Goal: Task Accomplishment & Management: Manage account settings

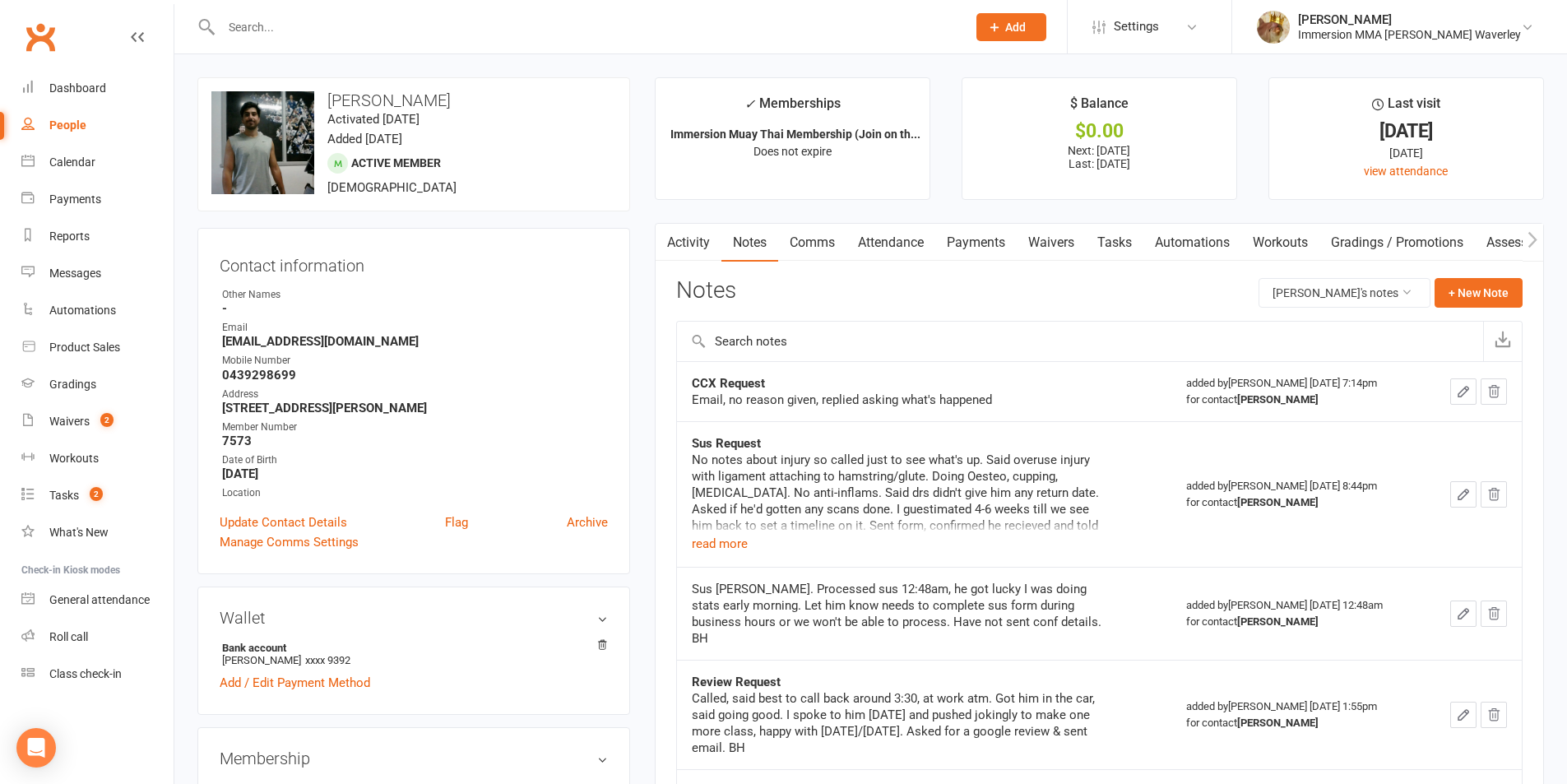
click at [790, 251] on link "Comms" at bounding box center [812, 242] width 68 height 38
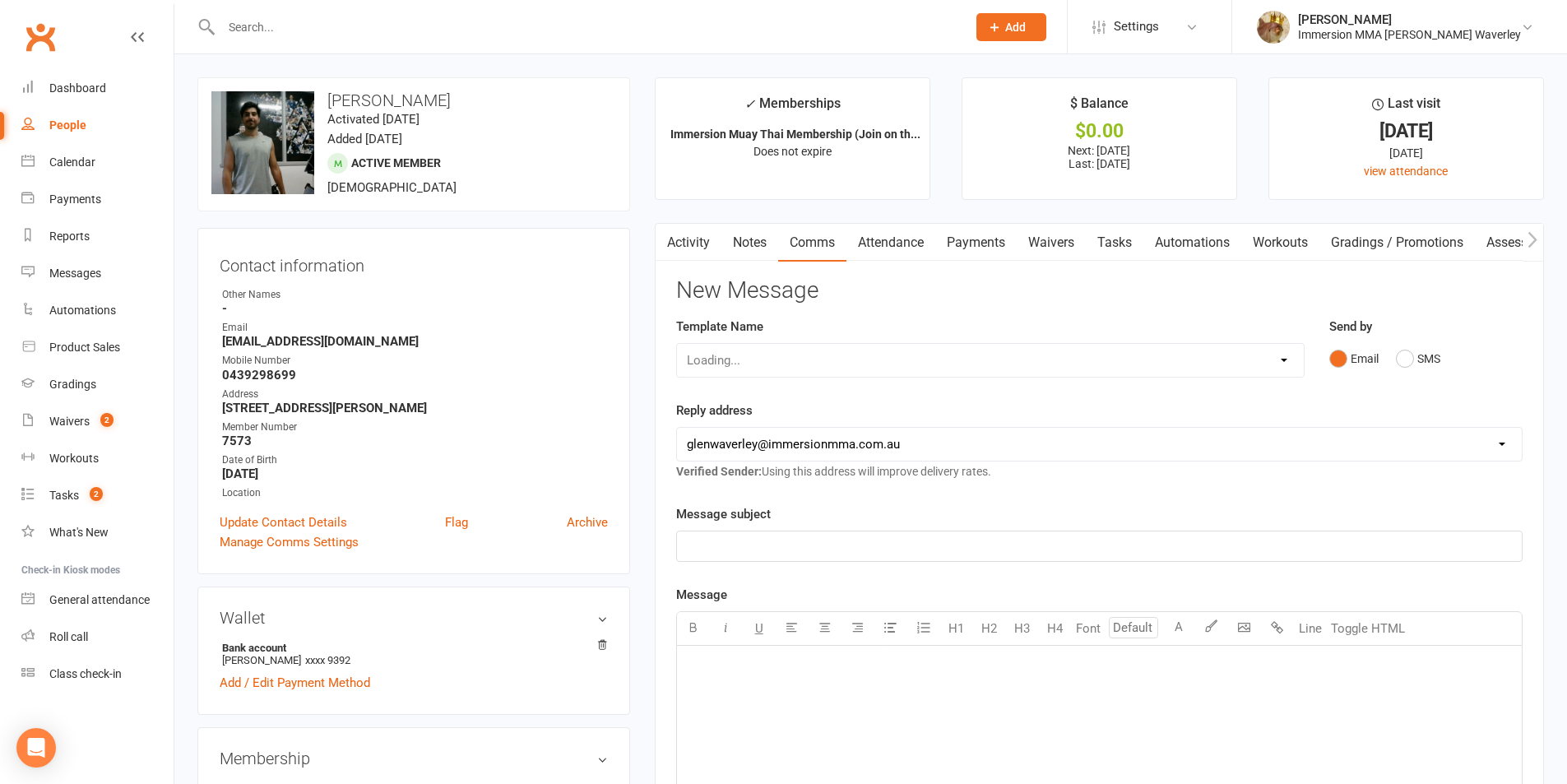
click at [767, 349] on div "Loading..." at bounding box center [990, 360] width 628 height 35
click at [770, 356] on select "Loading..." at bounding box center [990, 360] width 627 height 33
select select "7"
click at [677, 344] on select "Select Template [Email] Adult Appt Confirmation Email [SMS] Booking Confirmatio…" at bounding box center [990, 360] width 627 height 33
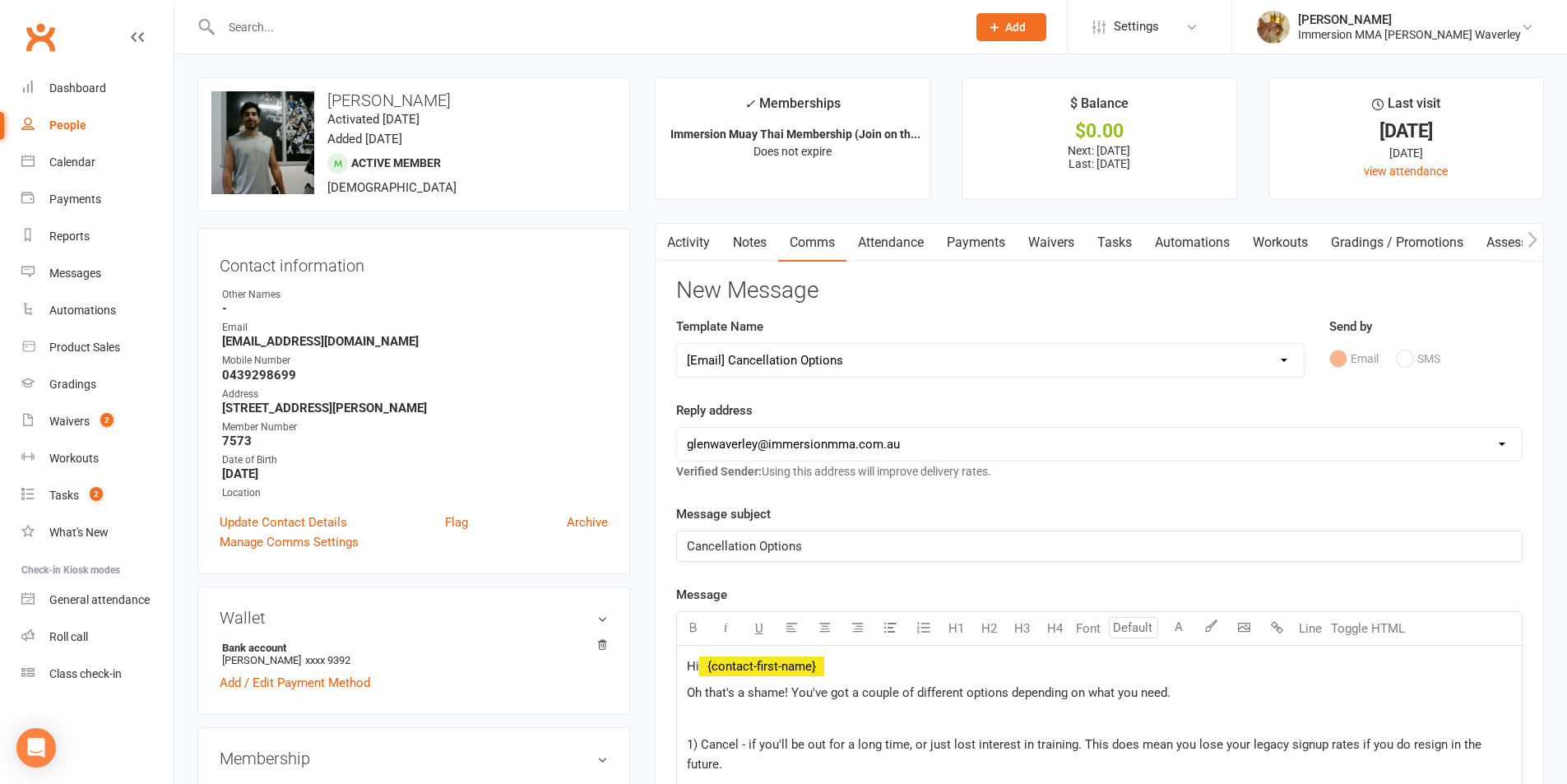
scroll to position [219, 0]
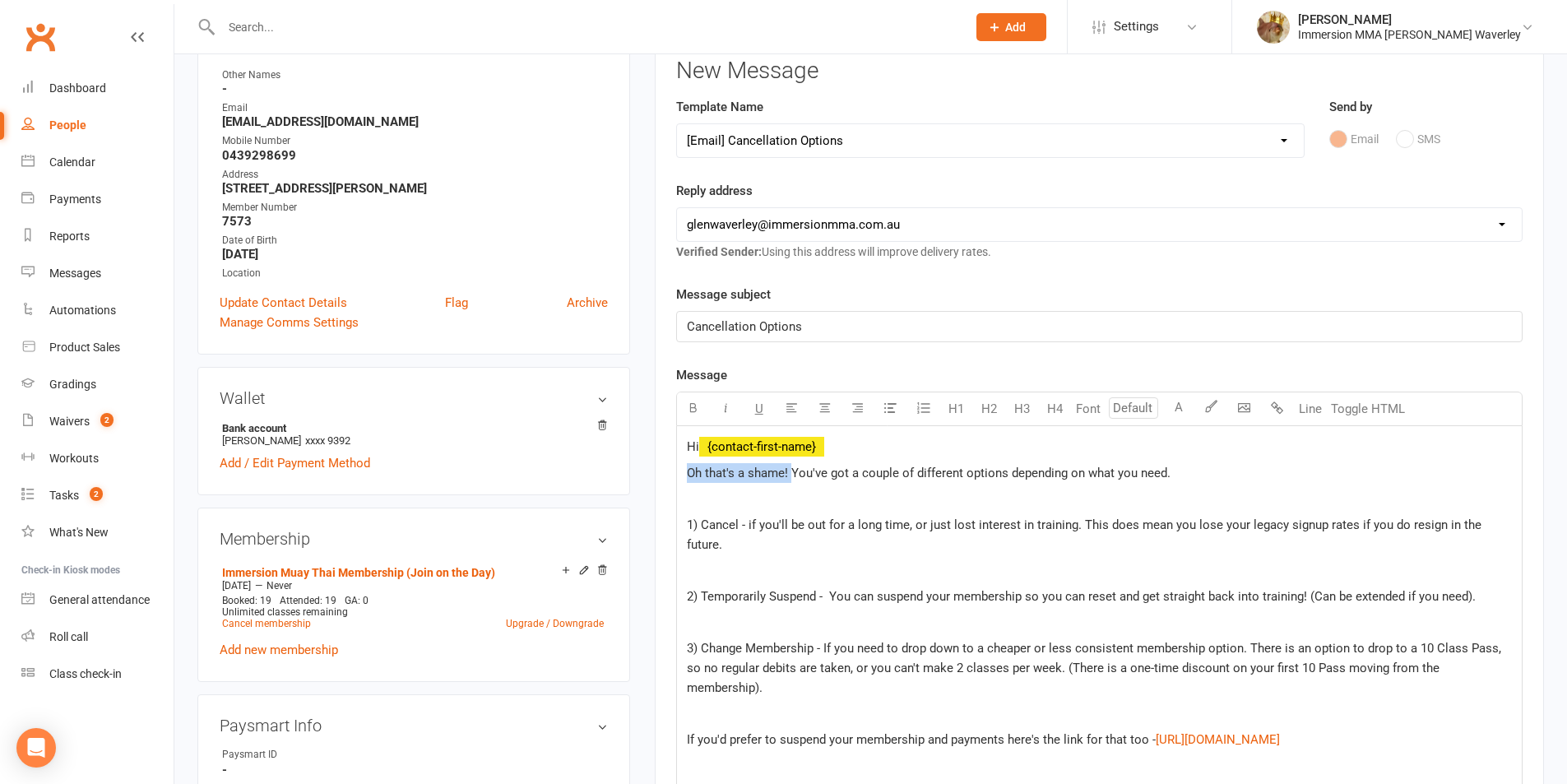
drag, startPoint x: 791, startPoint y: 474, endPoint x: 681, endPoint y: 468, distance: 110.2
click at [681, 468] on div "Hi ﻿ {contact-first-name} Oh that's a shame! You've got a couple of different o…" at bounding box center [1100, 776] width 845 height 700
click at [746, 466] on span "Oh that's a shame! You've got a couple of different options depending on what y…" at bounding box center [929, 473] width 484 height 15
drag, startPoint x: 773, startPoint y: 466, endPoint x: 780, endPoint y: 474, distance: 10.6
click at [775, 469] on span "Oh that's a shame! You've got a couple of different options depending on what y…" at bounding box center [929, 473] width 484 height 15
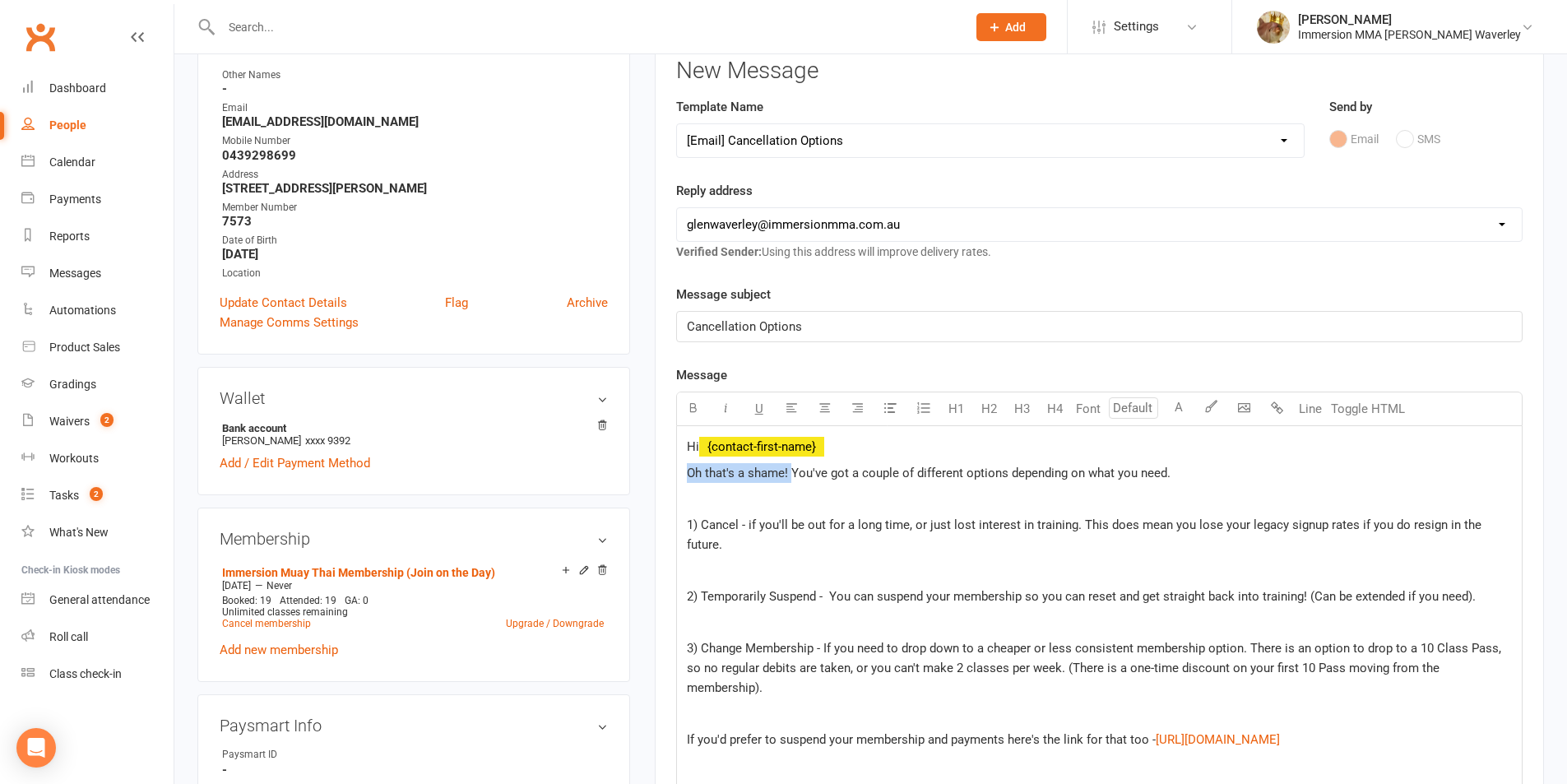
click at [781, 474] on span "Oh that's a shame! You've got a couple of different options depending on what y…" at bounding box center [929, 473] width 484 height 15
drag, startPoint x: 784, startPoint y: 474, endPoint x: 673, endPoint y: 475, distance: 111.0
click at [673, 475] on div "Activity Notes Comms Attendance Payments Waivers Tasks Automations Workouts Gra…" at bounding box center [1099, 715] width 889 height 1424
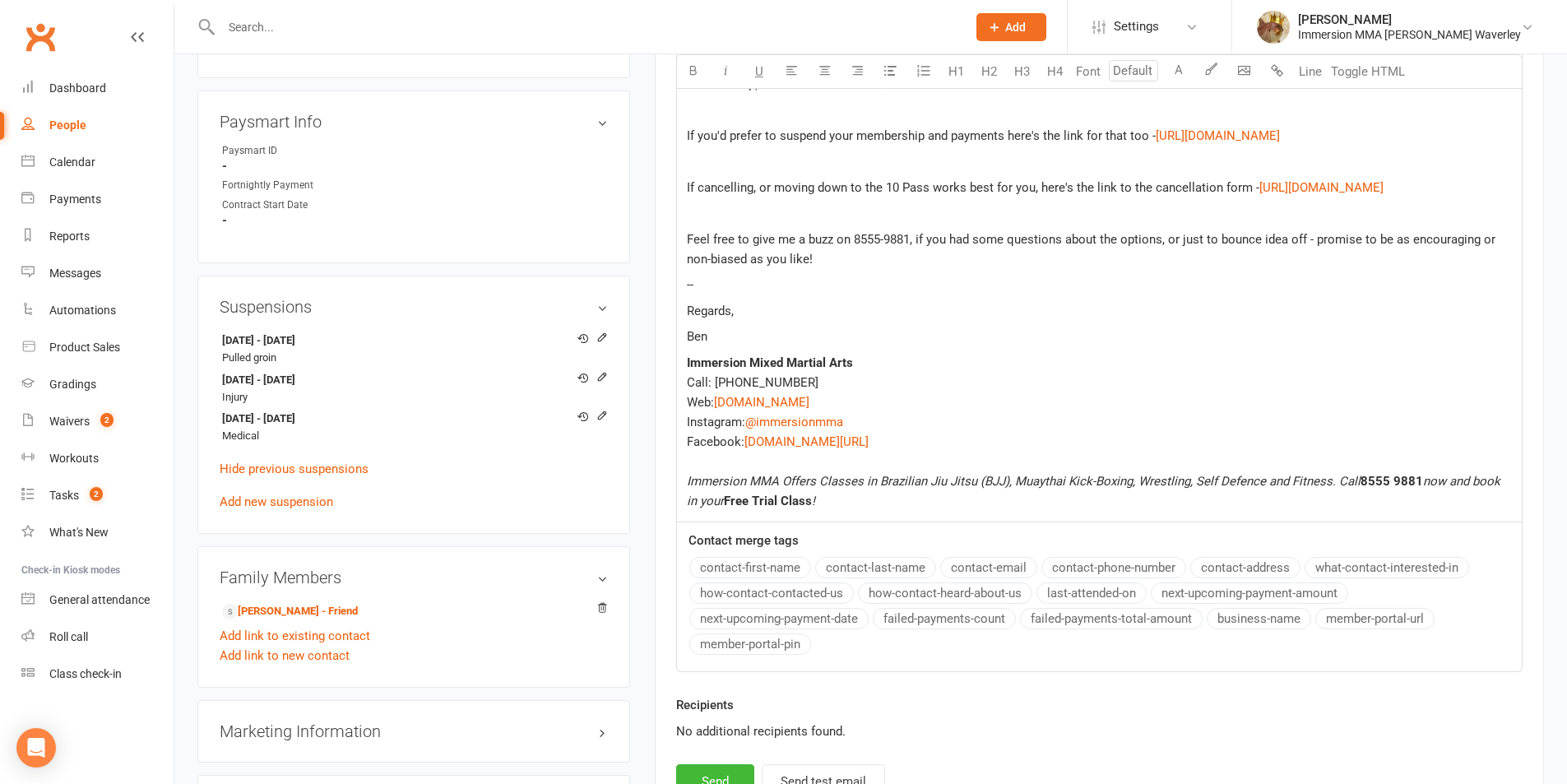
scroll to position [878, 0]
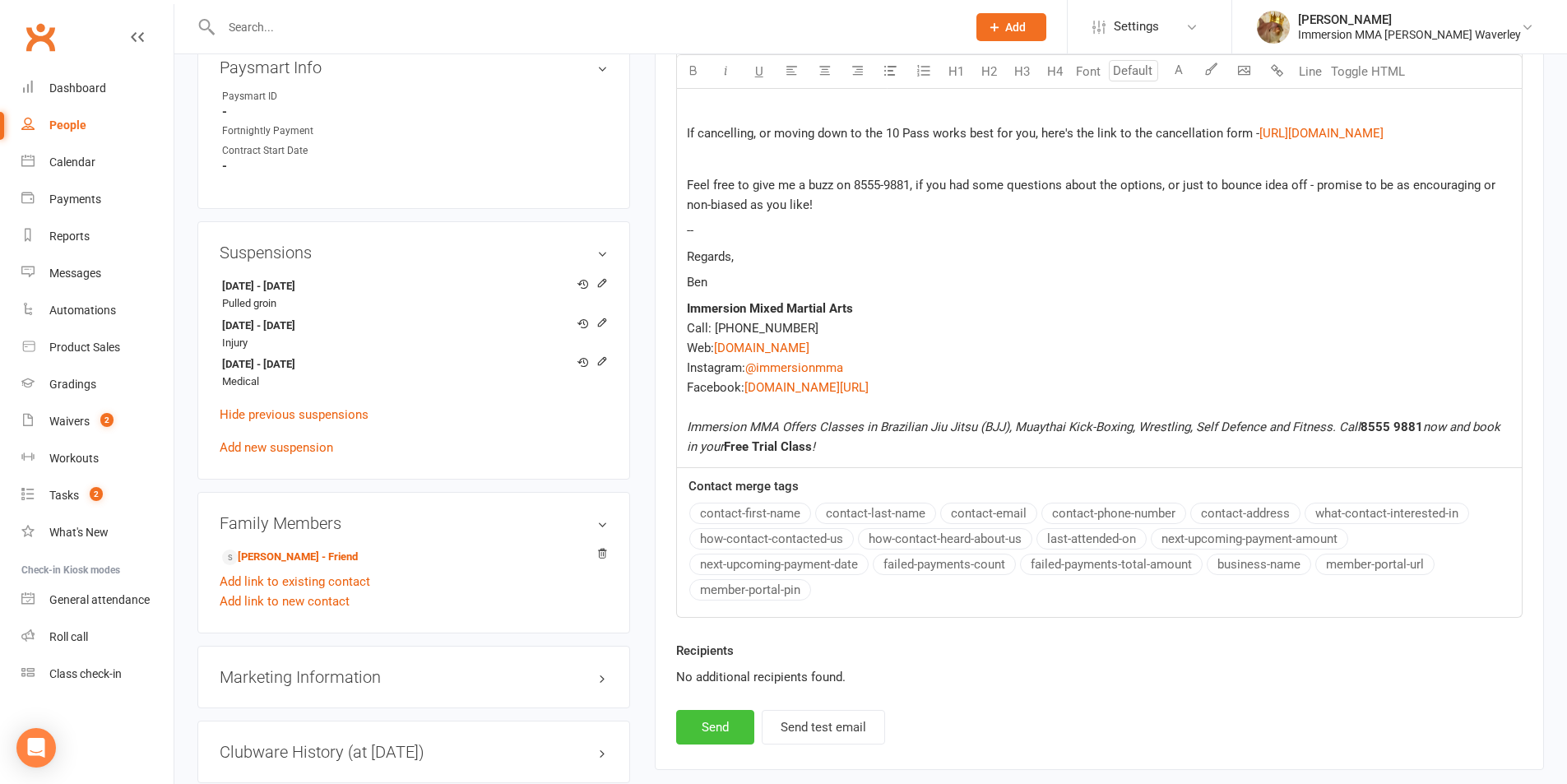
click at [713, 710] on button "Send" at bounding box center [715, 727] width 78 height 35
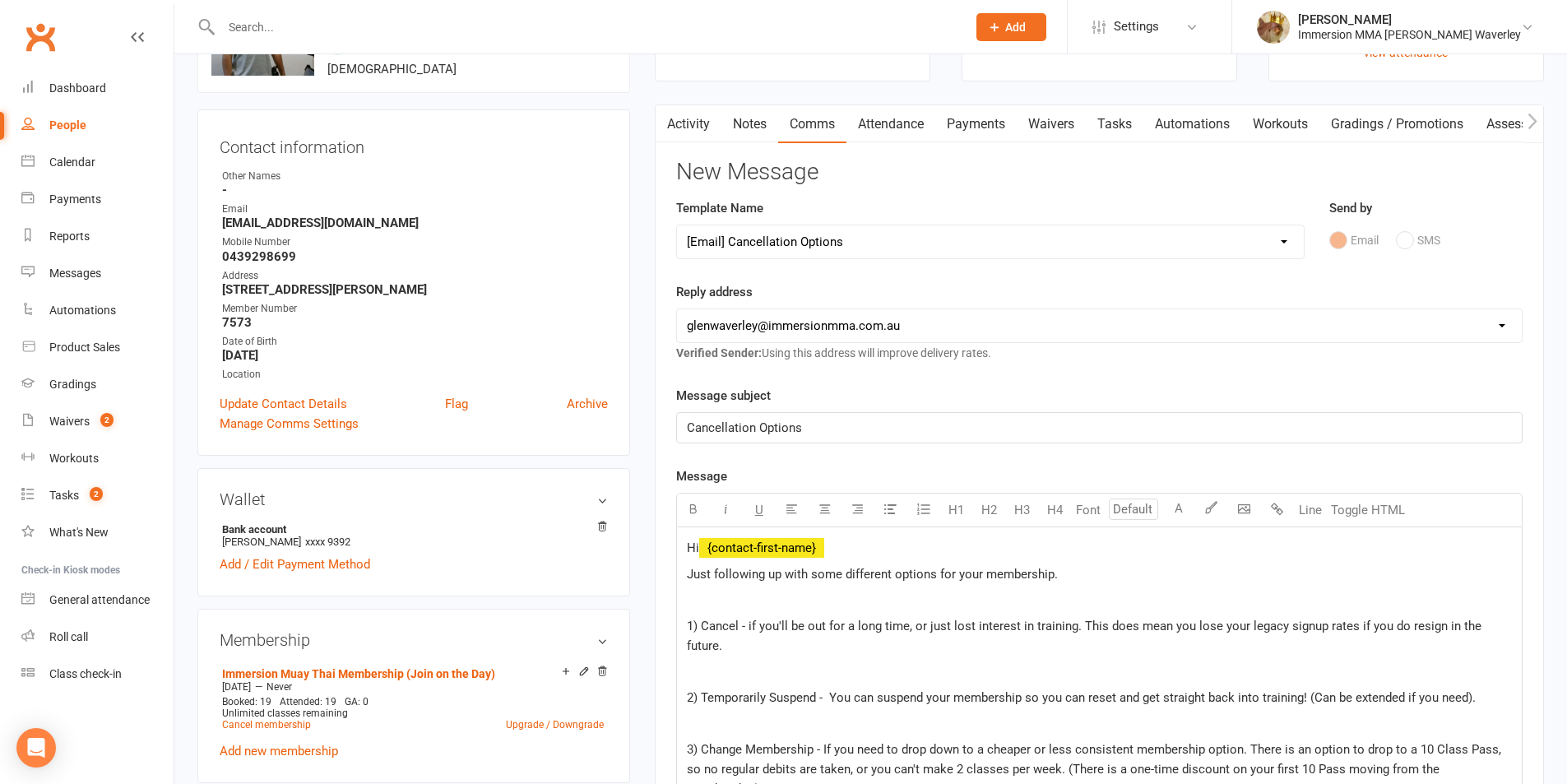
scroll to position [0, 0]
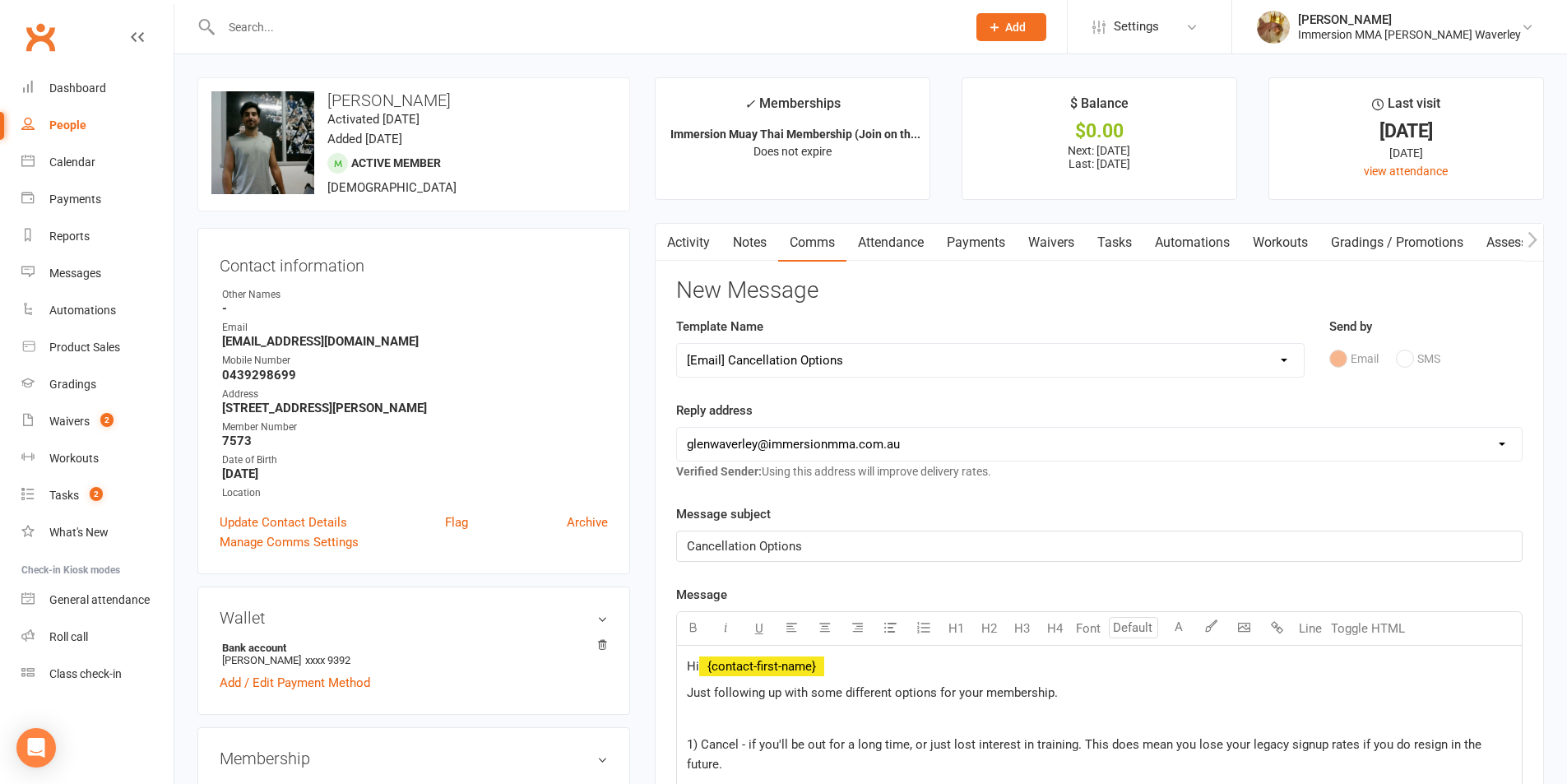
select select
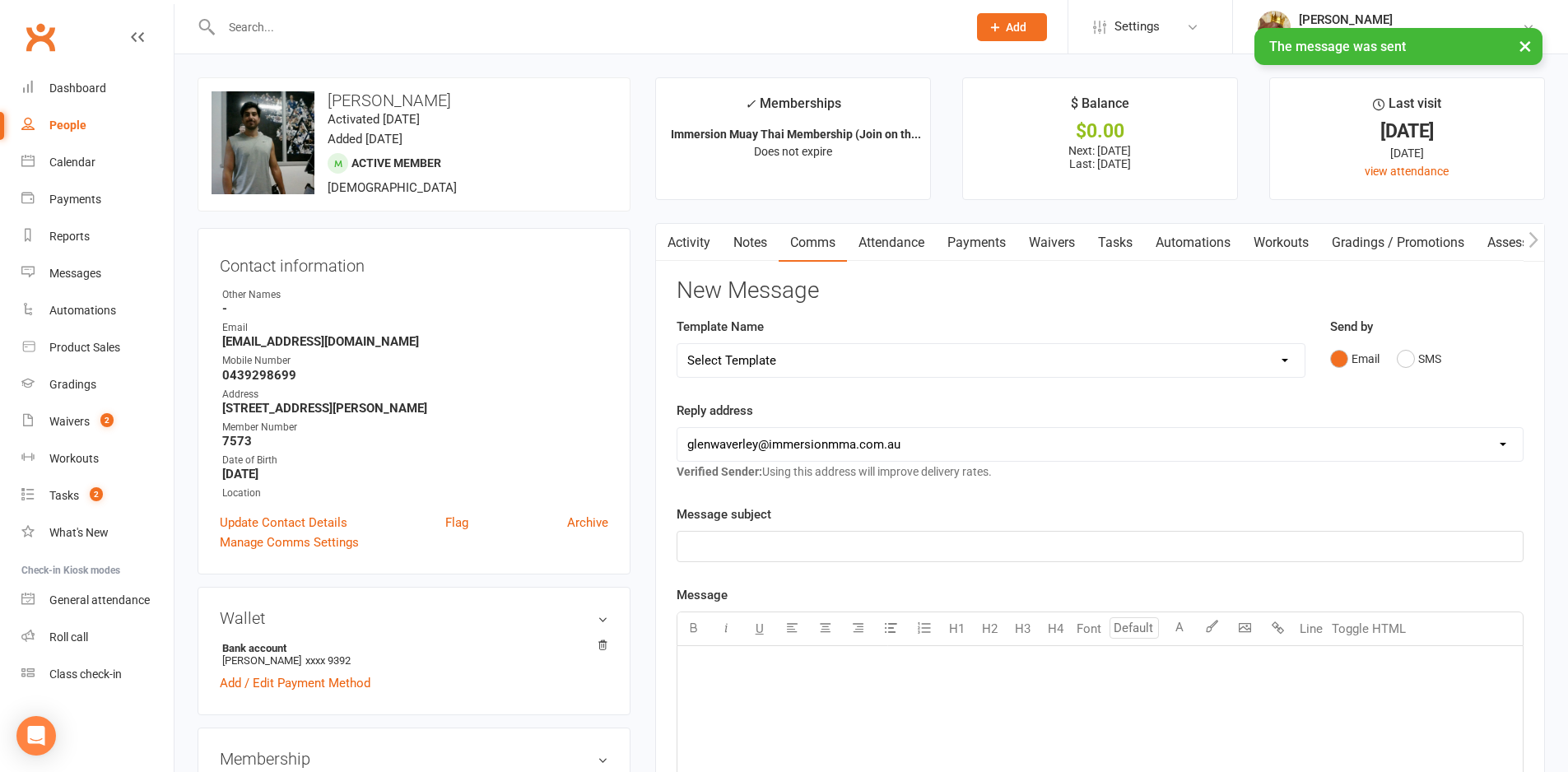
click at [1112, 242] on link "Tasks" at bounding box center [1116, 242] width 57 height 38
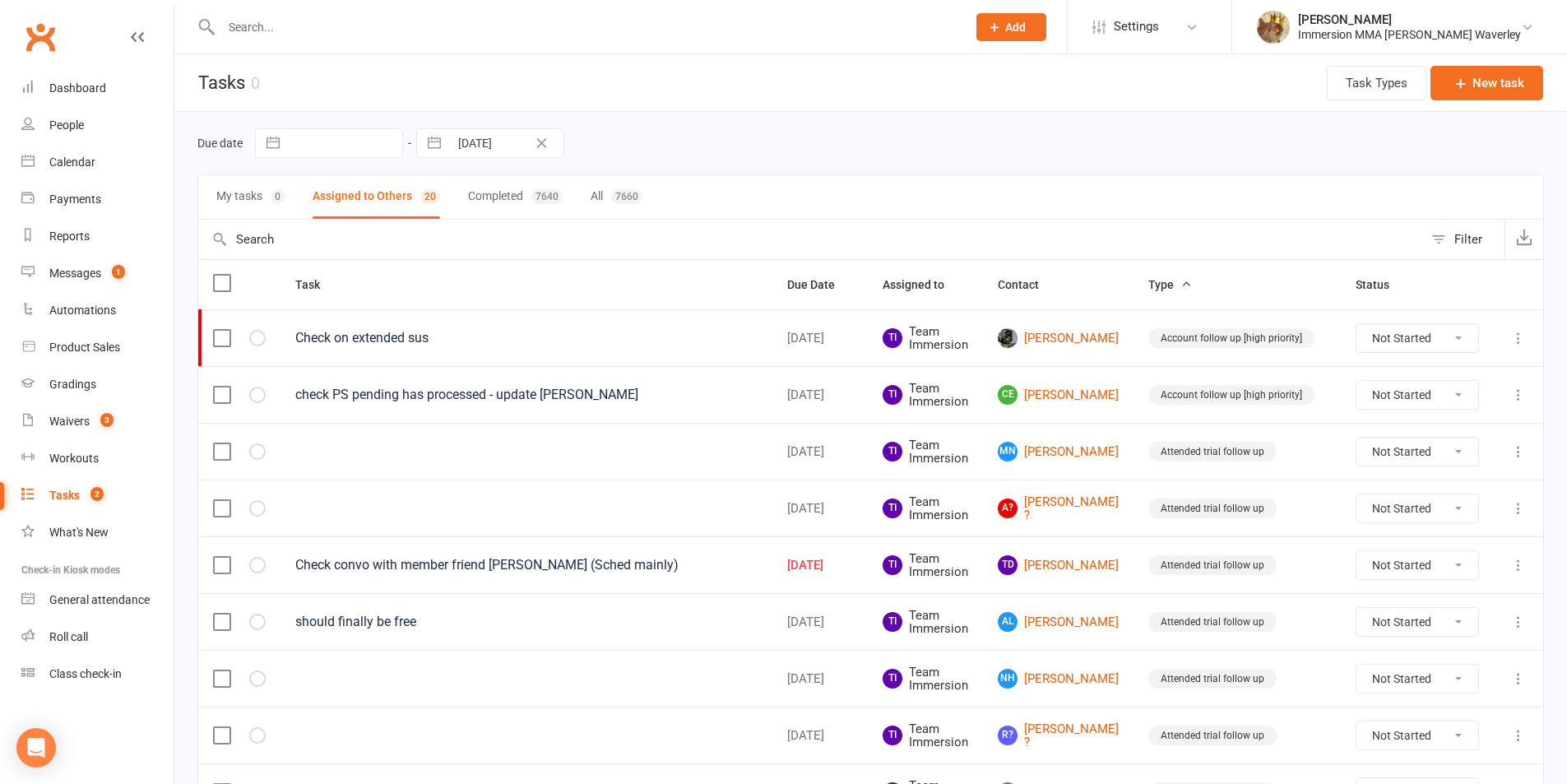
select select "8"
select select "2025"
select select "9"
select select "2025"
select select "10"
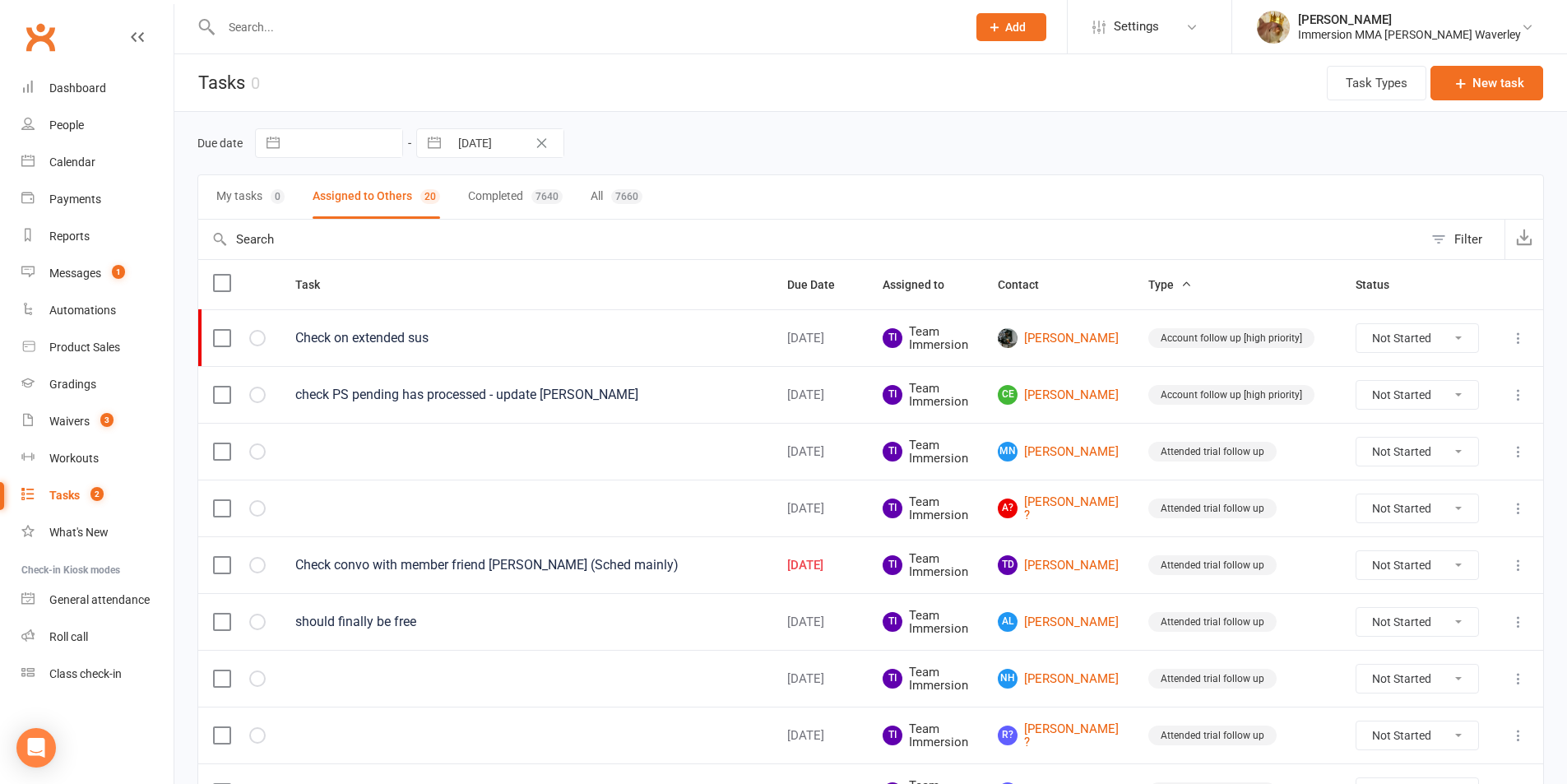
select select "2025"
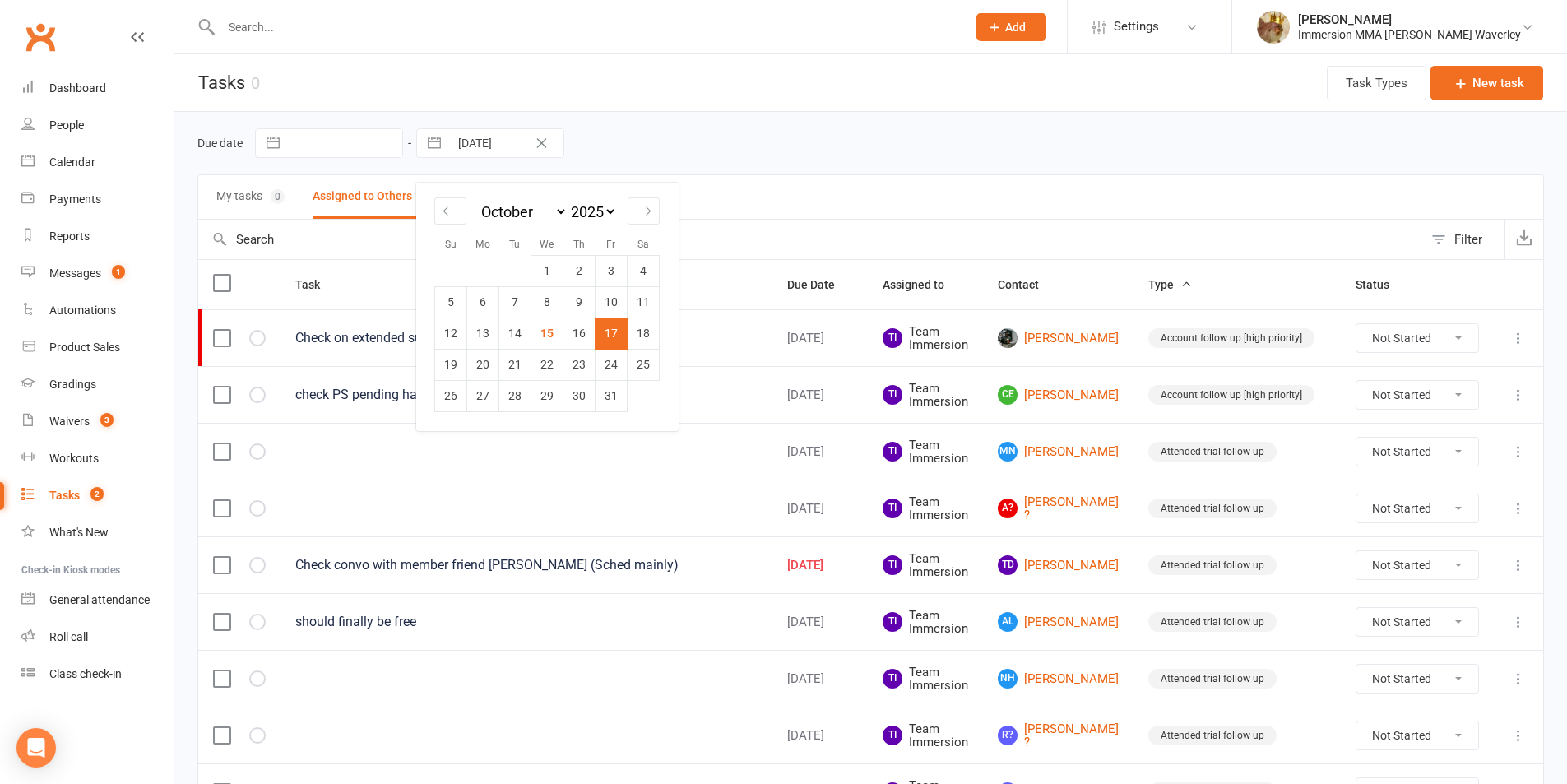
click at [450, 136] on input "17 Oct 2025" at bounding box center [507, 142] width 115 height 28
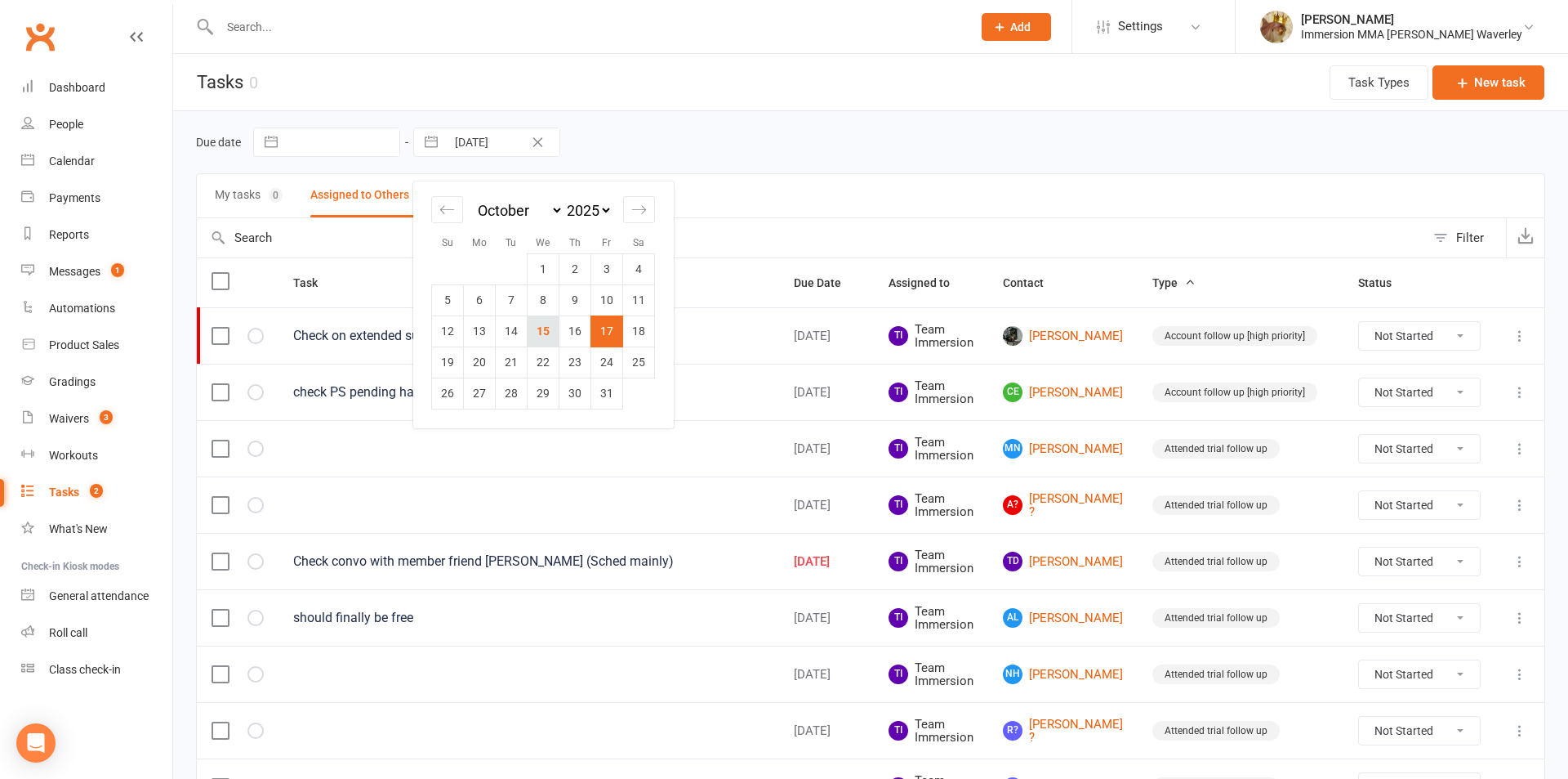
click at [537, 331] on td "15" at bounding box center [543, 331] width 32 height 31
type input "15 Oct 2025"
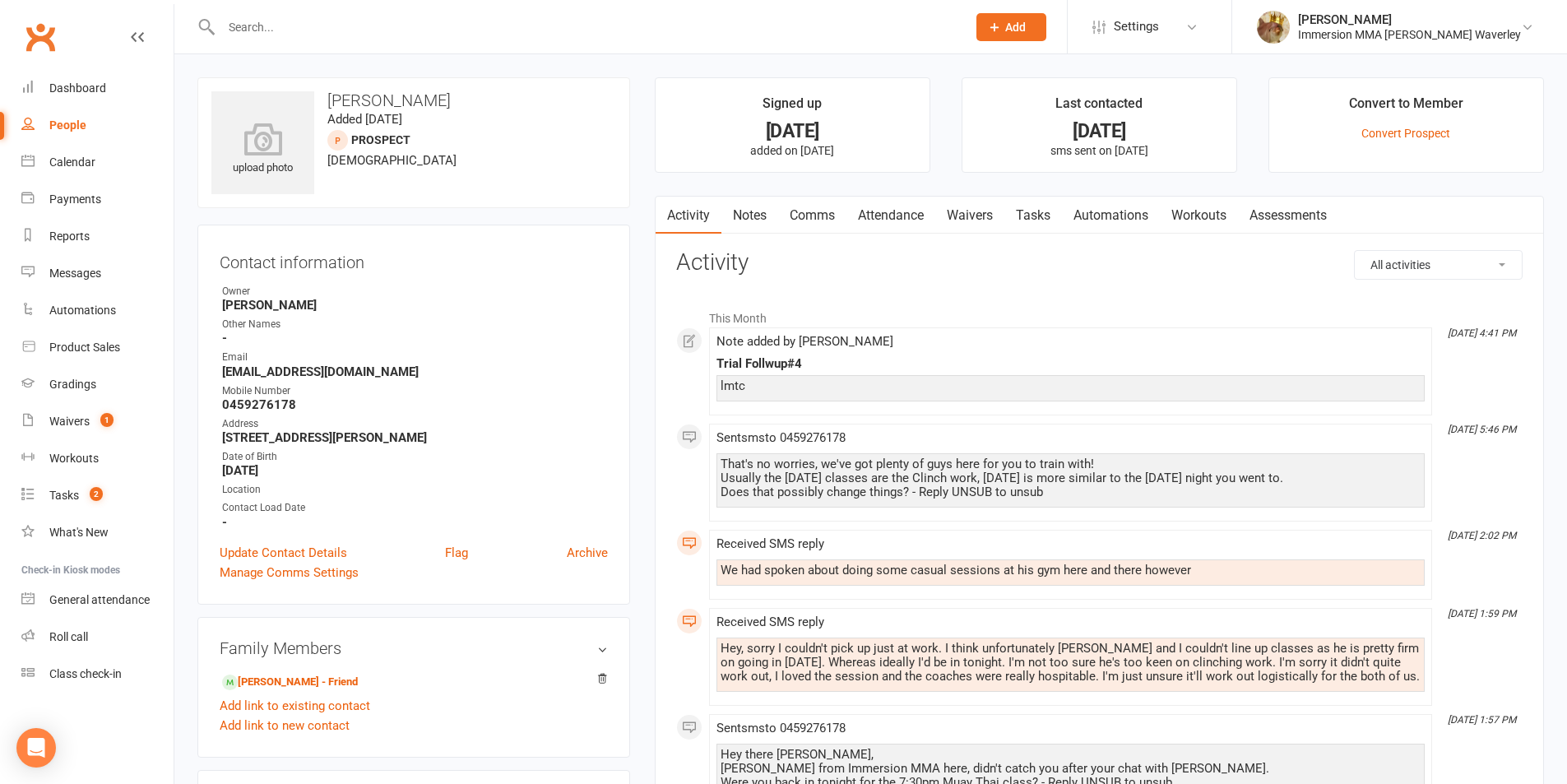
click at [827, 222] on link "Comms" at bounding box center [812, 215] width 68 height 38
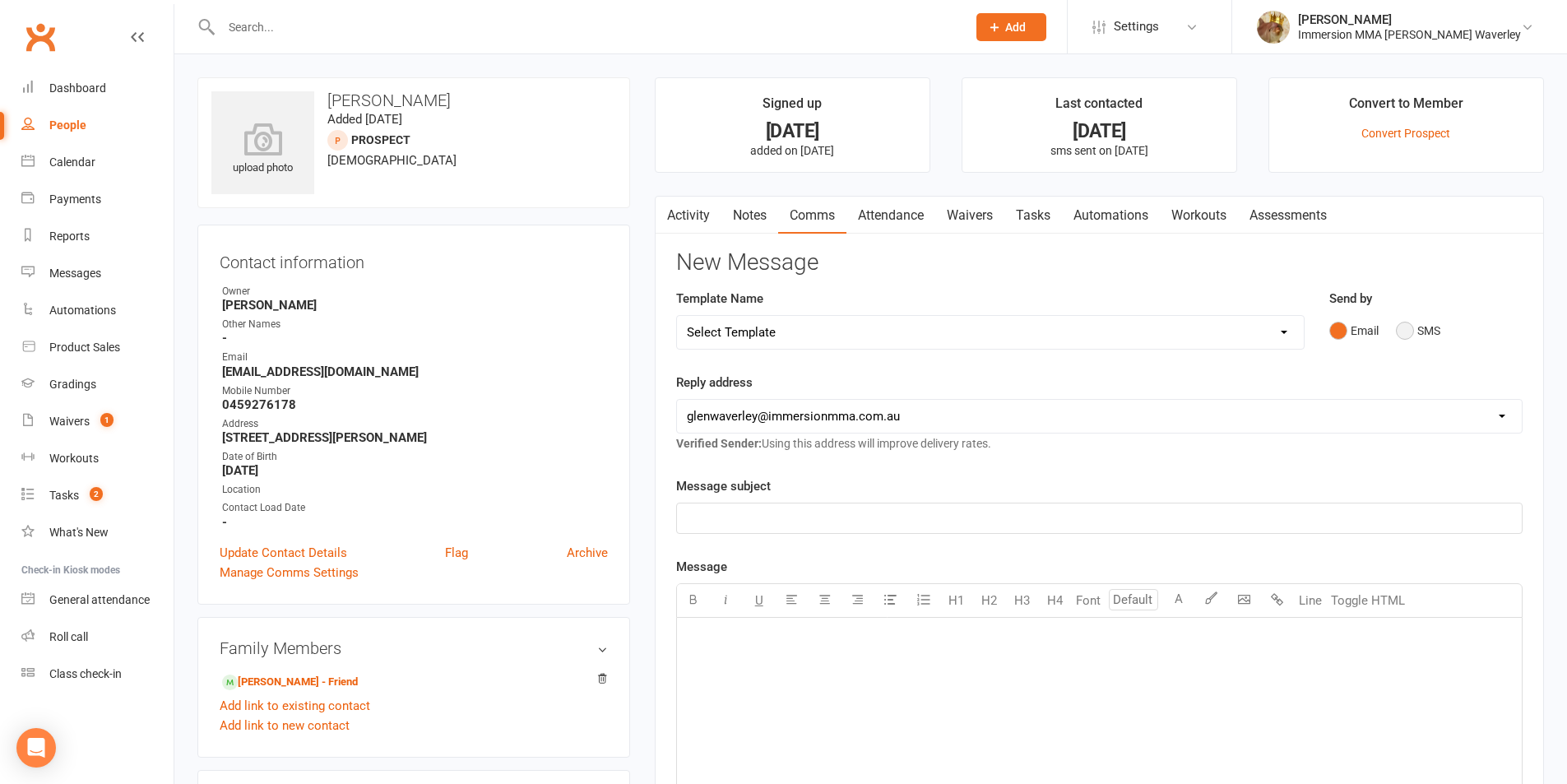
click at [1418, 329] on button "SMS" at bounding box center [1418, 330] width 45 height 31
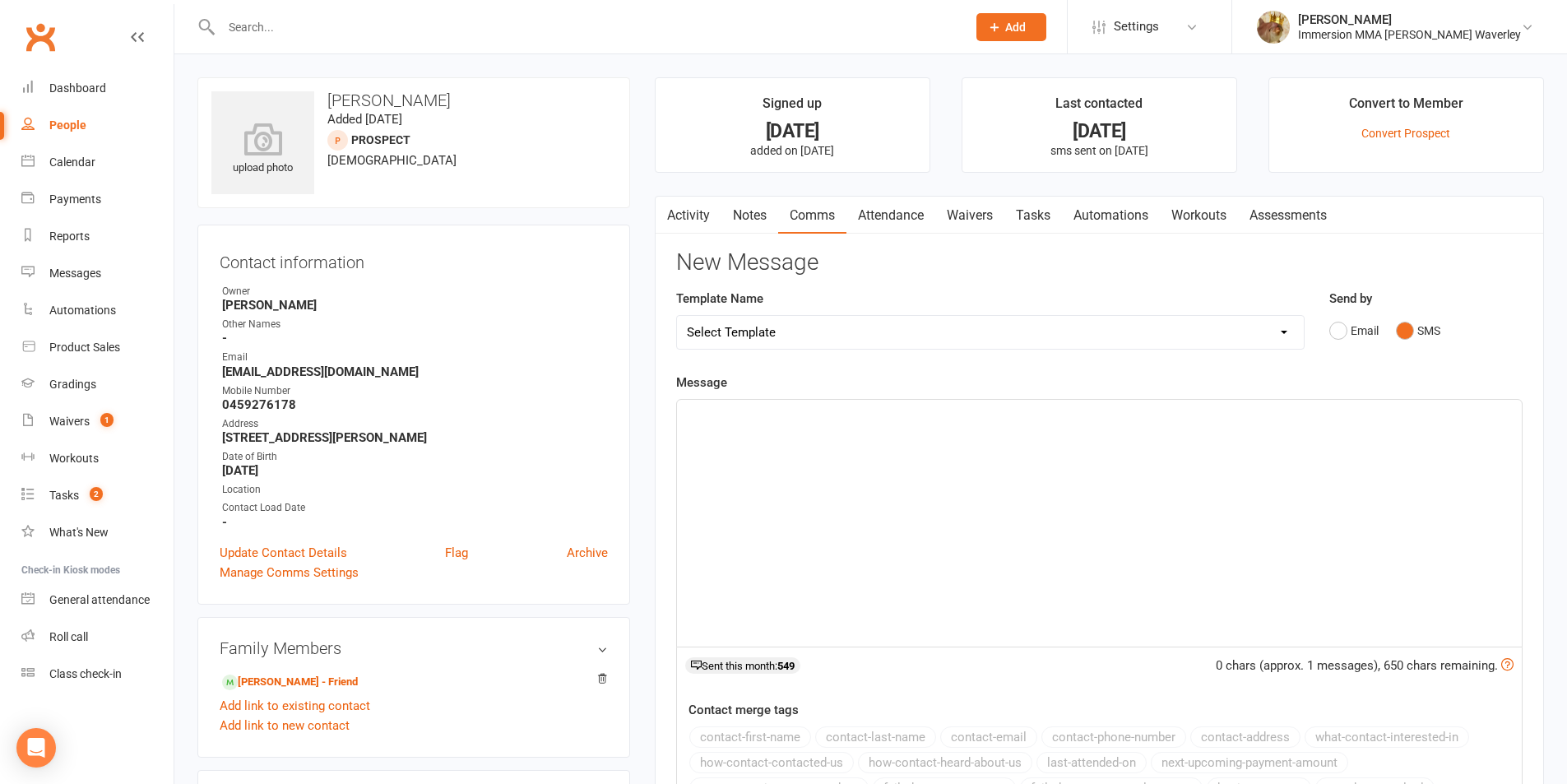
click at [1276, 507] on div "﻿" at bounding box center [1100, 523] width 845 height 247
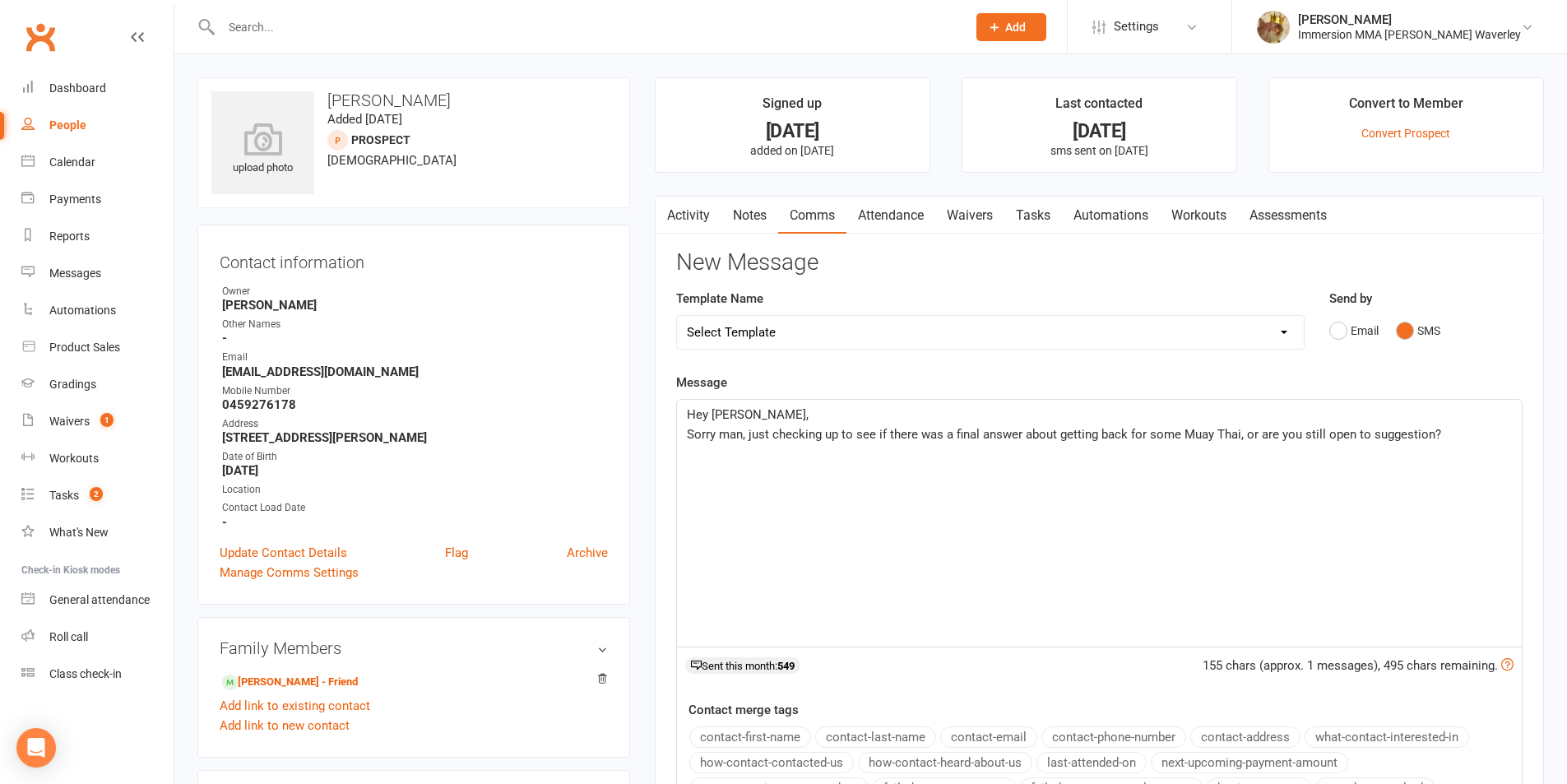
click at [740, 432] on span "Sorry man, just checking up to see if there was a final answer about getting ba…" at bounding box center [1064, 434] width 754 height 15
click at [733, 432] on span "Sorry man, just checking up to see if there was a final answer about getting ba…" at bounding box center [1064, 434] width 754 height 15
drag, startPoint x: 741, startPoint y: 433, endPoint x: 722, endPoint y: 435, distance: 19.1
click at [722, 435] on span "Sorry man, just checking up to see if there was a final answer about getting ba…" at bounding box center [1064, 434] width 754 height 15
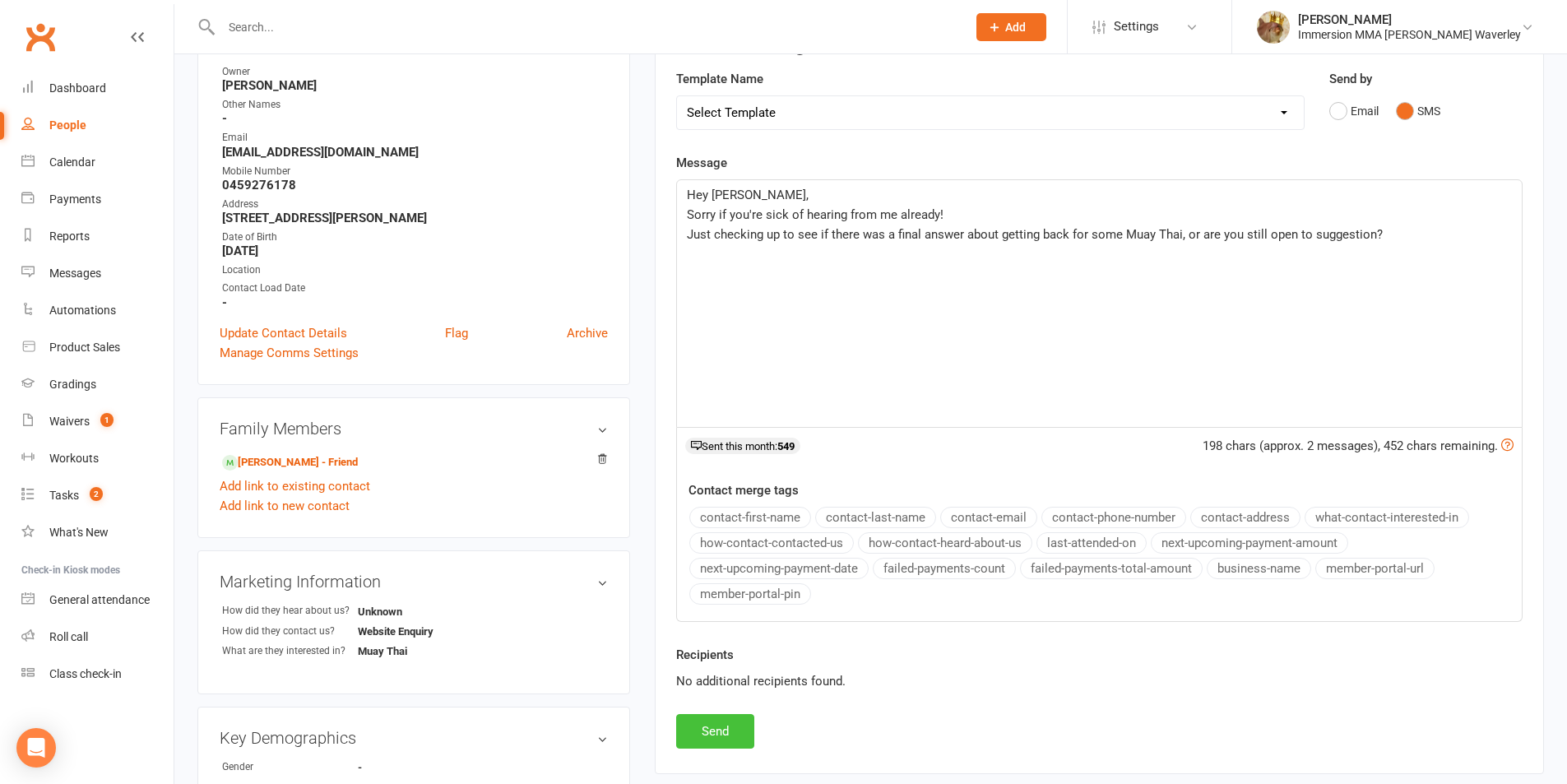
click at [719, 728] on button "Send" at bounding box center [715, 731] width 78 height 35
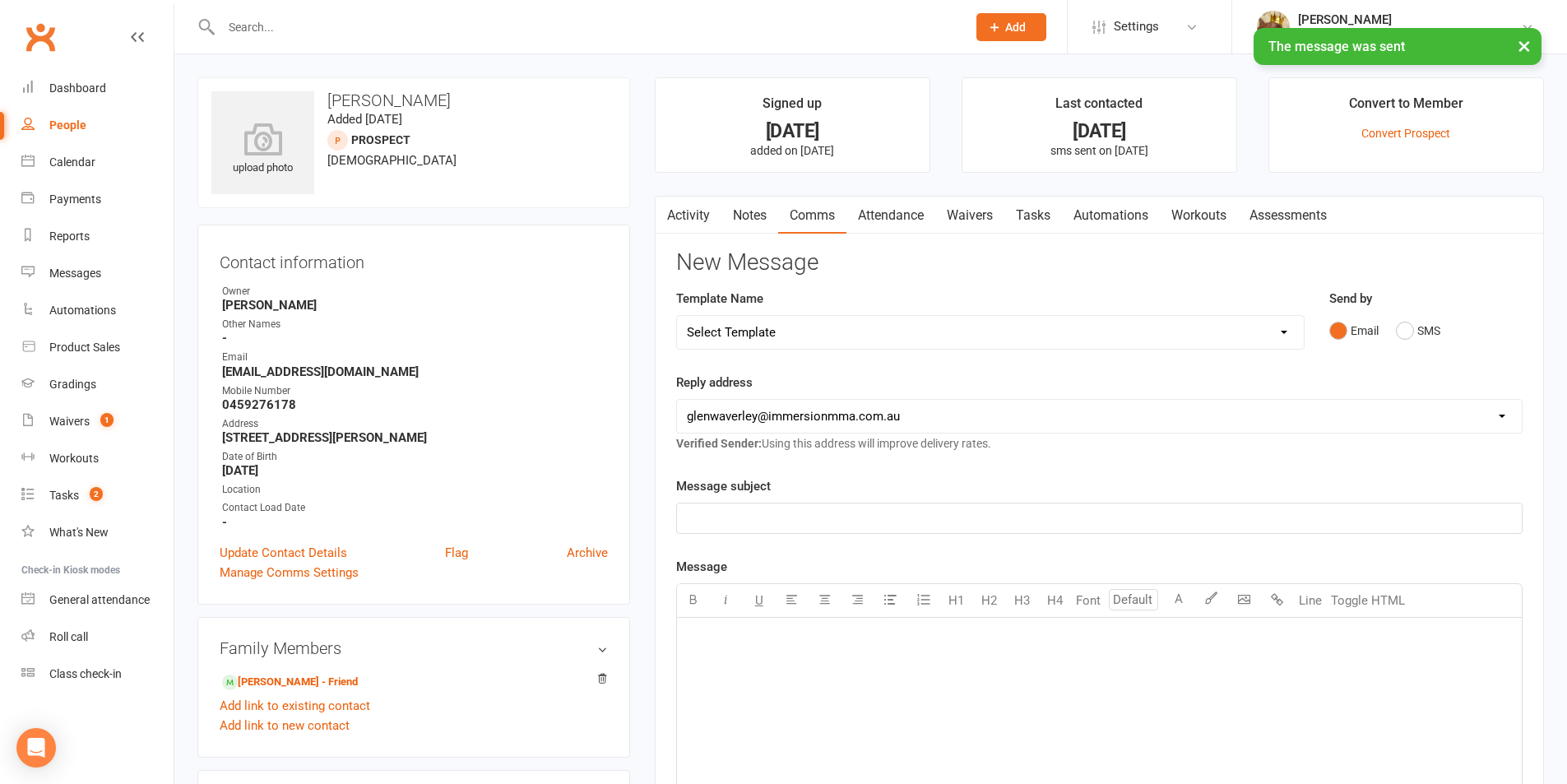
click at [1020, 223] on link "Tasks" at bounding box center [1033, 215] width 57 height 38
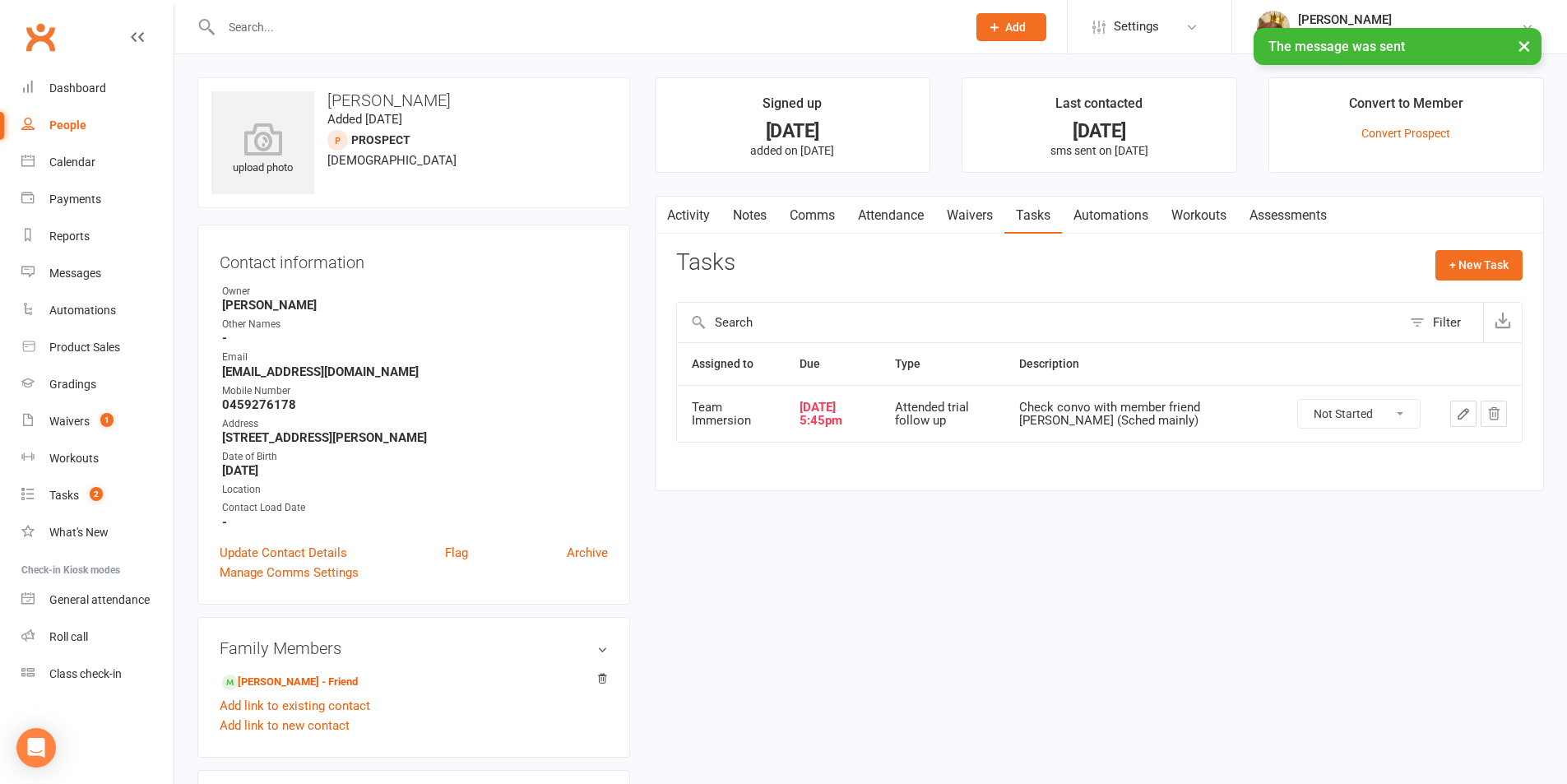
click at [1458, 418] on icon "button" at bounding box center [1463, 414] width 10 height 10
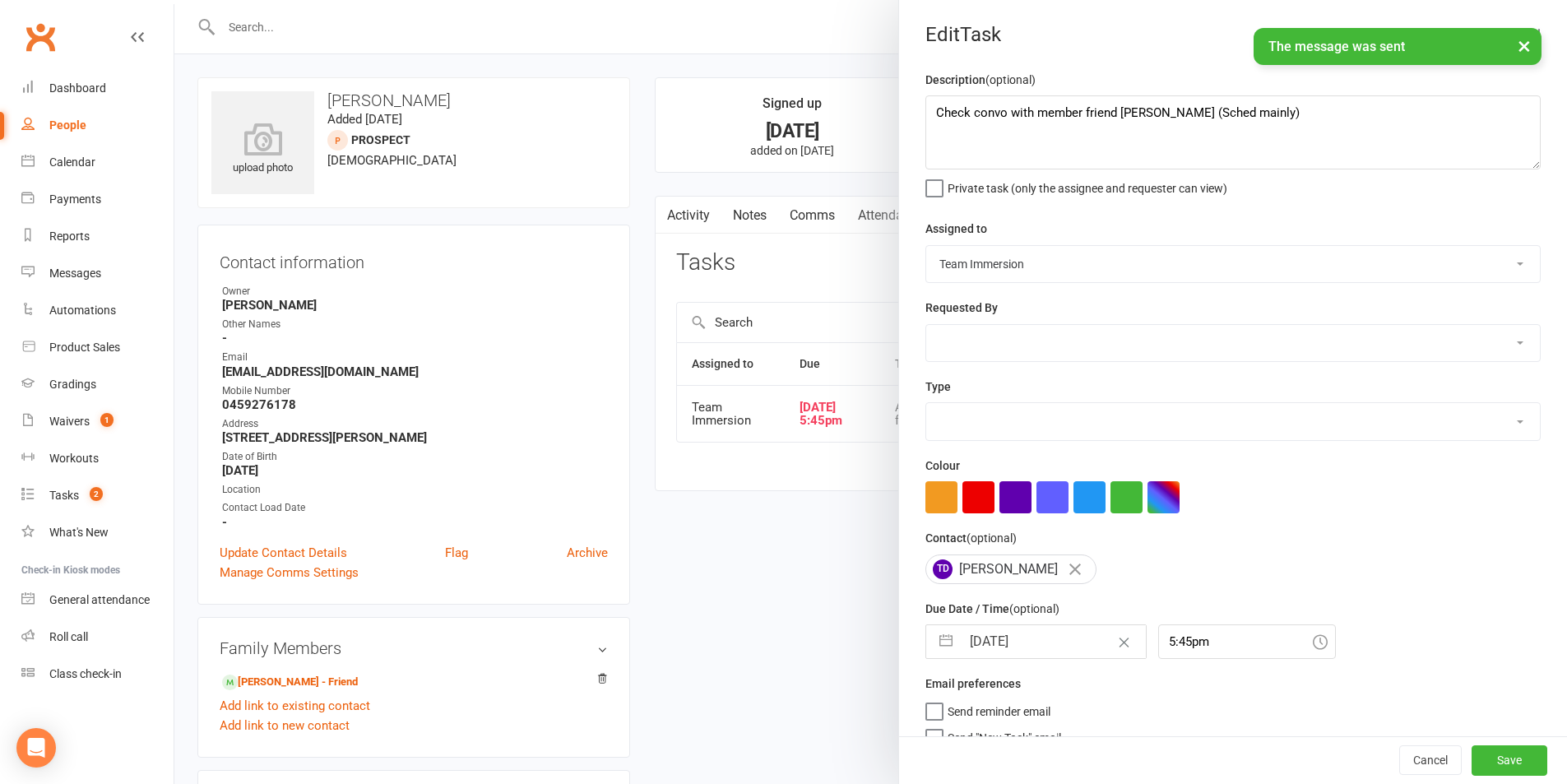
select select "27313"
click at [987, 651] on input "[DATE]" at bounding box center [1053, 641] width 185 height 33
select select "8"
select select "2025"
select select "9"
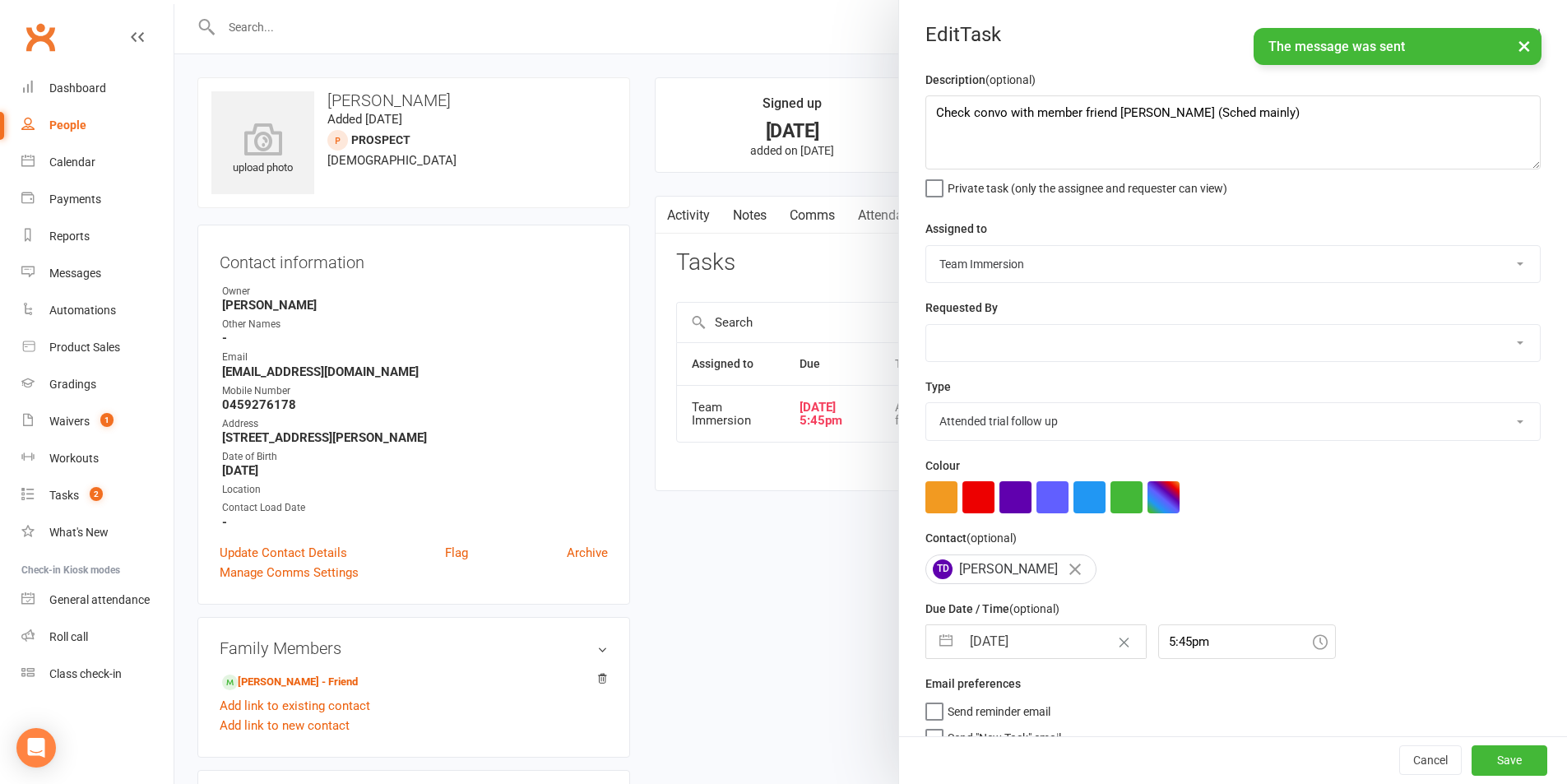
select select "2025"
select select "10"
select select "2025"
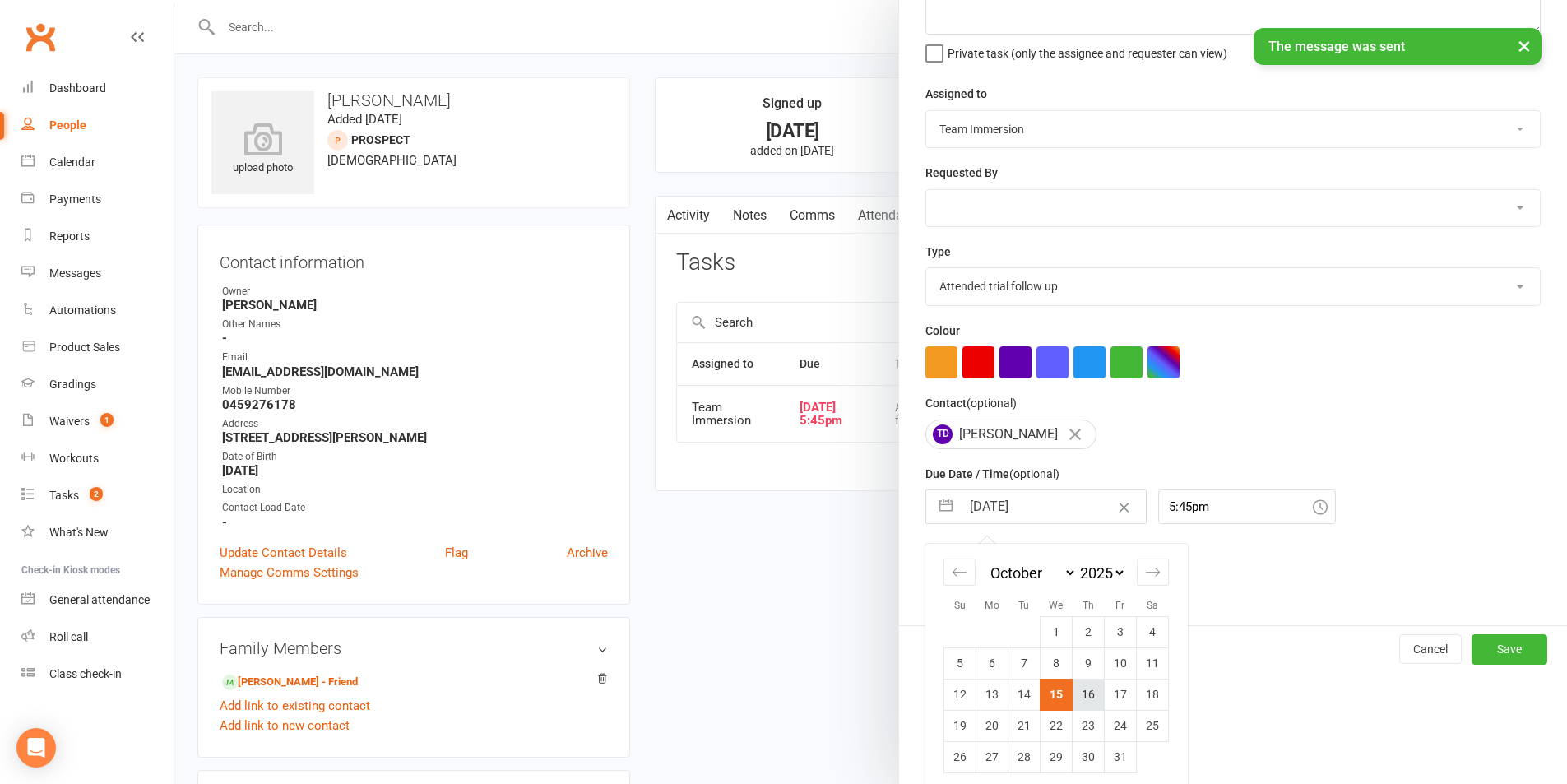
click at [1077, 702] on td "16" at bounding box center [1089, 694] width 32 height 31
type input "16 Oct 2025"
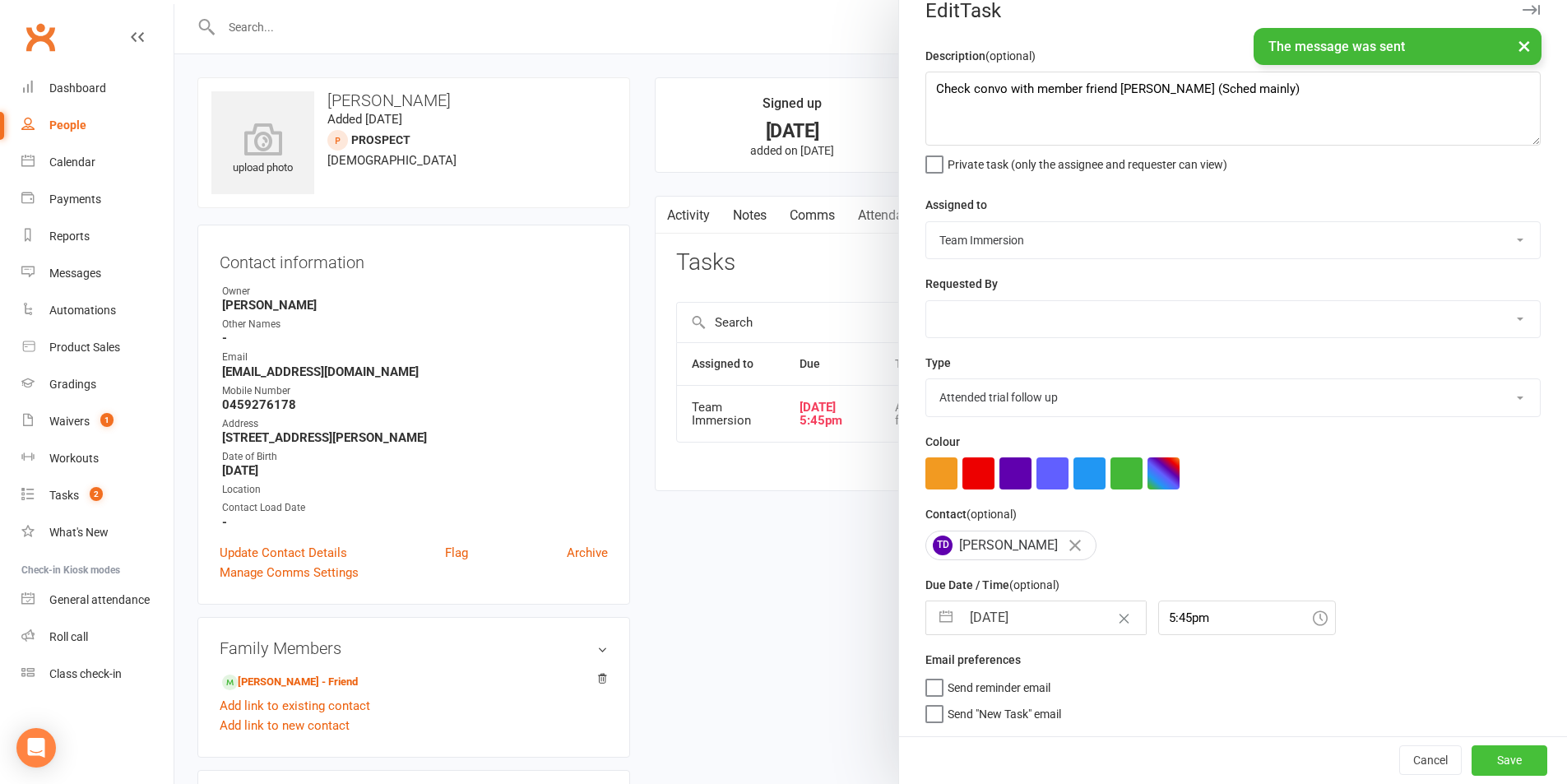
click at [1516, 761] on button "Save" at bounding box center [1510, 760] width 76 height 30
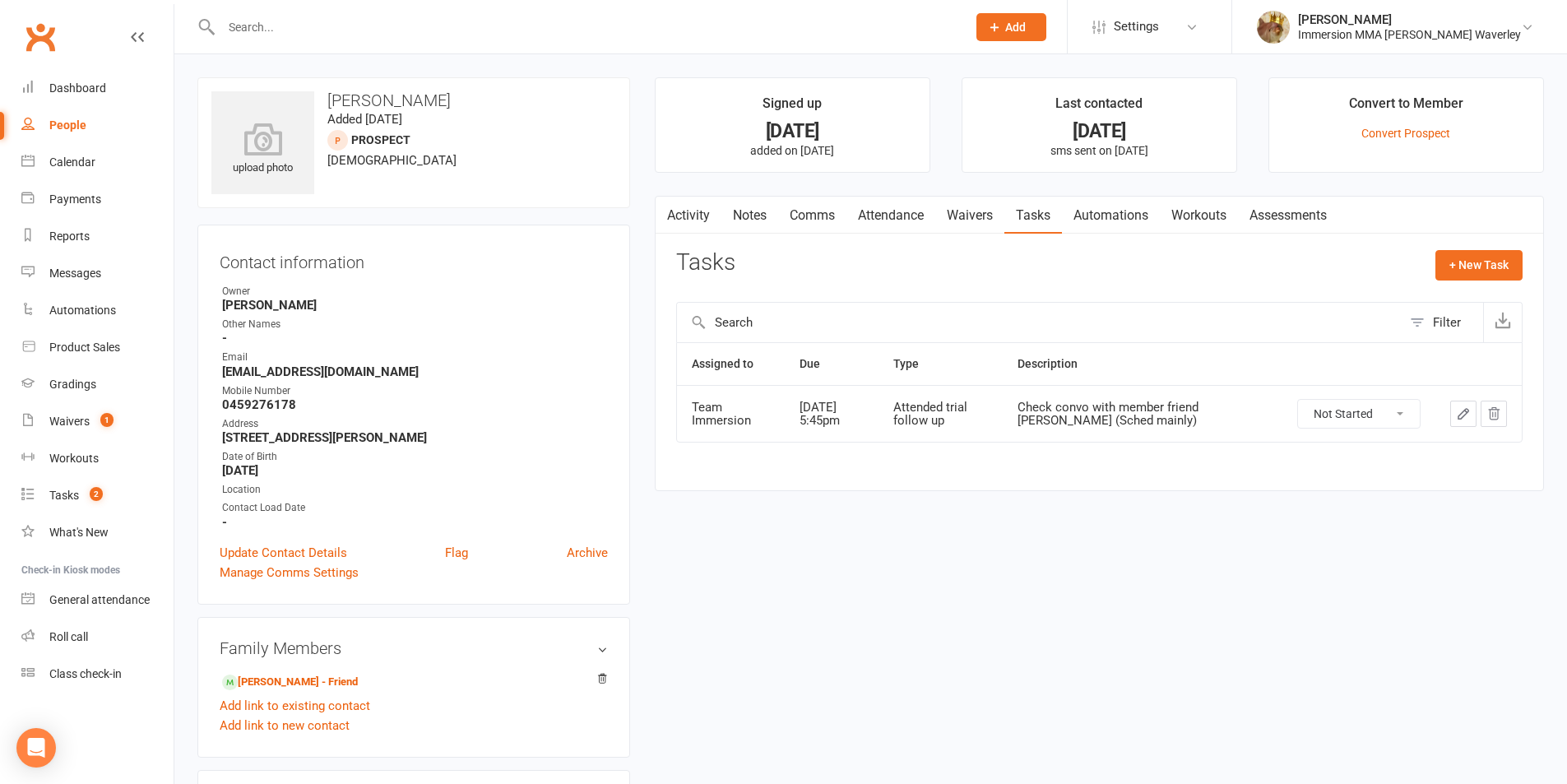
click at [762, 217] on link "Notes" at bounding box center [749, 215] width 57 height 38
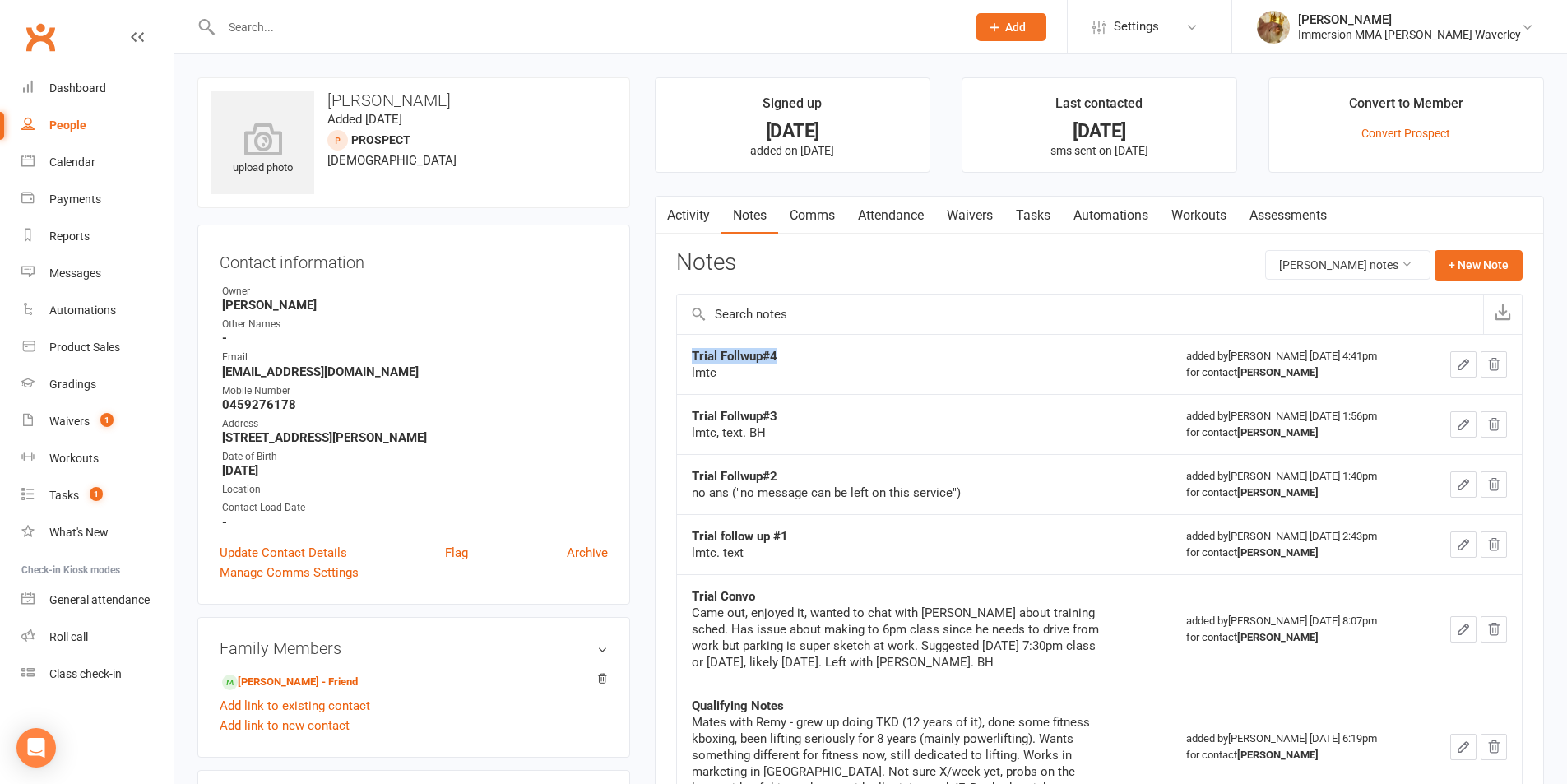
drag, startPoint x: 784, startPoint y: 346, endPoint x: 659, endPoint y: 352, distance: 125.1
click at [659, 352] on div "Activity Notes Comms Attendance Waivers Tasks Automations Workouts Assessments …" at bounding box center [1099, 604] width 889 height 816
copy tbody "Trial Follwup#4"
click at [1491, 255] on button "+ New Note" at bounding box center [1478, 265] width 88 height 30
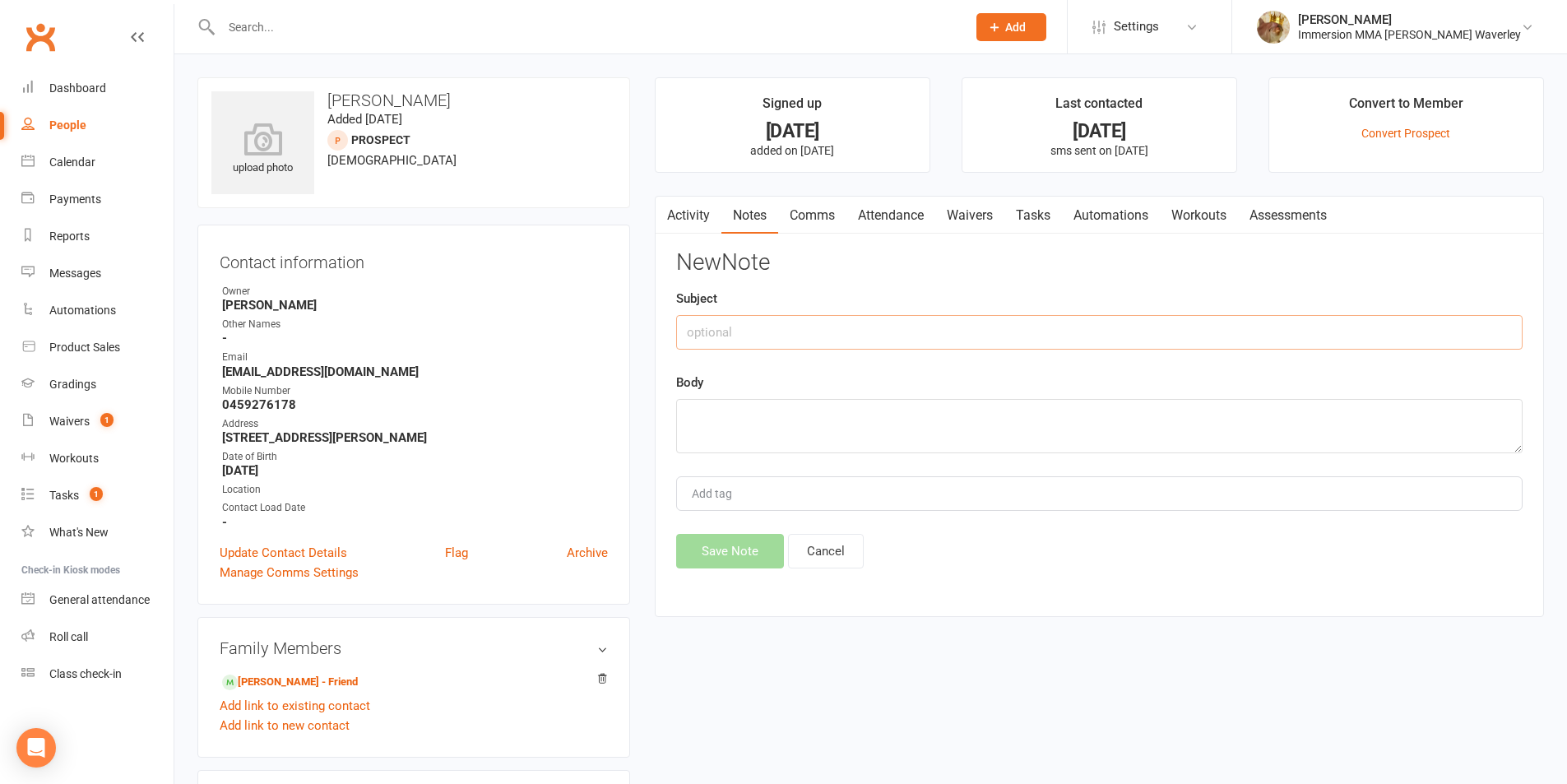
click at [1333, 324] on input "text" at bounding box center [1100, 332] width 847 height 35
paste input "Trial Follwup#4"
type input "Trial Follwup#5"
type textarea "l"
type textarea "No ans, text. BH"
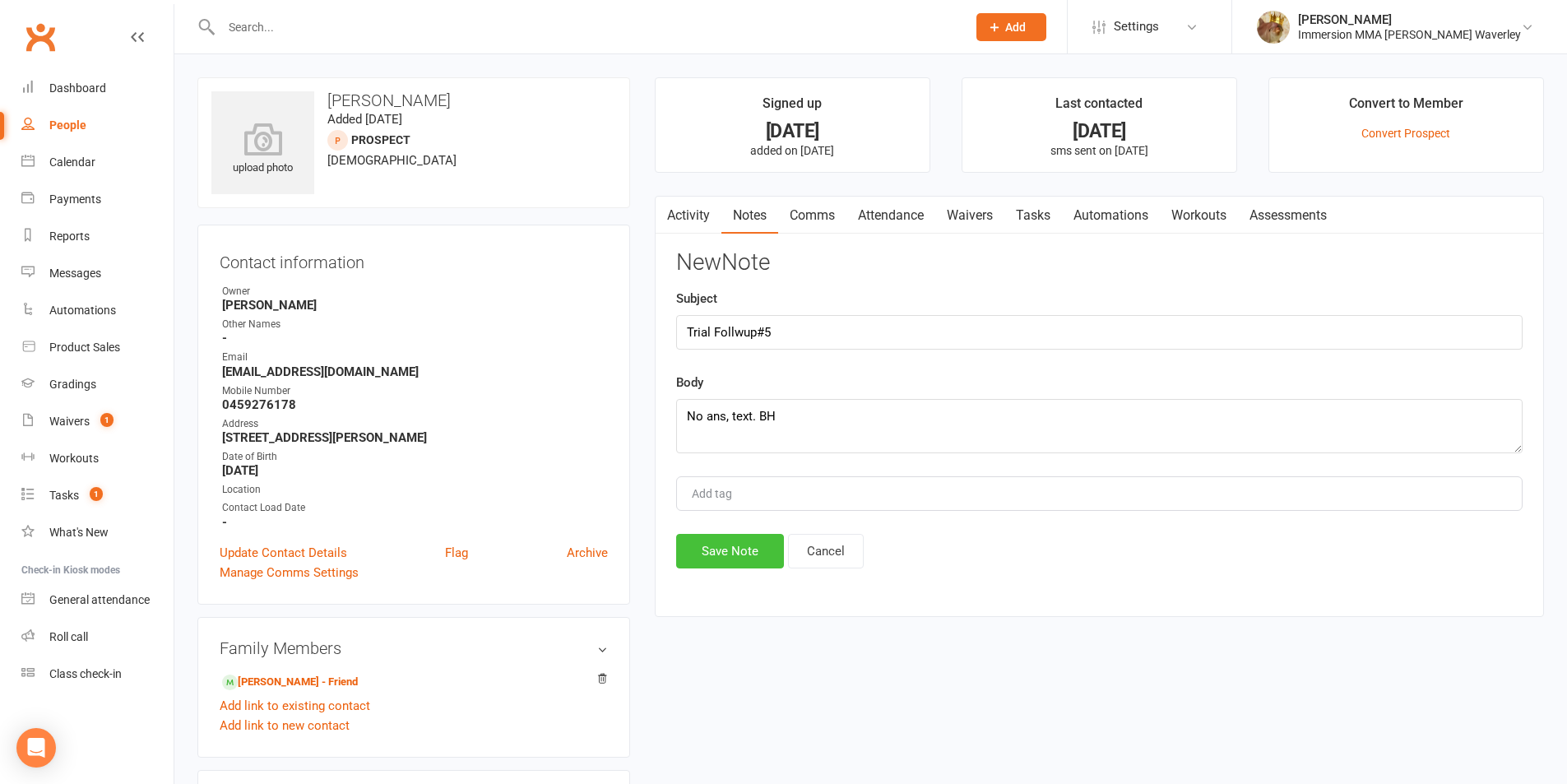
click at [751, 554] on button "Save Note" at bounding box center [730, 550] width 108 height 35
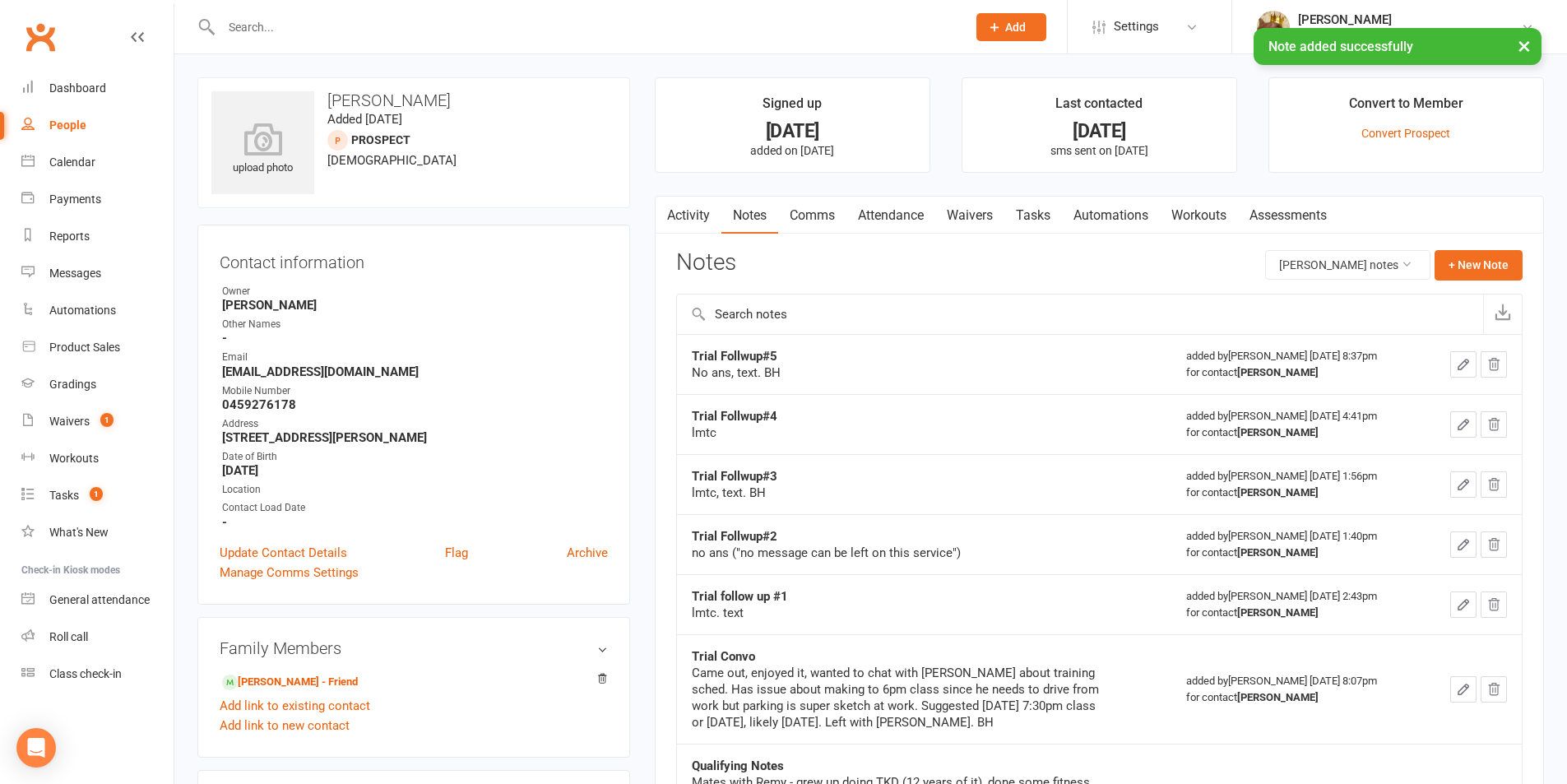
click at [1049, 196] on link "Tasks" at bounding box center [1033, 215] width 57 height 38
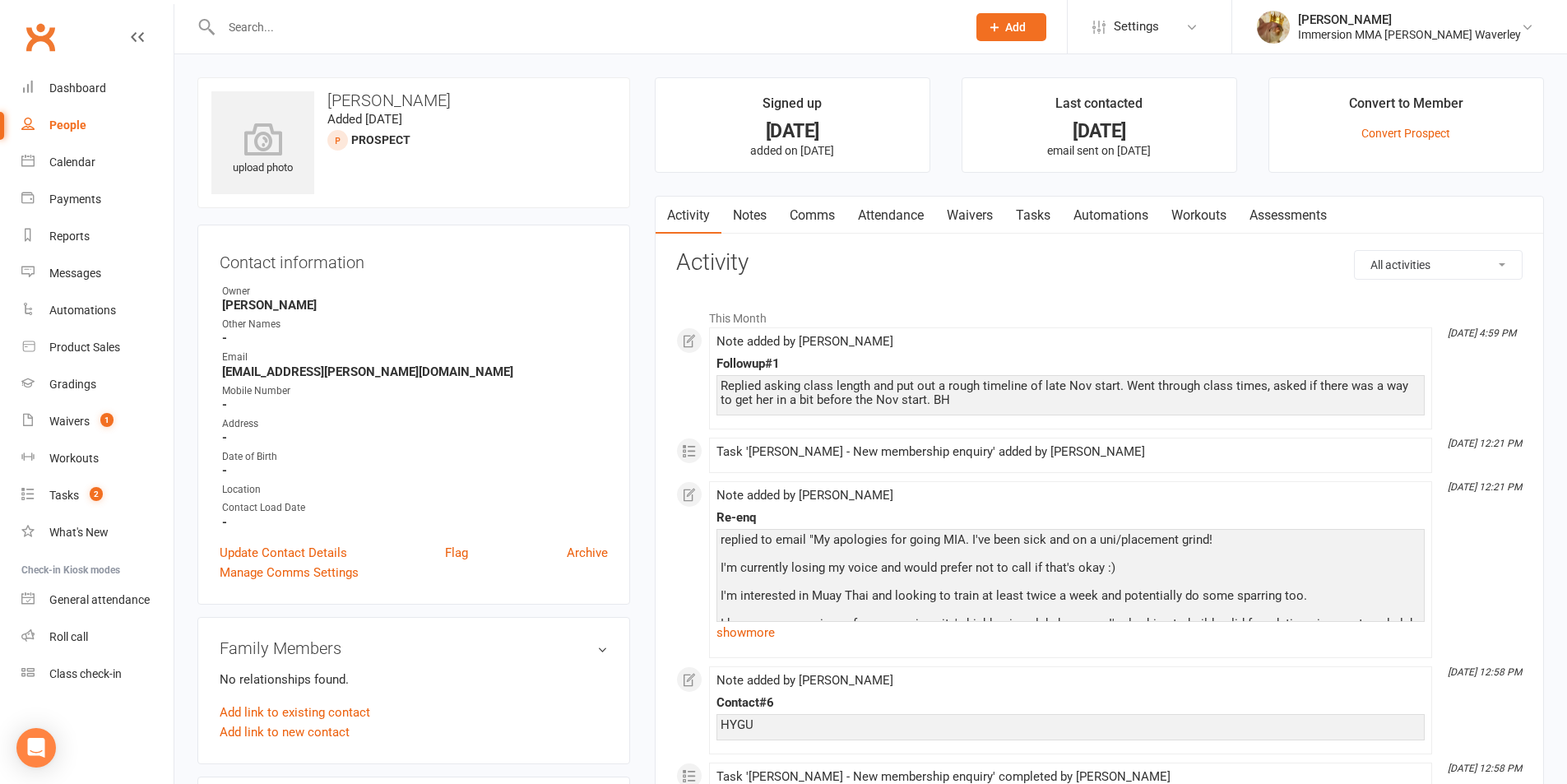
click at [1058, 223] on link "Tasks" at bounding box center [1033, 215] width 57 height 38
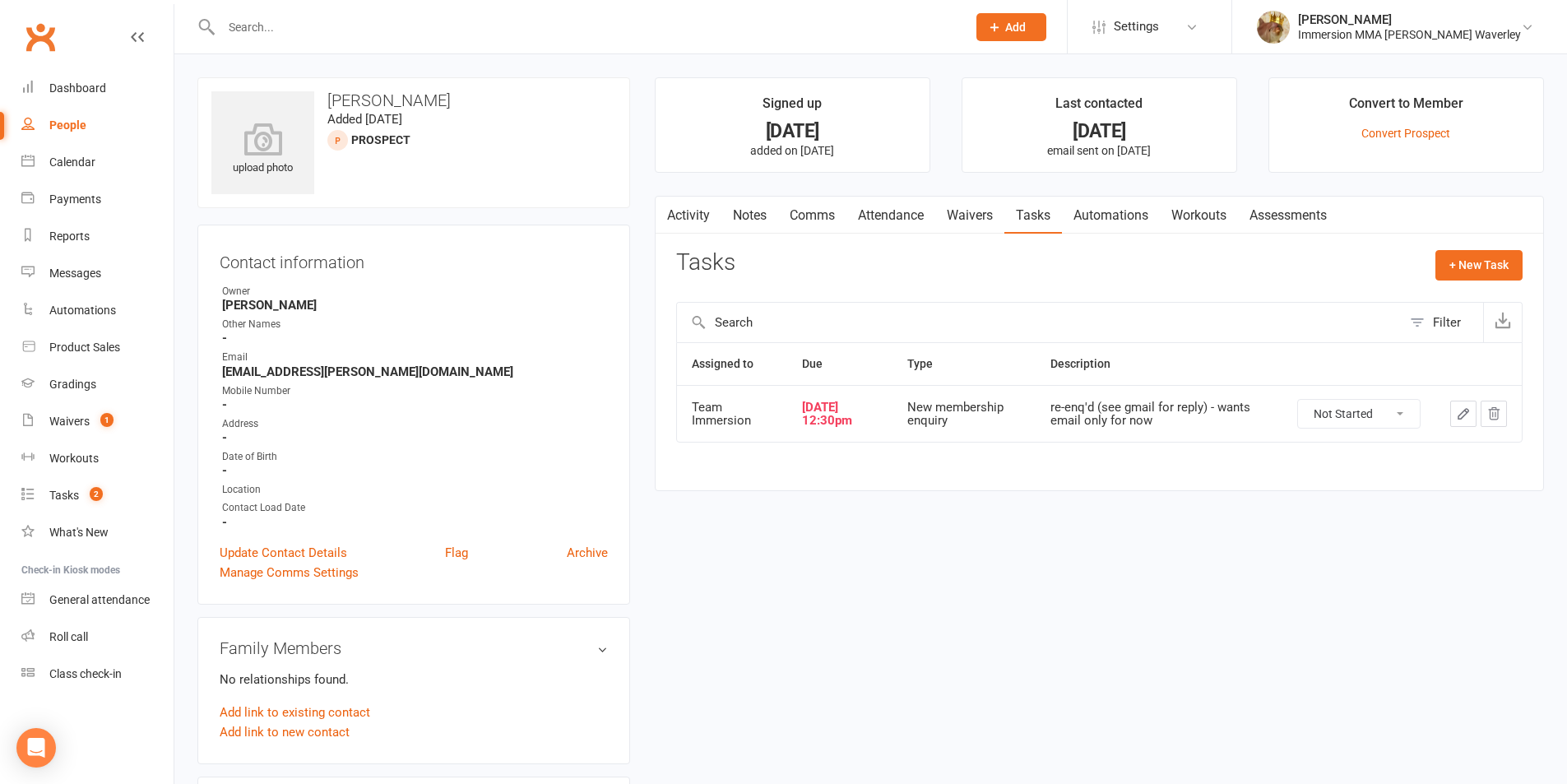
click at [1454, 415] on button "button" at bounding box center [1463, 413] width 26 height 26
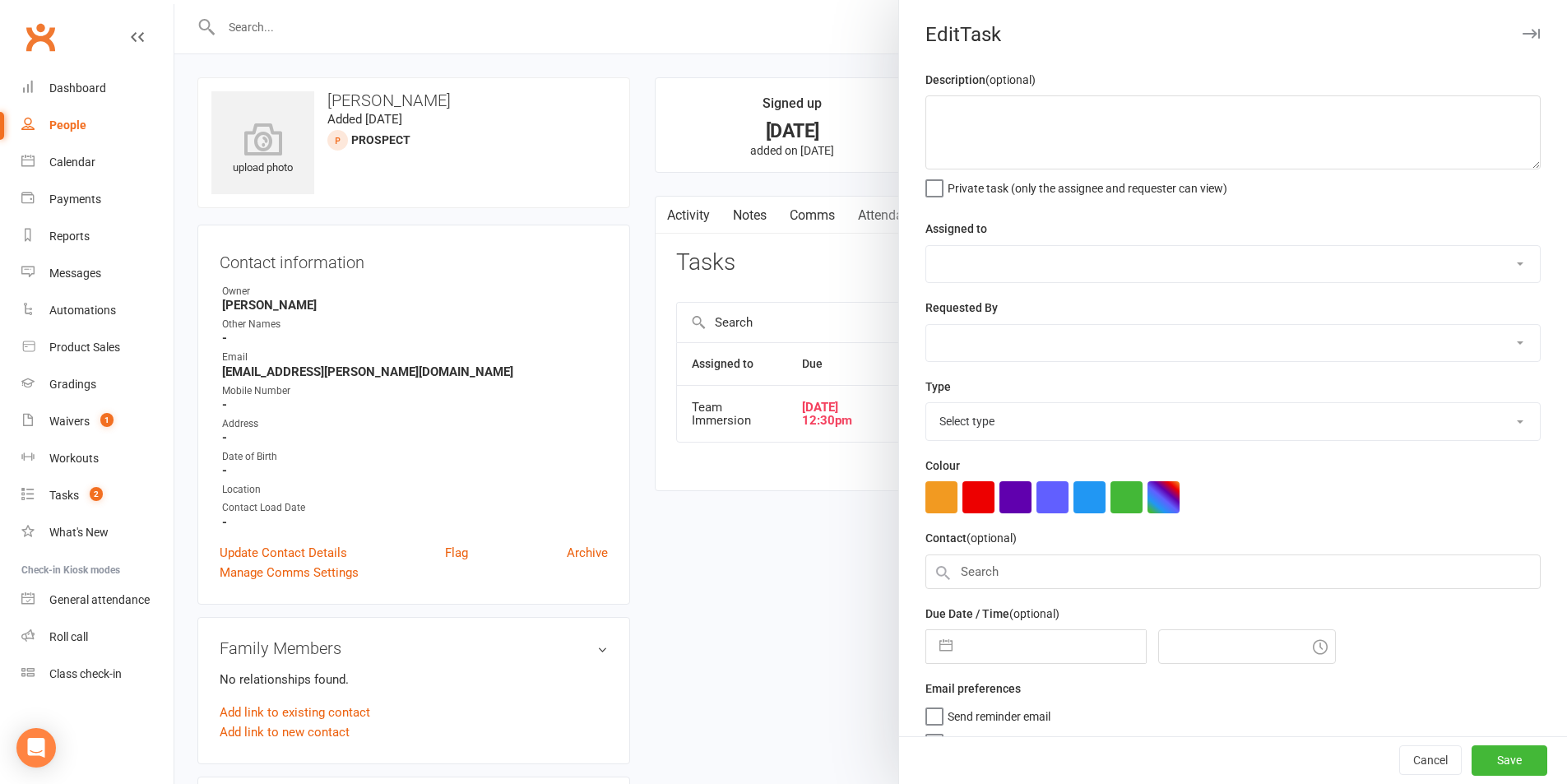
type textarea "re-enq'd (see gmail for reply) - wants email only for now"
select select "48837"
select select "48839"
type input "[DATE]"
type input "12:30pm"
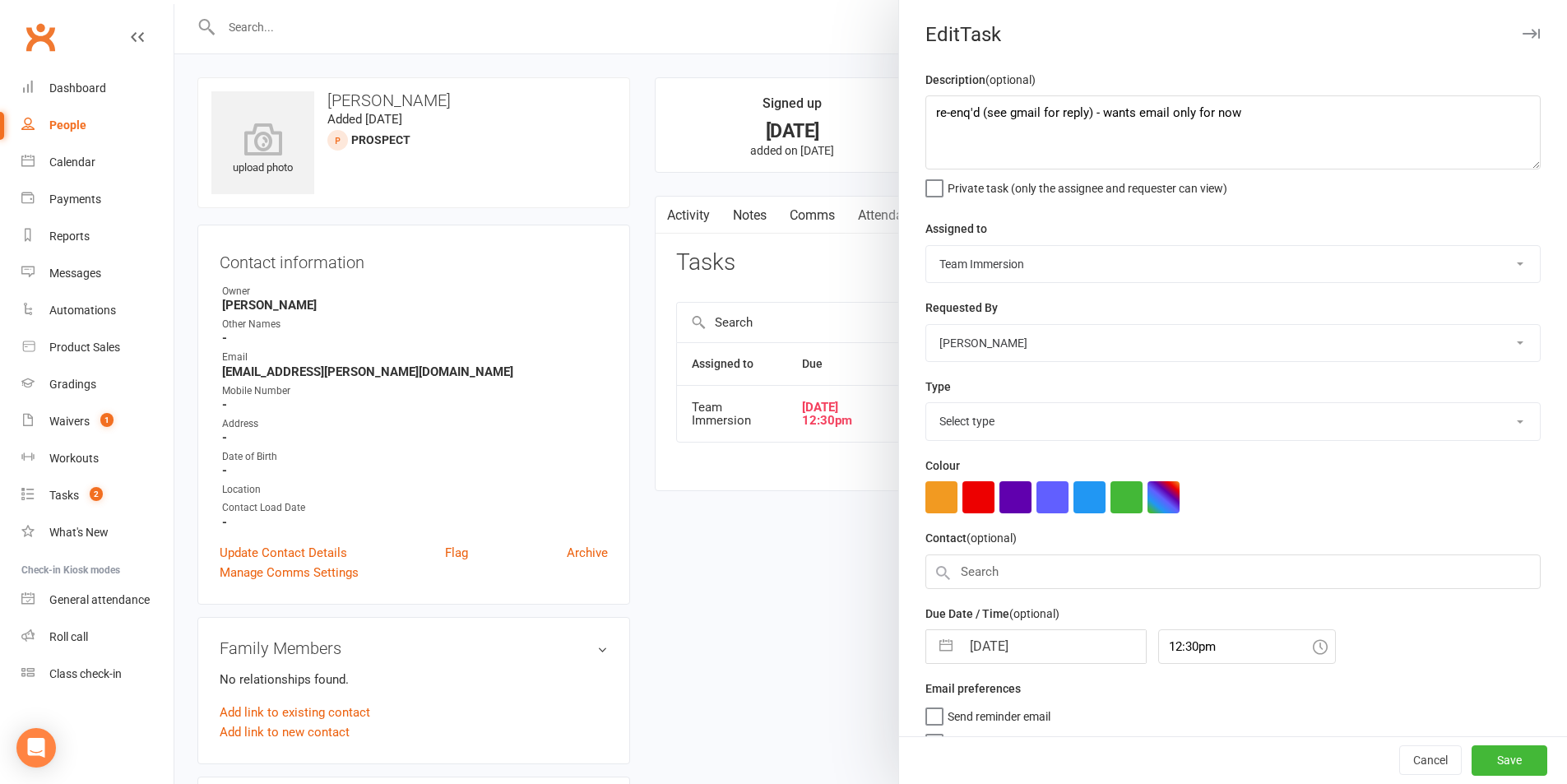
select select "27312"
click at [992, 645] on input "[DATE]" at bounding box center [1053, 641] width 185 height 33
select select "8"
select select "2025"
select select "9"
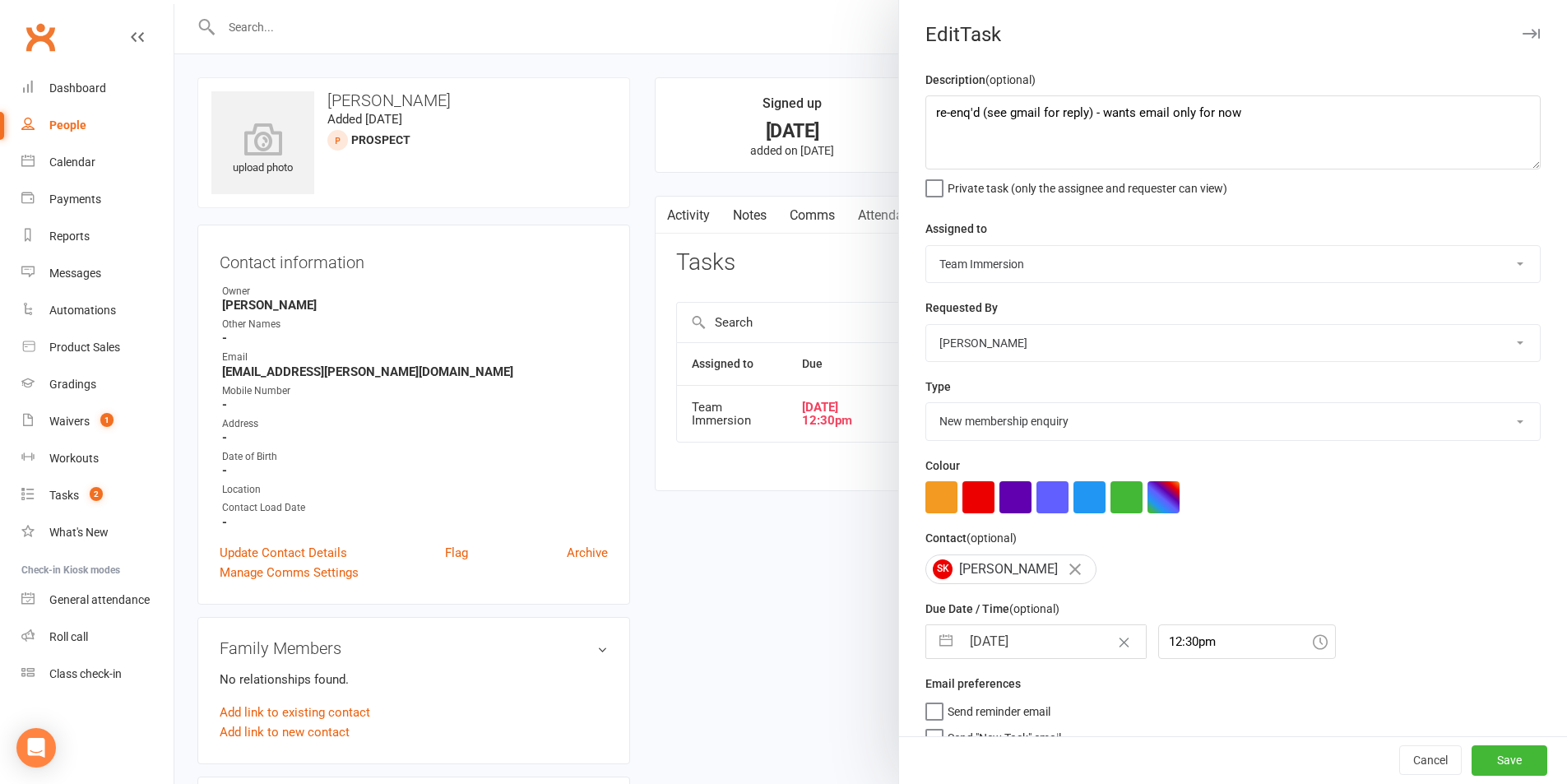
select select "2025"
select select "10"
select select "2025"
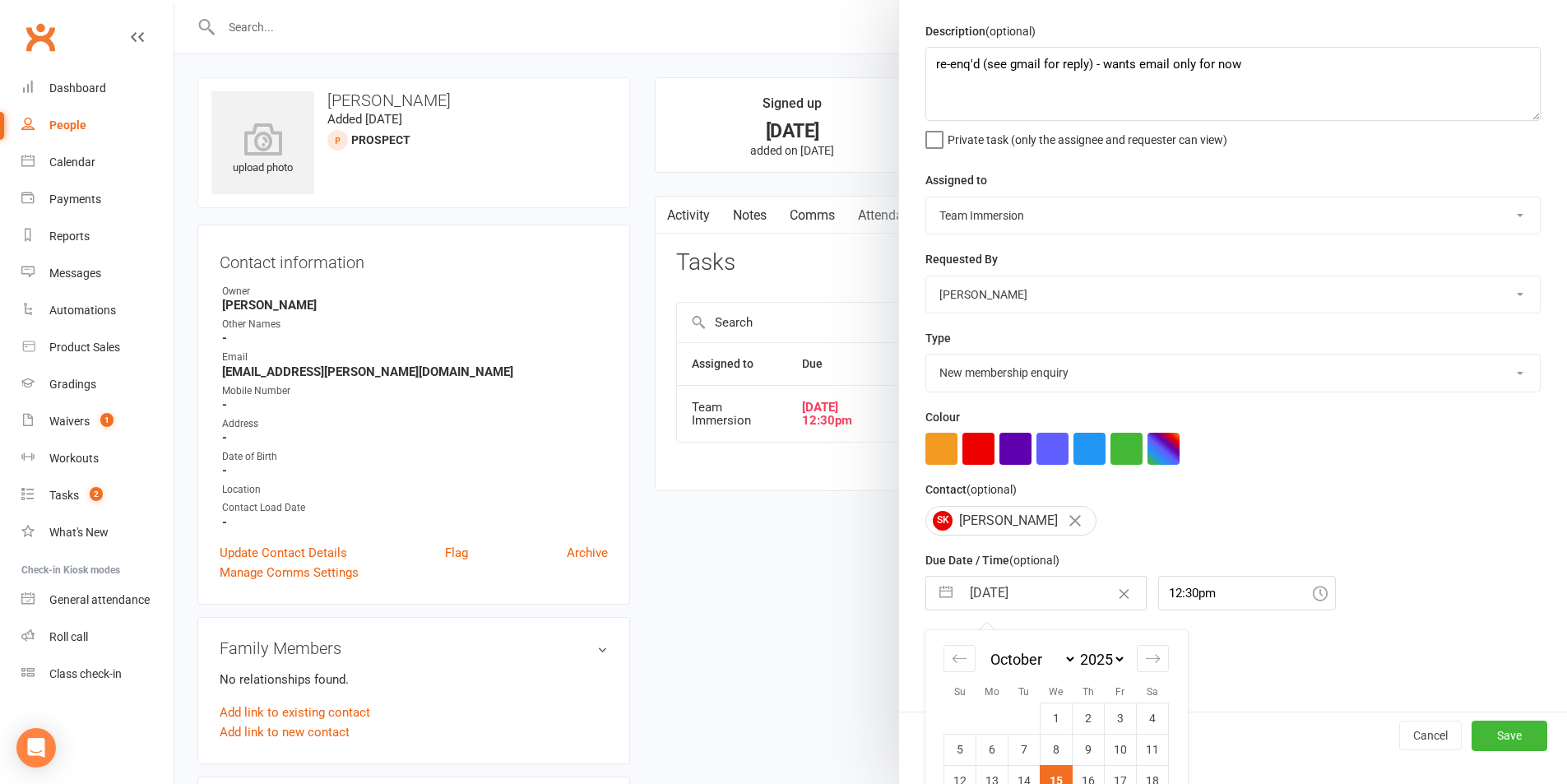
scroll to position [135, 0]
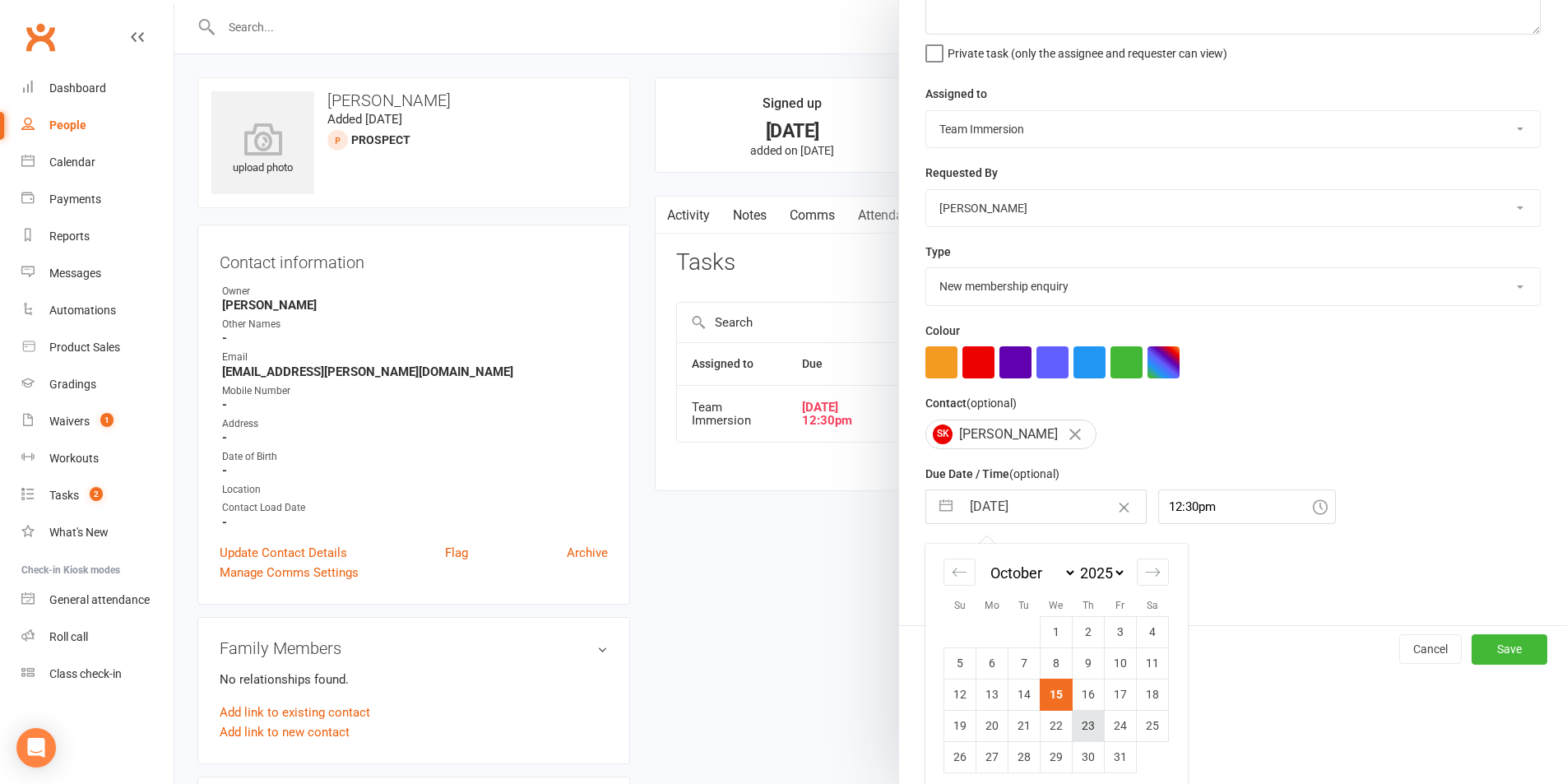
click at [1080, 722] on td "23" at bounding box center [1089, 725] width 32 height 31
type input "[DATE]"
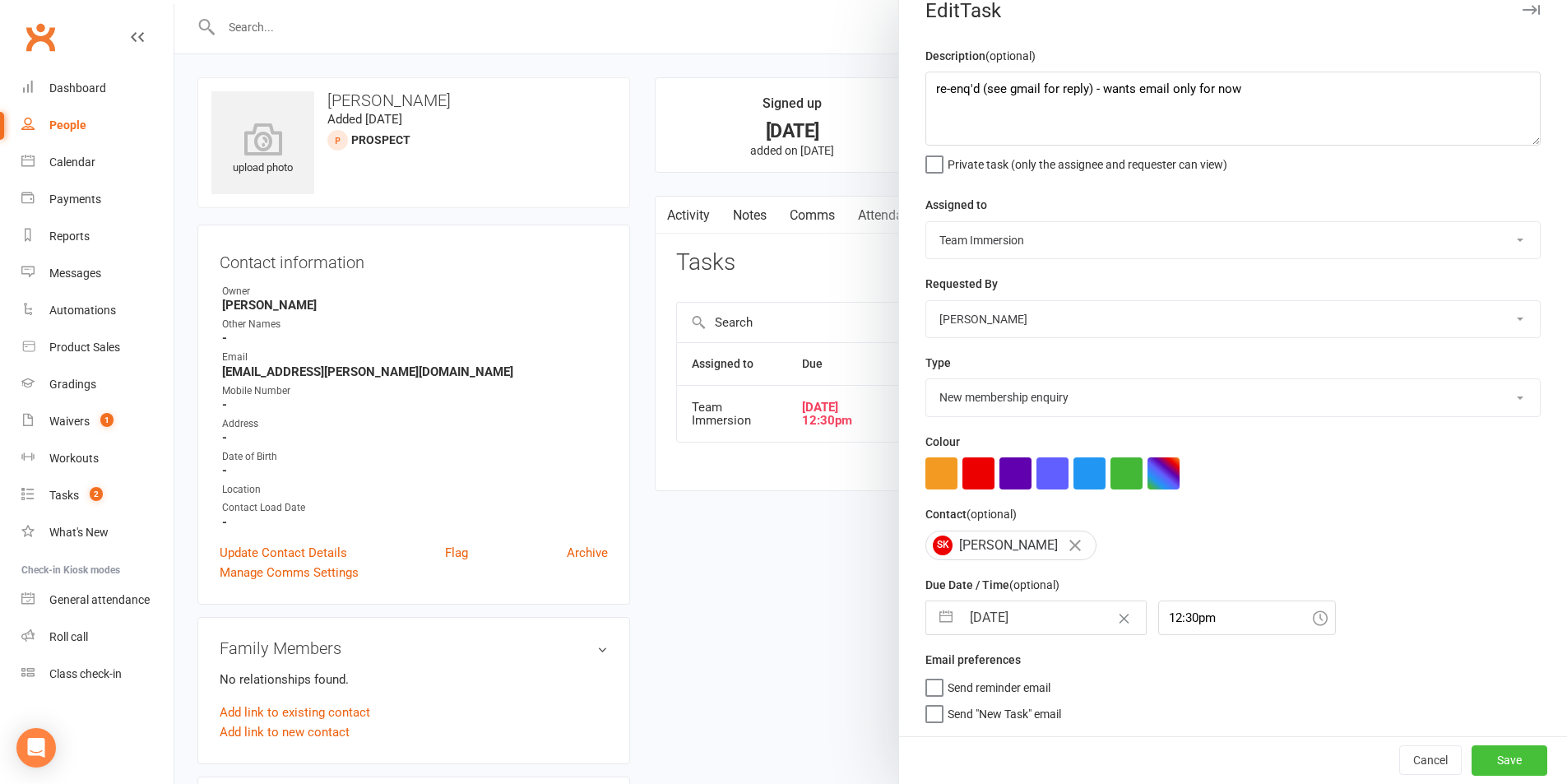
click at [1489, 767] on button "Save" at bounding box center [1510, 760] width 76 height 30
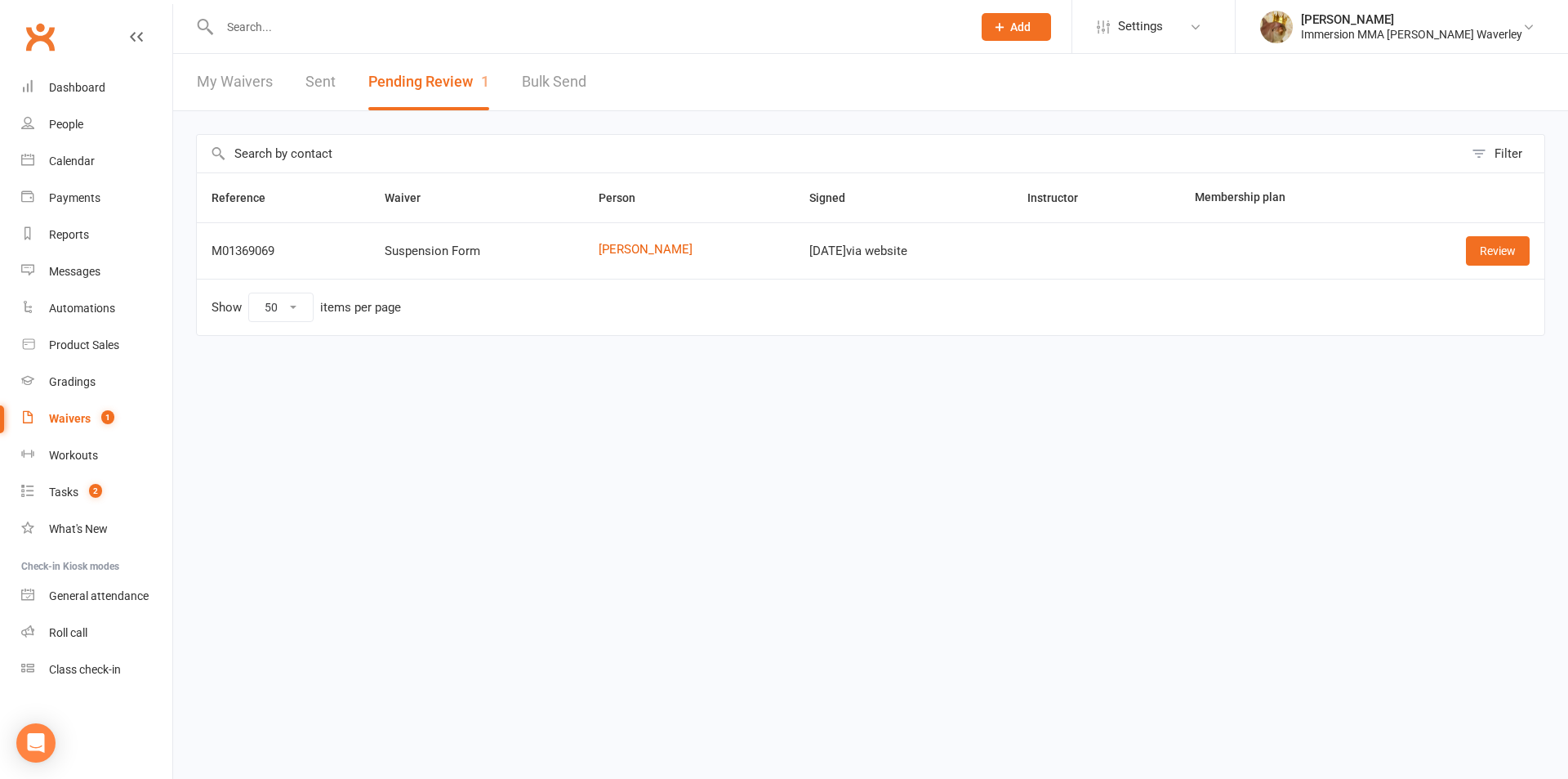
select select "50"
click at [1460, 255] on div "Review" at bounding box center [1464, 250] width 130 height 29
drag, startPoint x: 1468, startPoint y: 255, endPoint x: 1454, endPoint y: 262, distance: 15.7
click at [1470, 255] on link "Review" at bounding box center [1498, 250] width 64 height 29
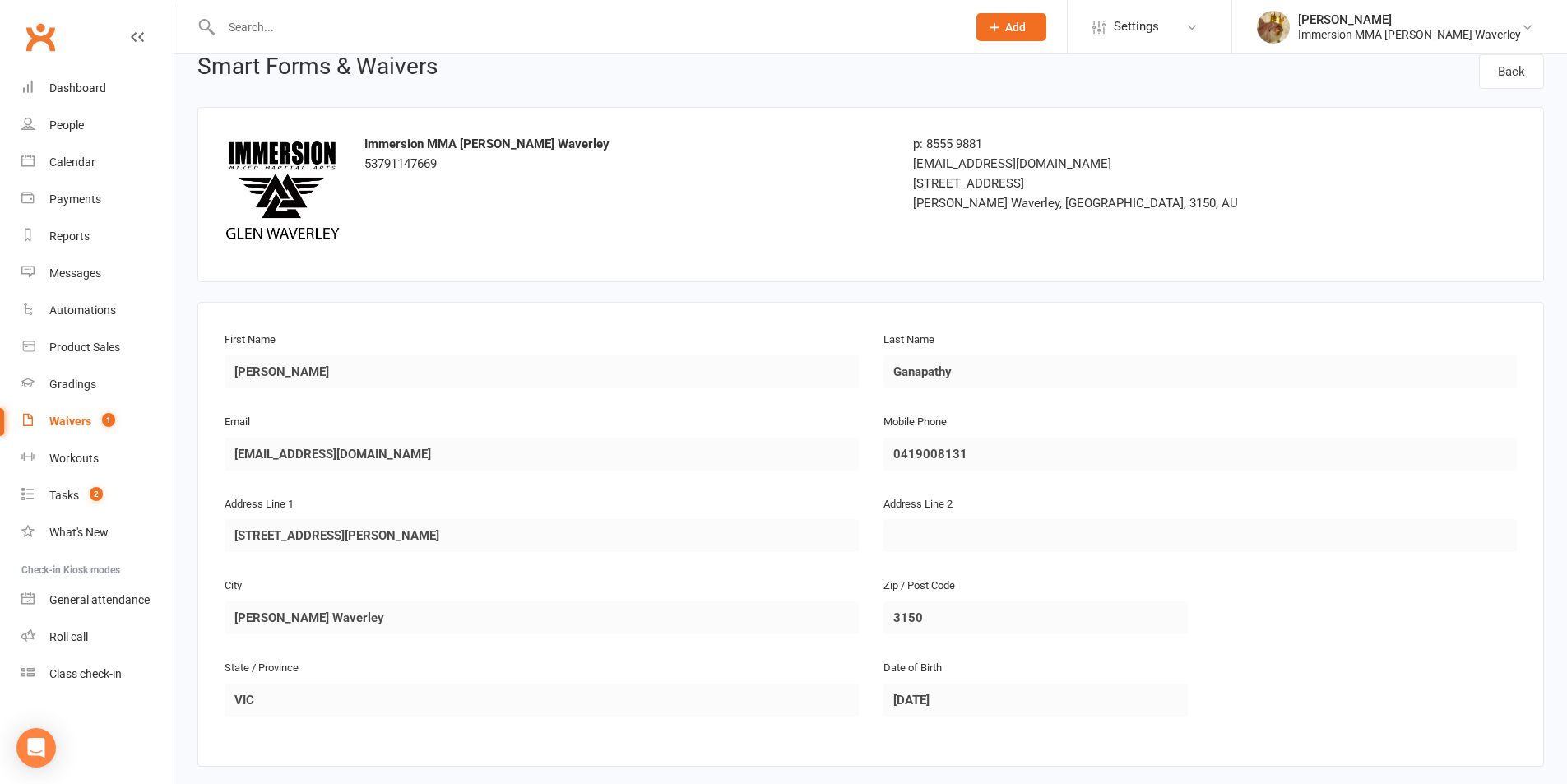
scroll to position [1098, 0]
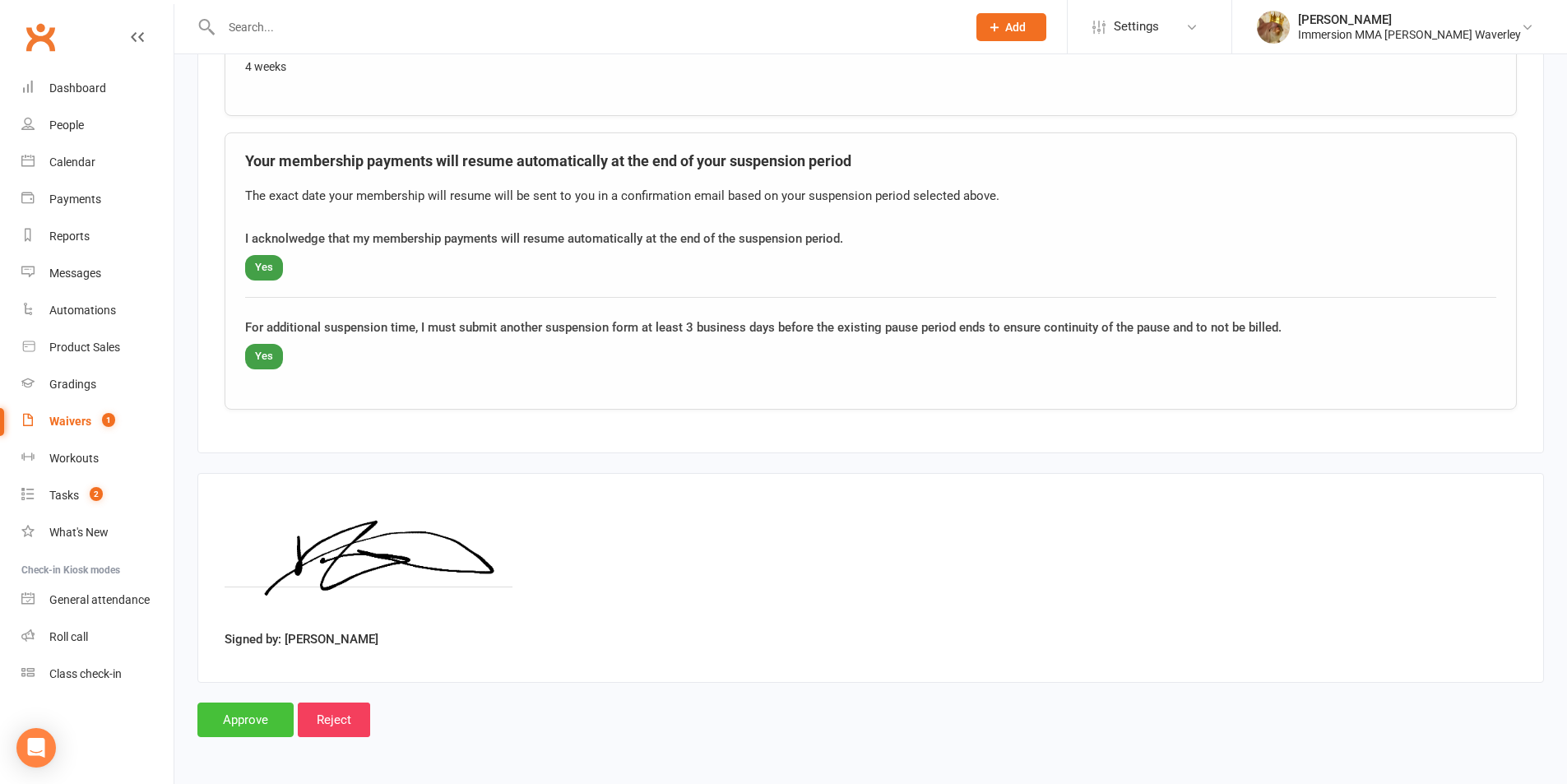
click at [254, 721] on input "Approve" at bounding box center [245, 719] width 96 height 35
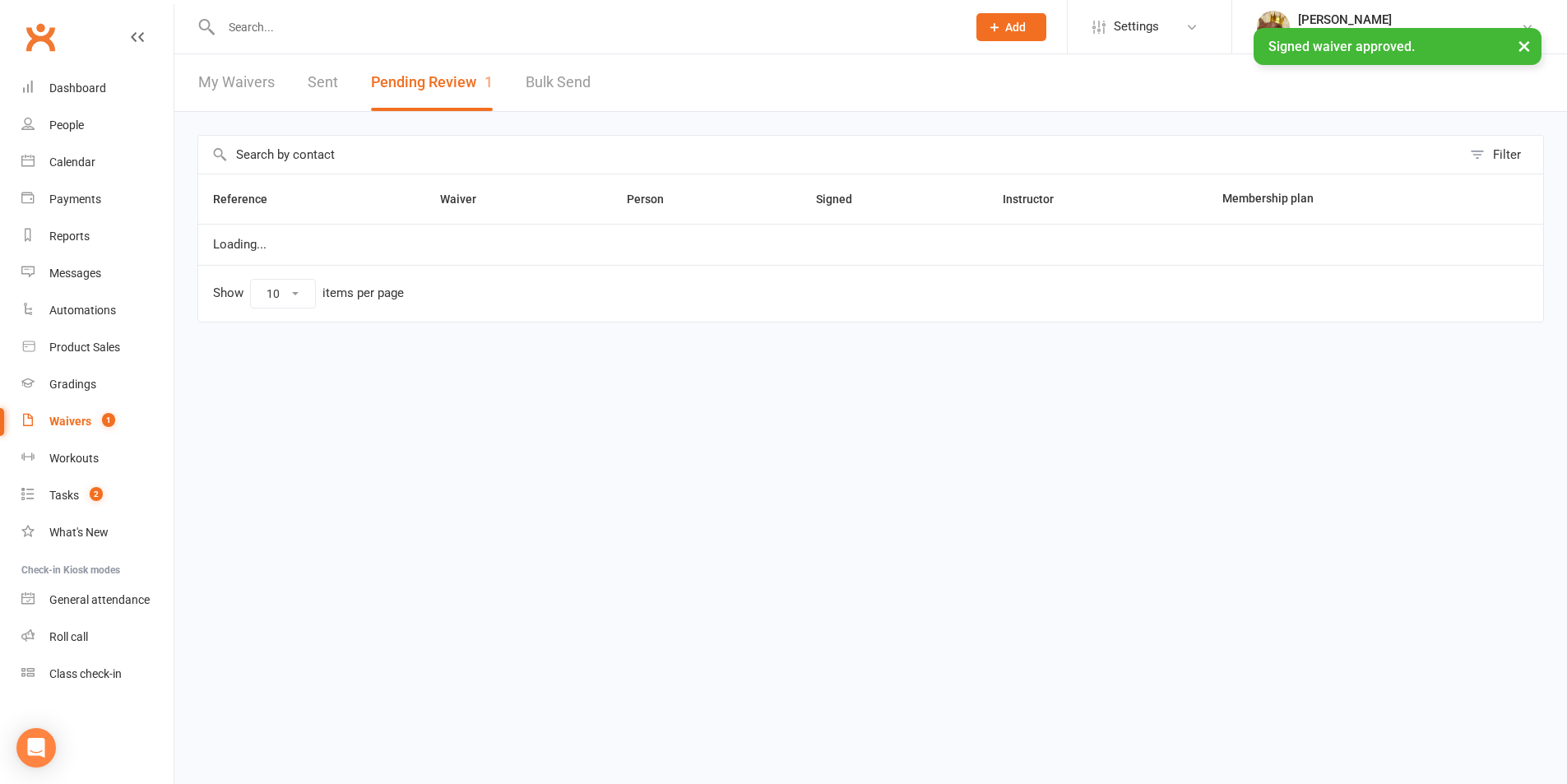
select select "50"
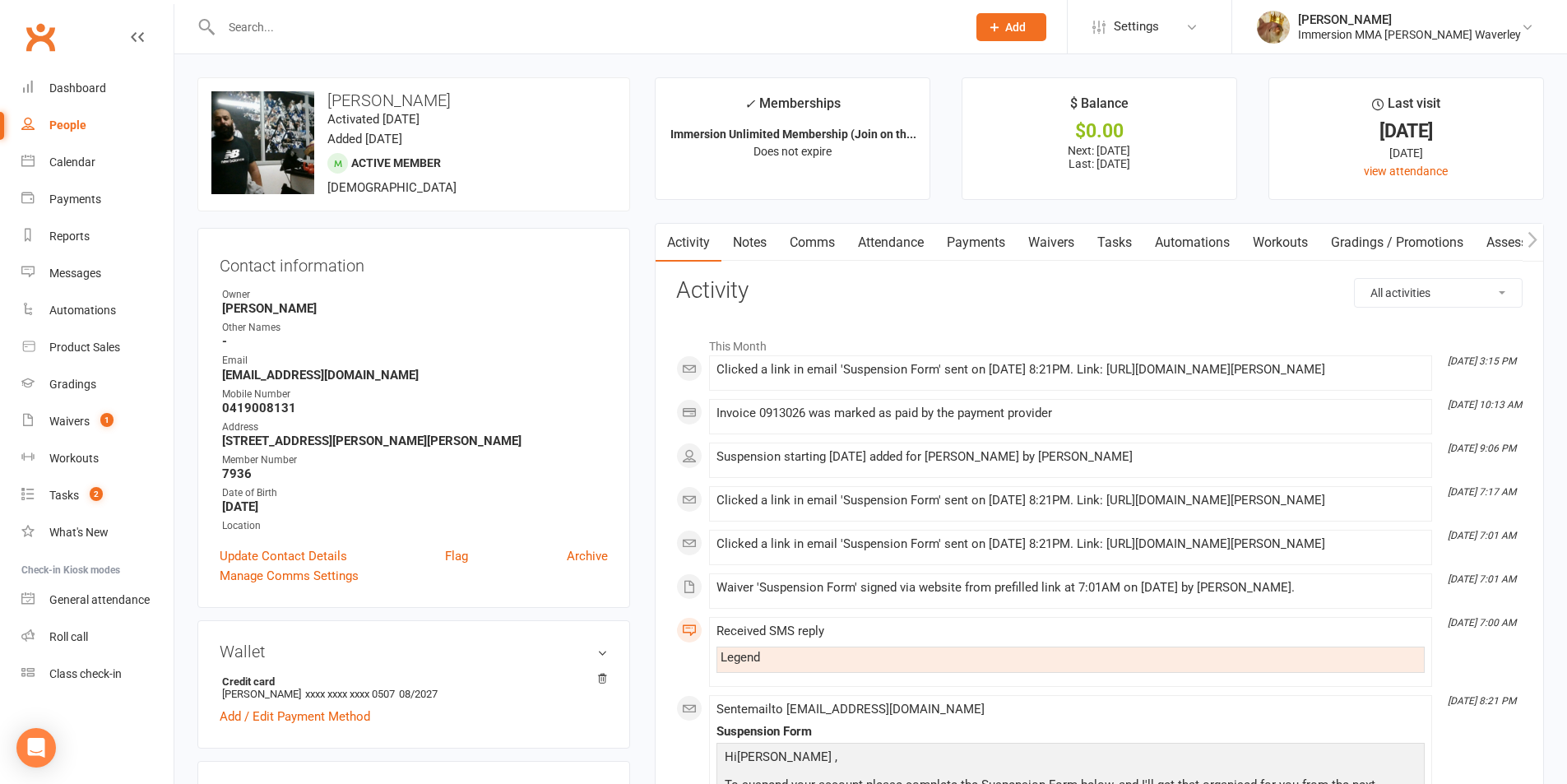
click at [972, 239] on link "Payments" at bounding box center [976, 242] width 82 height 38
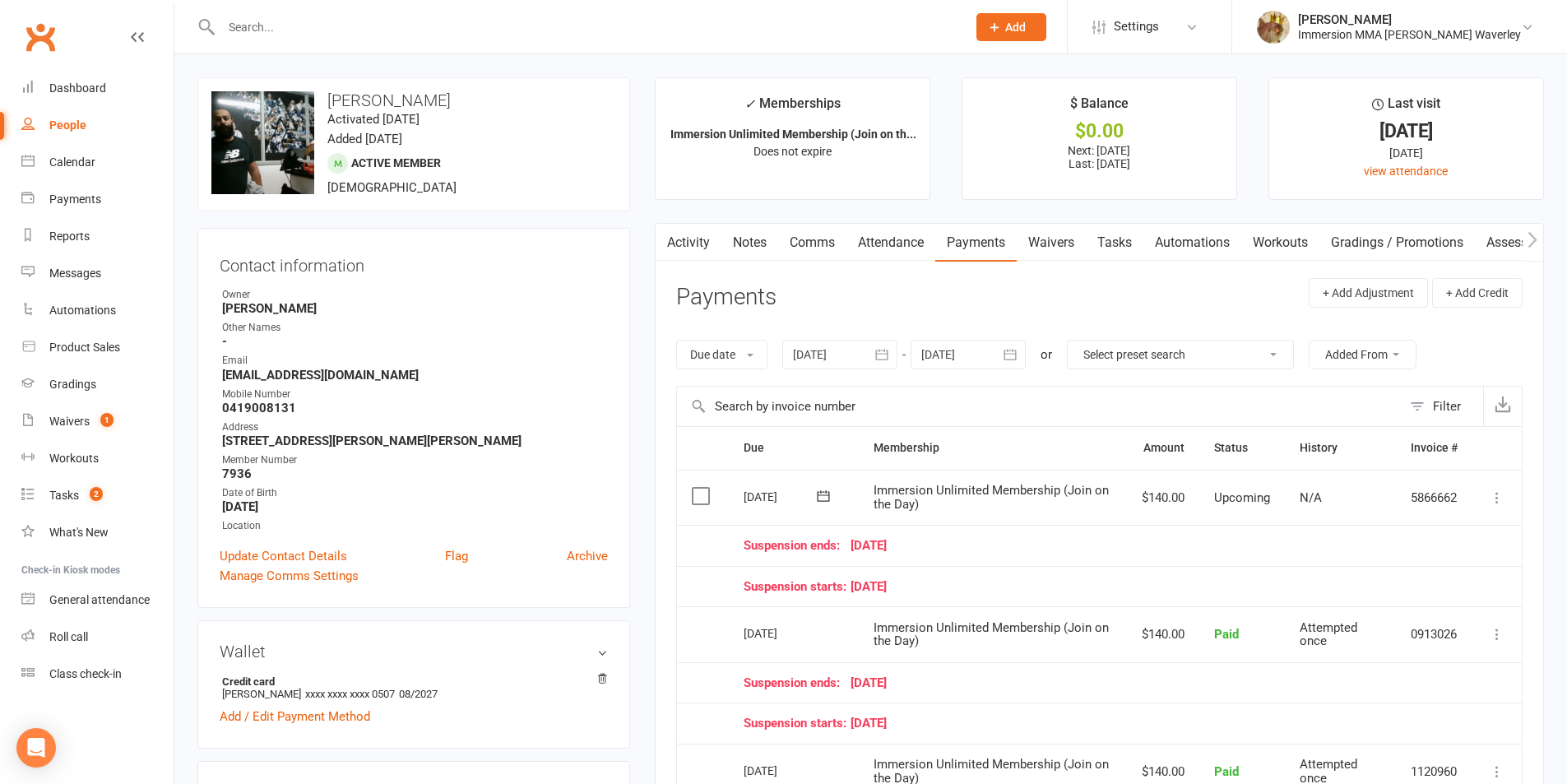
click at [1054, 264] on div "Activity Notes Comms Attendance Payments Waivers Tasks Automations Workouts Gra…" at bounding box center [1099, 653] width 889 height 862
click at [1054, 257] on link "Waivers" at bounding box center [1052, 242] width 69 height 38
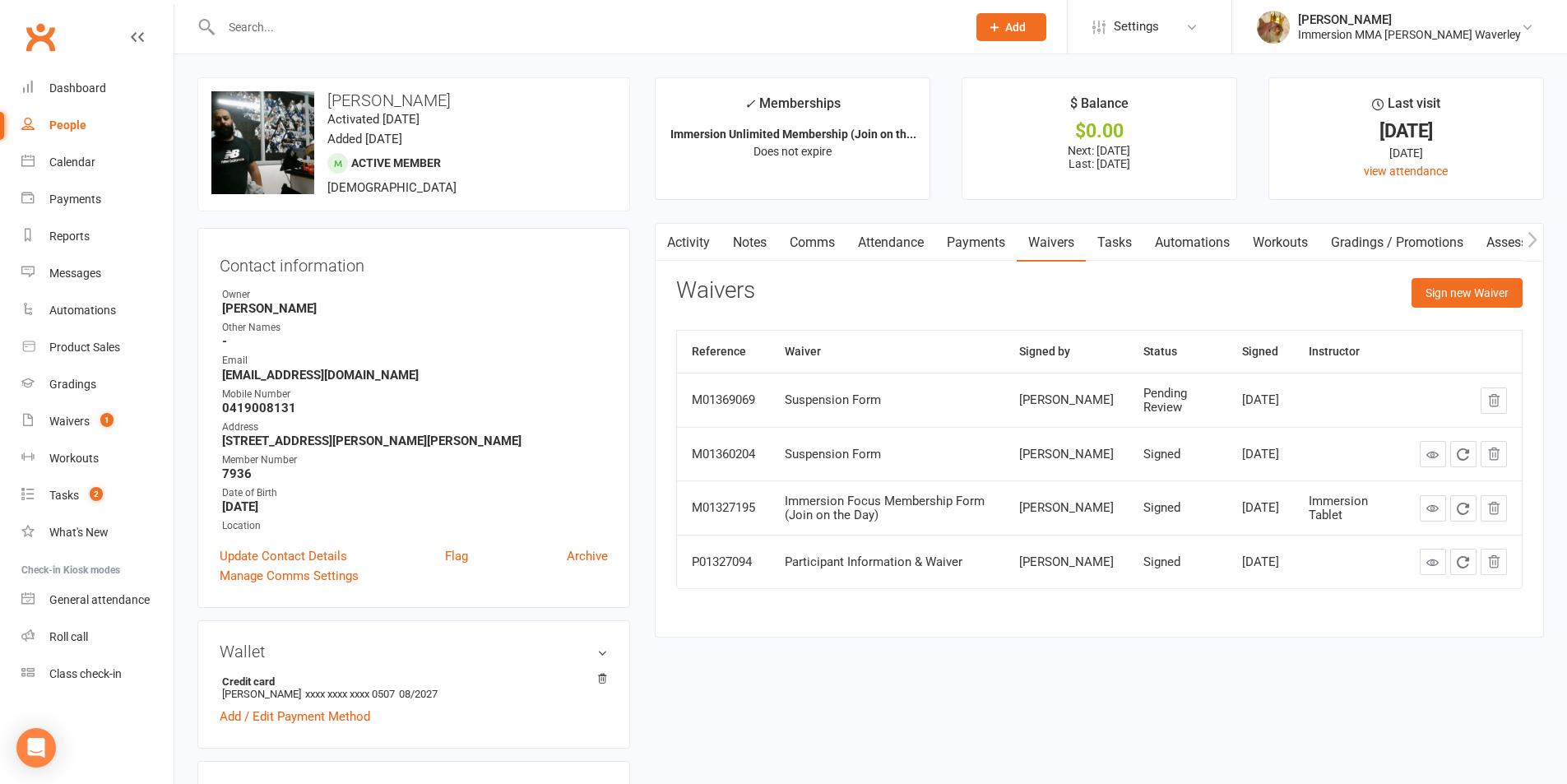
click at [970, 237] on link "Payments" at bounding box center [976, 242] width 82 height 38
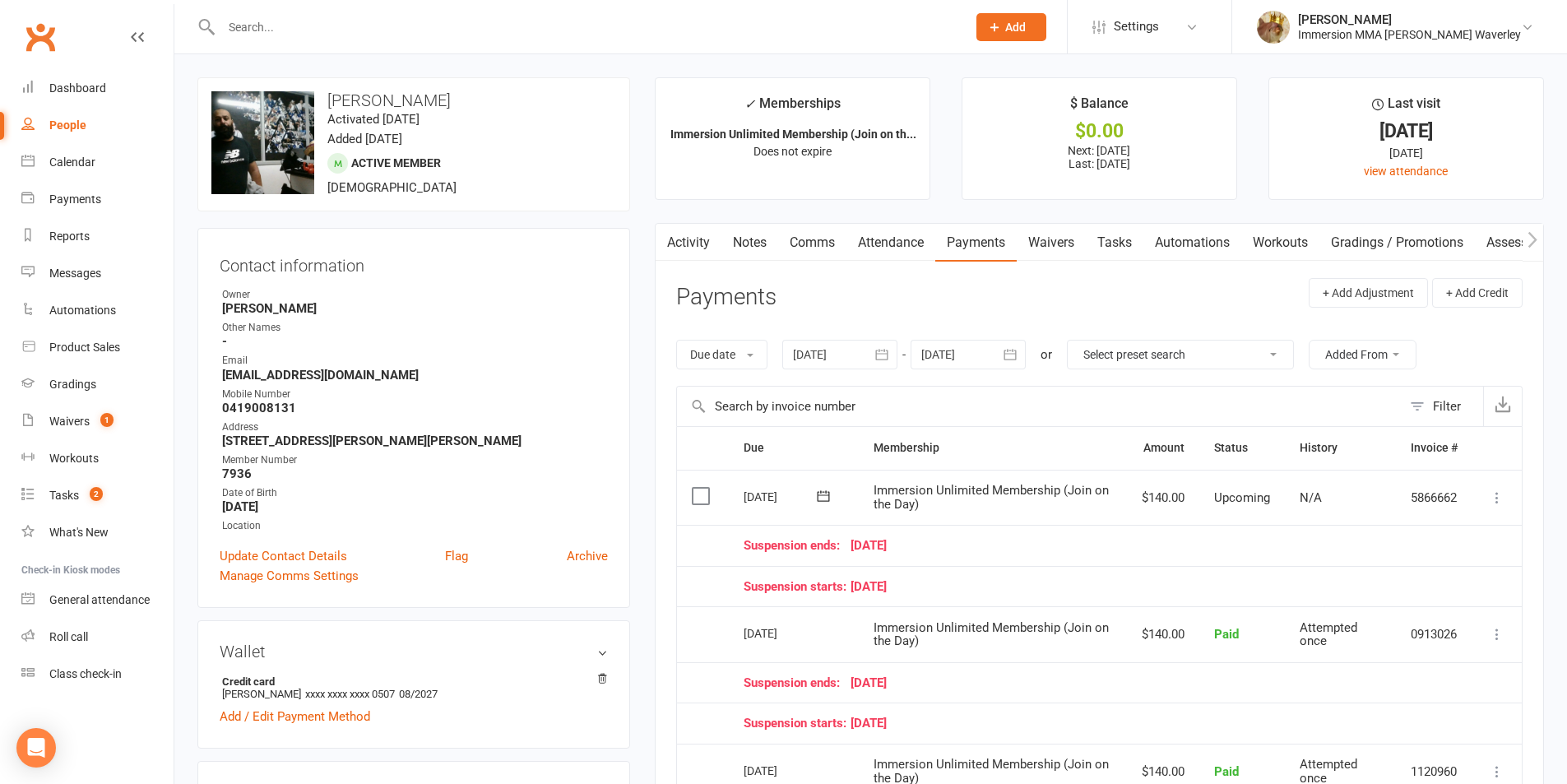
click at [814, 239] on link "Comms" at bounding box center [812, 242] width 68 height 38
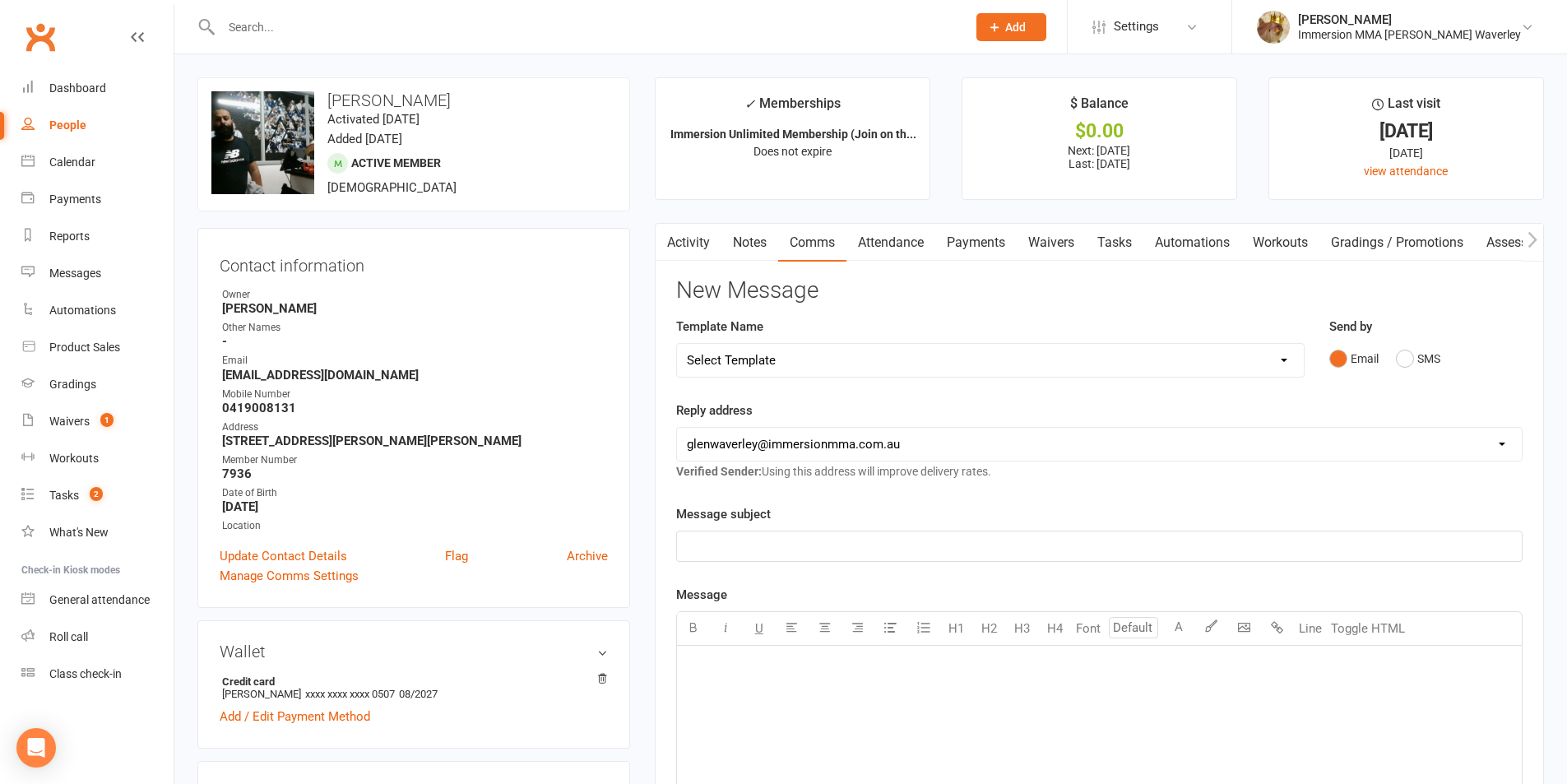
click at [793, 359] on select "Select Template [Email] Adult Appt Confirmation Email [SMS] Booking Confirmatio…" at bounding box center [990, 360] width 627 height 33
select select "13"
click at [677, 344] on select "Select Template [Email] Adult Appt Confirmation Email [SMS] Booking Confirmatio…" at bounding box center [990, 360] width 627 height 33
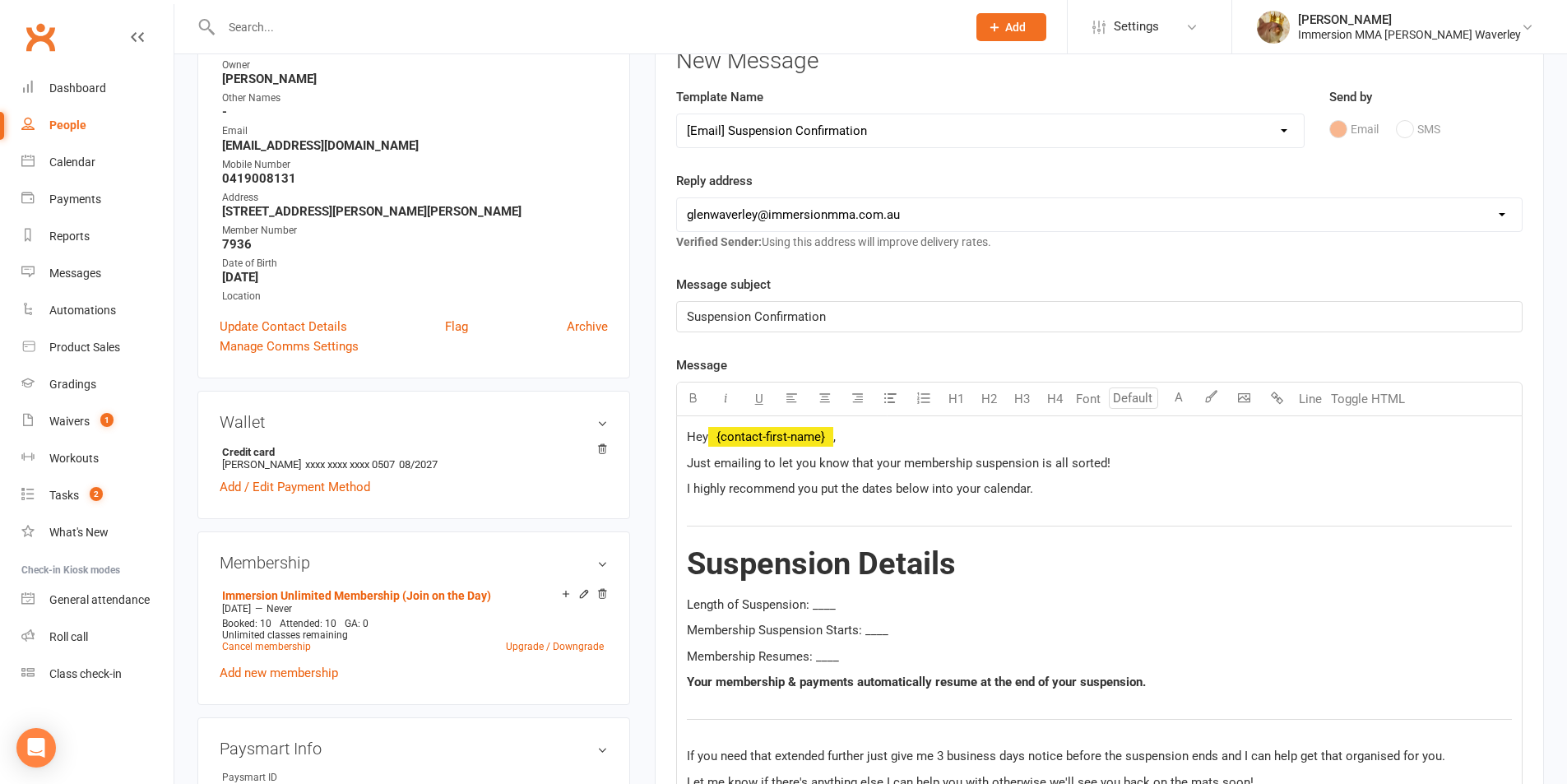
scroll to position [438, 0]
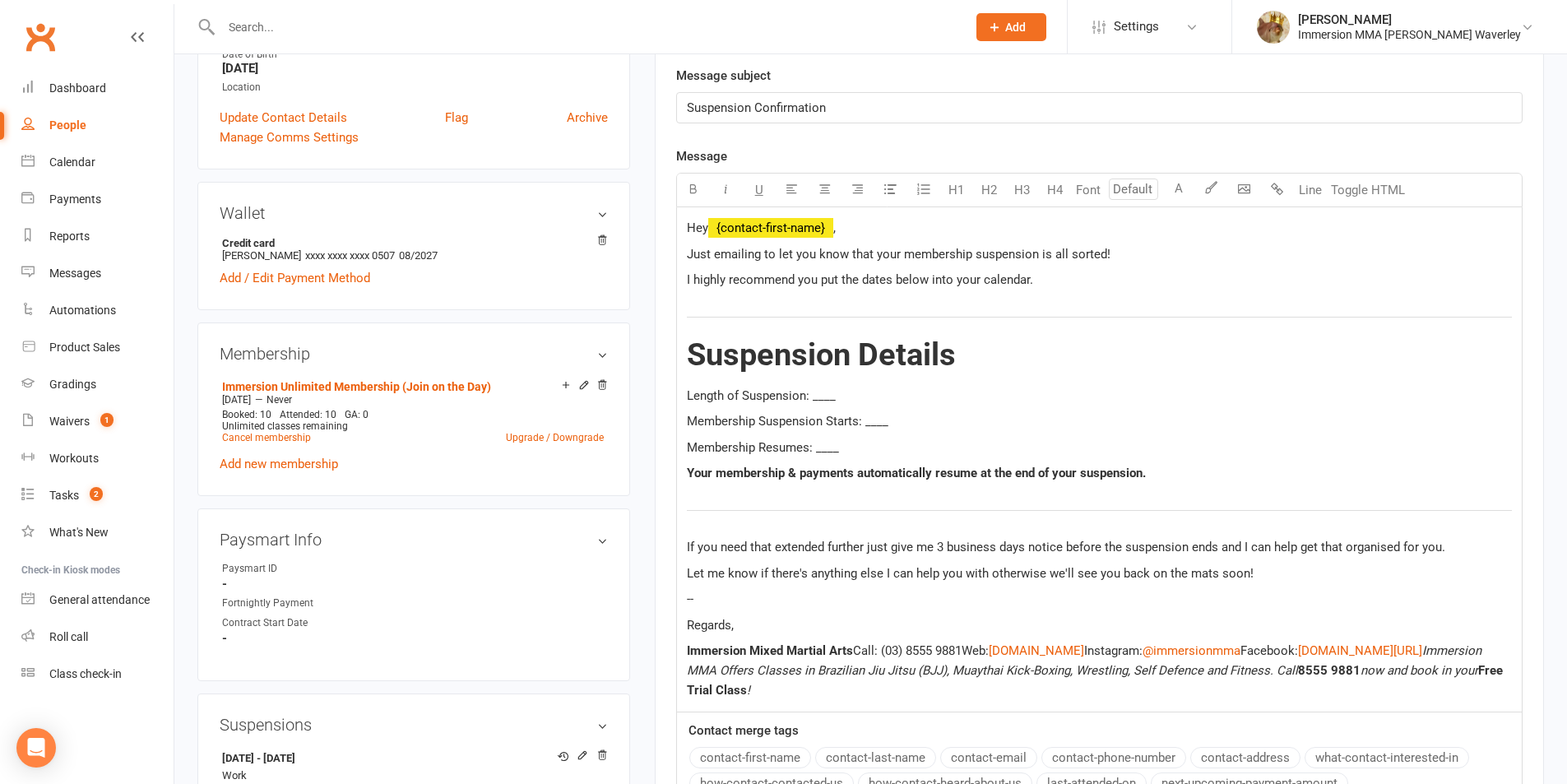
click at [826, 392] on span "Length of Suspension: ____" at bounding box center [761, 395] width 149 height 15
click at [881, 416] on span "Membership Suspension Starts: ____" at bounding box center [787, 422] width 202 height 15
drag, startPoint x: 1066, startPoint y: 250, endPoint x: 1104, endPoint y: 252, distance: 38.1
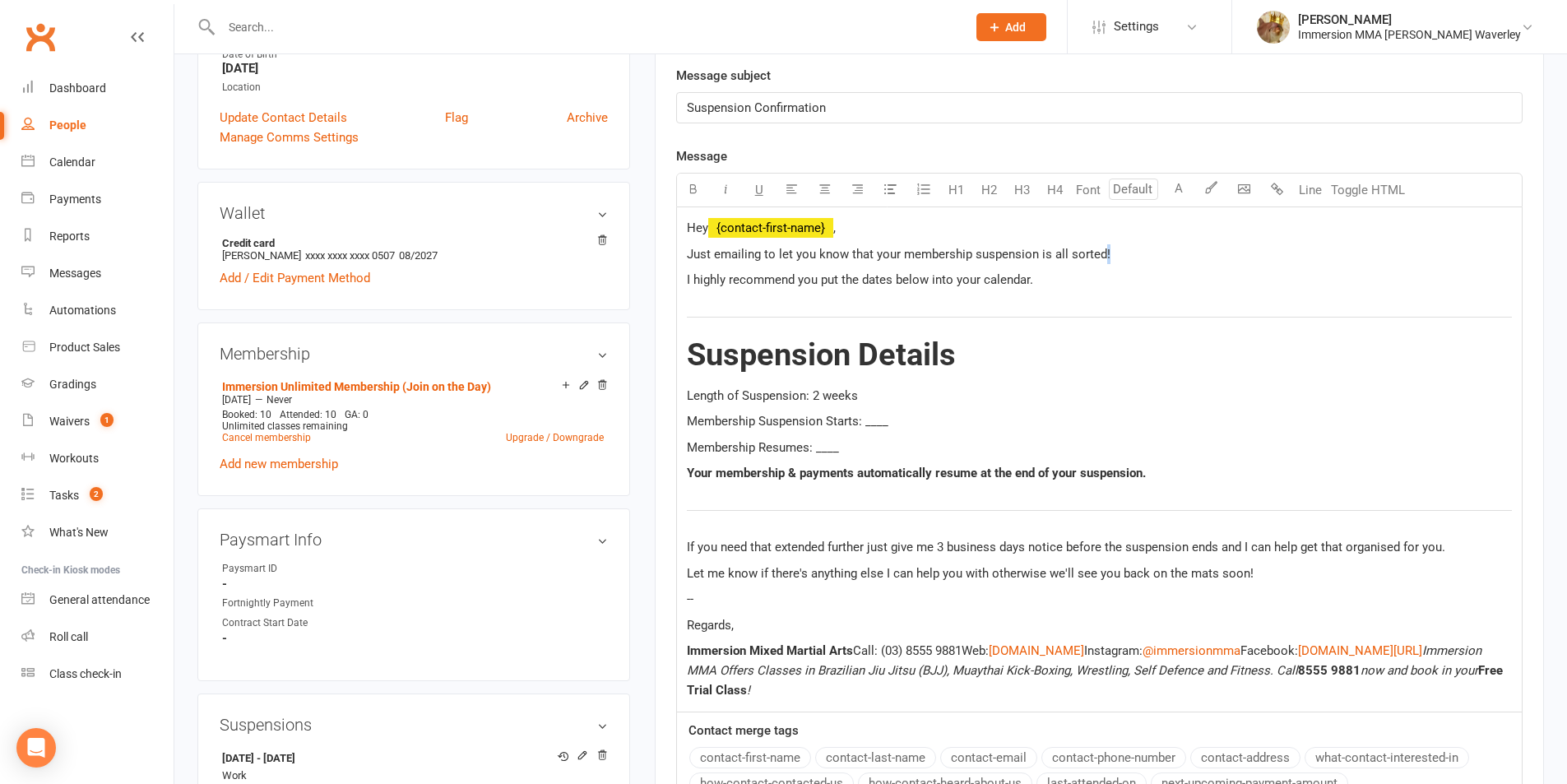
click at [1104, 252] on p "Just emailing to let you know that your membership suspension is all sorted!" at bounding box center [1099, 254] width 825 height 19
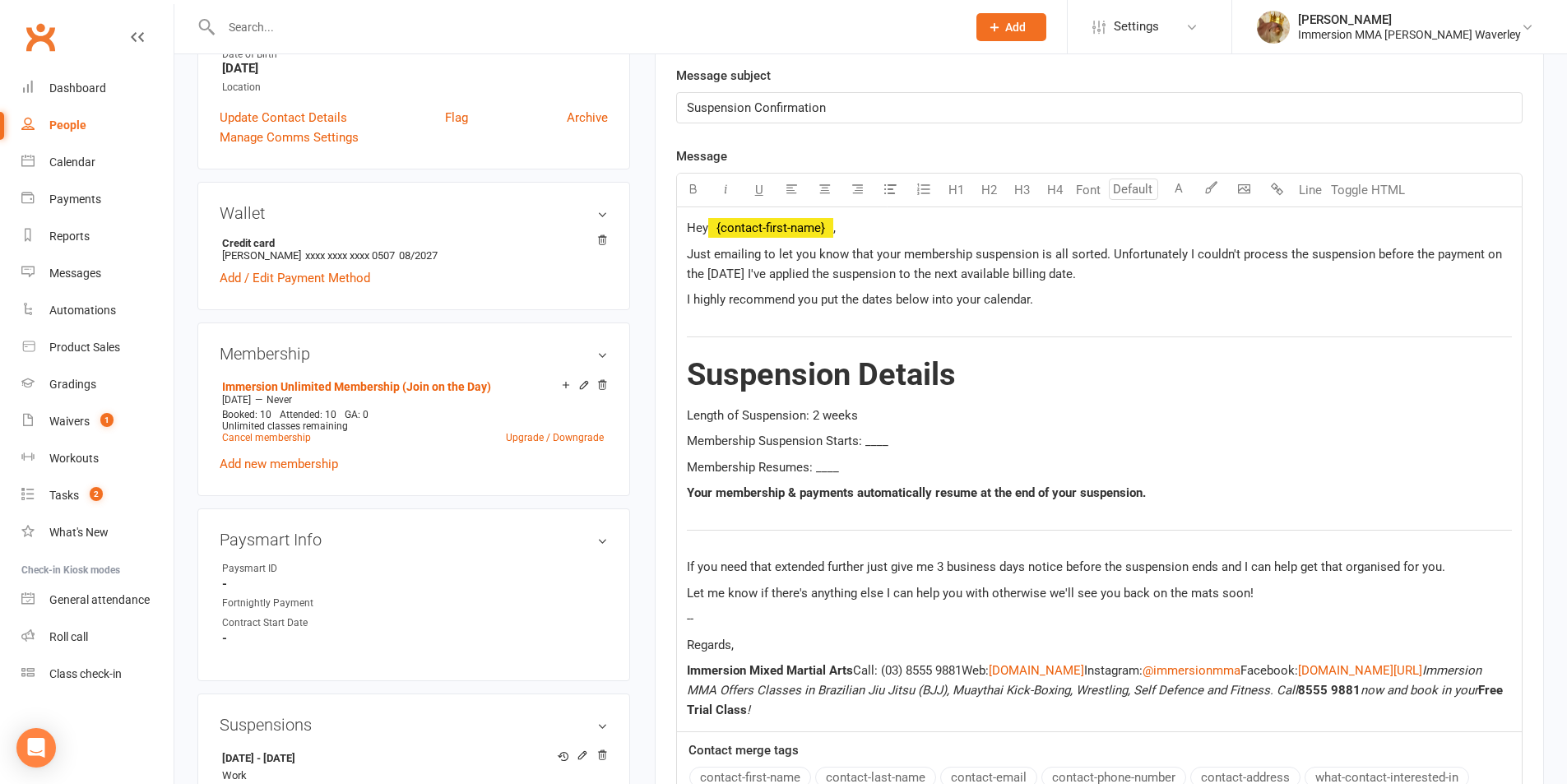
click at [871, 431] on p "Membership Suspension Starts: ____" at bounding box center [1099, 440] width 825 height 19
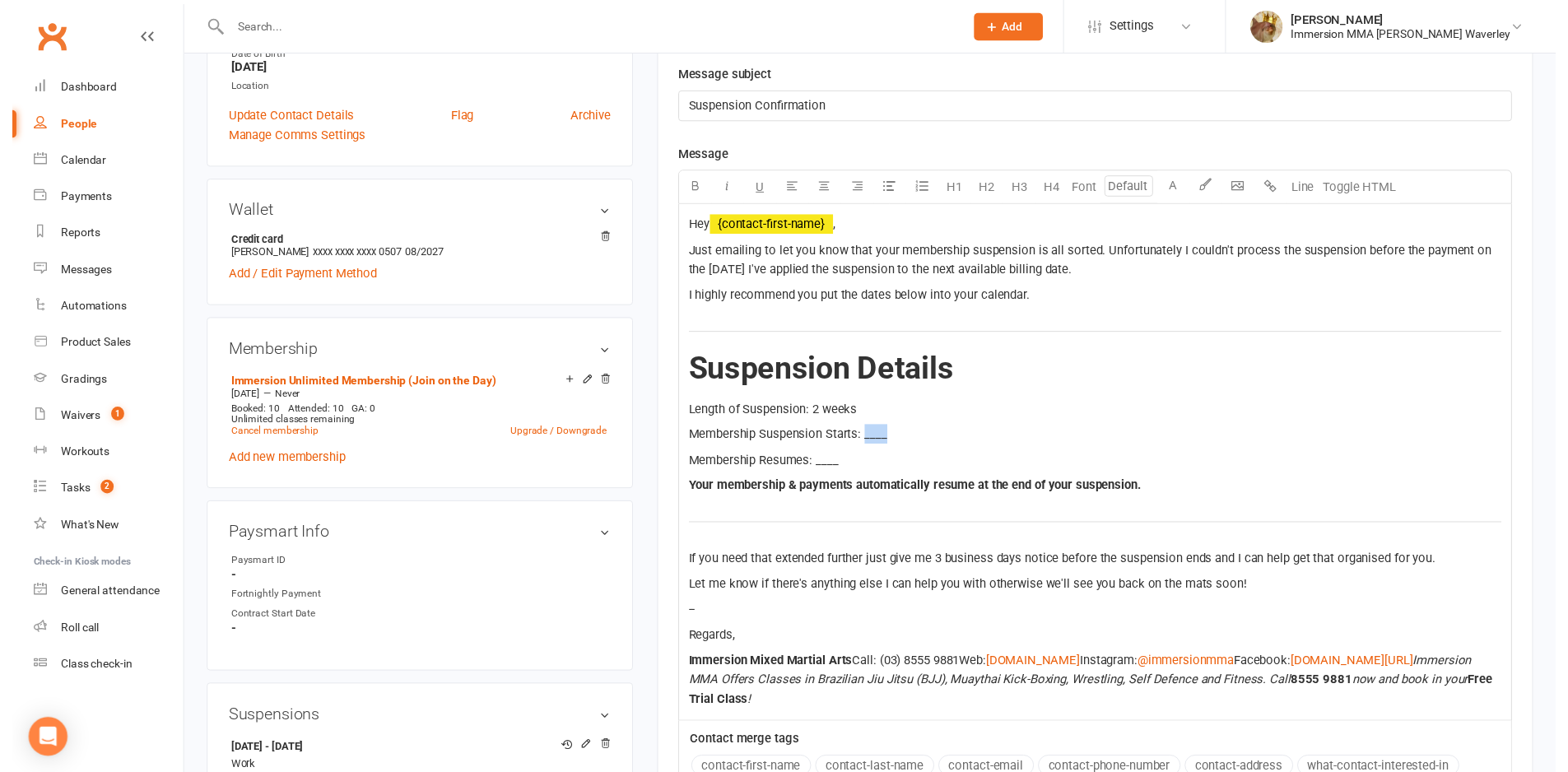
scroll to position [658, 0]
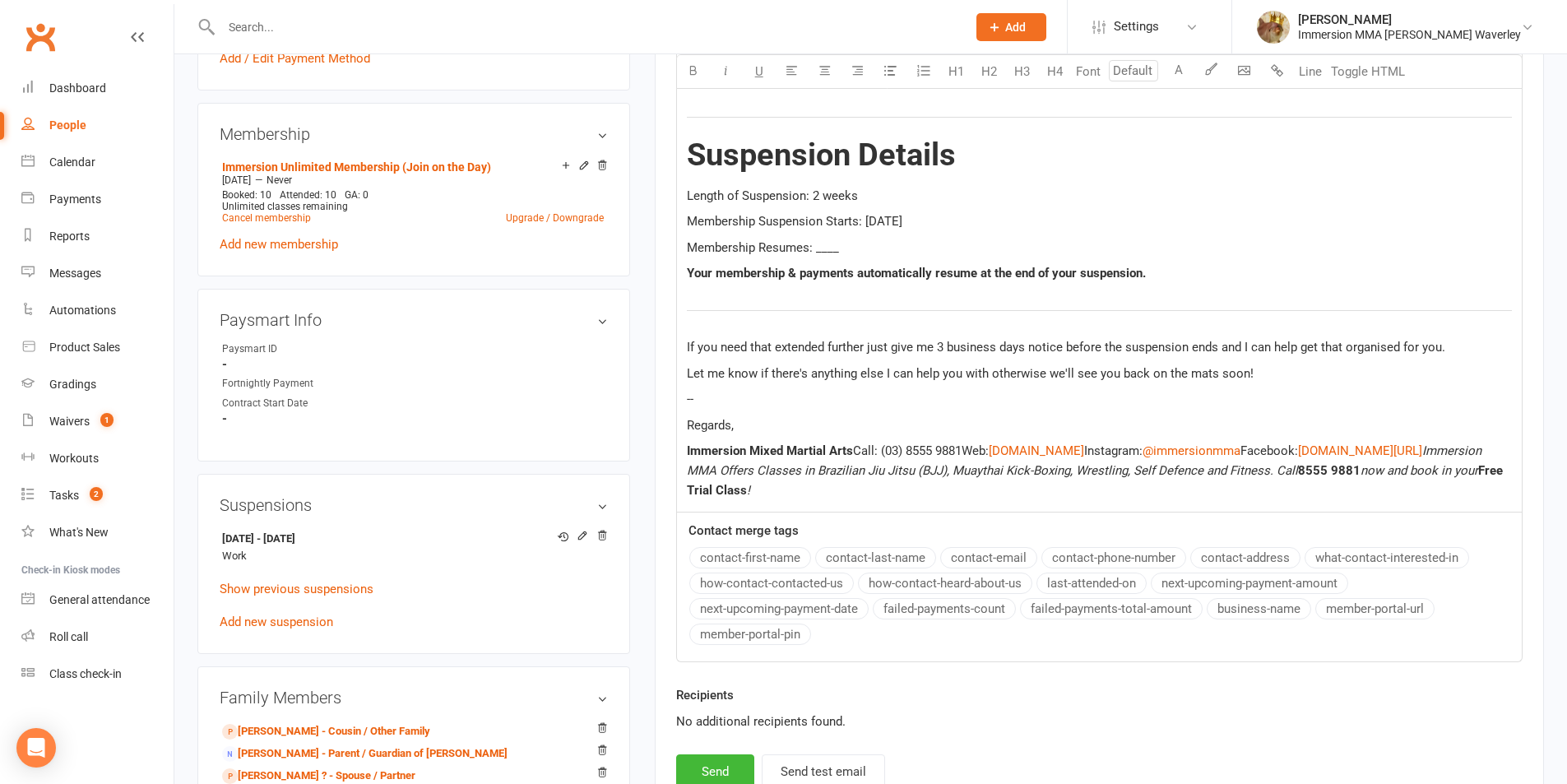
click at [827, 250] on span "Membership Resumes: ____" at bounding box center [762, 248] width 152 height 15
click at [716, 779] on button "Send" at bounding box center [715, 771] width 78 height 35
select select
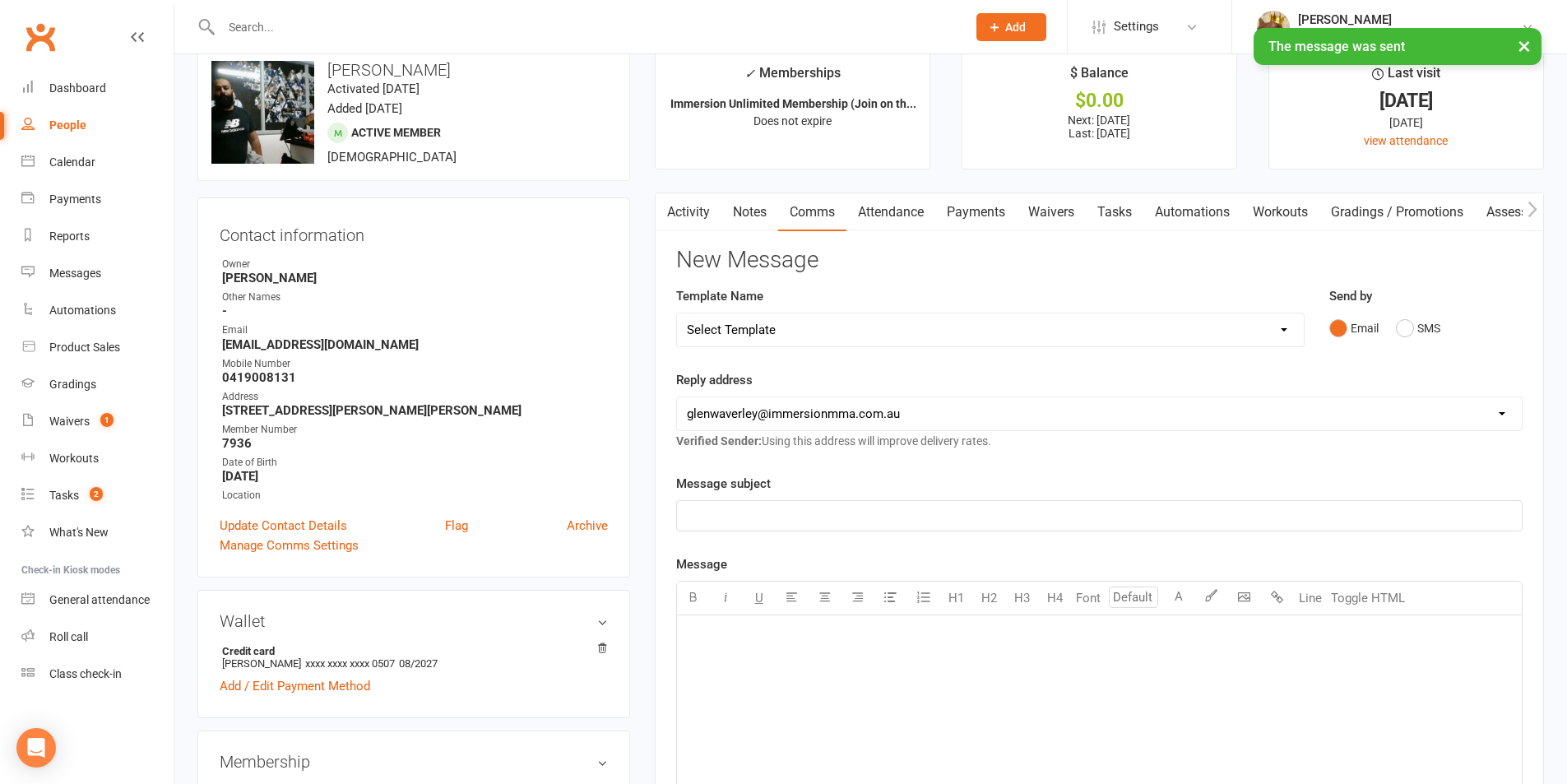
scroll to position [0, 0]
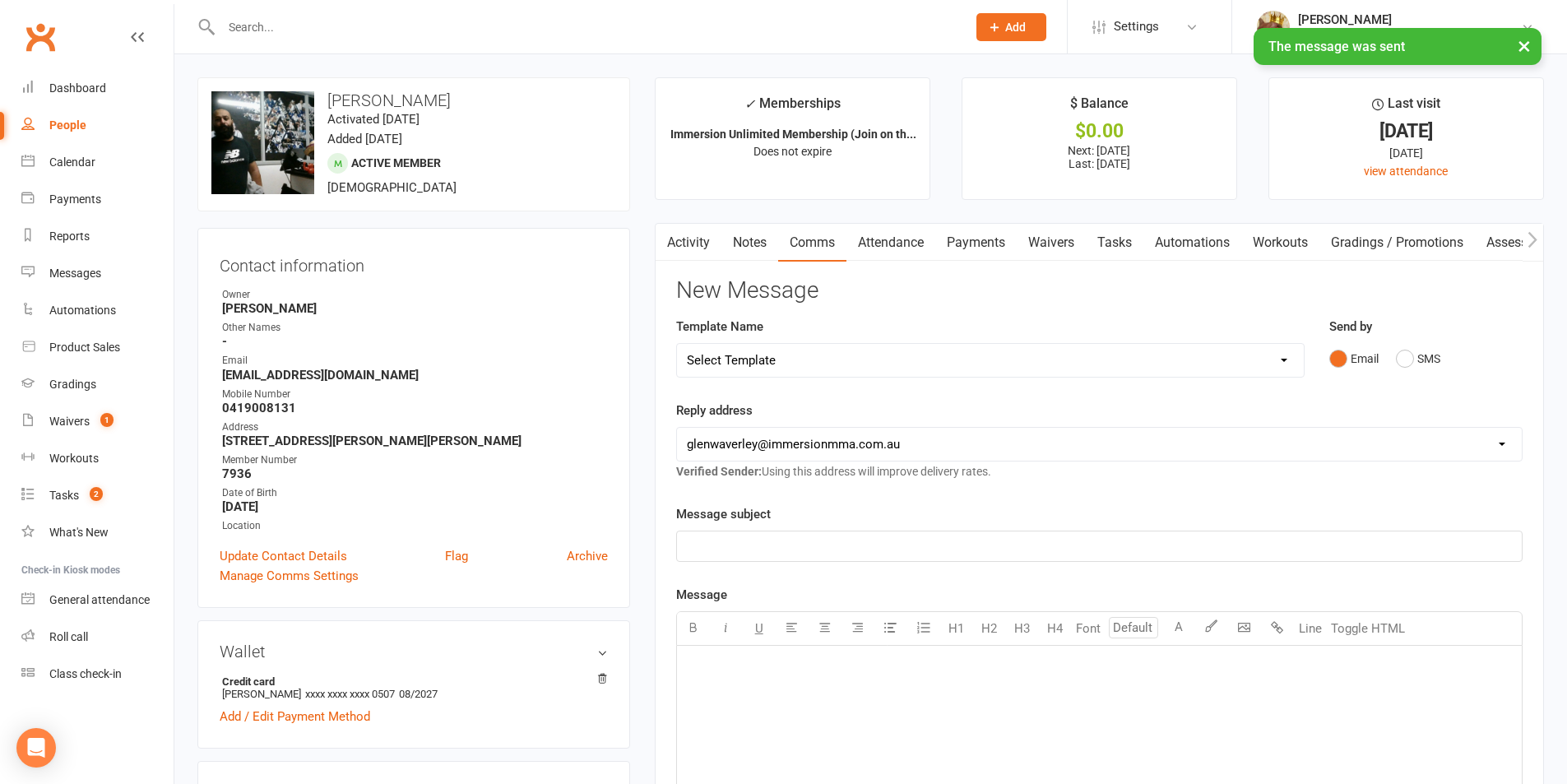
click at [752, 247] on link "Notes" at bounding box center [749, 242] width 57 height 38
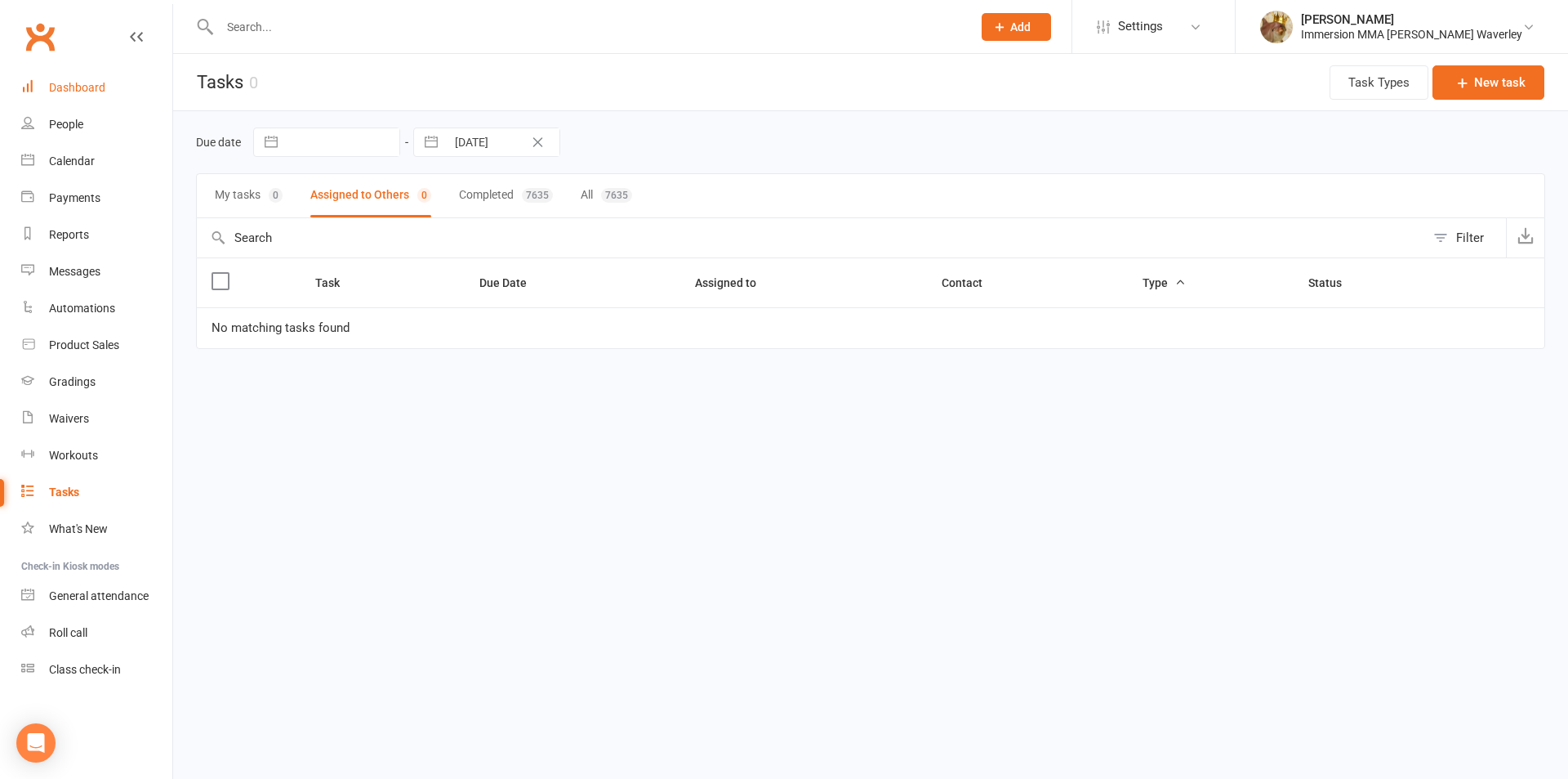
click at [85, 90] on div "Dashboard" at bounding box center [77, 88] width 56 height 13
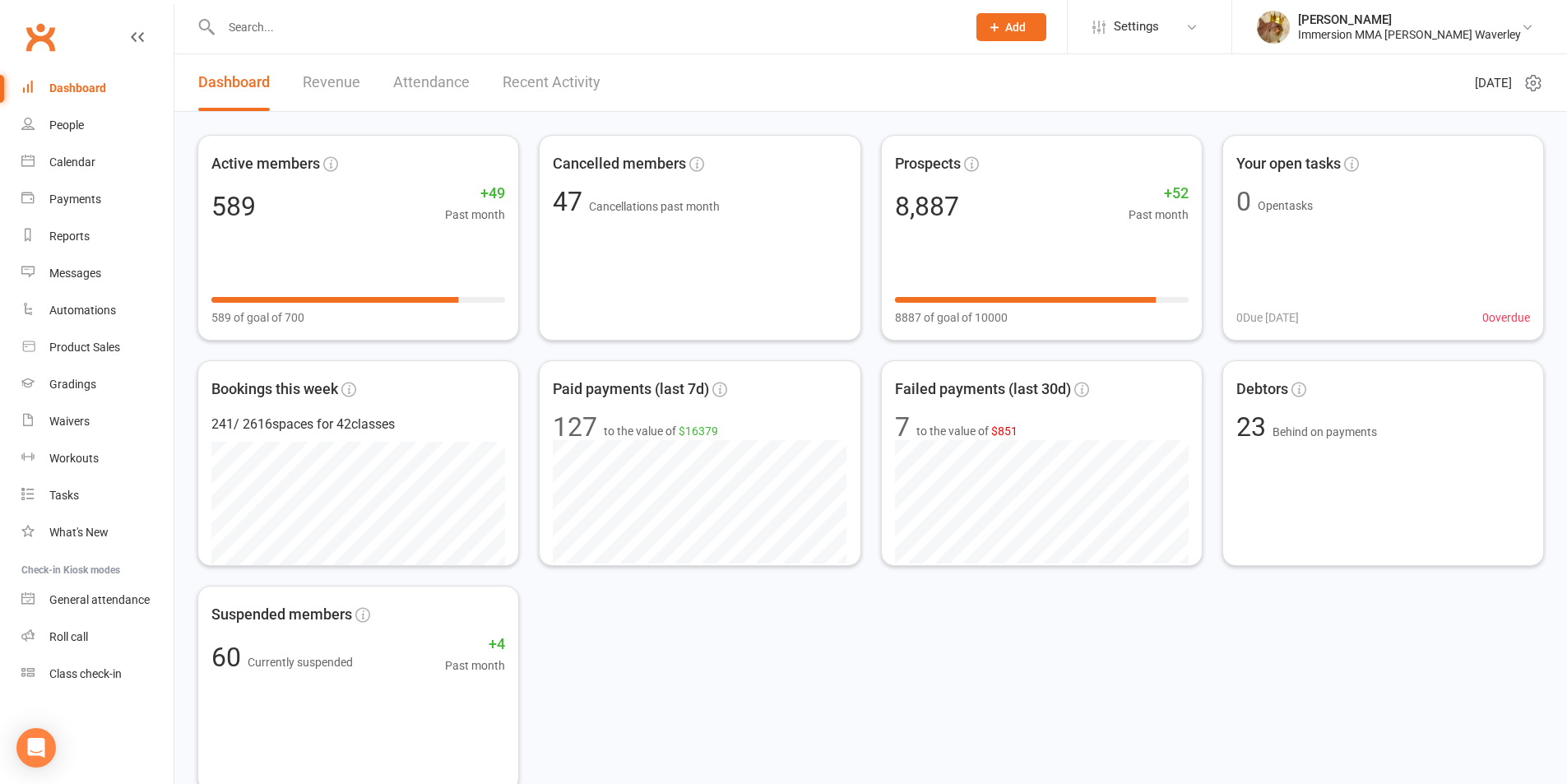
click at [397, 83] on link "Attendance" at bounding box center [431, 82] width 77 height 56
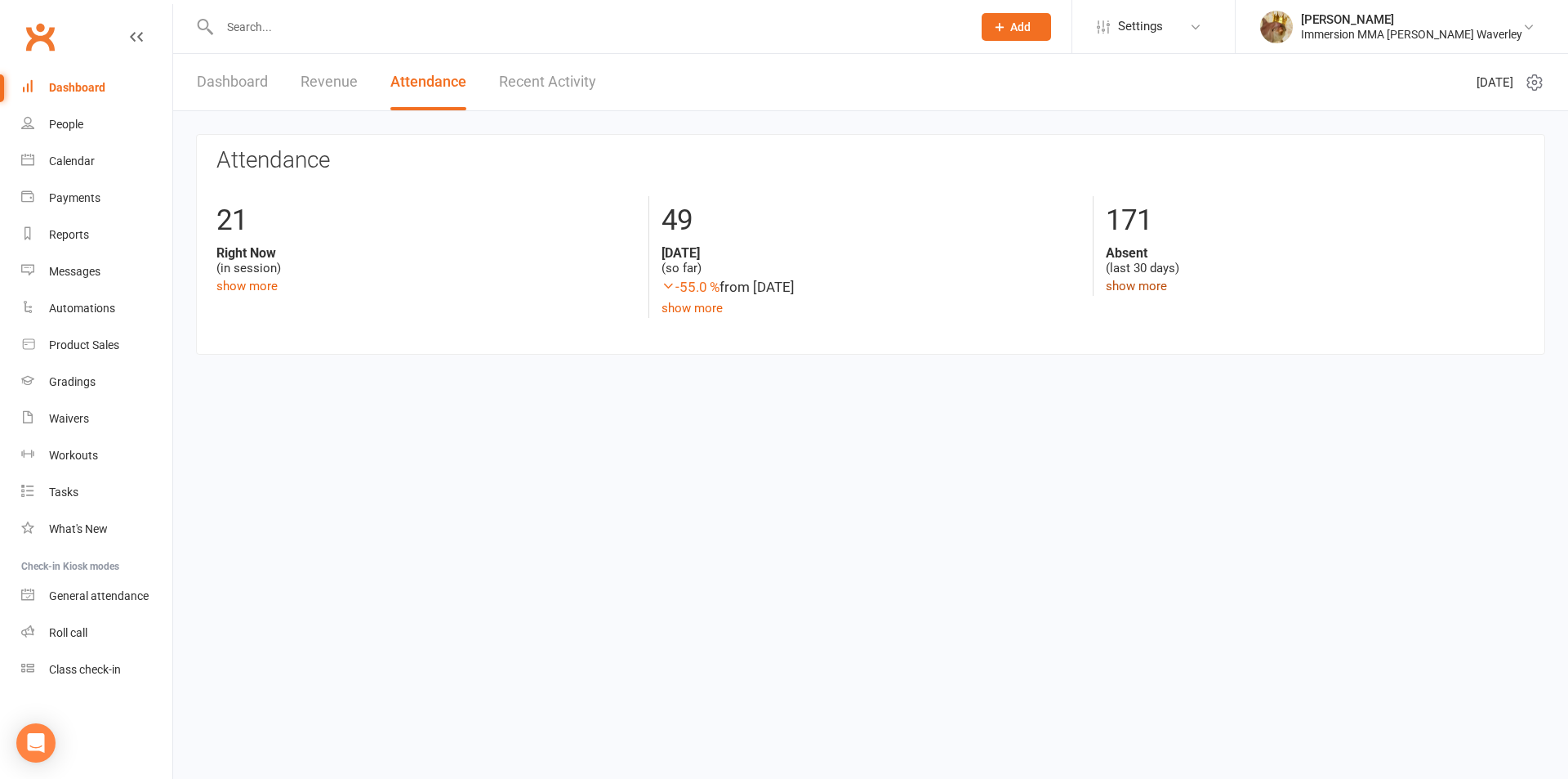
click at [1117, 285] on link "show more" at bounding box center [1136, 286] width 61 height 15
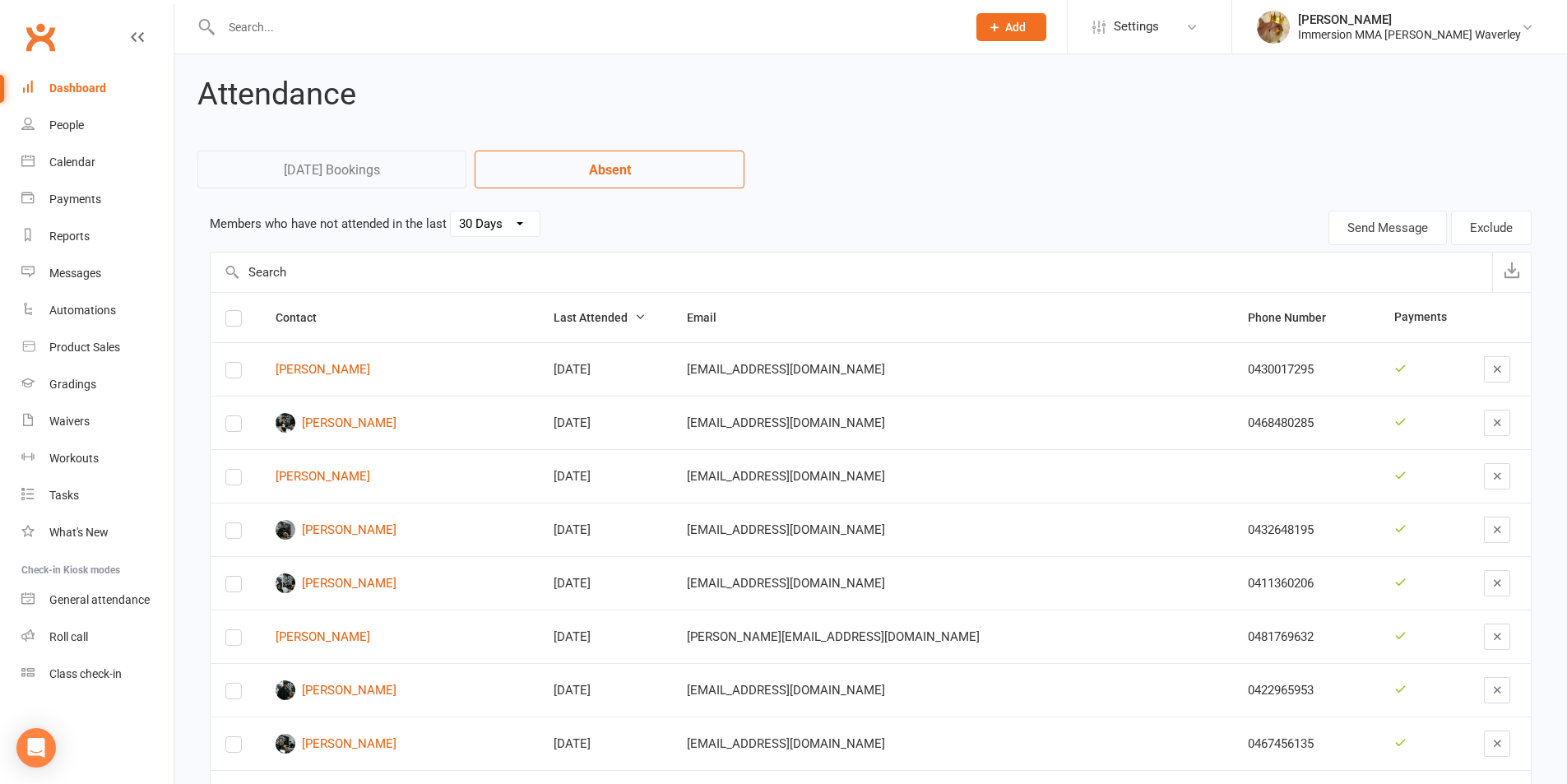
click at [501, 219] on select "30 Days 15 Days 7 Days" at bounding box center [495, 223] width 89 height 24
click at [451, 212] on select "30 Days 15 Days 7 Days" at bounding box center [495, 223] width 89 height 24
select select "15"
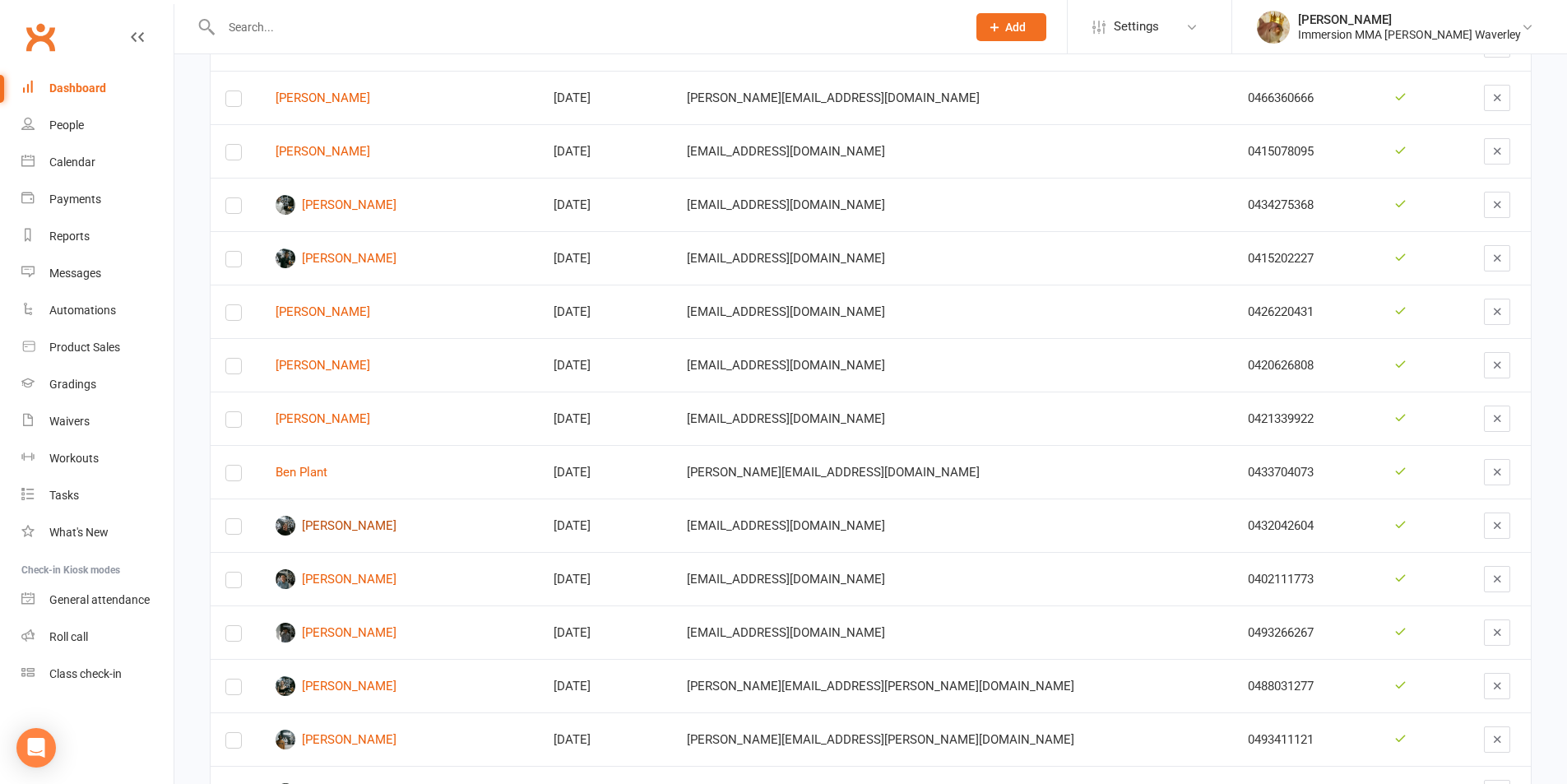
scroll to position [878, 0]
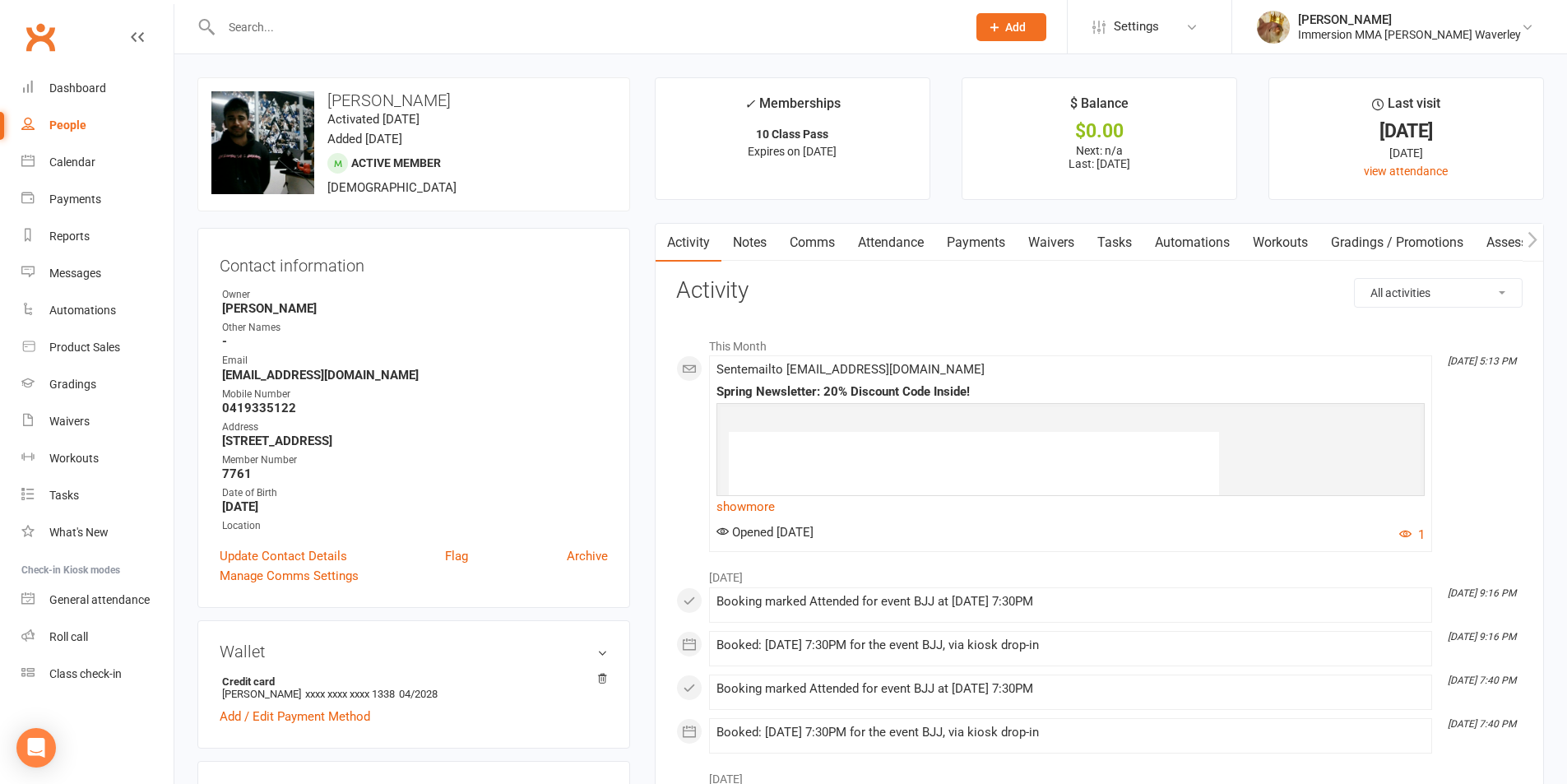
click at [928, 239] on link "Attendance" at bounding box center [891, 242] width 89 height 38
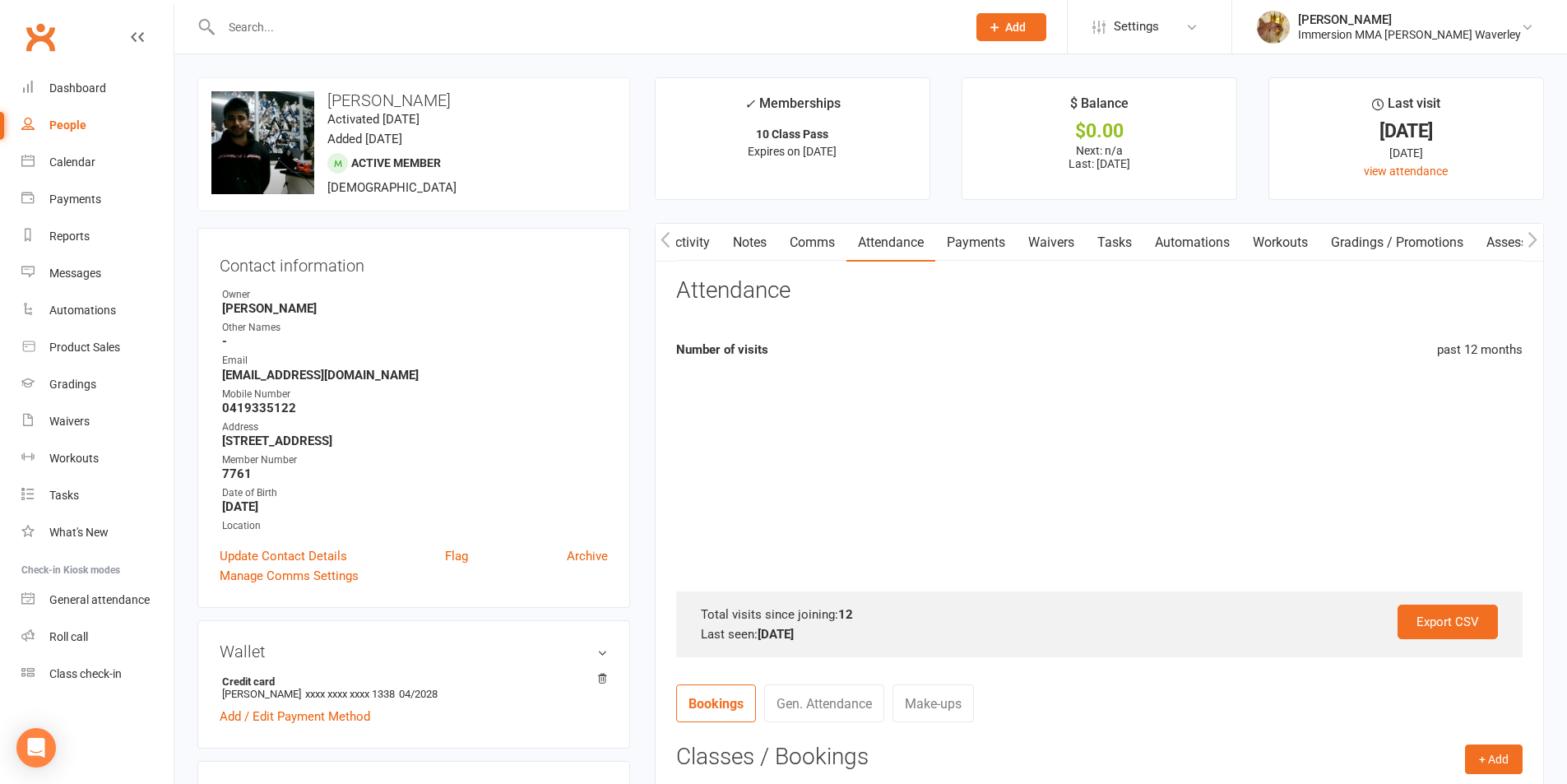
scroll to position [0, 2]
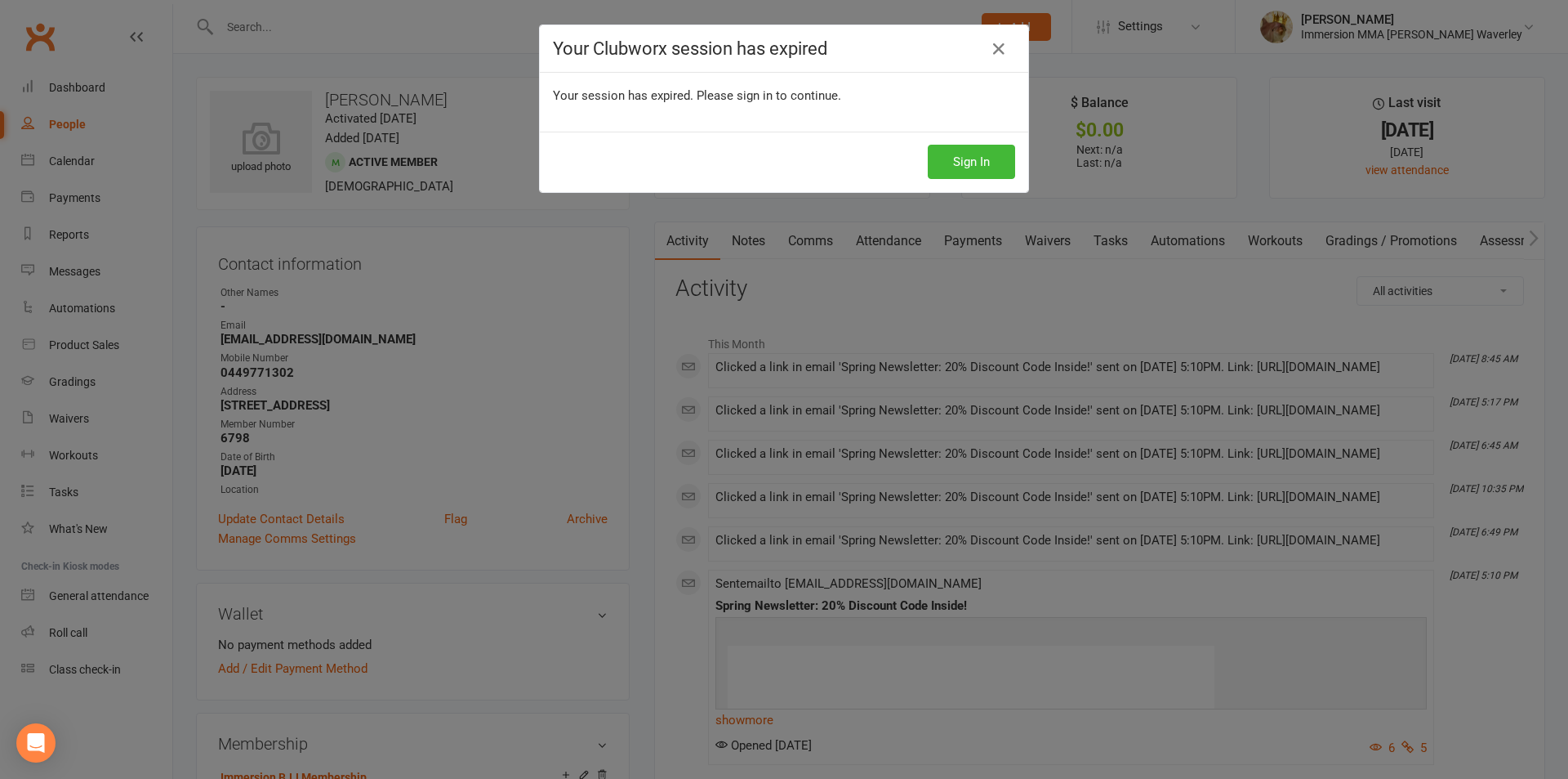
click at [449, 86] on div "Your Clubworx session has expired Your session has expired. Please sign in to c…" at bounding box center [784, 390] width 1568 height 779
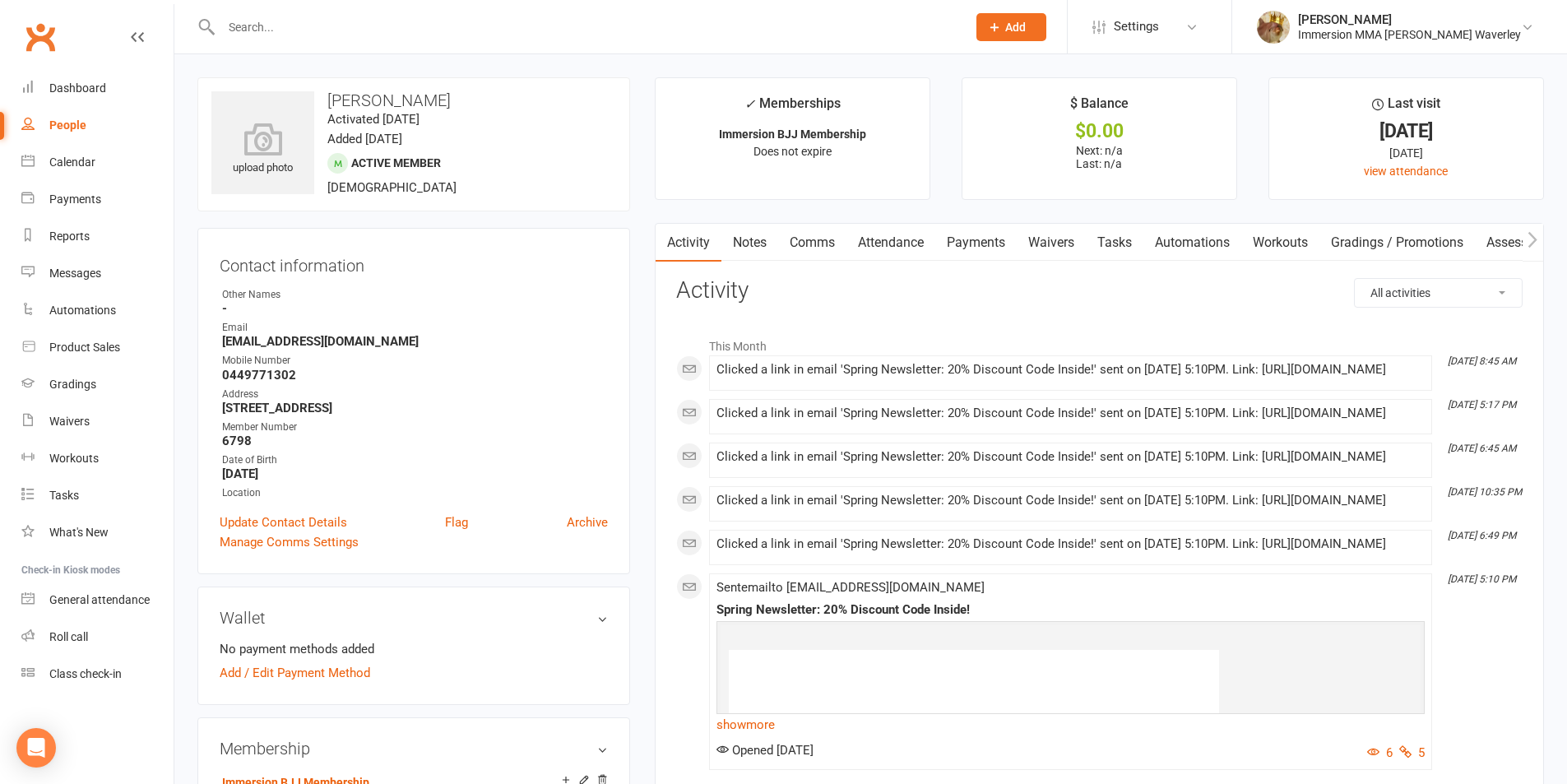
drag, startPoint x: 514, startPoint y: 97, endPoint x: 330, endPoint y: 93, distance: 184.0
click at [330, 93] on h3 "Nuwan Wickramasinghe" at bounding box center [414, 99] width 405 height 18
copy h3 "Nuwan Wickramasinghe"
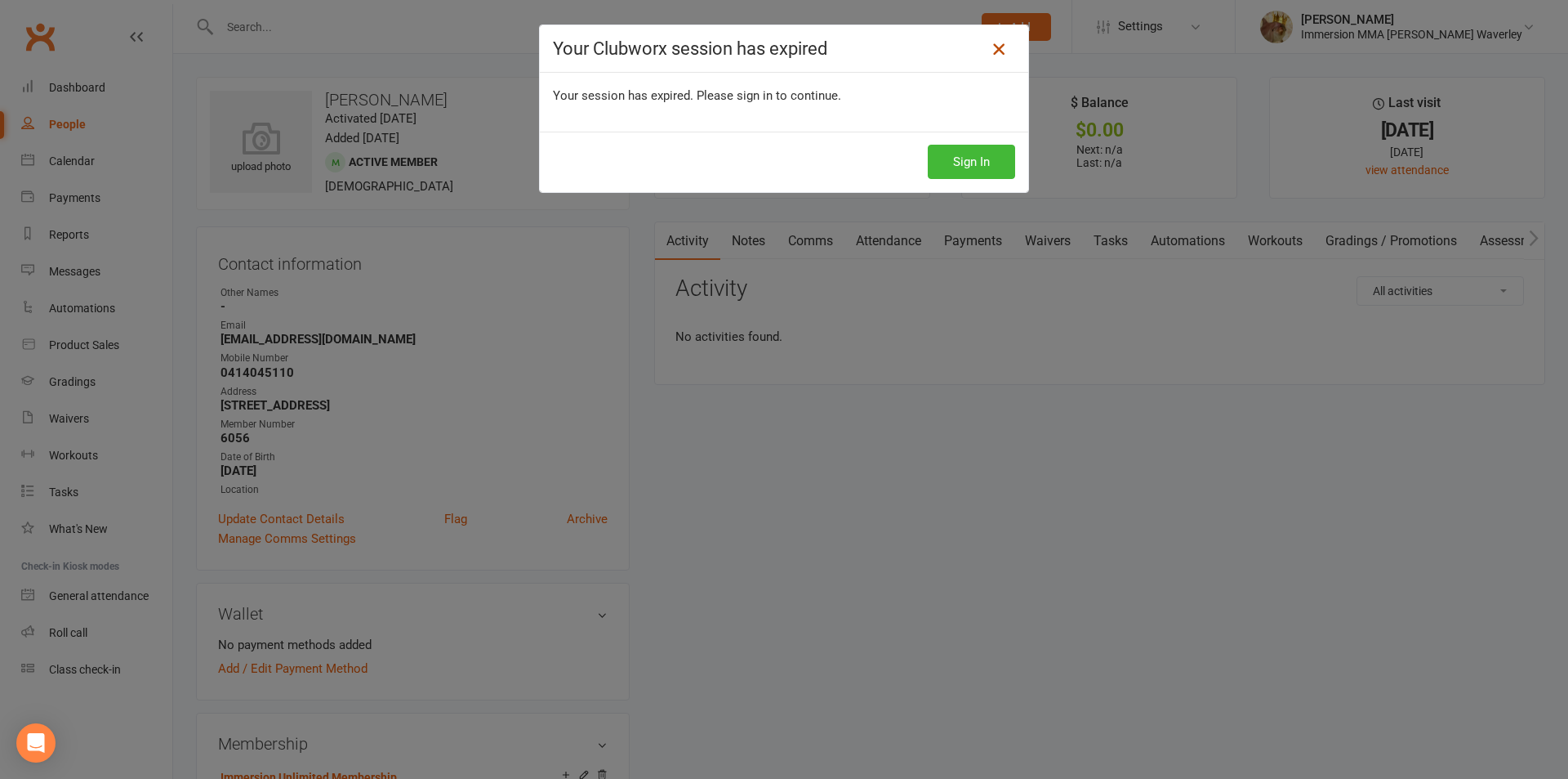
click at [990, 49] on icon at bounding box center [998, 49] width 19 height 19
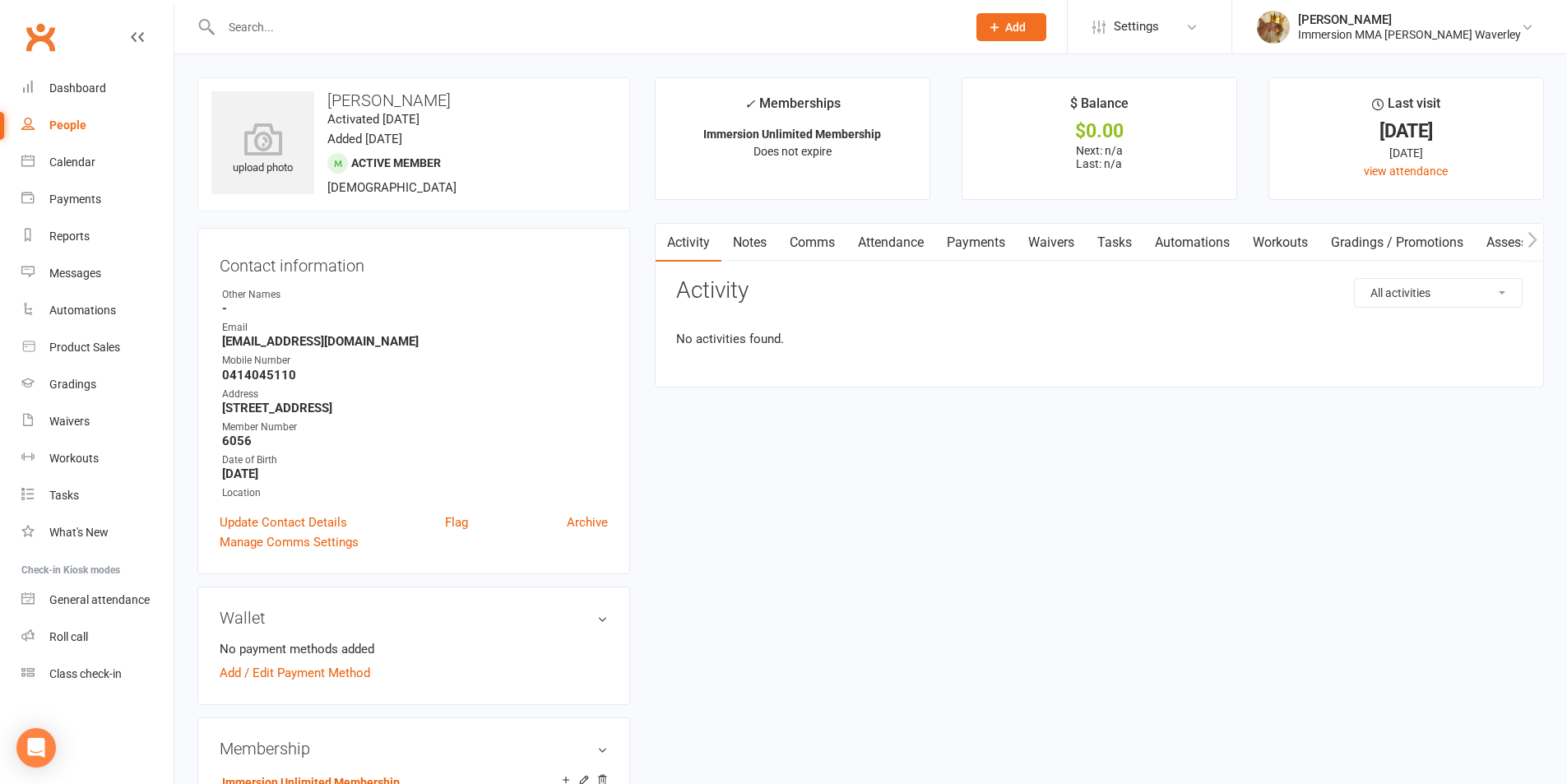
click at [746, 242] on link "Notes" at bounding box center [749, 242] width 57 height 38
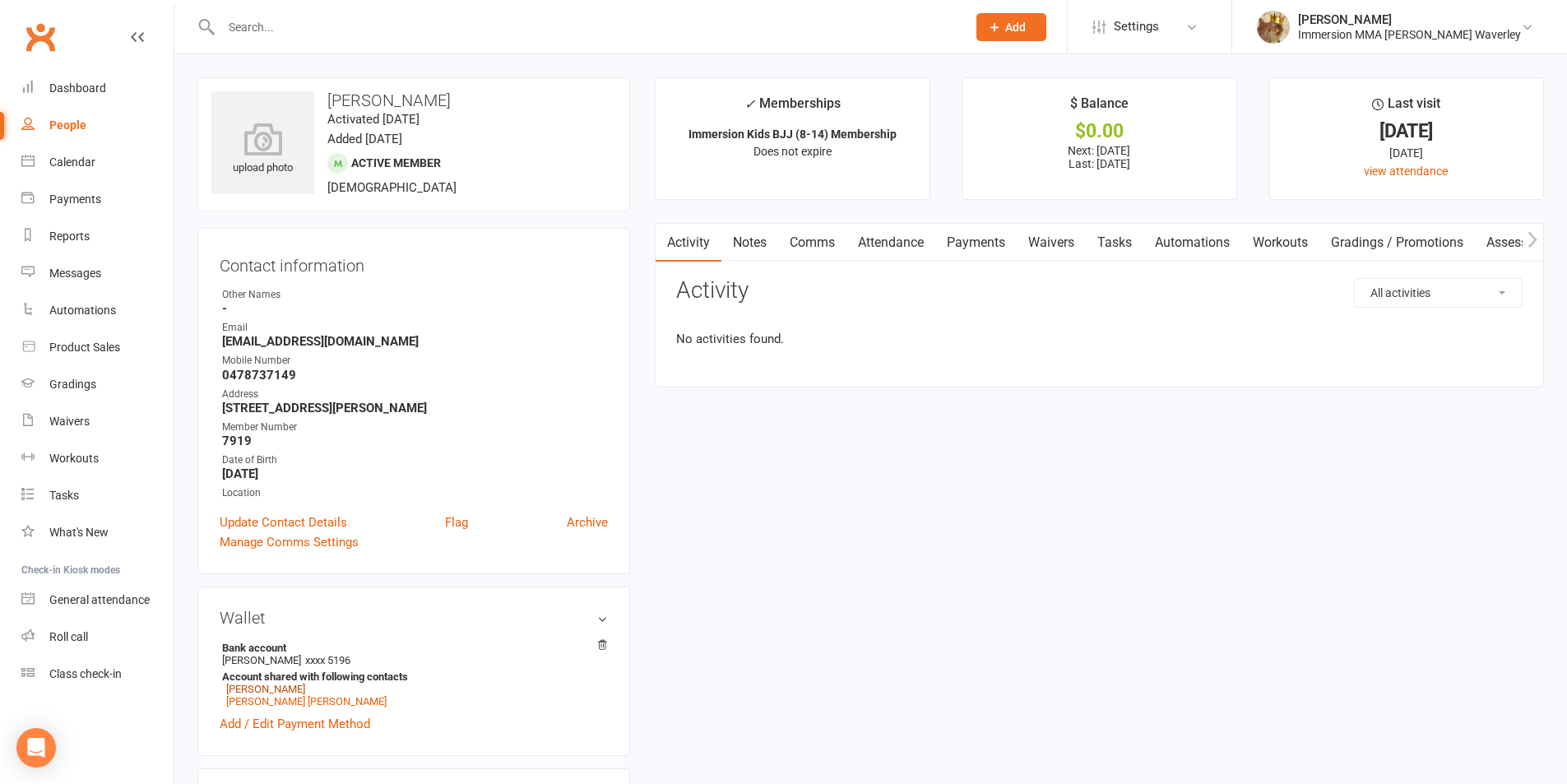
click at [897, 241] on link "Attendance" at bounding box center [891, 242] width 89 height 38
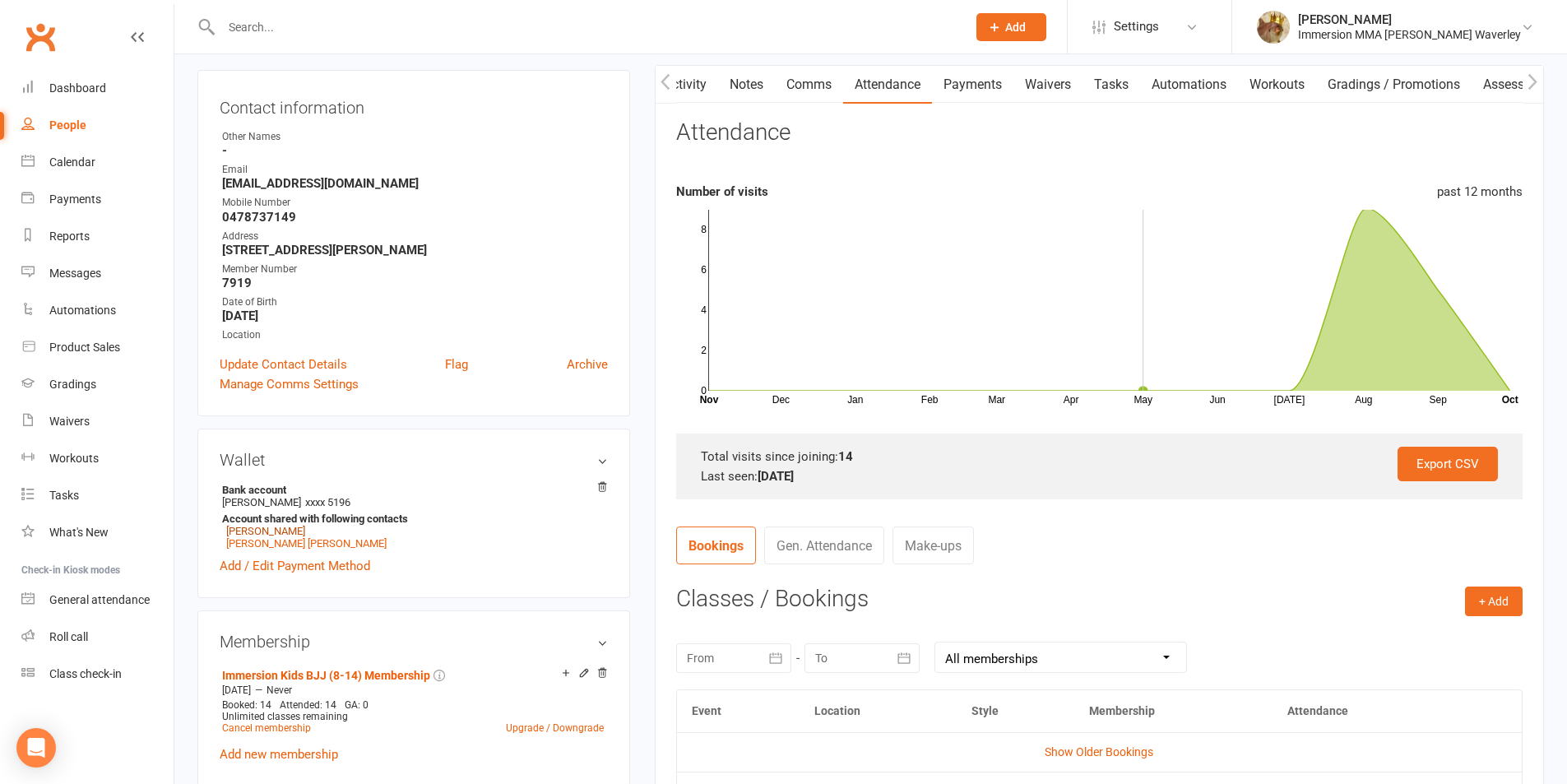
scroll to position [219, 0]
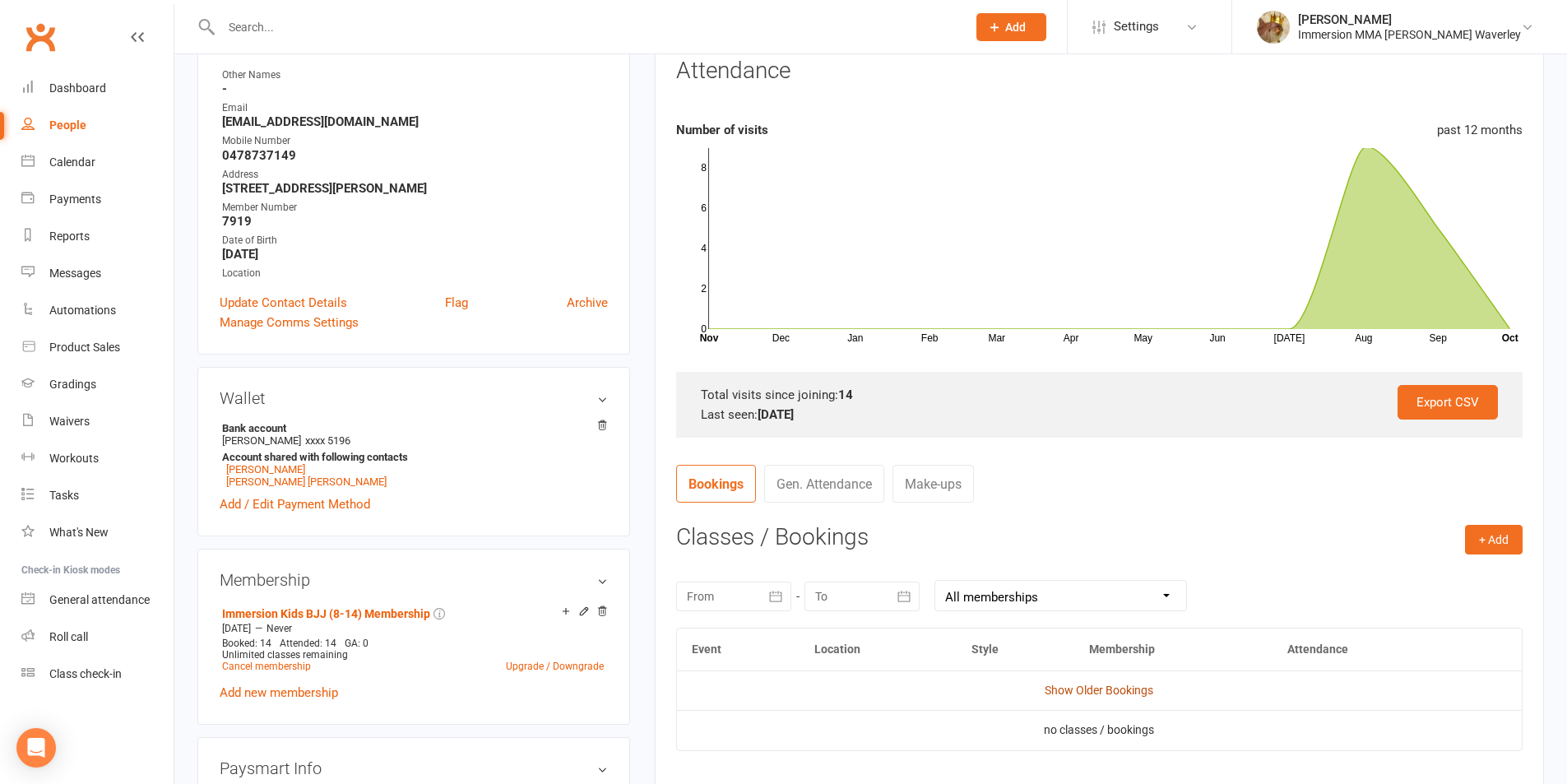
click at [1090, 684] on link "Show Older Bookings" at bounding box center [1099, 690] width 109 height 13
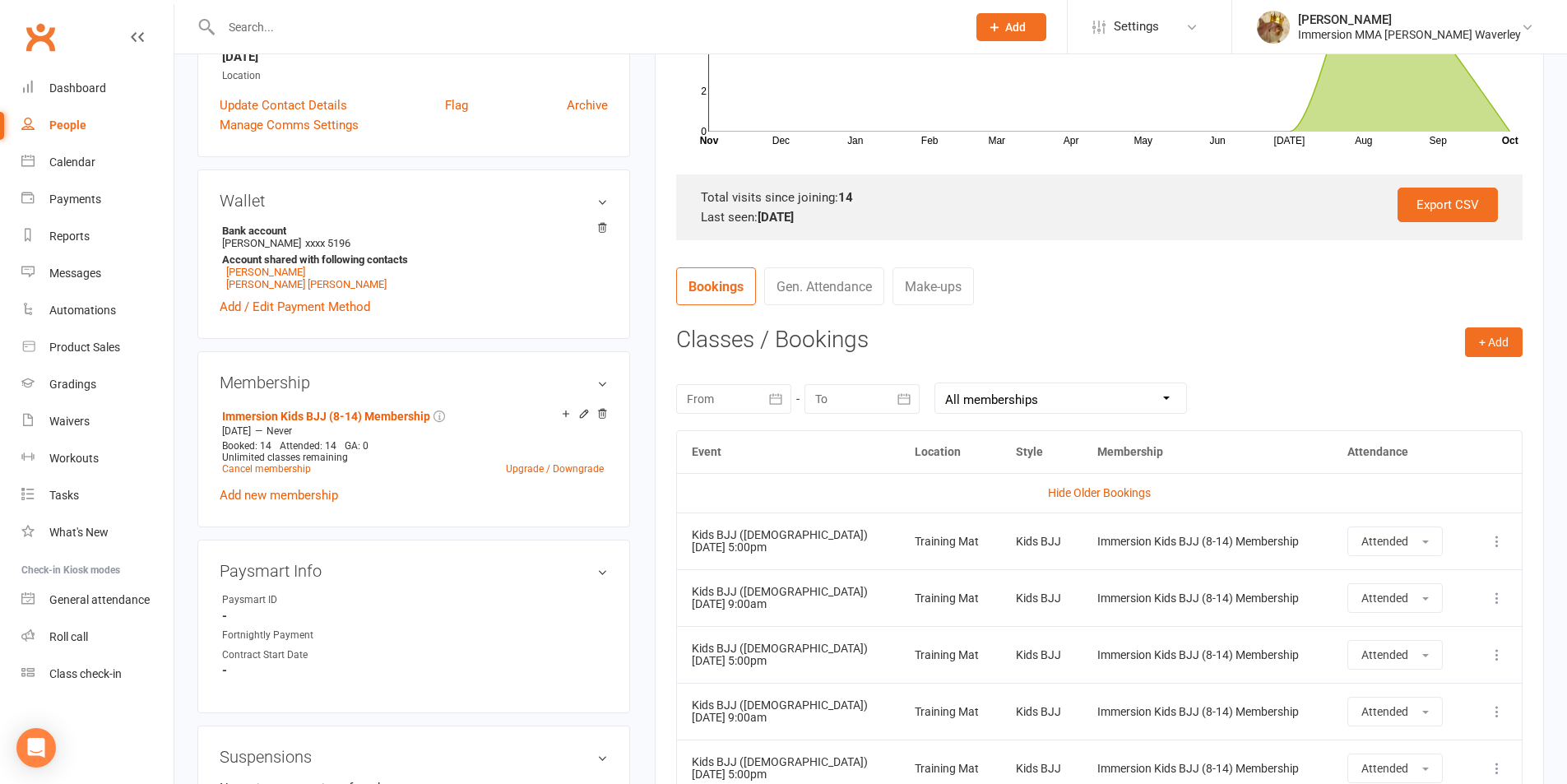
scroll to position [0, 0]
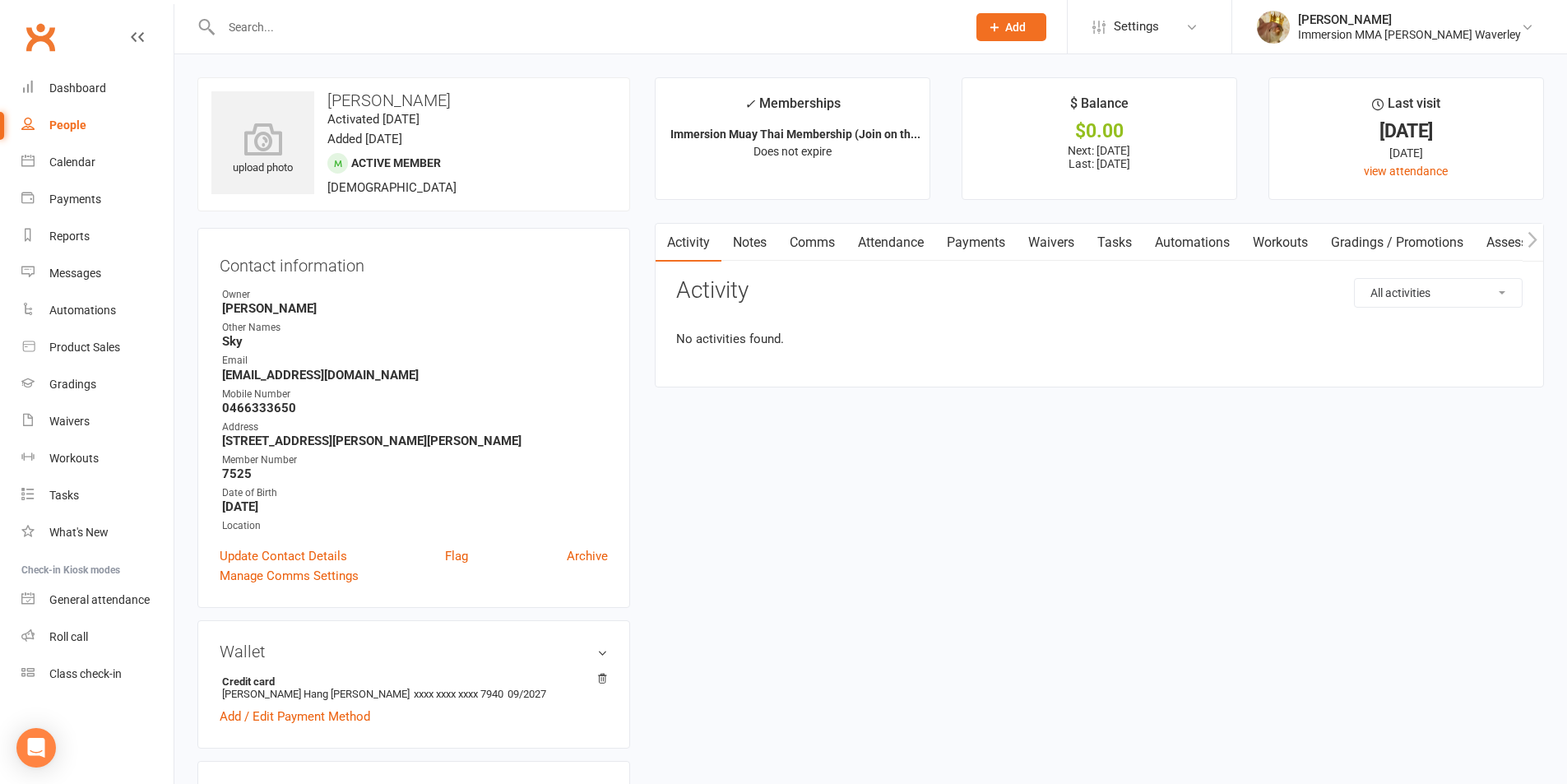
click at [736, 247] on link "Notes" at bounding box center [749, 242] width 57 height 38
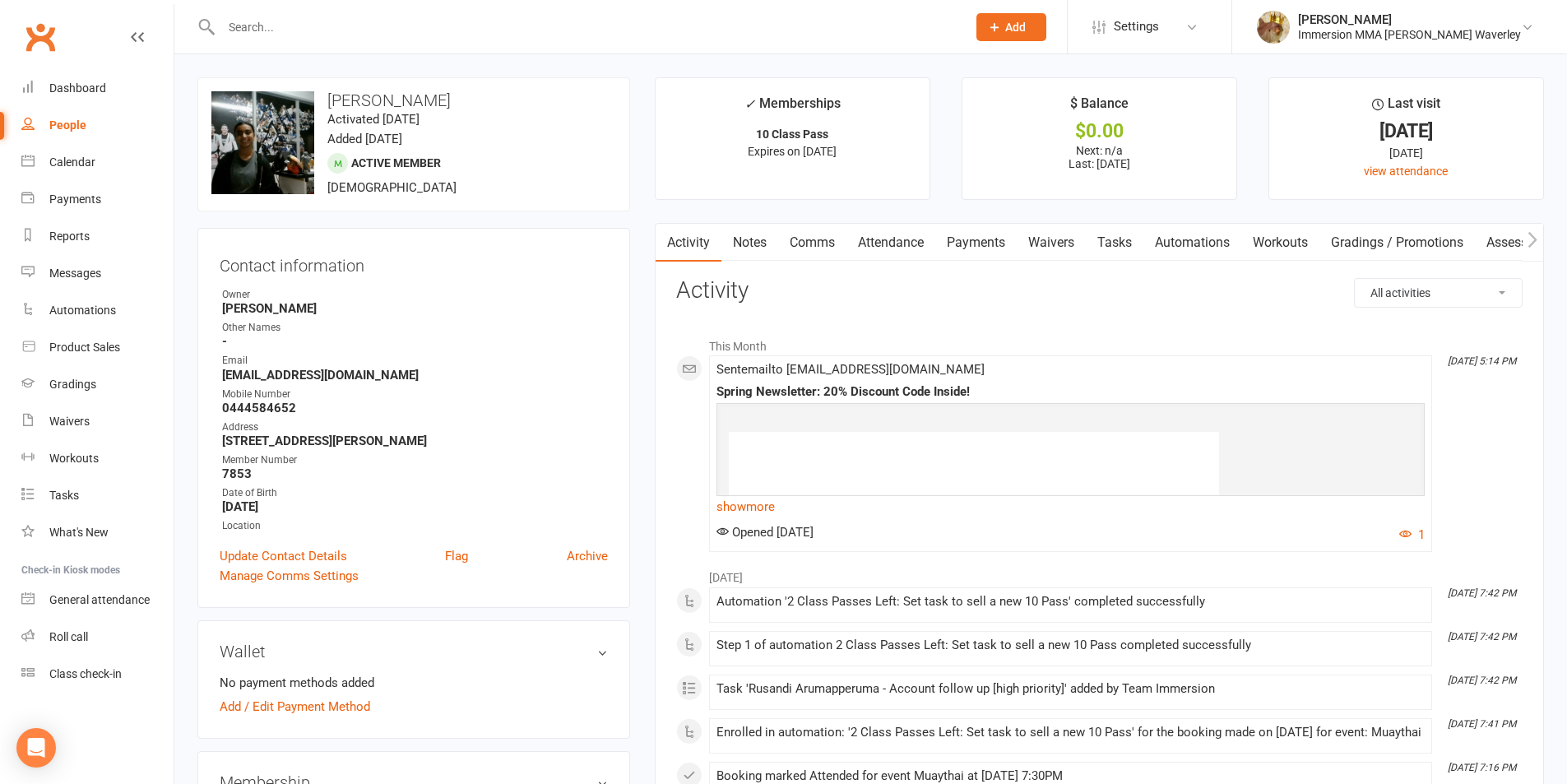
click at [918, 244] on link "Attendance" at bounding box center [891, 242] width 89 height 38
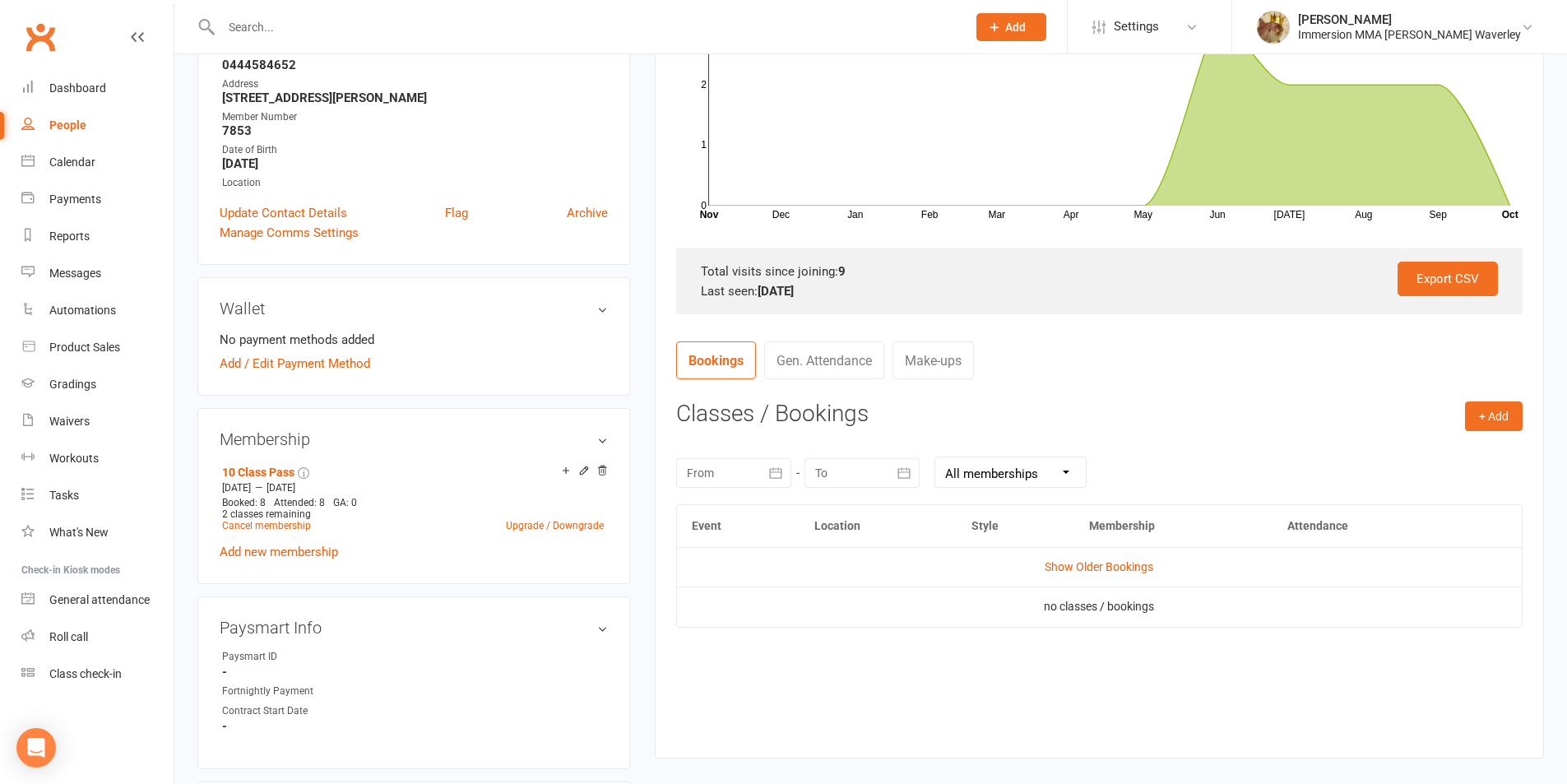
scroll to position [438, 0]
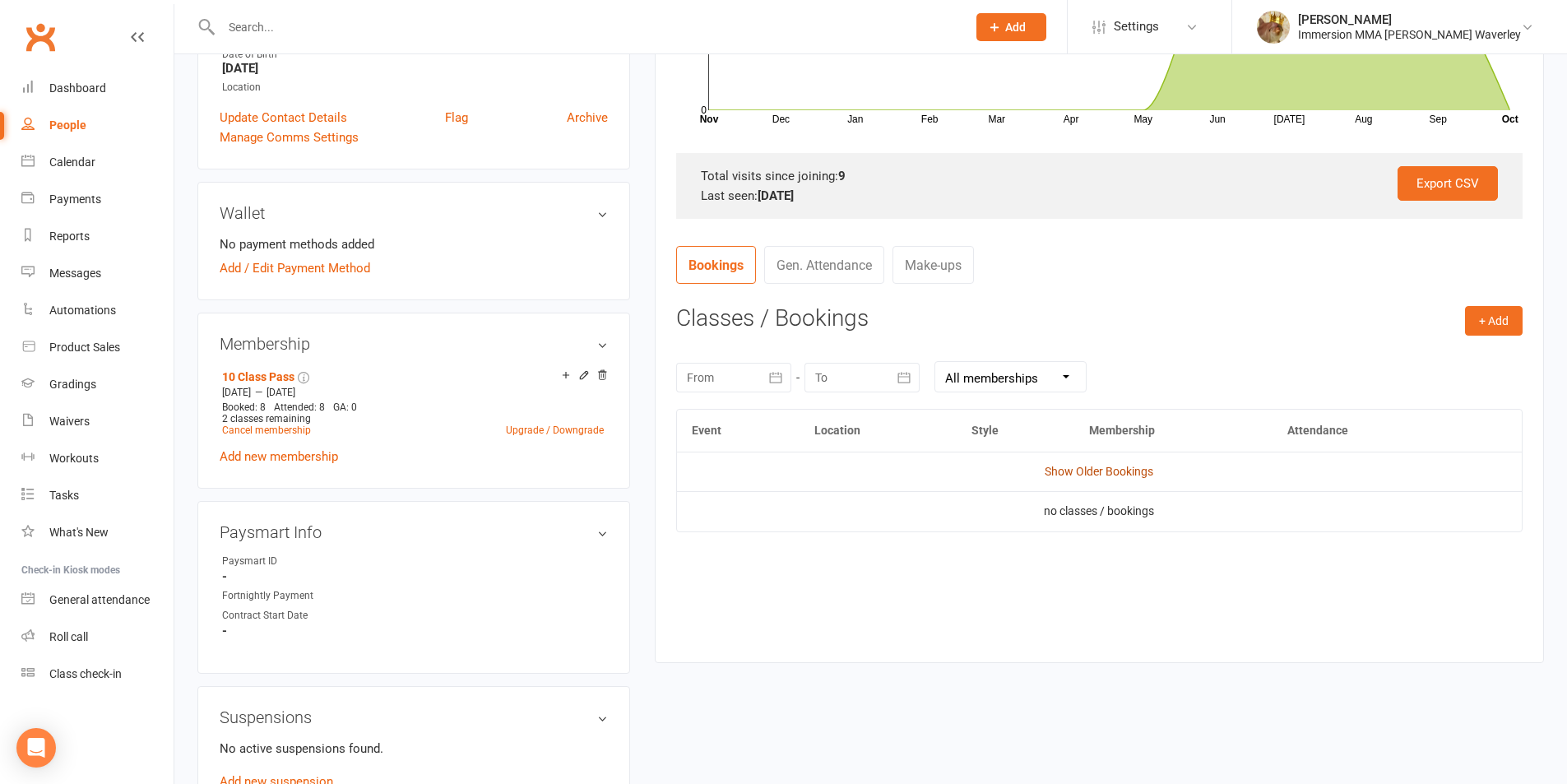
click at [1095, 476] on link "Show Older Bookings" at bounding box center [1099, 471] width 109 height 13
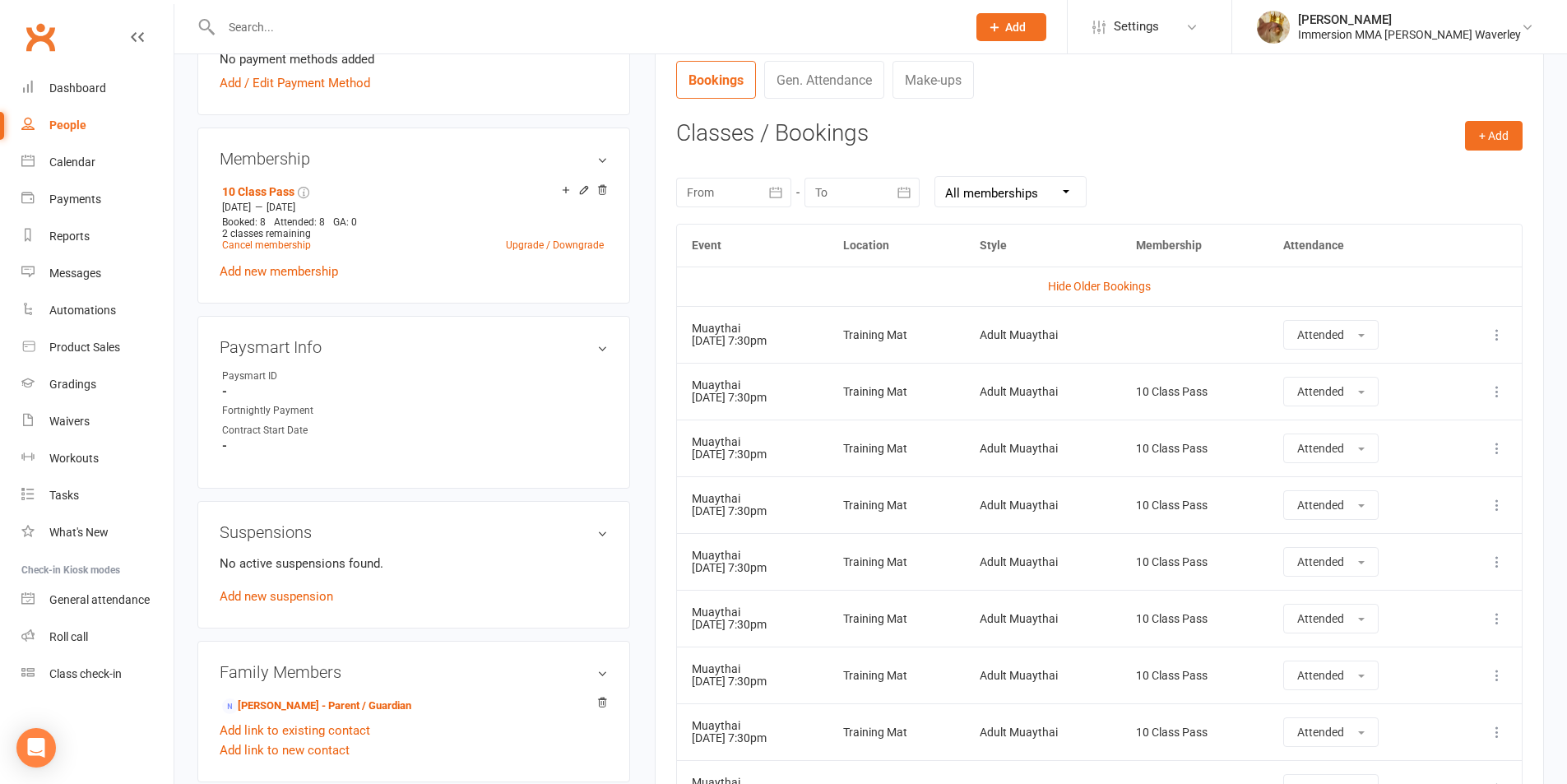
scroll to position [0, 0]
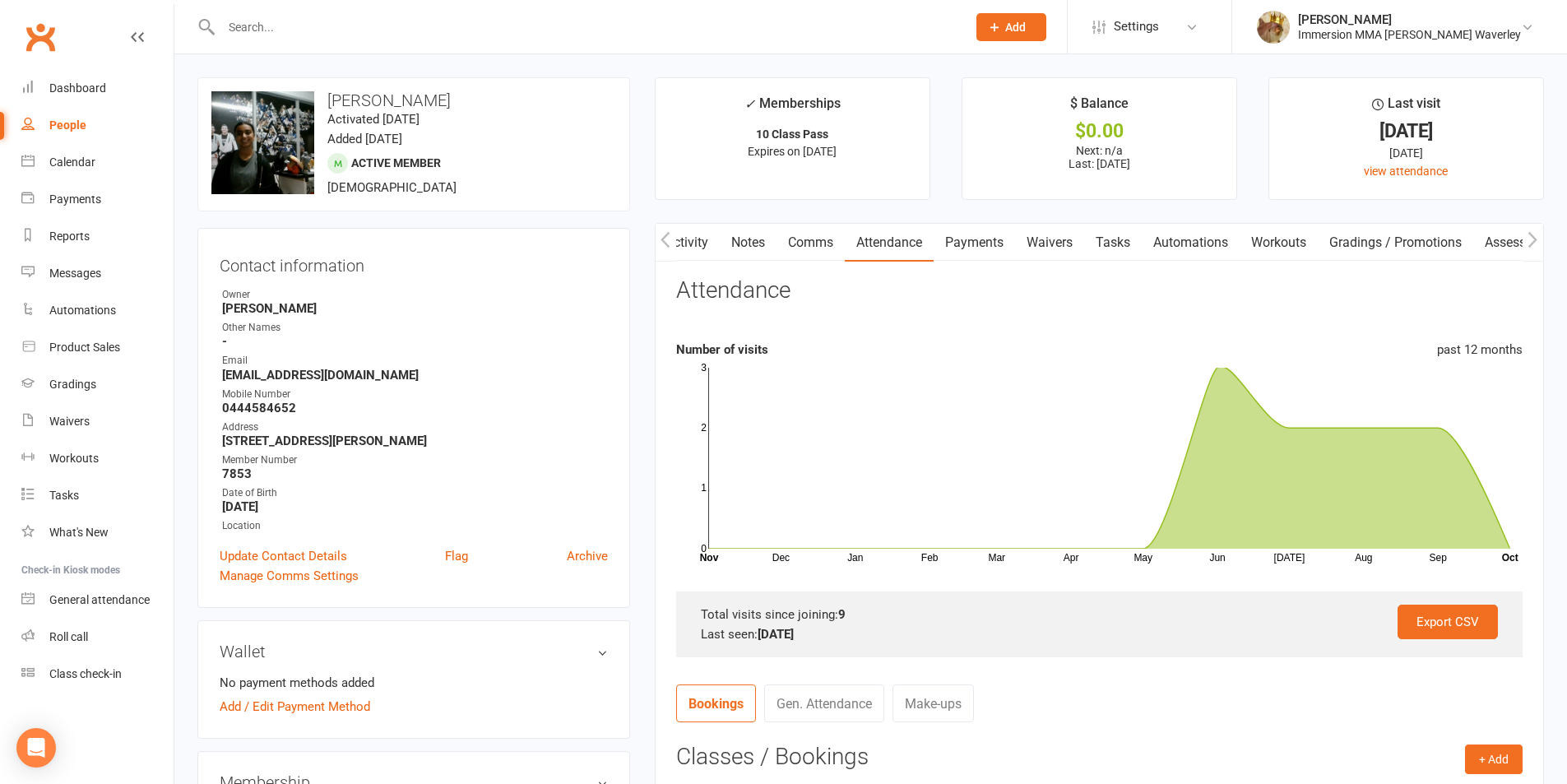
click at [821, 249] on link "Comms" at bounding box center [810, 242] width 68 height 38
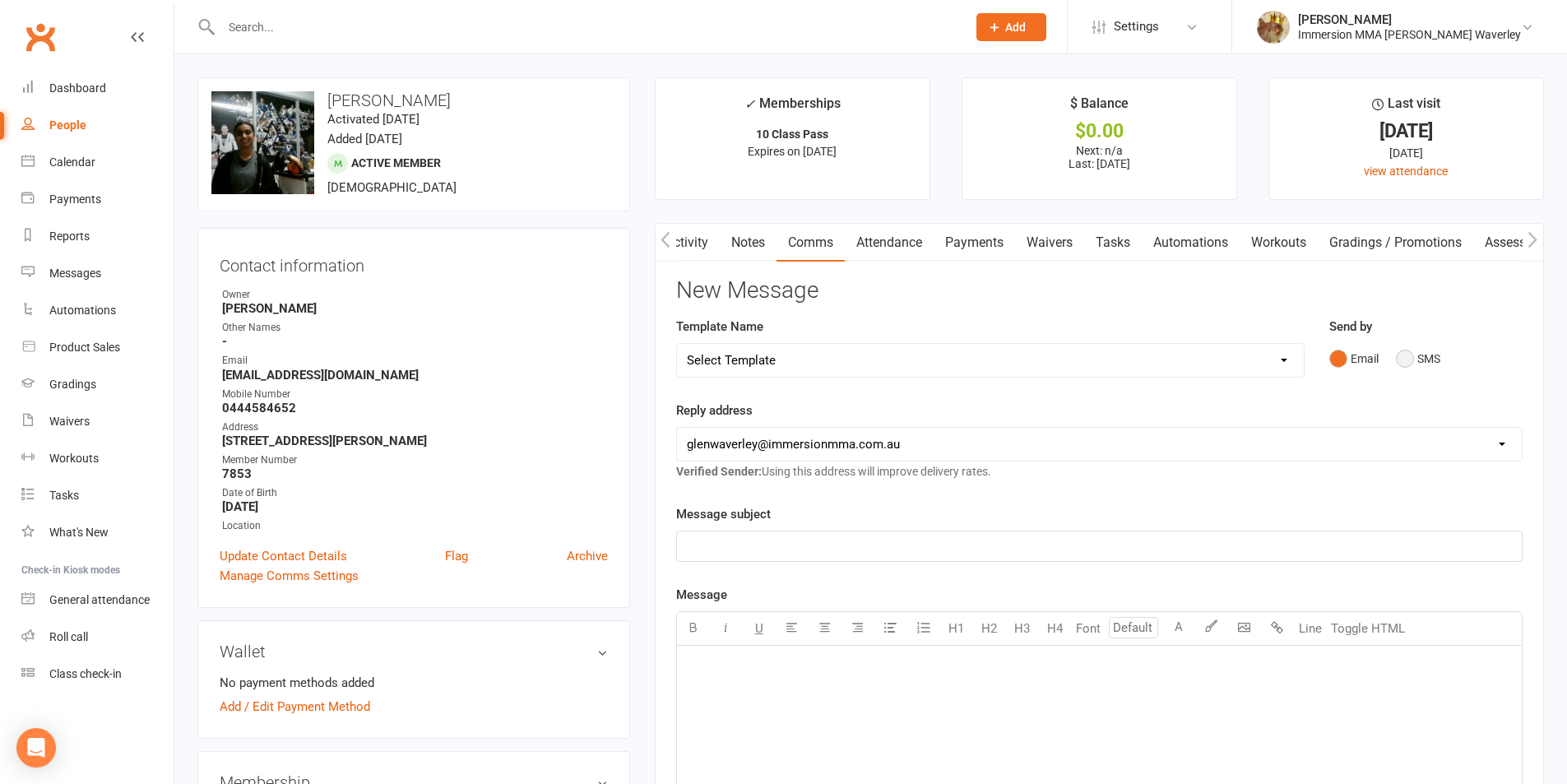
click at [1424, 369] on button "SMS" at bounding box center [1418, 358] width 45 height 31
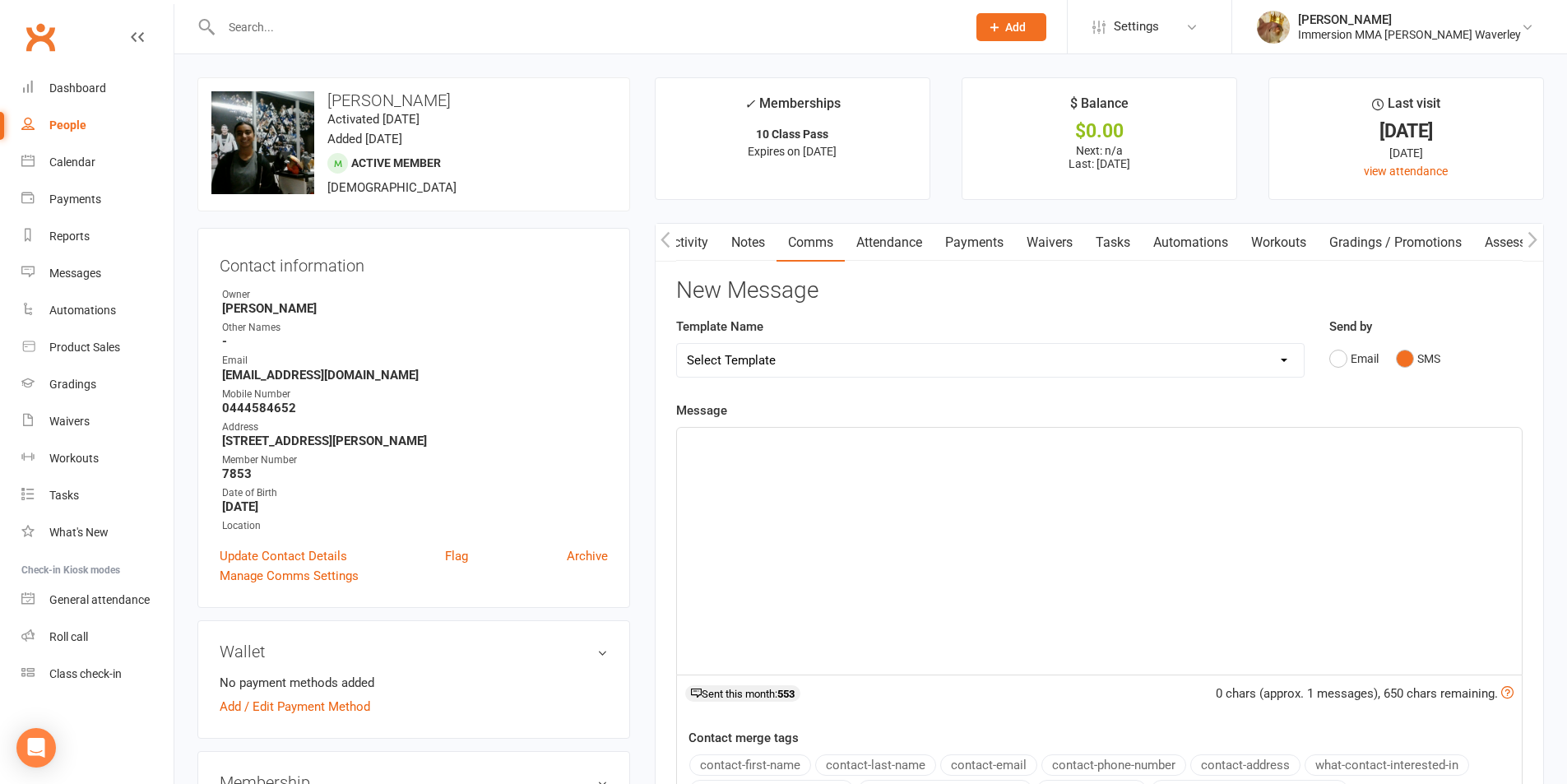
click at [1281, 555] on div "﻿" at bounding box center [1100, 550] width 845 height 247
click at [1230, 456] on p "Ben from Immersion MMA here. I don't think we've seen you all month so far!" at bounding box center [1099, 461] width 825 height 19
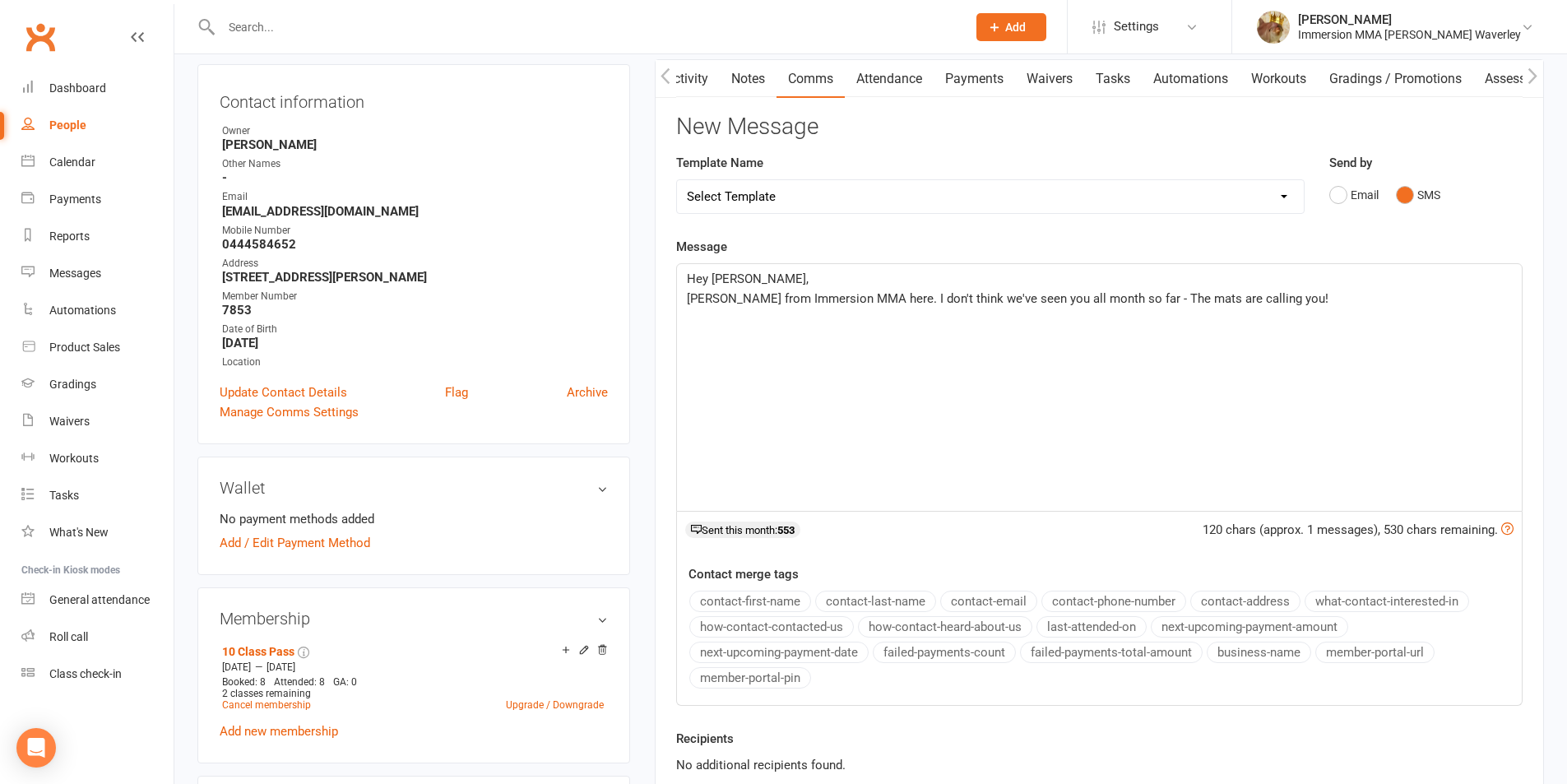
scroll to position [219, 0]
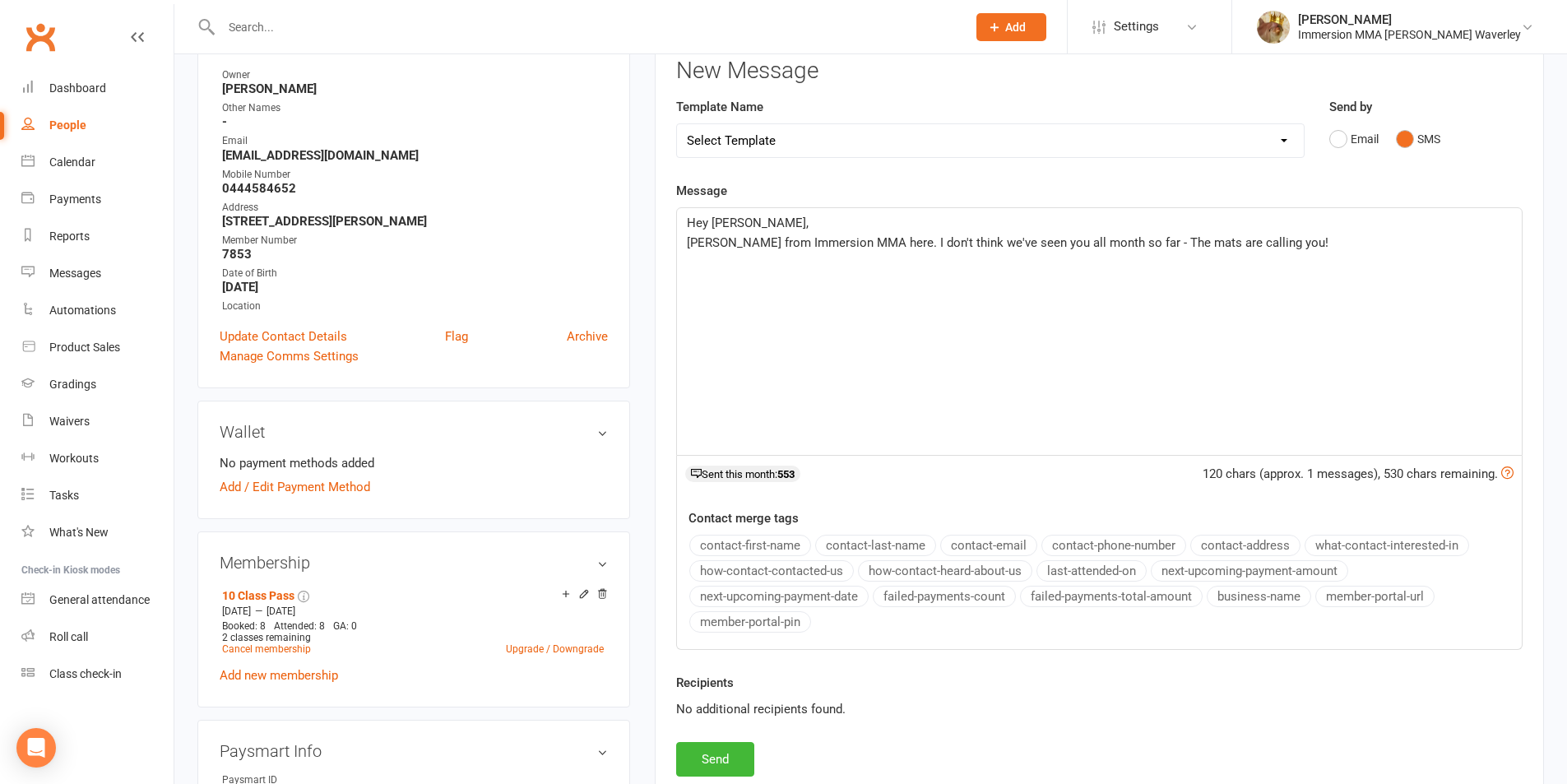
drag, startPoint x: 862, startPoint y: 242, endPoint x: 886, endPoint y: 236, distance: 24.7
click at [862, 241] on span "Ben from Immersion MMA here. I don't think we've seen you all month so far - Th…" at bounding box center [1007, 243] width 642 height 15
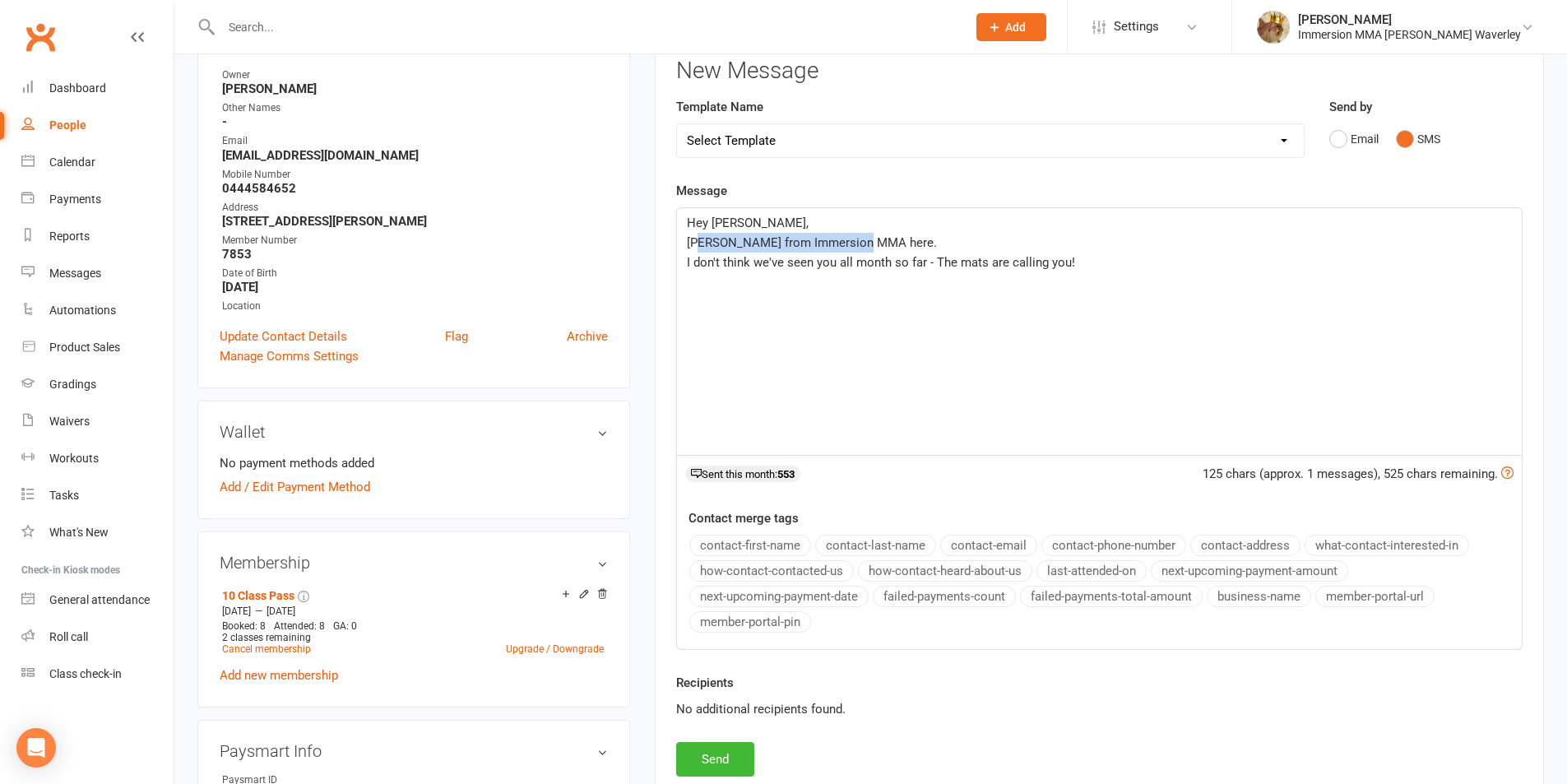
drag, startPoint x: 875, startPoint y: 242, endPoint x: 567, endPoint y: 239, distance: 308.0
click at [569, 239] on div "upload photo change photo Rusandi Arumapperuma Activated 16 June, 2025 Added 12…" at bounding box center [870, 771] width 1371 height 1828
click at [707, 744] on button "Send" at bounding box center [715, 759] width 78 height 35
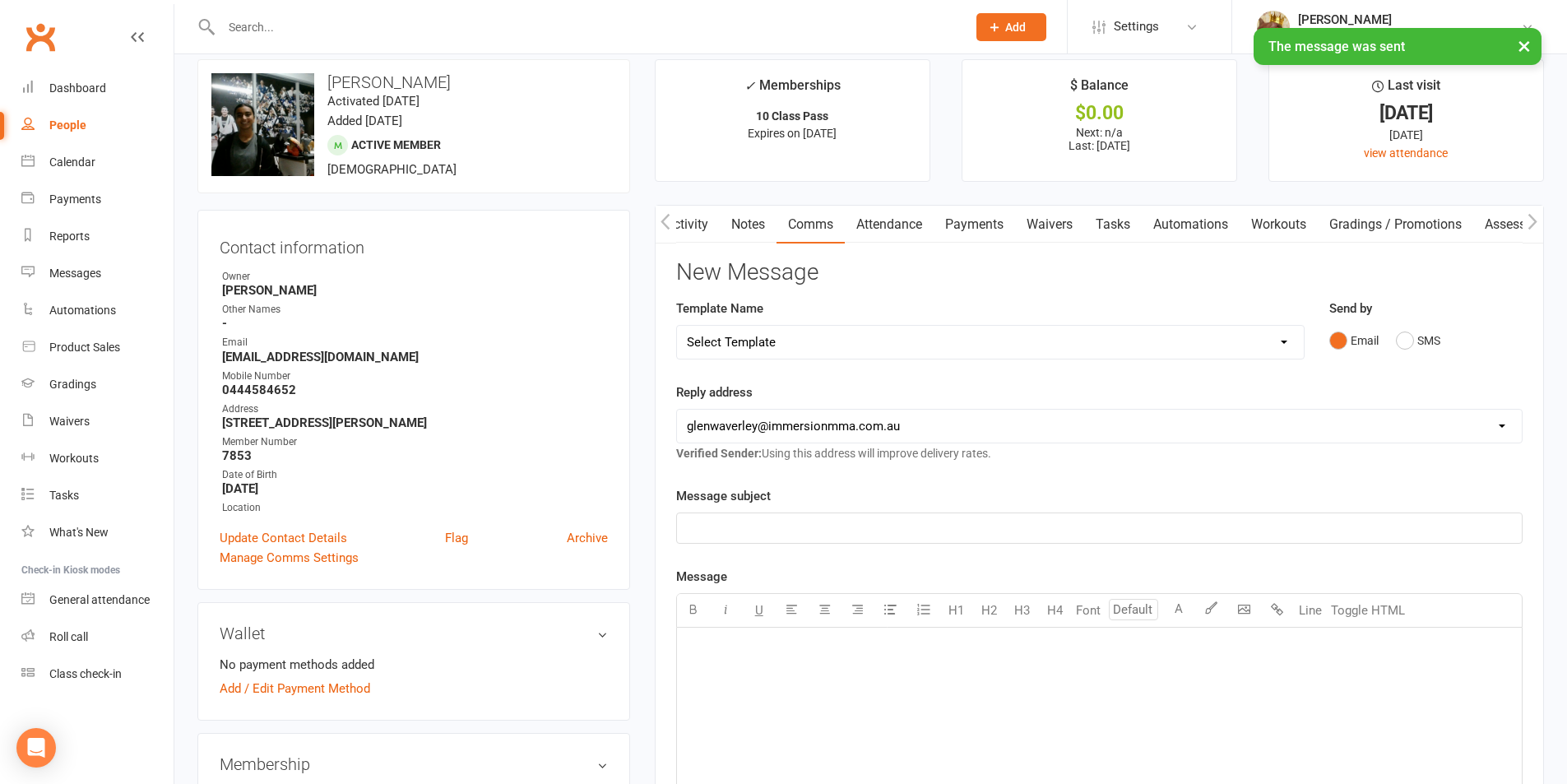
scroll to position [0, 0]
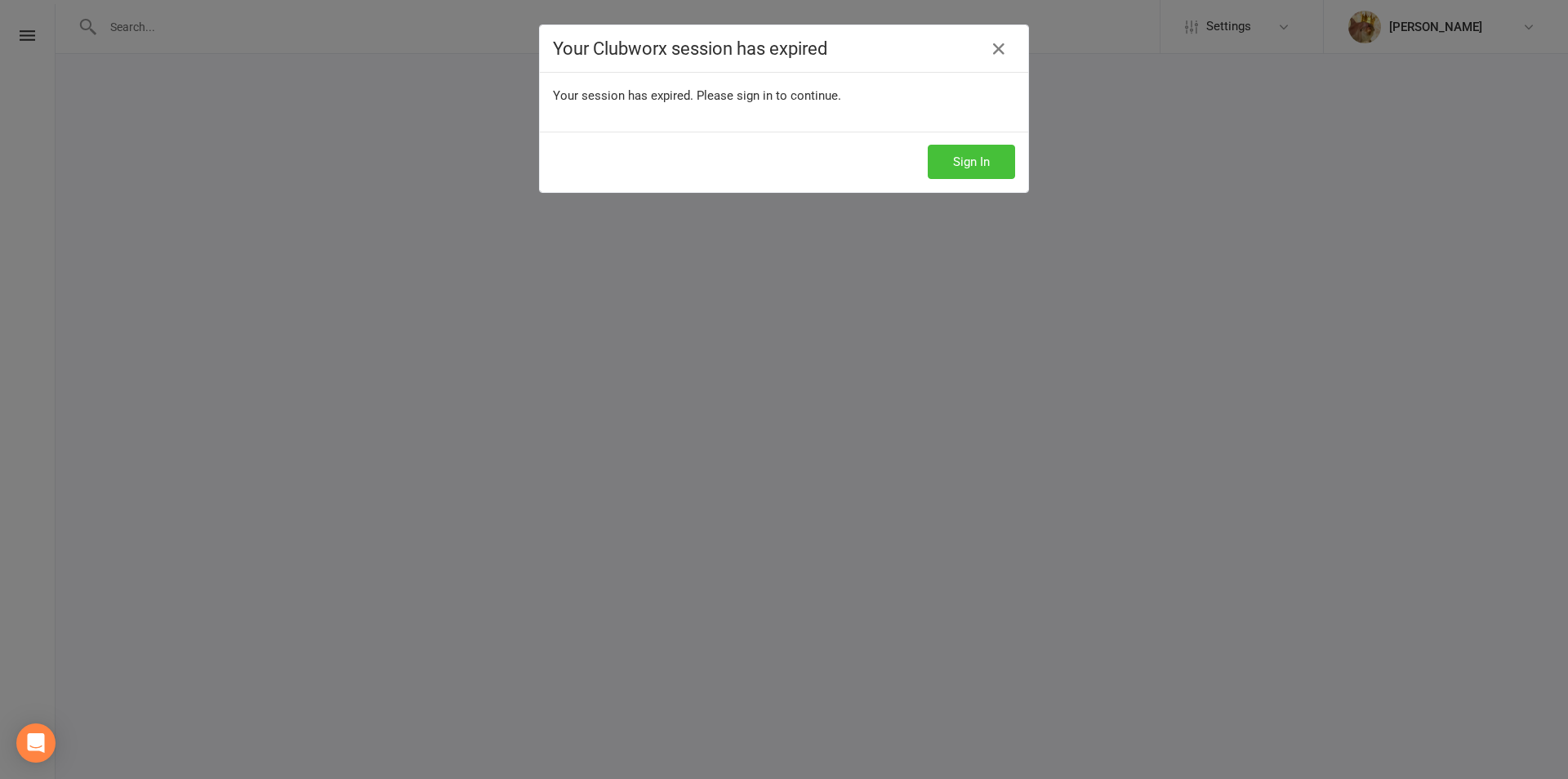
click at [943, 152] on button "Sign In" at bounding box center [971, 162] width 87 height 34
click at [954, 160] on button "Sign In" at bounding box center [971, 162] width 87 height 34
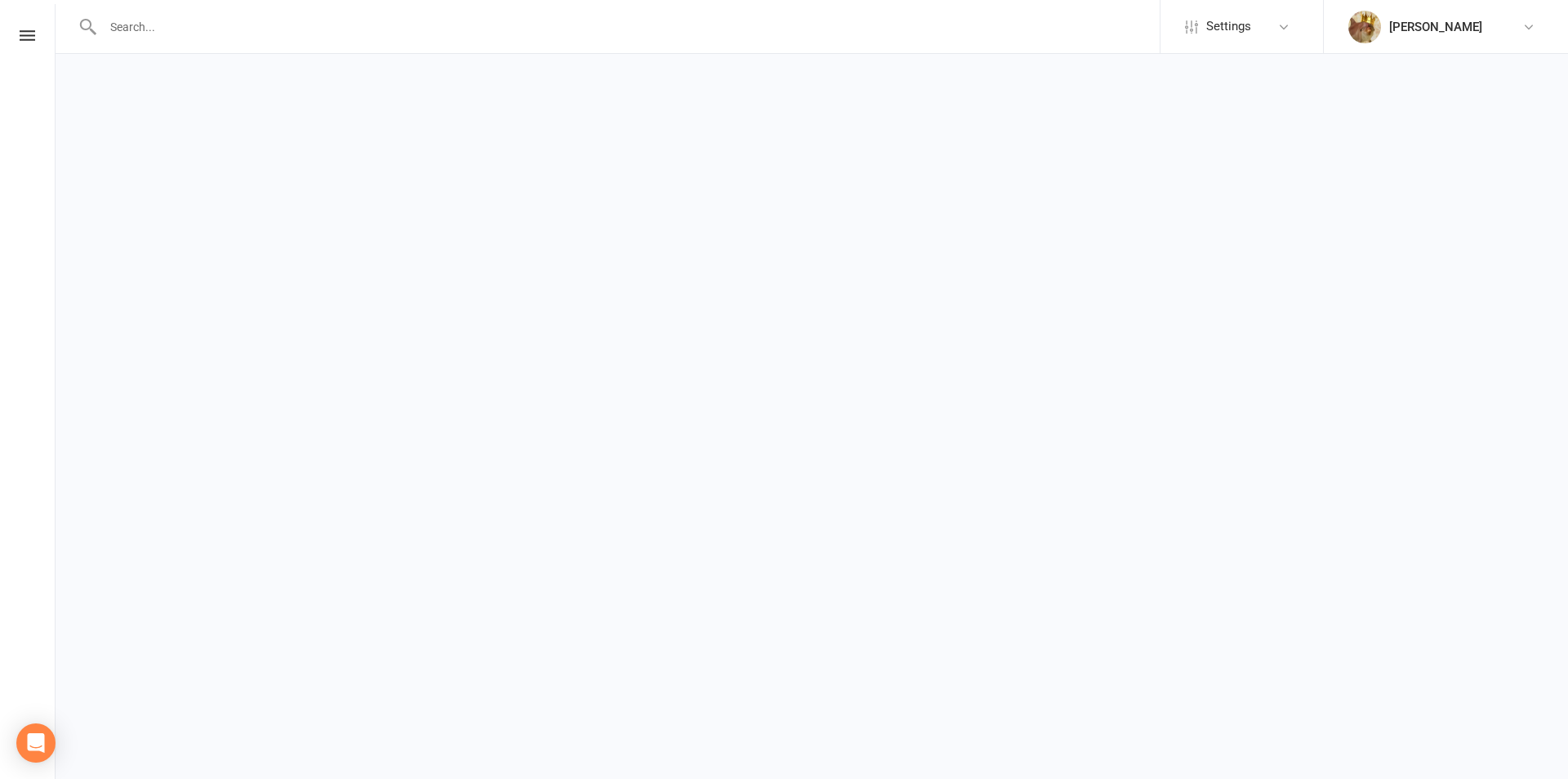
click at [225, 22] on input "text" at bounding box center [629, 27] width 1062 height 23
type input "sanny"
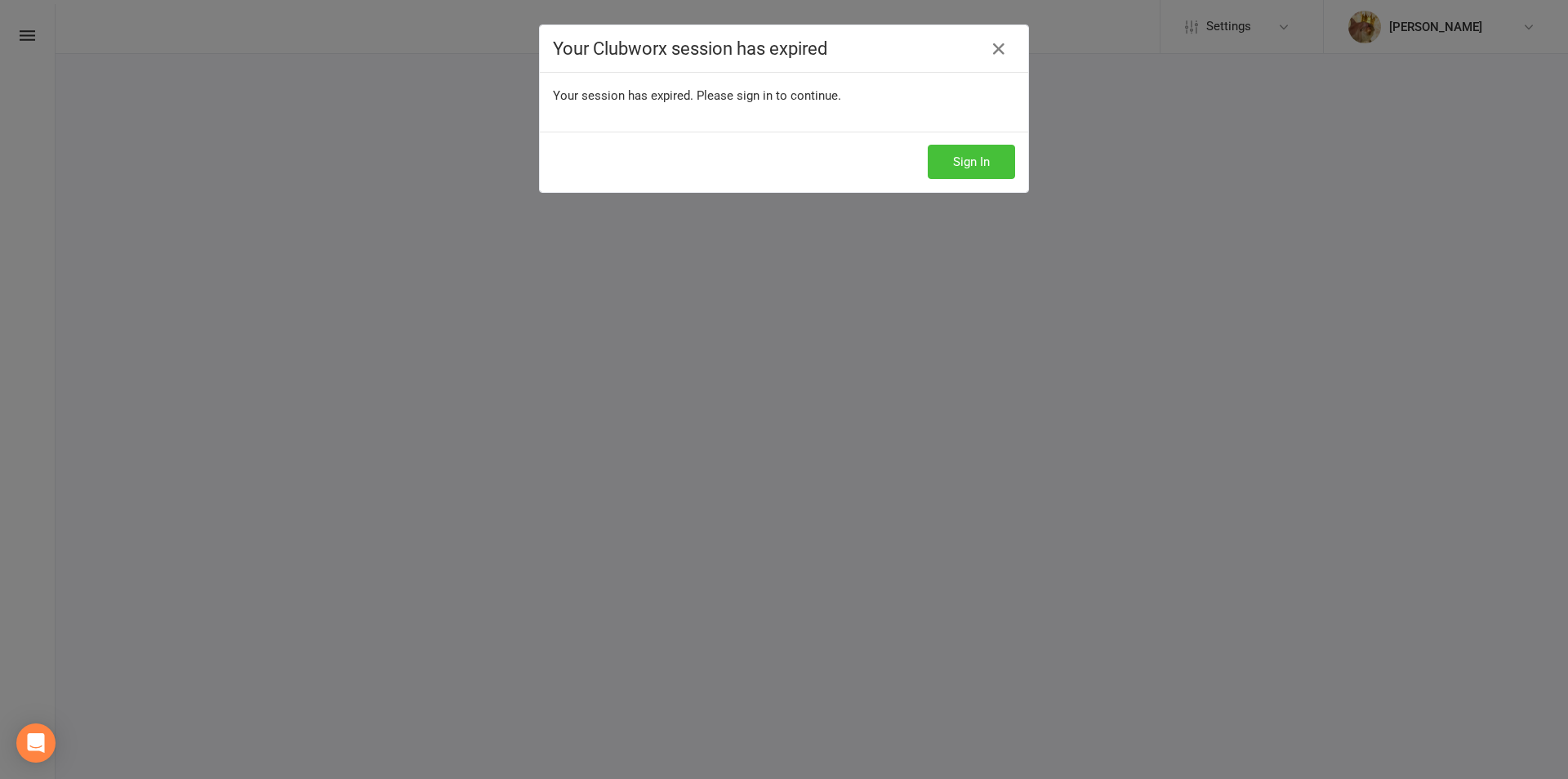
click at [933, 162] on button "Sign In" at bounding box center [971, 162] width 87 height 34
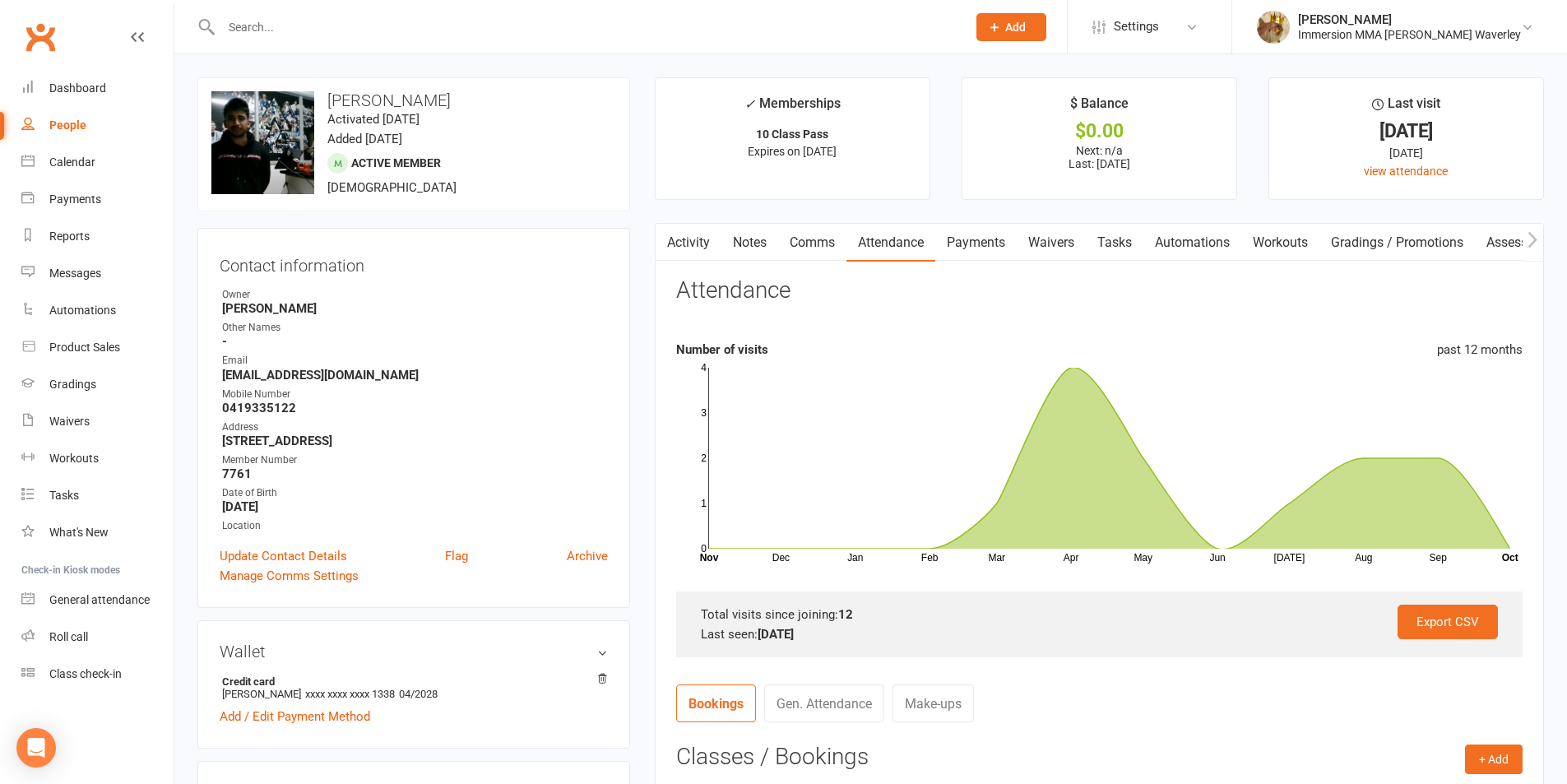
click at [970, 237] on link "Payments" at bounding box center [976, 242] width 82 height 38
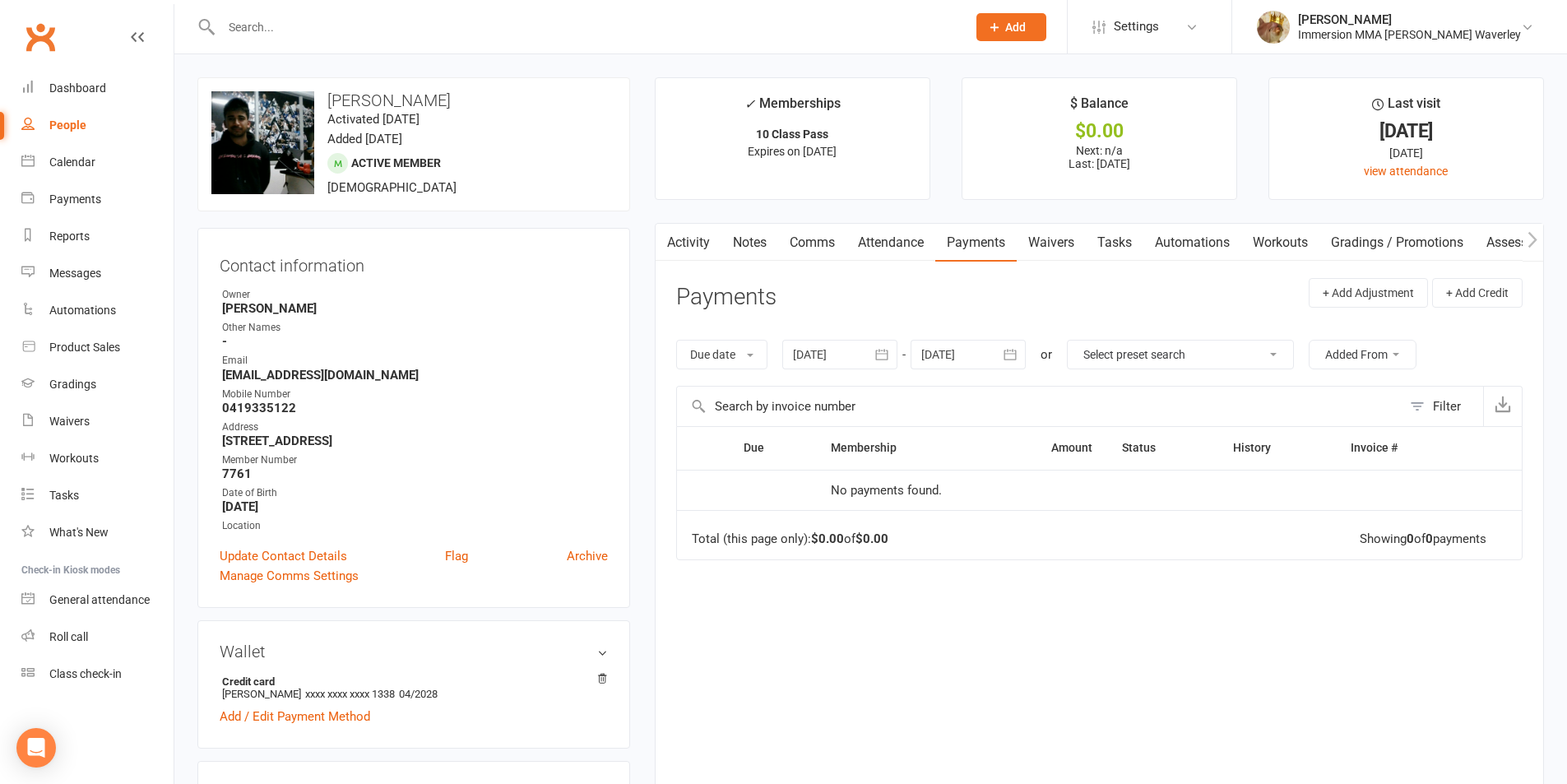
click at [892, 260] on link "Attendance" at bounding box center [891, 242] width 89 height 38
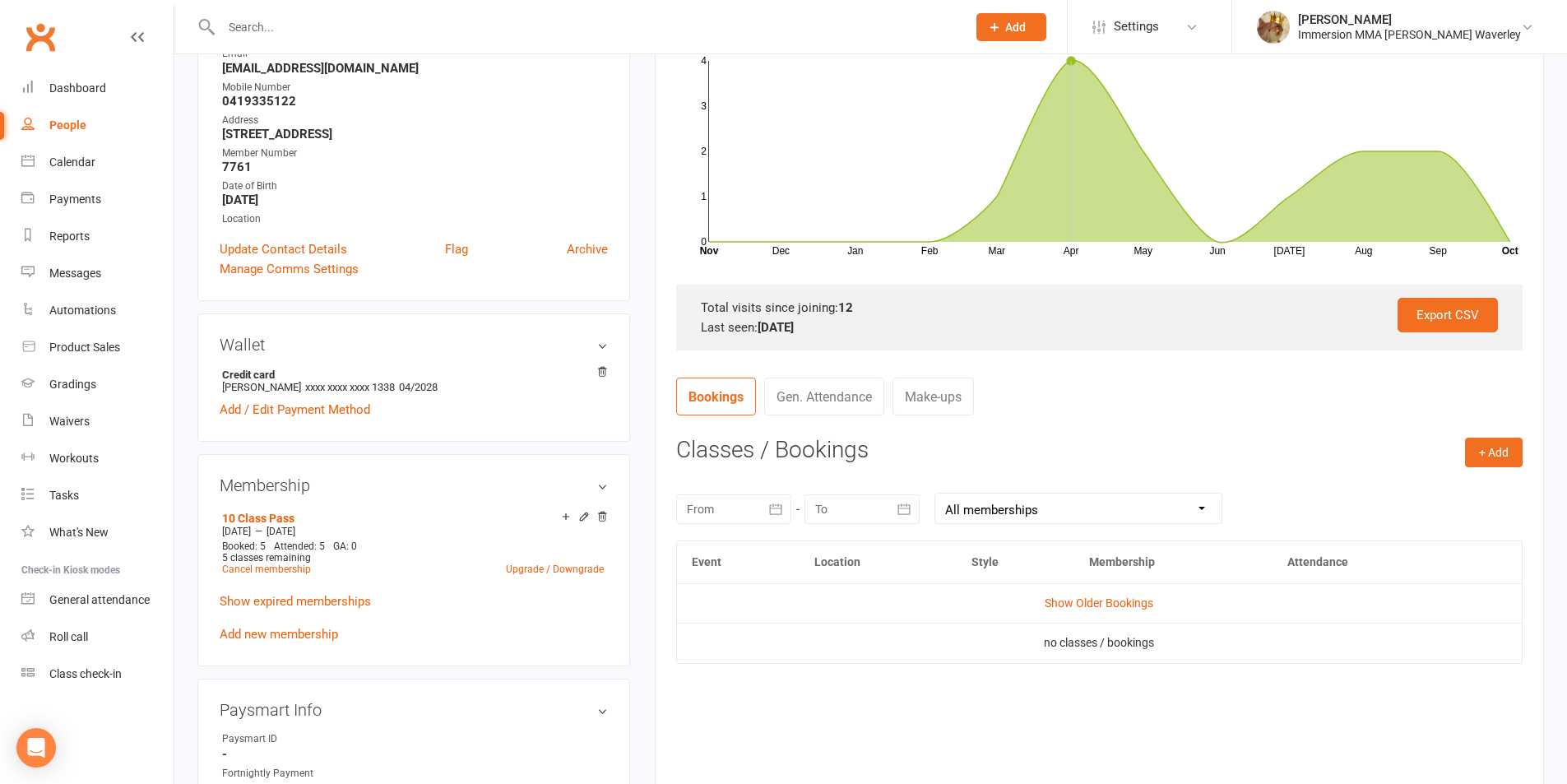
scroll to position [658, 0]
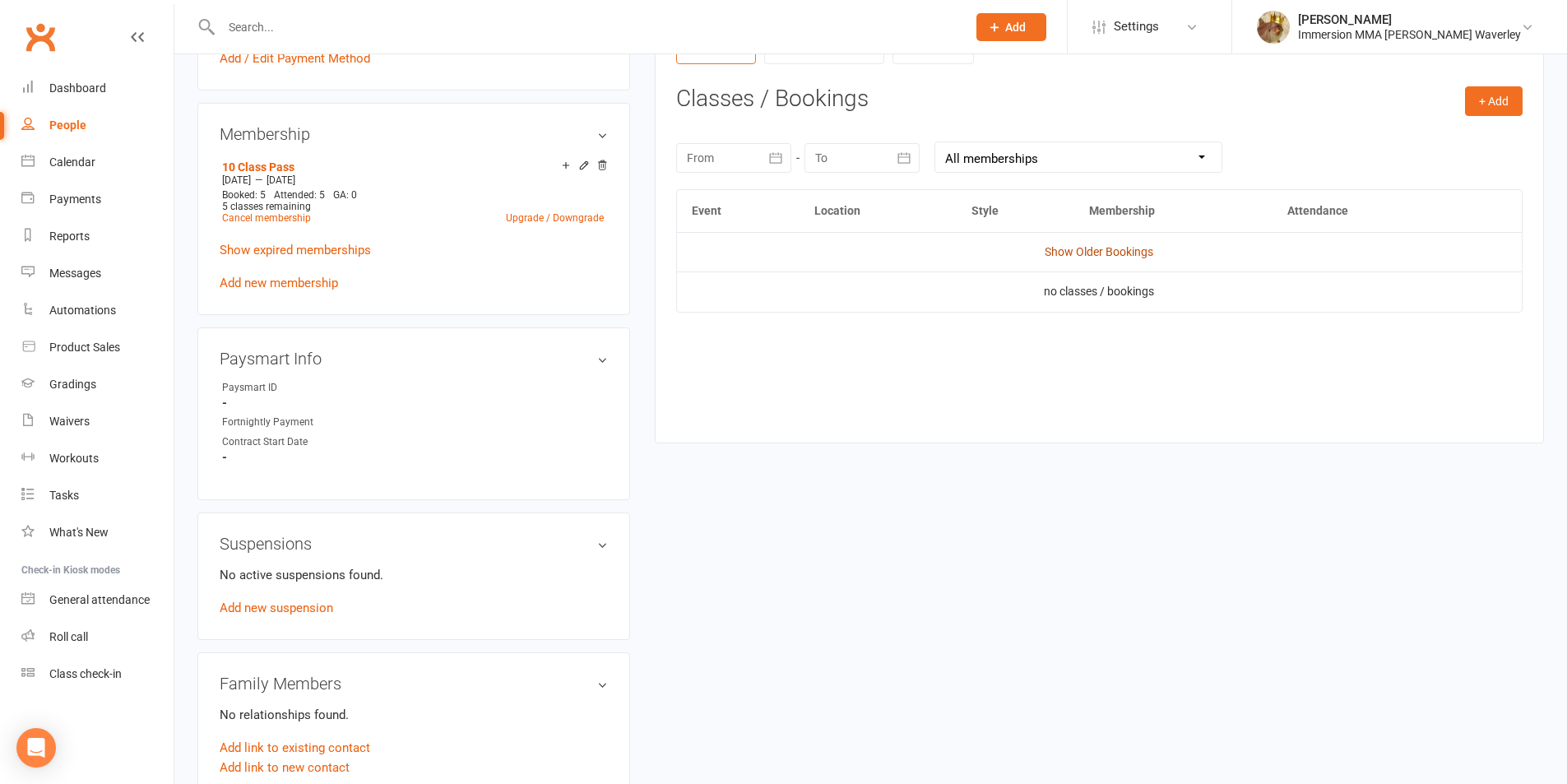
click at [1088, 251] on link "Show Older Bookings" at bounding box center [1099, 252] width 109 height 13
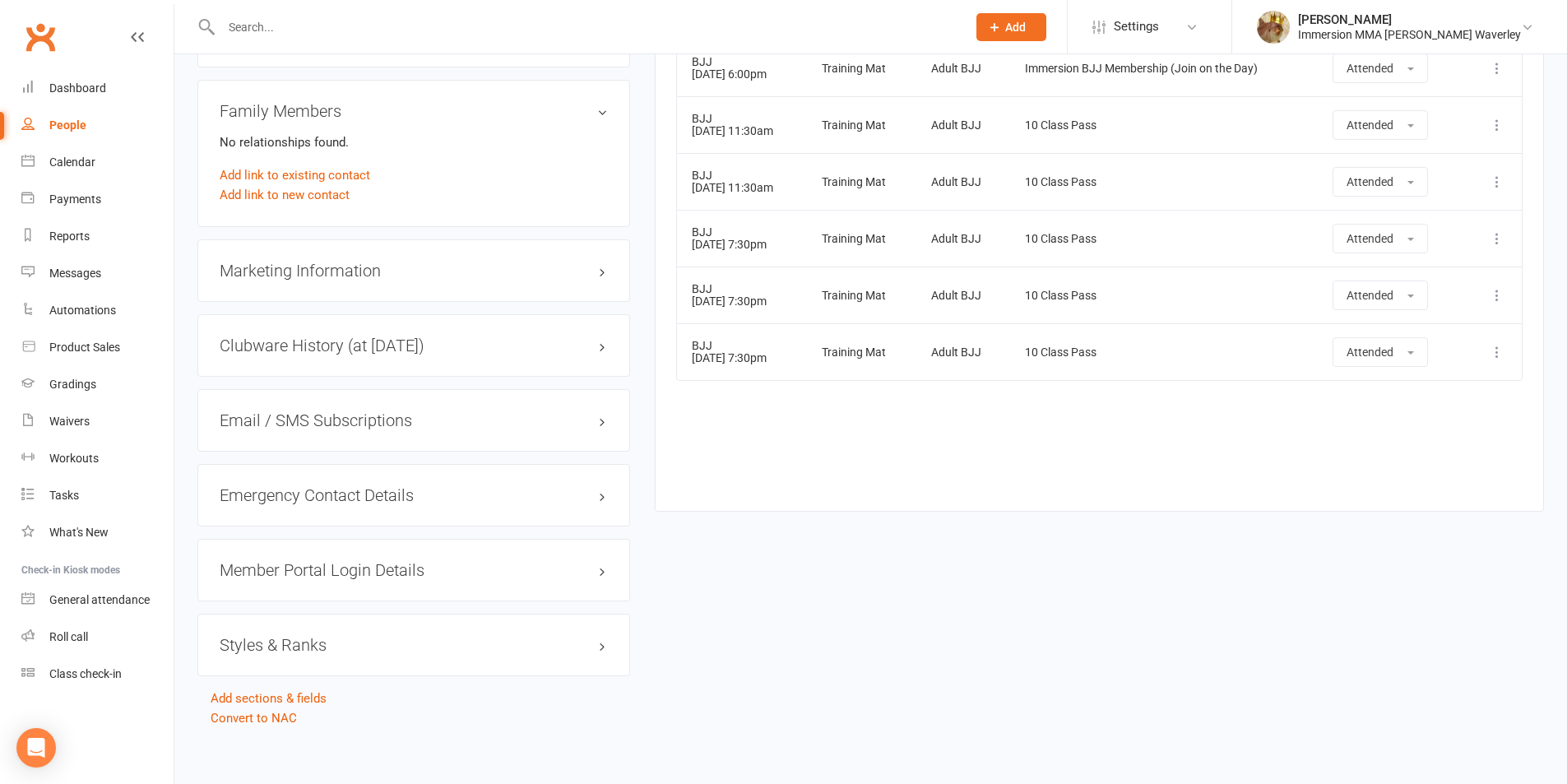
scroll to position [1238, 0]
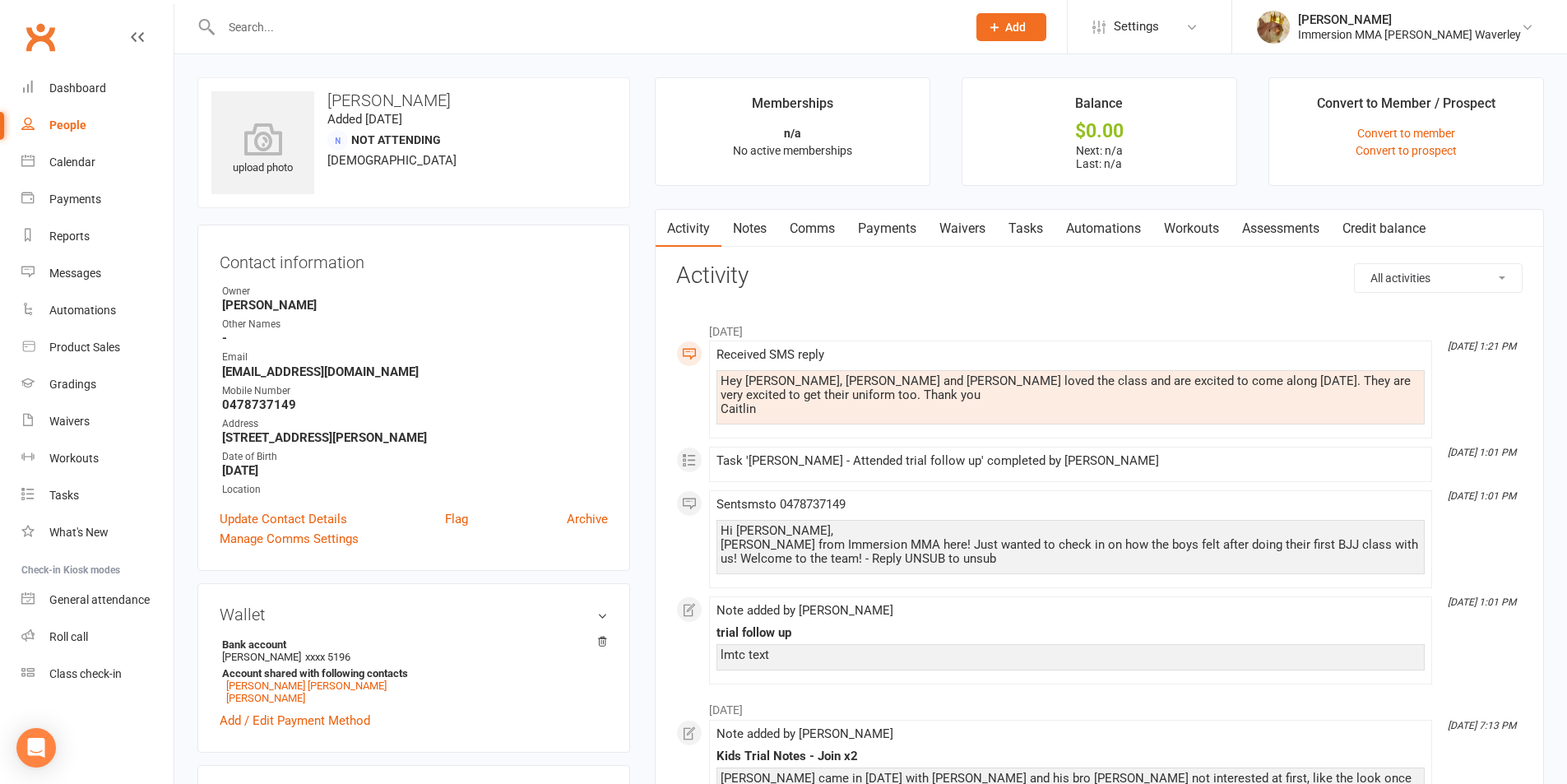
click at [821, 224] on link "Comms" at bounding box center [812, 228] width 68 height 38
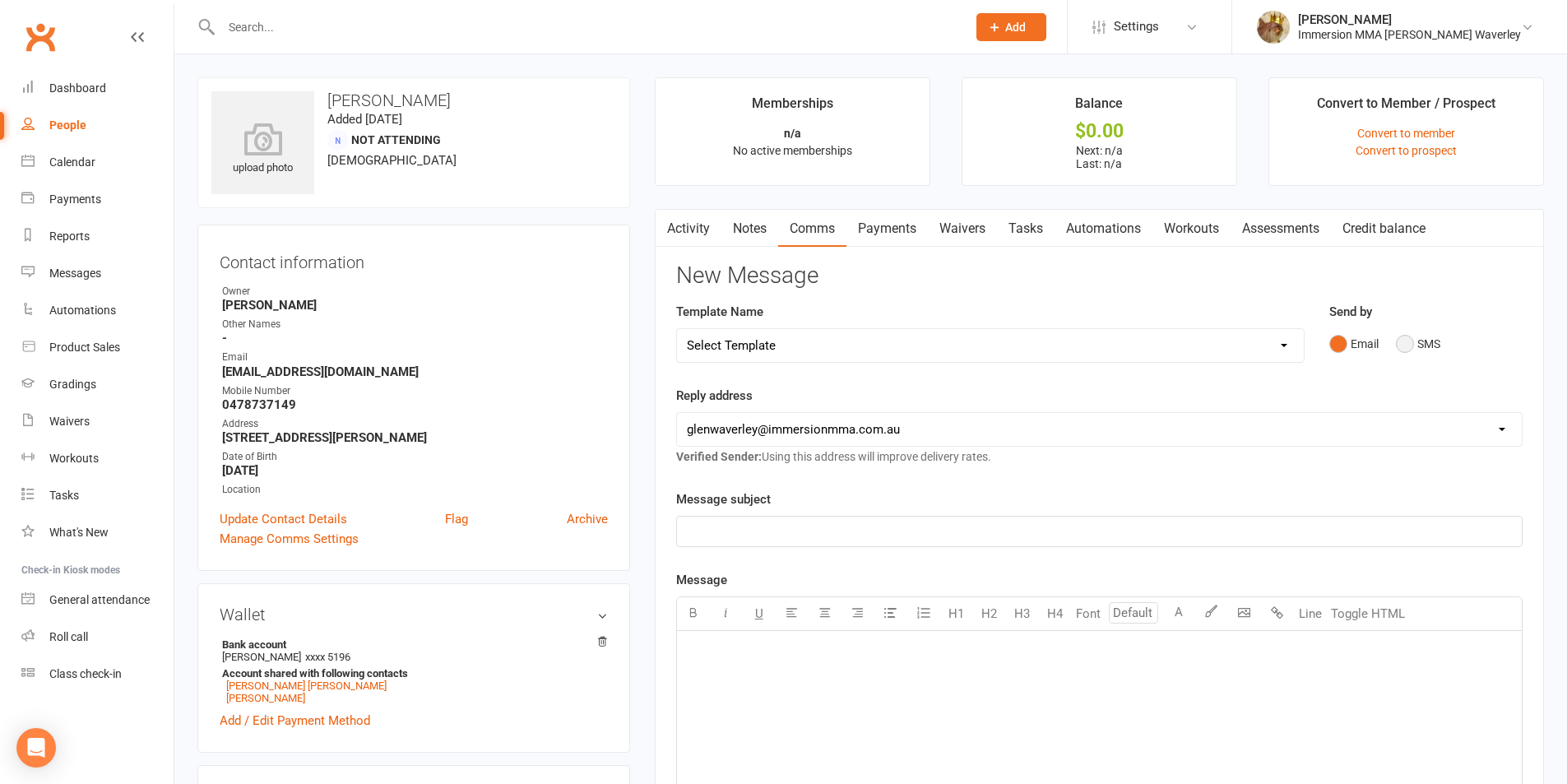
click at [1431, 336] on button "SMS" at bounding box center [1418, 343] width 45 height 31
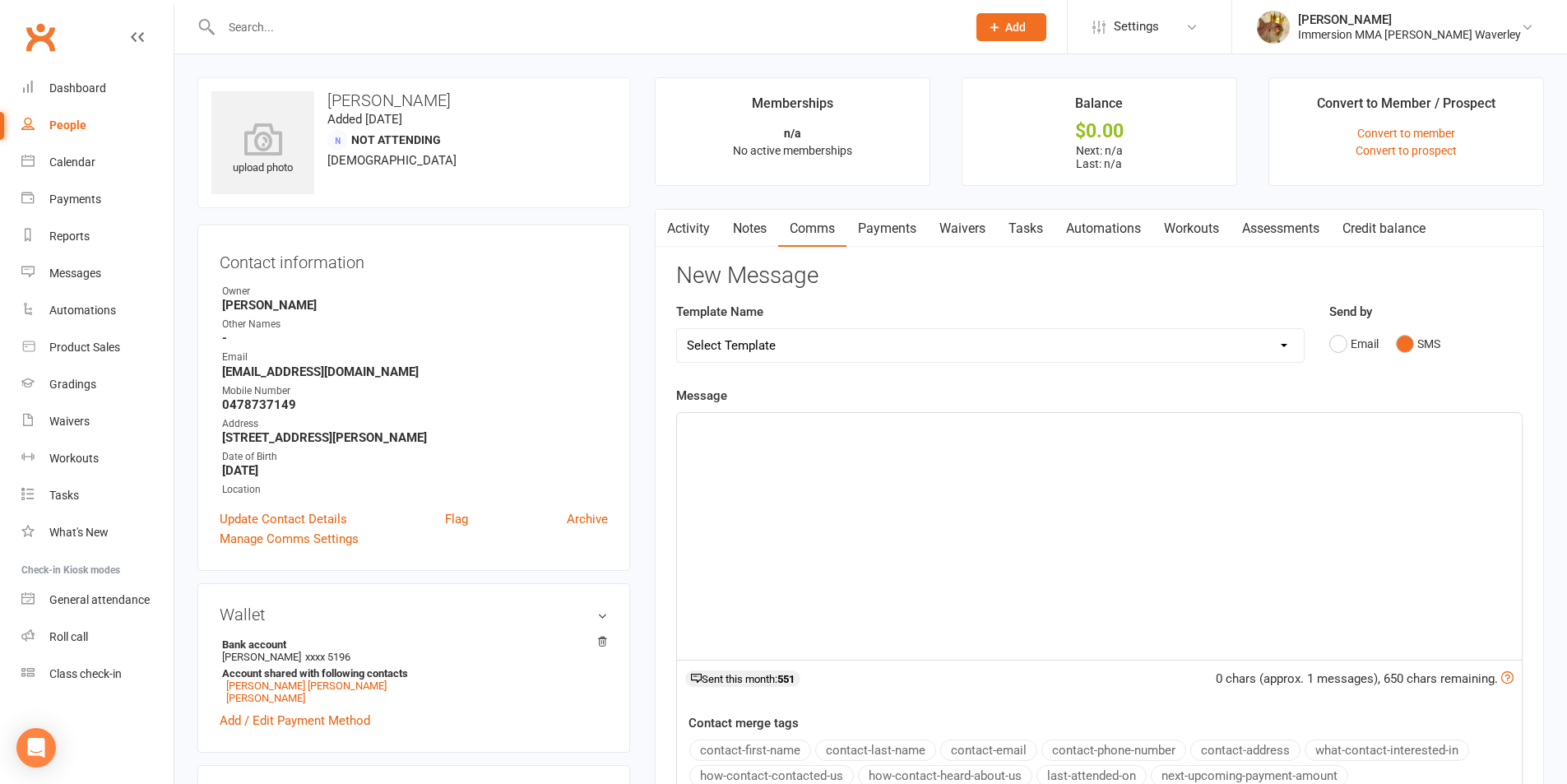
click at [1236, 529] on div "﻿" at bounding box center [1100, 536] width 845 height 247
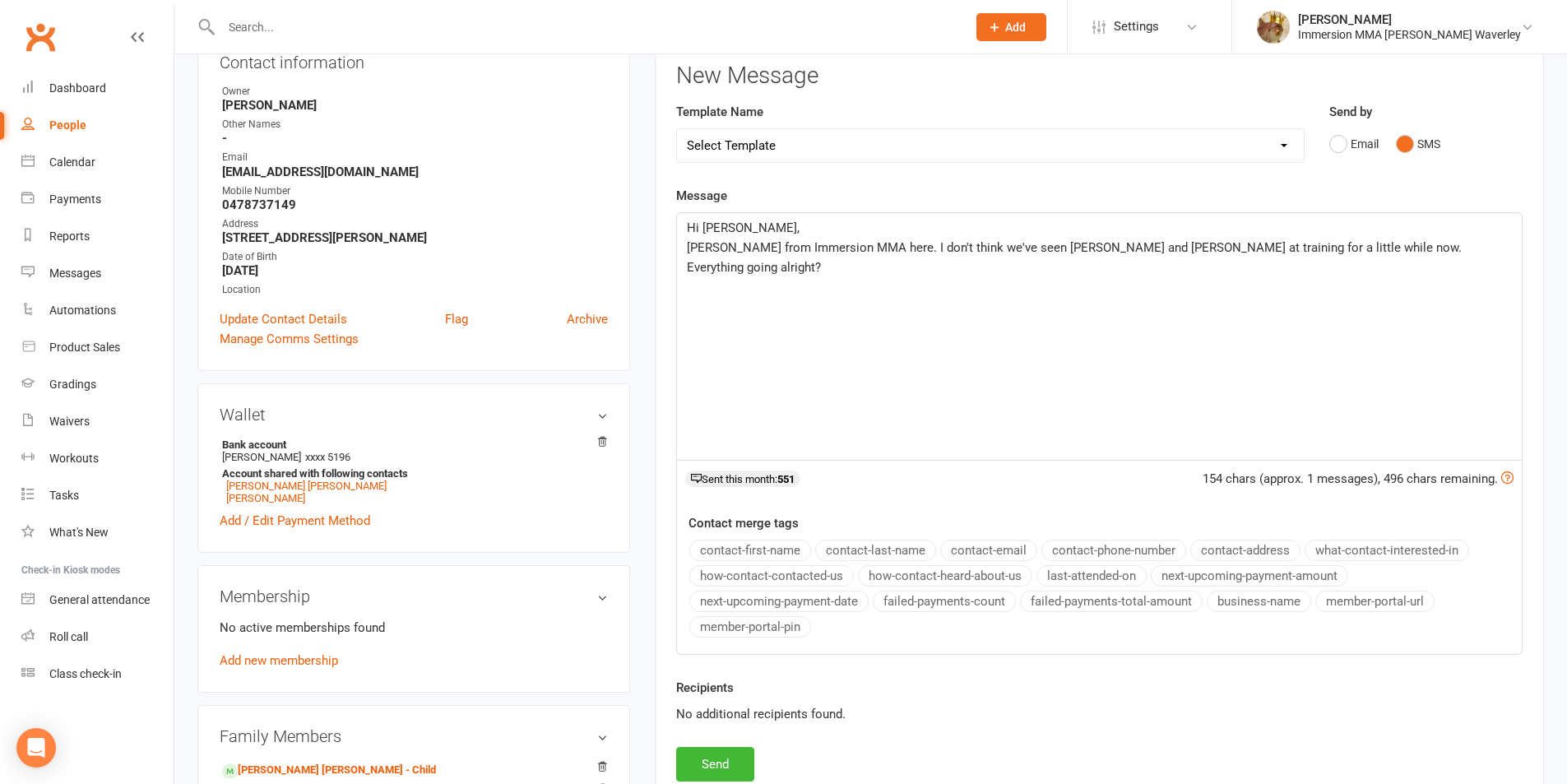
scroll to position [219, 0]
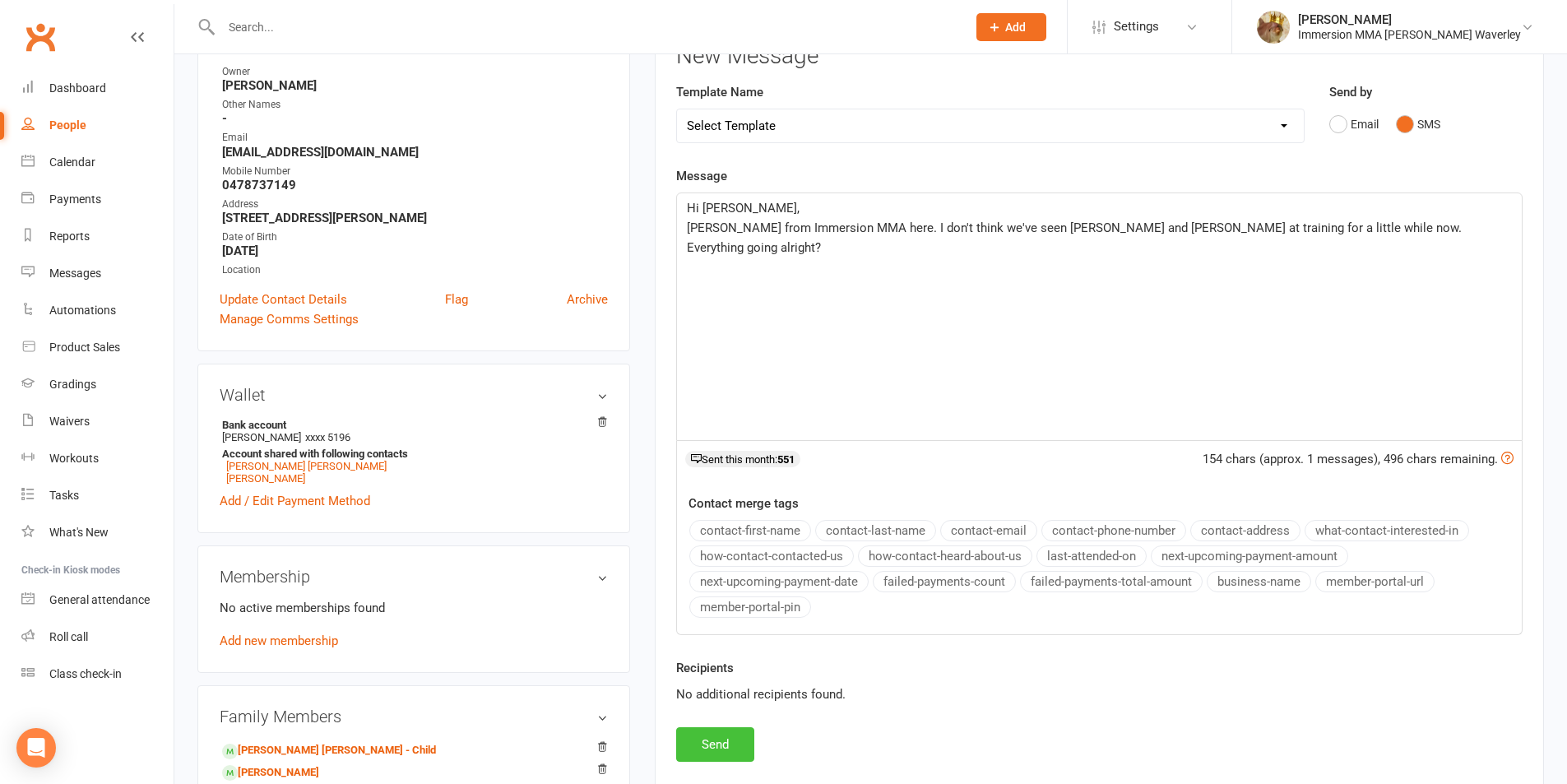
click at [727, 749] on button "Send" at bounding box center [715, 744] width 78 height 35
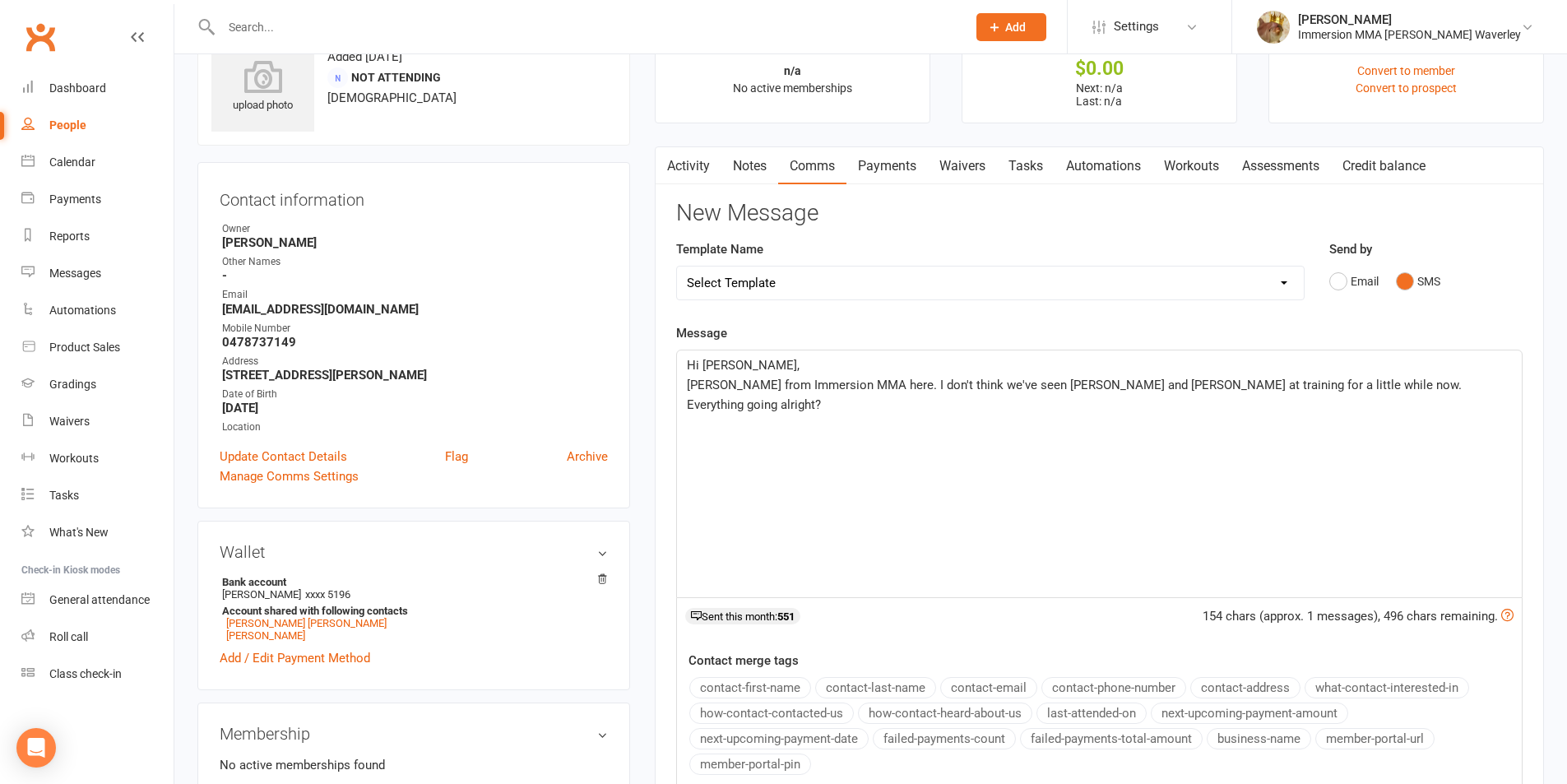
scroll to position [0, 0]
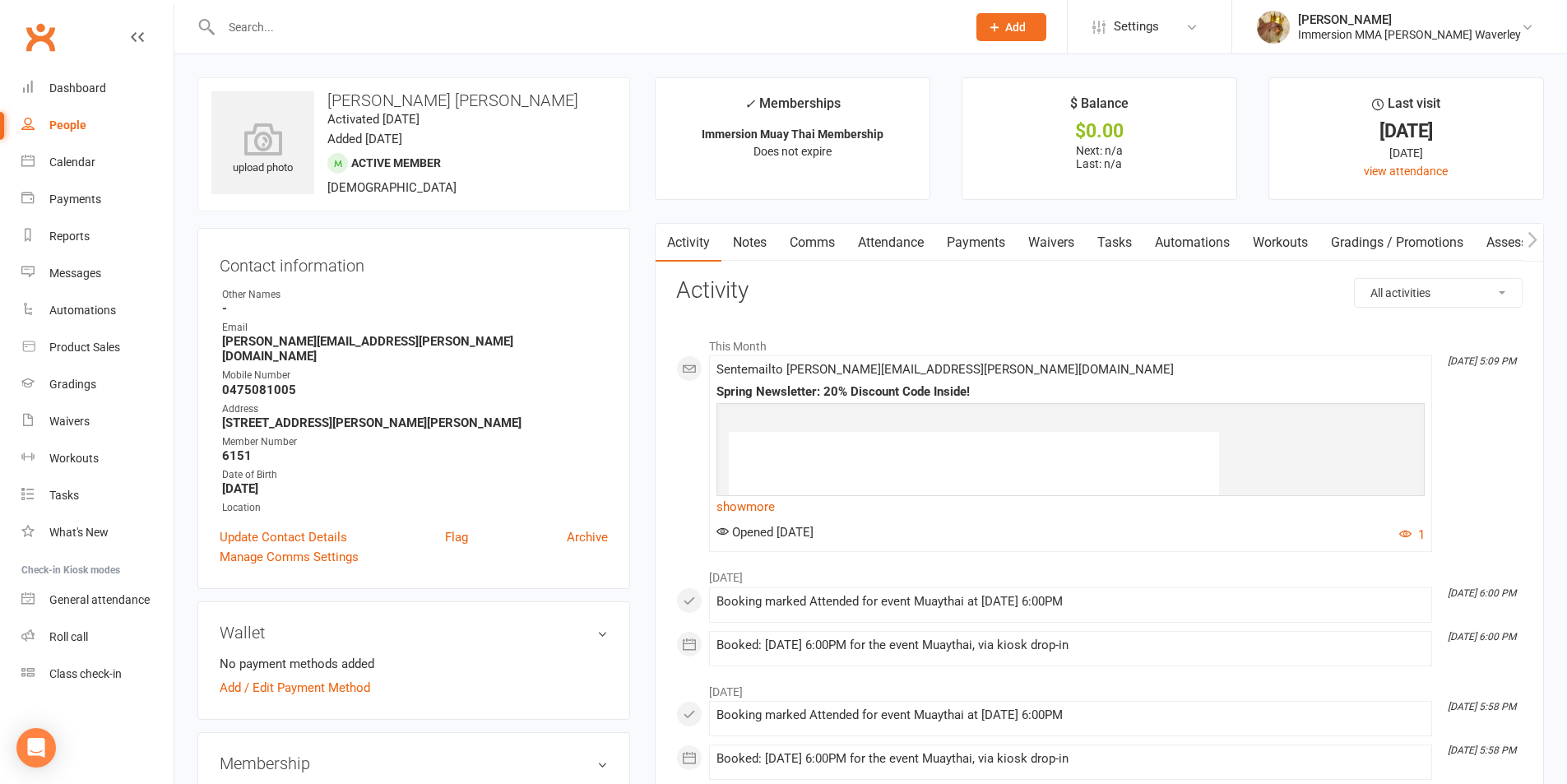
click at [735, 237] on link "Notes" at bounding box center [749, 242] width 57 height 38
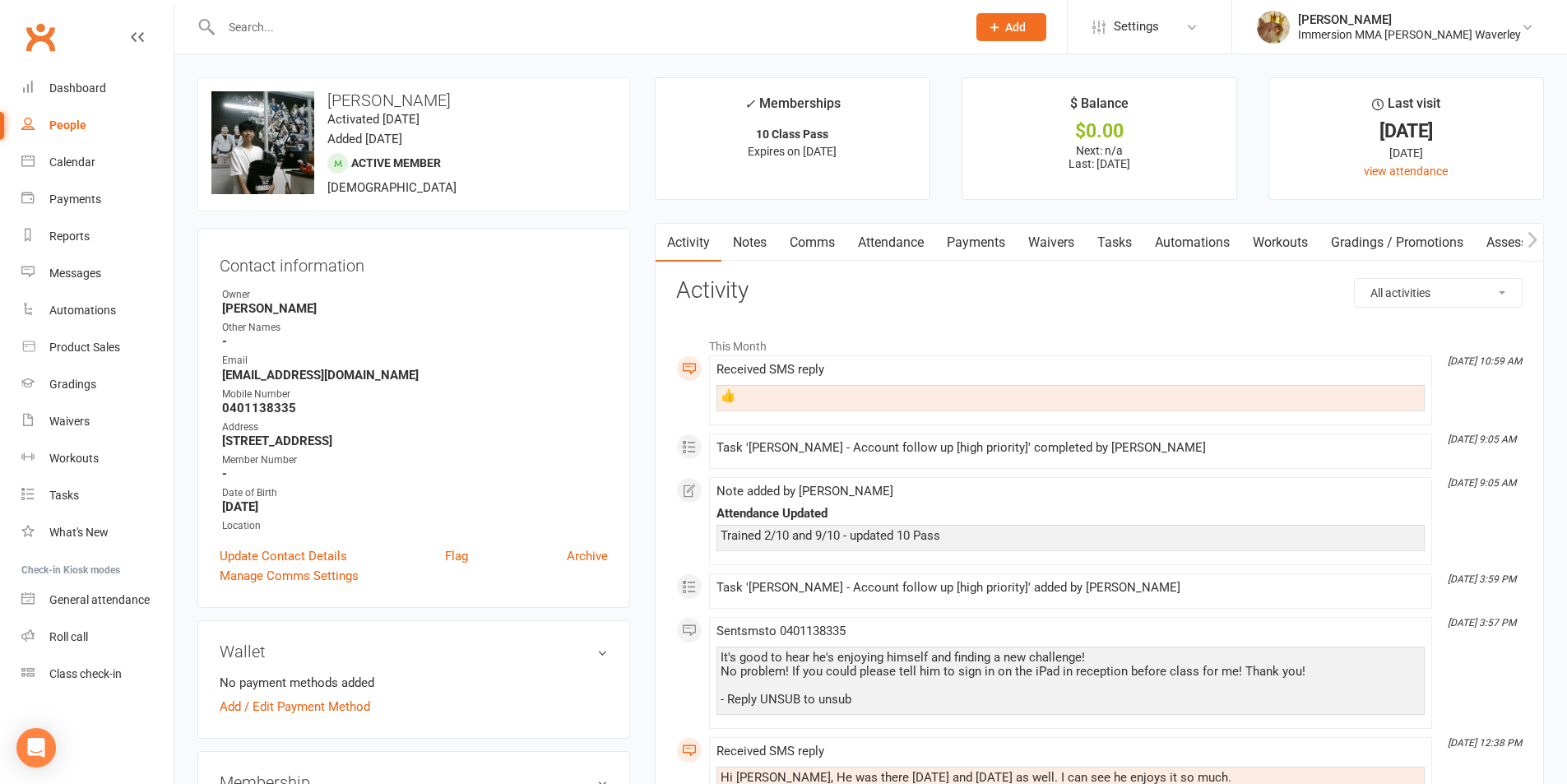
click at [888, 243] on link "Attendance" at bounding box center [891, 242] width 89 height 38
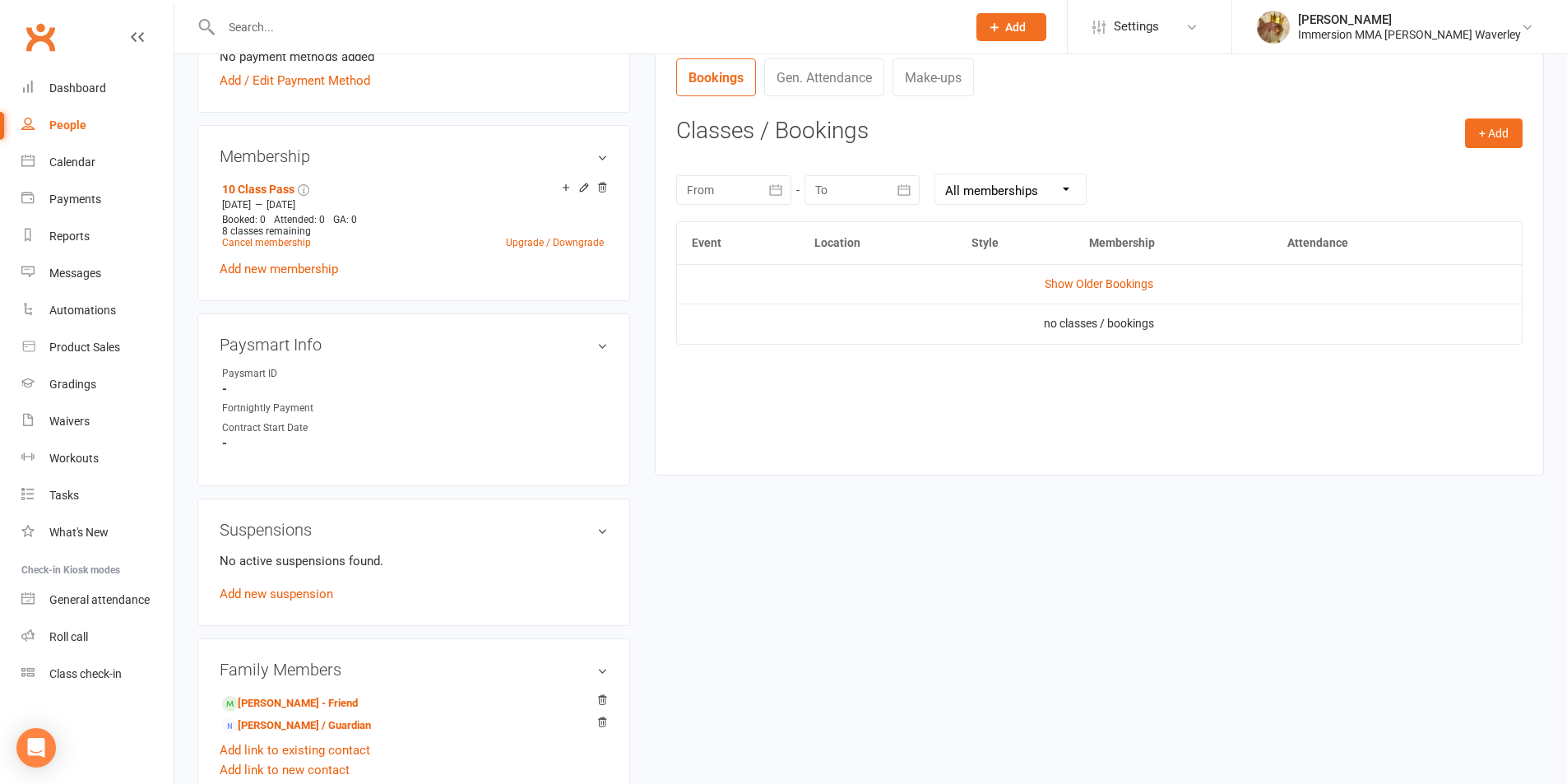
scroll to position [658, 0]
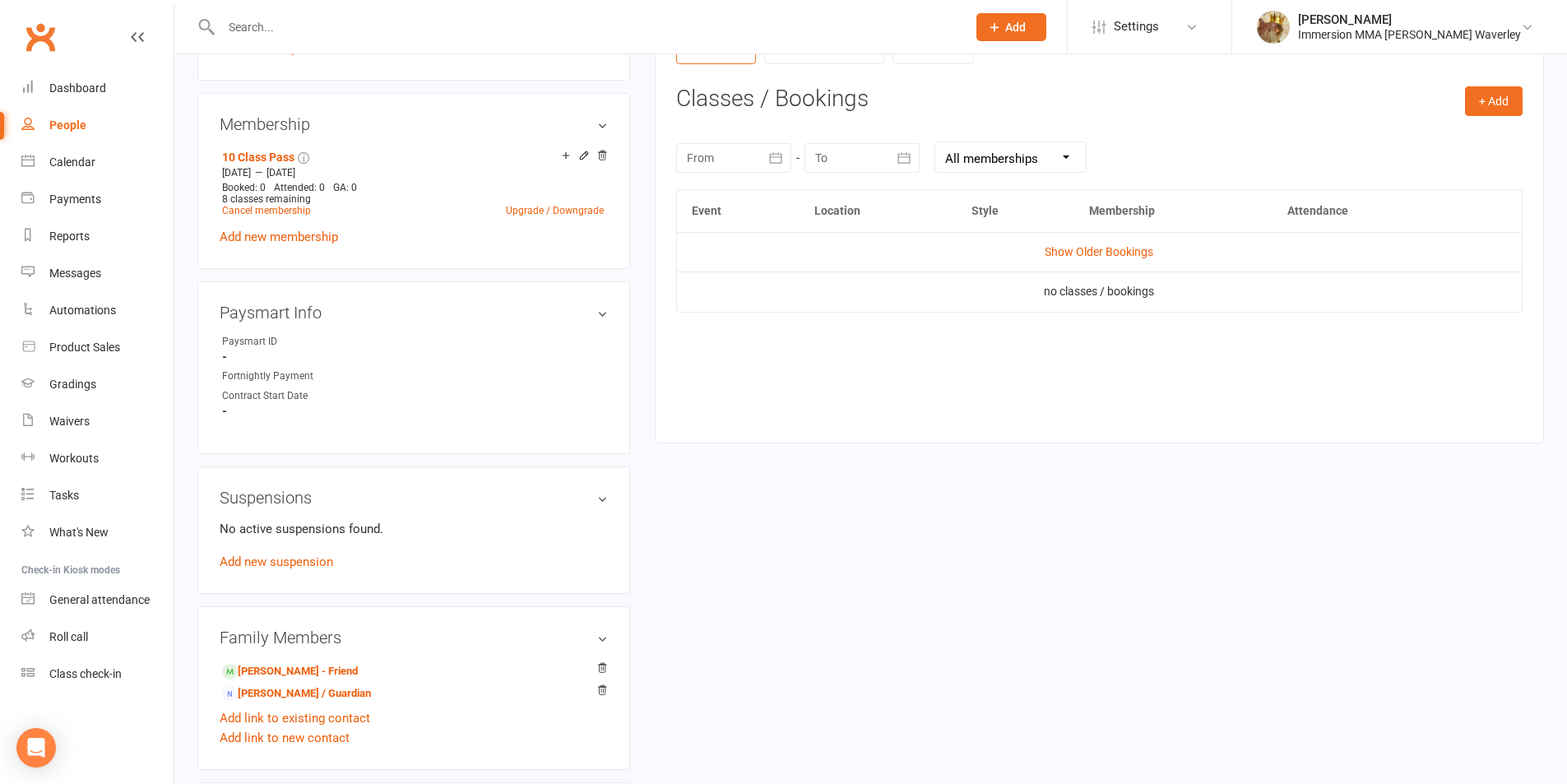
click at [1077, 262] on td "Show Older Bookings" at bounding box center [1100, 251] width 845 height 40
click at [1075, 257] on td "Show Older Bookings" at bounding box center [1100, 251] width 845 height 40
click at [1070, 255] on link "Show Older Bookings" at bounding box center [1099, 252] width 109 height 13
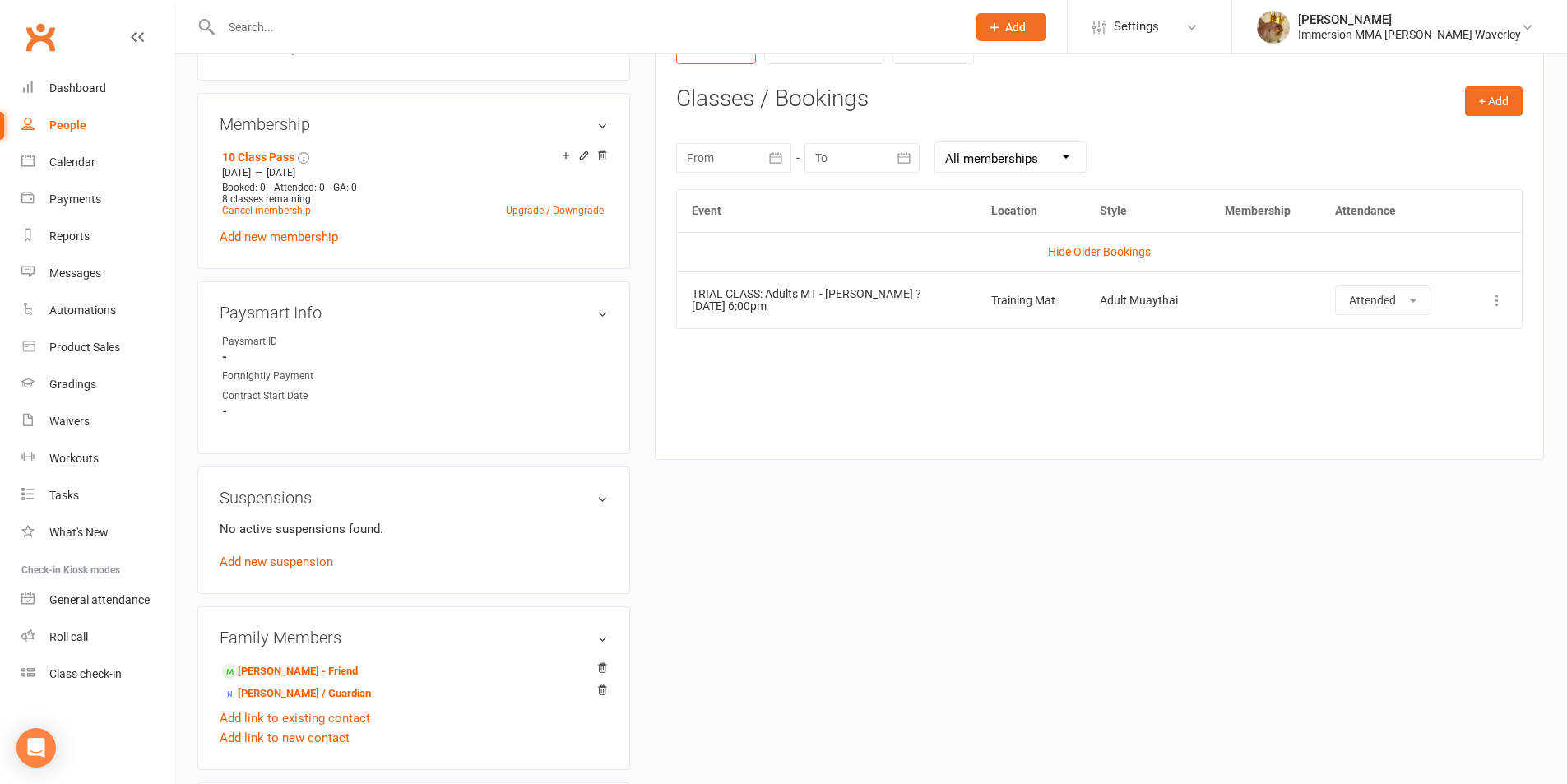
click at [1069, 254] on link "Hide Older Bookings" at bounding box center [1100, 252] width 103 height 13
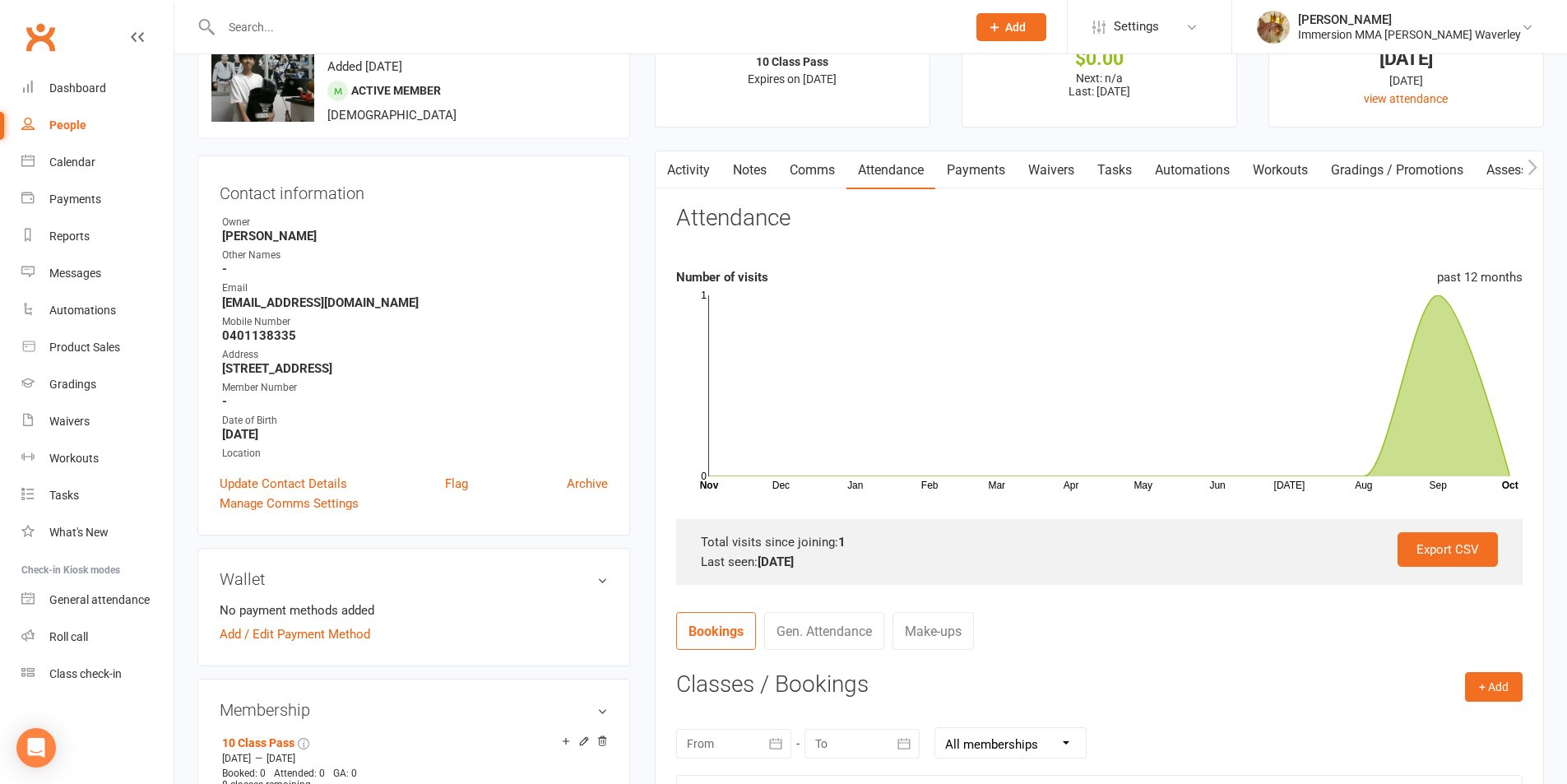
scroll to position [0, 0]
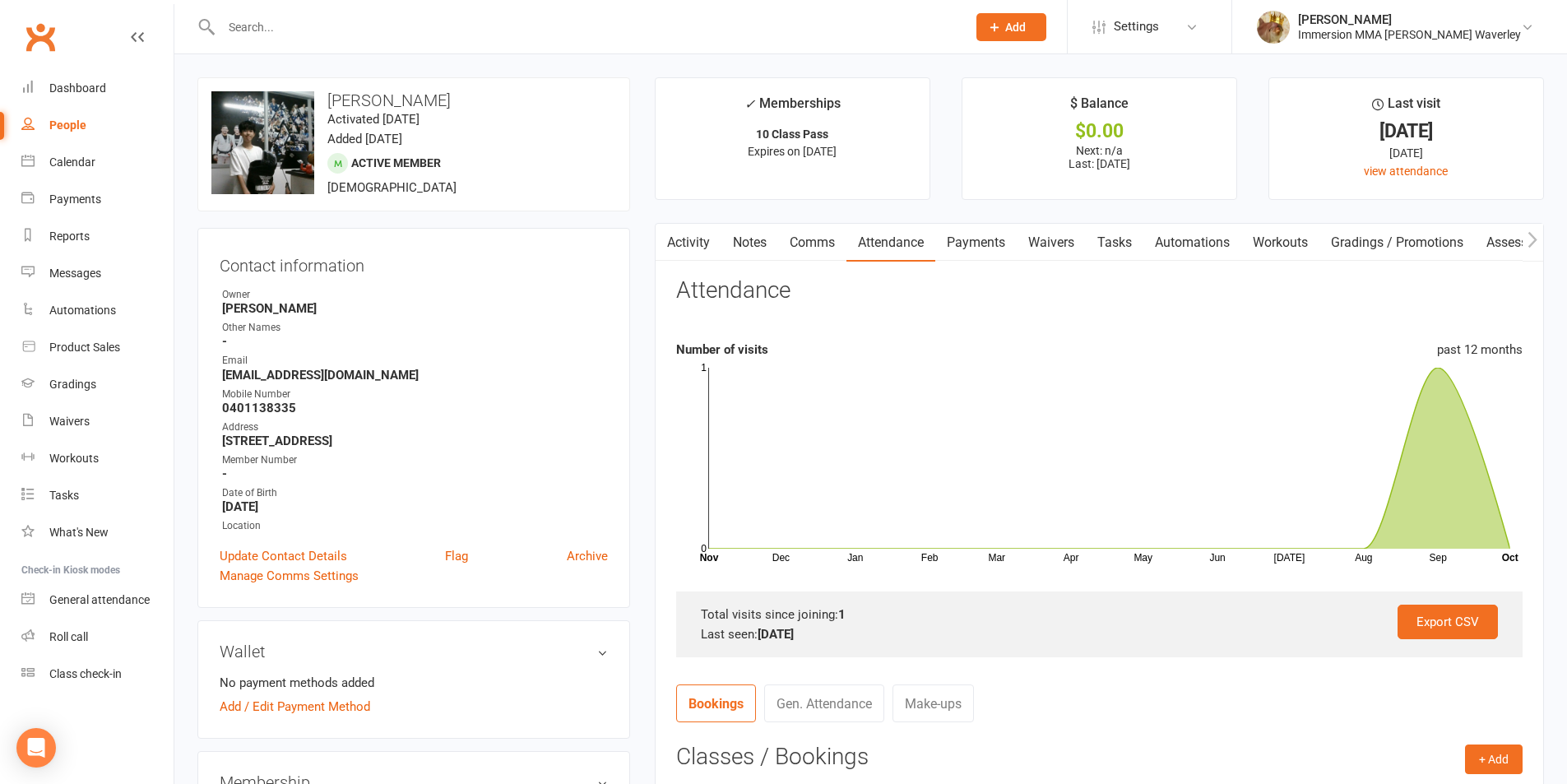
click at [752, 241] on link "Notes" at bounding box center [749, 242] width 57 height 38
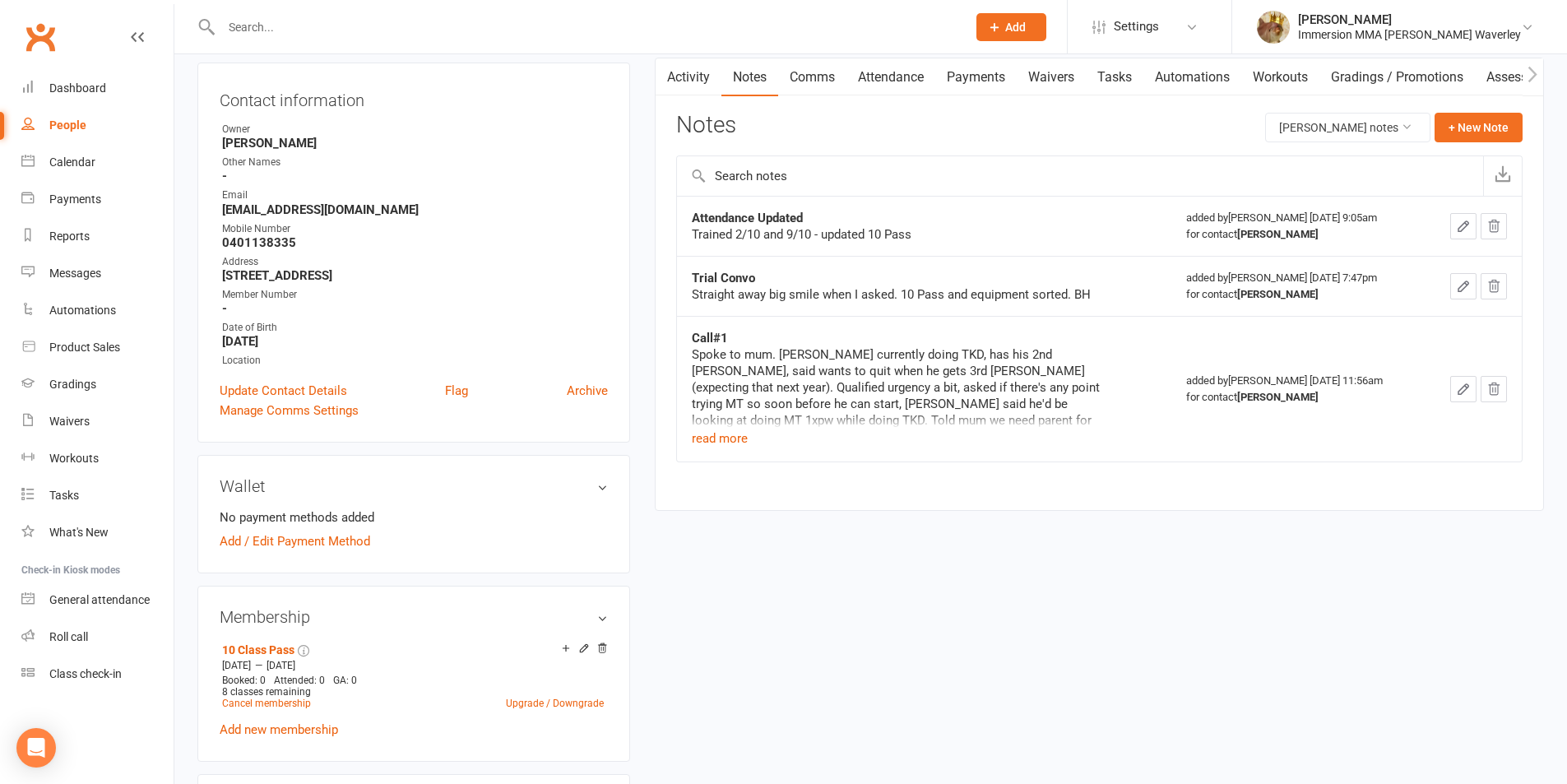
scroll to position [219, 0]
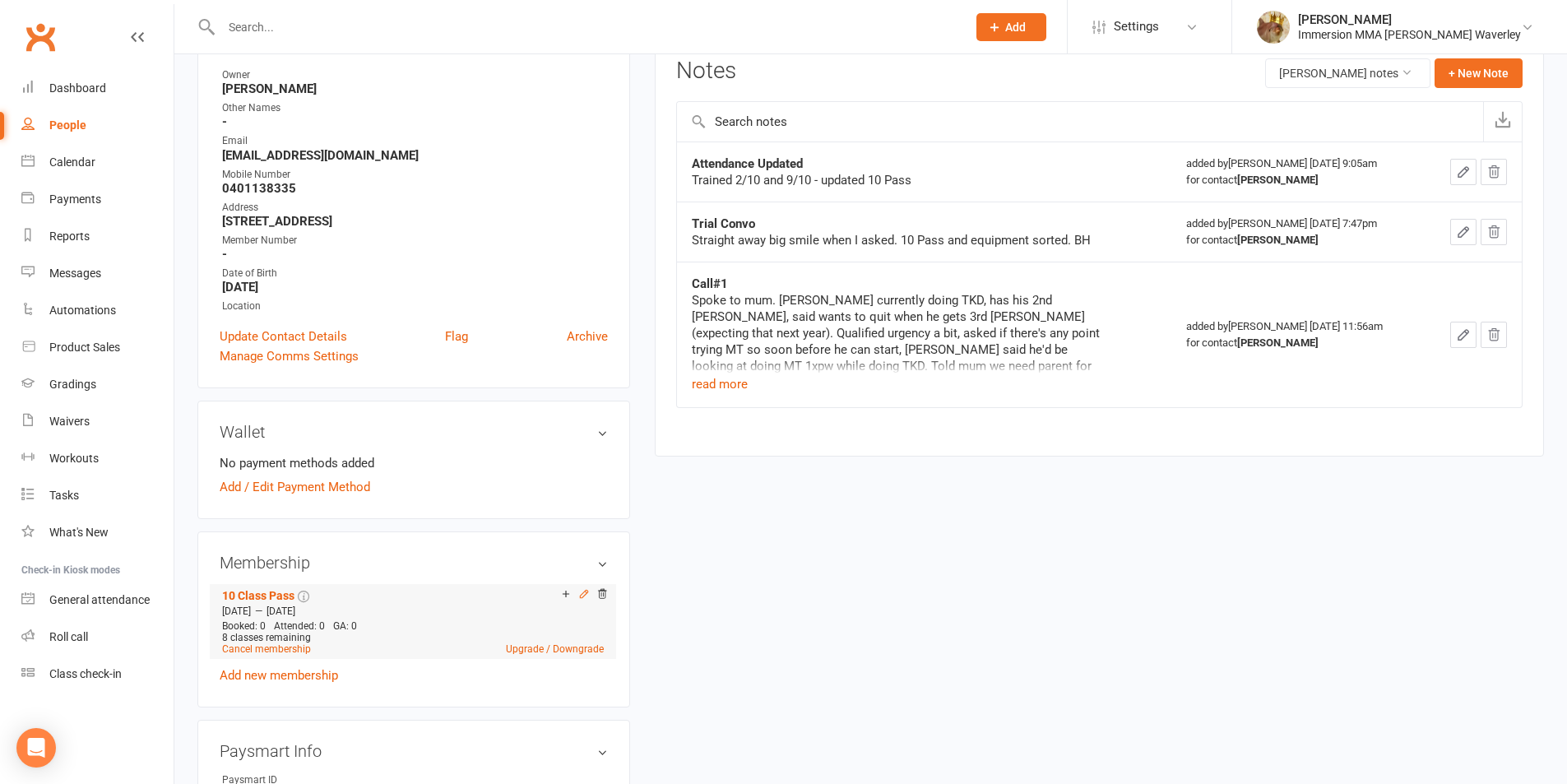
click at [589, 591] on div at bounding box center [581, 594] width 51 height 14
click at [587, 591] on icon at bounding box center [584, 593] width 8 height 8
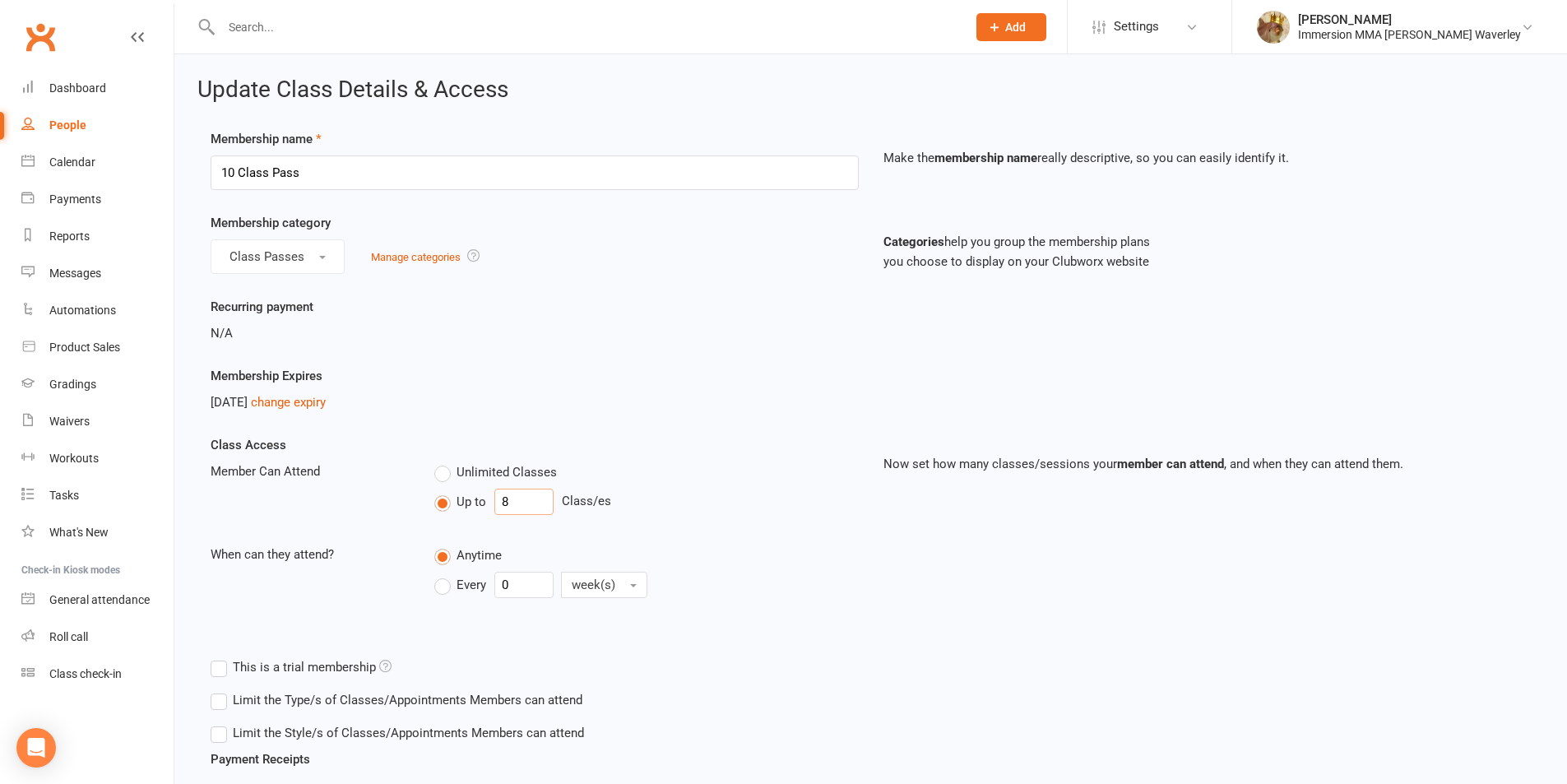
drag, startPoint x: 542, startPoint y: 495, endPoint x: 440, endPoint y: 499, distance: 102.1
click at [451, 512] on div "Up to 8 Class/es" at bounding box center [646, 501] width 423 height 26
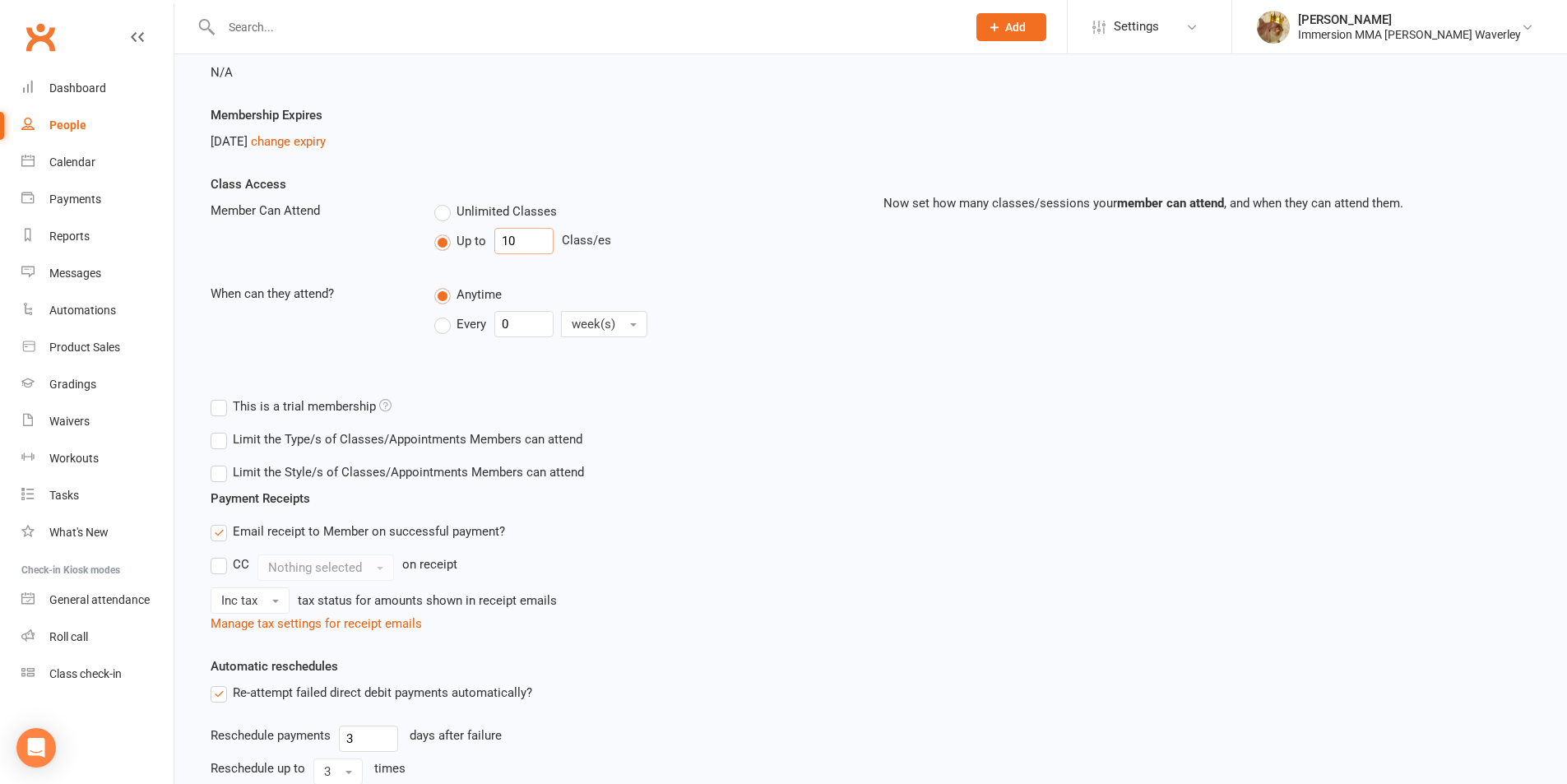
scroll to position [494, 0]
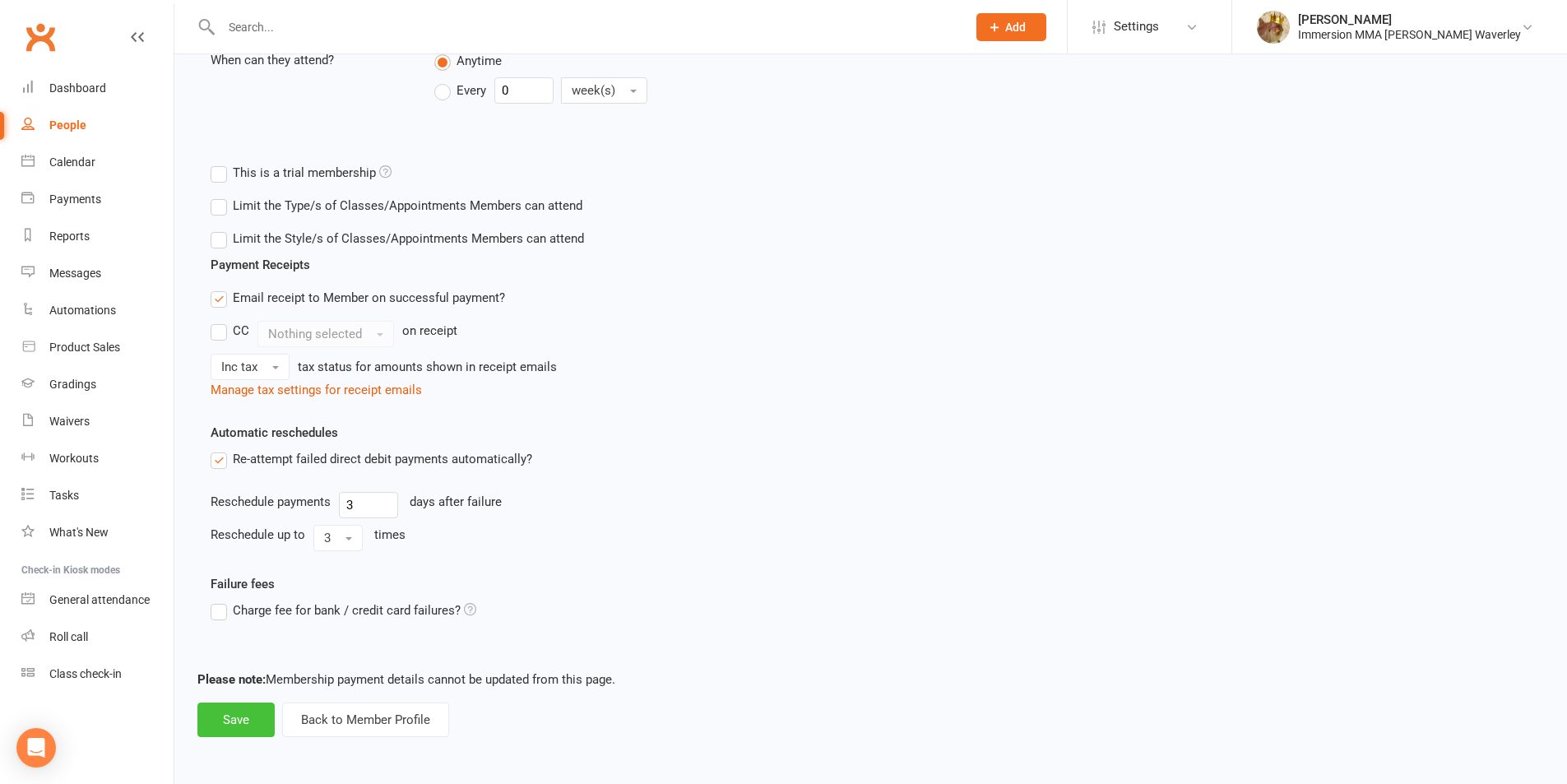
type input "10"
click at [211, 717] on button "Save" at bounding box center [236, 719] width 78 height 35
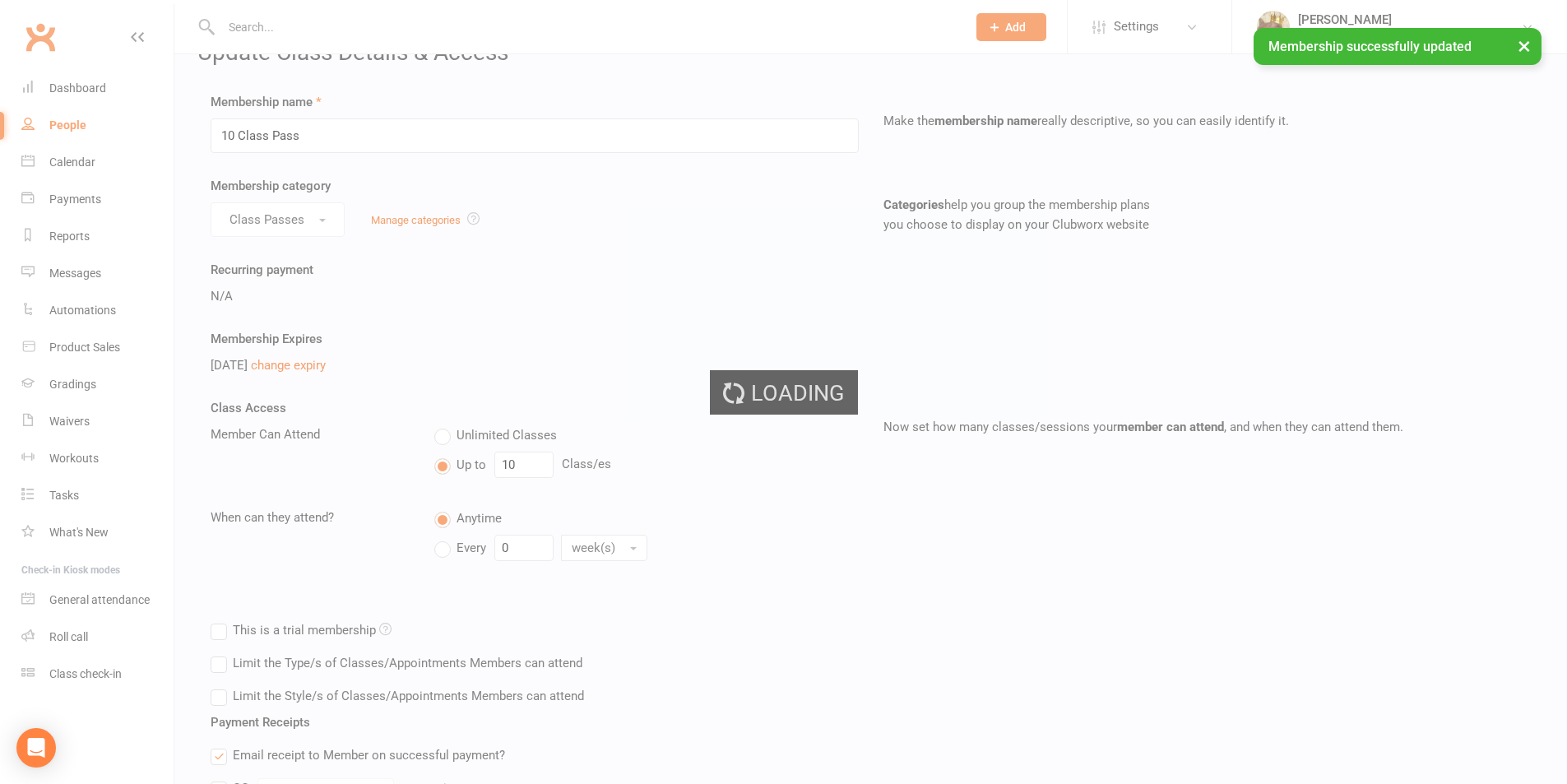
scroll to position [0, 0]
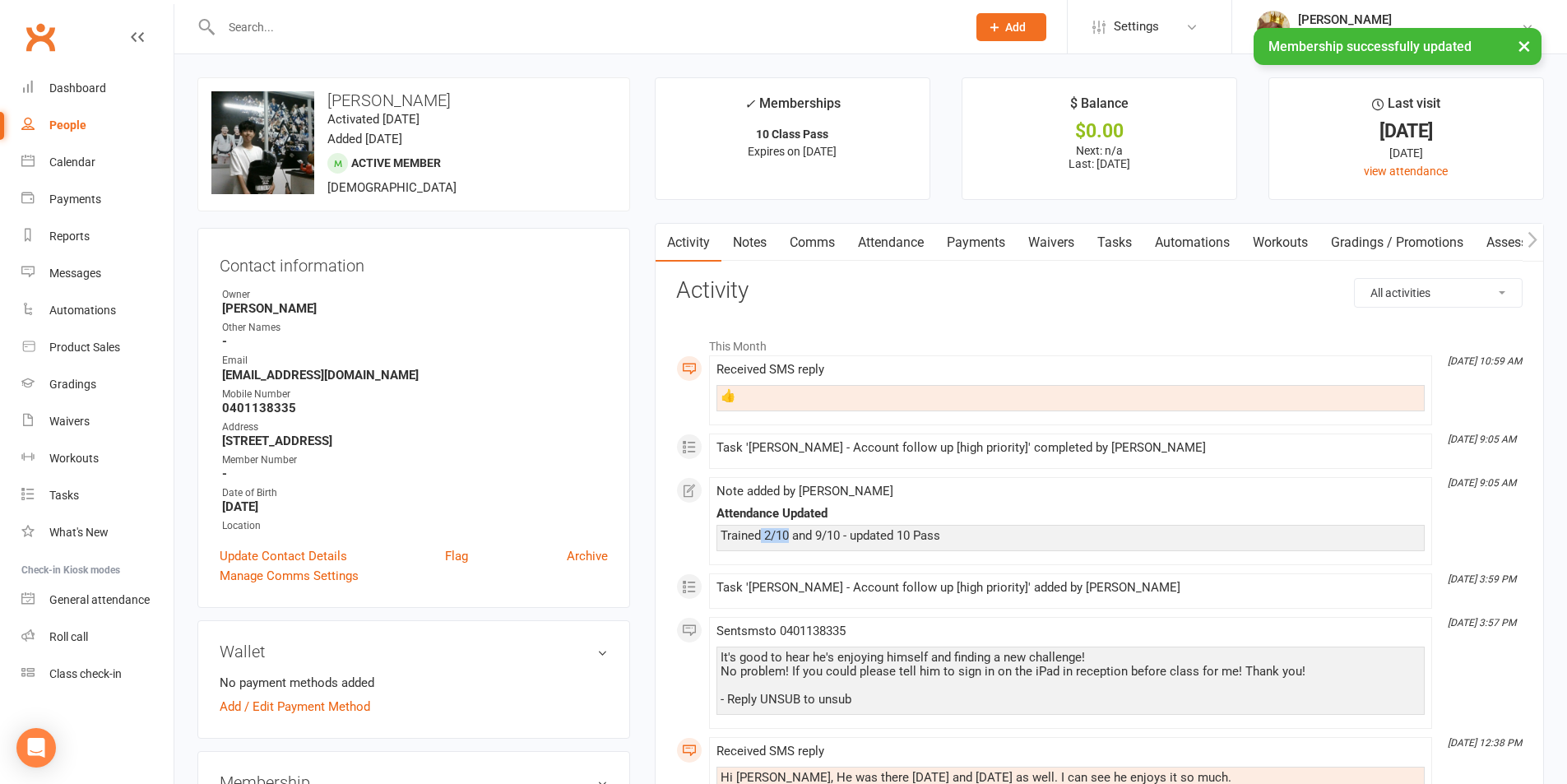
drag, startPoint x: 784, startPoint y: 529, endPoint x: 758, endPoint y: 525, distance: 26.3
click at [759, 529] on div "Trained 2/10 and 9/10 - updated 10 Pass" at bounding box center [1070, 535] width 700 height 14
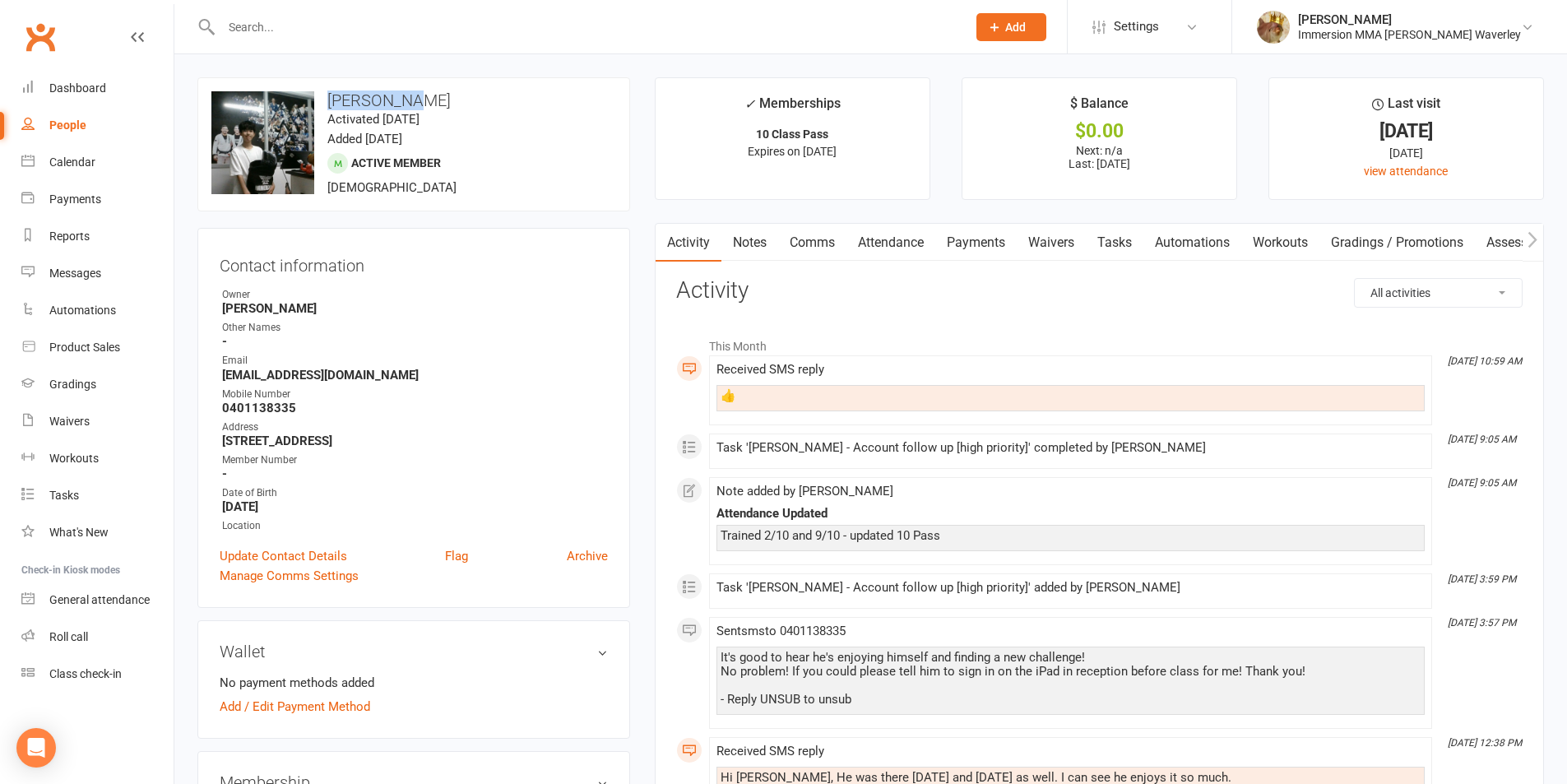
drag, startPoint x: 417, startPoint y: 94, endPoint x: 320, endPoint y: 86, distance: 97.3
click at [320, 86] on div "upload photo change photo Daniel Kim Activated 25 September, 2025 Added 23 Sept…" at bounding box center [413, 144] width 433 height 134
copy h3 "Daniel Kim"
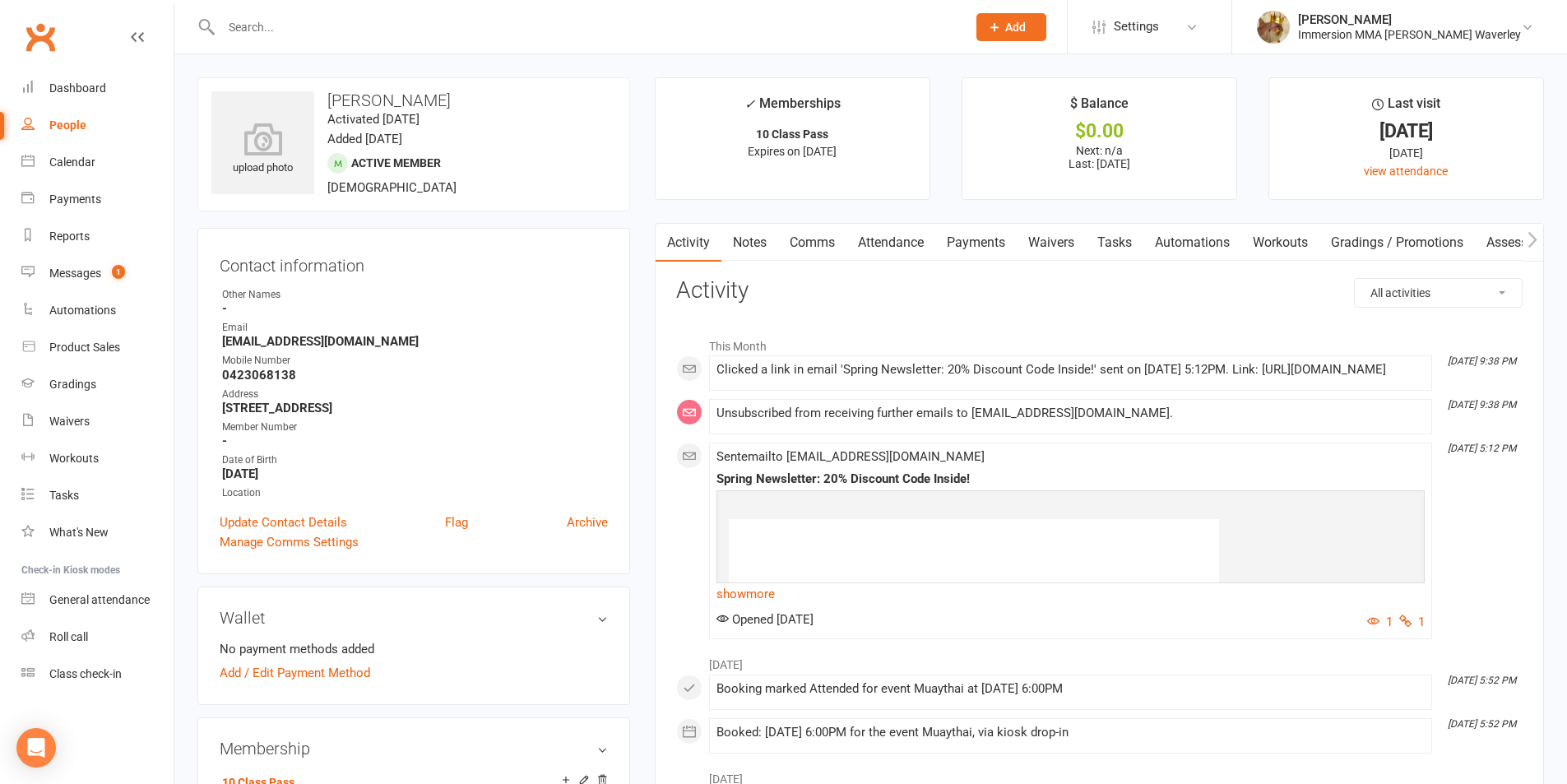
click at [744, 233] on link "Notes" at bounding box center [749, 242] width 57 height 38
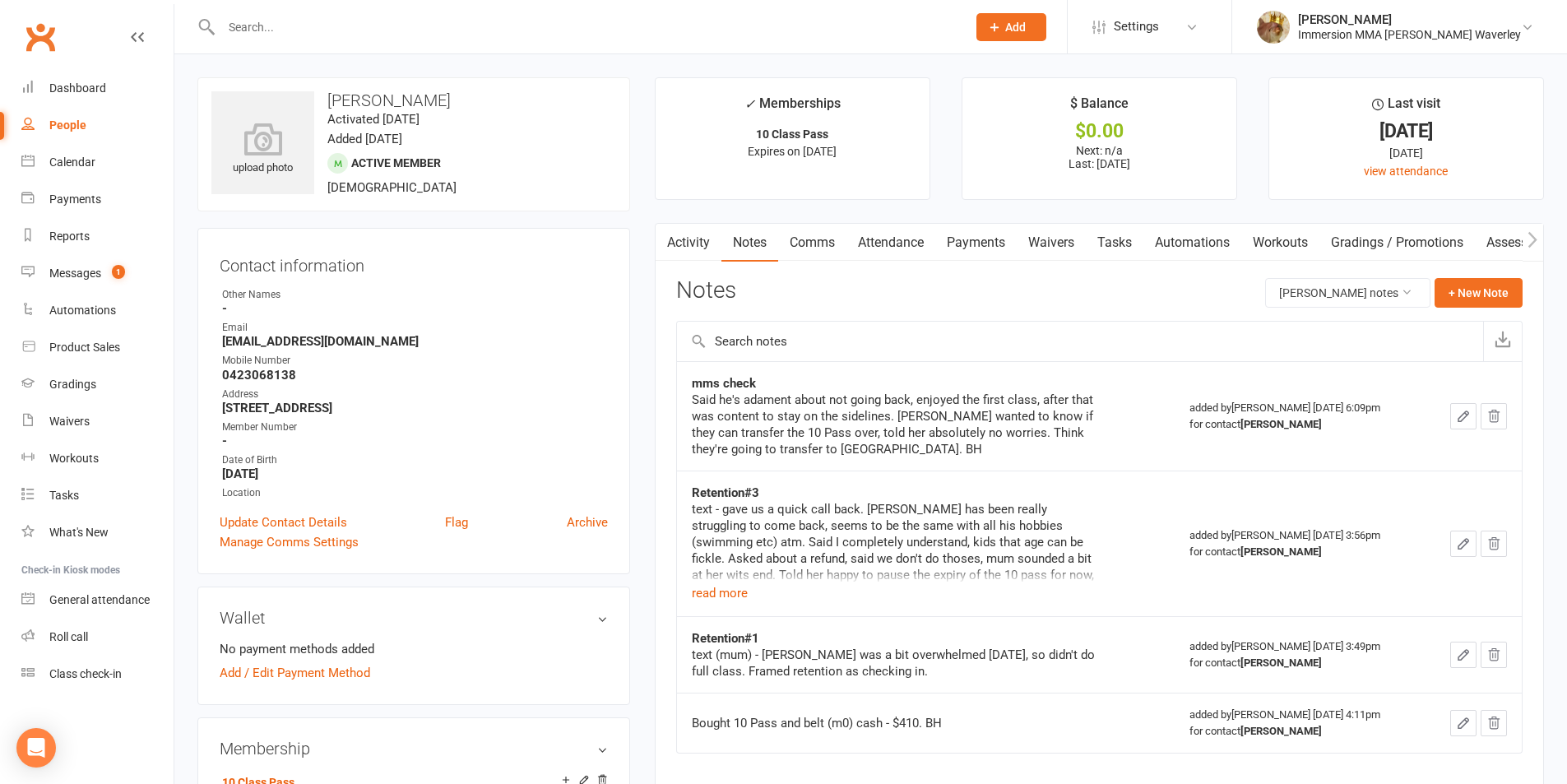
click at [854, 440] on div "Said he's adament about not going back, enjoyed the first class, after that was…" at bounding box center [897, 424] width 412 height 66
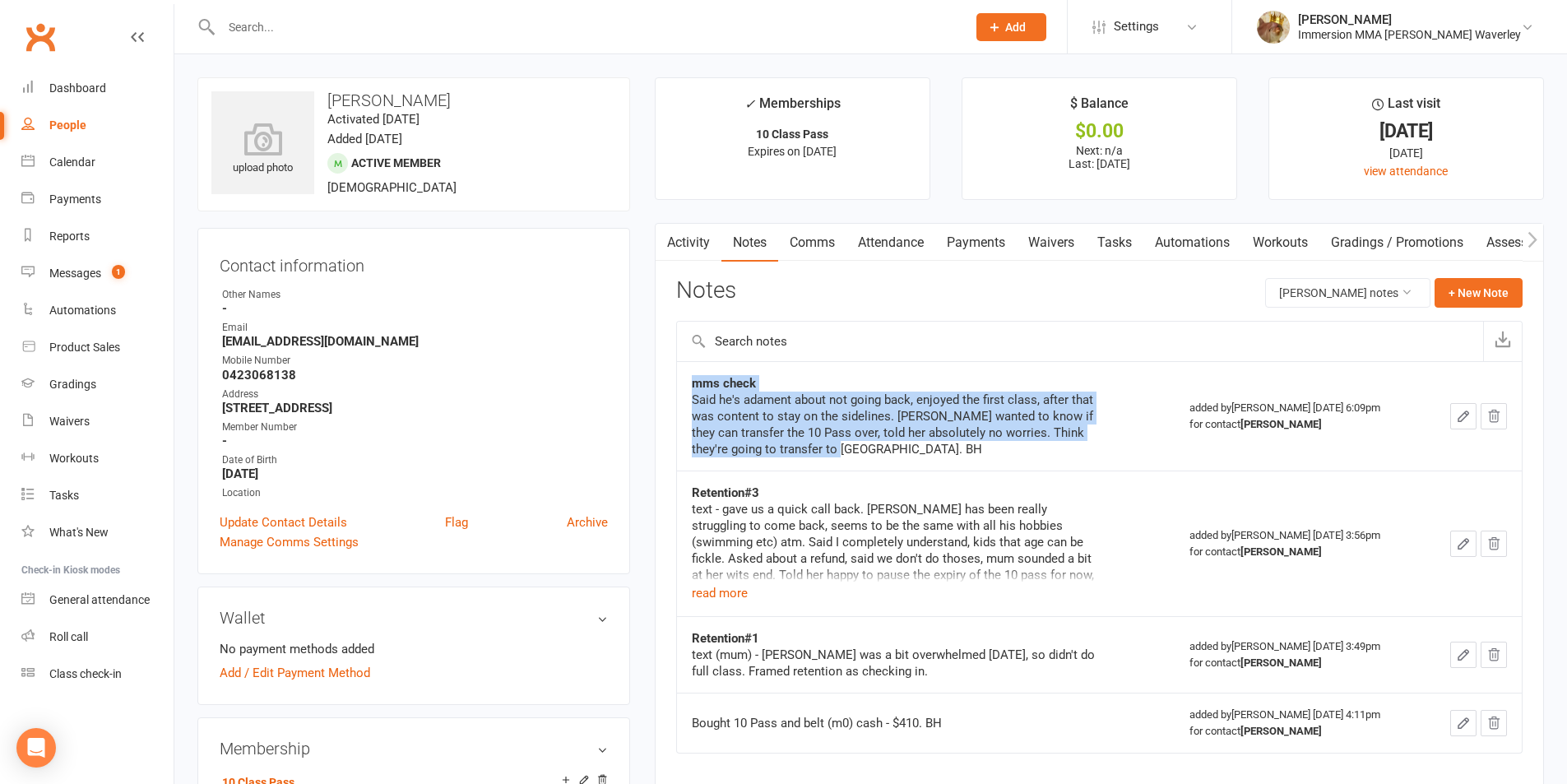
drag, startPoint x: 852, startPoint y: 461, endPoint x: 661, endPoint y: 402, distance: 199.9
click at [661, 402] on div "Activity Notes Comms Attendance Payments Waivers Tasks Automations Workouts Gra…" at bounding box center [1099, 512] width 889 height 579
click at [921, 459] on td "mms check Said he's adament about not going back, enjoyed the first class, afte…" at bounding box center [926, 416] width 498 height 110
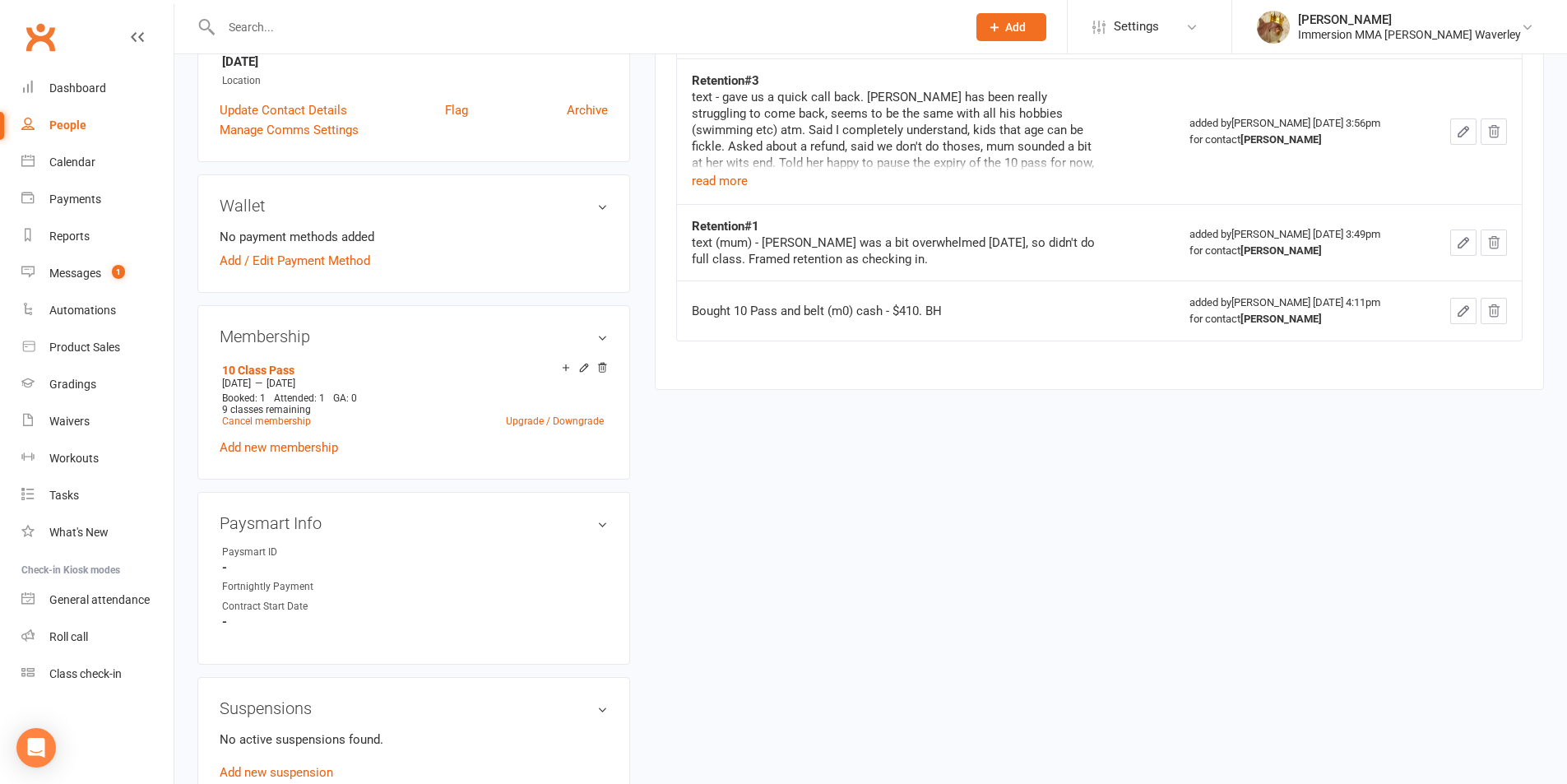
scroll to position [438, 0]
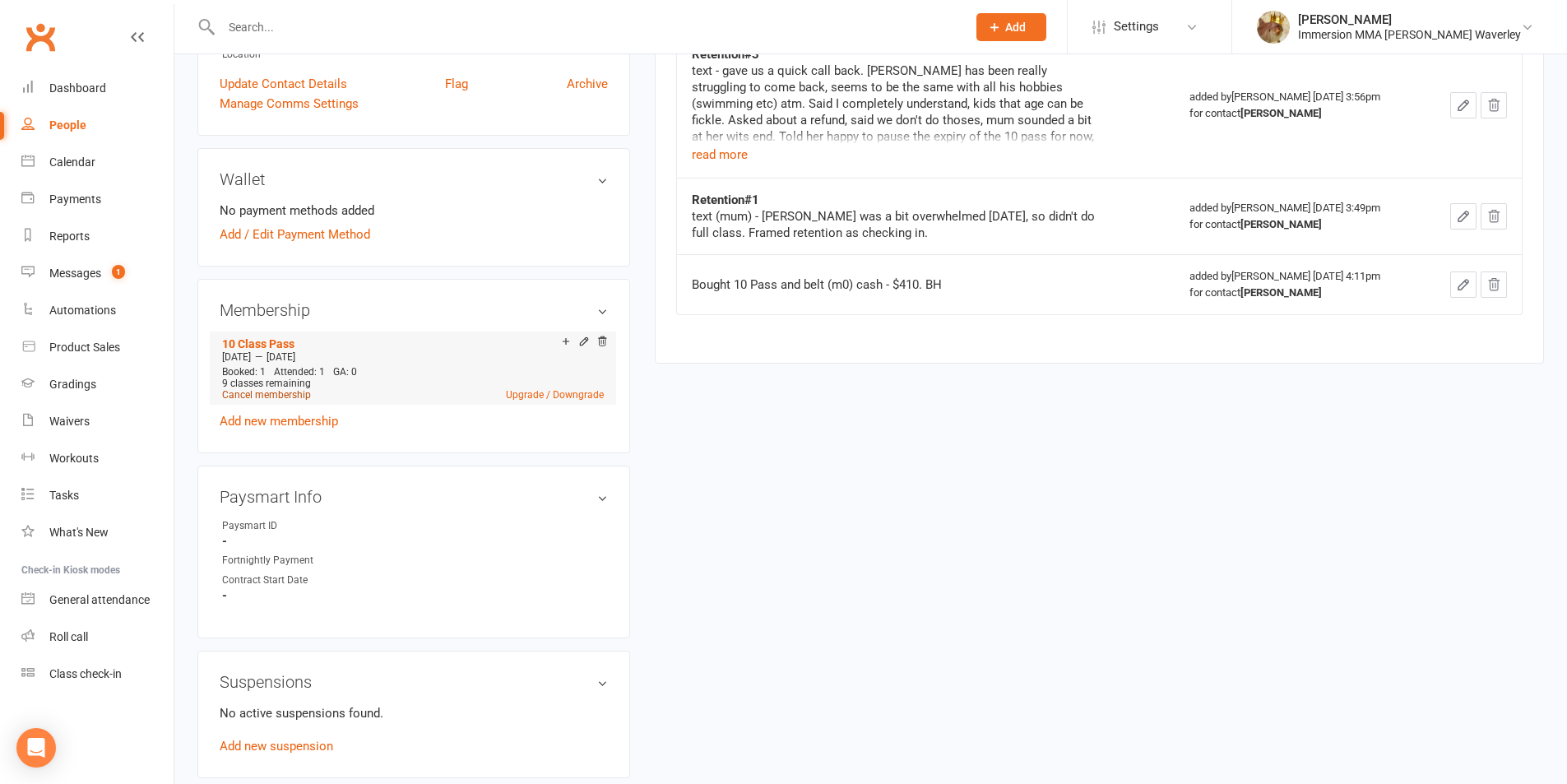
click at [288, 395] on link "Cancel membership" at bounding box center [266, 395] width 89 height 12
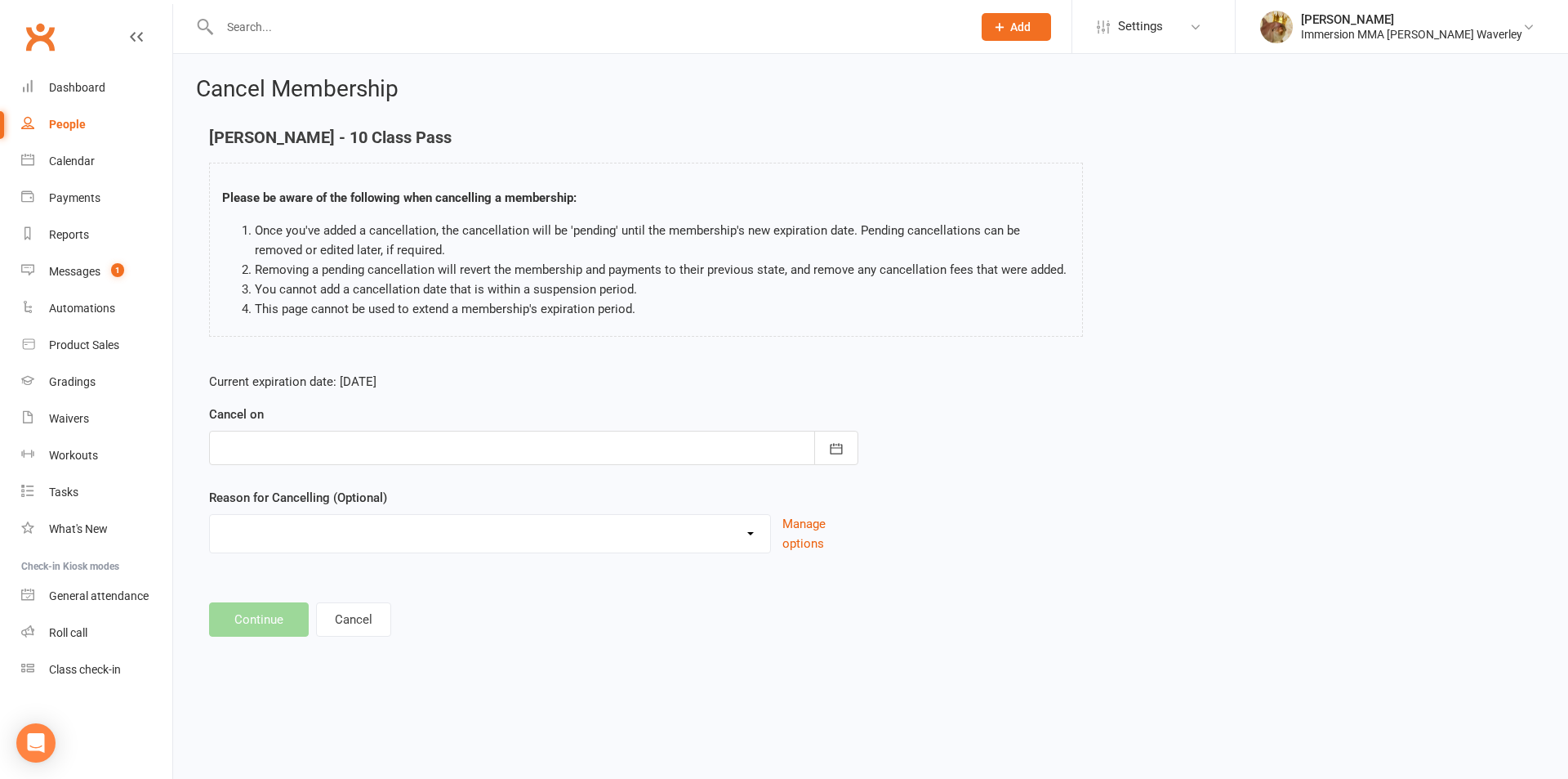
click at [340, 474] on form "Current expiration date: Jan 5 2041 Cancel on October 2025 Sun Mon Tue Wed Thu …" at bounding box center [533, 462] width 649 height 182
click at [316, 451] on div at bounding box center [533, 447] width 649 height 34
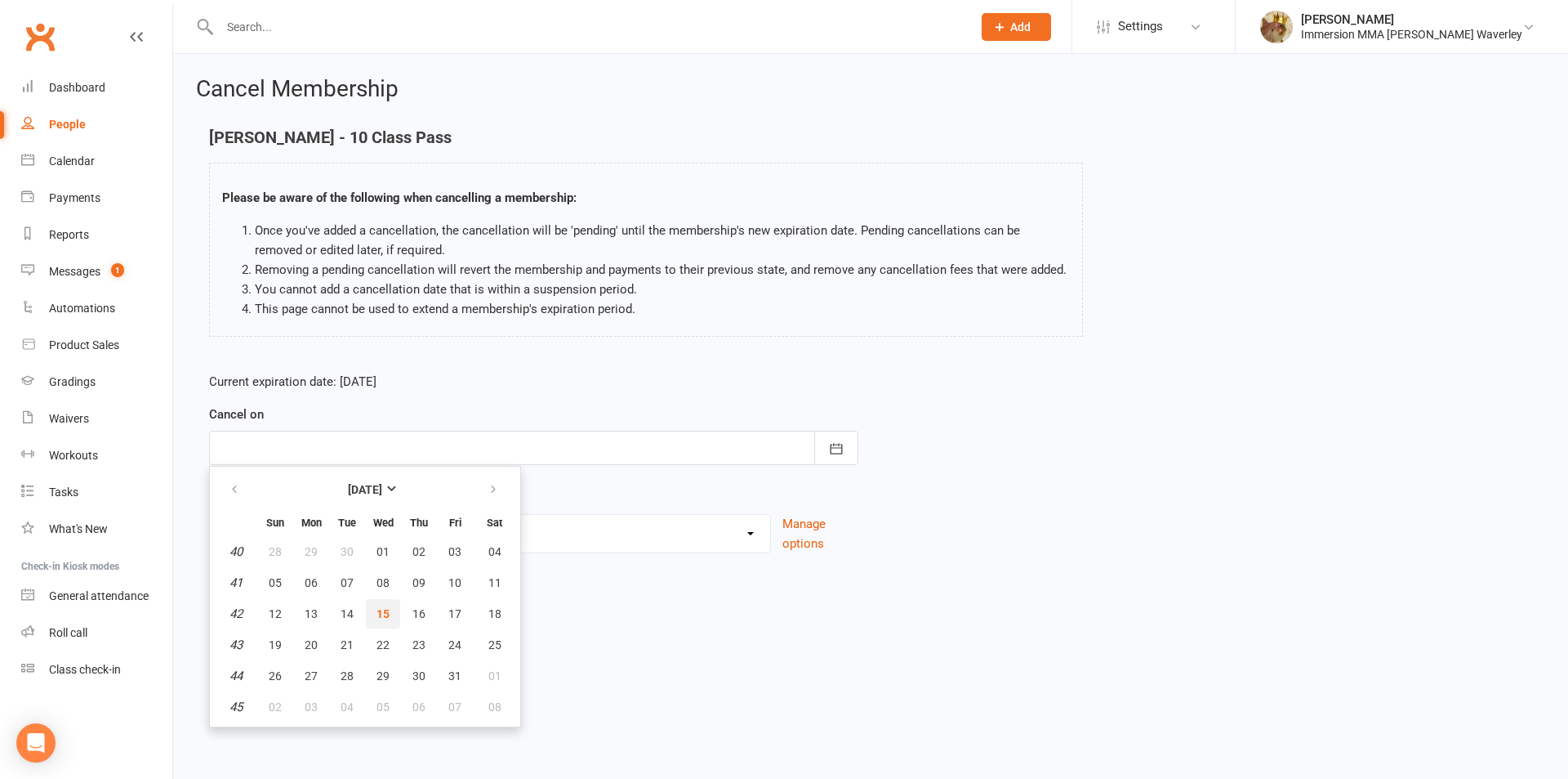
click at [378, 614] on span "15" at bounding box center [383, 614] width 13 height 13
type input "15 Oct 2025"
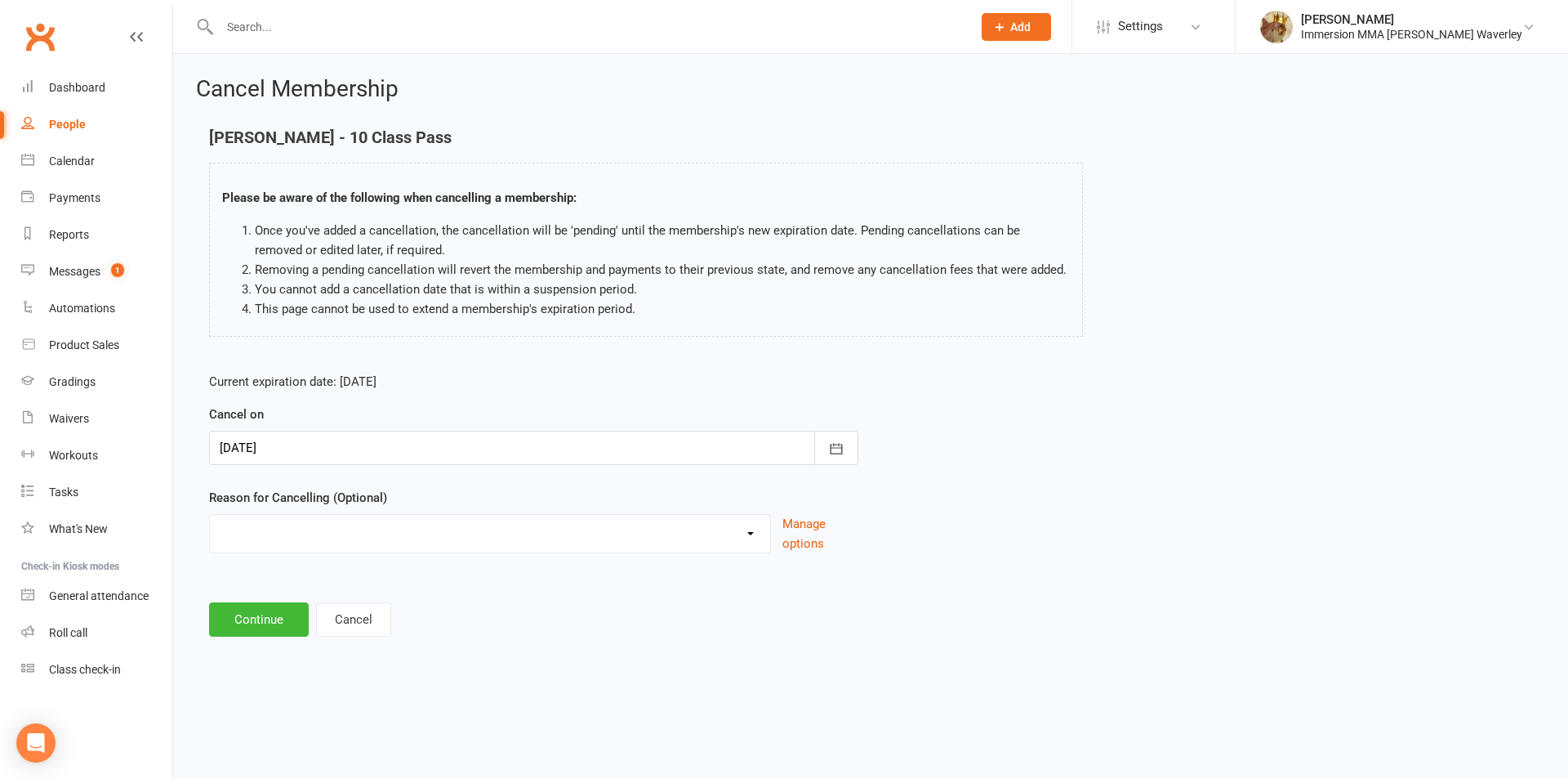
click at [320, 540] on select "Holiday Injury Other reason" at bounding box center [490, 531] width 560 height 33
click at [275, 685] on html "Prospect Member Non-attending contact Class / event Appointment Grading event T…" at bounding box center [784, 343] width 1568 height 685
click at [261, 627] on button "Continue" at bounding box center [259, 619] width 100 height 34
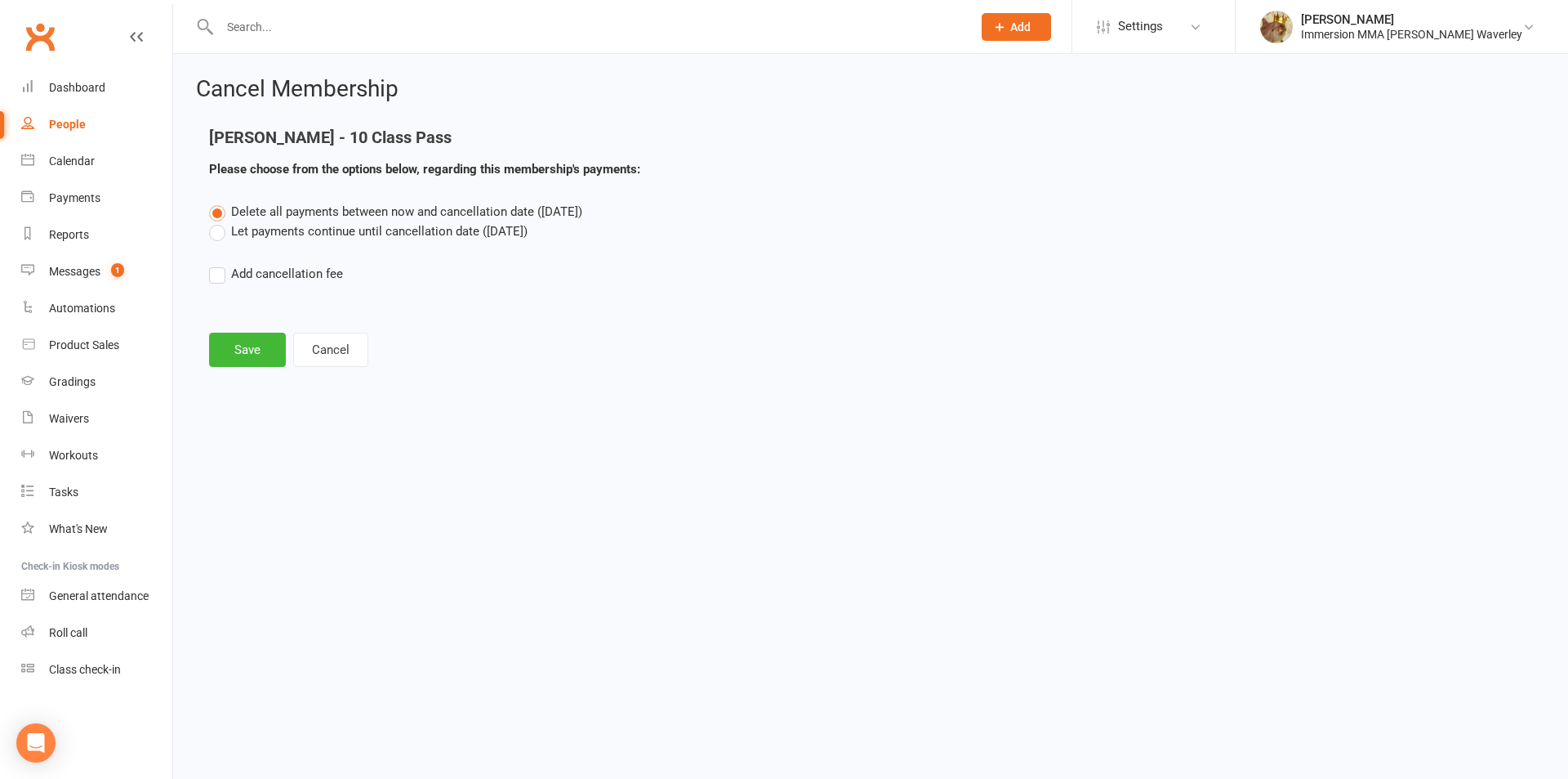
click at [263, 231] on label "Let payments continue until cancellation date (Oct 15, 2025)" at bounding box center [368, 230] width 318 height 19
click at [219, 221] on input "Let payments continue until cancellation date (Oct 15, 2025)" at bounding box center [214, 221] width 11 height 0
click at [247, 343] on button "Save" at bounding box center [248, 349] width 77 height 34
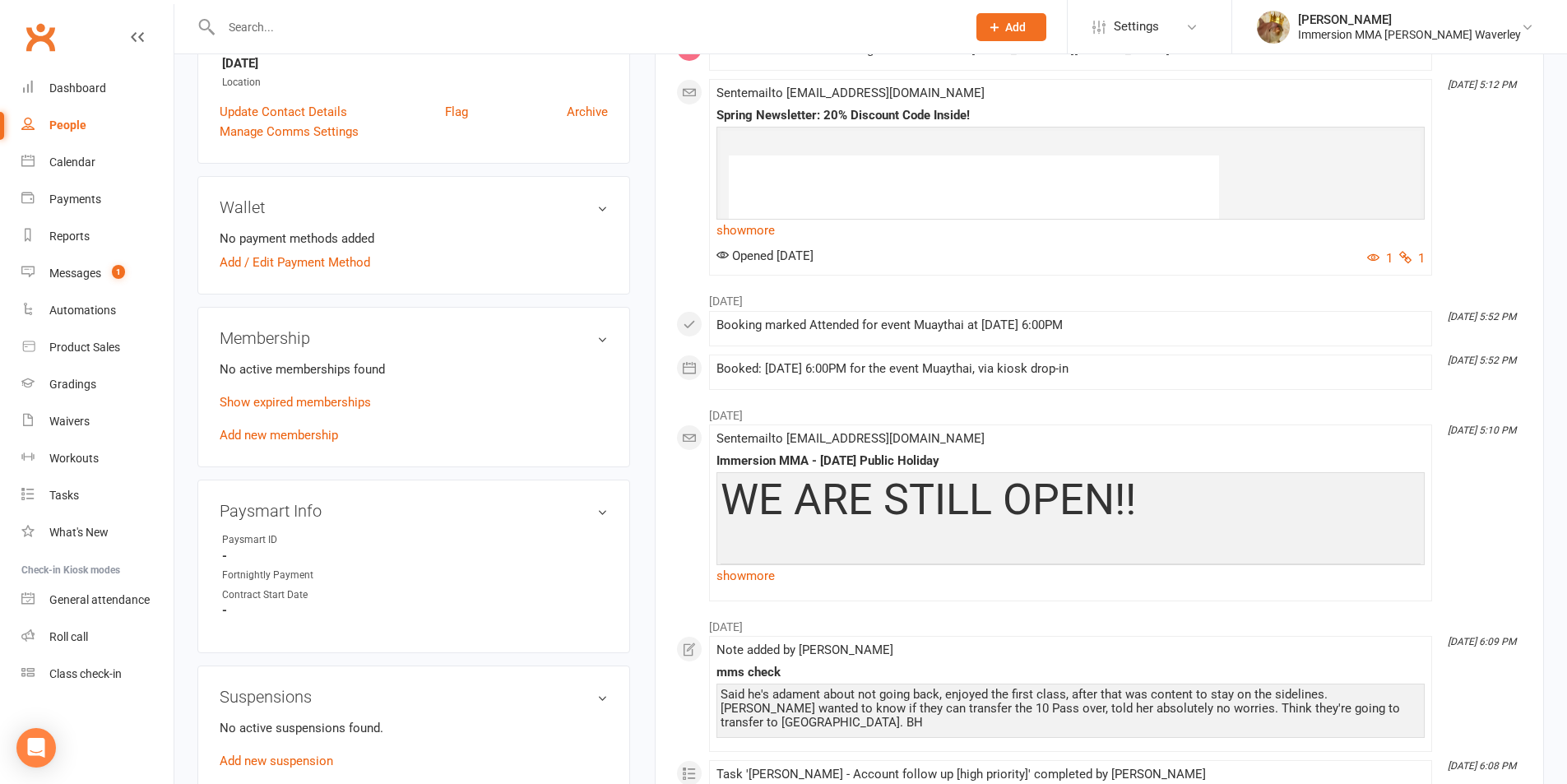
scroll to position [438, 0]
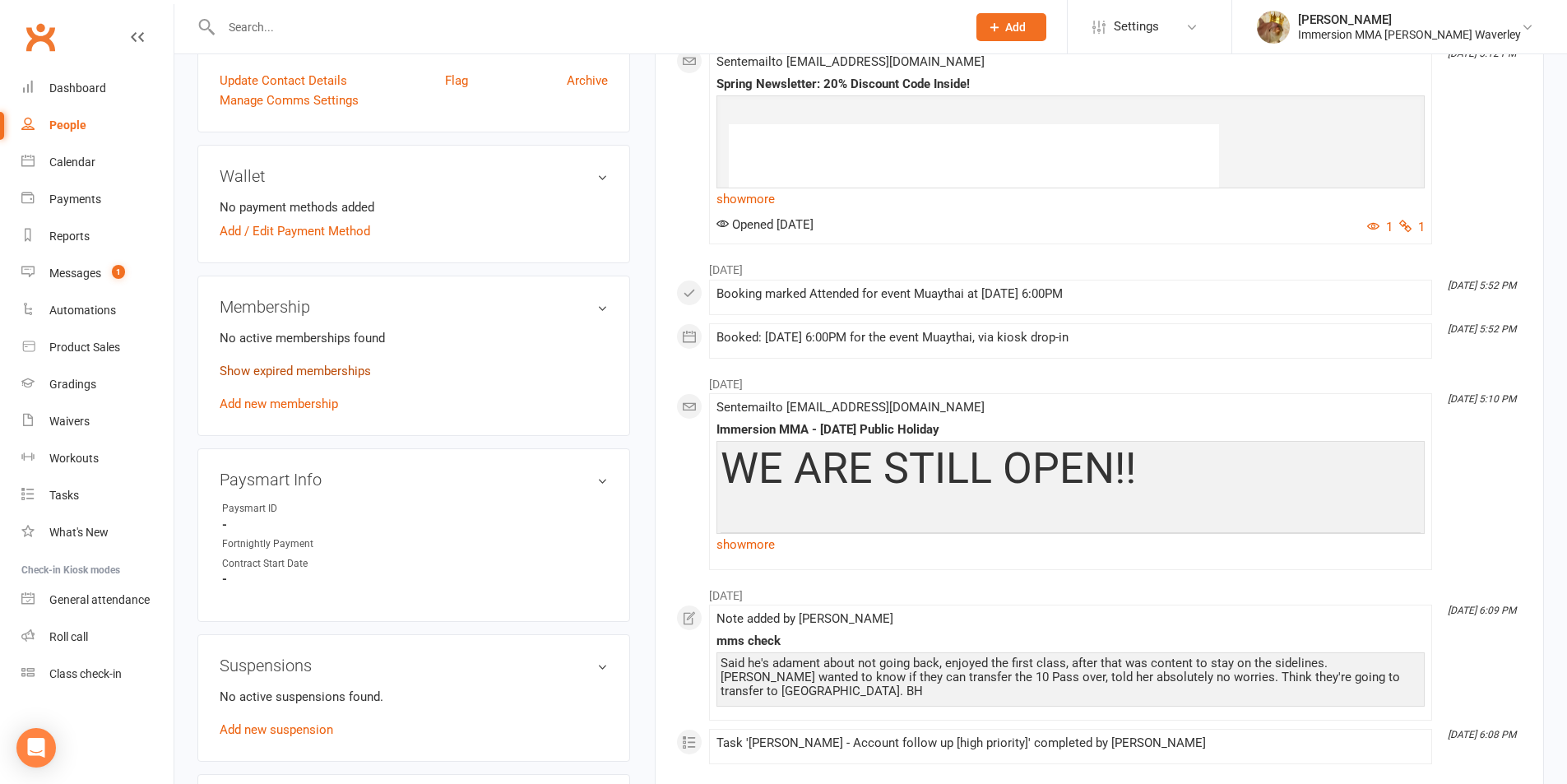
click at [318, 373] on link "Show expired memberships" at bounding box center [294, 371] width 151 height 15
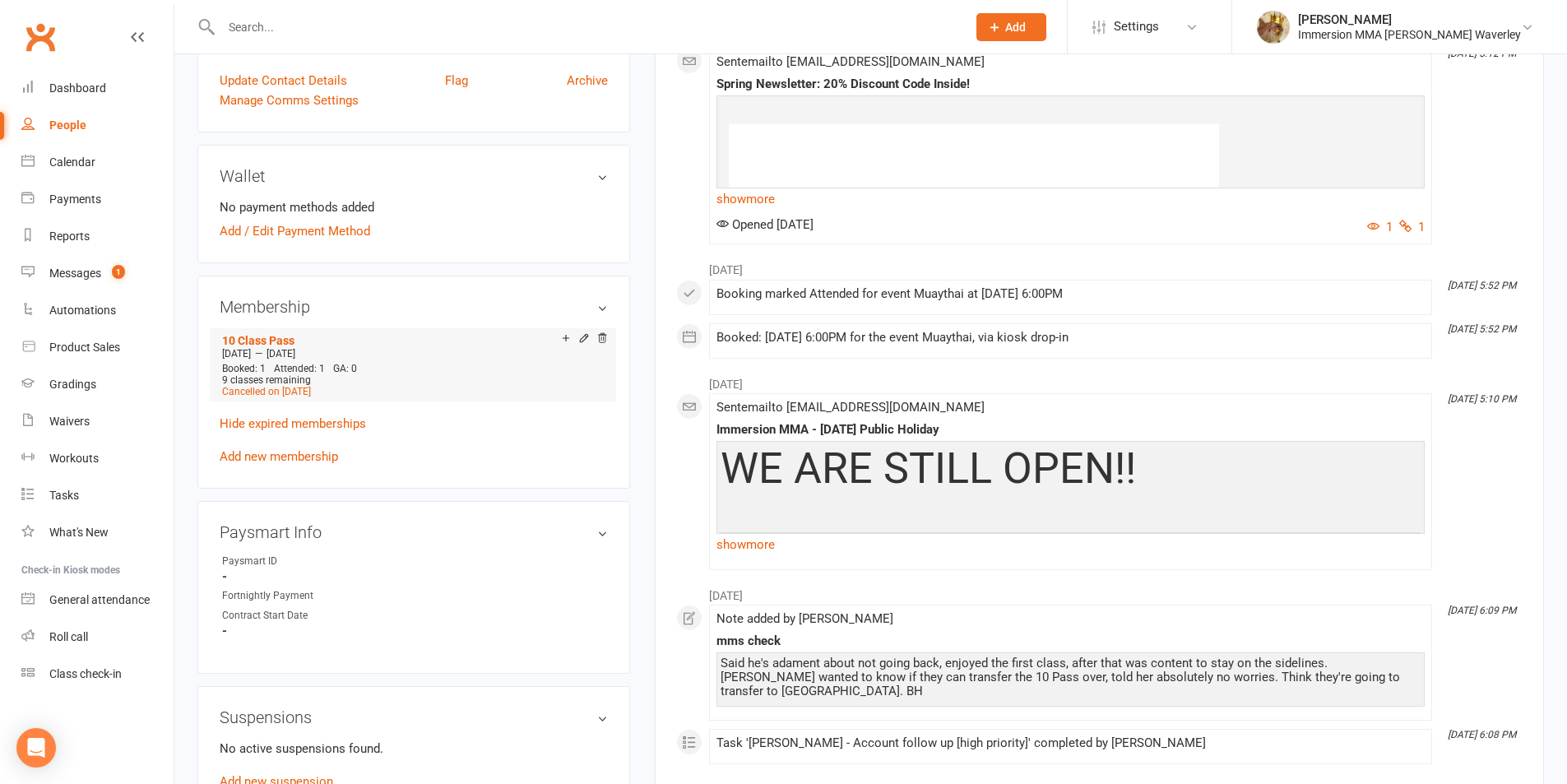
click at [578, 338] on div "Add make-up class" at bounding box center [623, 340] width 92 height 17
click at [579, 338] on icon at bounding box center [584, 338] width 12 height 12
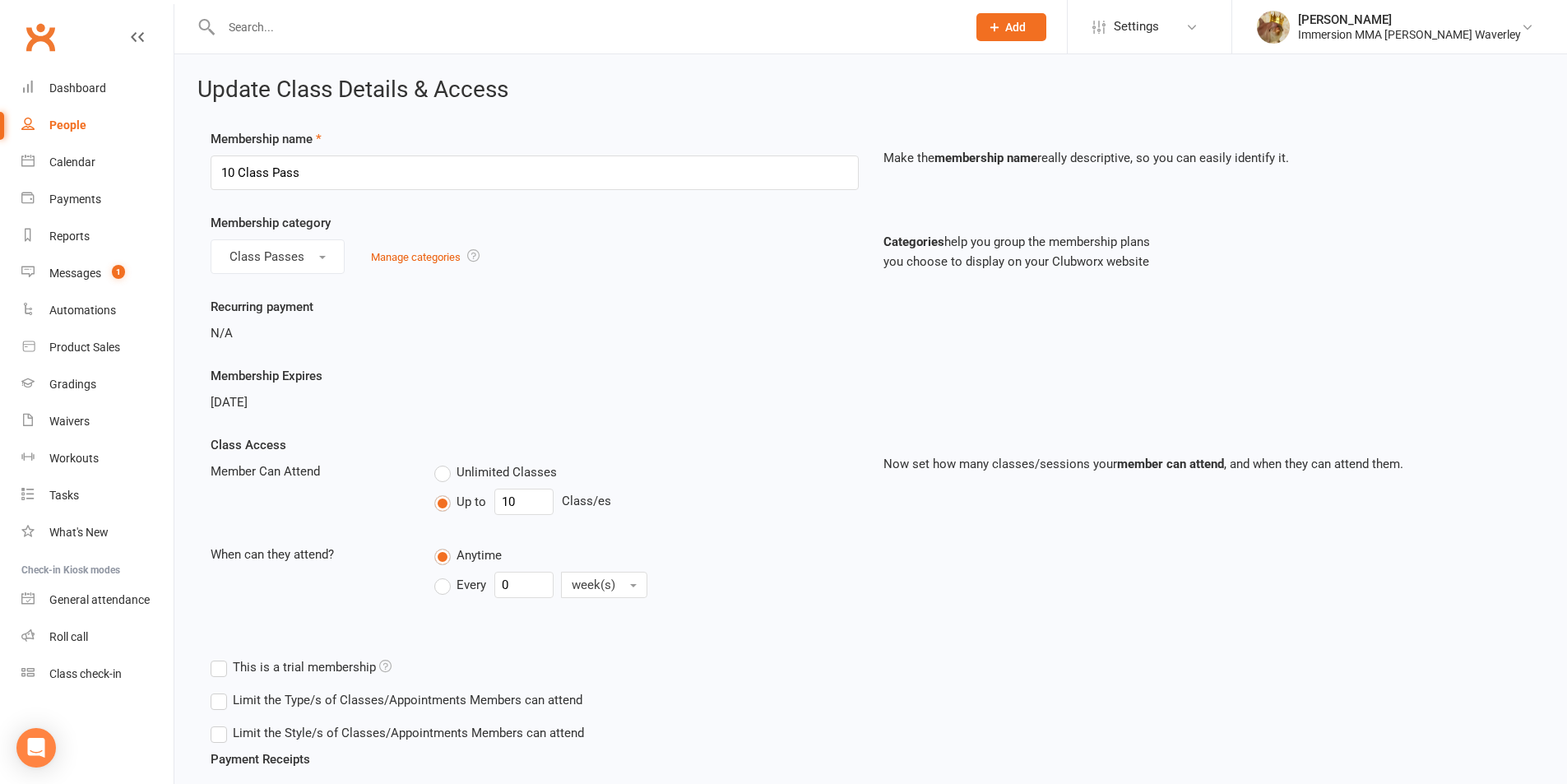
scroll to position [412, 0]
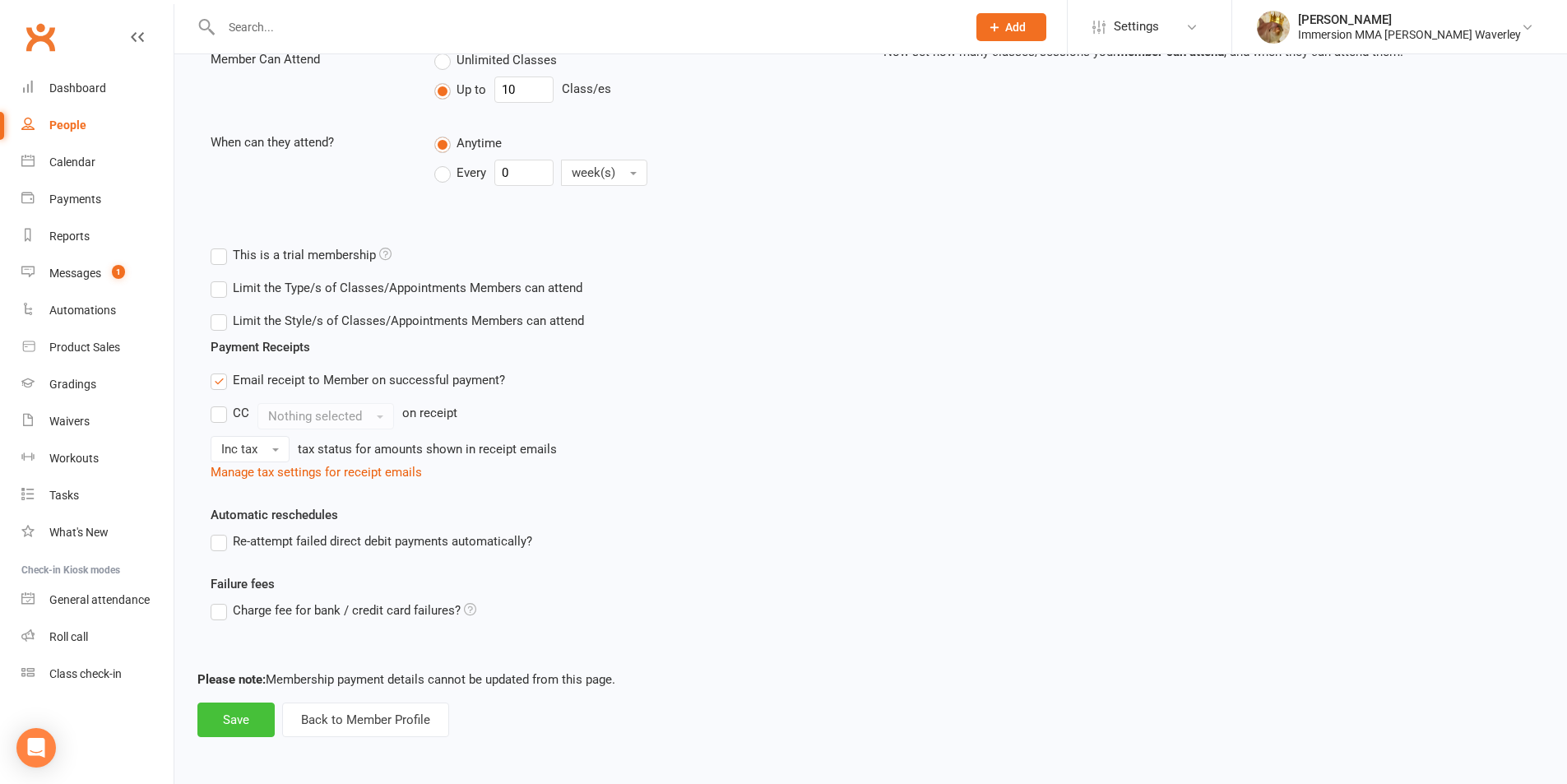
click at [235, 733] on button "Save" at bounding box center [236, 719] width 78 height 35
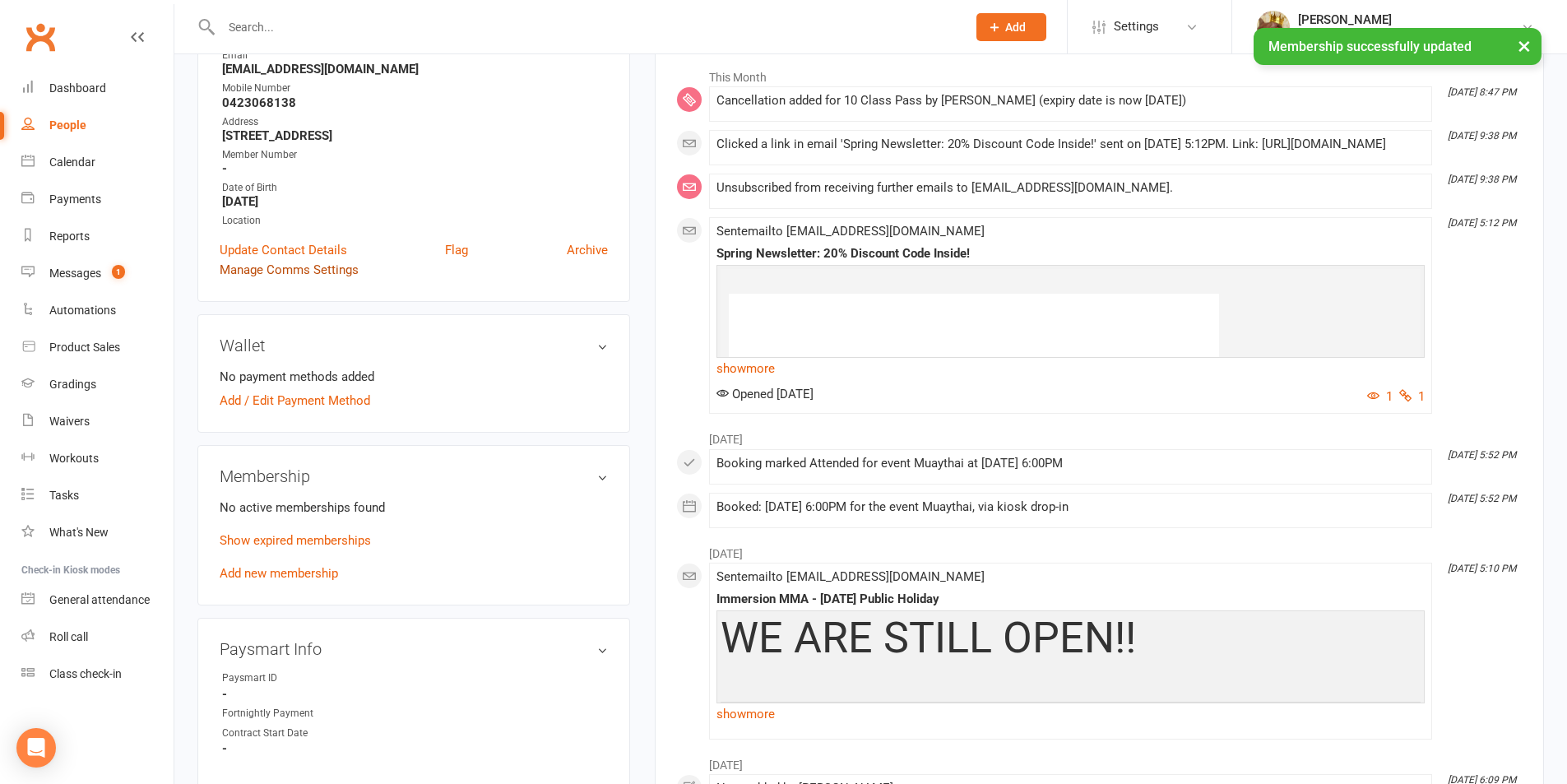
scroll to position [438, 0]
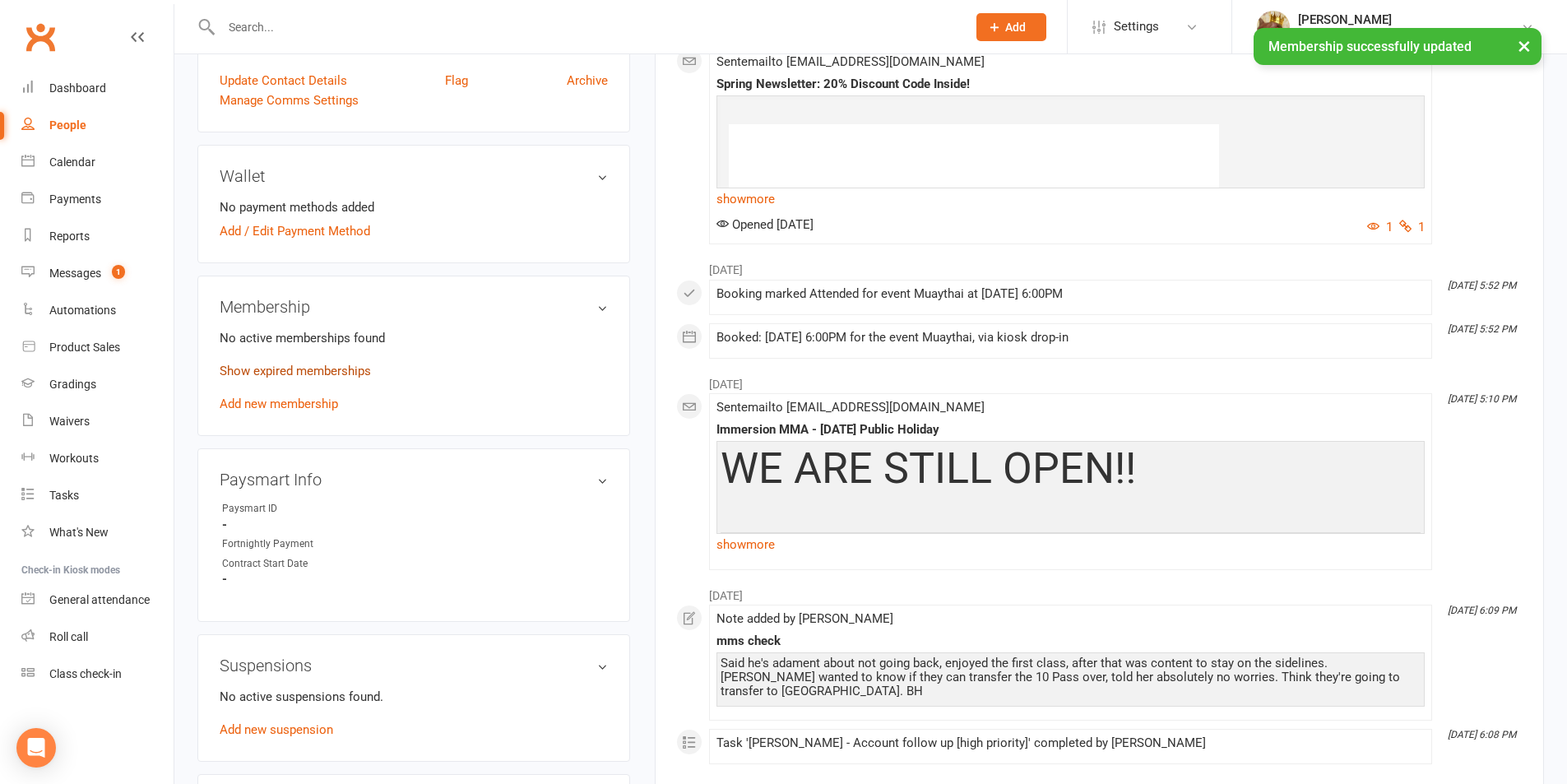
click at [264, 368] on link "Show expired memberships" at bounding box center [294, 371] width 151 height 15
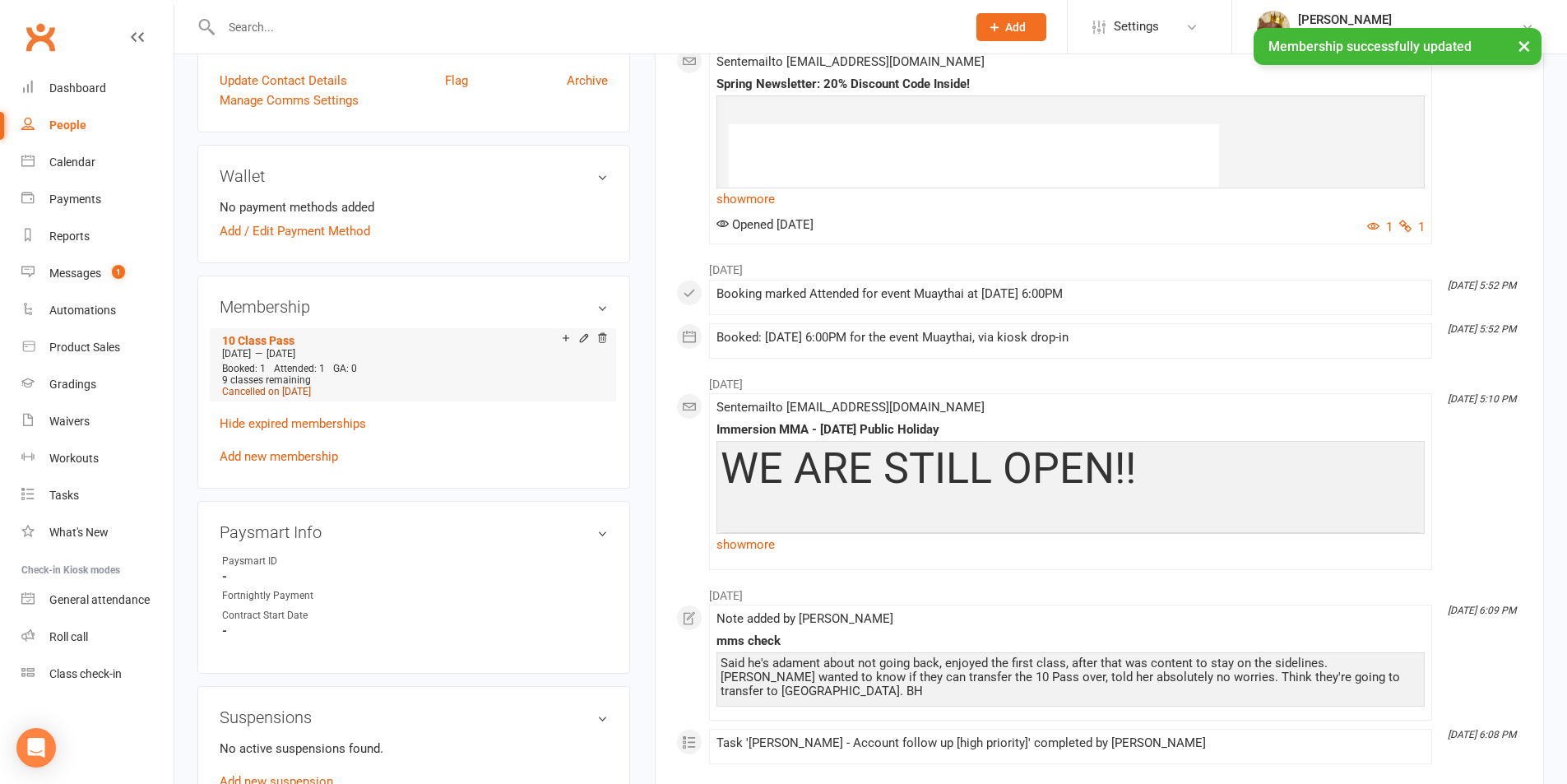
click at [311, 389] on span "Cancelled on Oct 15, 2025" at bounding box center [266, 391] width 89 height 12
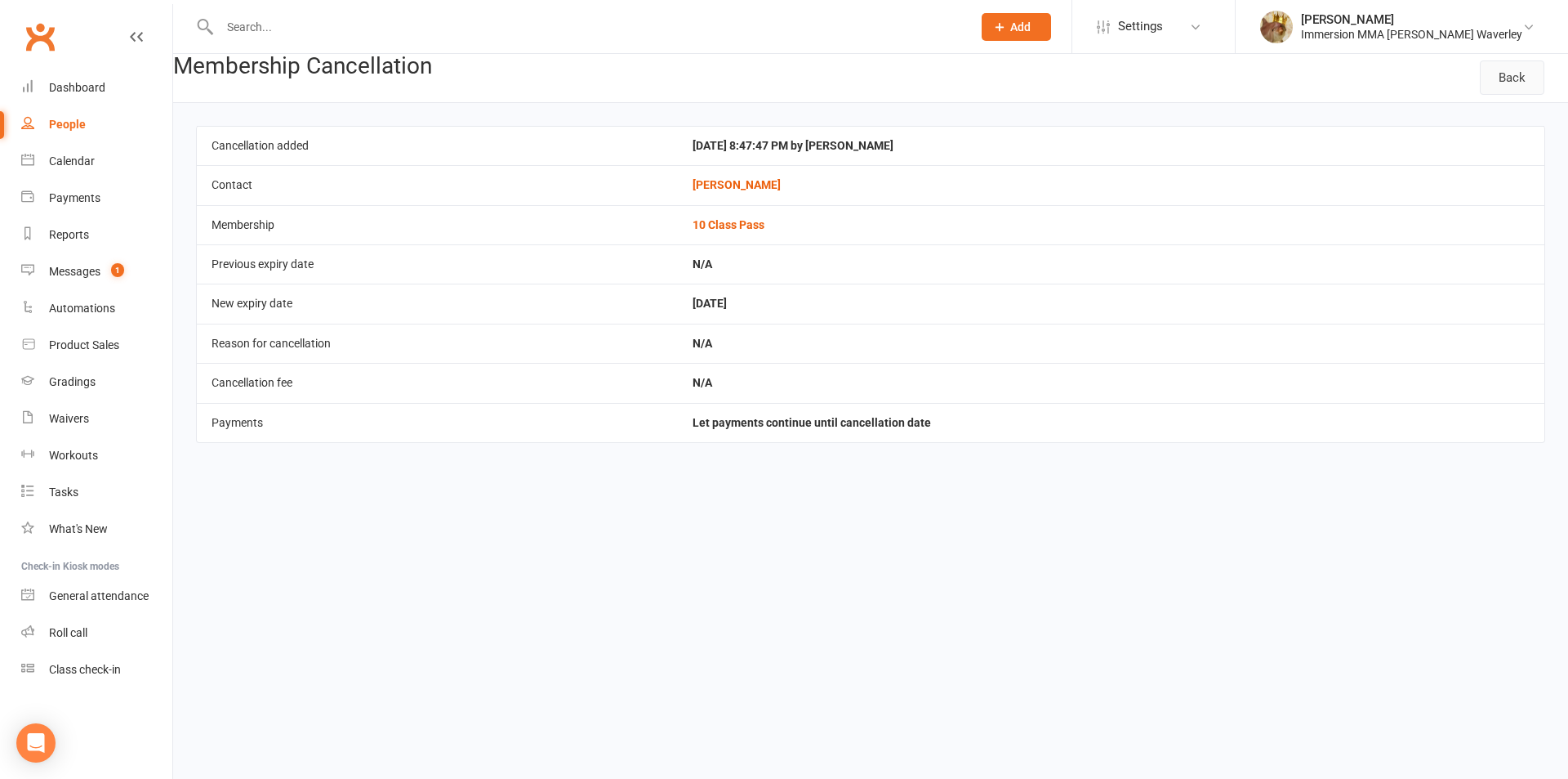
click at [1513, 70] on link "Back" at bounding box center [1512, 77] width 64 height 34
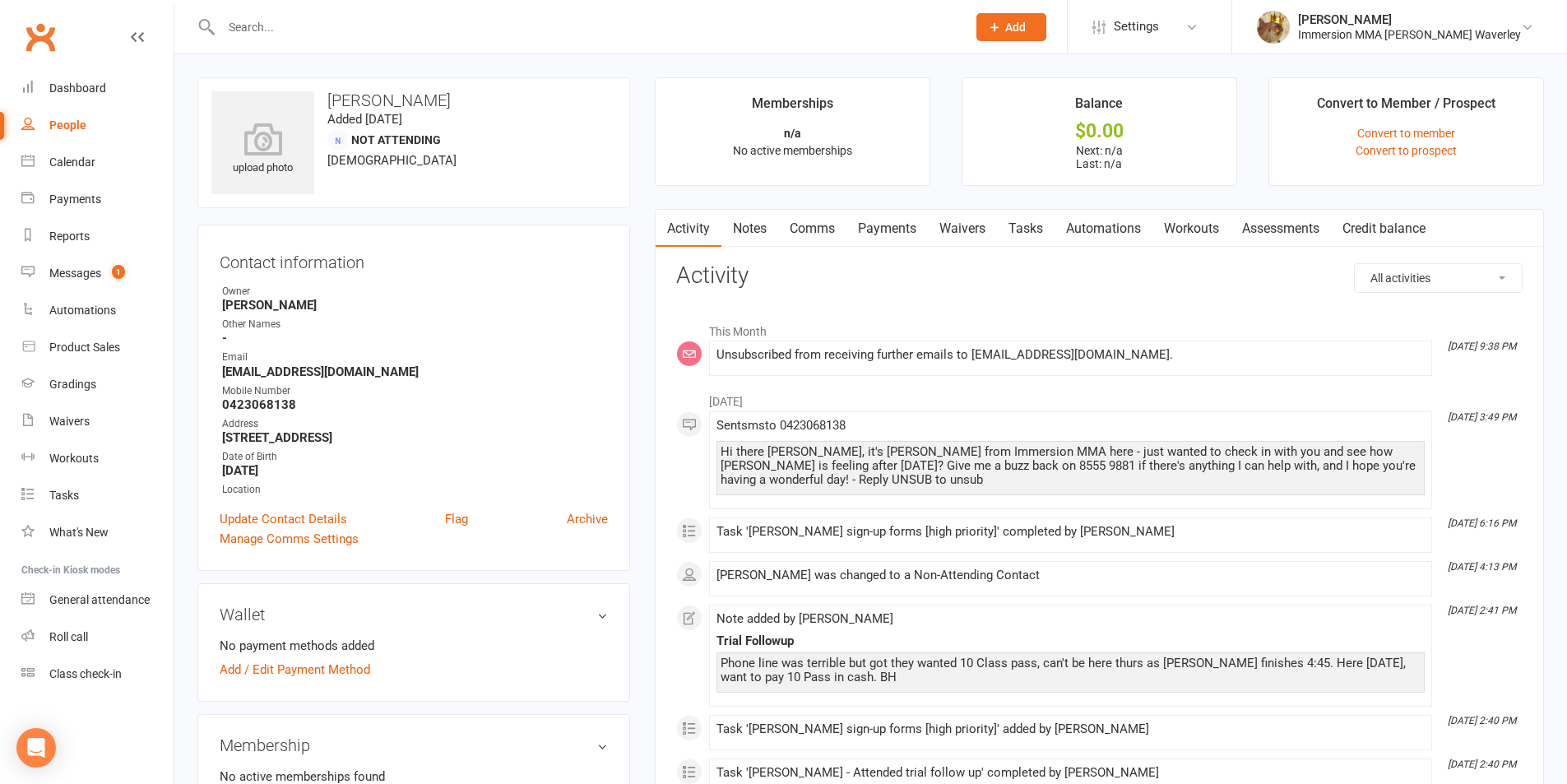
click at [762, 224] on link "Notes" at bounding box center [749, 228] width 57 height 38
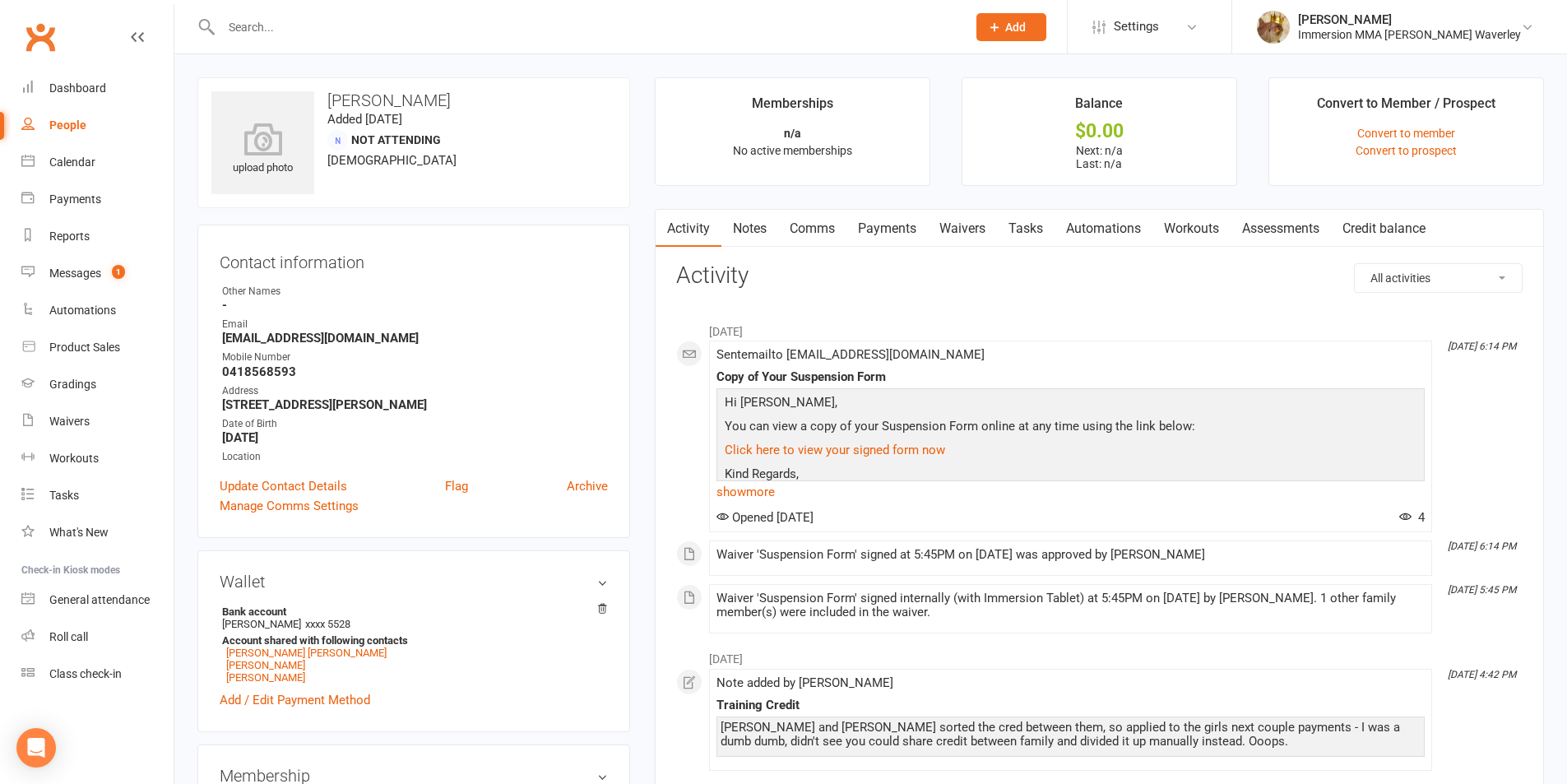
click at [755, 217] on link "Notes" at bounding box center [749, 228] width 57 height 38
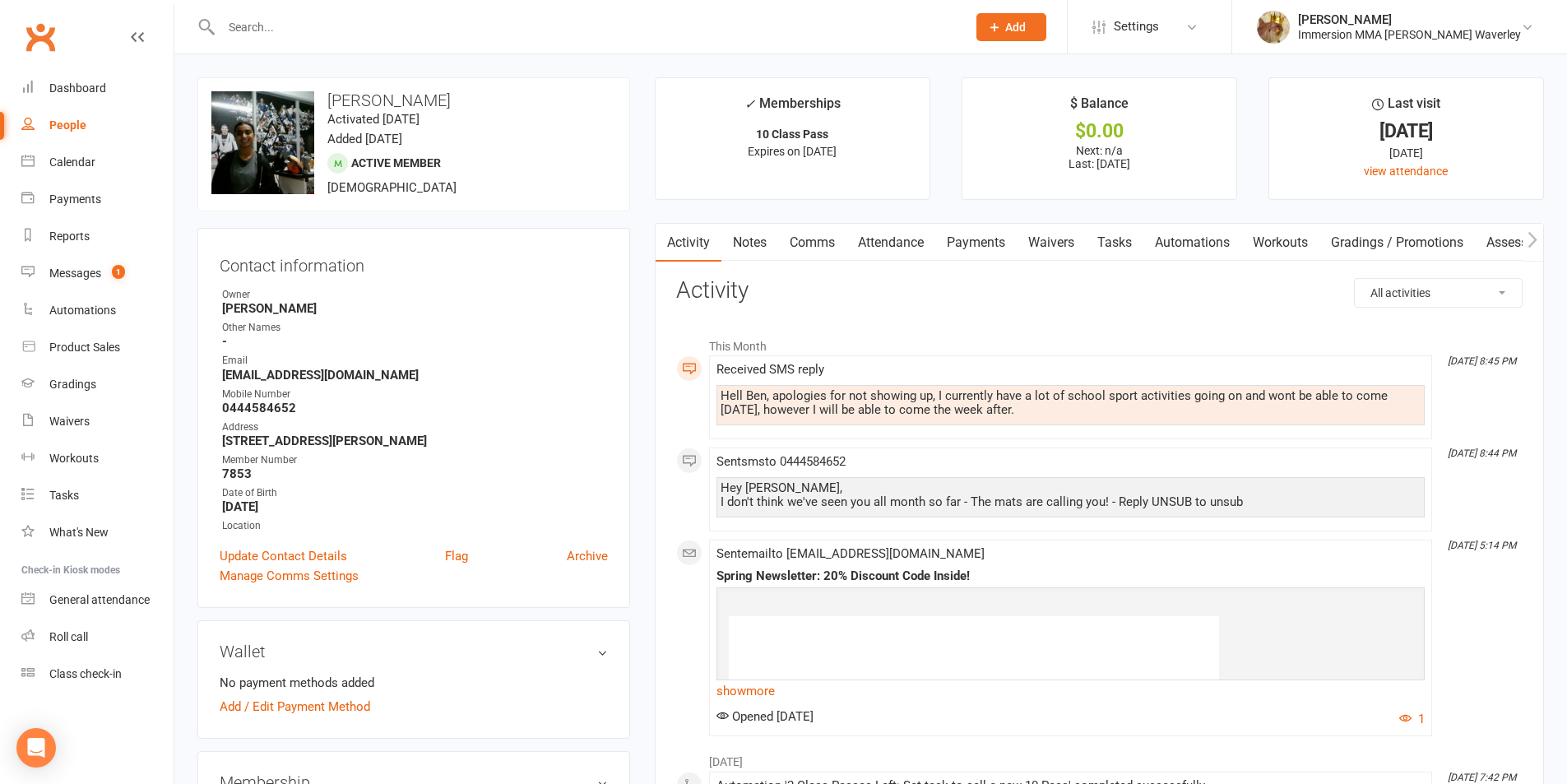
click at [810, 233] on link "Comms" at bounding box center [812, 242] width 68 height 38
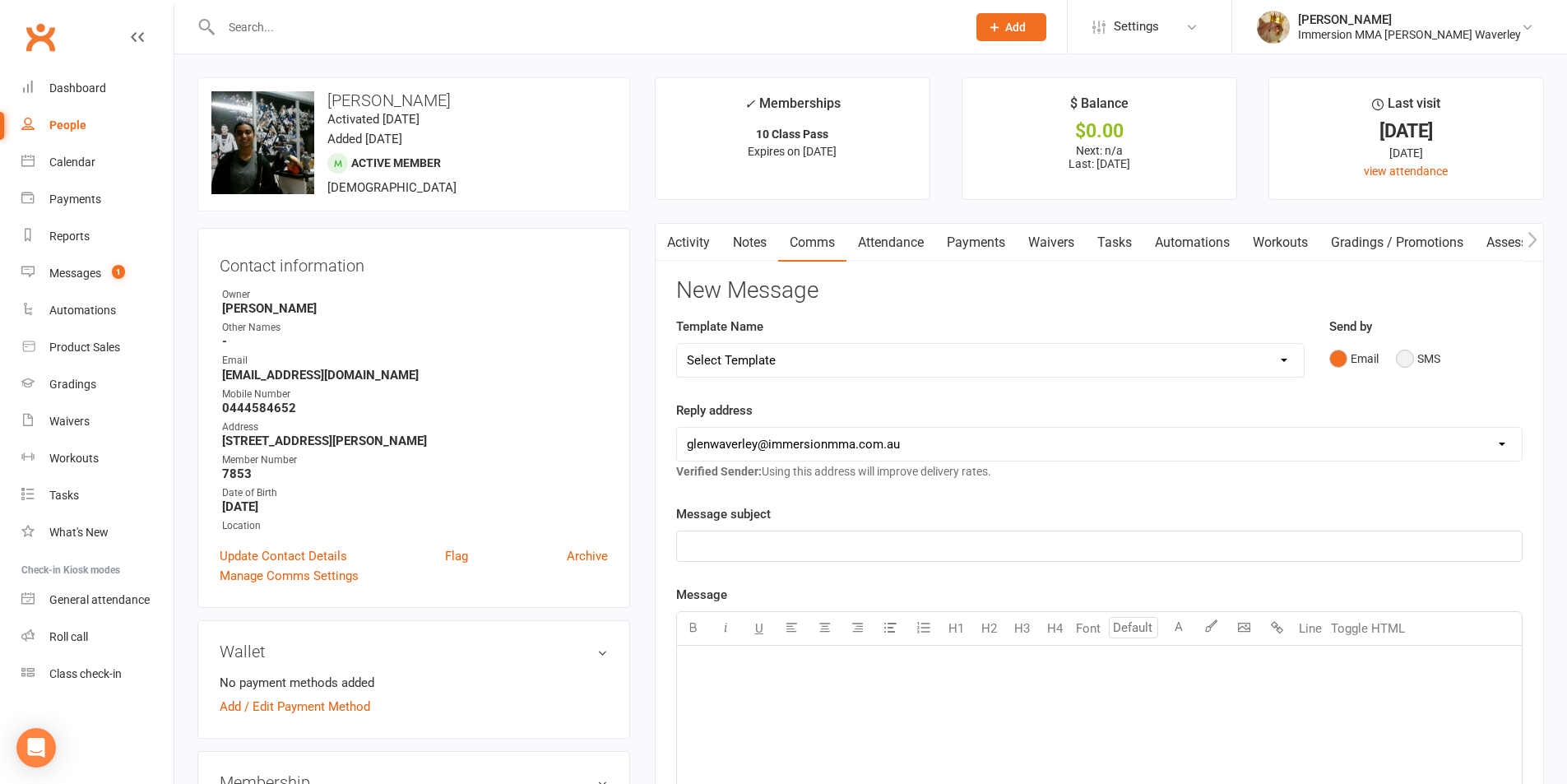
click at [1428, 351] on button "SMS" at bounding box center [1418, 358] width 45 height 31
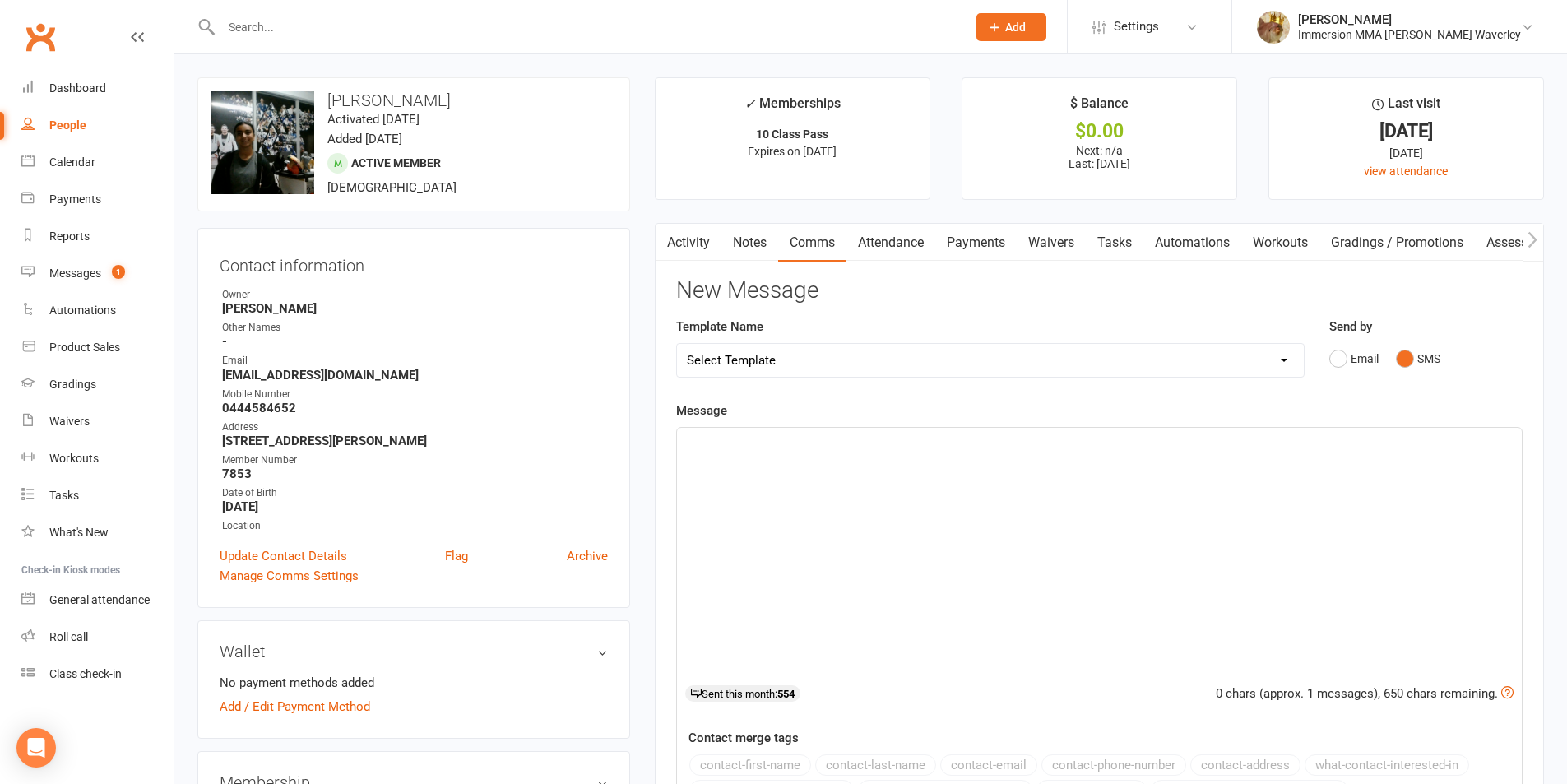
click at [1204, 483] on div "﻿" at bounding box center [1100, 550] width 845 height 247
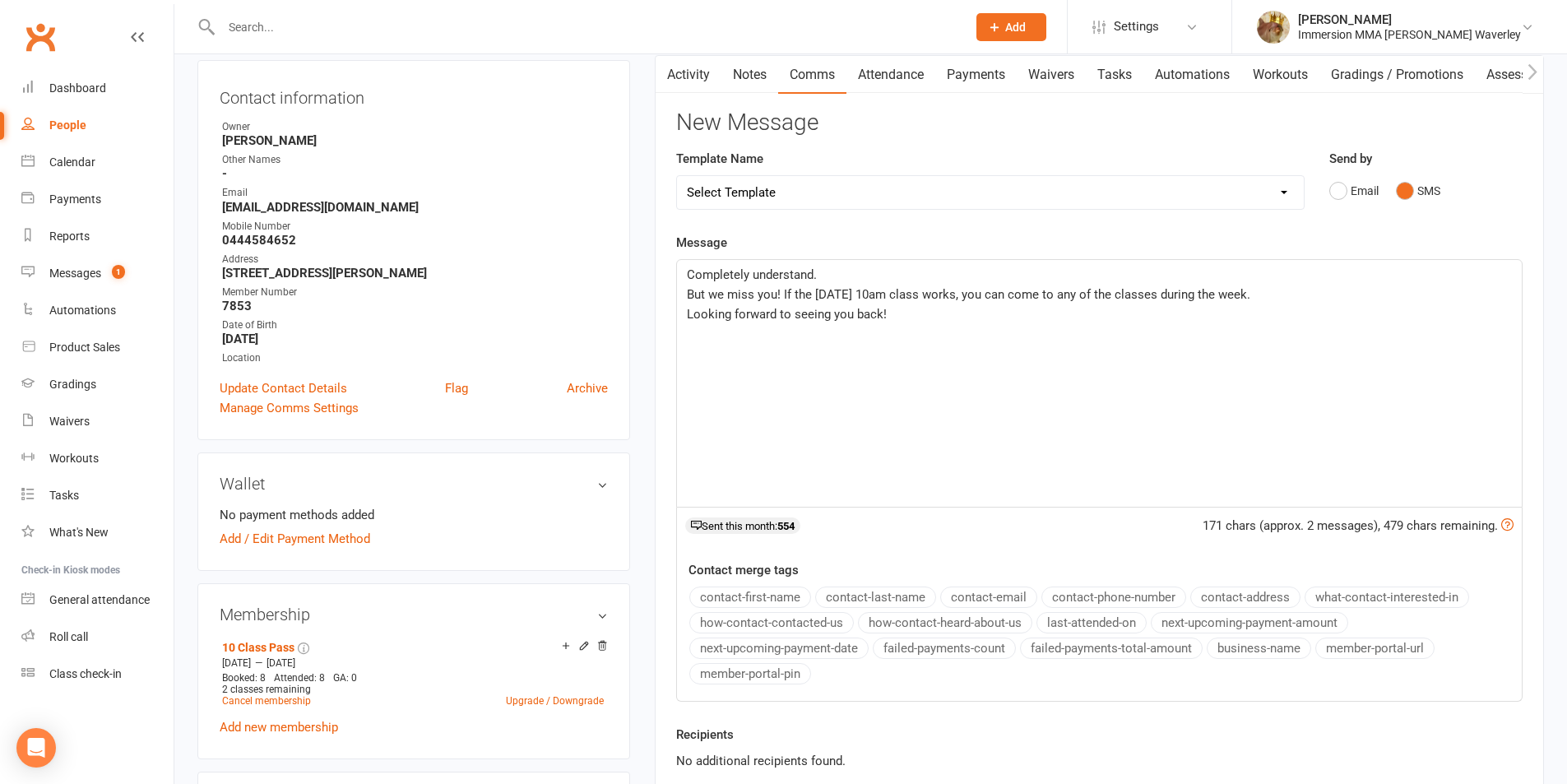
scroll to position [219, 0]
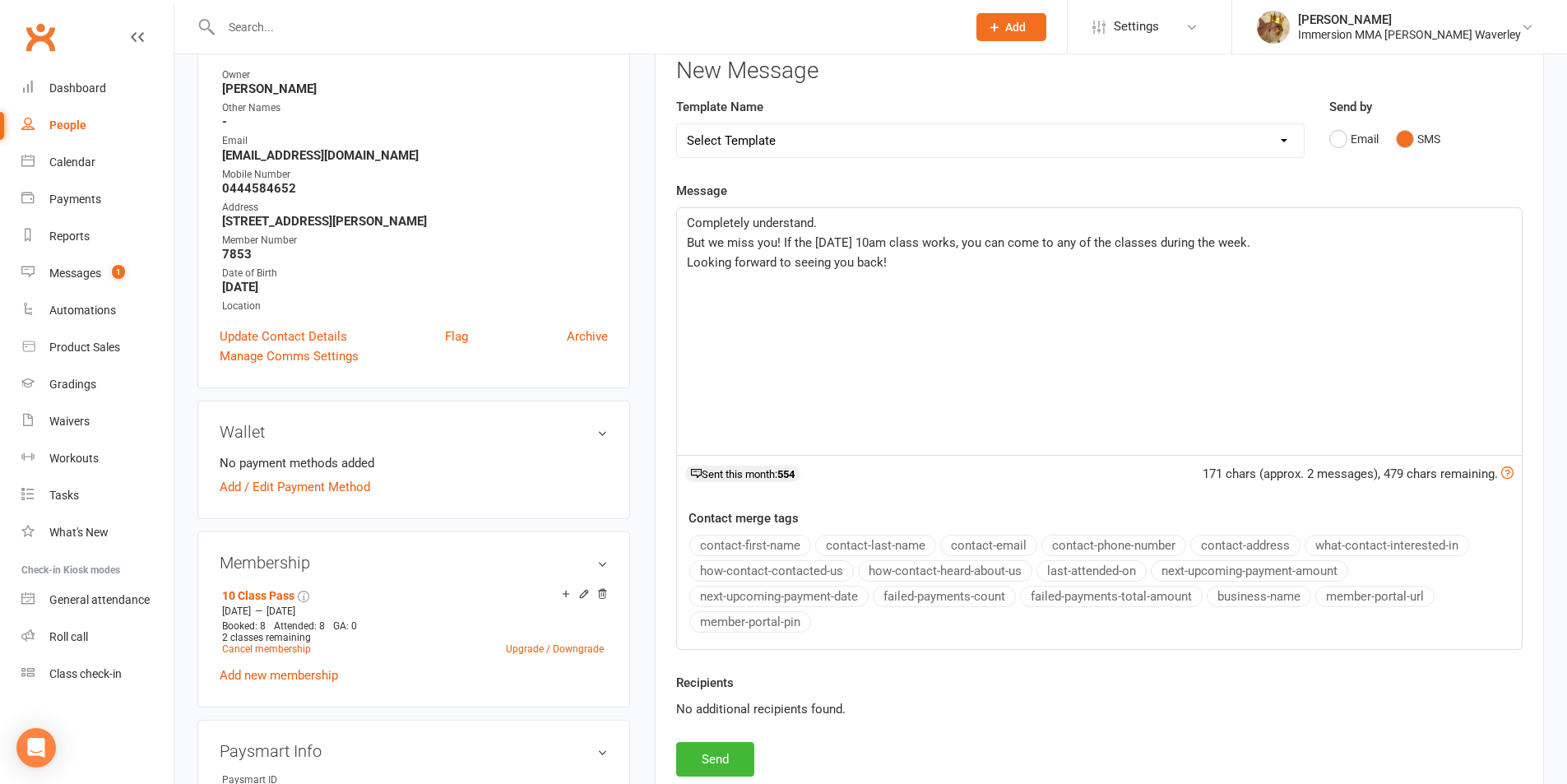
click at [723, 778] on div "Activity Notes Comms Attendance Payments Waivers Tasks Automations Workouts Gra…" at bounding box center [1099, 402] width 889 height 797
click at [718, 762] on button "Send" at bounding box center [715, 759] width 78 height 35
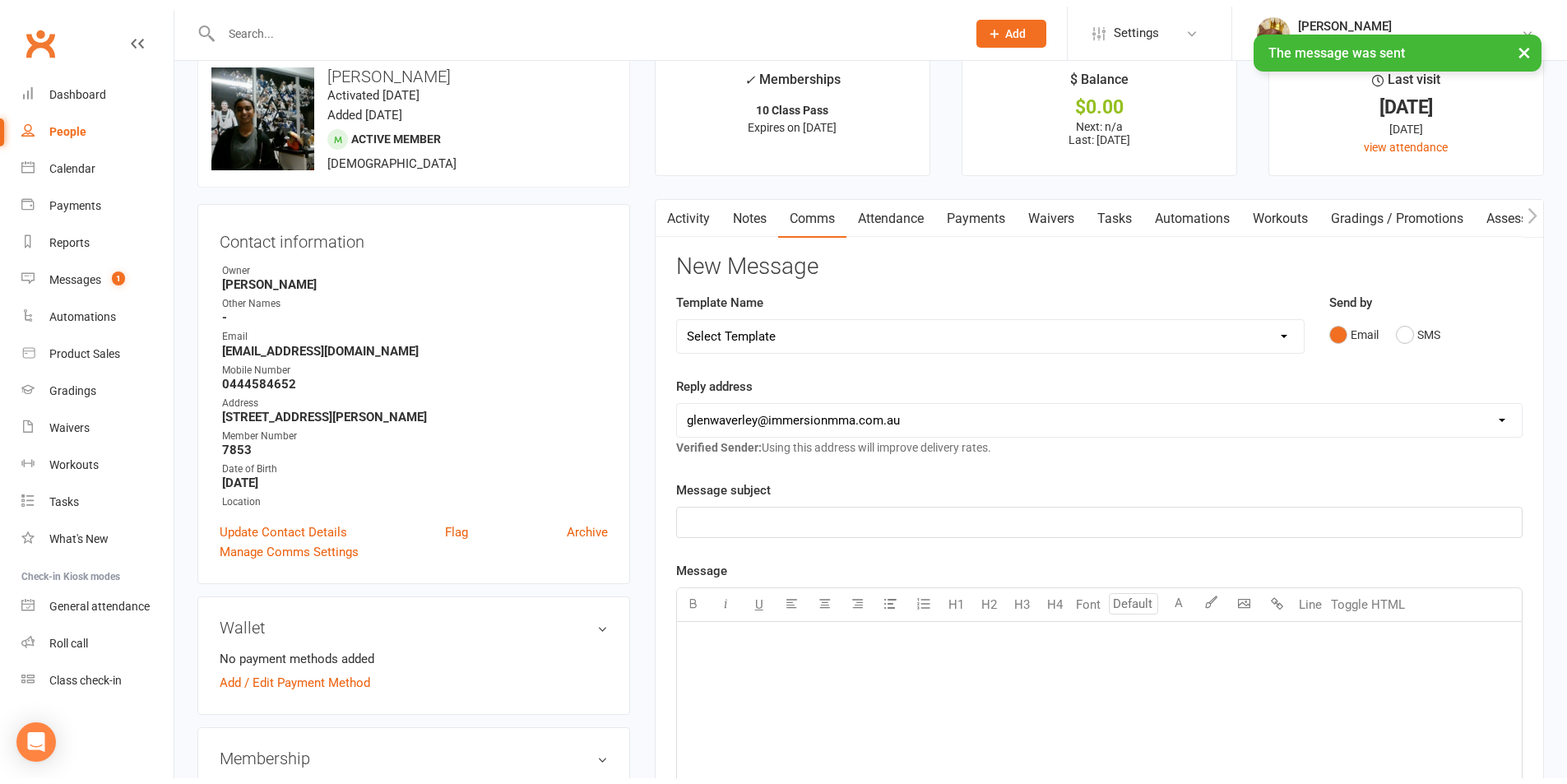
scroll to position [0, 0]
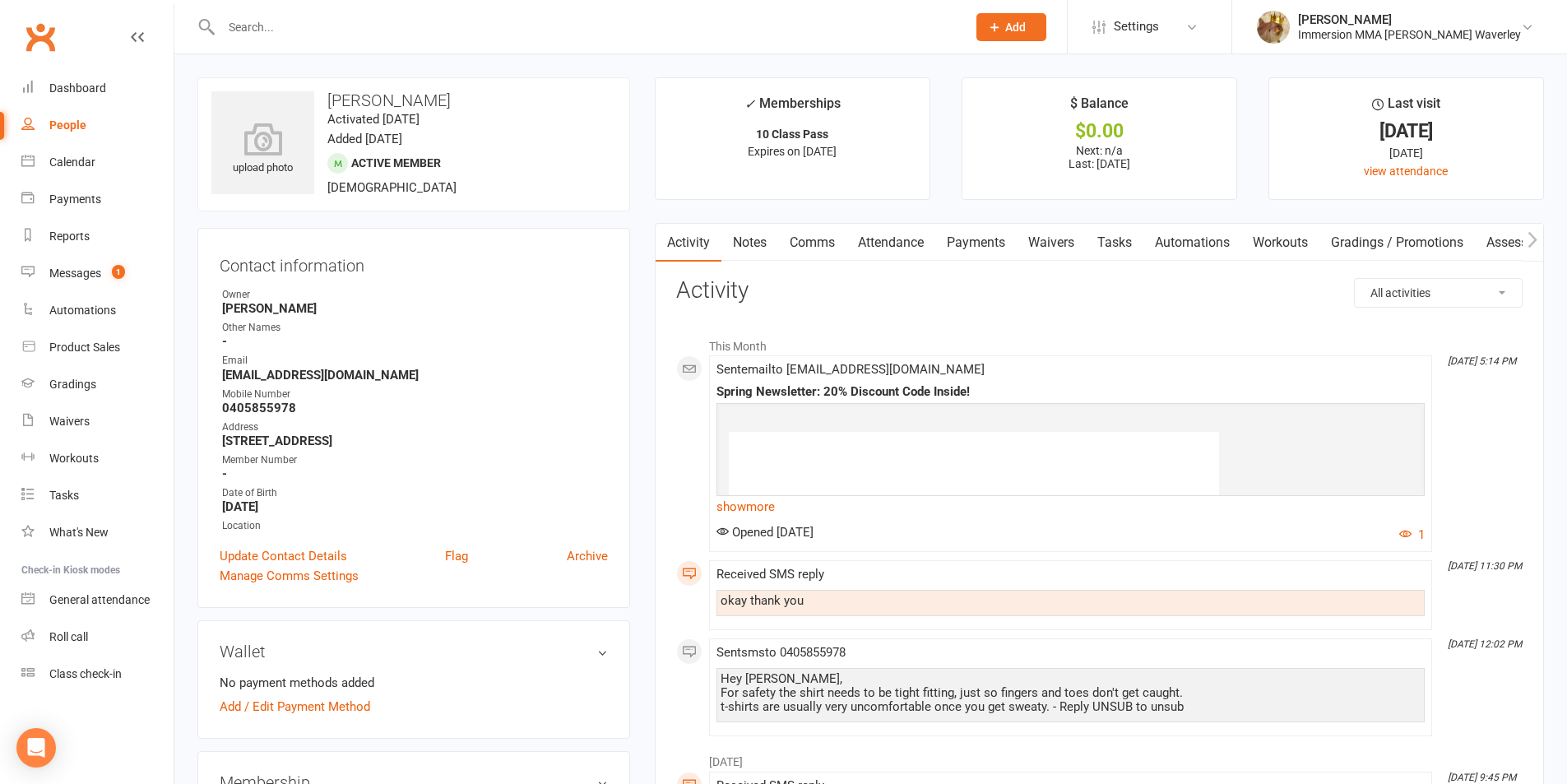
click at [913, 240] on link "Attendance" at bounding box center [891, 242] width 89 height 38
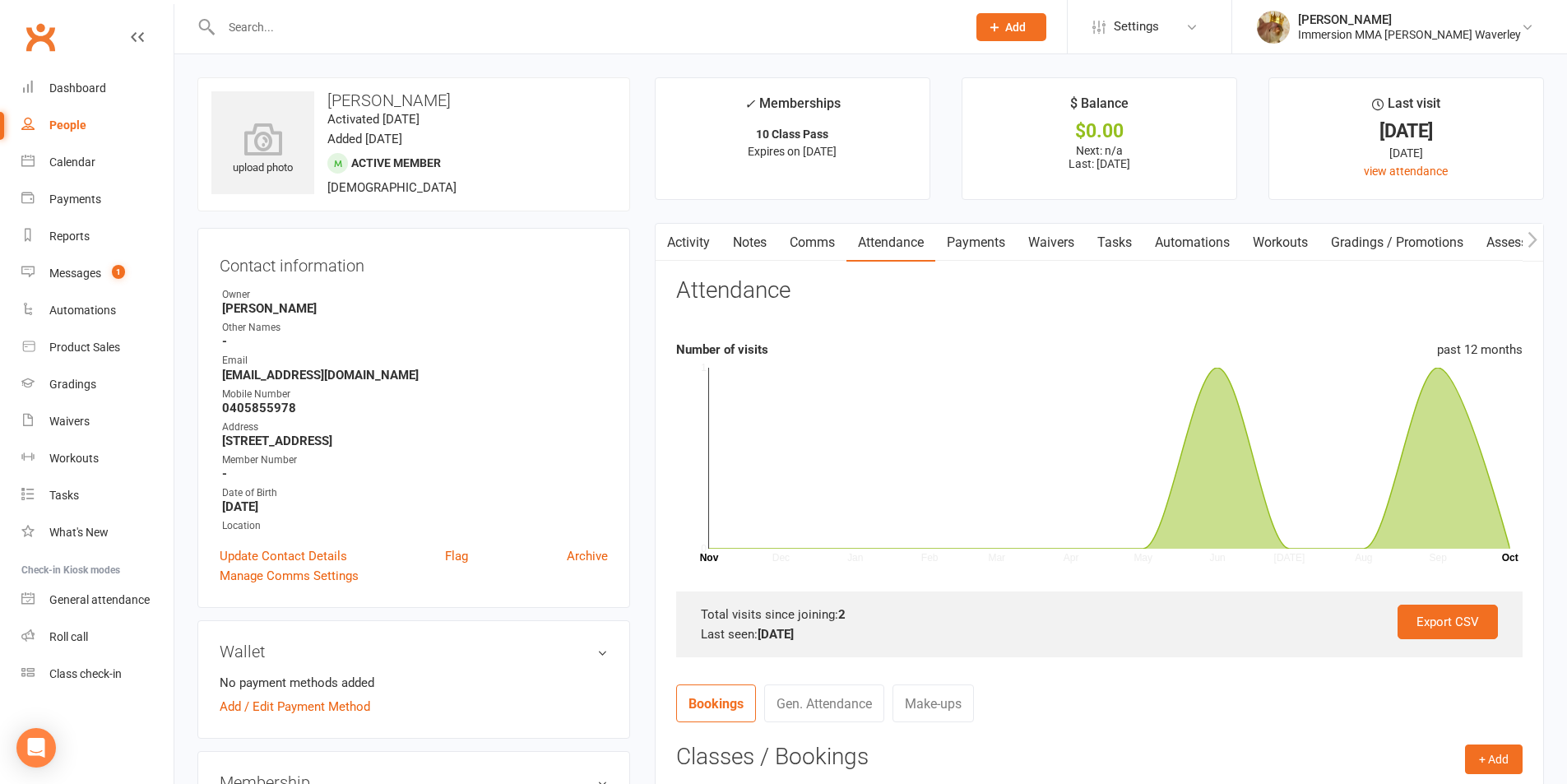
click at [986, 234] on link "Payments" at bounding box center [976, 242] width 82 height 38
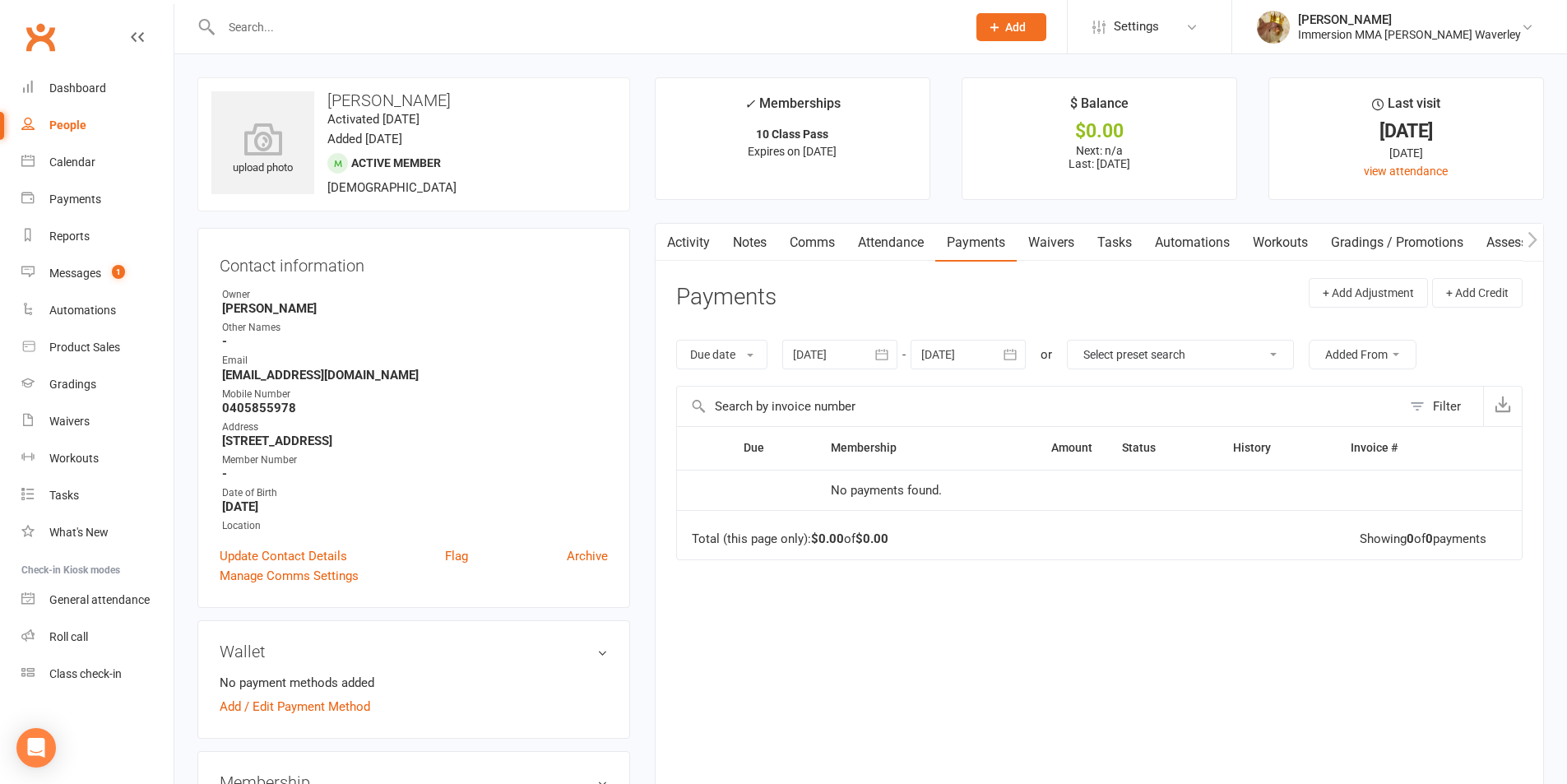
click at [883, 232] on link "Attendance" at bounding box center [891, 242] width 89 height 38
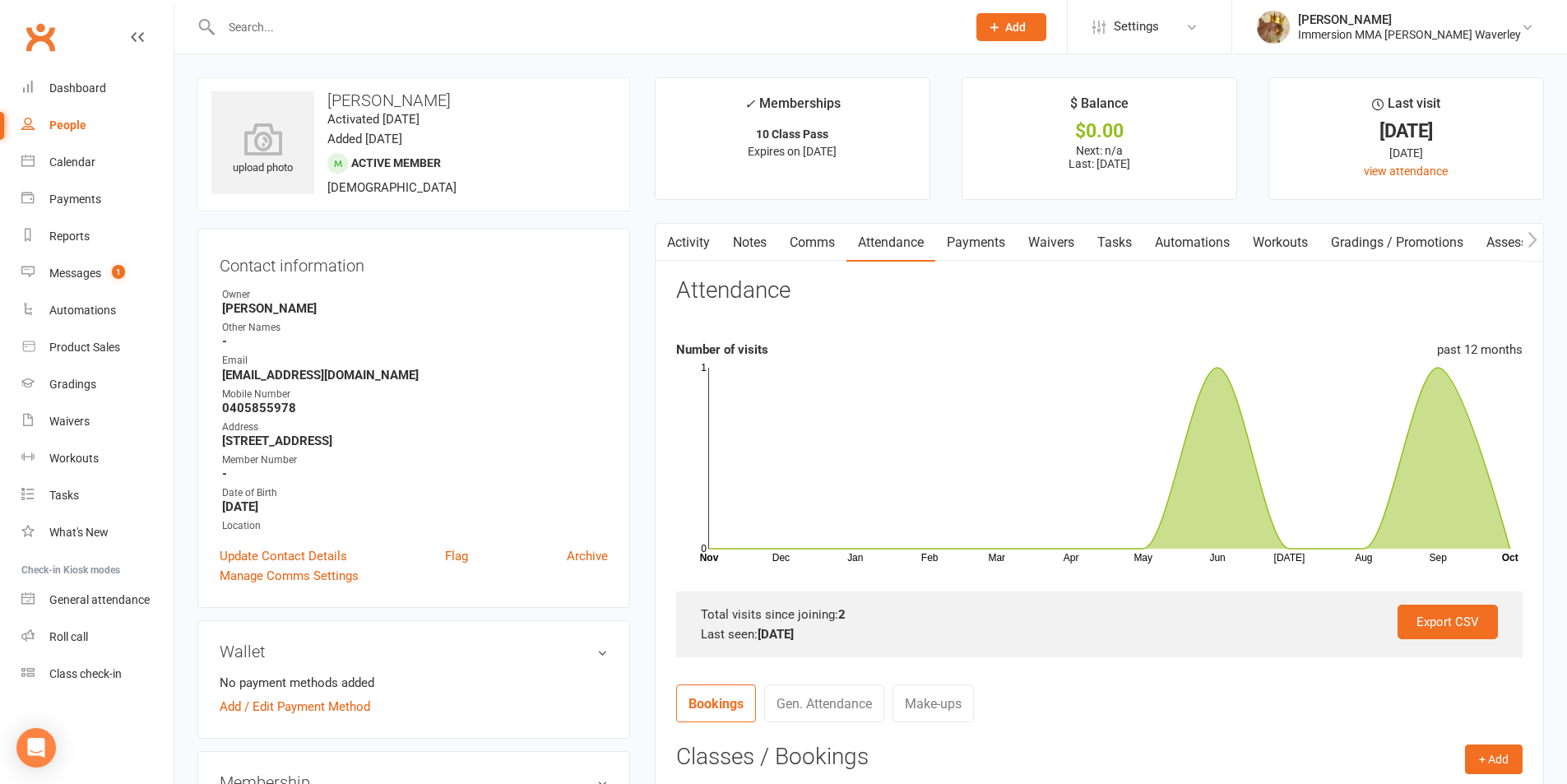
click at [741, 237] on link "Notes" at bounding box center [749, 242] width 57 height 38
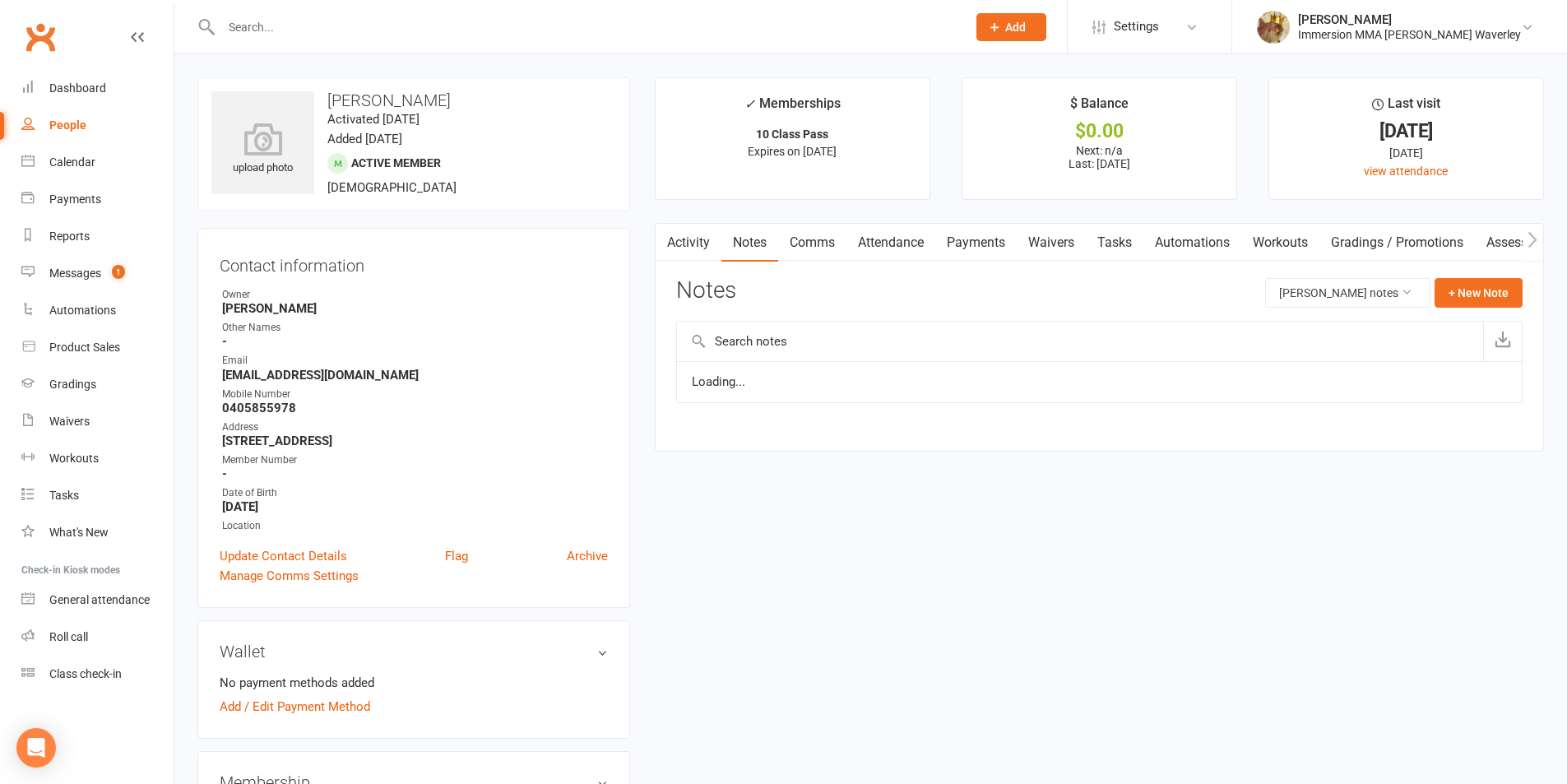
click at [987, 239] on link "Payments" at bounding box center [976, 242] width 82 height 38
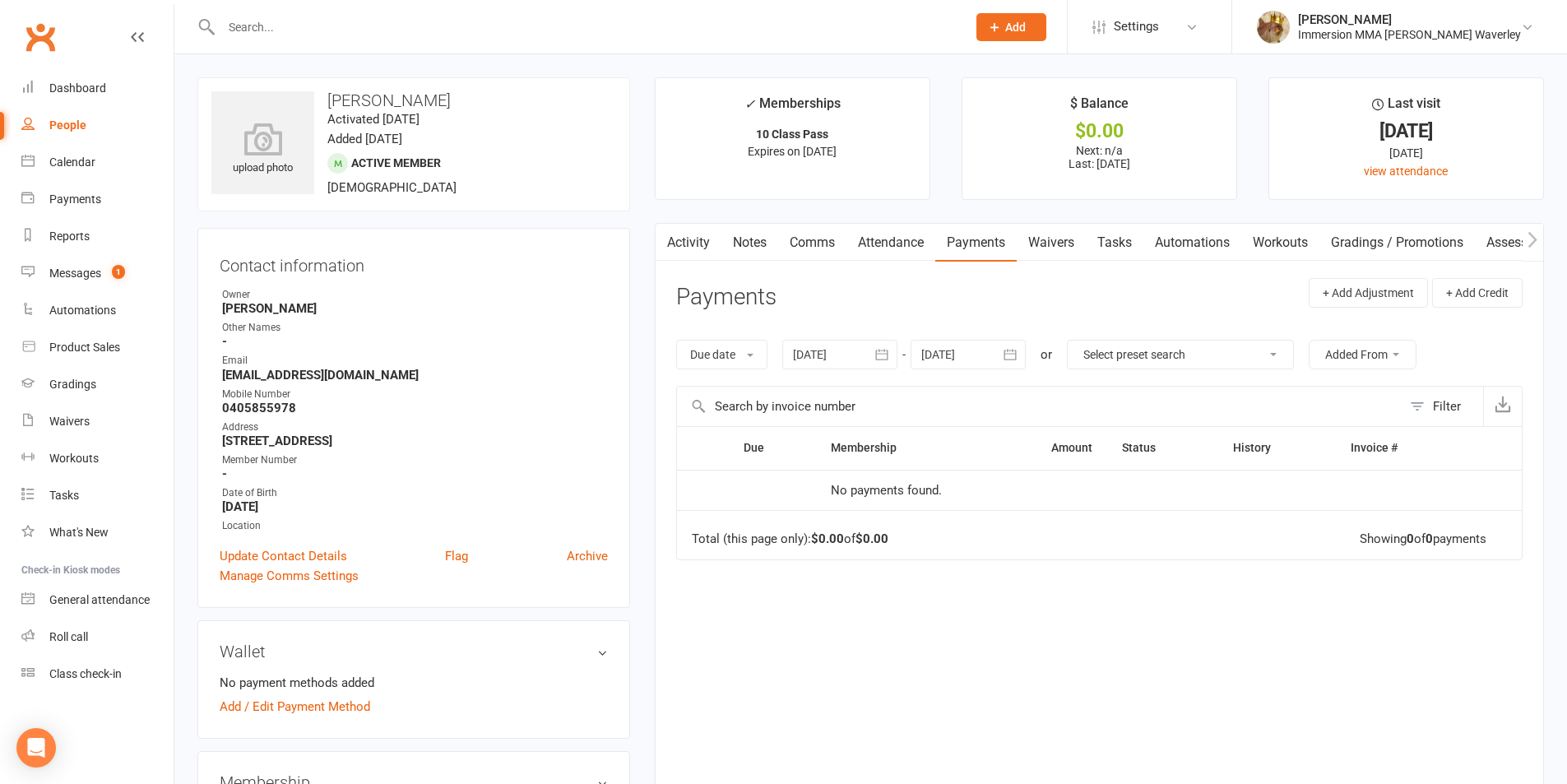
click at [885, 242] on link "Attendance" at bounding box center [891, 242] width 89 height 38
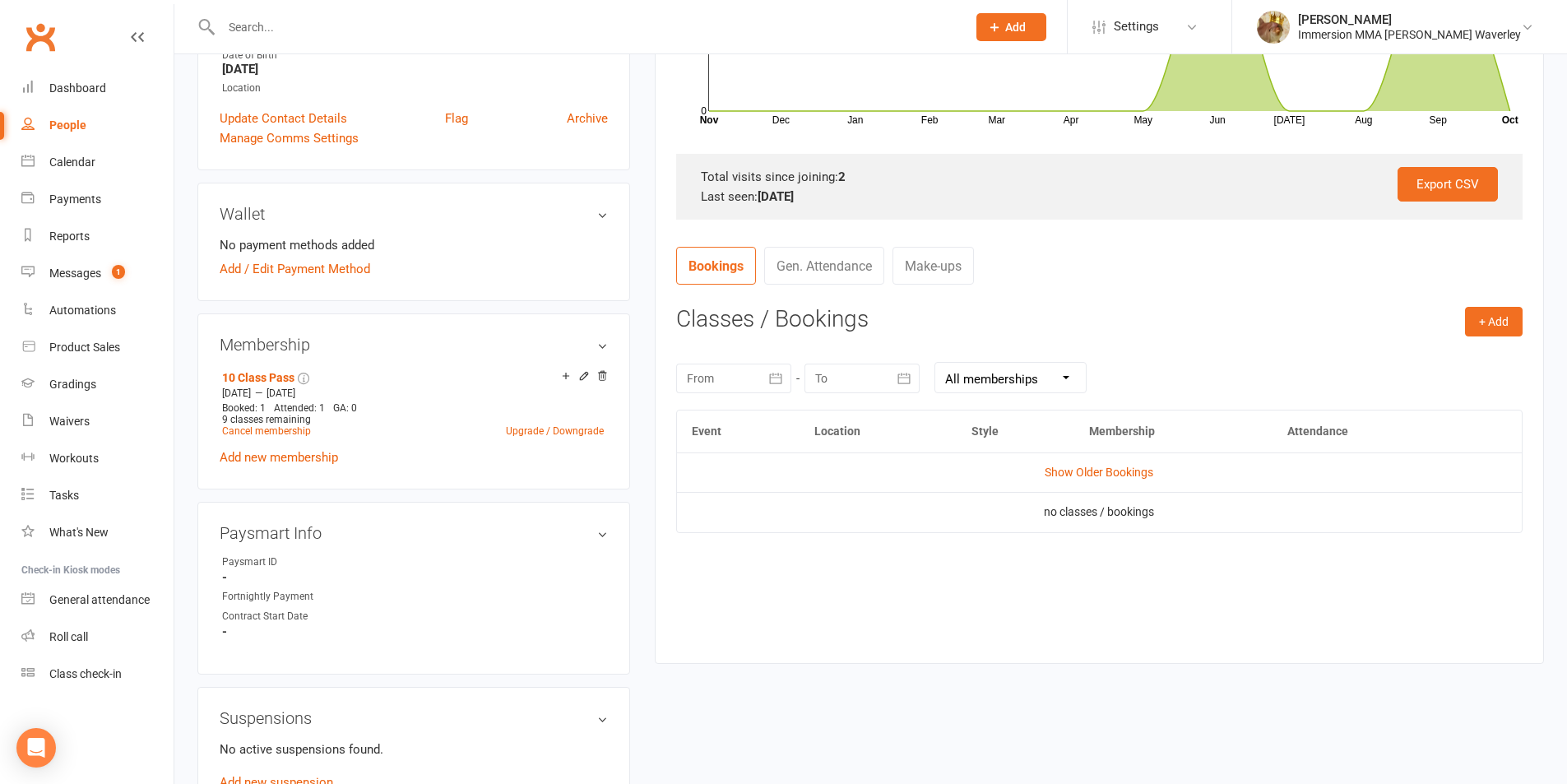
scroll to position [438, 0]
click at [1091, 456] on td "Show Older Bookings" at bounding box center [1100, 471] width 845 height 40
click at [1089, 474] on link "Show Older Bookings" at bounding box center [1099, 471] width 109 height 13
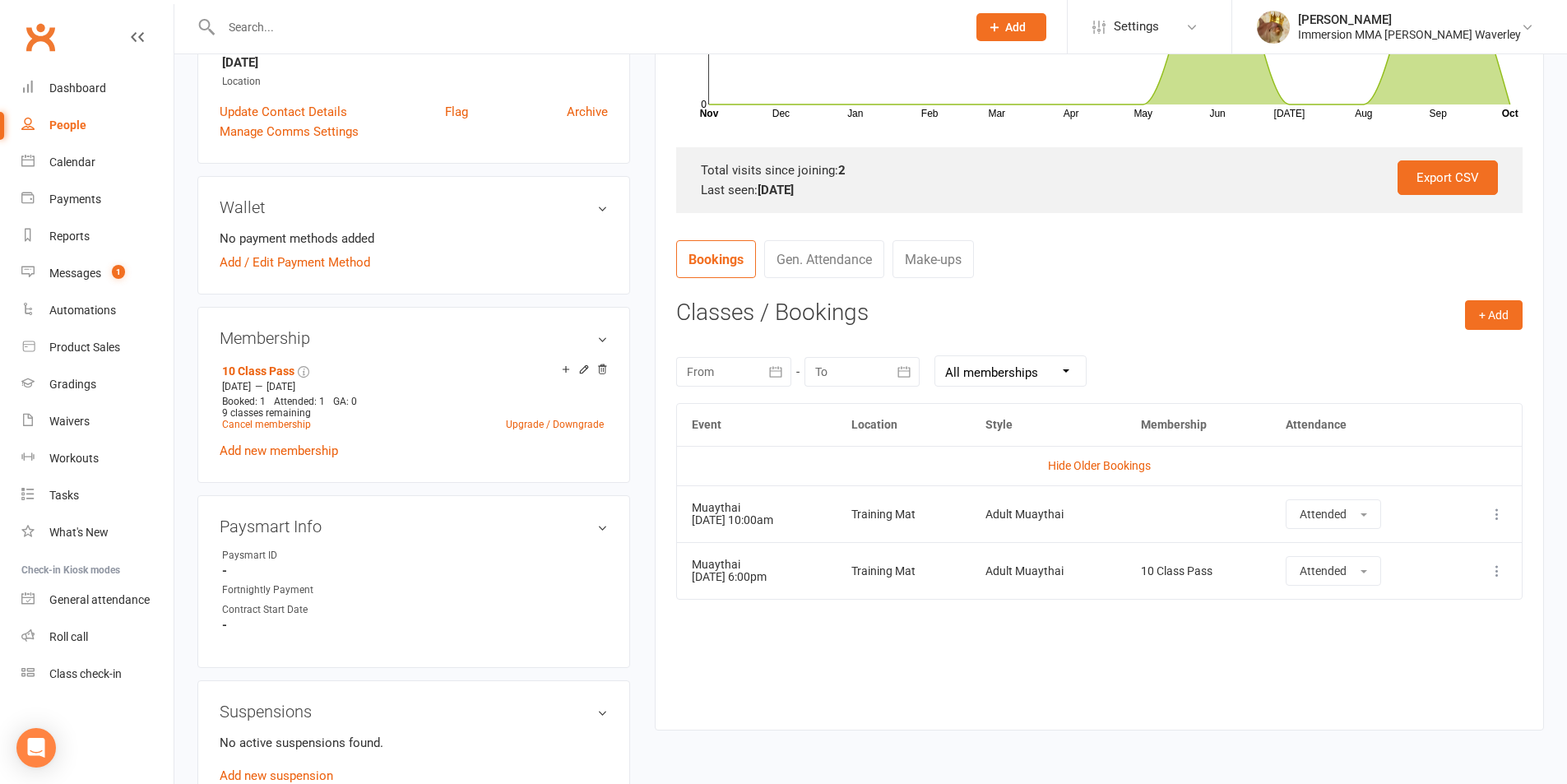
scroll to position [658, 0]
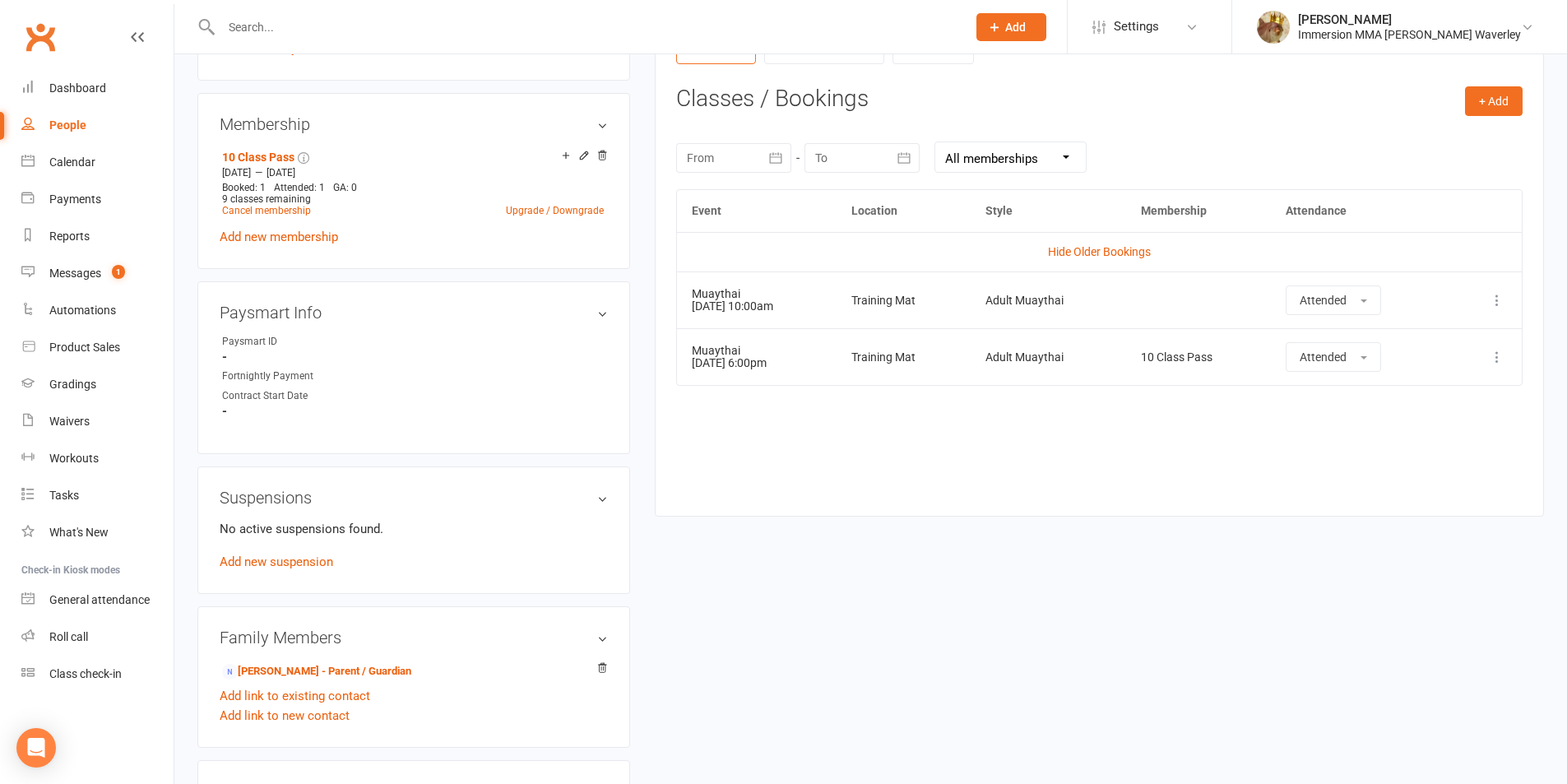
click at [1059, 604] on div "upload photo Aarnav Sharma Activated 2 July, 2025 Added 19 June, 2025 Active me…" at bounding box center [870, 333] width 1371 height 1828
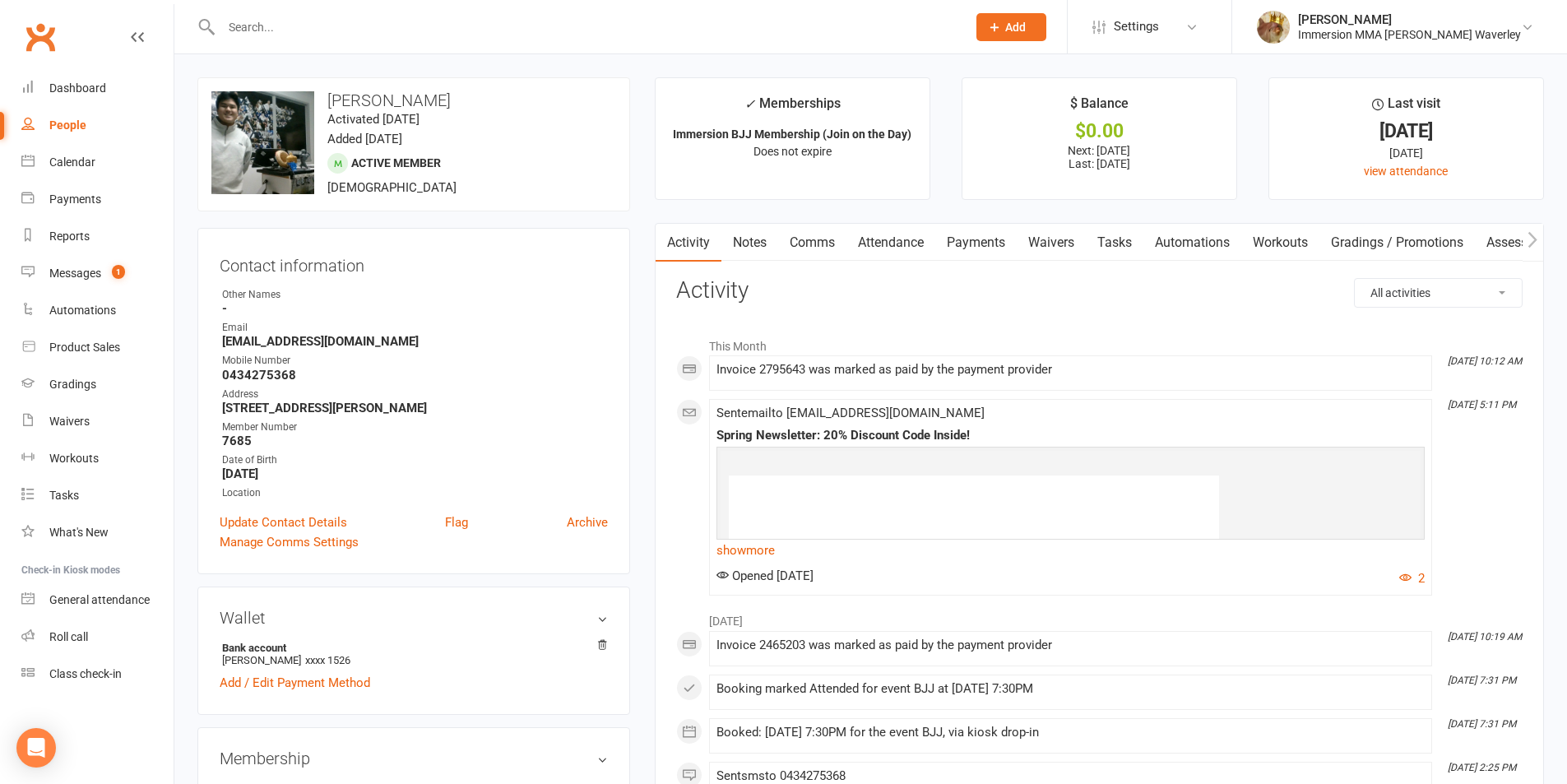
click at [966, 251] on link "Payments" at bounding box center [976, 242] width 82 height 38
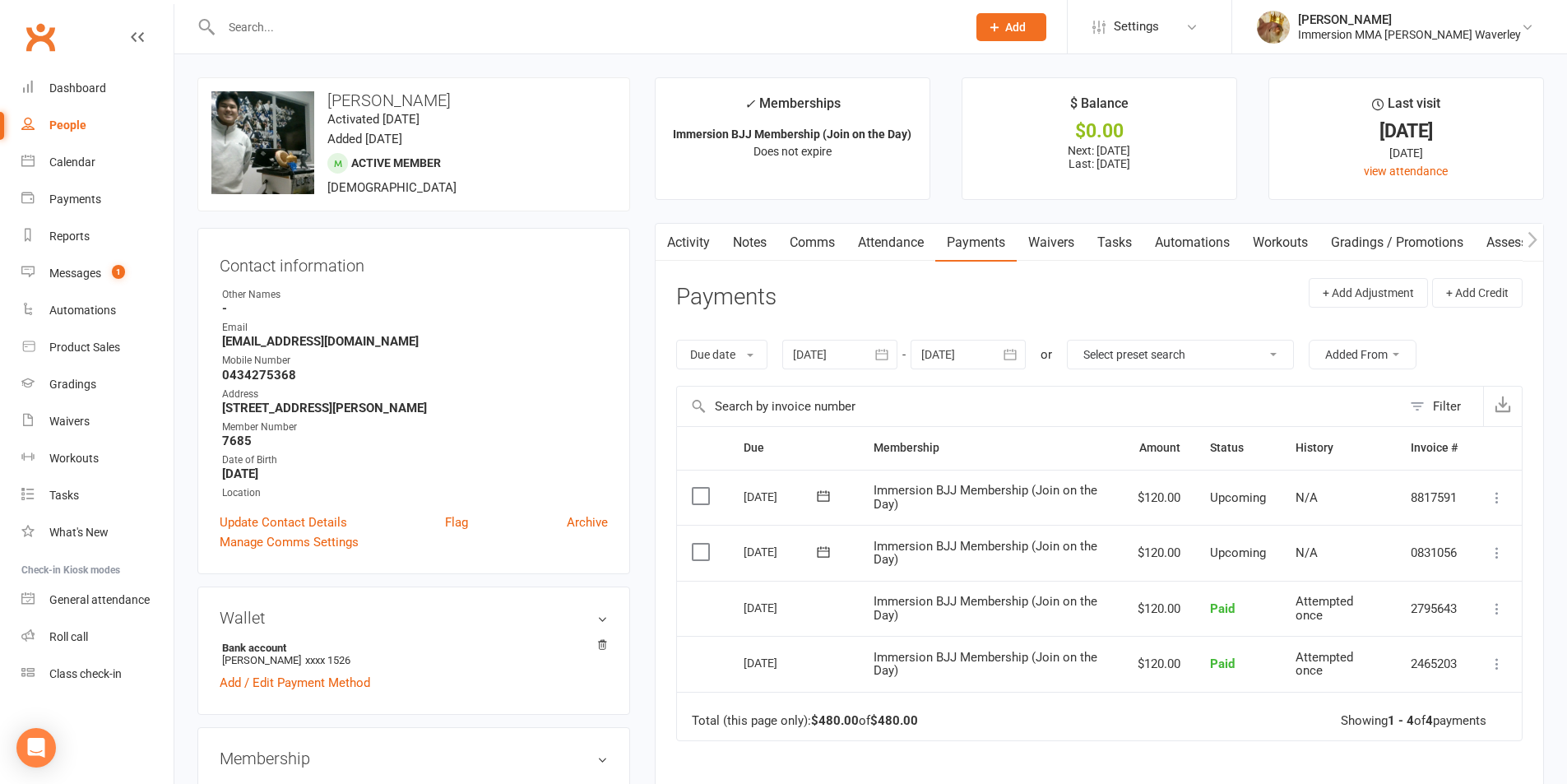
click at [923, 244] on link "Attendance" at bounding box center [891, 242] width 89 height 38
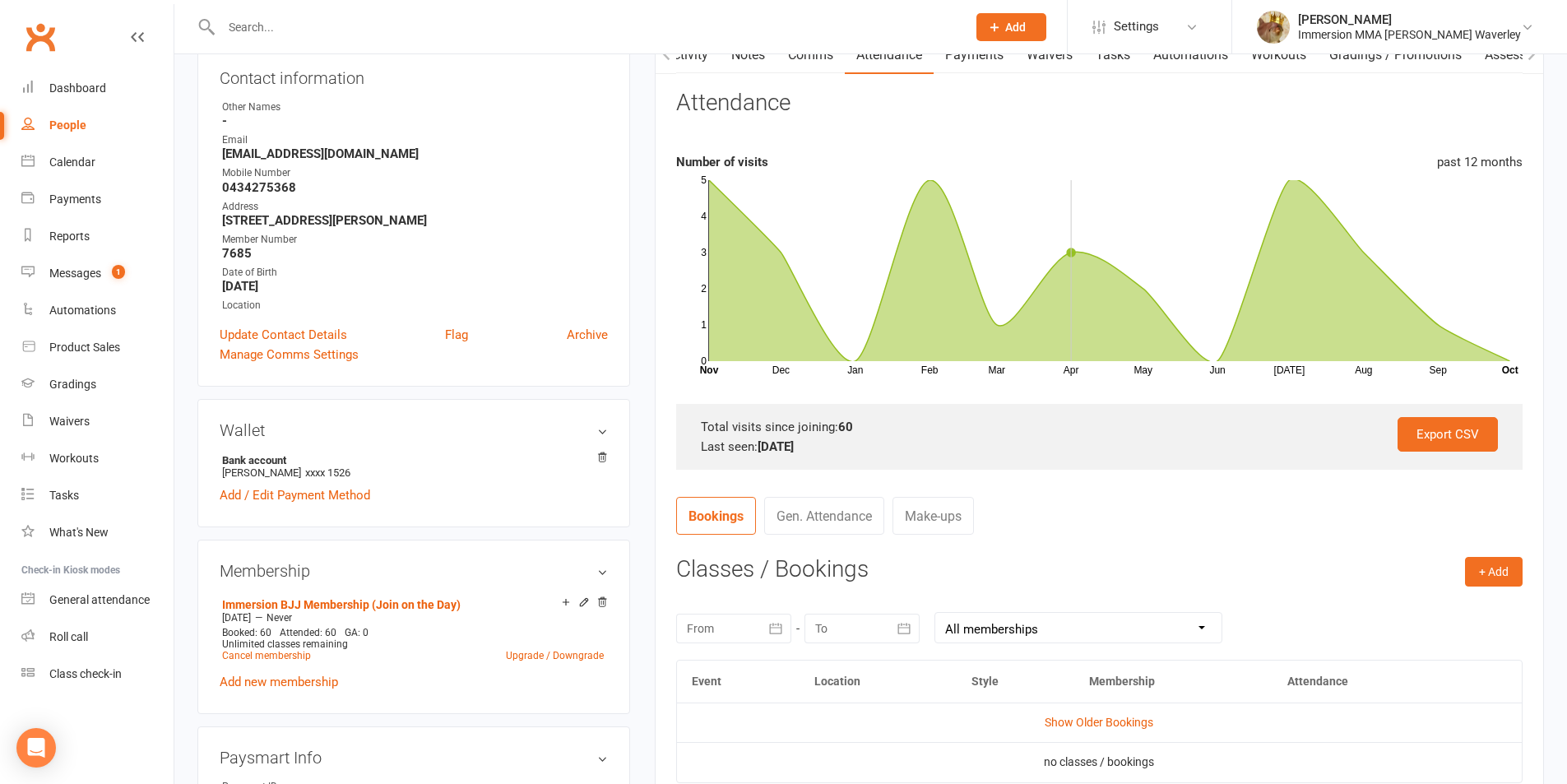
scroll to position [438, 0]
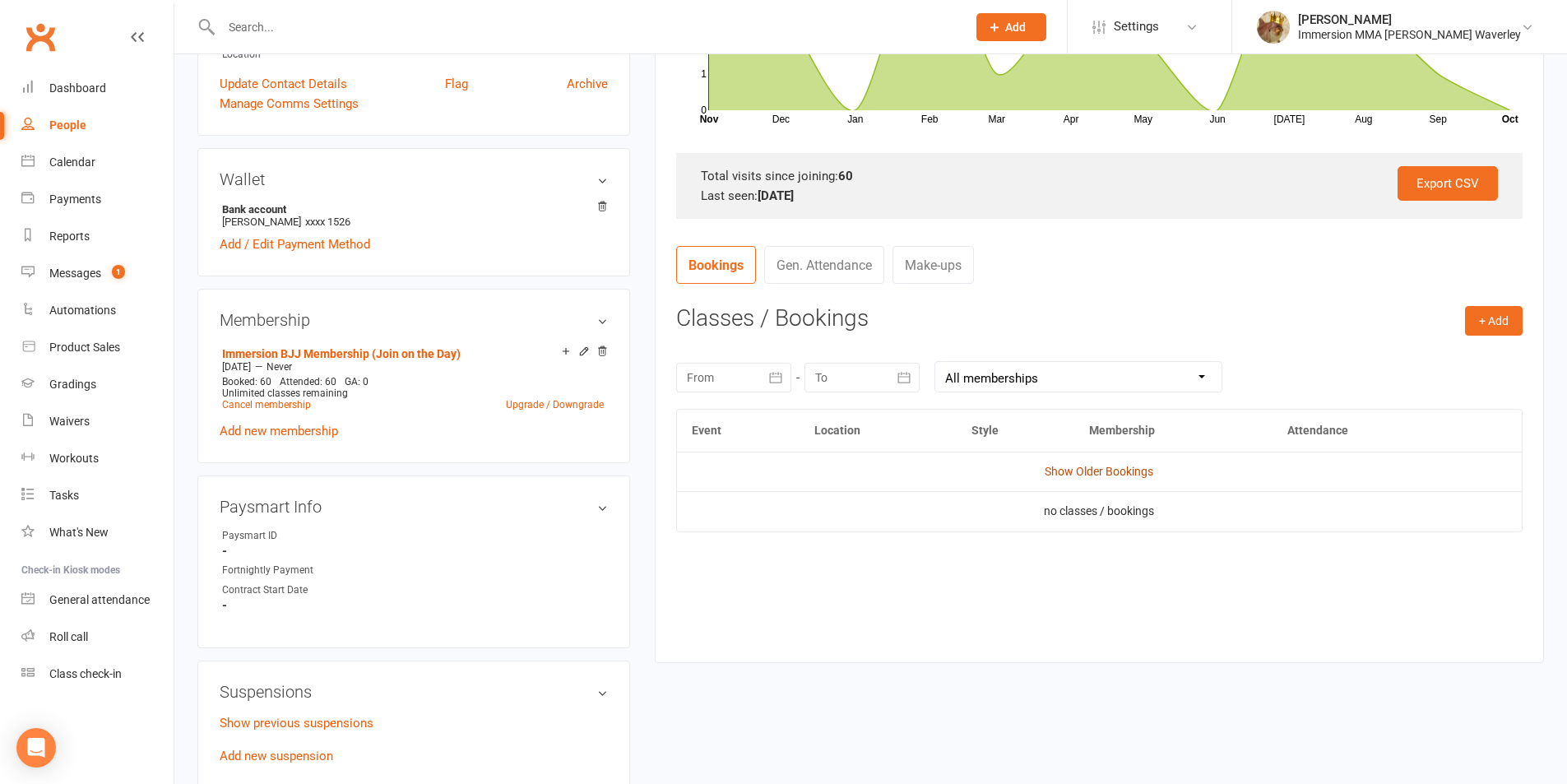
click at [1123, 464] on link "Show Older Bookings" at bounding box center [1099, 471] width 109 height 13
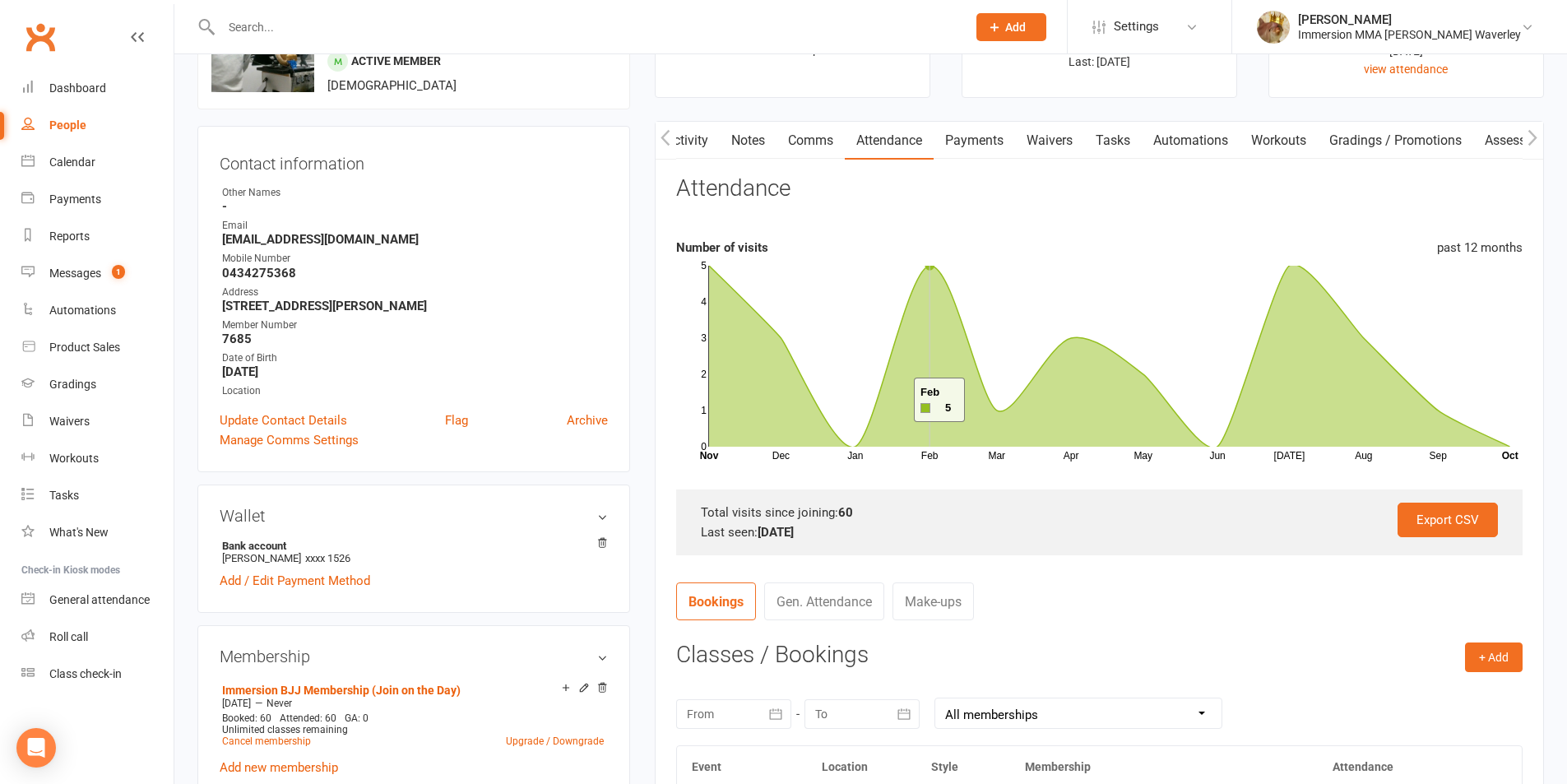
scroll to position [0, 0]
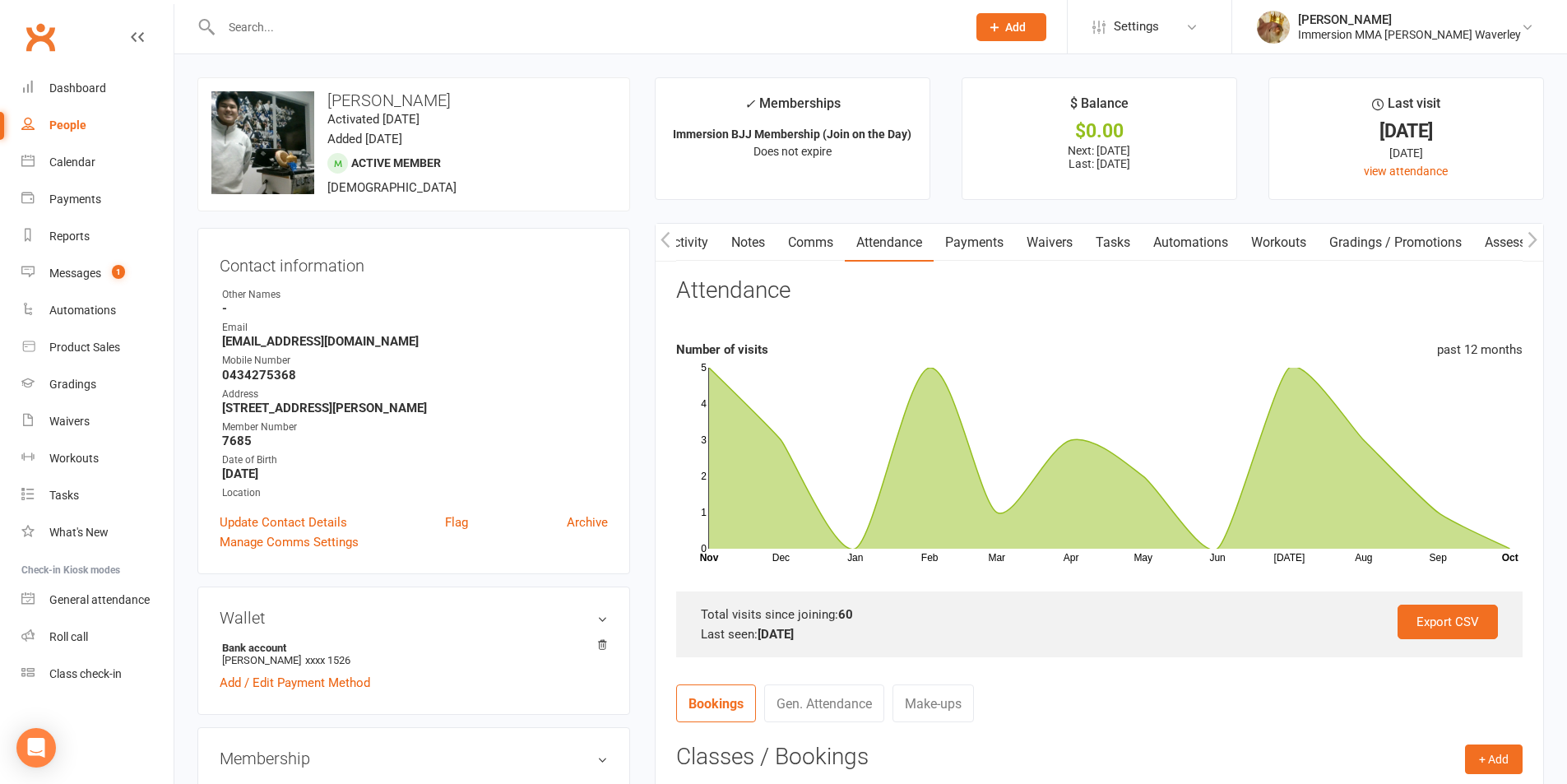
click at [797, 254] on link "Comms" at bounding box center [810, 242] width 68 height 38
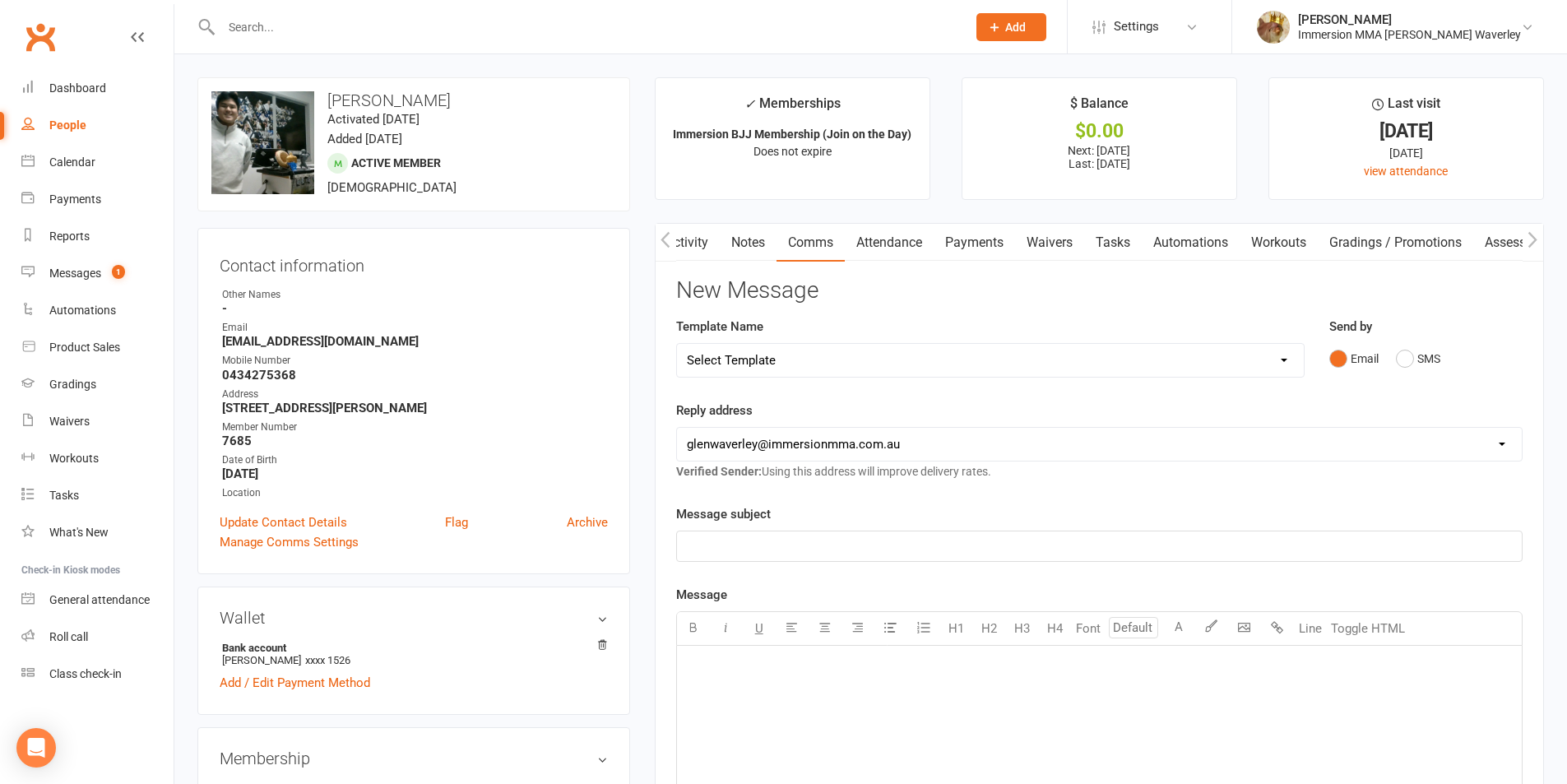
click at [1392, 353] on div "Email SMS" at bounding box center [1425, 358] width 193 height 31
click at [1410, 365] on button "SMS" at bounding box center [1418, 358] width 45 height 31
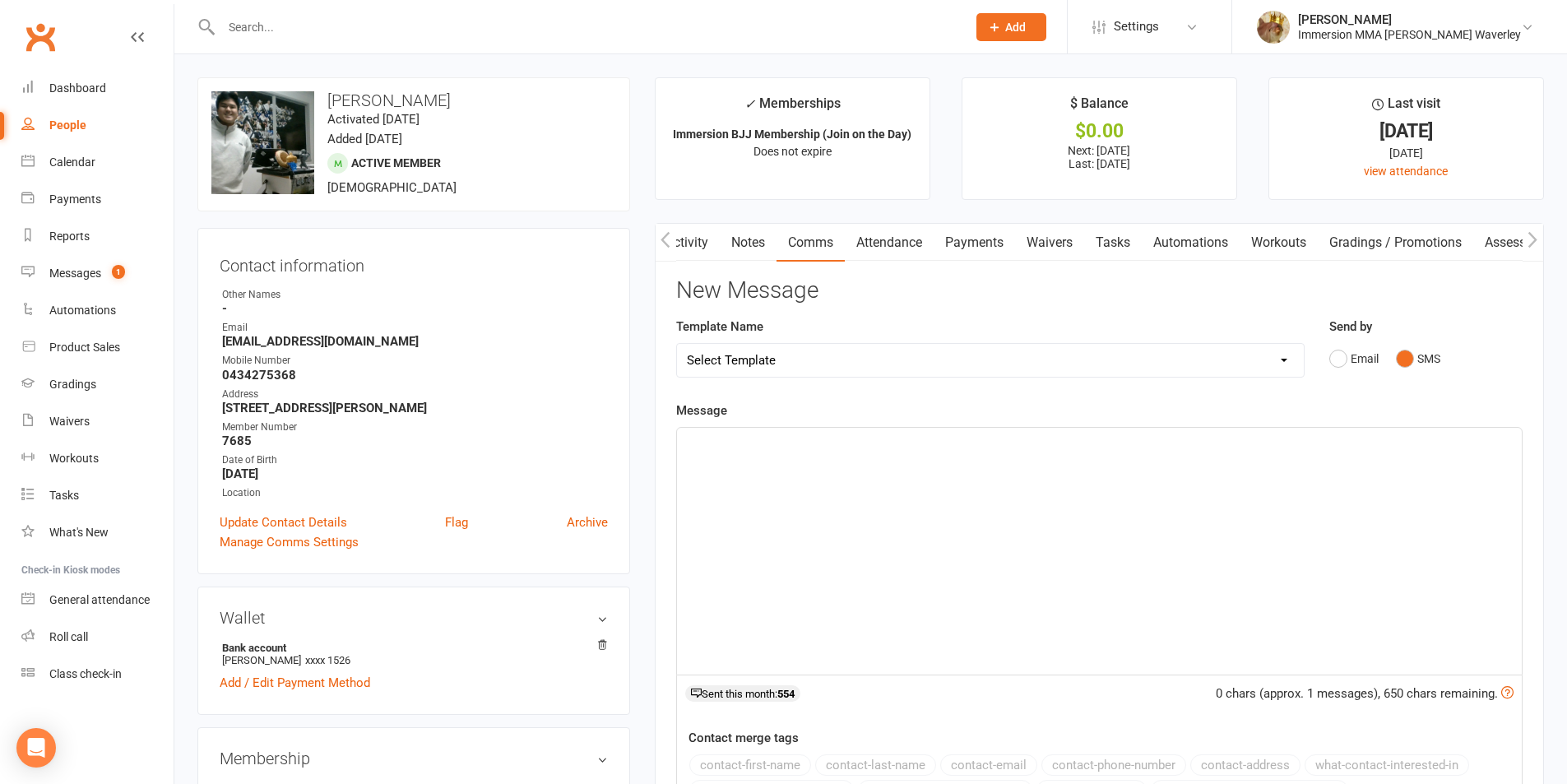
drag, startPoint x: 1280, startPoint y: 571, endPoint x: 1278, endPoint y: 586, distance: 15.1
click at [1278, 586] on div "﻿" at bounding box center [1100, 550] width 845 height 247
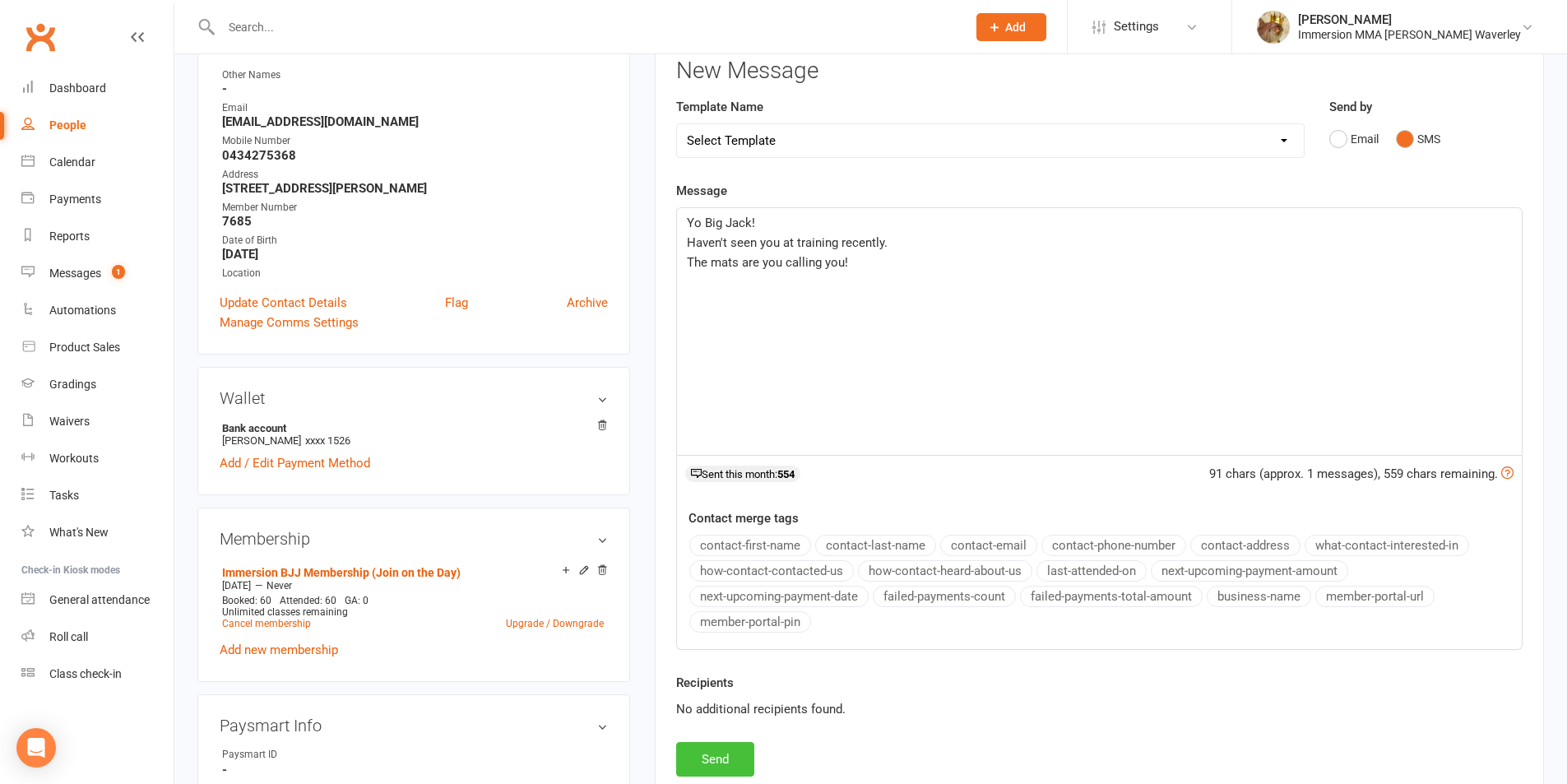
click at [713, 751] on button "Send" at bounding box center [715, 759] width 78 height 35
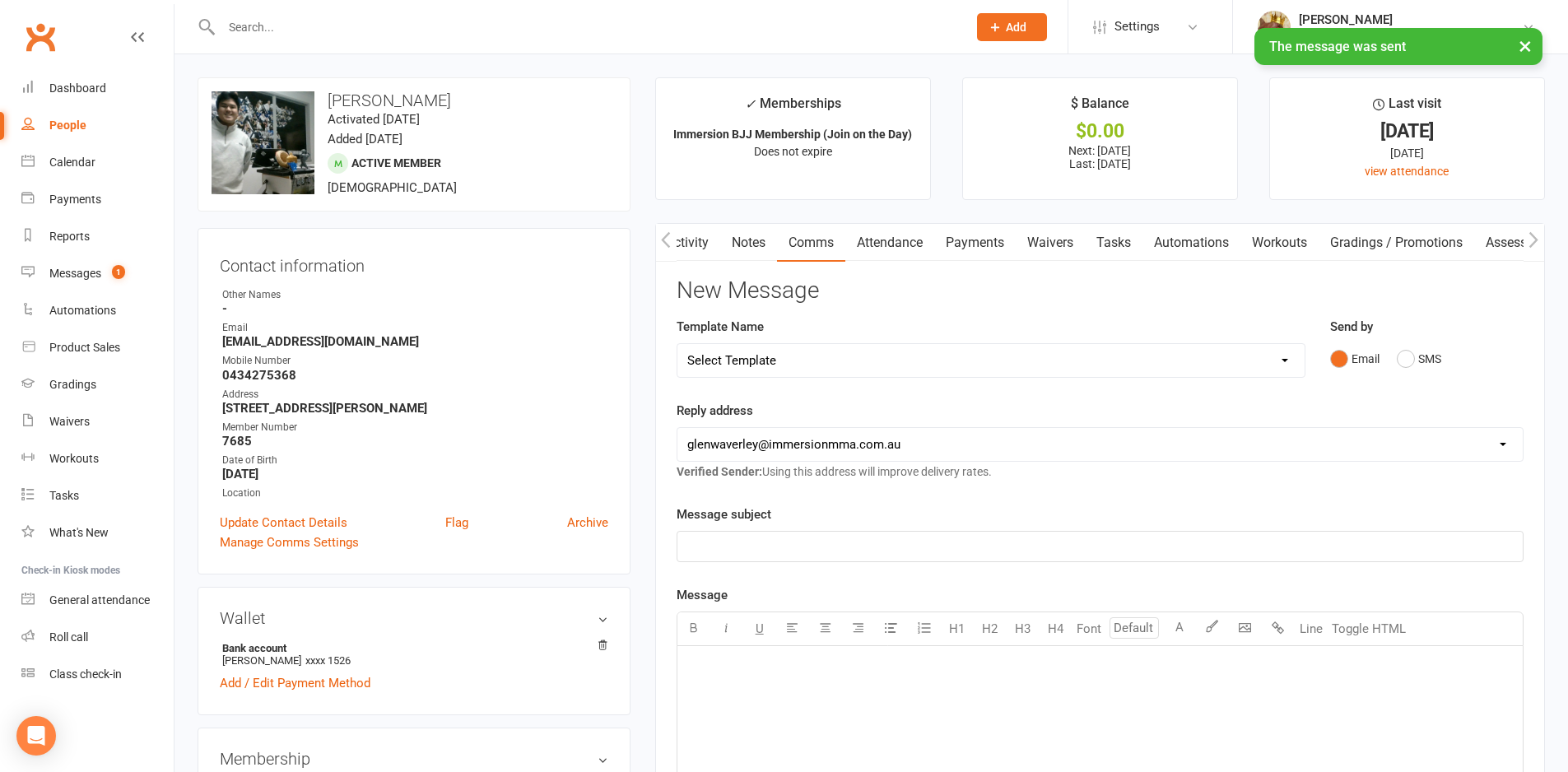
click at [1137, 246] on link "Tasks" at bounding box center [1114, 242] width 57 height 38
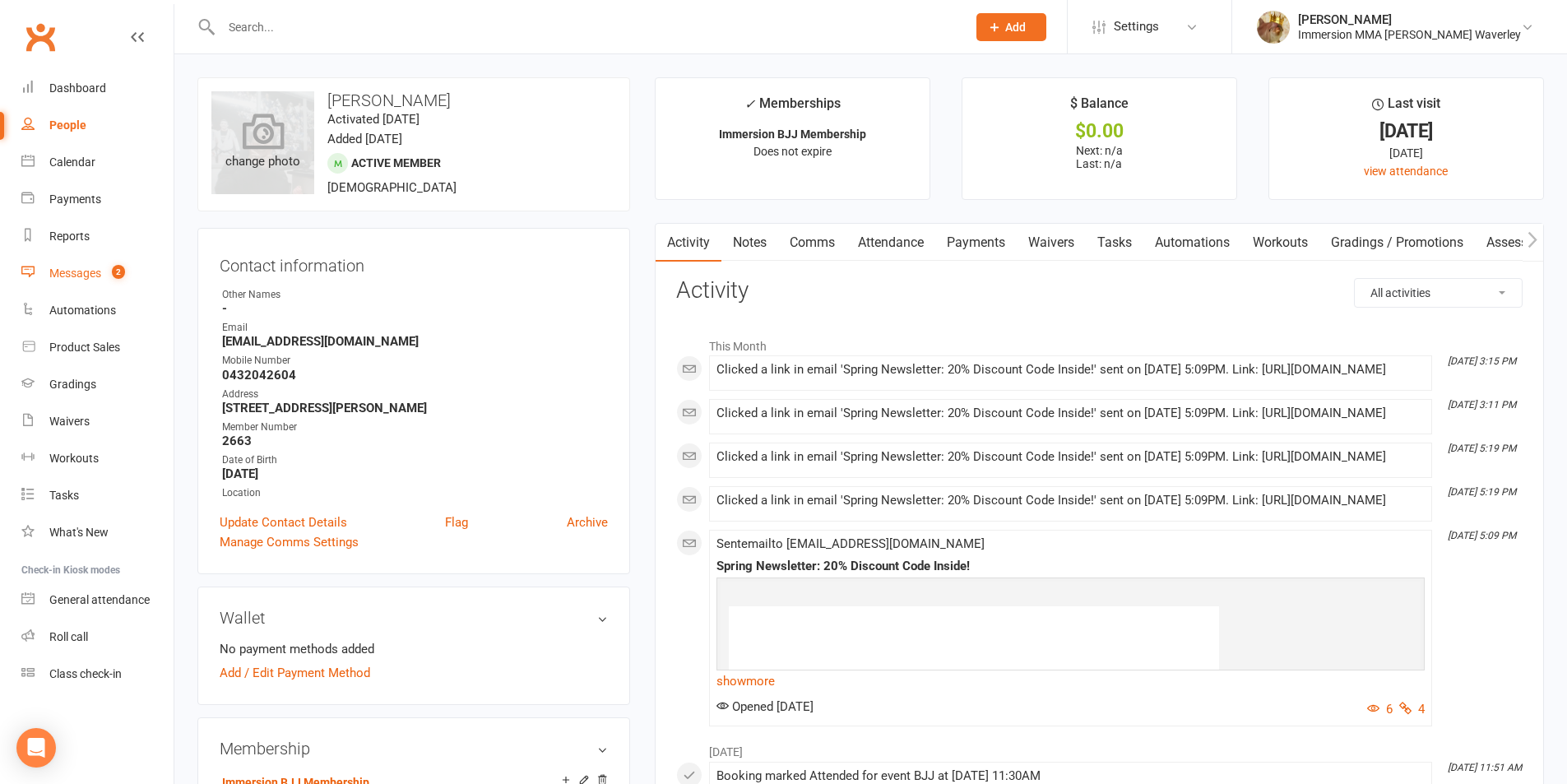
drag, startPoint x: 69, startPoint y: 287, endPoint x: 289, endPoint y: 192, distance: 239.6
click at [816, 260] on link "Comms" at bounding box center [812, 242] width 68 height 38
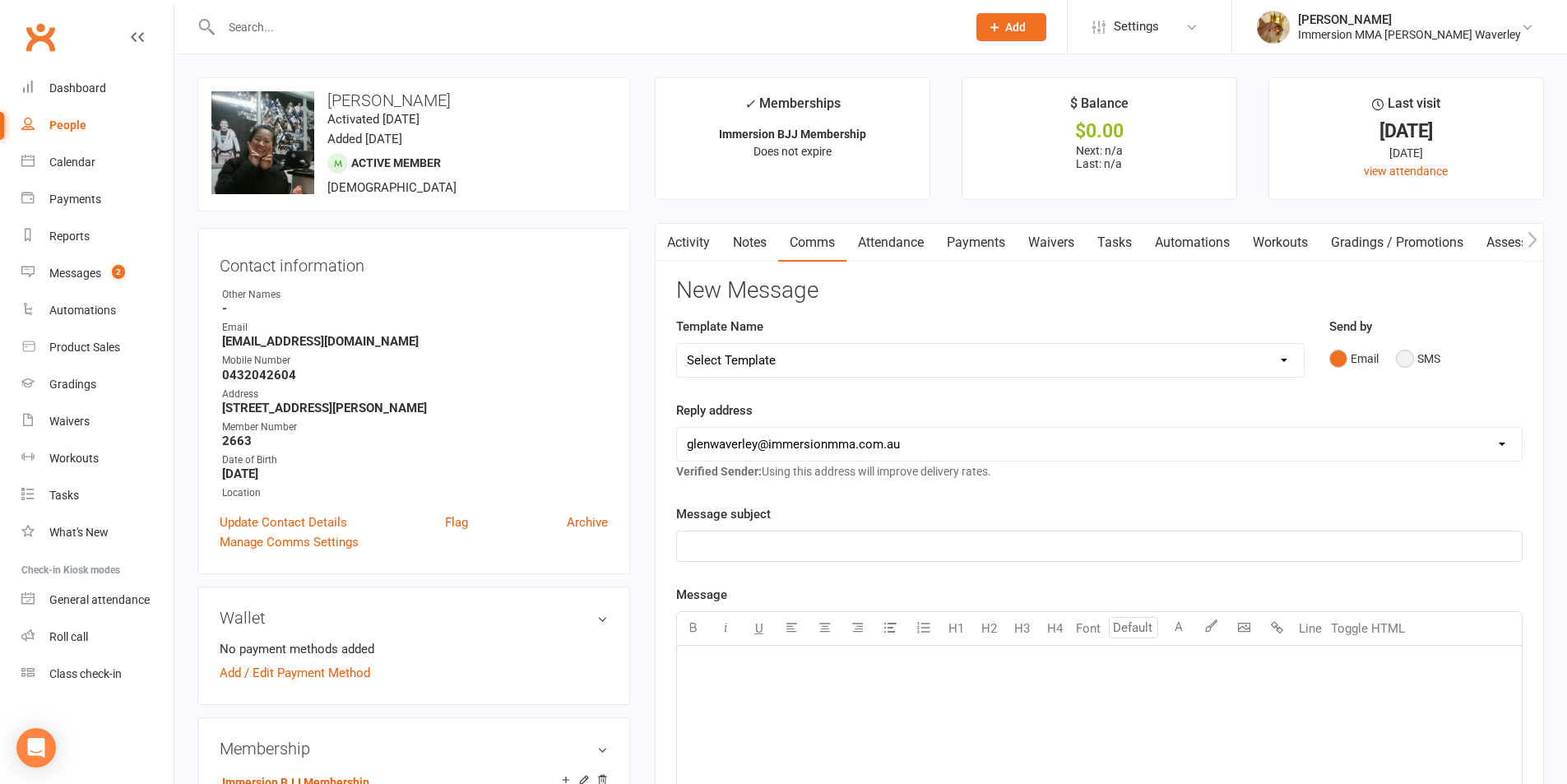
click at [1420, 353] on button "SMS" at bounding box center [1418, 358] width 45 height 31
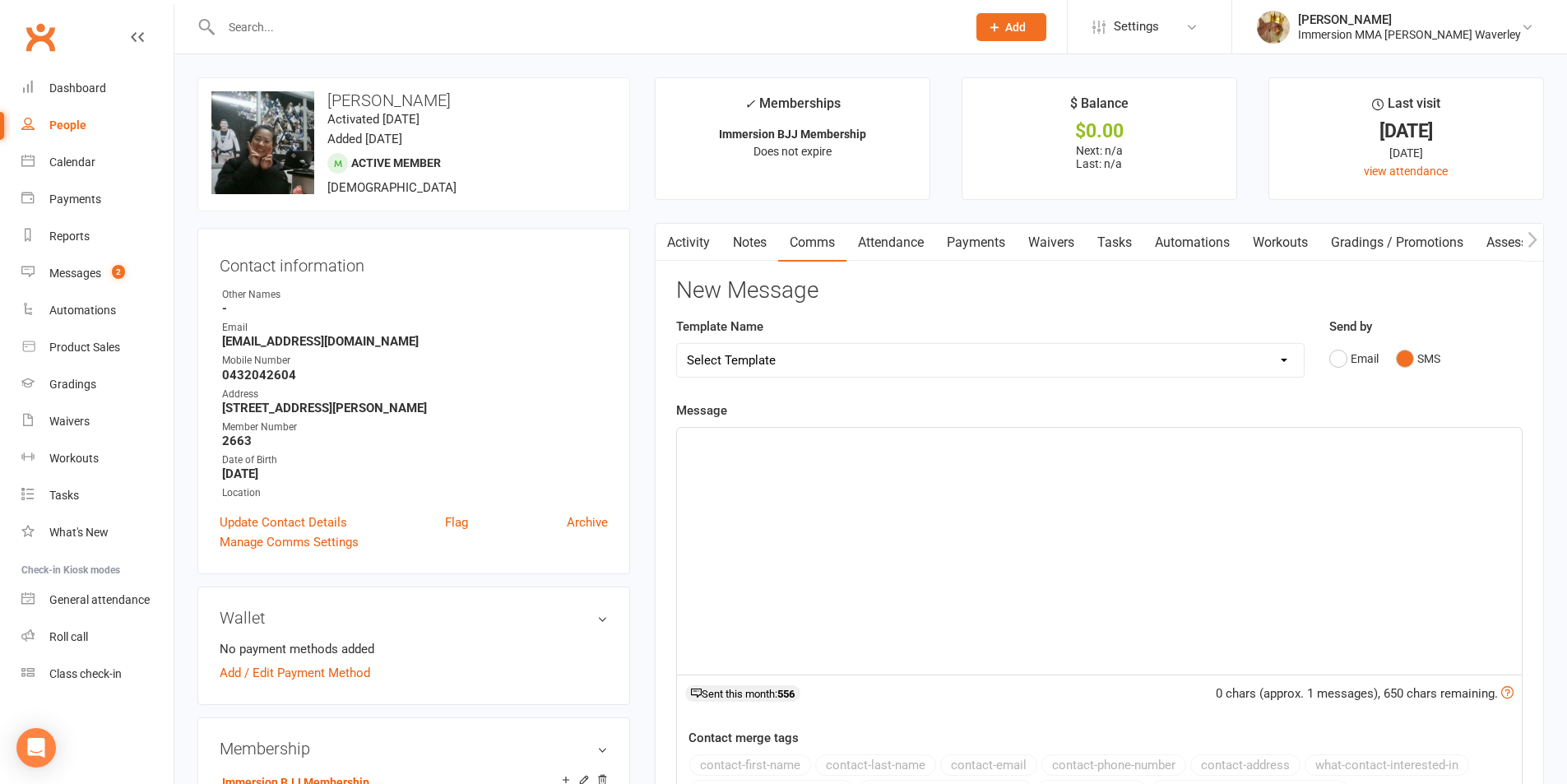
click at [1254, 451] on p "﻿" at bounding box center [1099, 442] width 825 height 19
click at [817, 450] on p "Hey Sanny" at bounding box center [1099, 442] width 825 height 19
drag, startPoint x: 809, startPoint y: 442, endPoint x: 551, endPoint y: 427, distance: 258.4
click at [757, 238] on link "Notes" at bounding box center [749, 242] width 57 height 38
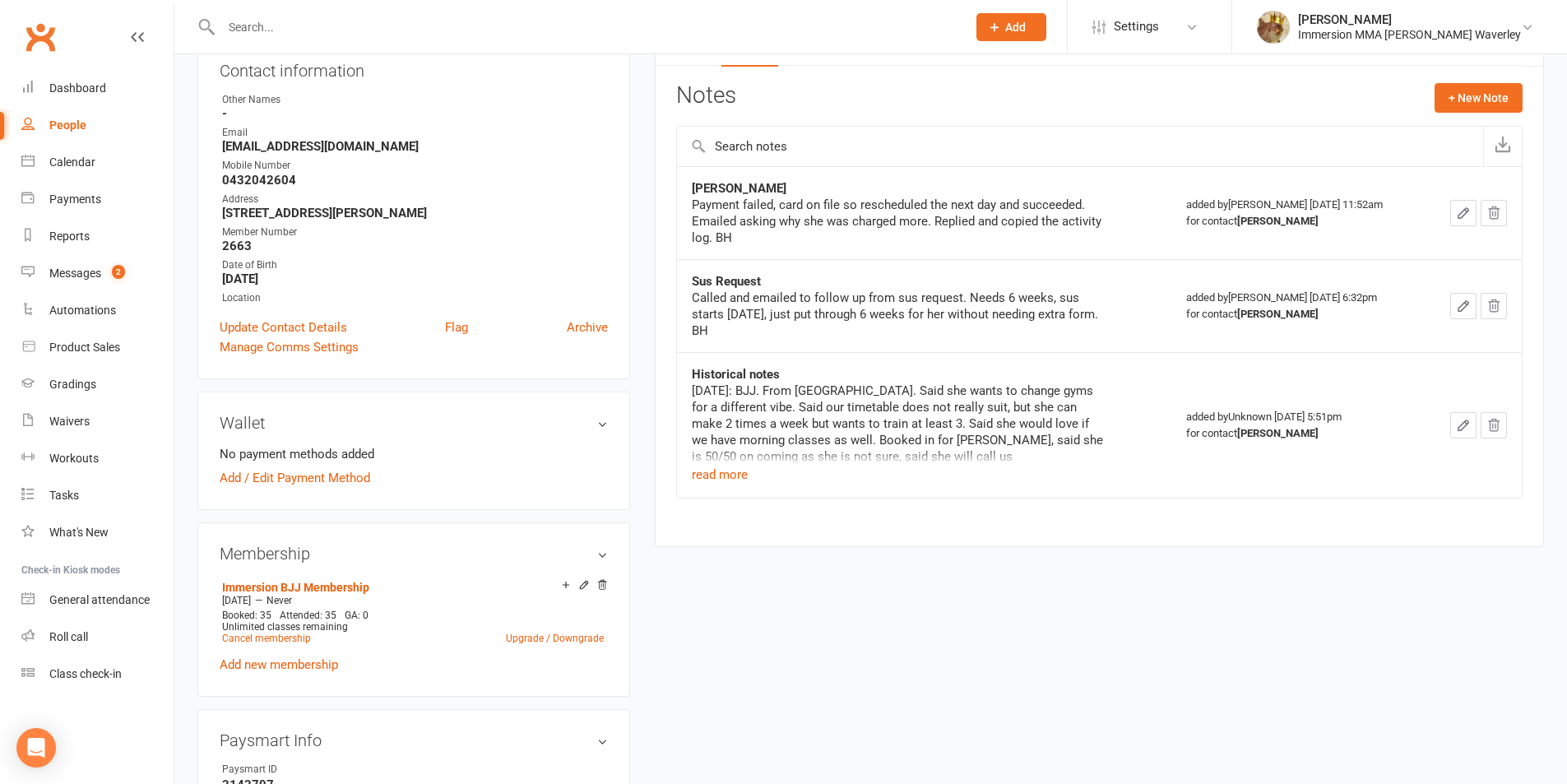
scroll to position [219, 0]
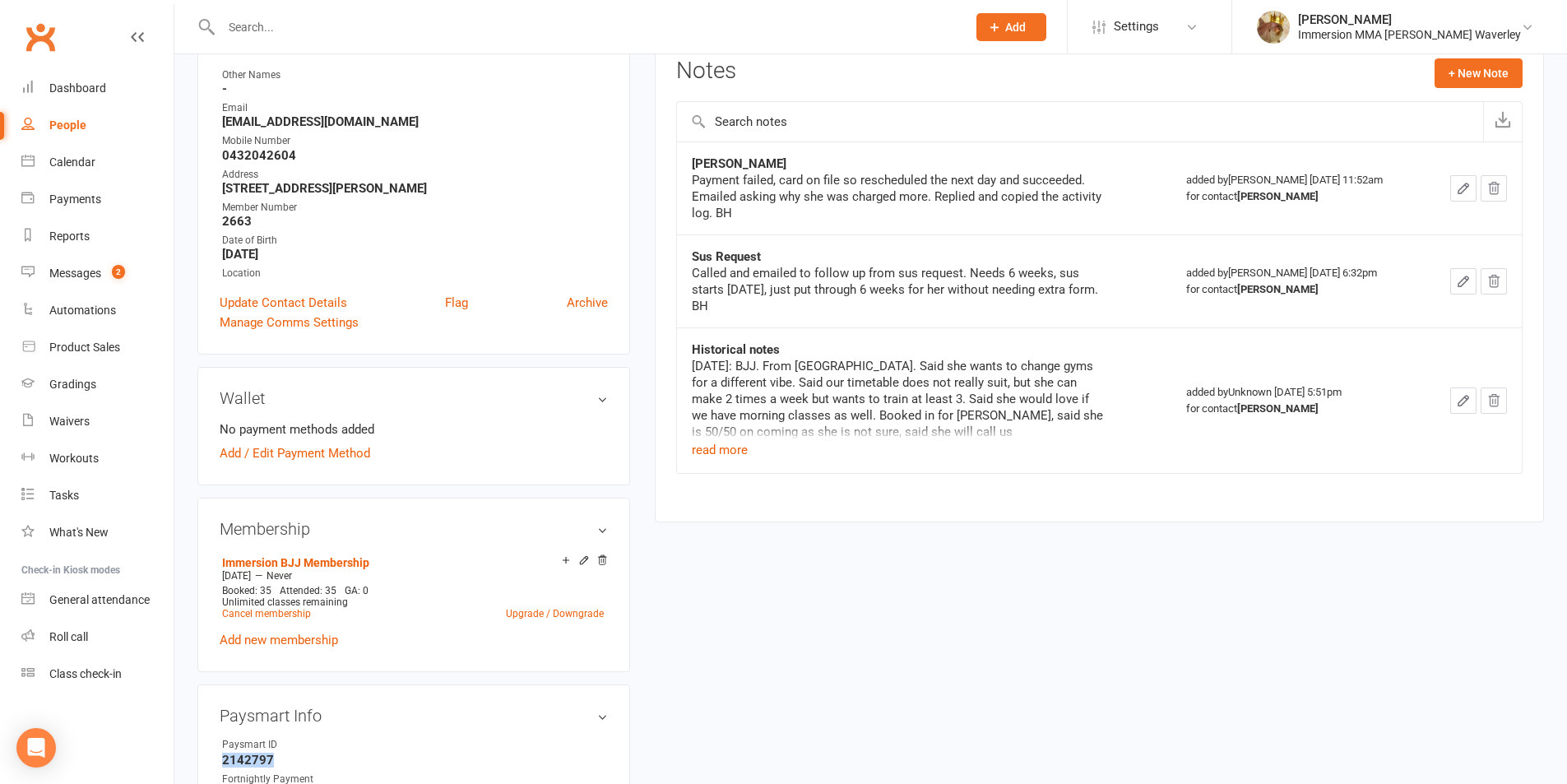
drag, startPoint x: 269, startPoint y: 758, endPoint x: 210, endPoint y: 760, distance: 59.0
click at [210, 764] on div "Paysmart Info edit Paysmart ID 2142797 Fortnightly Payment $90.00 Contract Star…" at bounding box center [413, 778] width 433 height 188
copy strong "2142797"
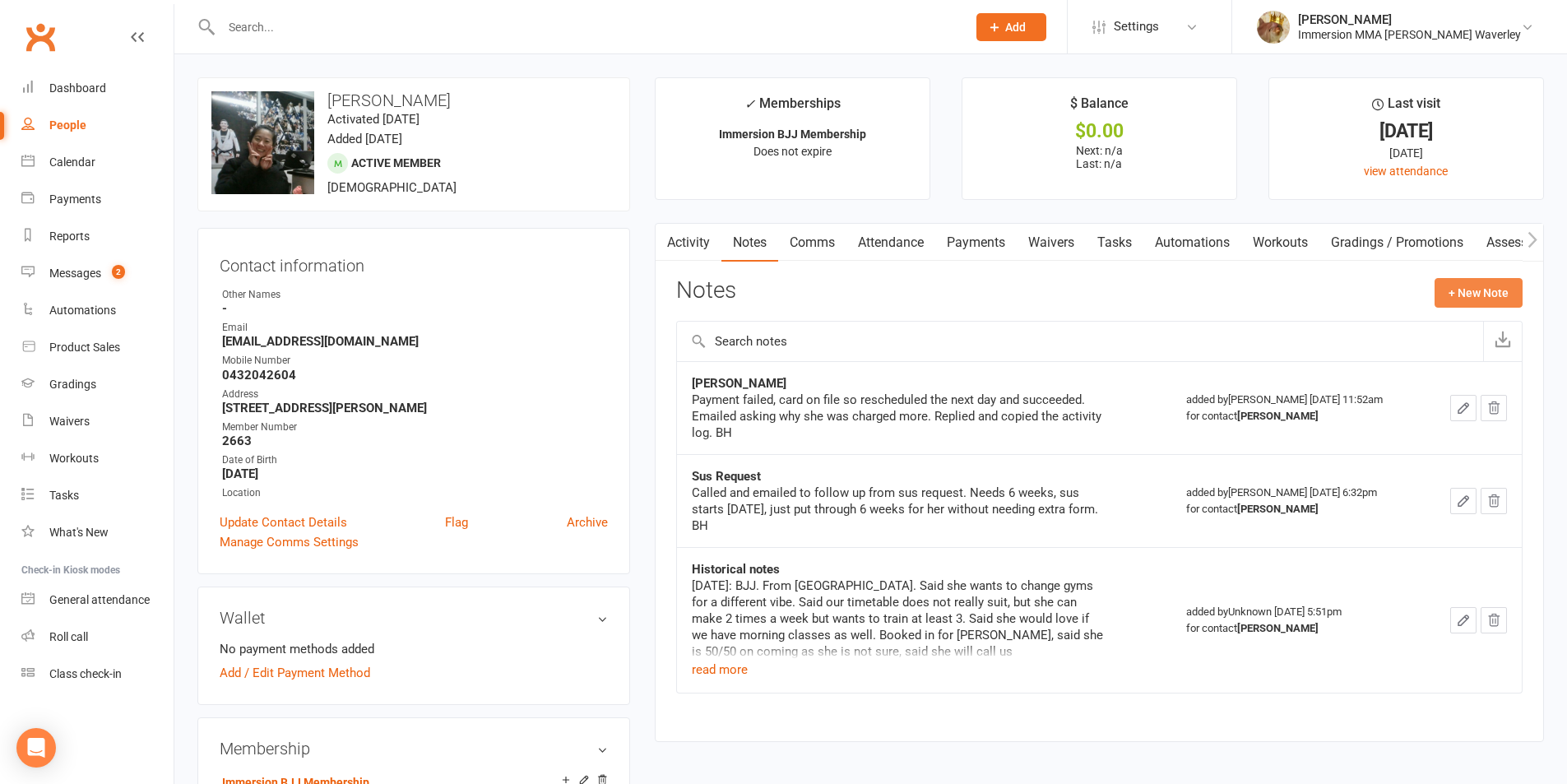
click at [1472, 291] on button "+ New Note" at bounding box center [1478, 293] width 88 height 30
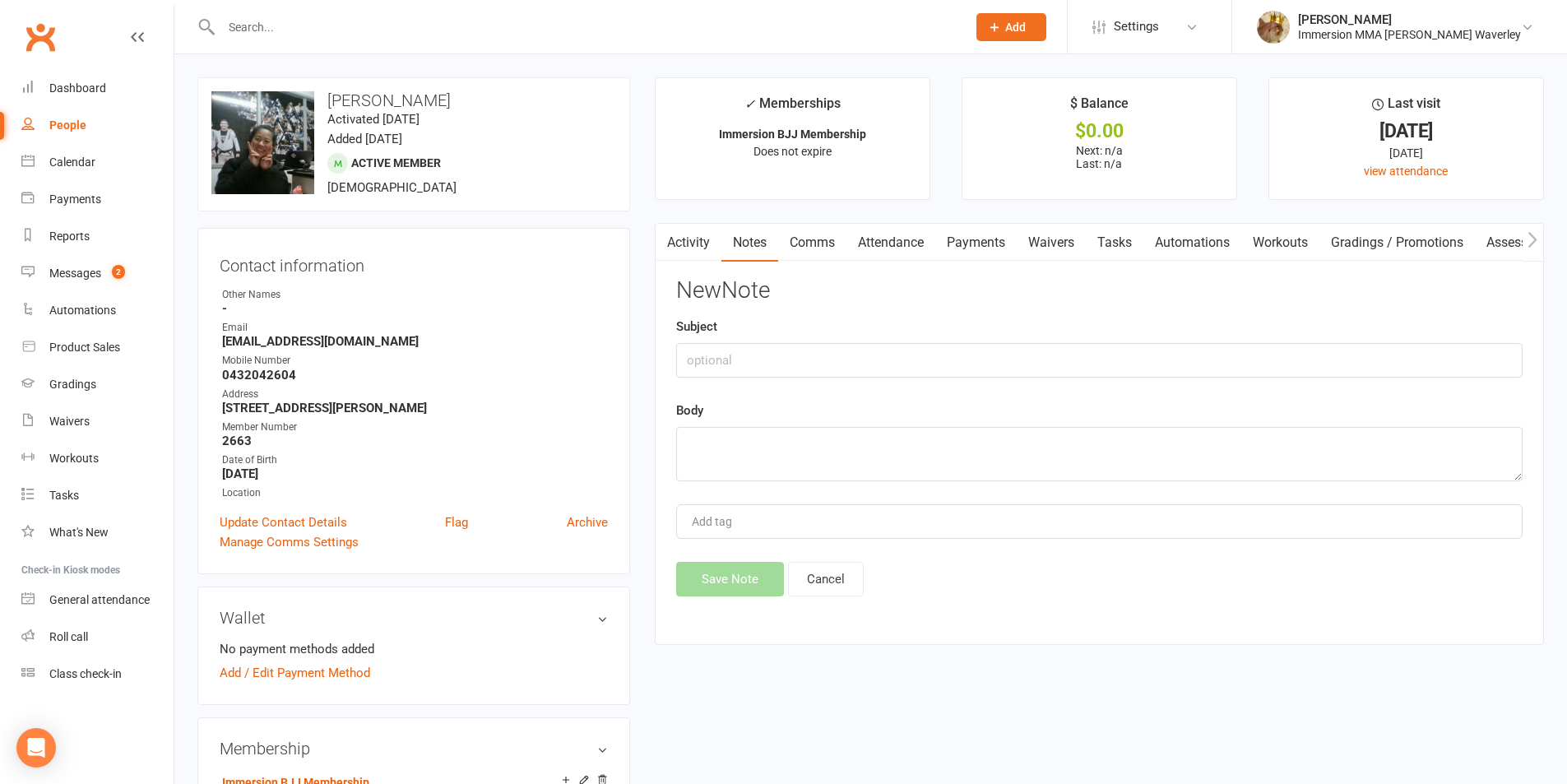
click at [1135, 389] on div "New Note Subject Body Add tag Save Note Cancel" at bounding box center [1100, 437] width 847 height 318
click at [1128, 341] on div "Subject" at bounding box center [1100, 347] width 847 height 61
click at [1109, 352] on input "text" at bounding box center [1100, 360] width 847 height 35
type input "Knee Followup"
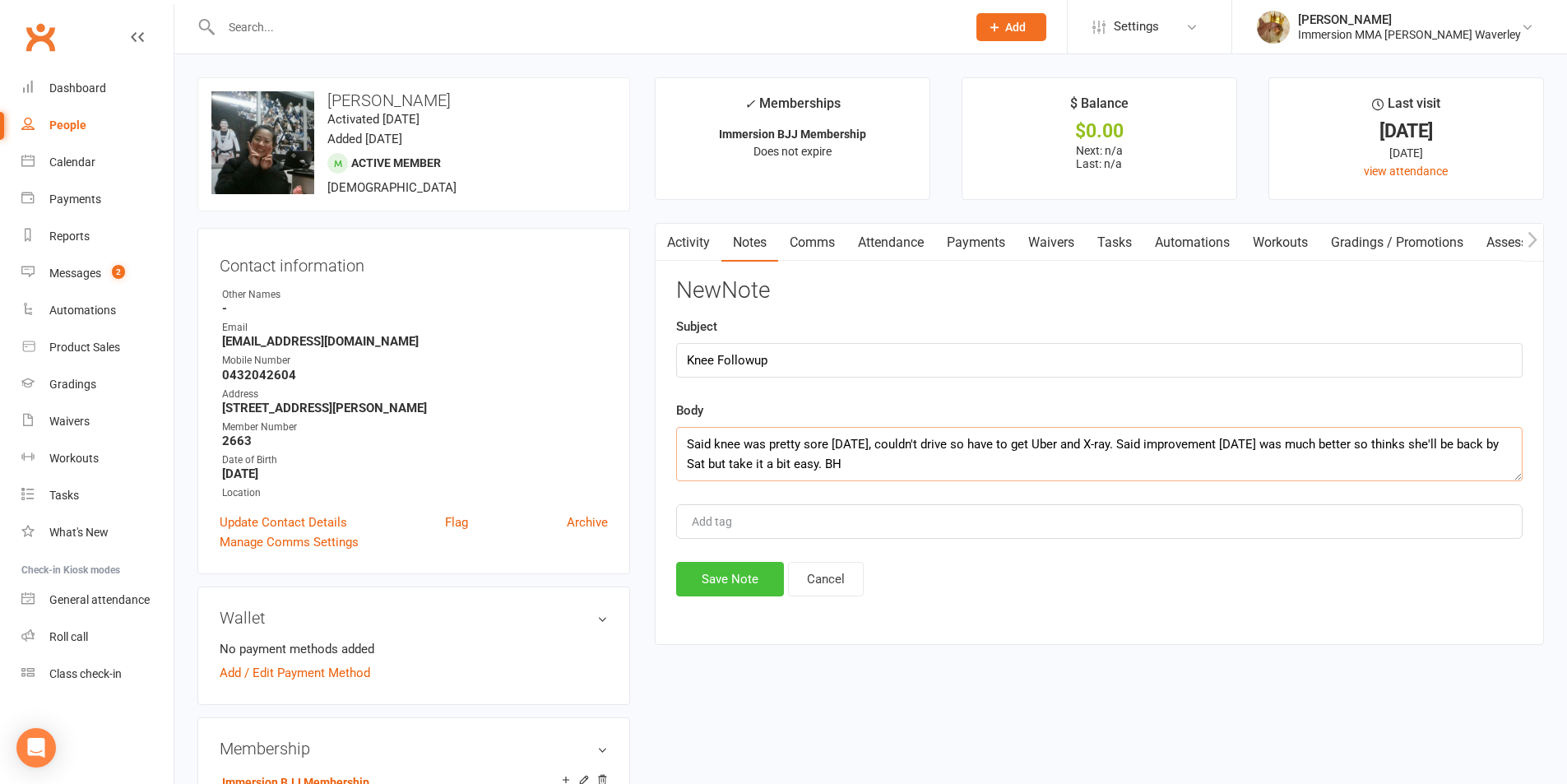
type textarea "Said knee was pretty sore yesterday, couldn't drive so have to get Uber and X-r…"
click at [719, 586] on button "Save Note" at bounding box center [730, 578] width 108 height 35
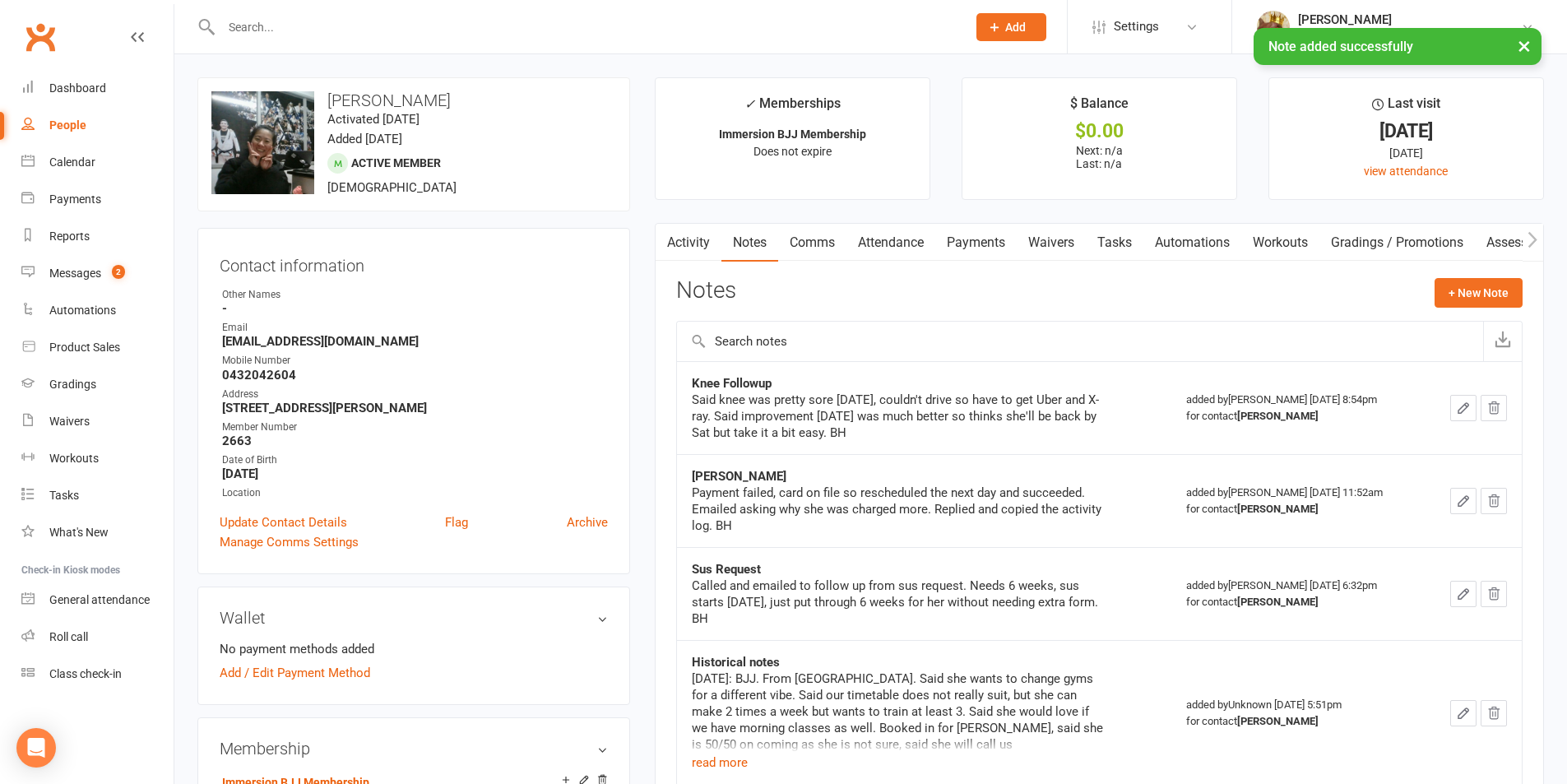
click at [1124, 234] on link "Tasks" at bounding box center [1115, 242] width 57 height 38
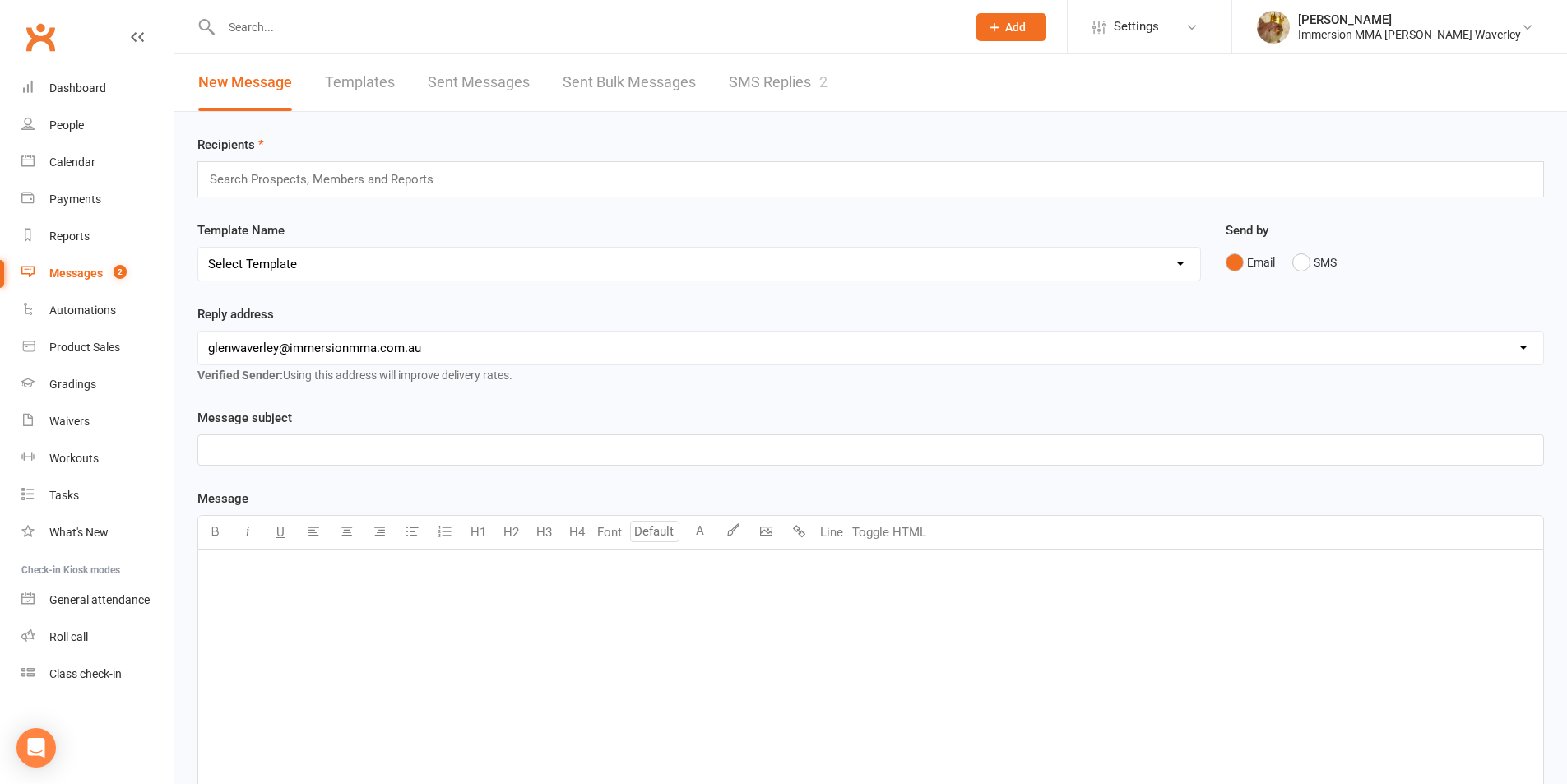
click at [751, 91] on link "SMS Replies 2" at bounding box center [778, 82] width 99 height 56
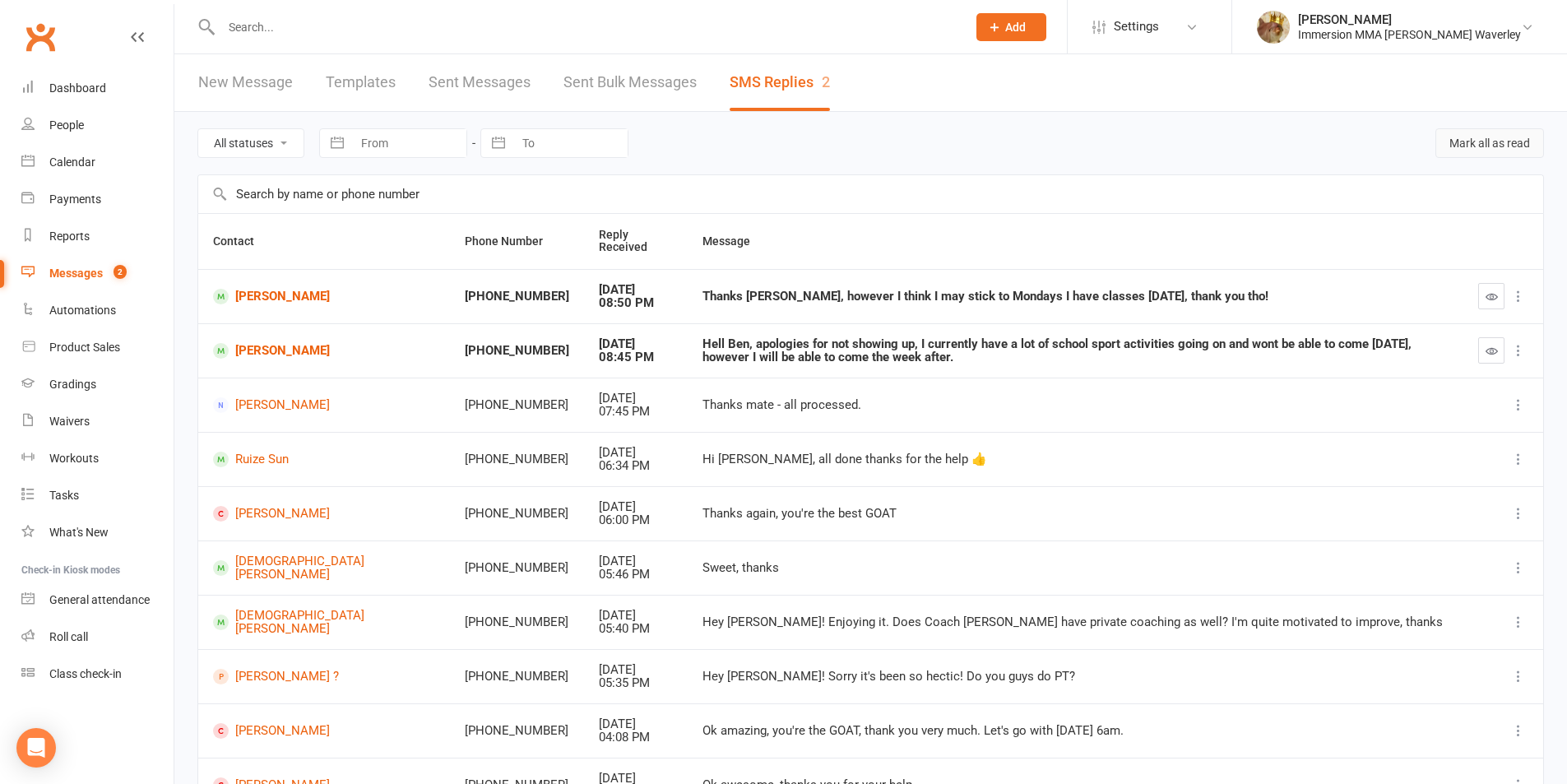
click at [1503, 136] on button "Mark all as read" at bounding box center [1489, 142] width 109 height 30
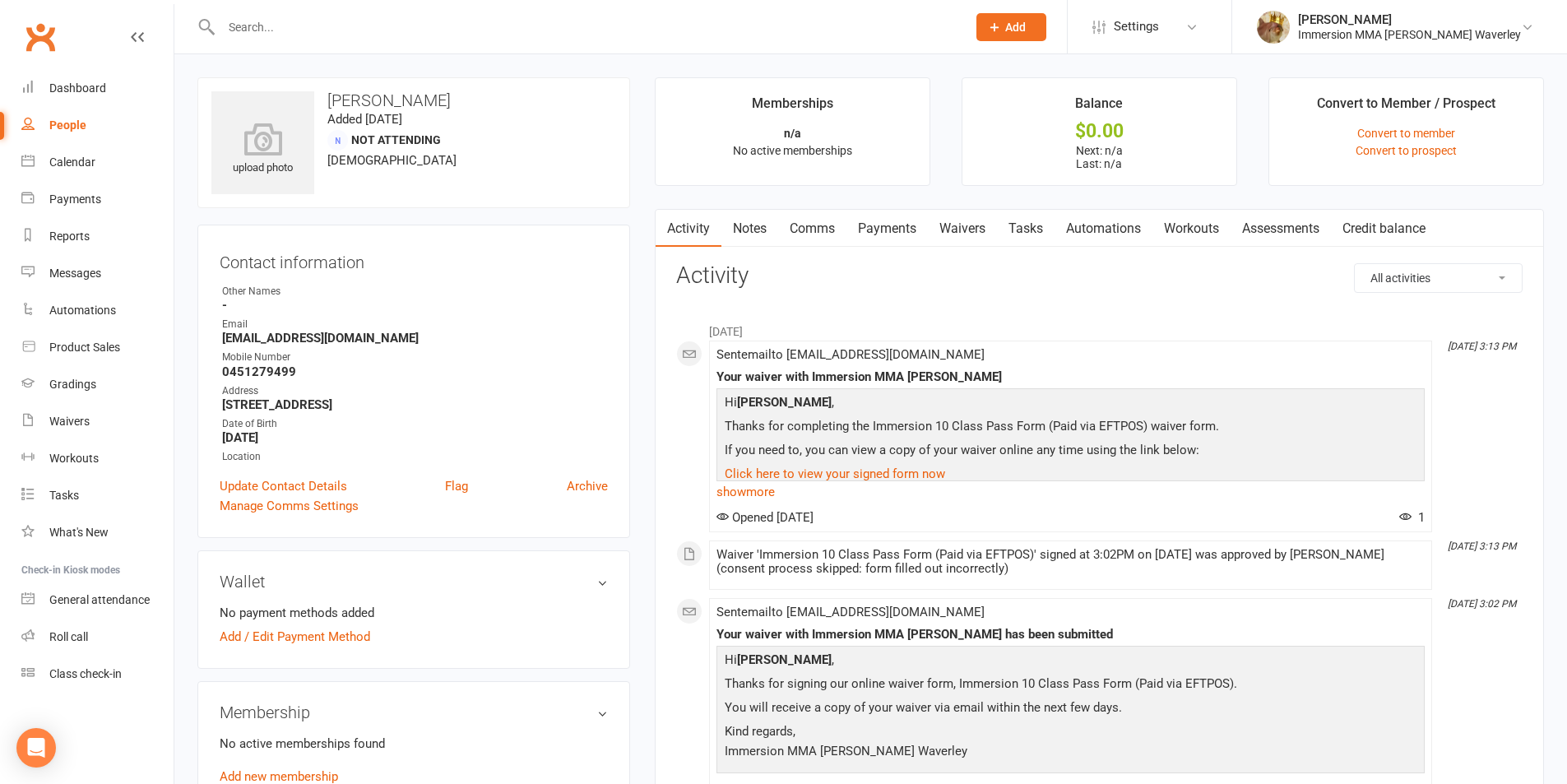
click at [734, 224] on link "Notes" at bounding box center [749, 228] width 57 height 38
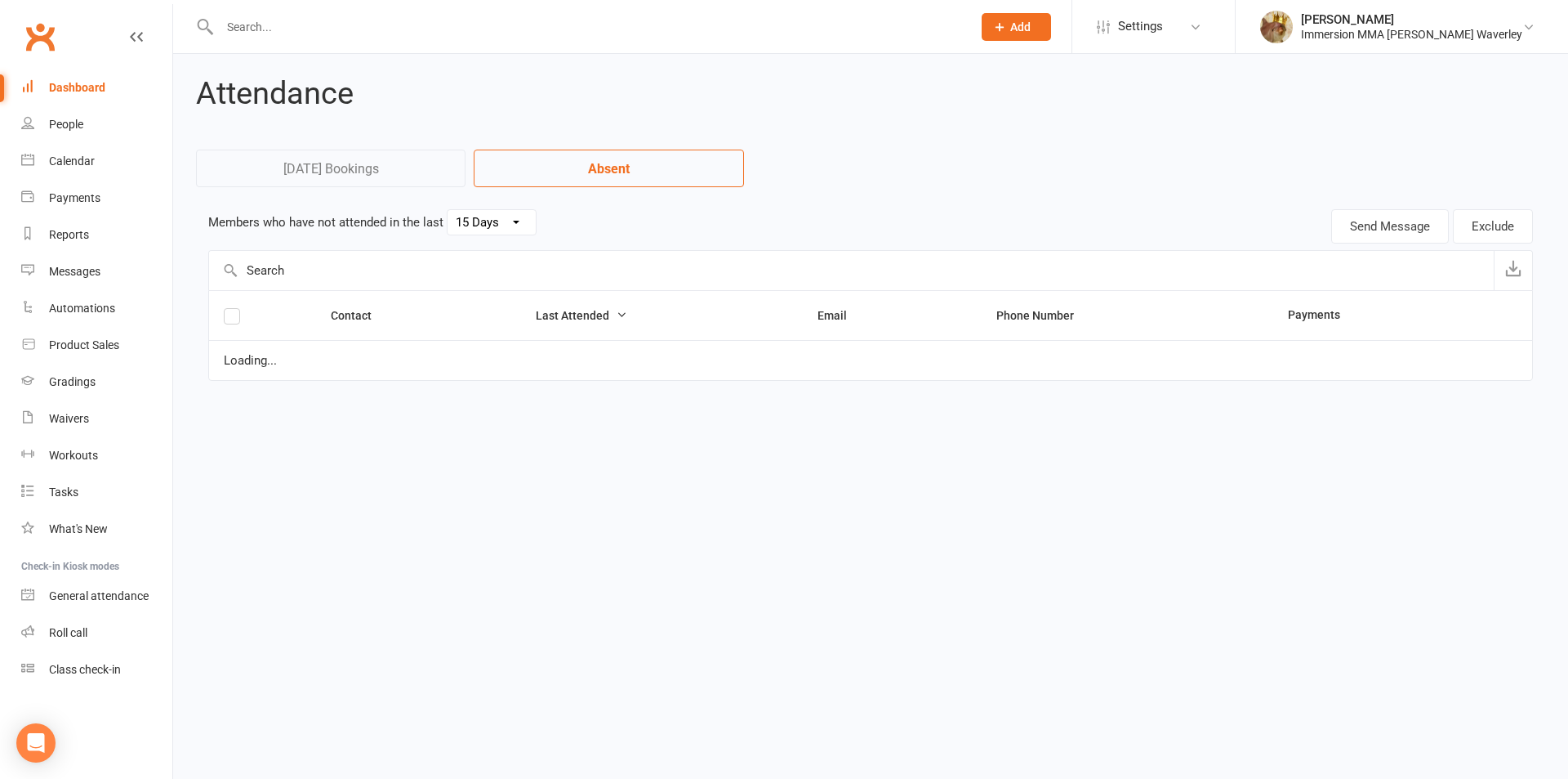
select select "15"
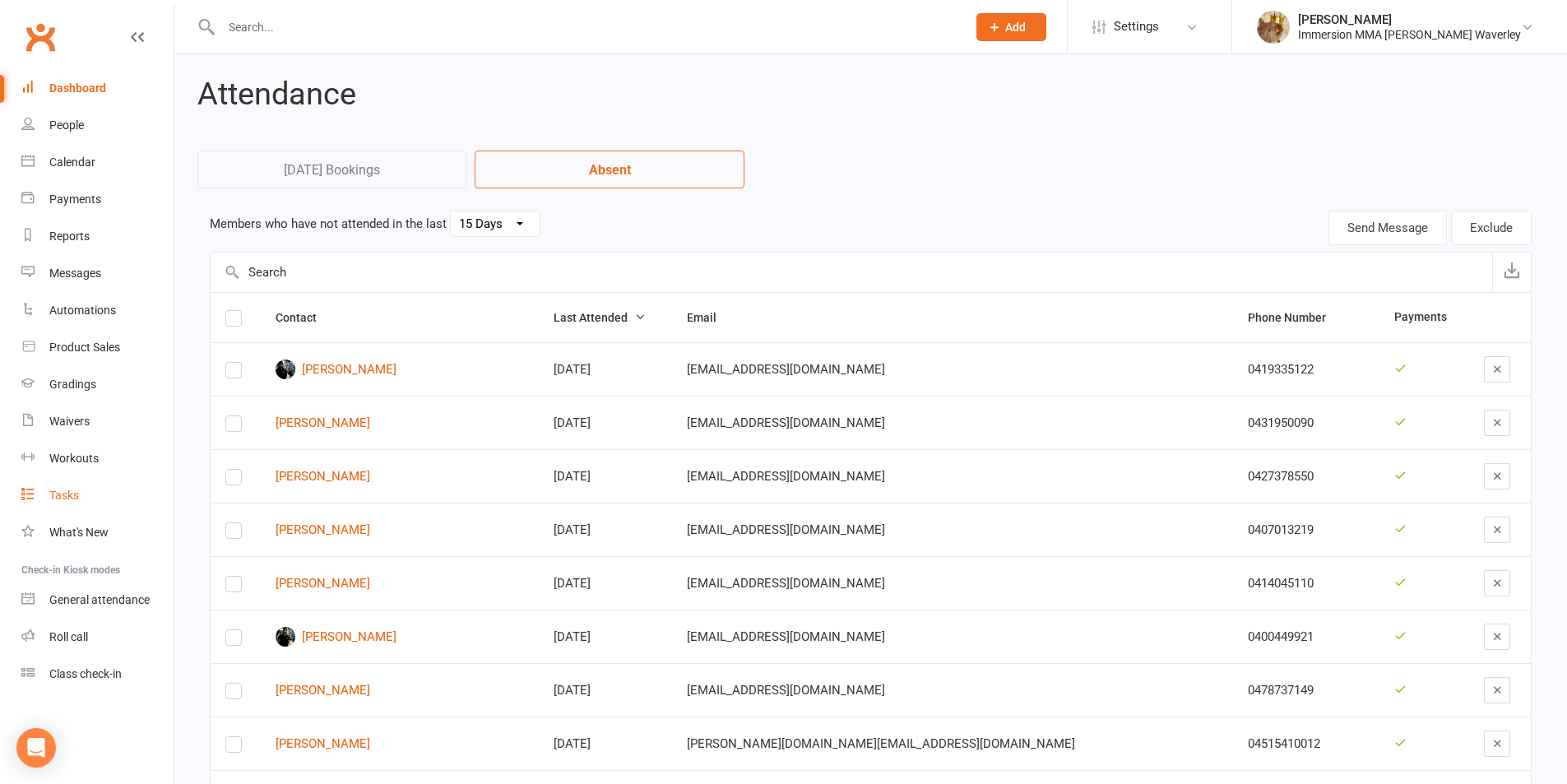
click at [73, 489] on div "Tasks" at bounding box center [64, 495] width 30 height 13
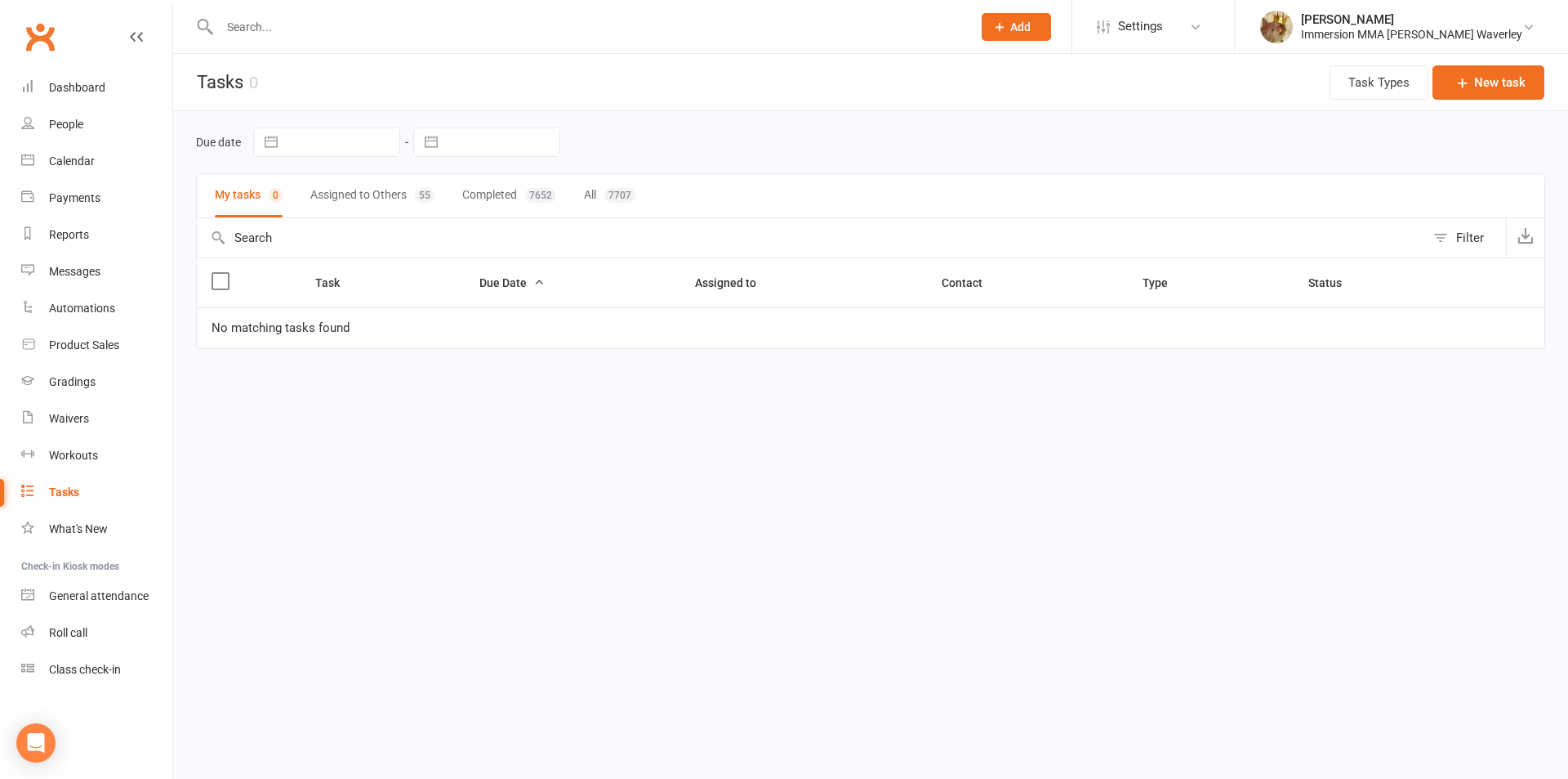
click at [388, 190] on button "Assigned to Others 55" at bounding box center [373, 196] width 124 height 44
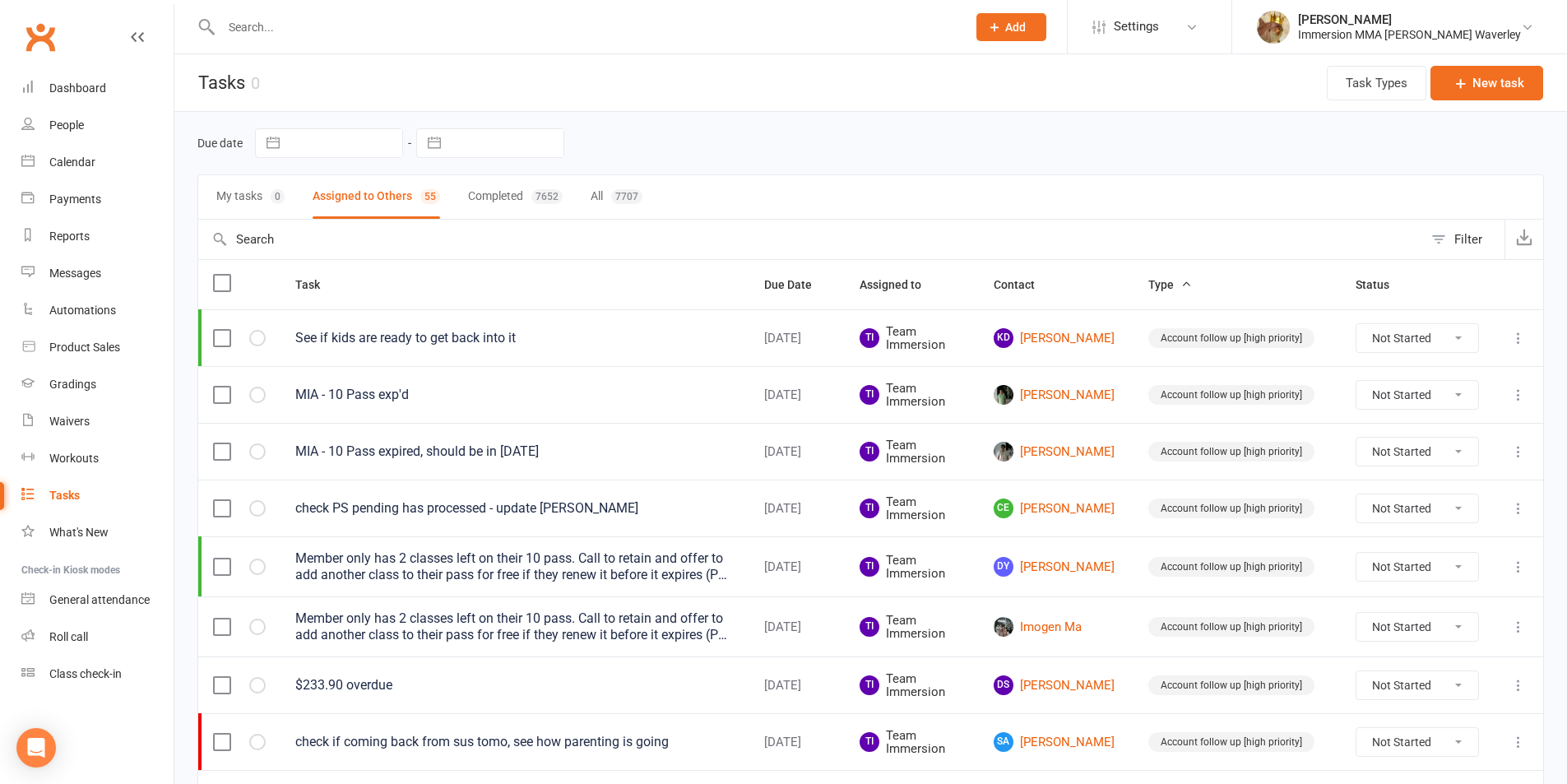
click at [435, 153] on button "button" at bounding box center [433, 142] width 30 height 28
select select "8"
select select "2025"
select select "9"
select select "2025"
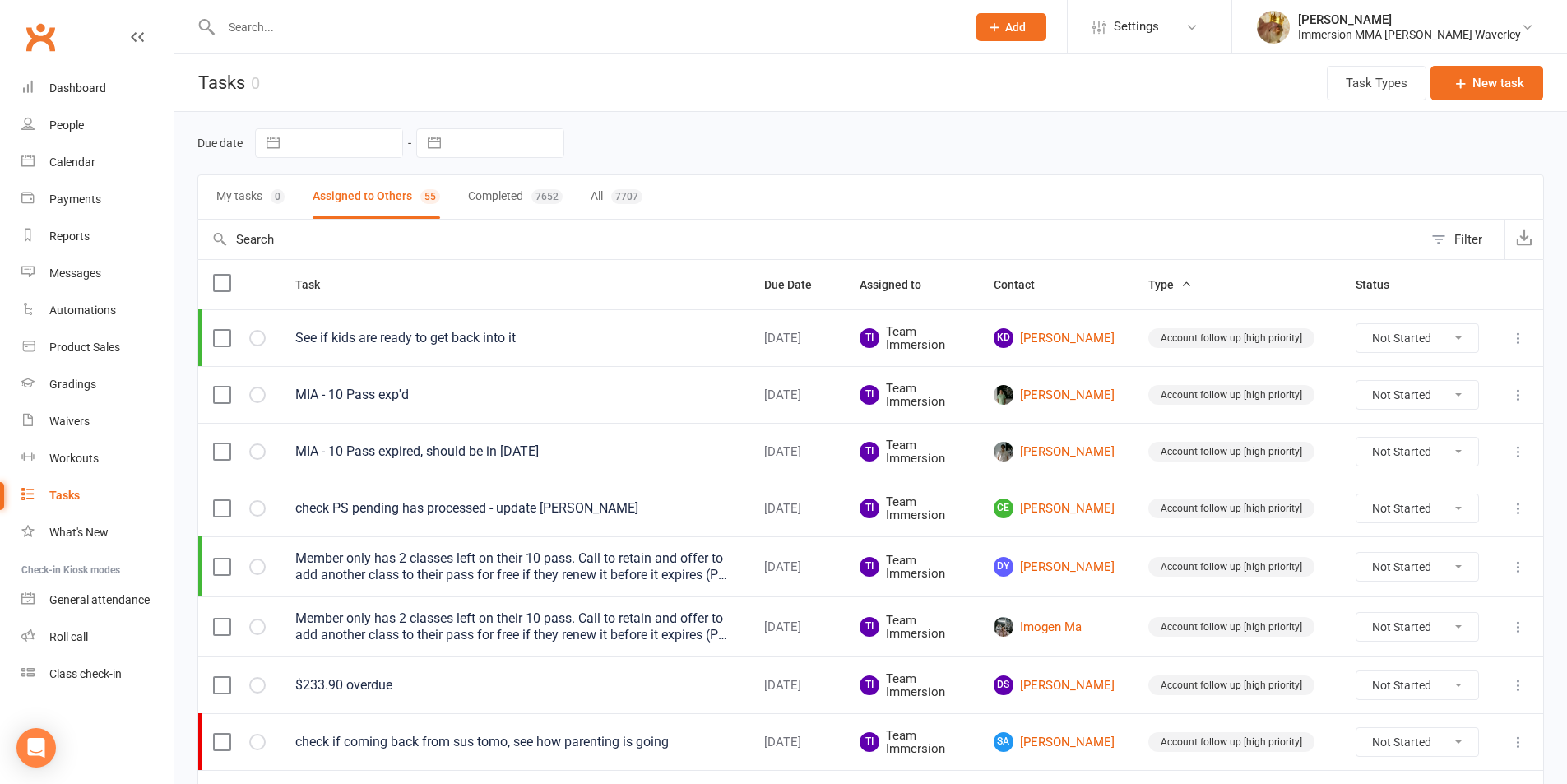
select select "10"
select select "2025"
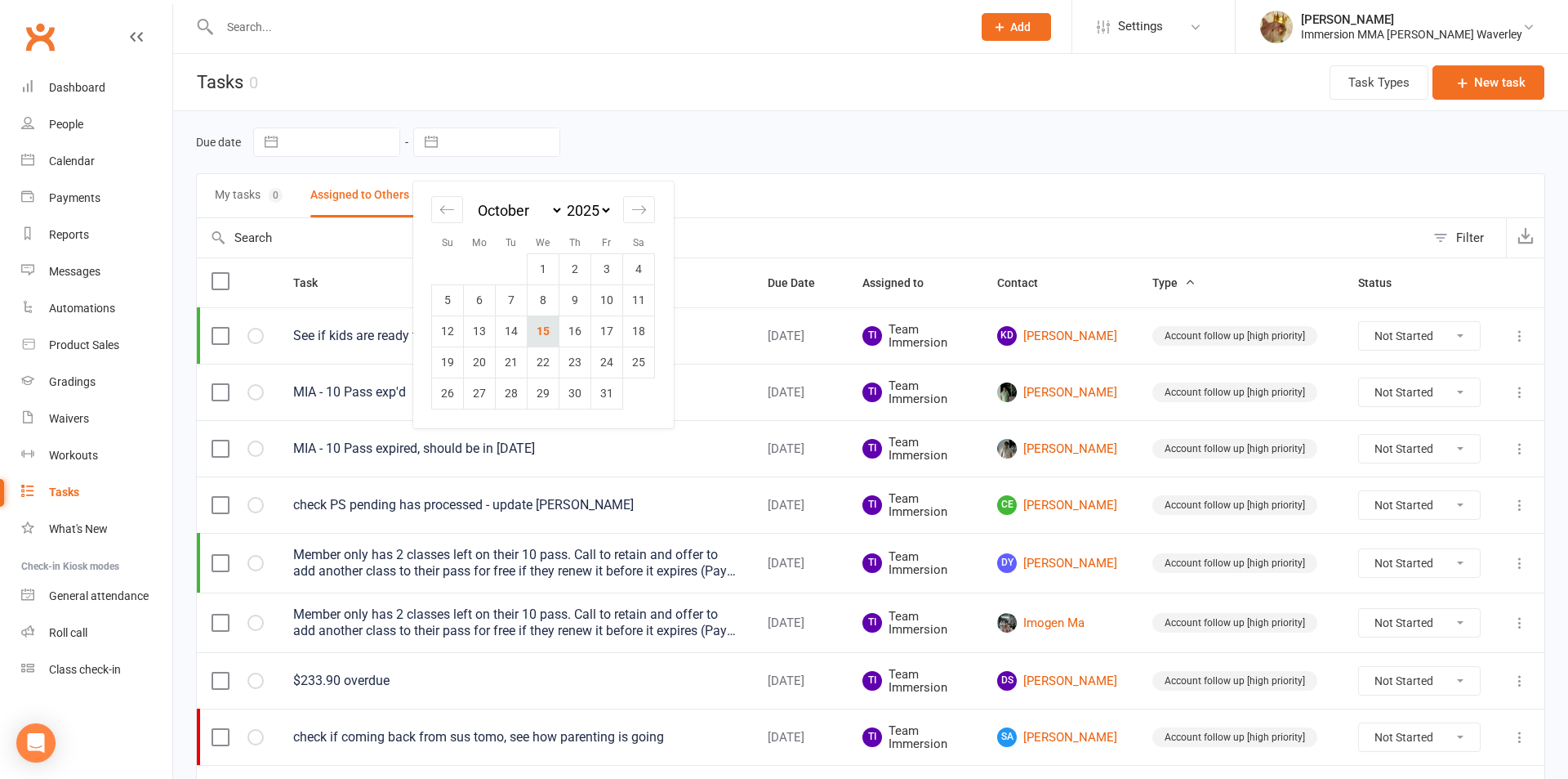
click at [551, 338] on td "15" at bounding box center [543, 331] width 32 height 31
type input "[DATE]"
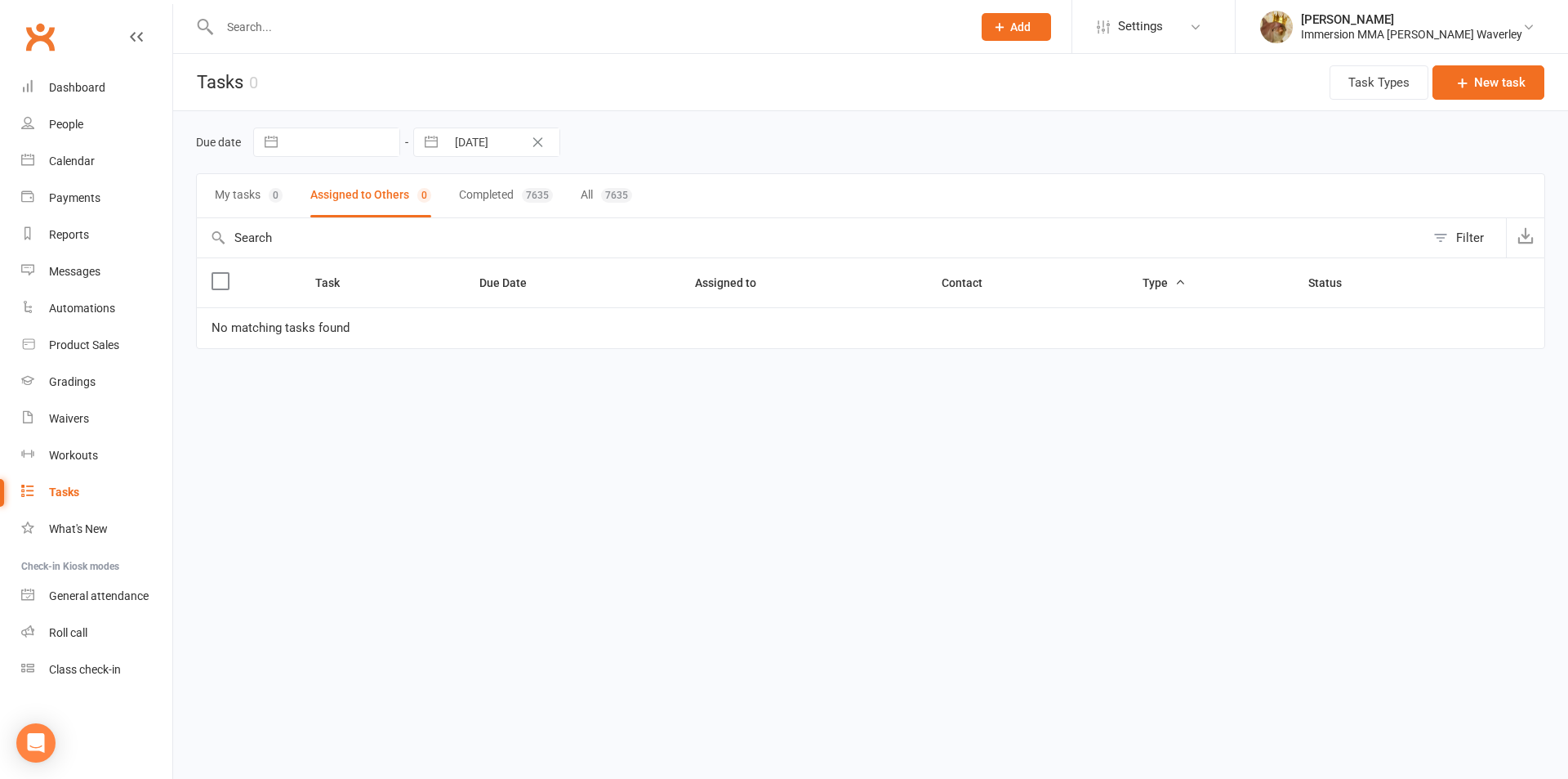
click at [428, 152] on button "button" at bounding box center [430, 142] width 29 height 28
select select "8"
select select "2025"
select select "9"
select select "2025"
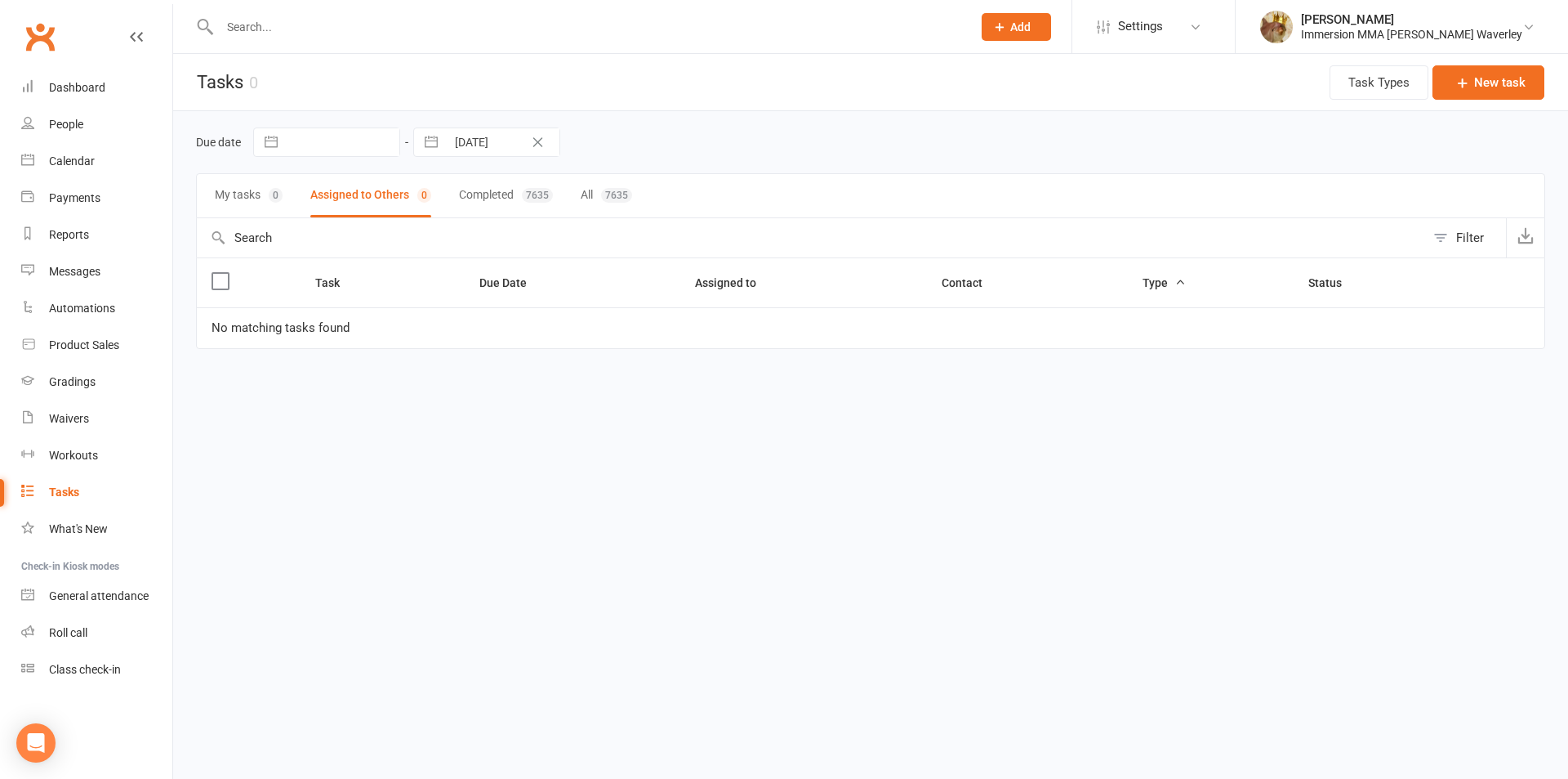
select select "10"
select select "2025"
click at [575, 320] on td "16" at bounding box center [575, 331] width 32 height 31
type input "16 Oct 2025"
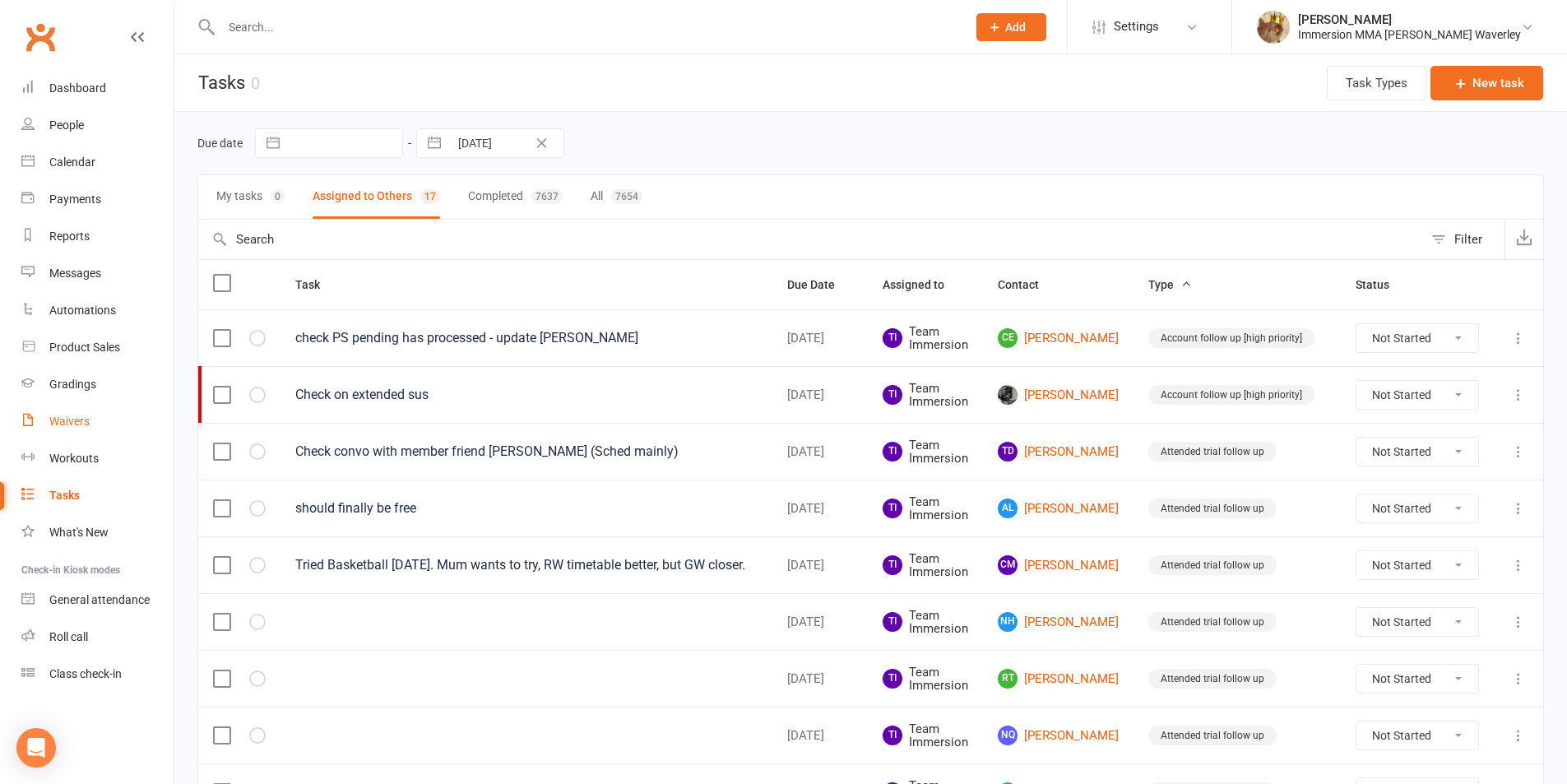
click at [98, 429] on link "Waivers" at bounding box center [97, 422] width 152 height 37
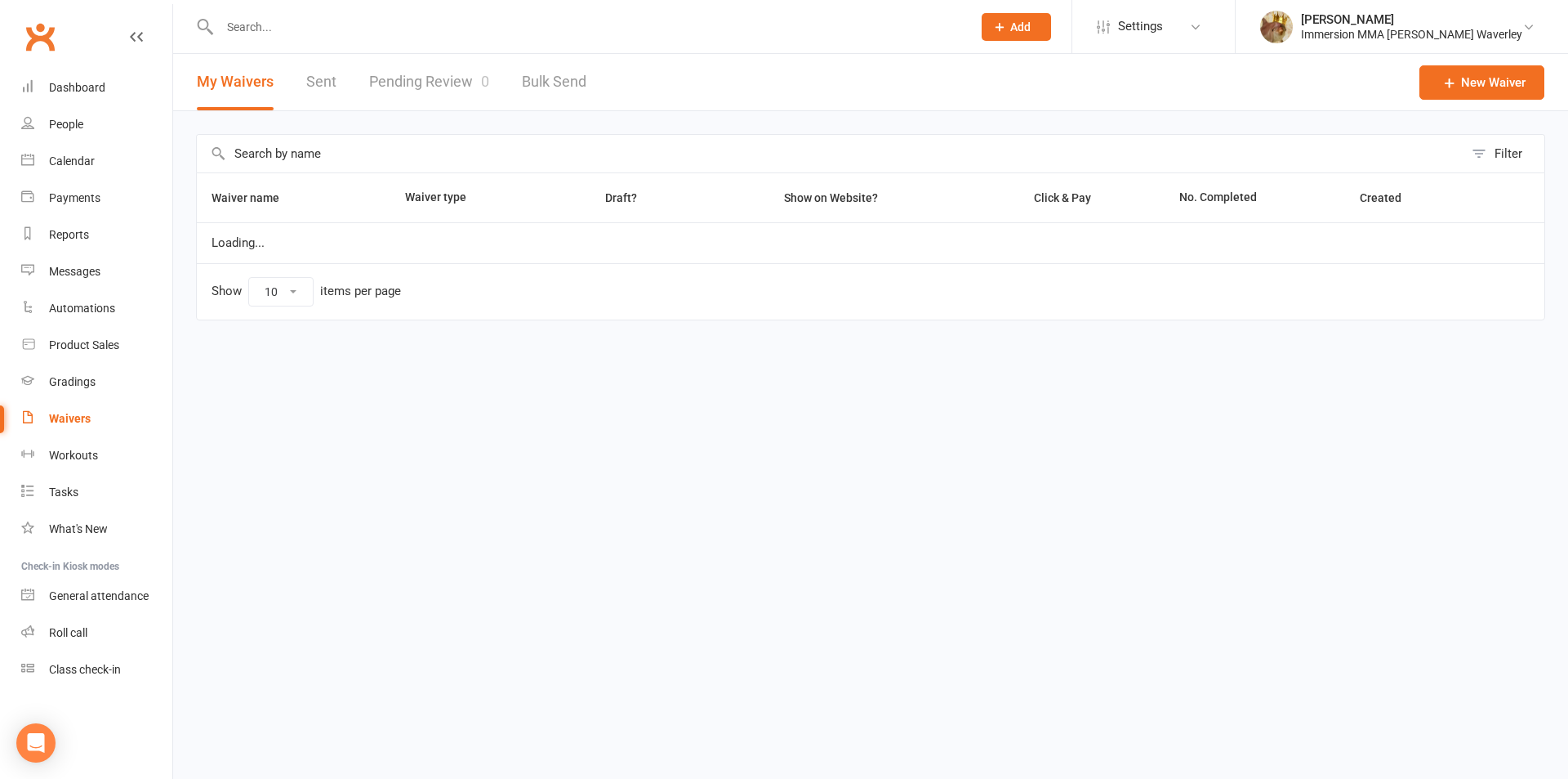
select select "100"
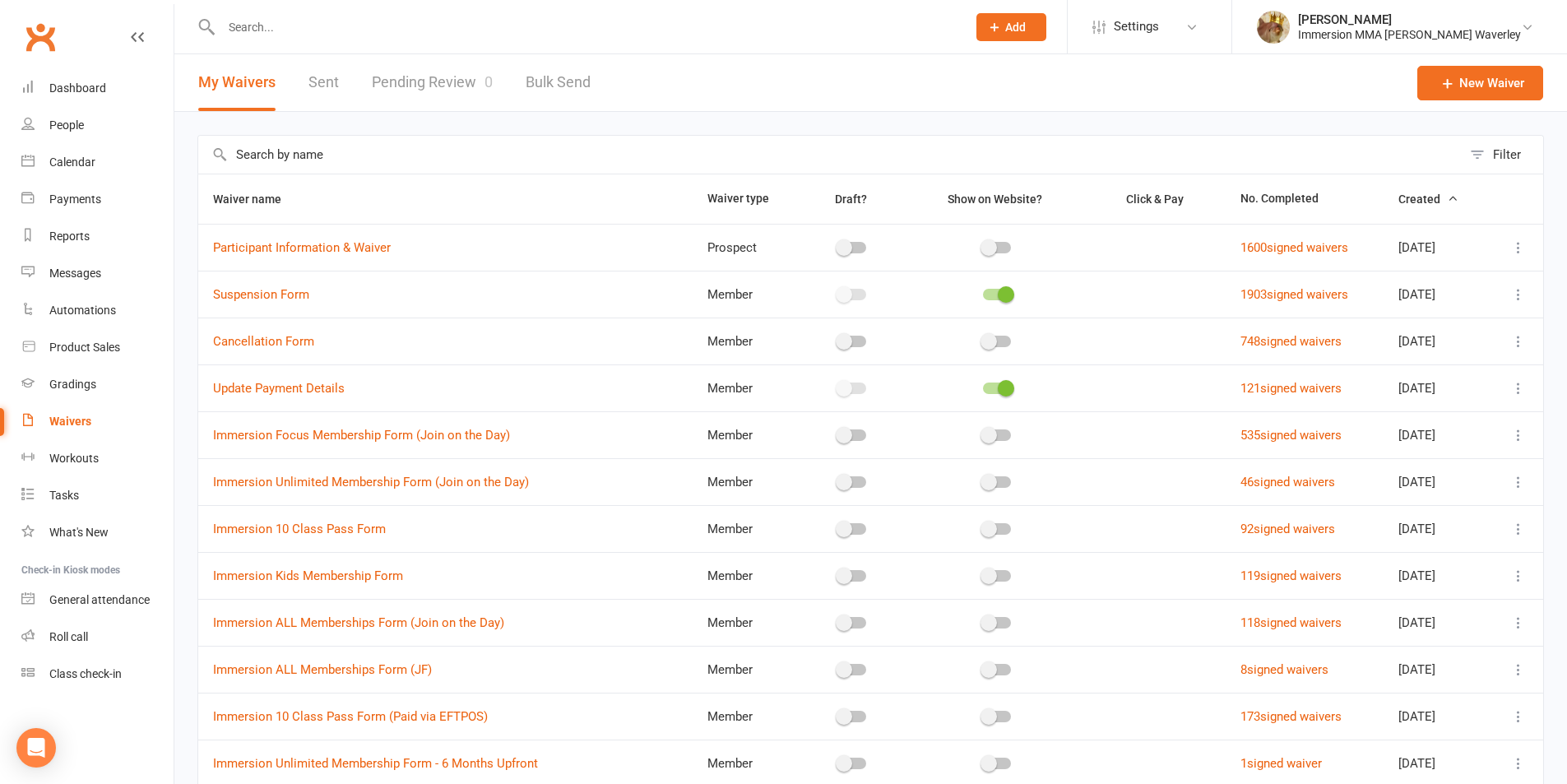
click at [274, 25] on input "text" at bounding box center [586, 27] width 739 height 23
click at [264, 22] on input "text" at bounding box center [586, 27] width 739 height 23
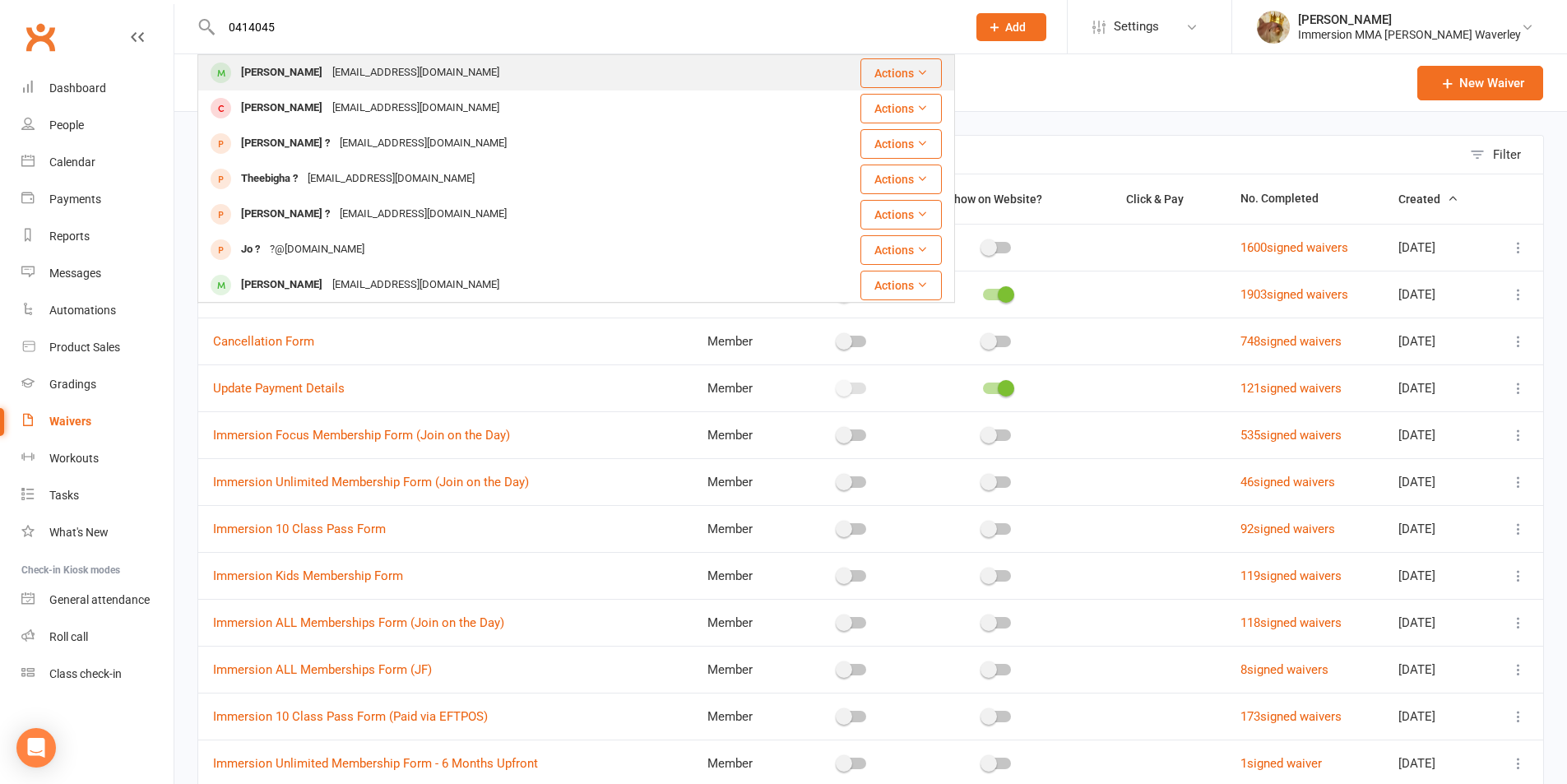
type input "0414045"
click at [269, 67] on div "Soroash Jamshid" at bounding box center [282, 72] width 91 height 24
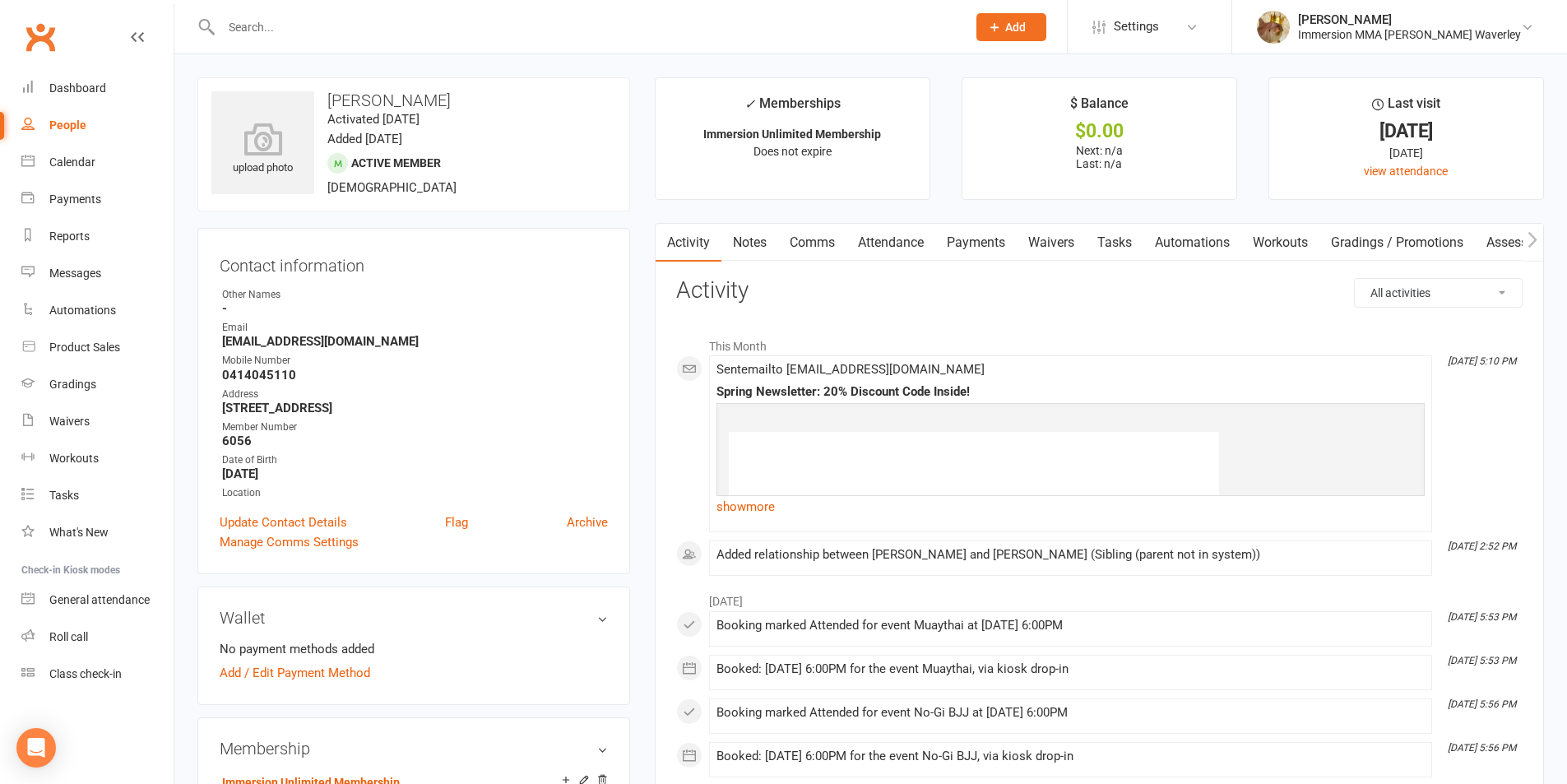
click at [981, 235] on link "Payments" at bounding box center [976, 242] width 82 height 38
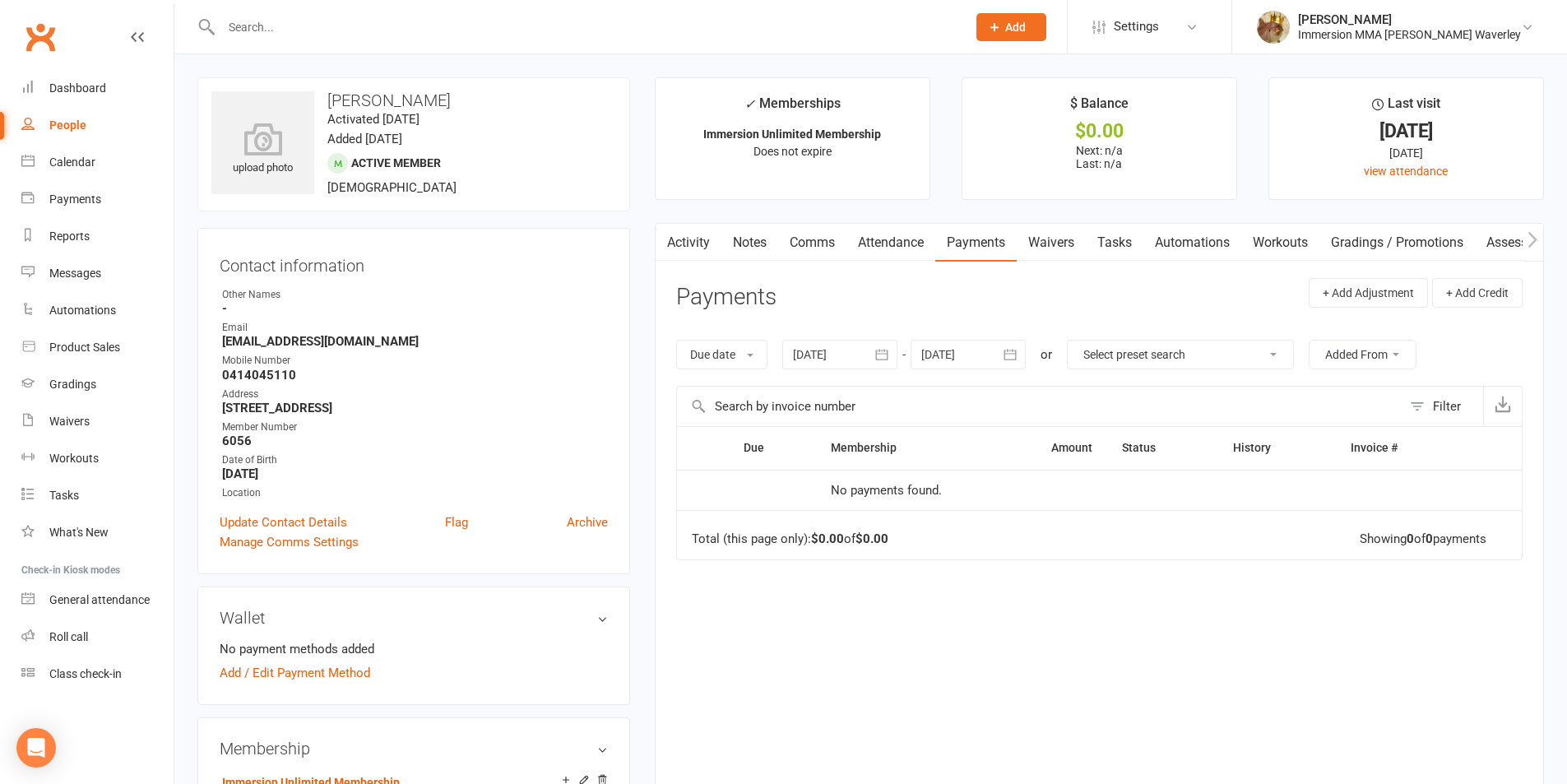
click at [920, 236] on link "Attendance" at bounding box center [891, 242] width 89 height 38
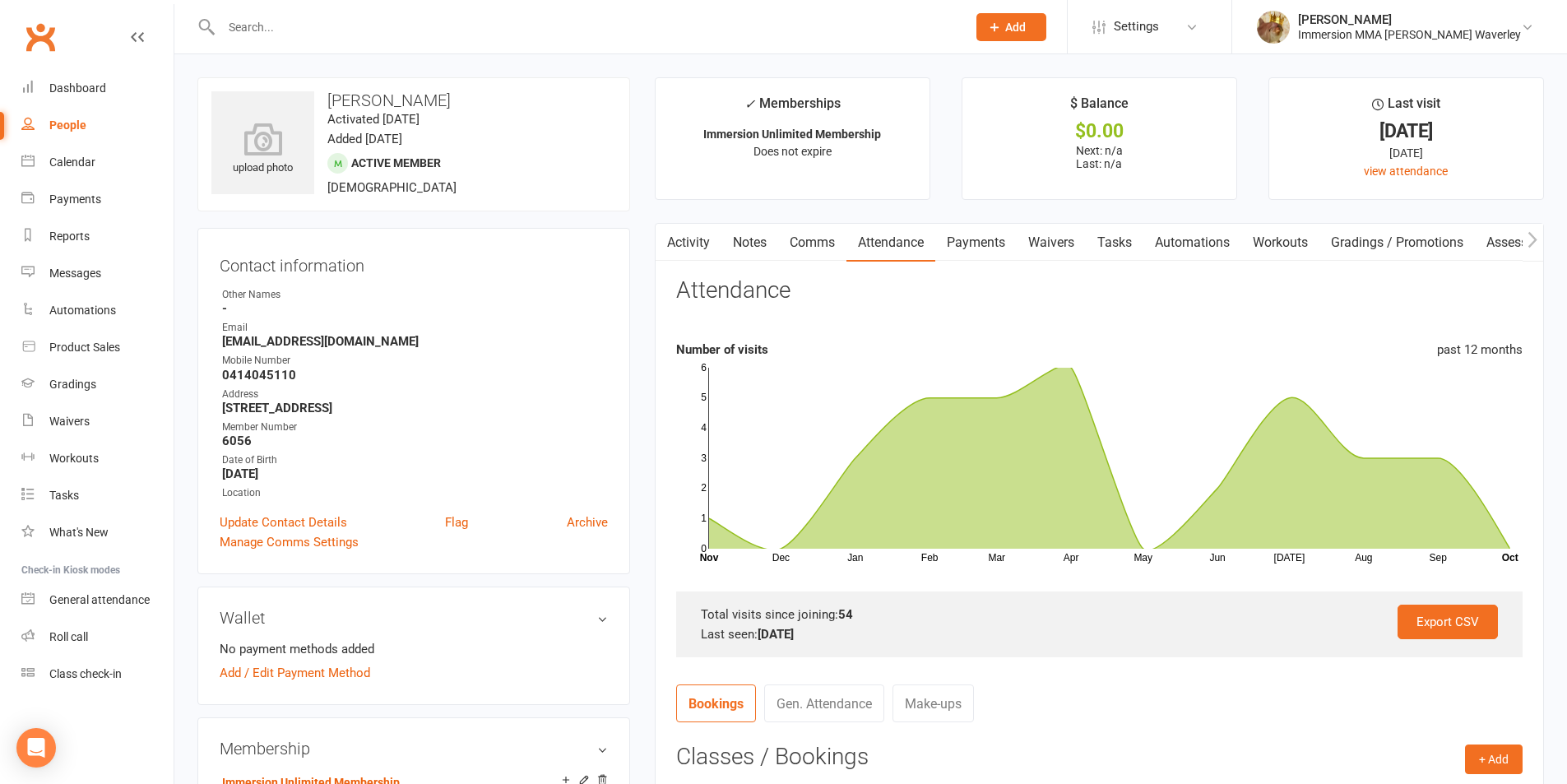
click at [757, 231] on link "Notes" at bounding box center [749, 242] width 57 height 38
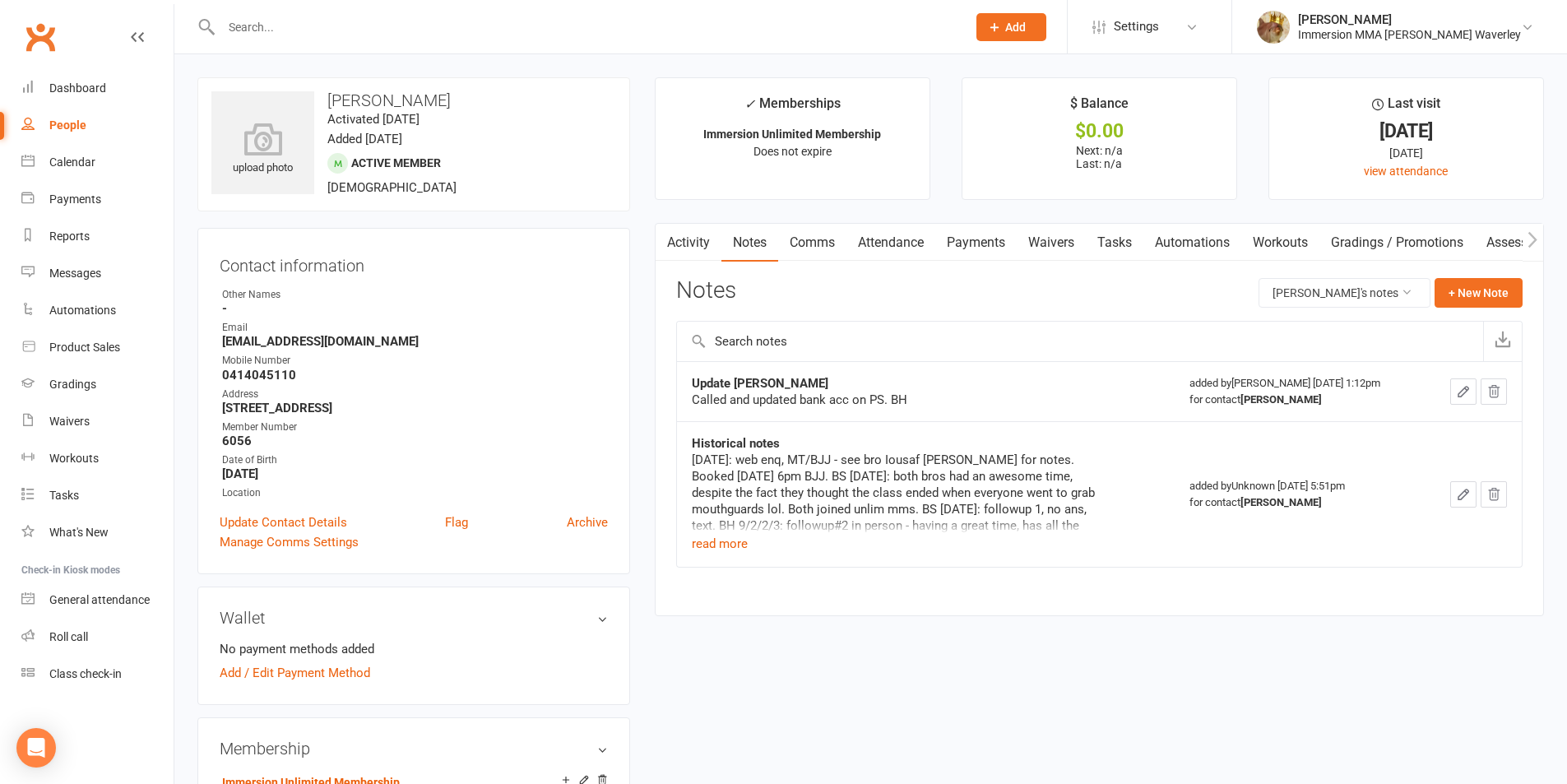
click at [1031, 238] on link "Waivers" at bounding box center [1052, 242] width 69 height 38
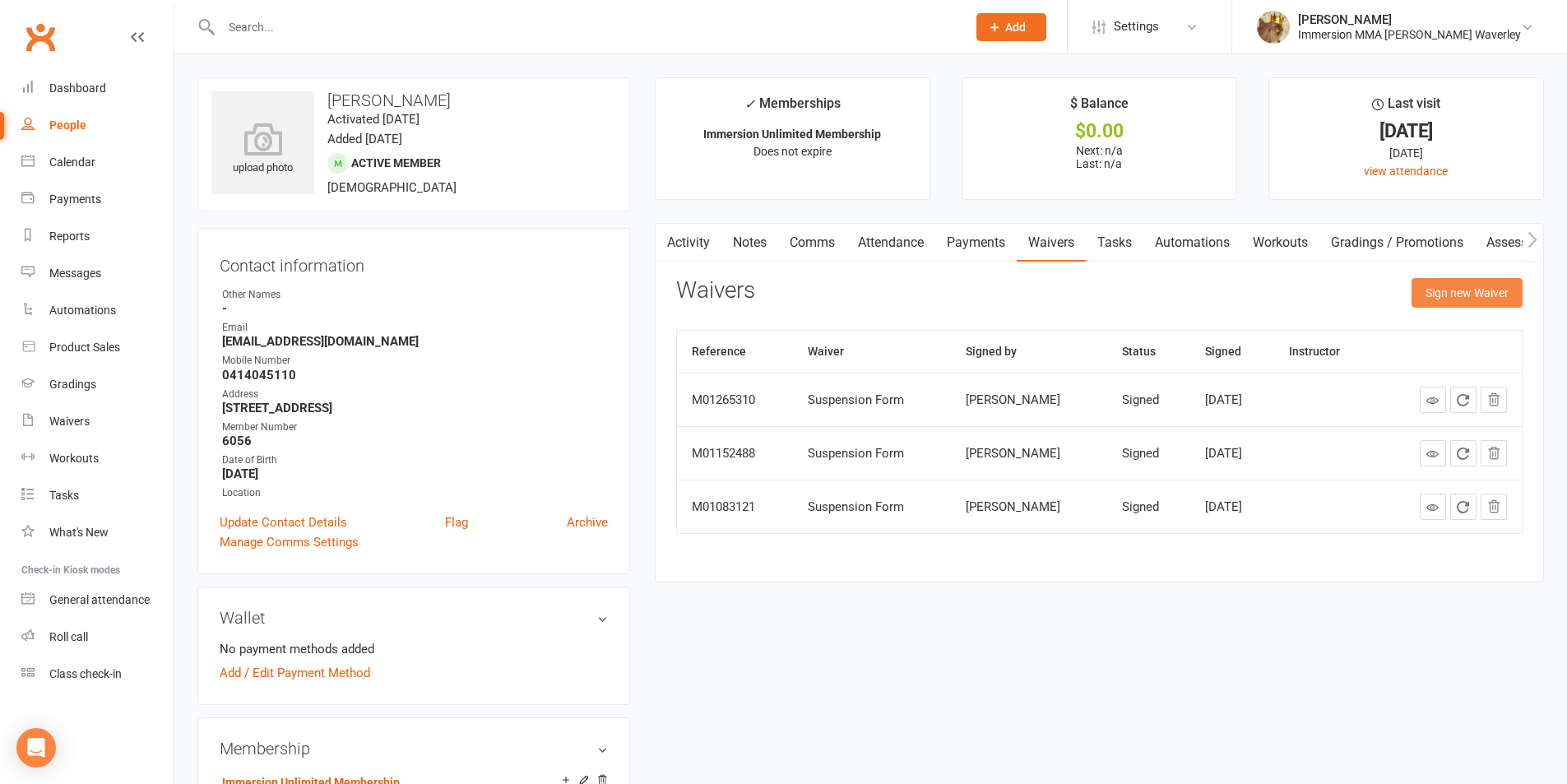
click at [1464, 279] on button "Sign new Waiver" at bounding box center [1467, 293] width 111 height 30
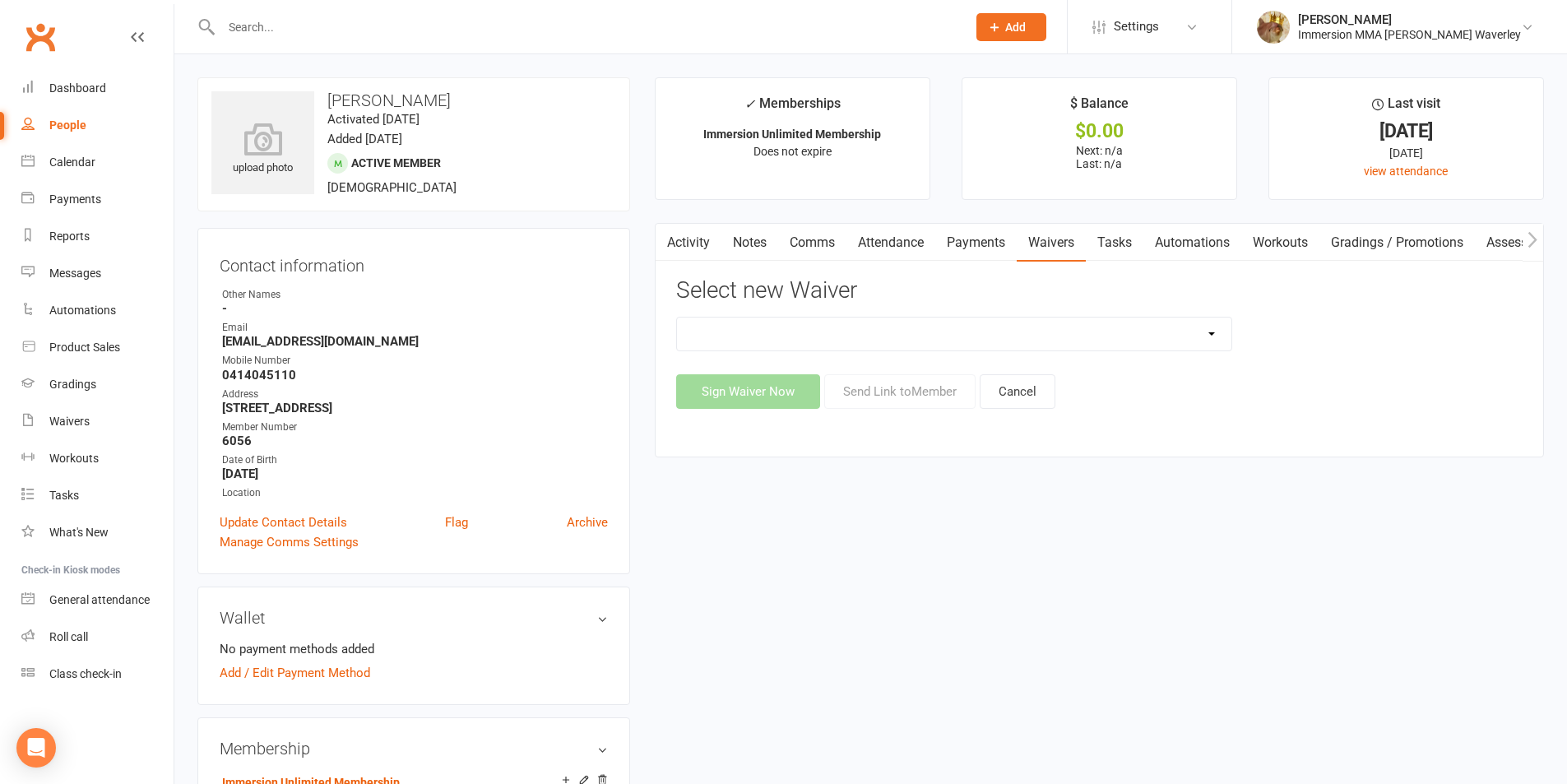
click at [969, 339] on select "Cancellation Form Immersion 10 Class Pass Form Immersion 10 Class Pass Form (Pa…" at bounding box center [954, 334] width 554 height 33
select select "10640"
click at [677, 318] on select "Cancellation Form Immersion 10 Class Pass Form Immersion 10 Class Pass Form (Pa…" at bounding box center [954, 334] width 554 height 33
click at [897, 388] on button "Send Link to Member" at bounding box center [899, 391] width 151 height 35
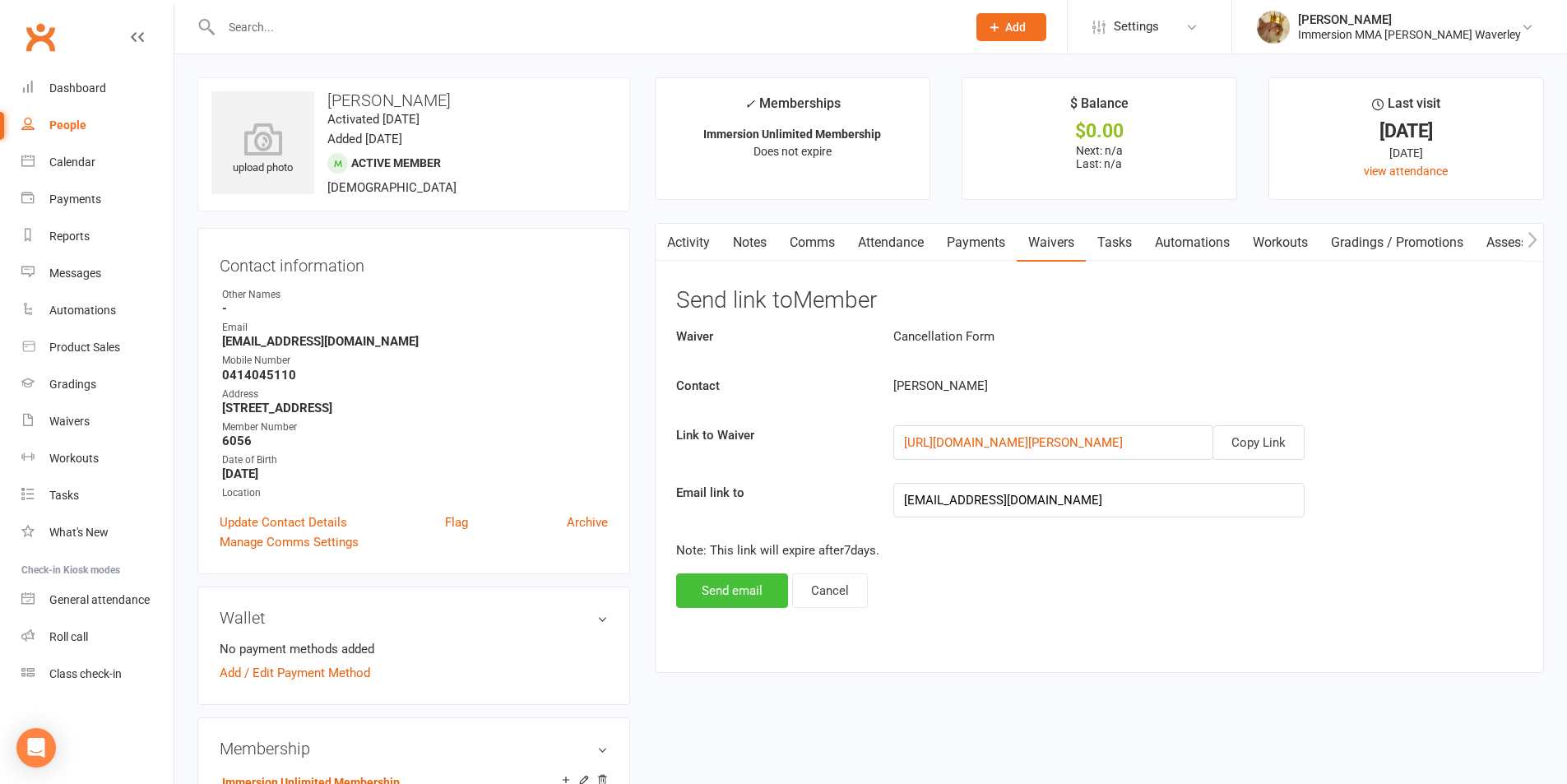
click at [777, 581] on button "Send email" at bounding box center [732, 590] width 112 height 35
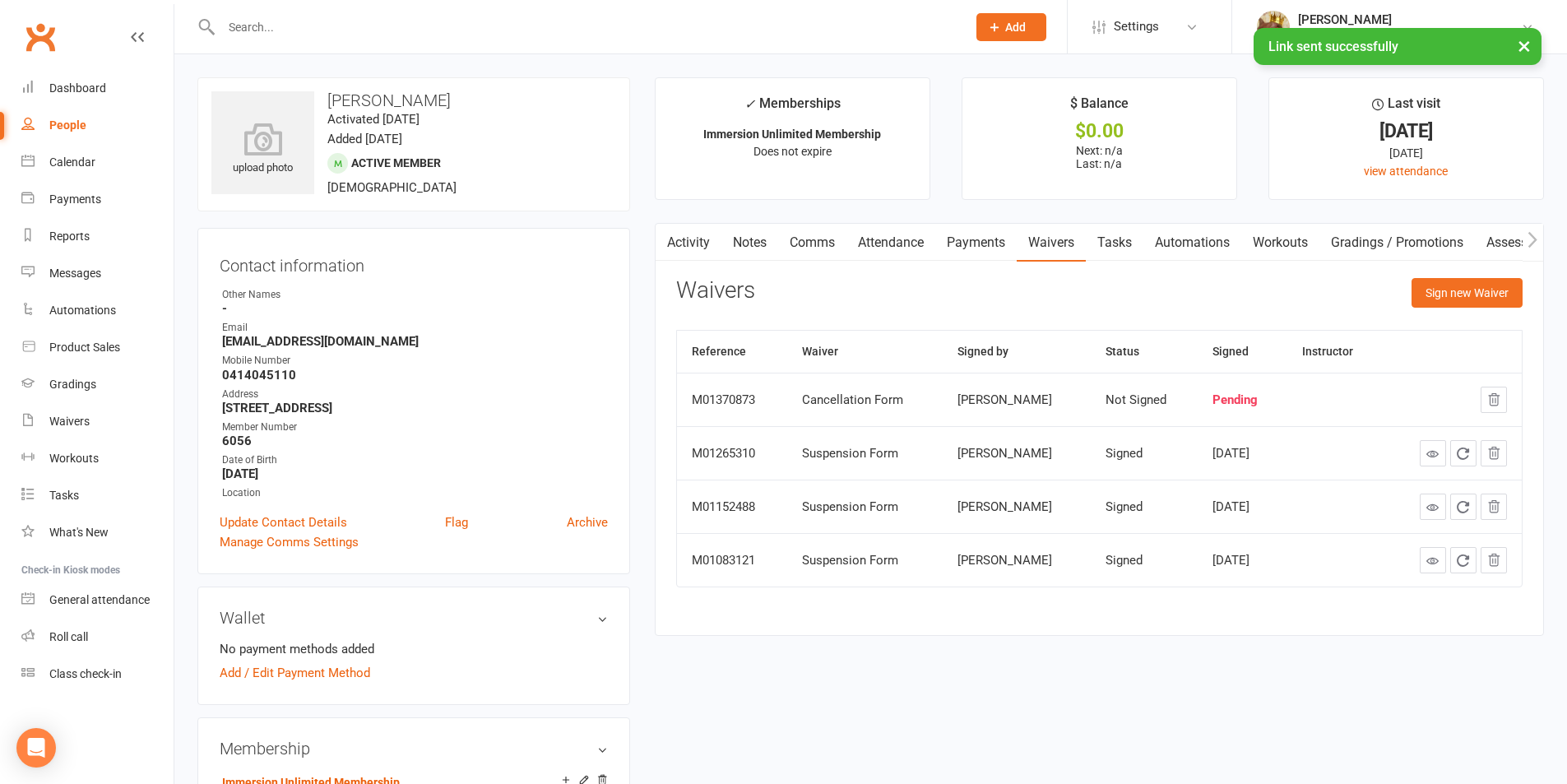
click at [967, 250] on link "Payments" at bounding box center [976, 242] width 82 height 38
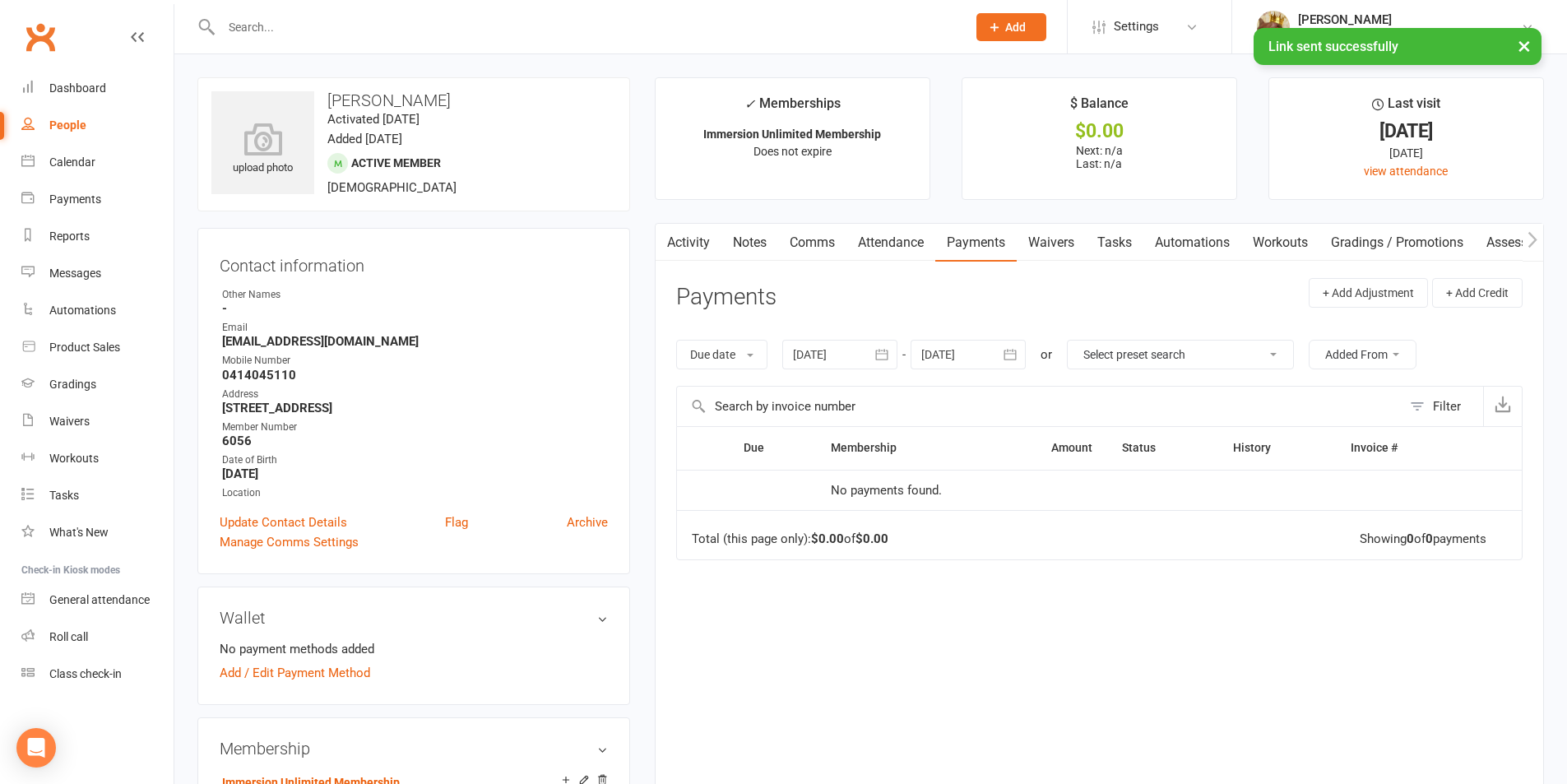
click at [1064, 242] on link "Waivers" at bounding box center [1052, 242] width 69 height 38
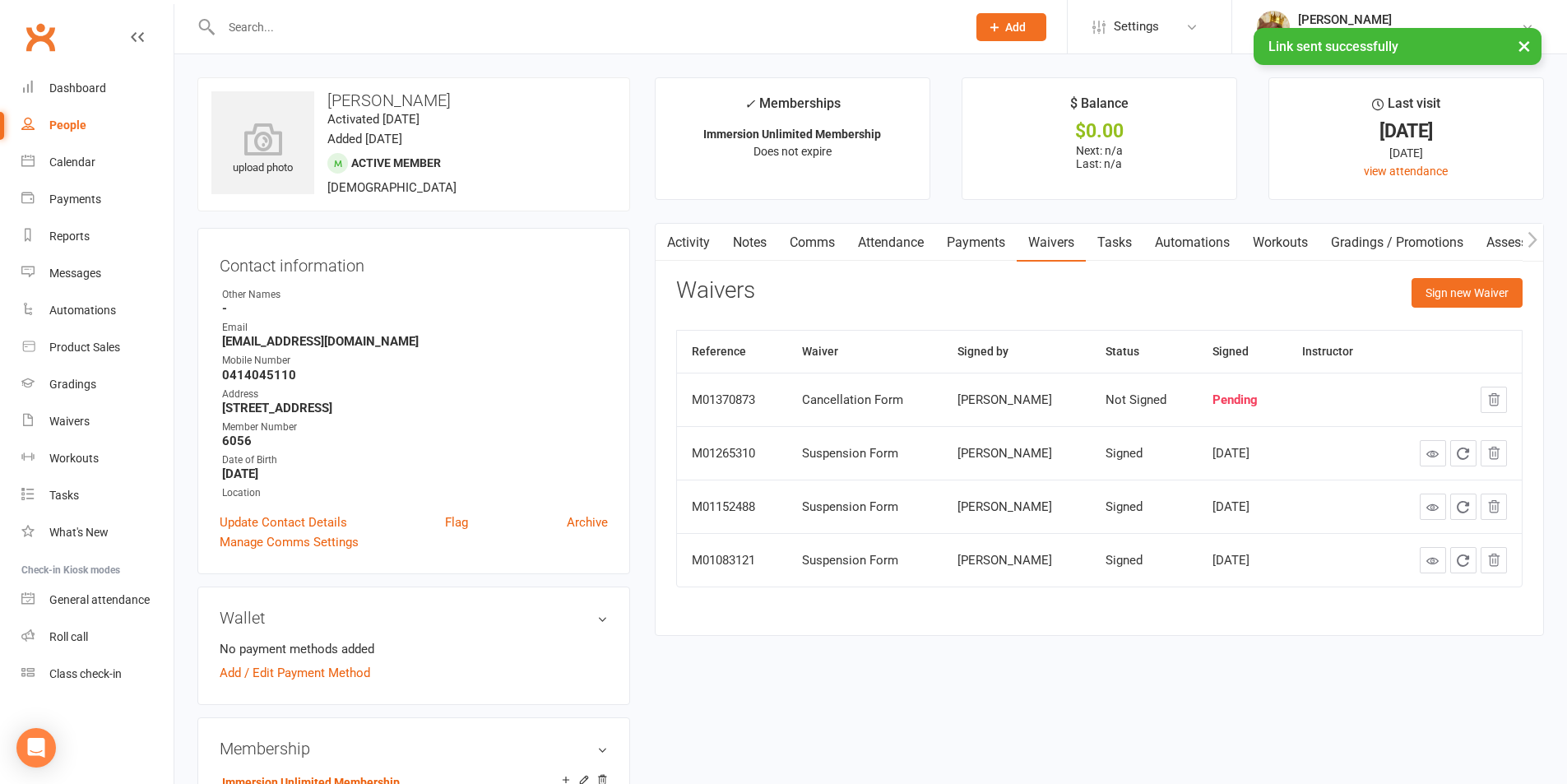
click at [752, 248] on link "Notes" at bounding box center [749, 242] width 57 height 38
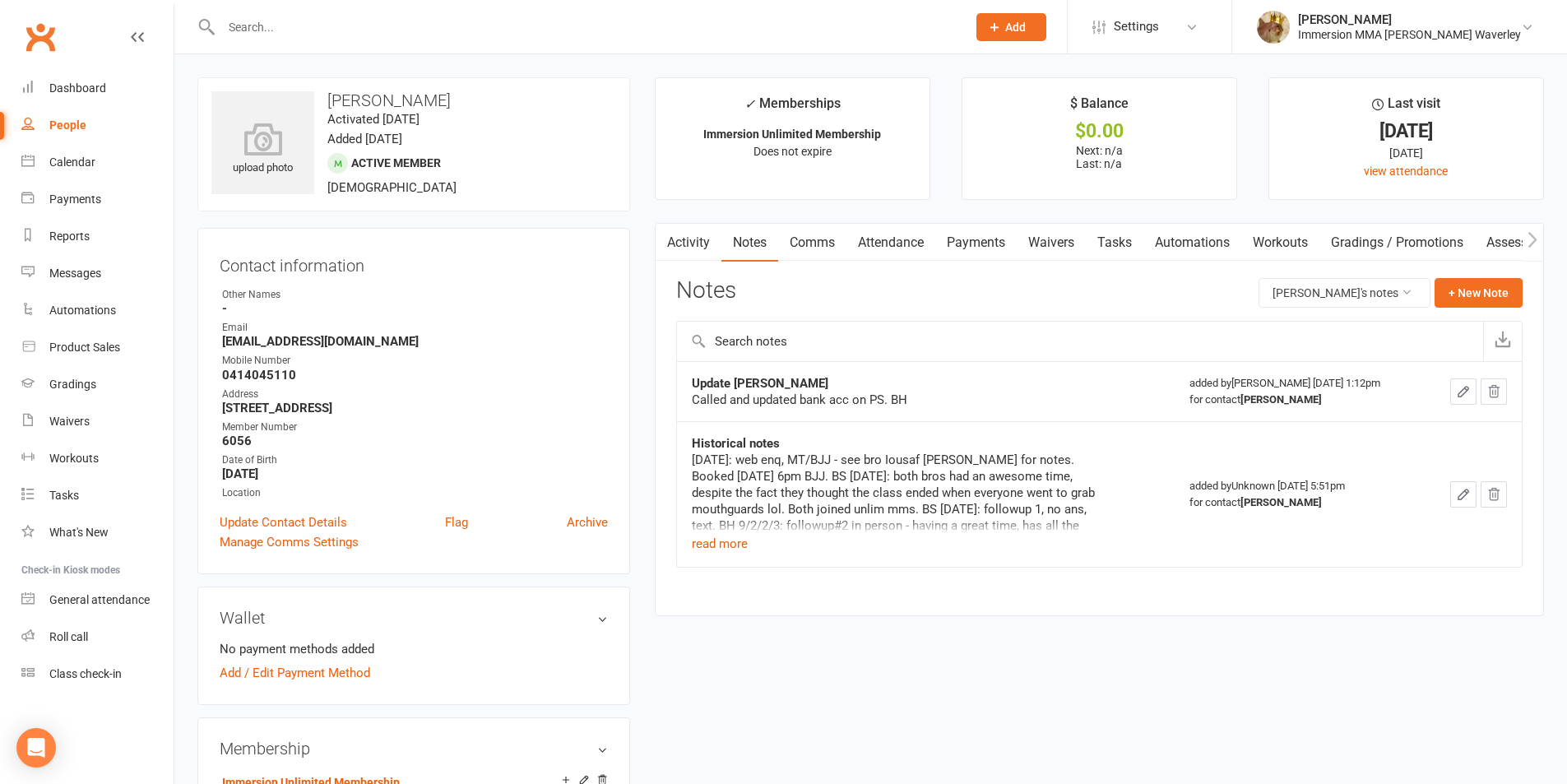
click at [1030, 244] on link "Waivers" at bounding box center [1052, 242] width 69 height 38
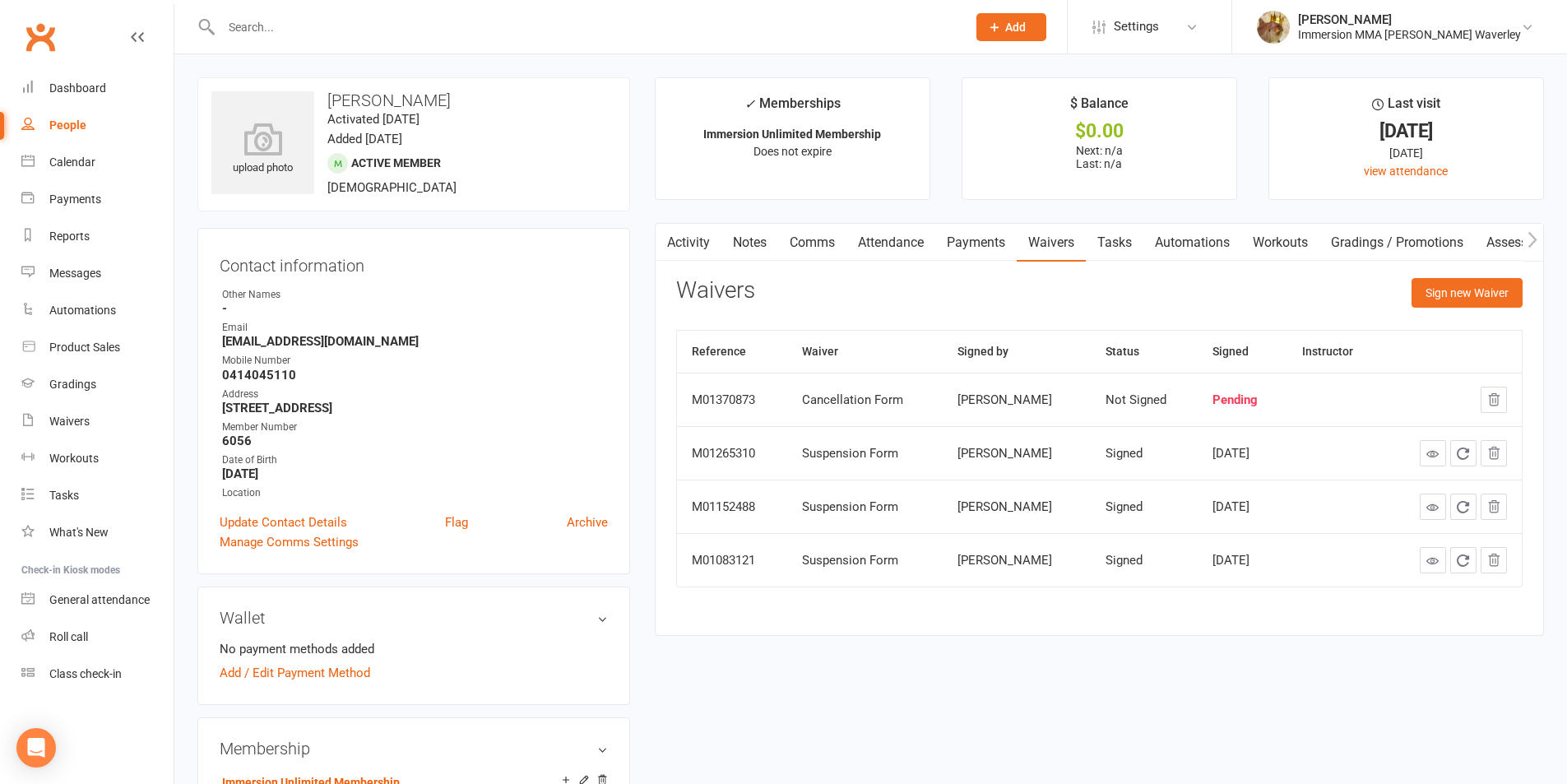
click at [751, 250] on link "Notes" at bounding box center [749, 242] width 57 height 38
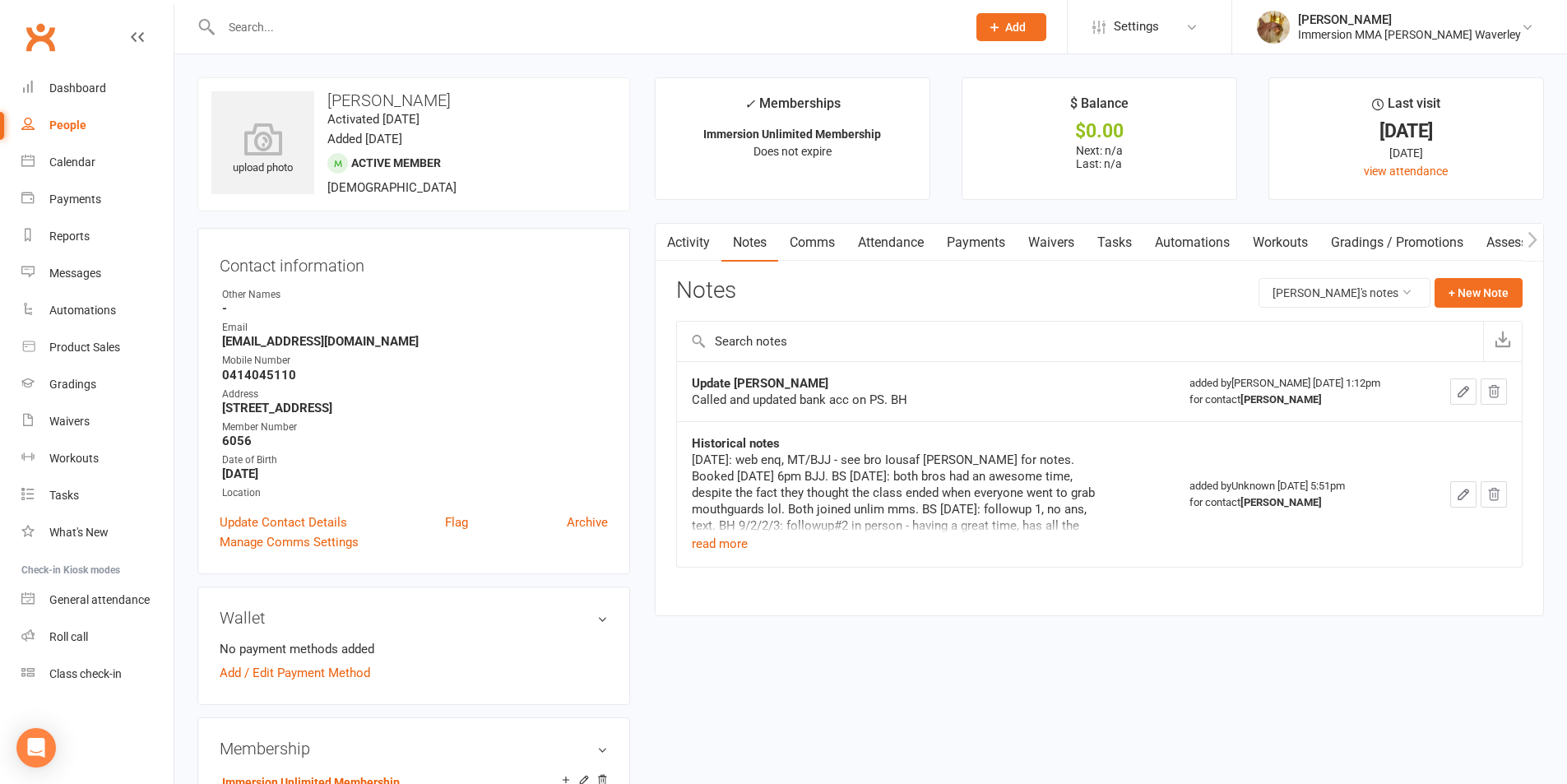
click at [1052, 237] on link "Waivers" at bounding box center [1052, 242] width 69 height 38
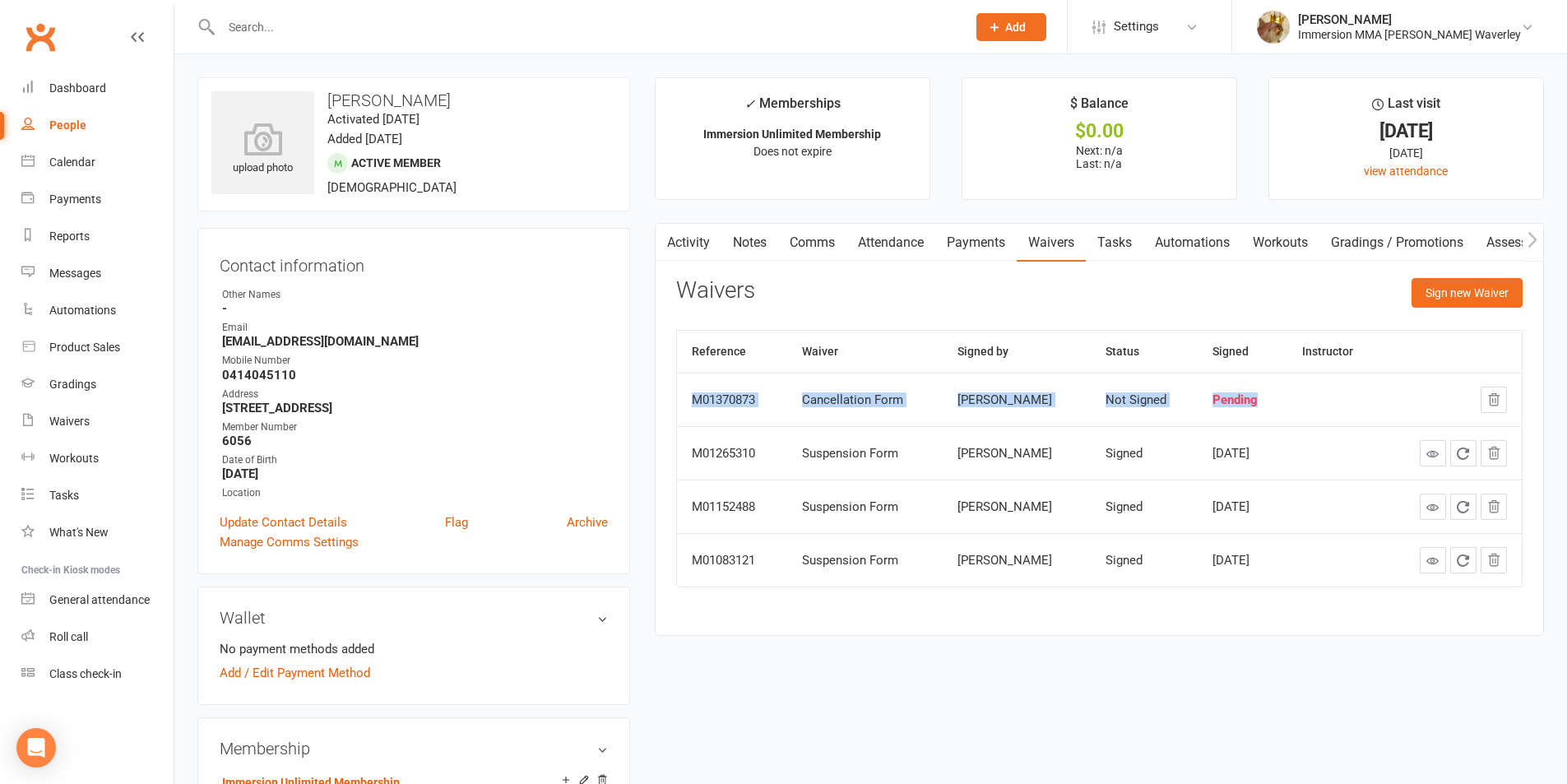
drag, startPoint x: 1263, startPoint y: 393, endPoint x: 687, endPoint y: 385, distance: 576.1
click at [687, 385] on tr "M01370873 Cancellation Form Soroash Jamshid Not Signed Pending" at bounding box center [1100, 399] width 845 height 53
click at [1213, 399] on div "Pending" at bounding box center [1242, 400] width 59 height 14
click at [1287, 394] on td "Pending" at bounding box center [1241, 399] width 89 height 53
click at [1287, 393] on td "Pending" at bounding box center [1241, 399] width 89 height 53
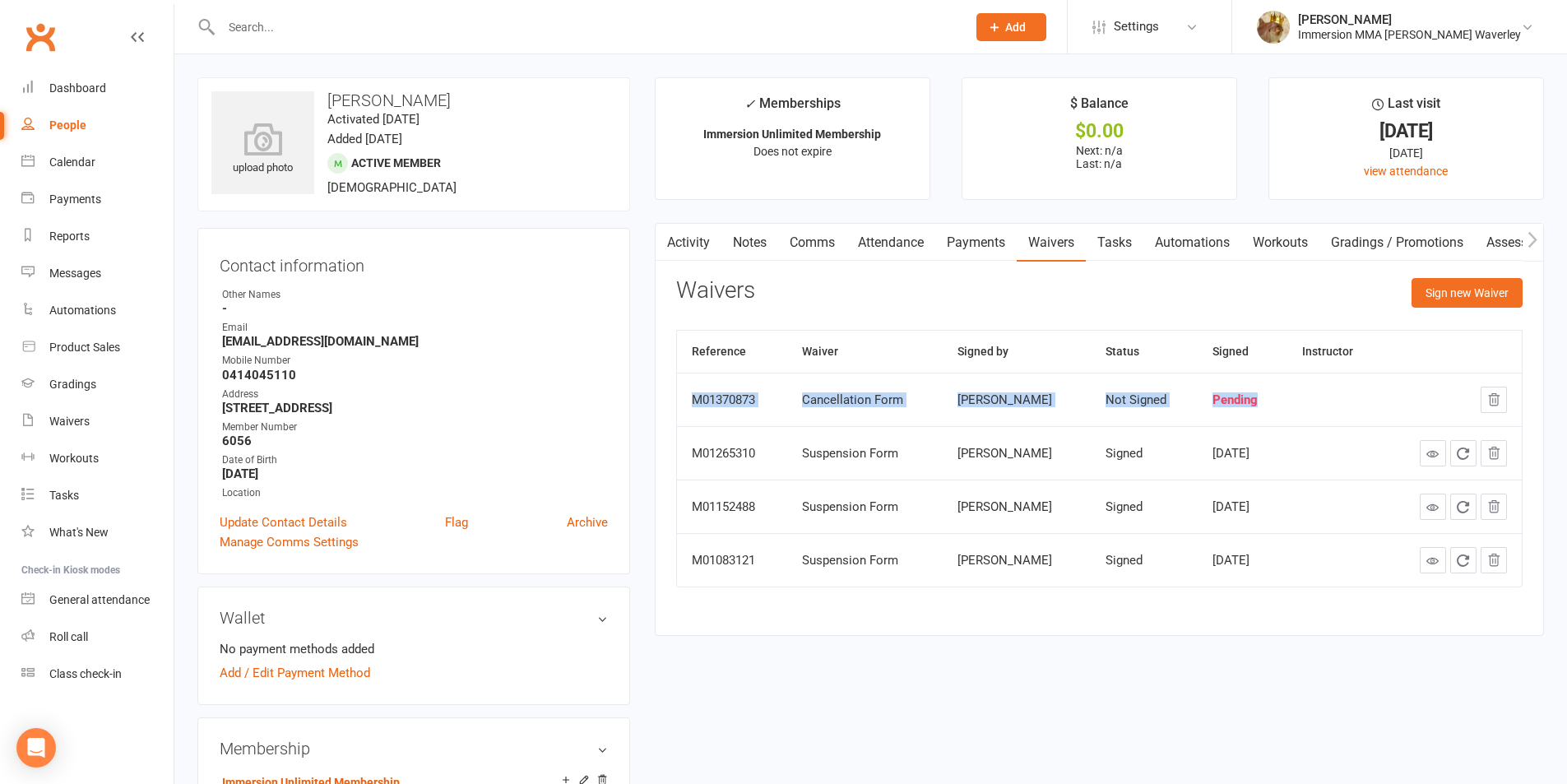
drag, startPoint x: 1280, startPoint y: 389, endPoint x: 724, endPoint y: 392, distance: 556.0
click at [724, 392] on tr "M01370873 Cancellation Form Soroash Jamshid Not Signed Pending" at bounding box center [1100, 399] width 845 height 53
click at [848, 262] on div "Activity Notes Comms Attendance Payments Waivers Tasks Automations Workouts Gra…" at bounding box center [1099, 429] width 889 height 413
drag, startPoint x: 684, startPoint y: 400, endPoint x: 1272, endPoint y: 387, distance: 588.1
click at [1272, 387] on tr "M01370873 Cancellation Form Soroash Jamshid Not Signed Pending" at bounding box center [1100, 399] width 845 height 53
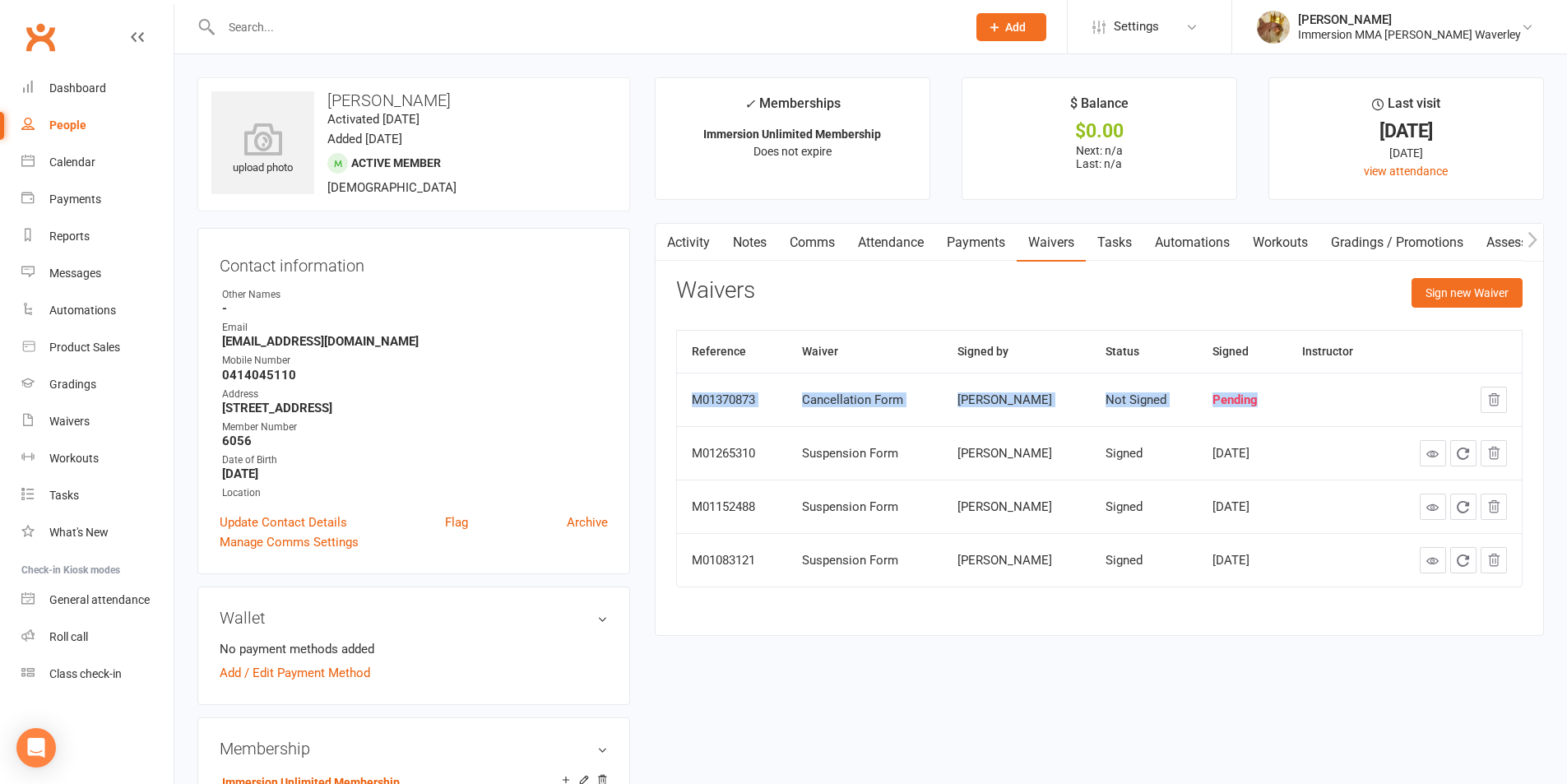
click at [1286, 403] on td "Pending" at bounding box center [1241, 399] width 89 height 53
click at [1287, 404] on td "Pending" at bounding box center [1241, 399] width 89 height 53
click at [964, 248] on link "Payments" at bounding box center [976, 242] width 82 height 38
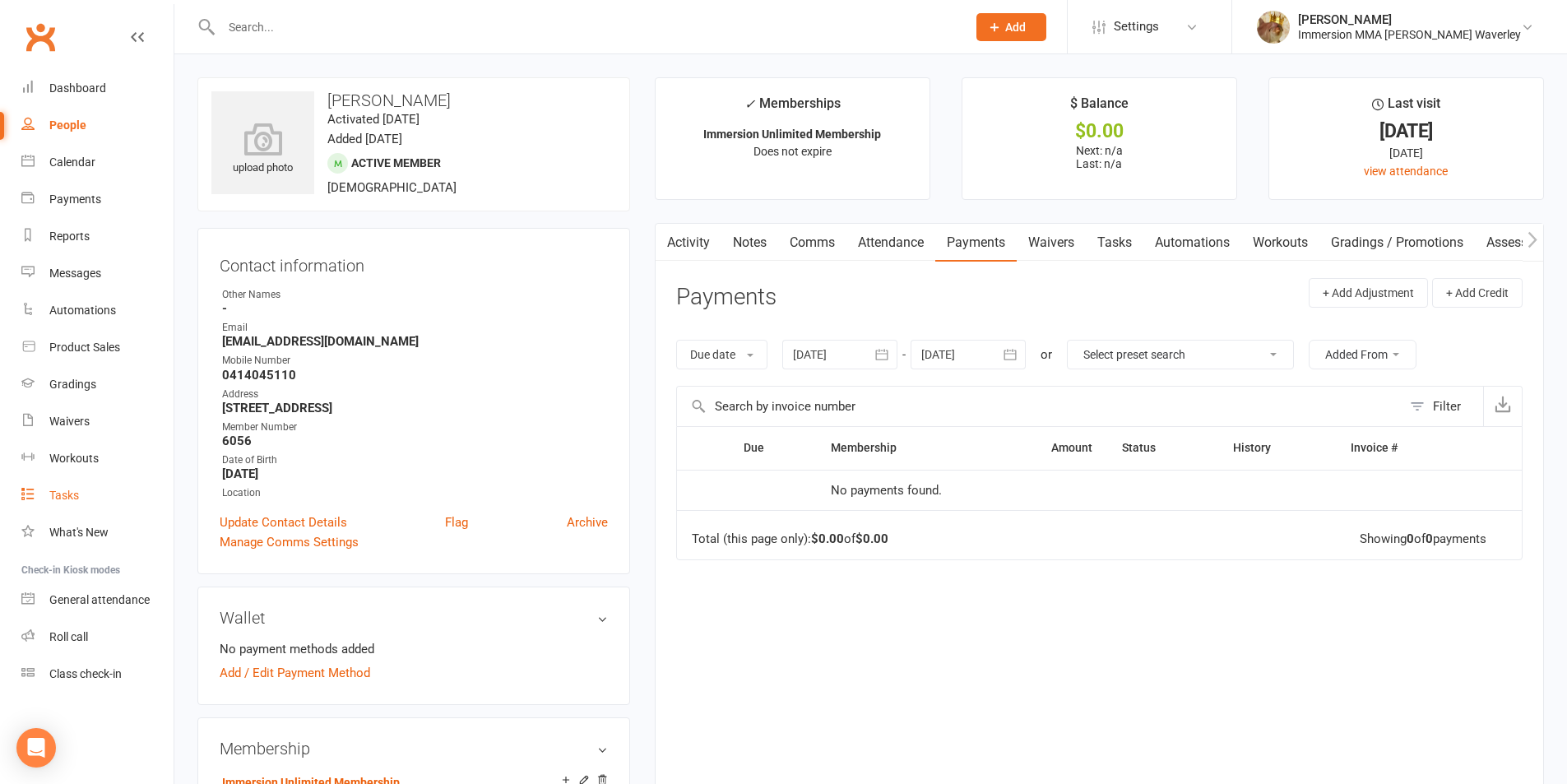
click at [85, 504] on link "Tasks" at bounding box center [97, 496] width 152 height 37
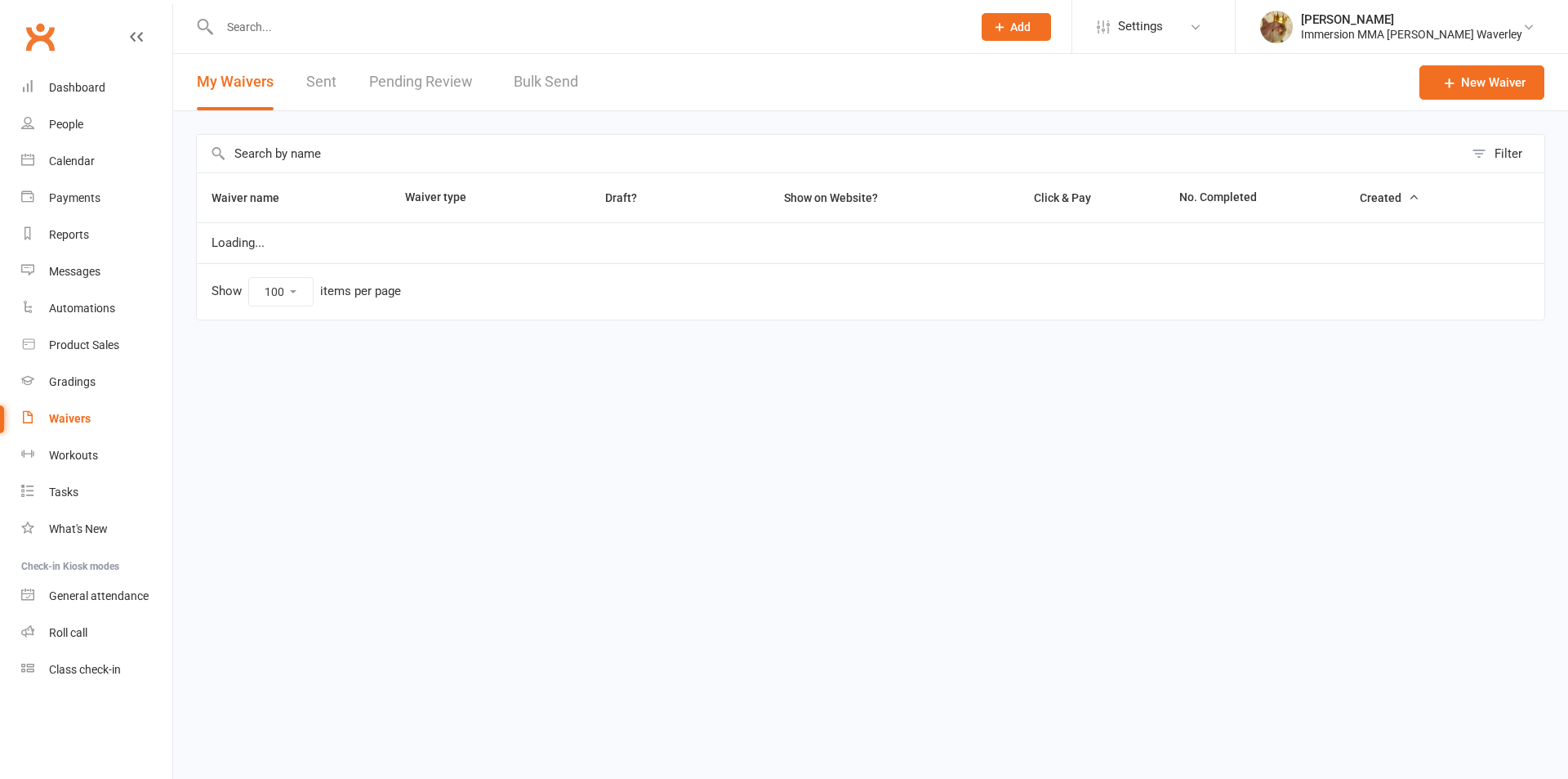
select select "100"
click at [395, 93] on link "Pending Review" at bounding box center [425, 81] width 112 height 56
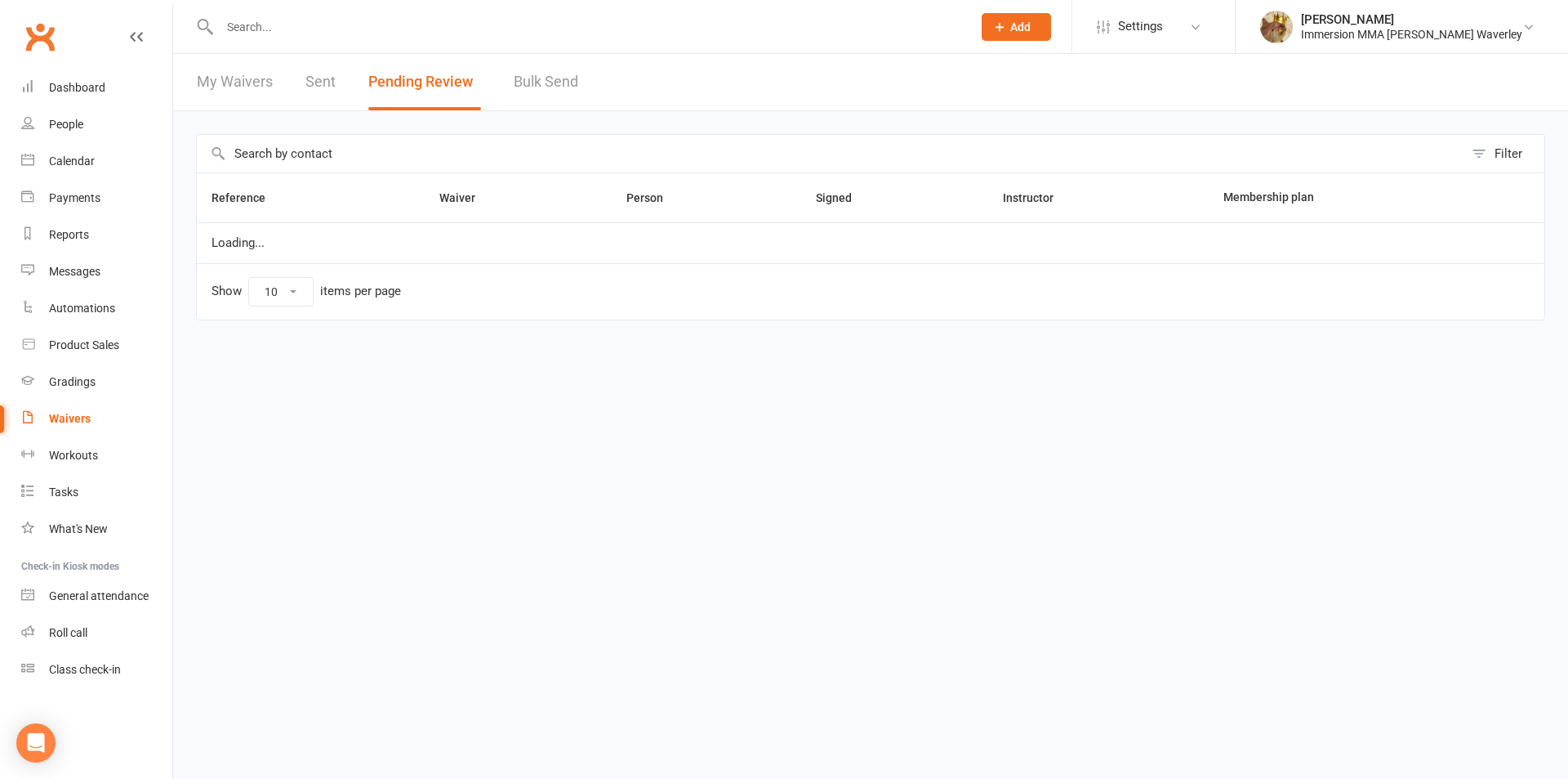
select select "50"
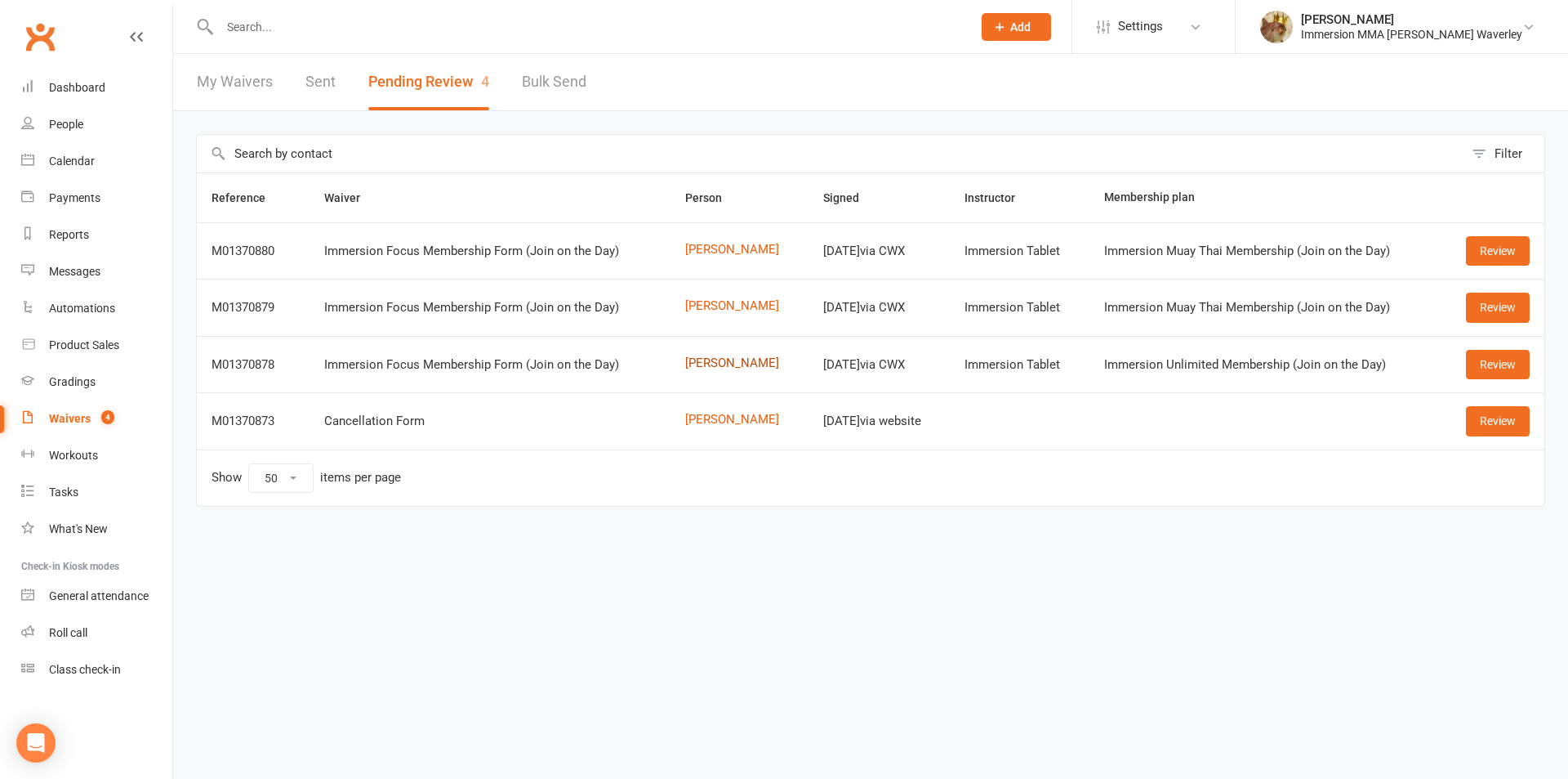
drag, startPoint x: 683, startPoint y: 367, endPoint x: 696, endPoint y: 341, distance: 29.1
drag, startPoint x: 699, startPoint y: 303, endPoint x: 699, endPoint y: 293, distance: 10.0
click at [1496, 359] on link "Review" at bounding box center [1498, 364] width 64 height 29
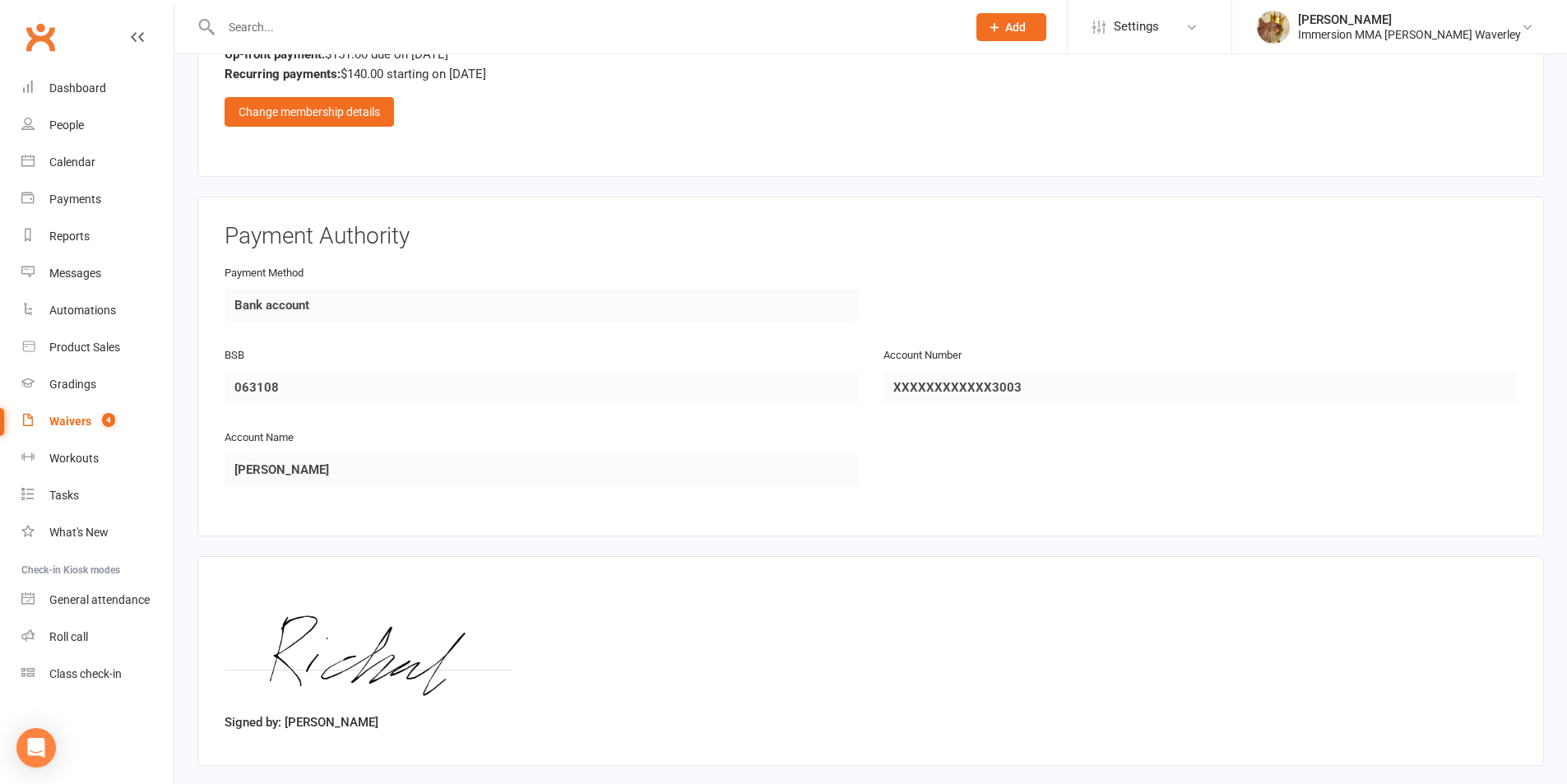
scroll to position [1676, 0]
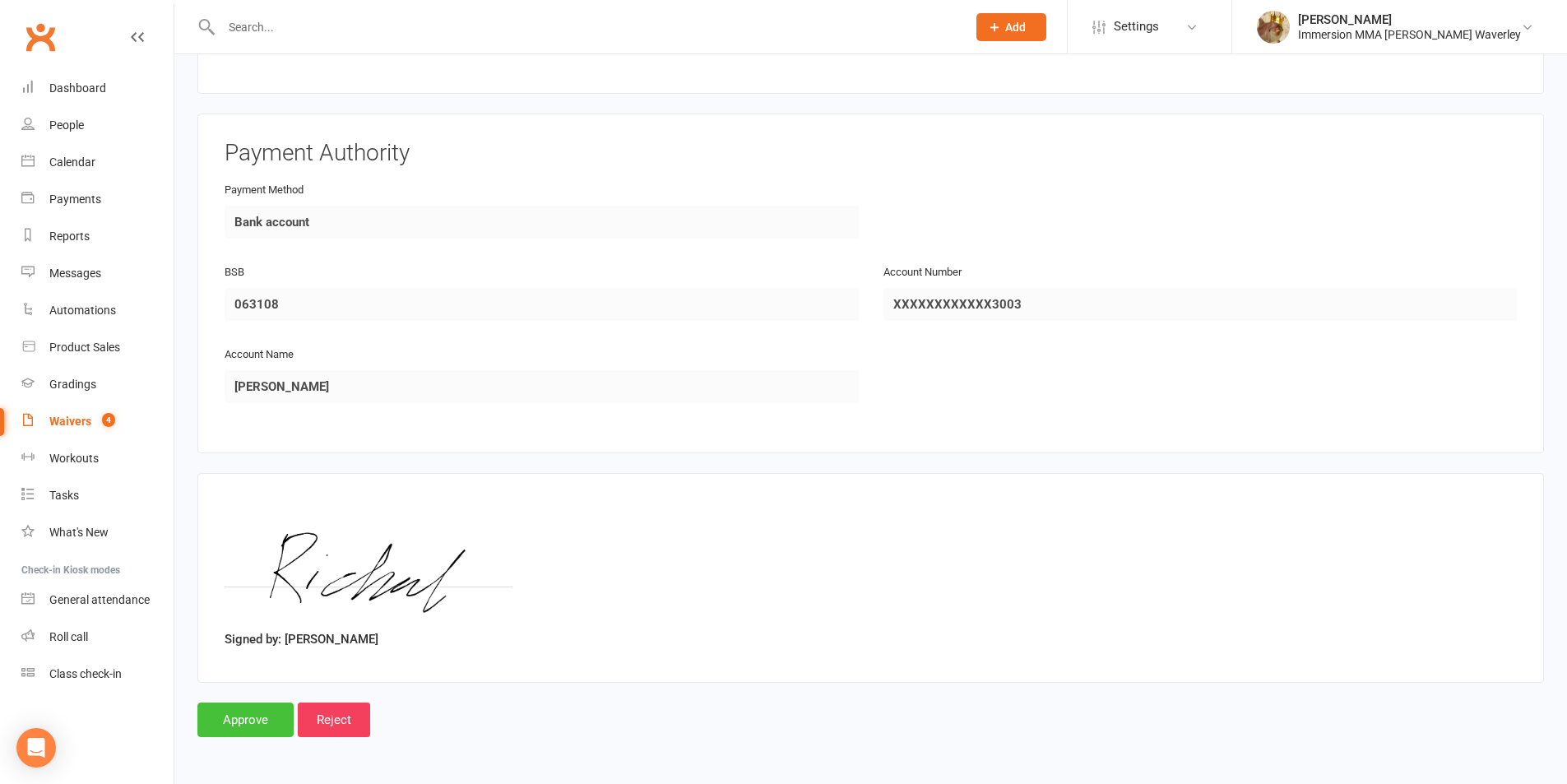
click at [250, 710] on input "Approve" at bounding box center [245, 719] width 96 height 35
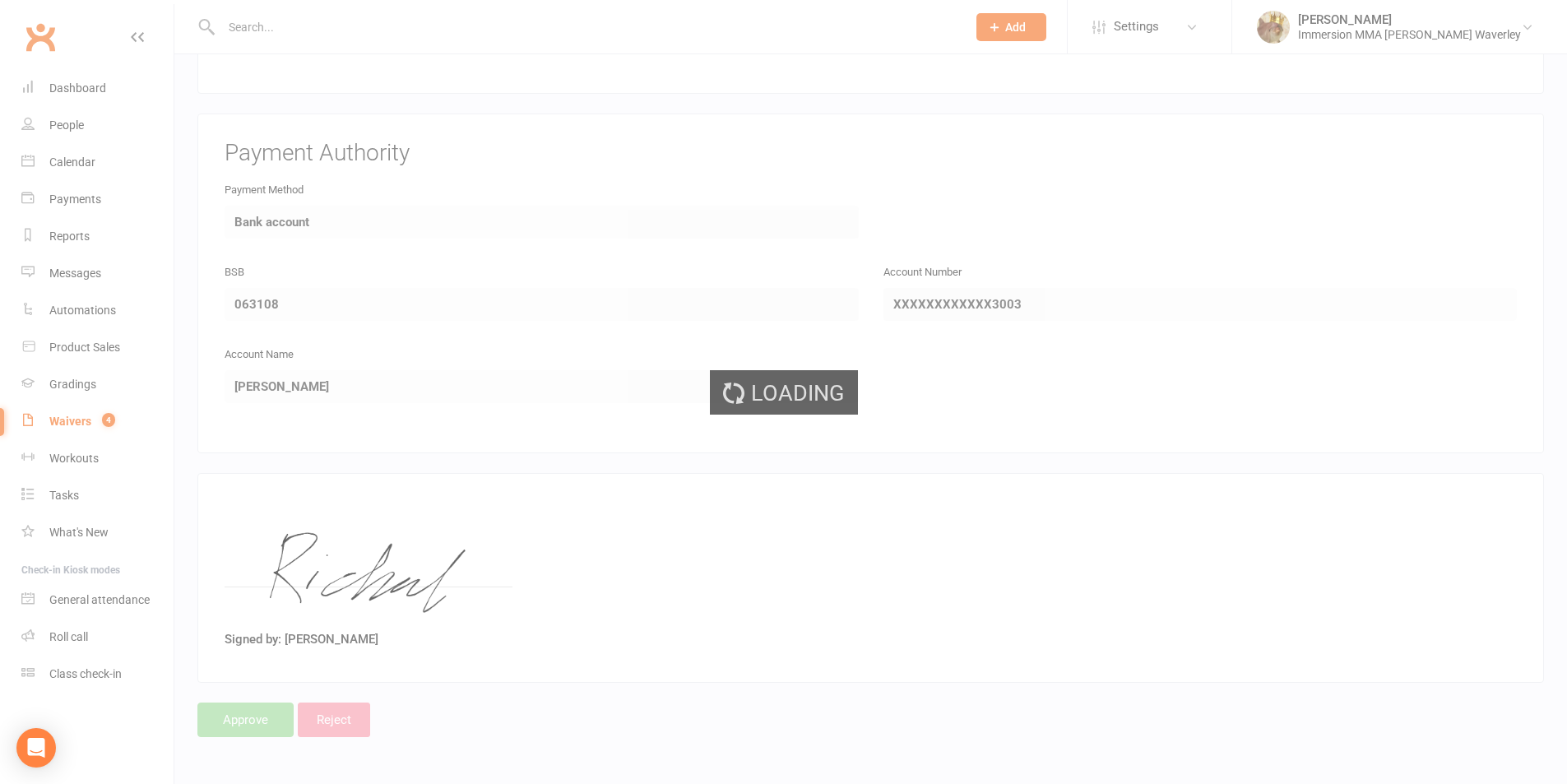
select select "50"
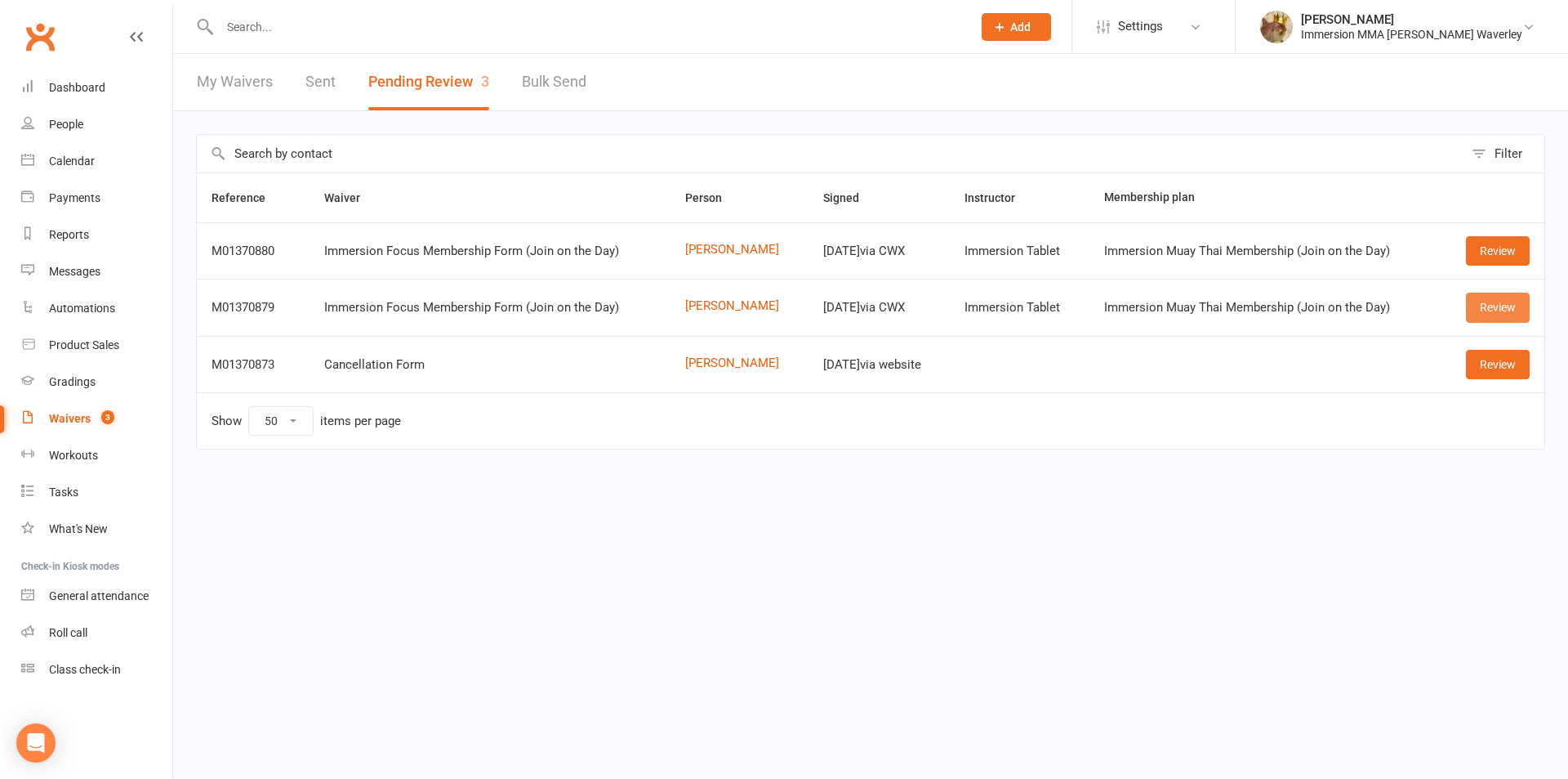
click at [1468, 309] on link "Review" at bounding box center [1498, 307] width 64 height 29
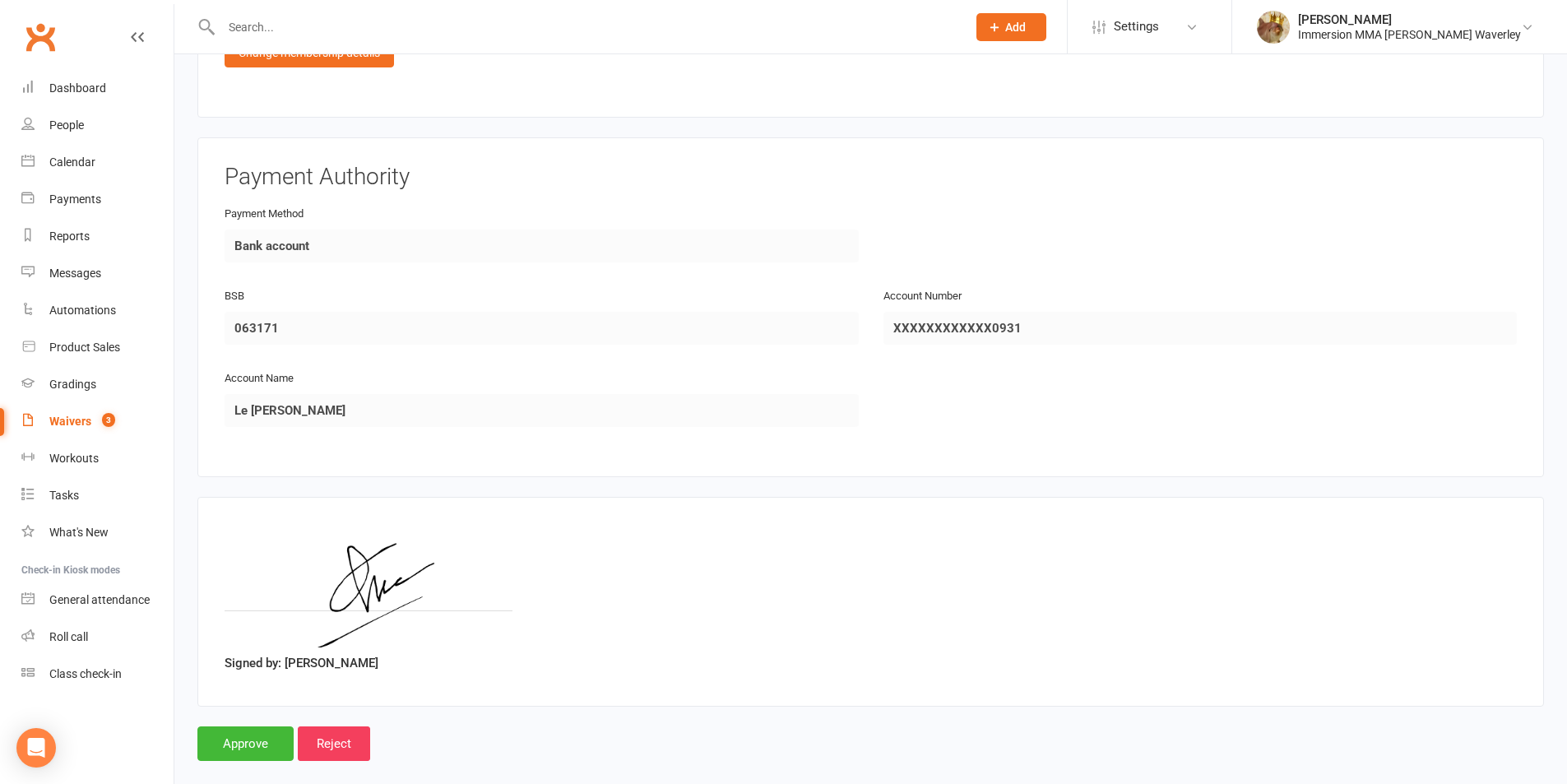
scroll to position [1676, 0]
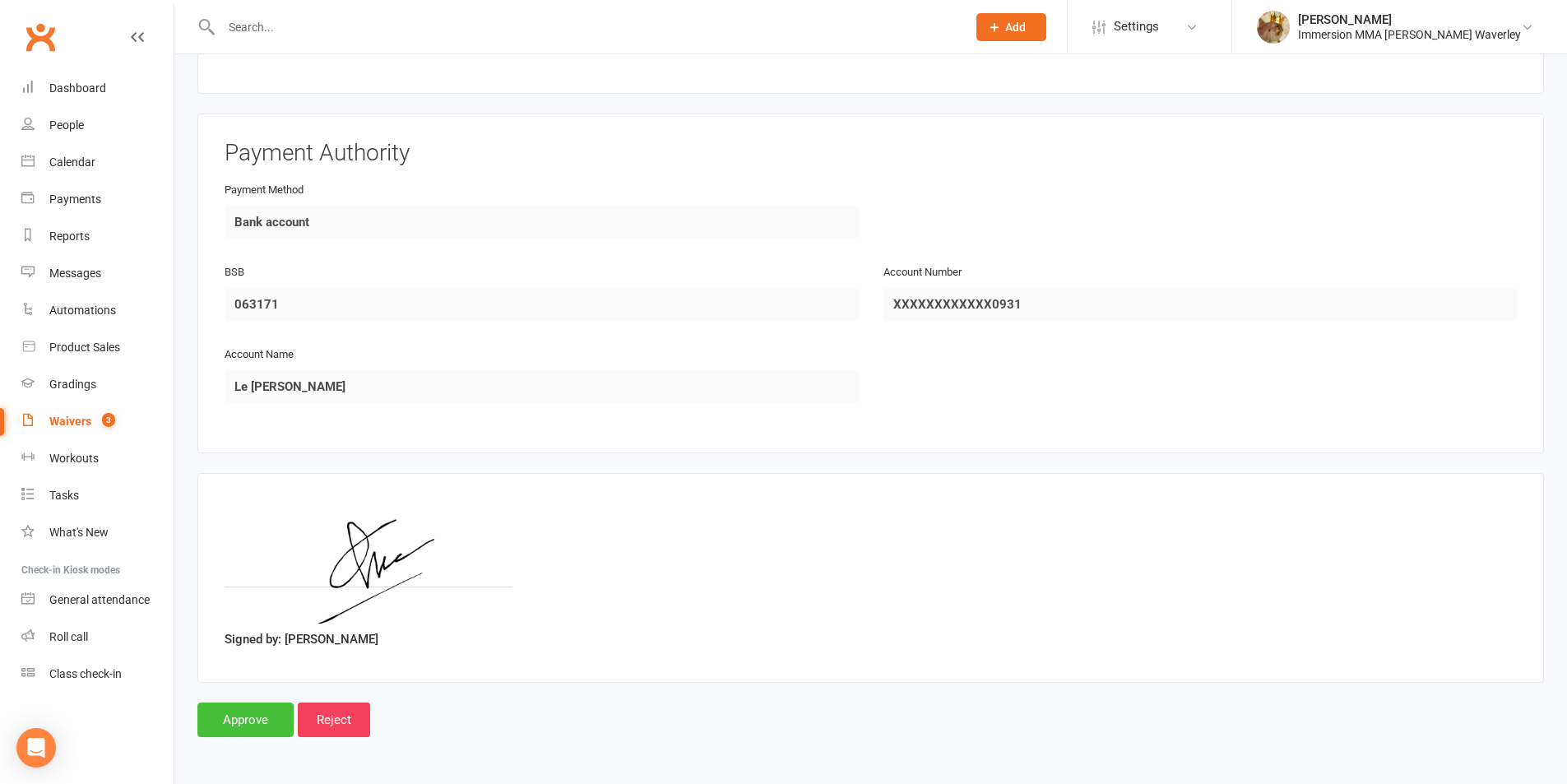
click at [255, 726] on input "Approve" at bounding box center [245, 719] width 96 height 35
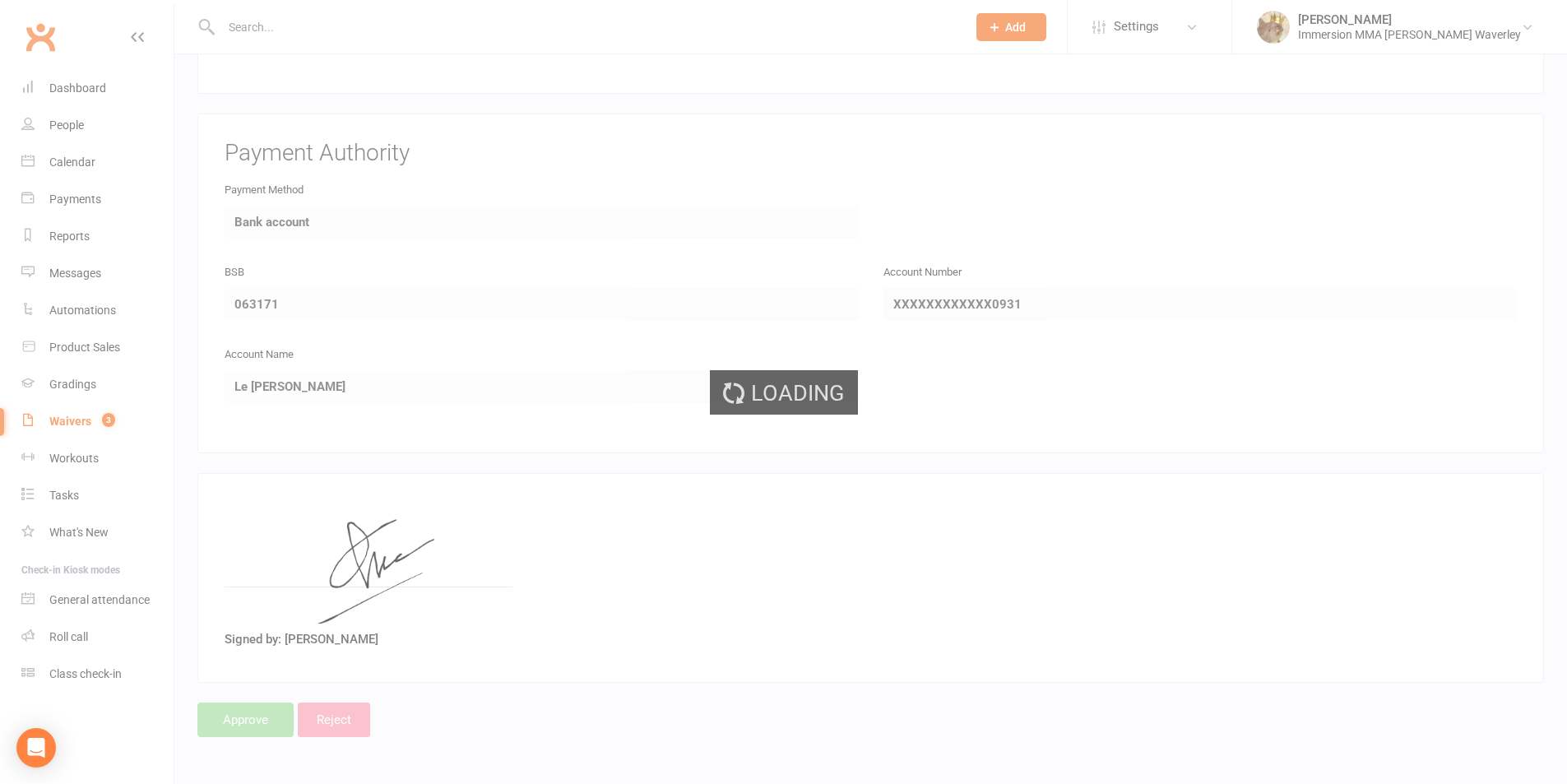
select select "50"
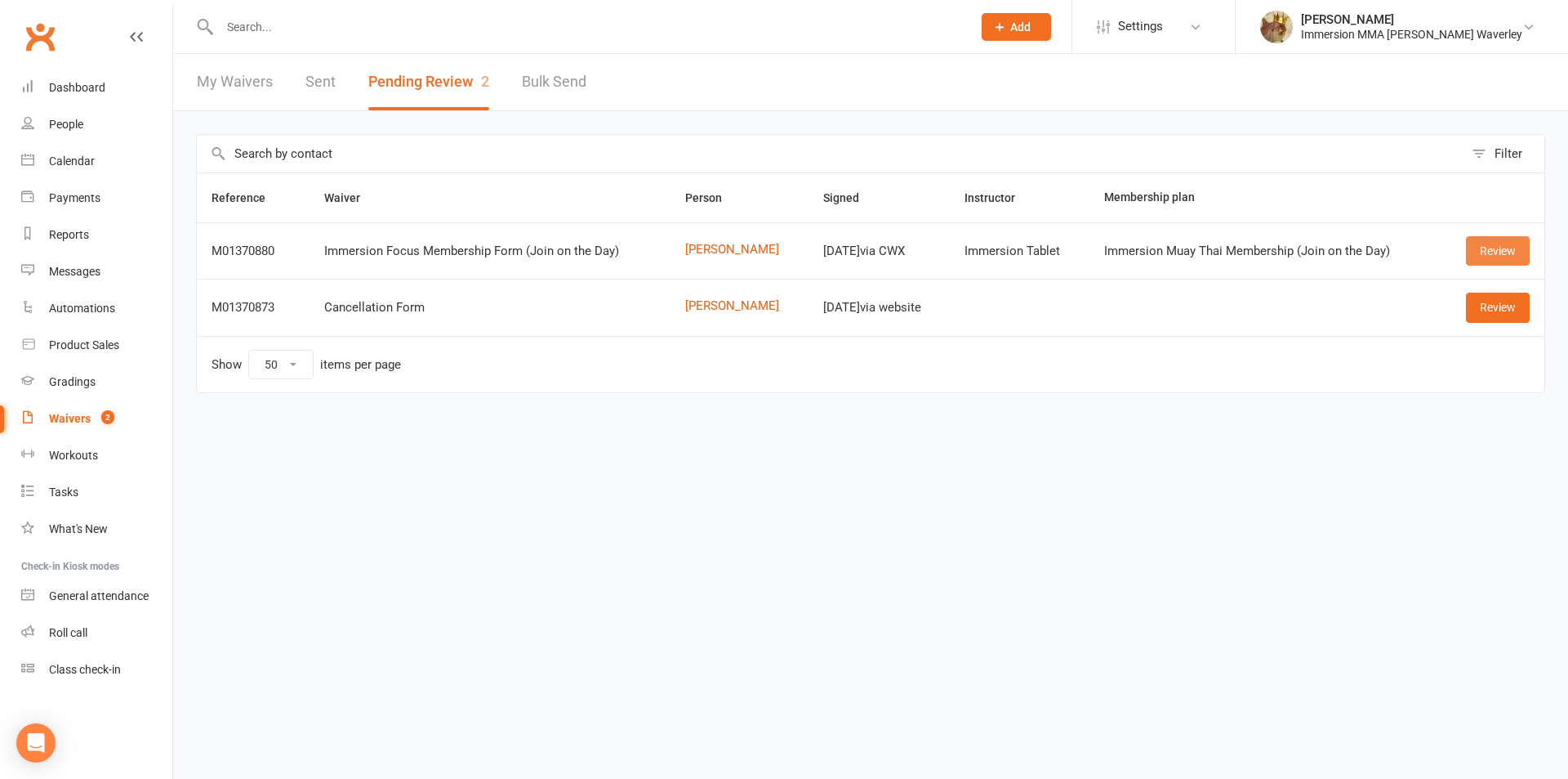
click at [1477, 250] on link "Review" at bounding box center [1498, 250] width 64 height 29
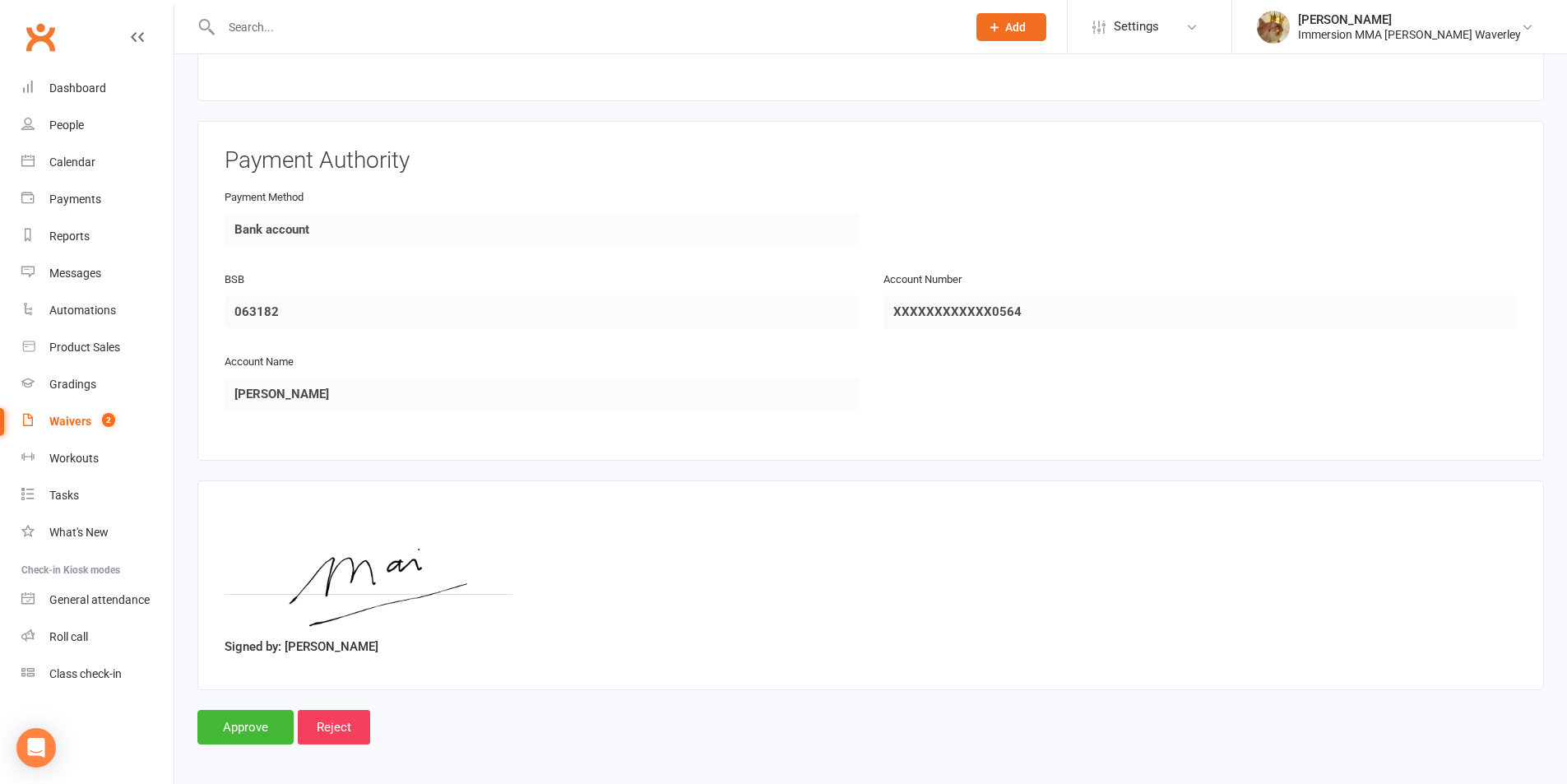
scroll to position [1676, 0]
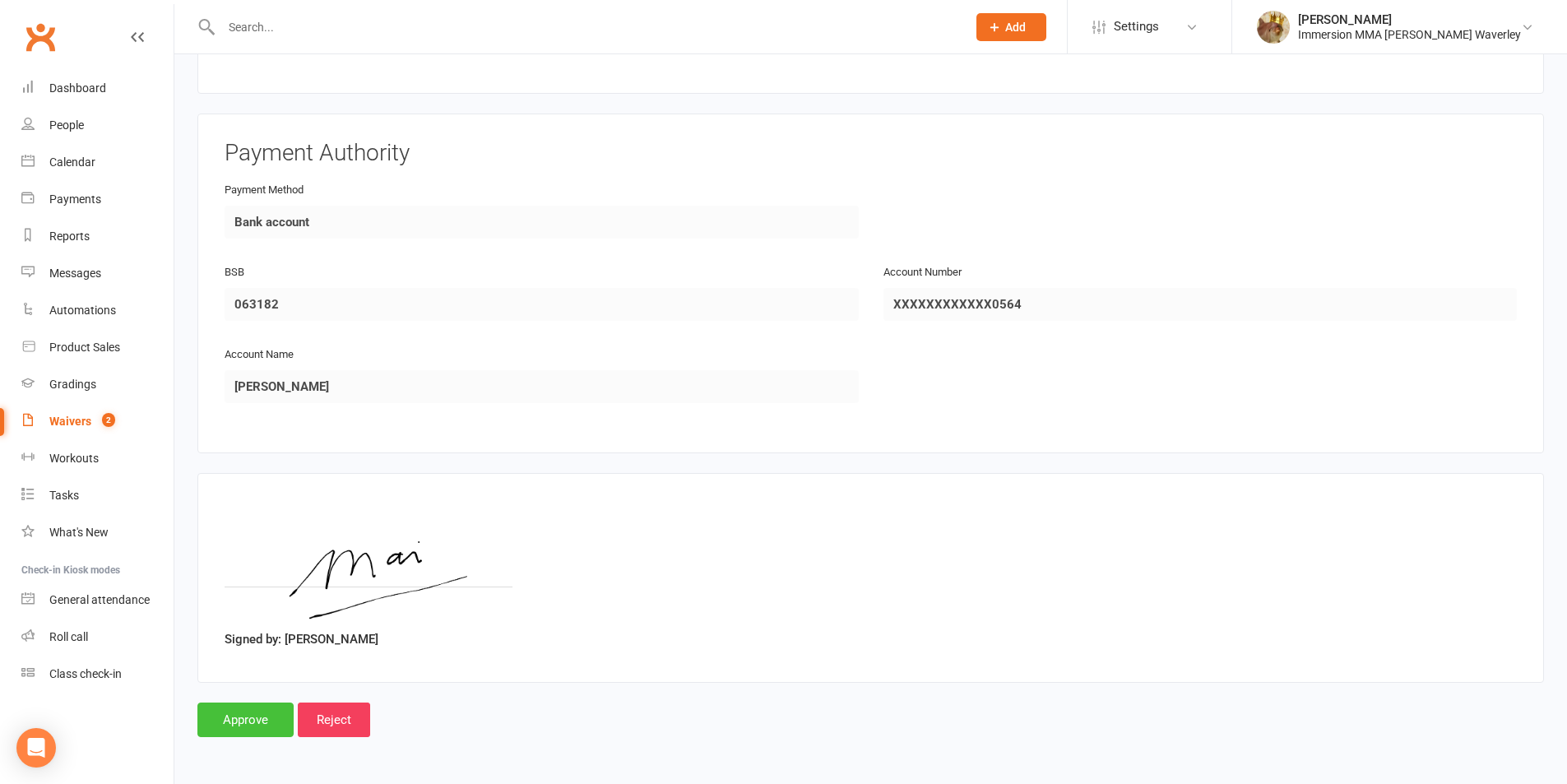
click at [258, 714] on input "Approve" at bounding box center [245, 719] width 96 height 35
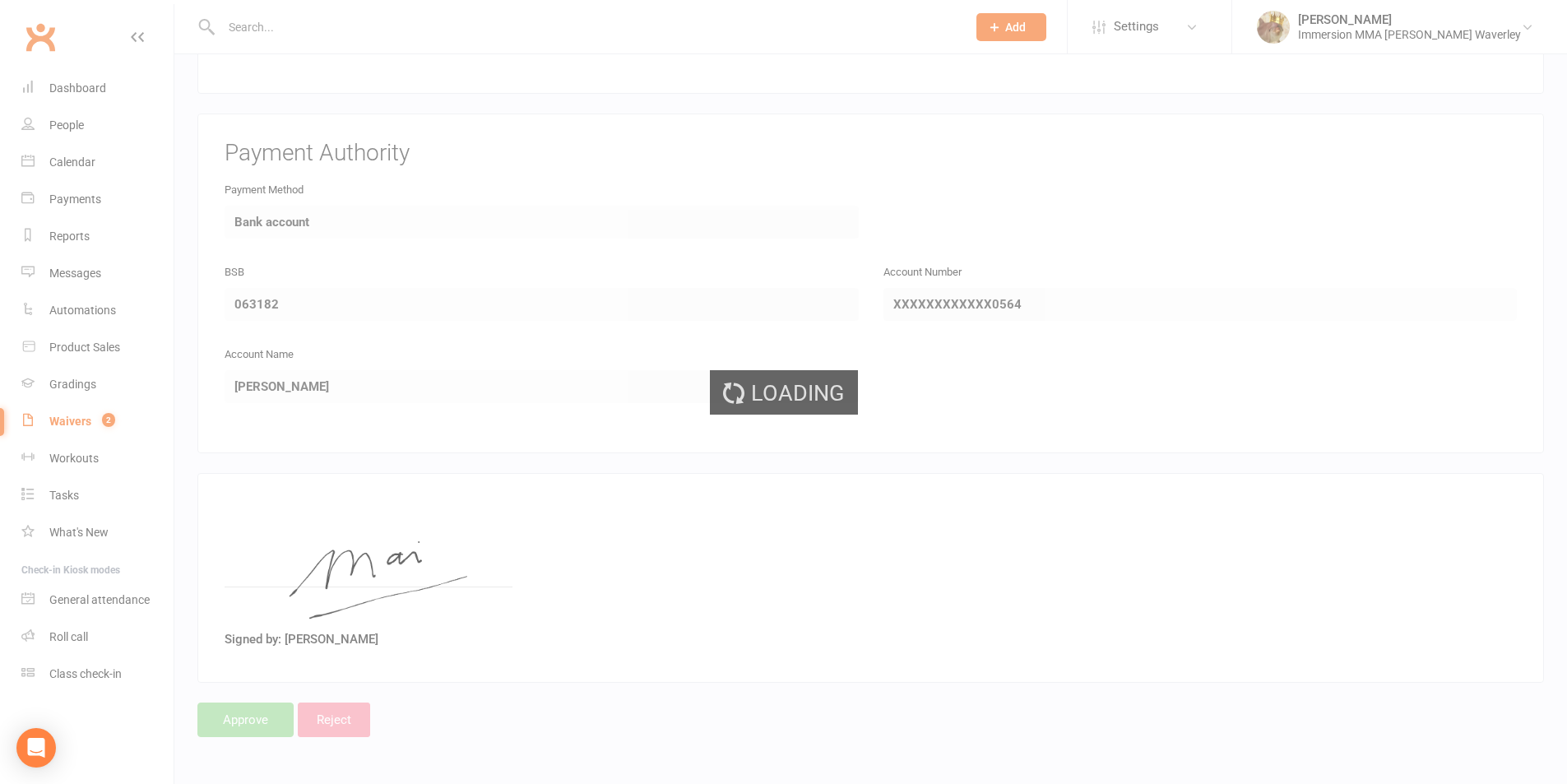
select select "50"
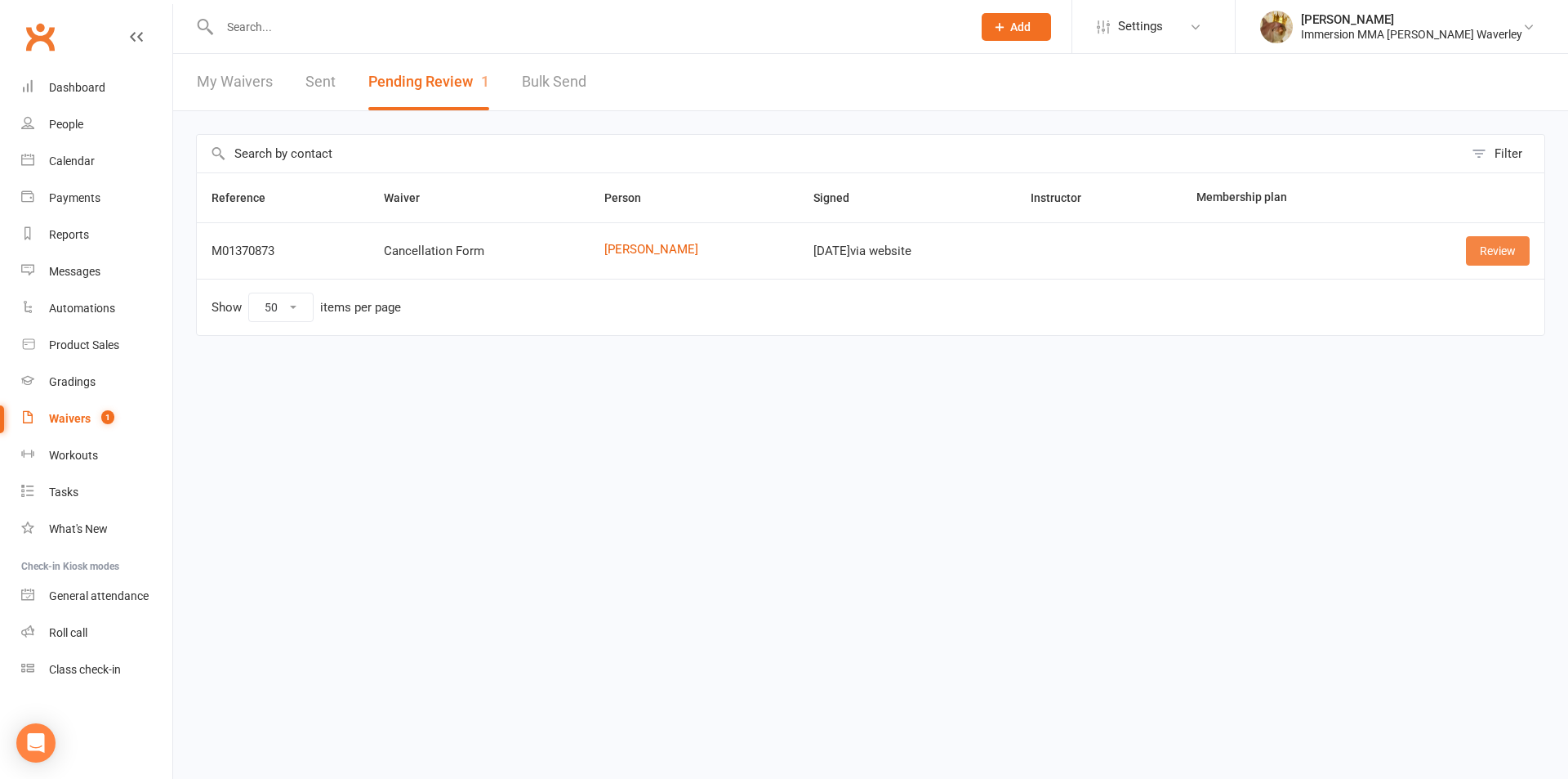
click at [1487, 255] on link "Review" at bounding box center [1498, 250] width 64 height 29
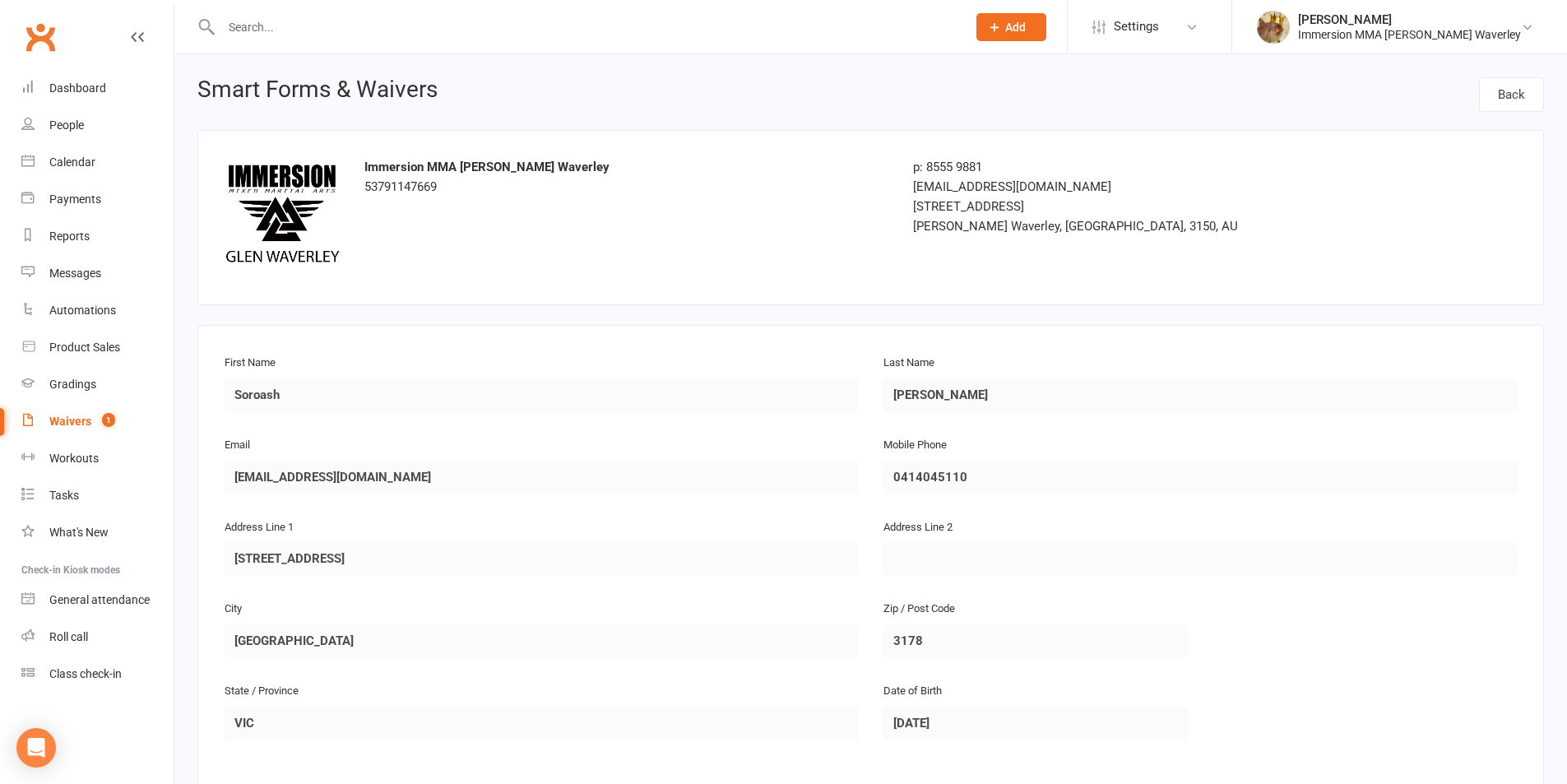
scroll to position [994, 0]
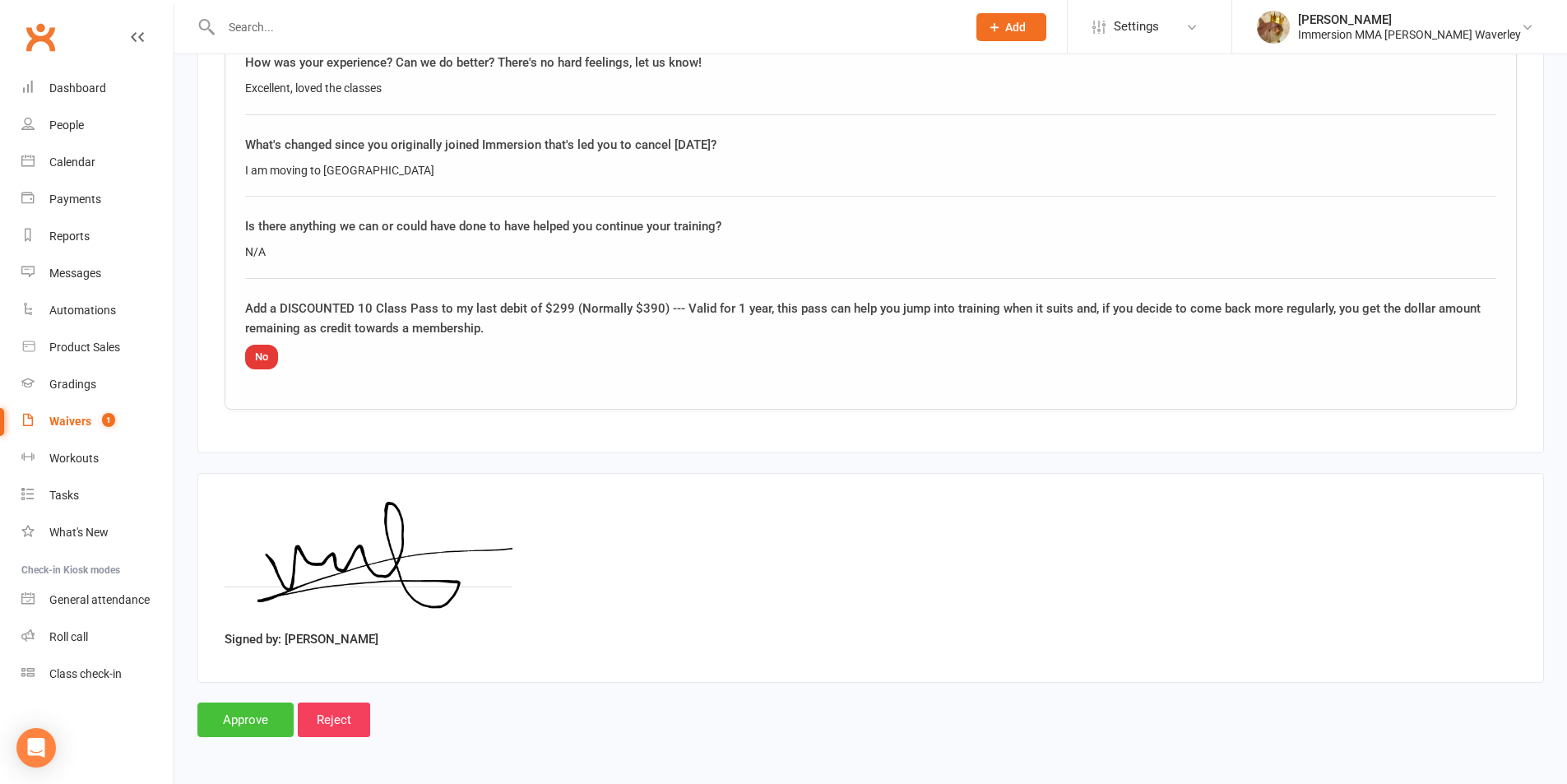
click at [271, 708] on input "Approve" at bounding box center [245, 719] width 96 height 35
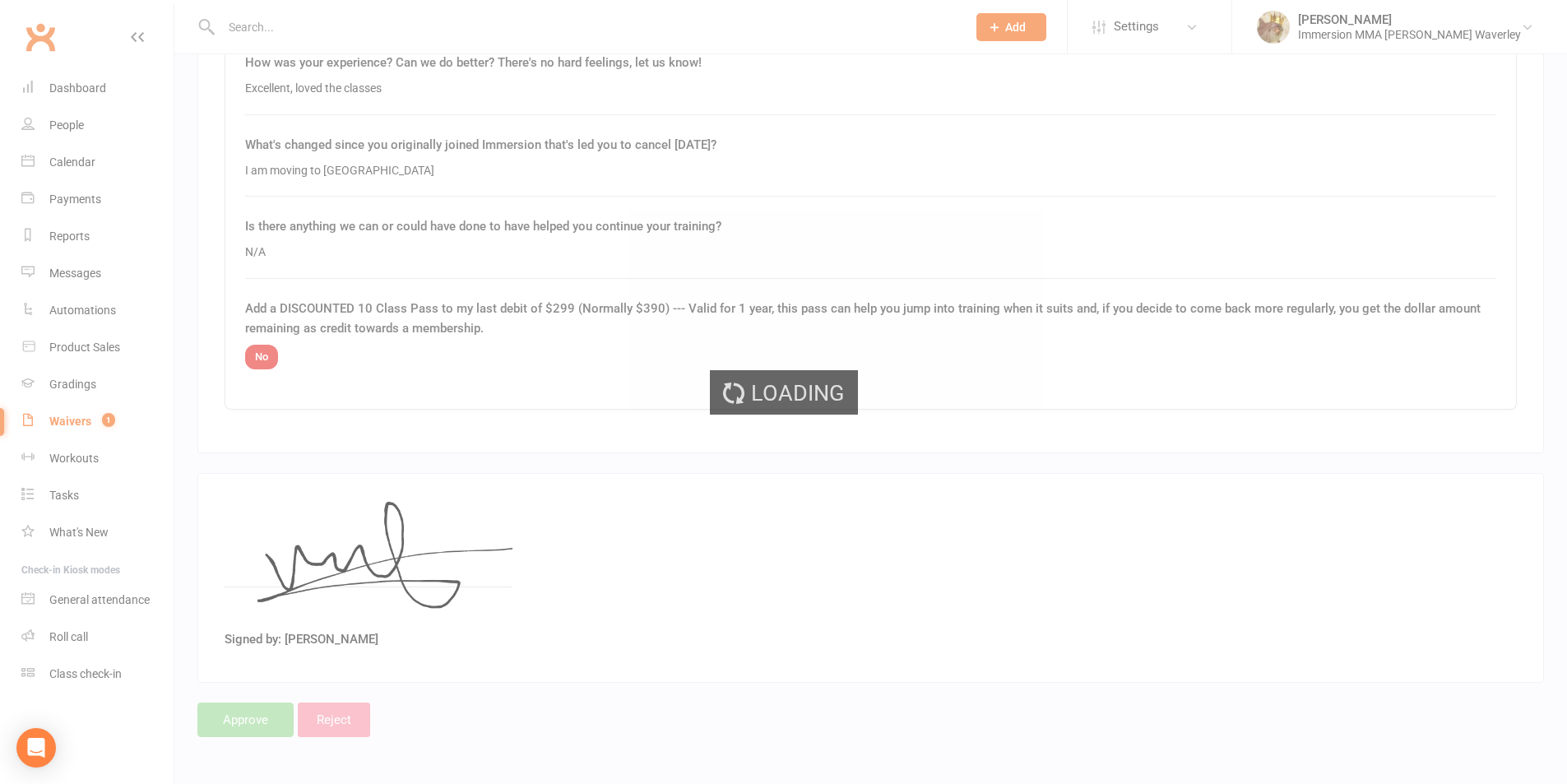
select select "50"
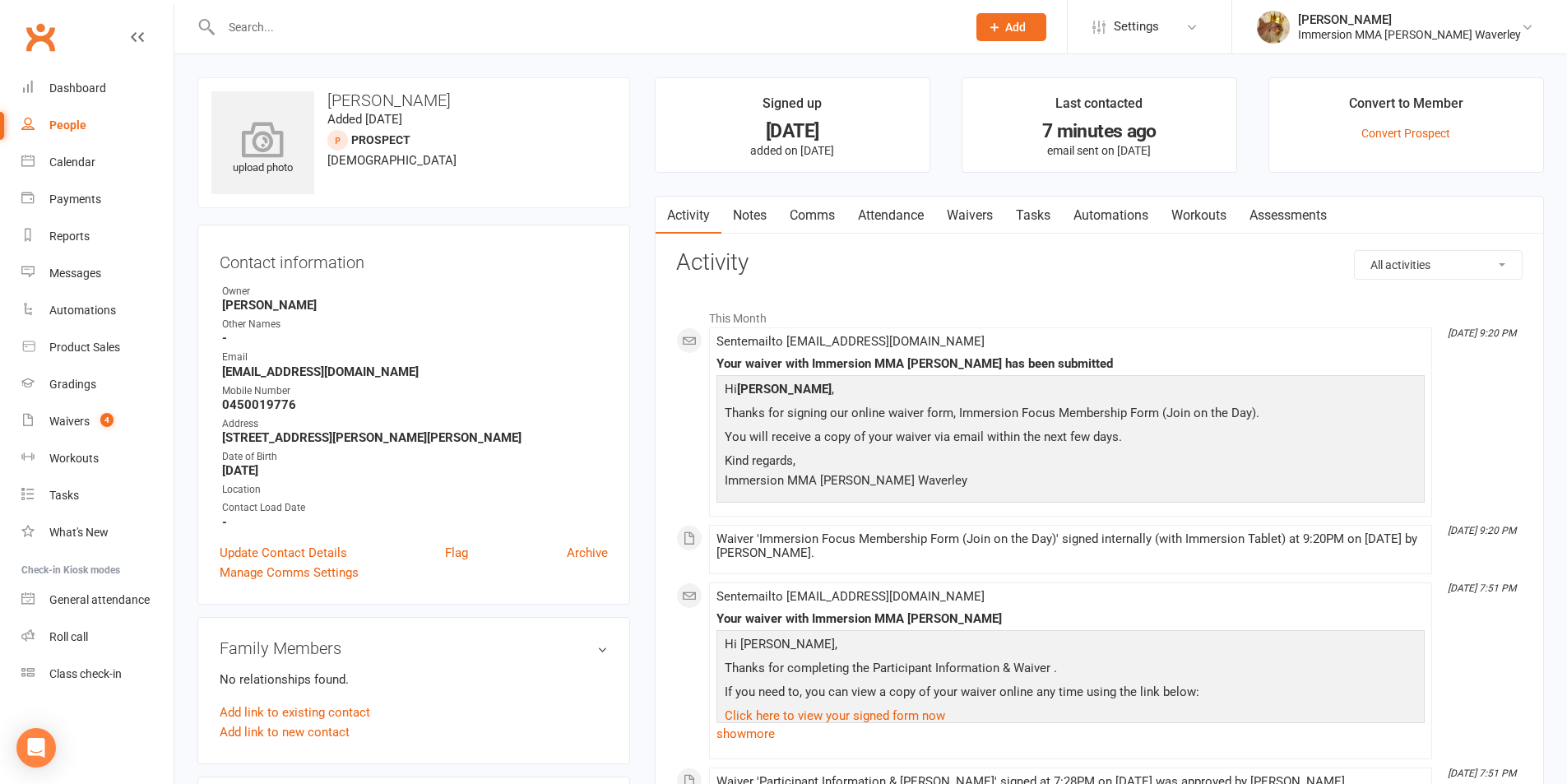
click at [263, 148] on icon at bounding box center [263, 138] width 114 height 36
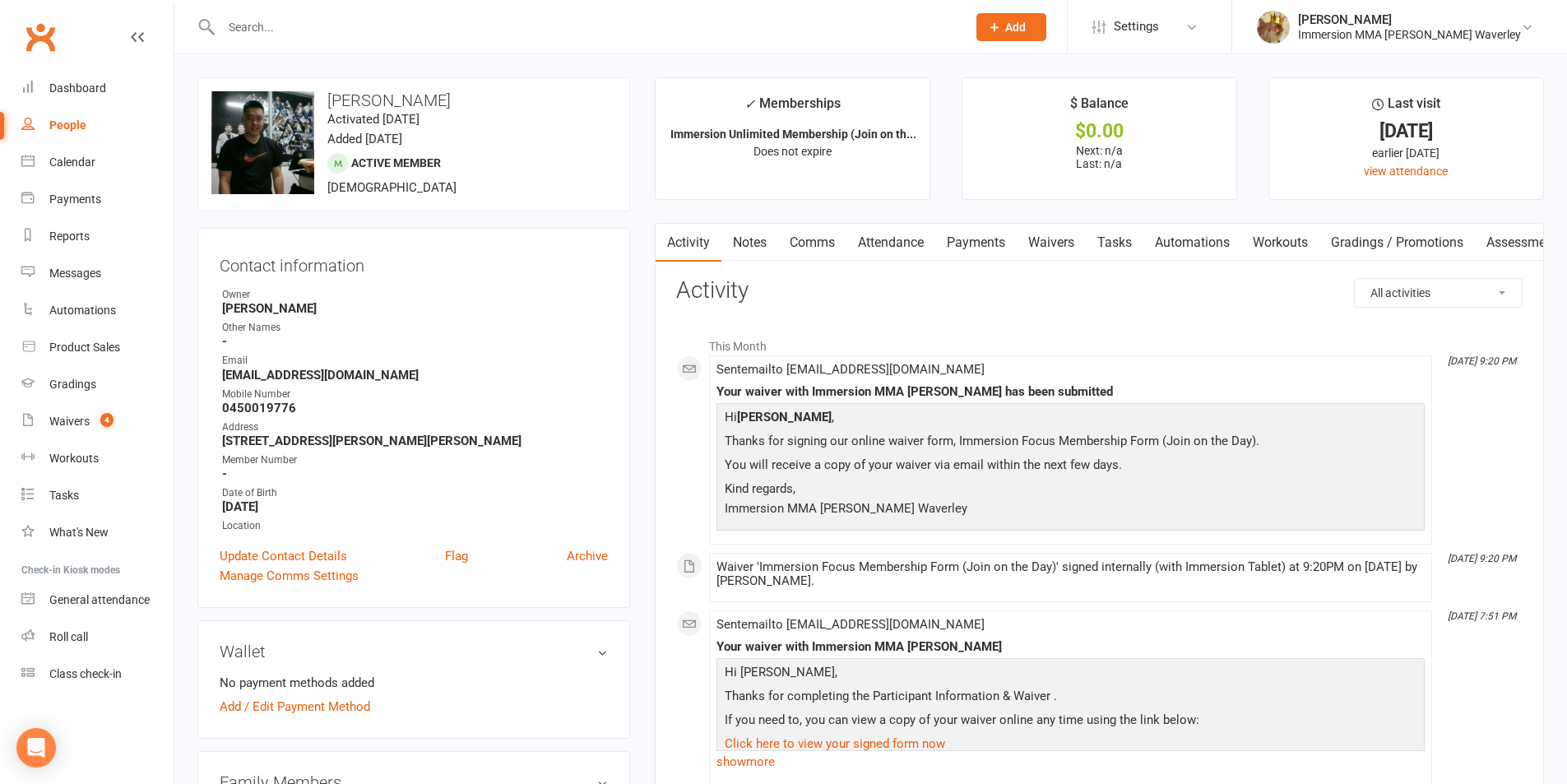
click at [764, 239] on link "Notes" at bounding box center [749, 242] width 57 height 38
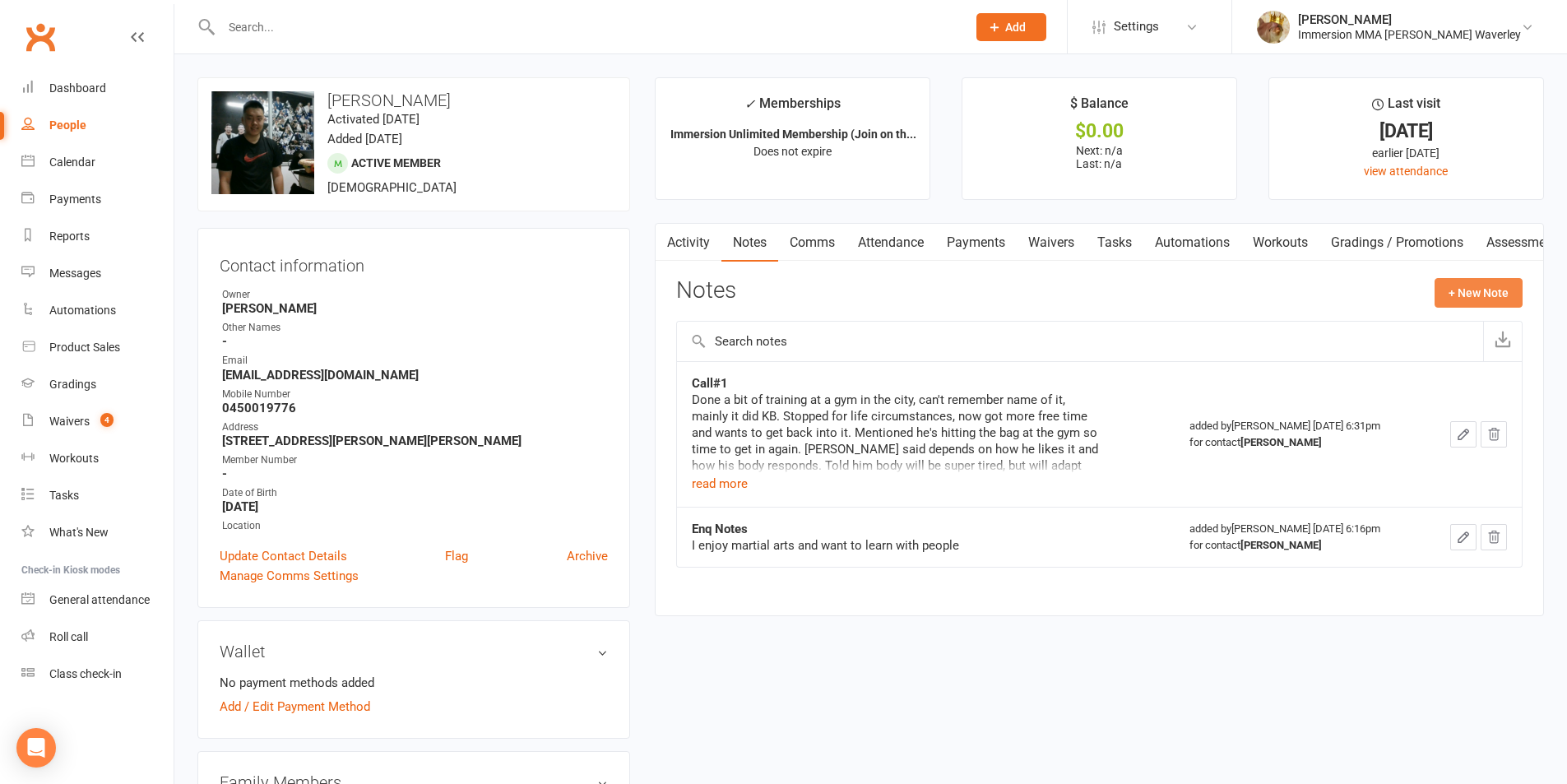
click at [1461, 298] on button "+ New Note" at bounding box center [1478, 293] width 88 height 30
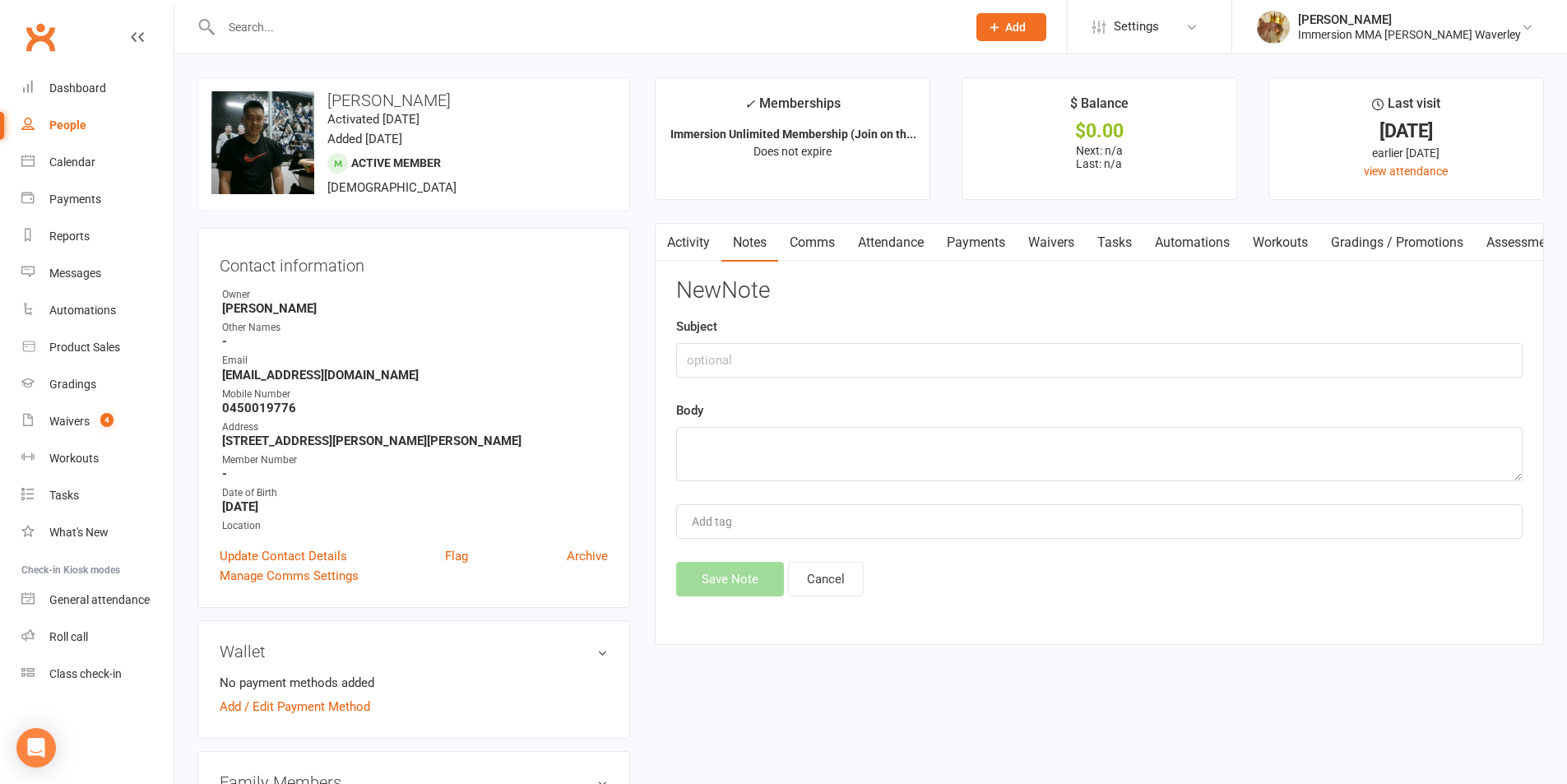
click at [1160, 335] on div "Subject" at bounding box center [1100, 347] width 847 height 61
click at [1147, 344] on input "text" at bounding box center [1100, 360] width 847 height 35
type input "Trial Convo"
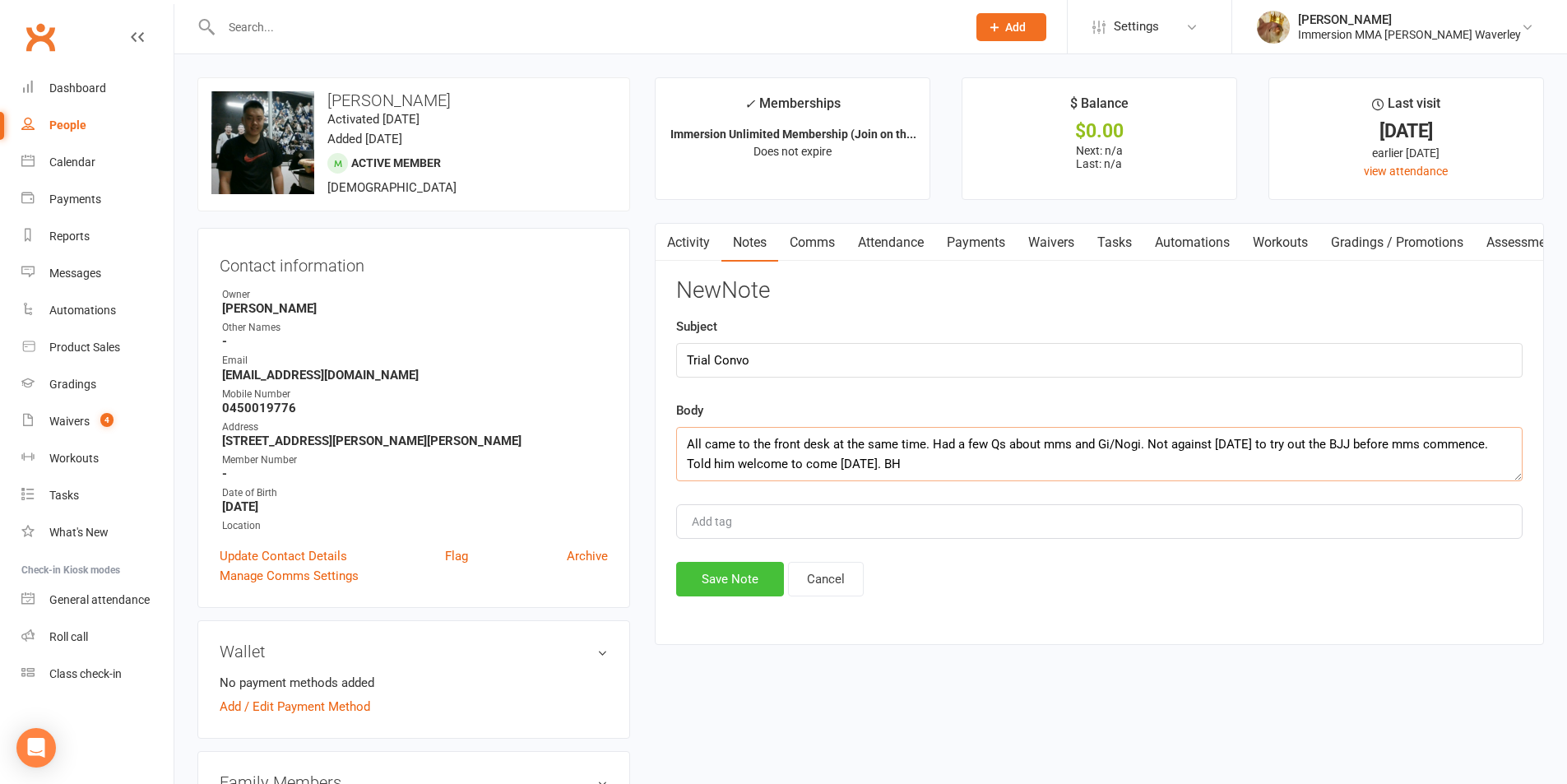
type textarea "All came to the front desk at the same time. Had a few Qs about mms and Gi/Nogi…"
click at [754, 574] on button "Save Note" at bounding box center [730, 578] width 108 height 35
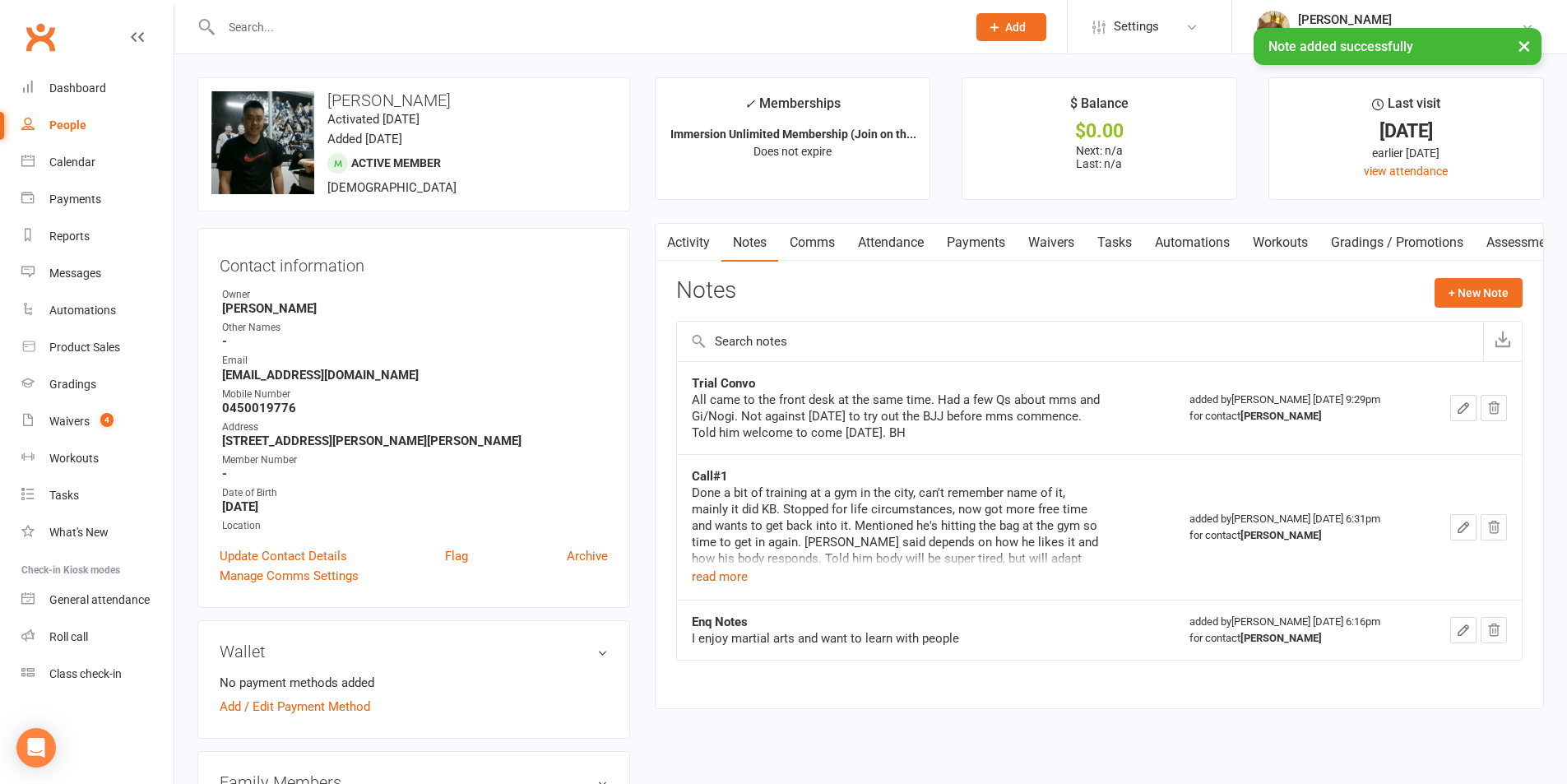
click at [1108, 239] on link "Tasks" at bounding box center [1115, 242] width 57 height 38
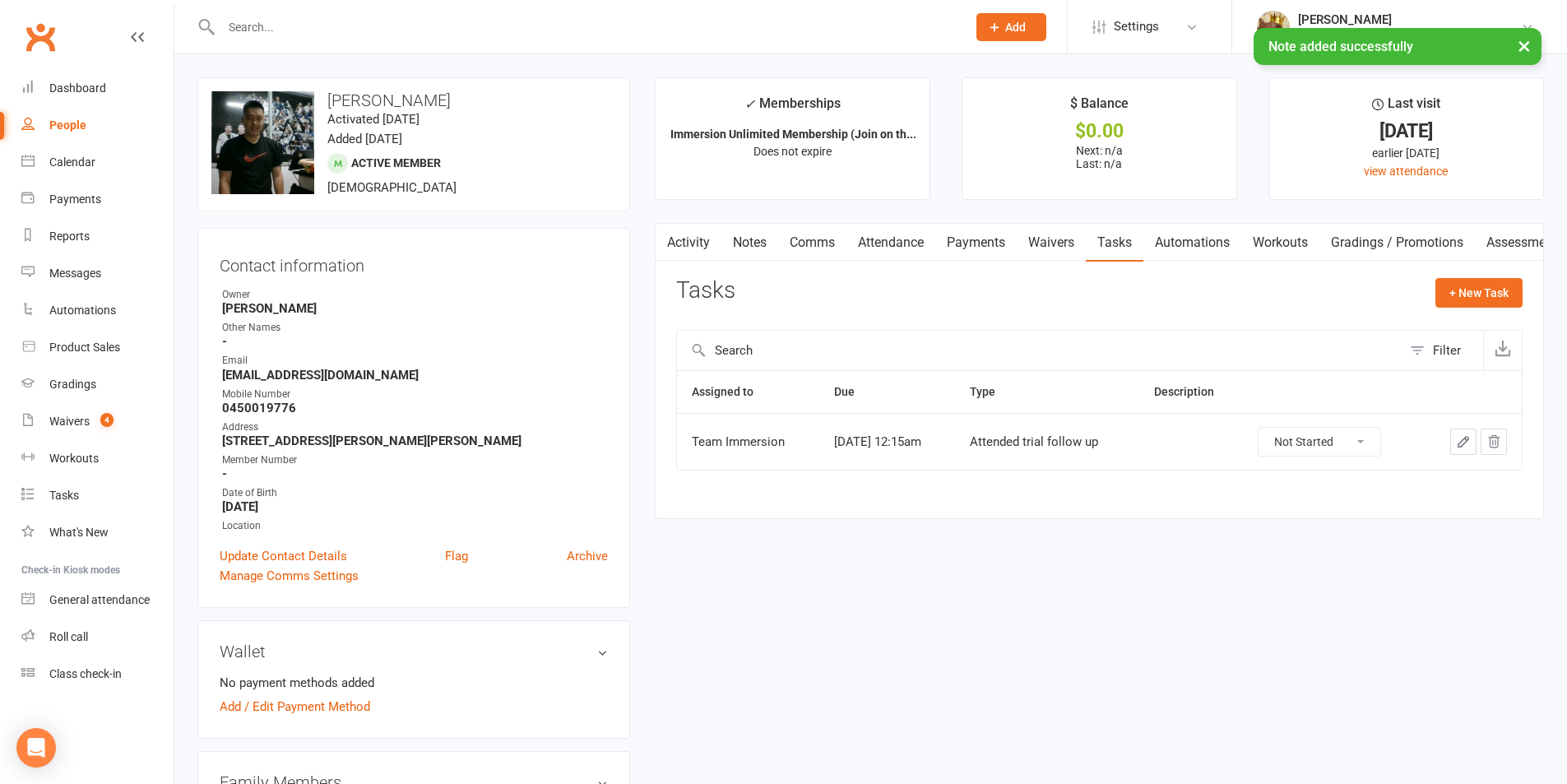
click at [1498, 441] on icon "button" at bounding box center [1494, 442] width 11 height 12
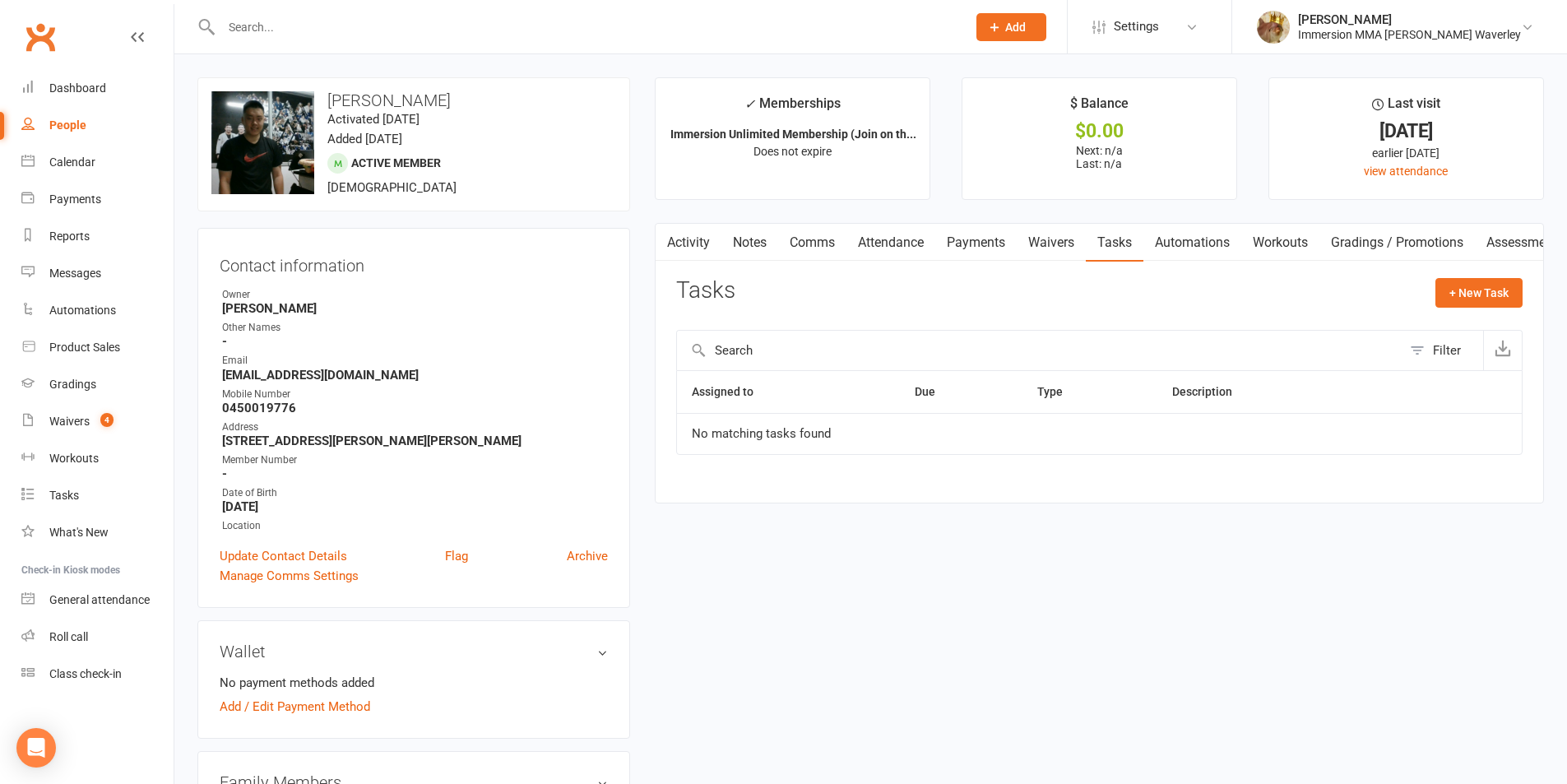
drag, startPoint x: 752, startPoint y: 198, endPoint x: 749, endPoint y: 228, distance: 30.1
click at [751, 204] on main "✓ Memberships Immersion Unlimited Membership (Join on th... Does not expire $ B…" at bounding box center [1100, 298] width 914 height 443
click at [749, 228] on link "Notes" at bounding box center [749, 242] width 57 height 38
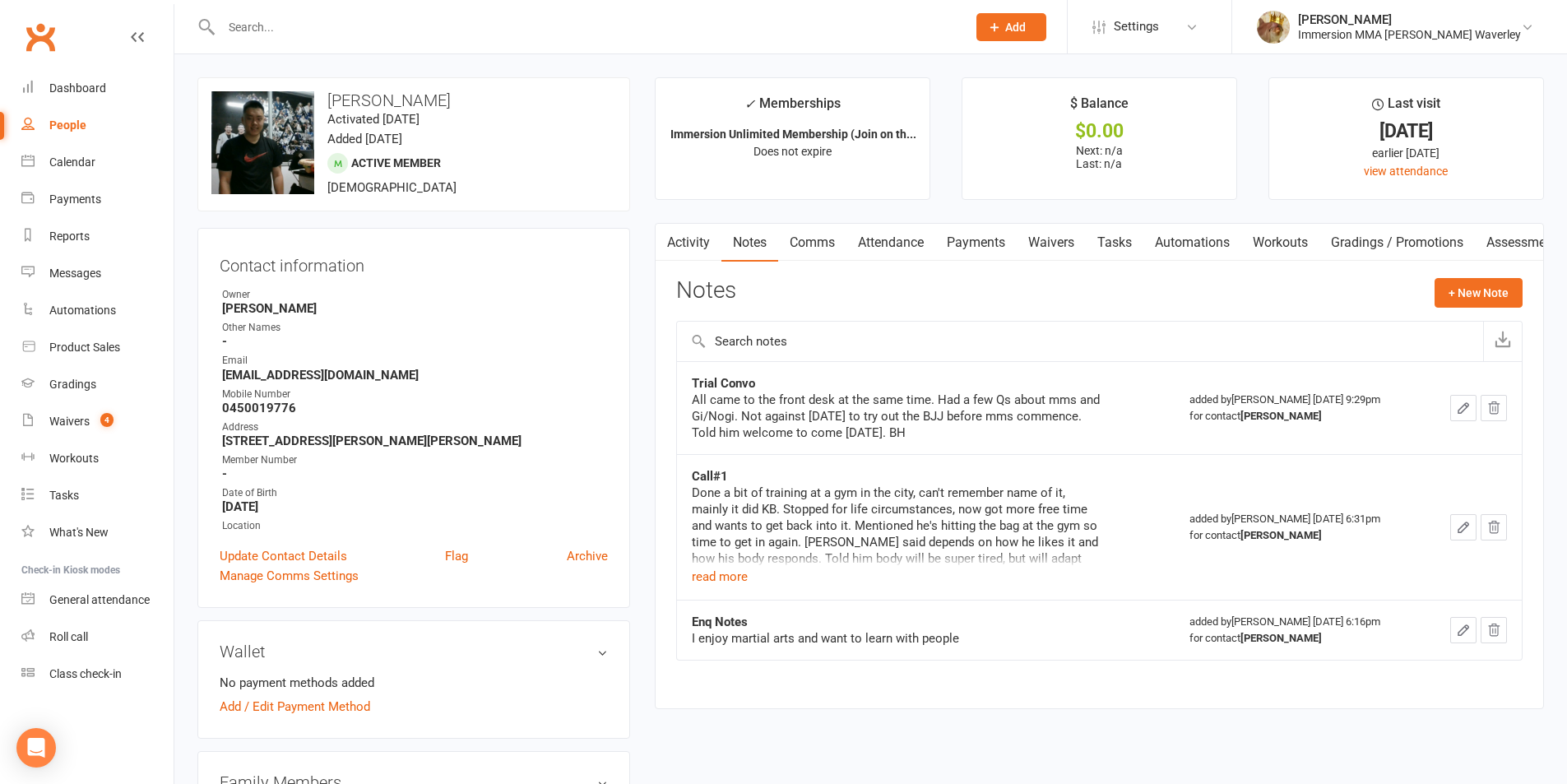
click at [907, 293] on div "Notes + New Note" at bounding box center [1100, 299] width 847 height 43
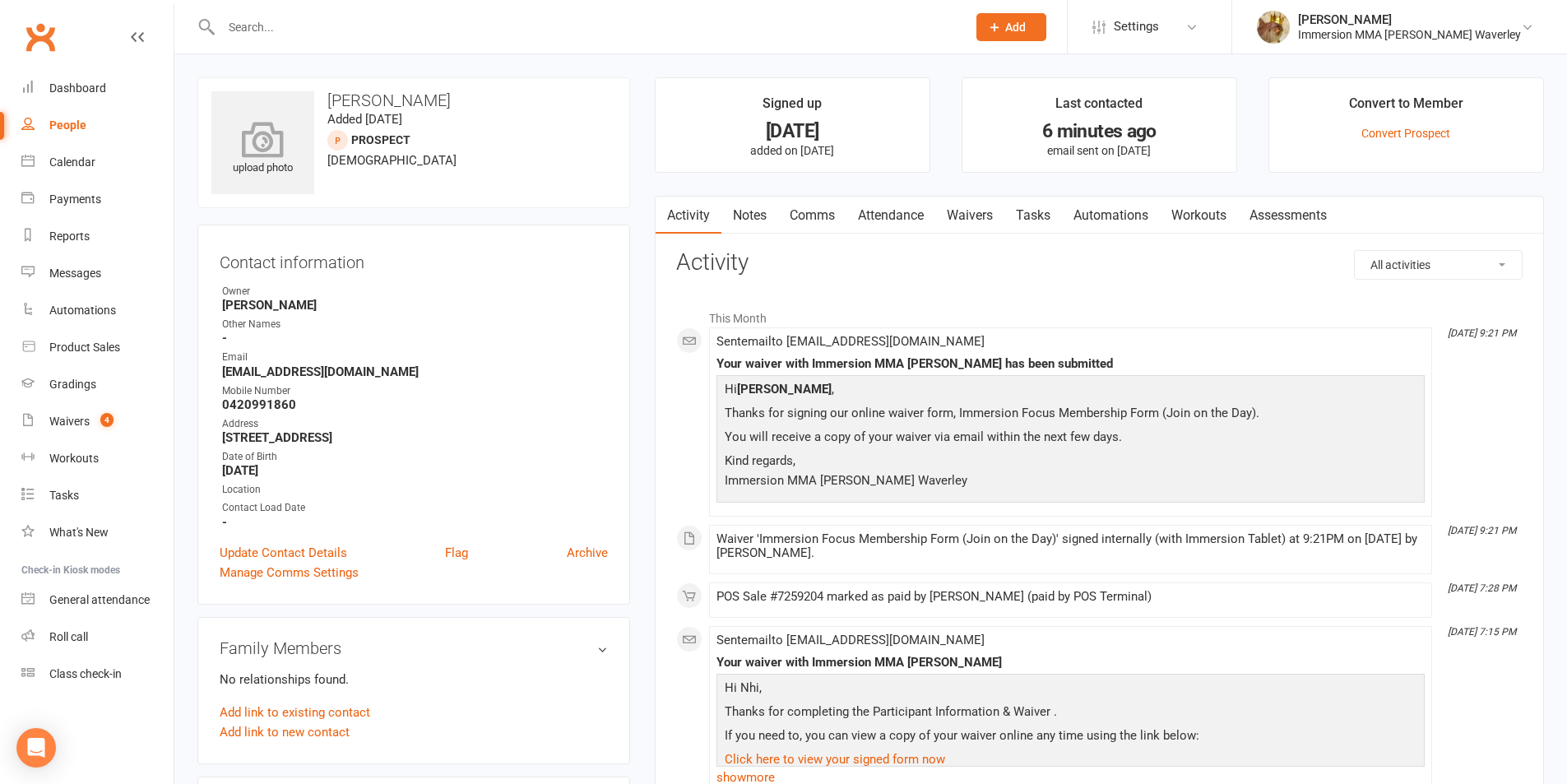
click at [283, 128] on icon at bounding box center [263, 138] width 114 height 36
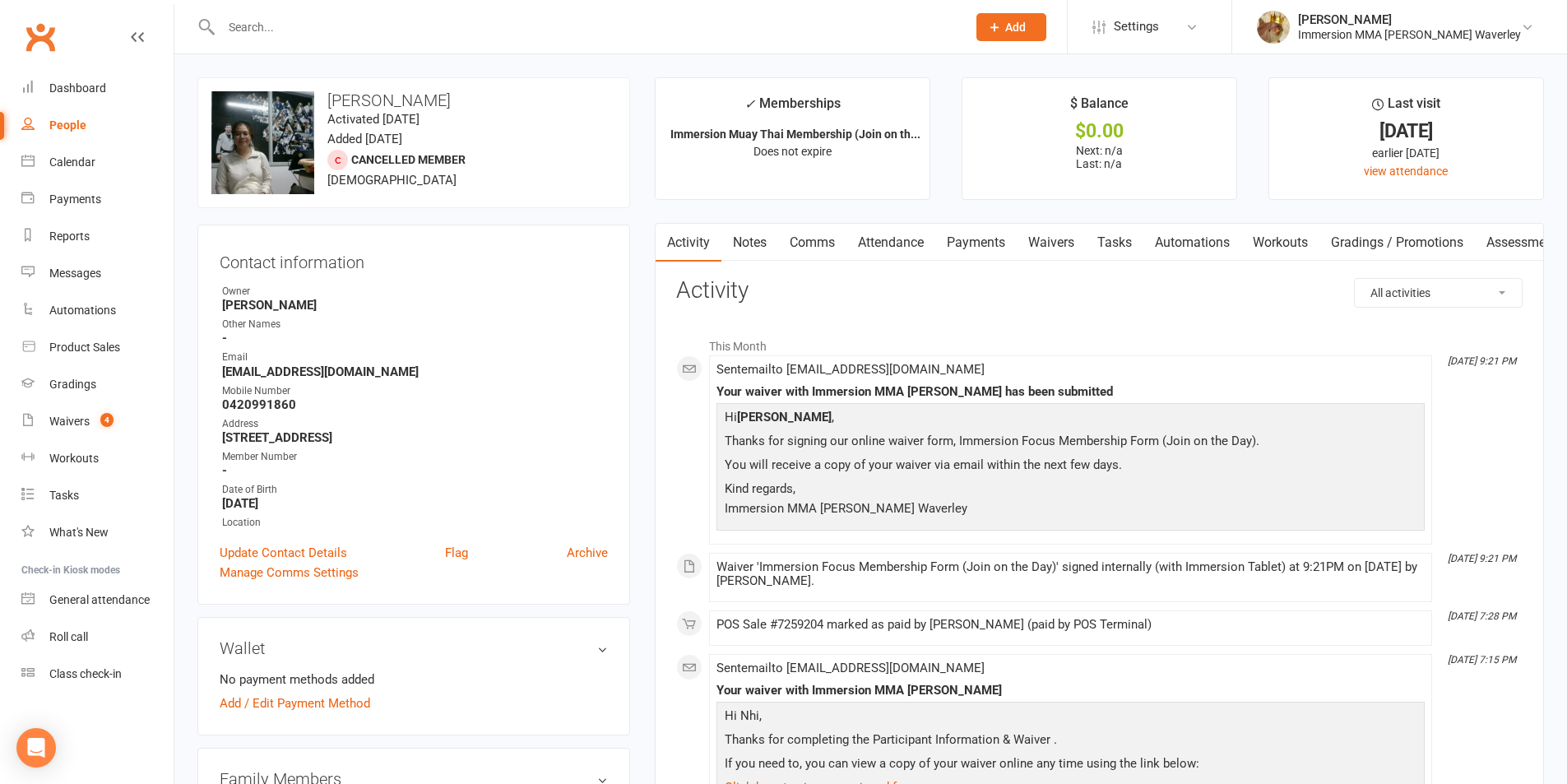
click at [972, 256] on link "Payments" at bounding box center [976, 242] width 82 height 38
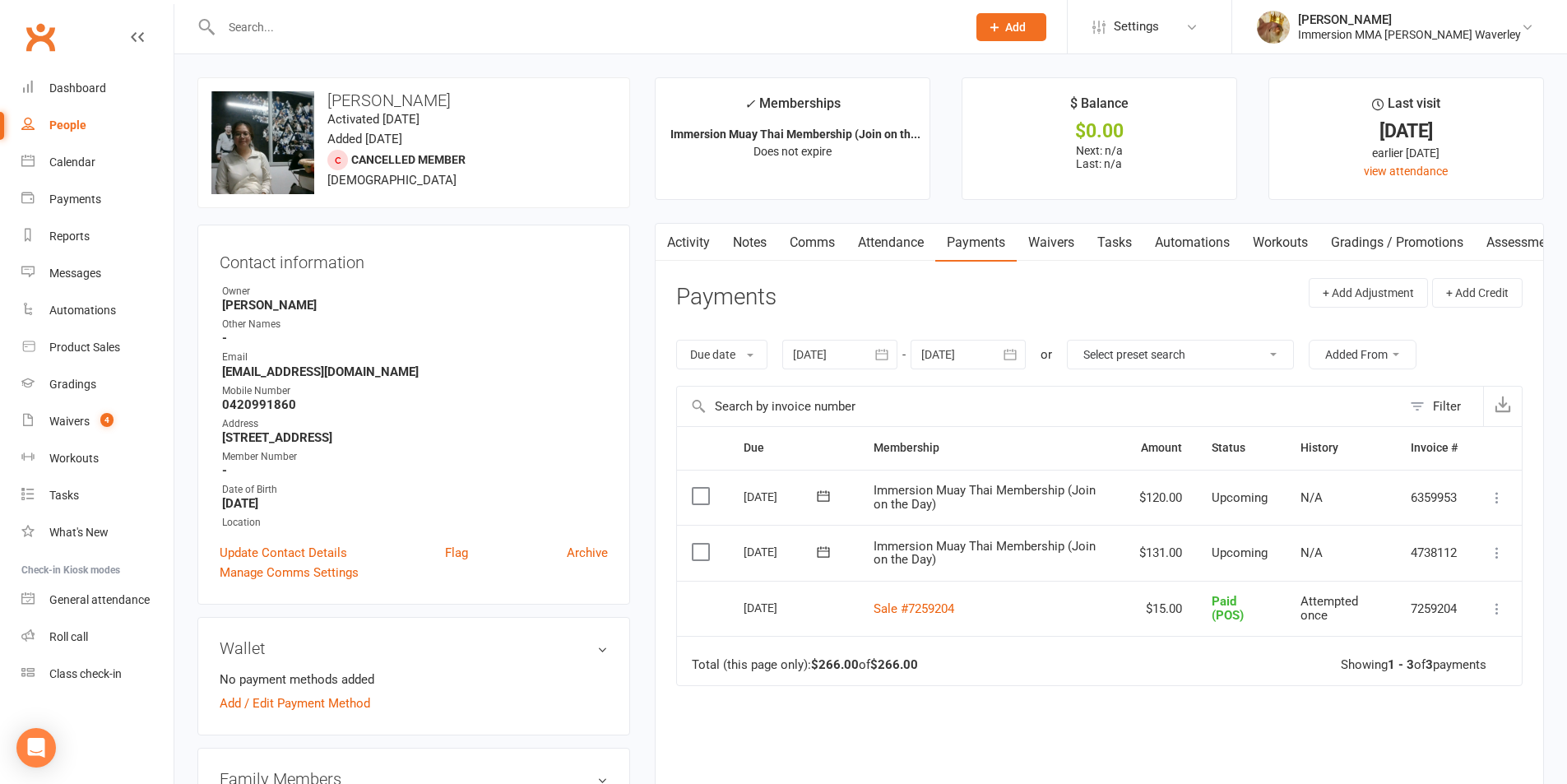
click at [765, 234] on link "Notes" at bounding box center [749, 242] width 57 height 38
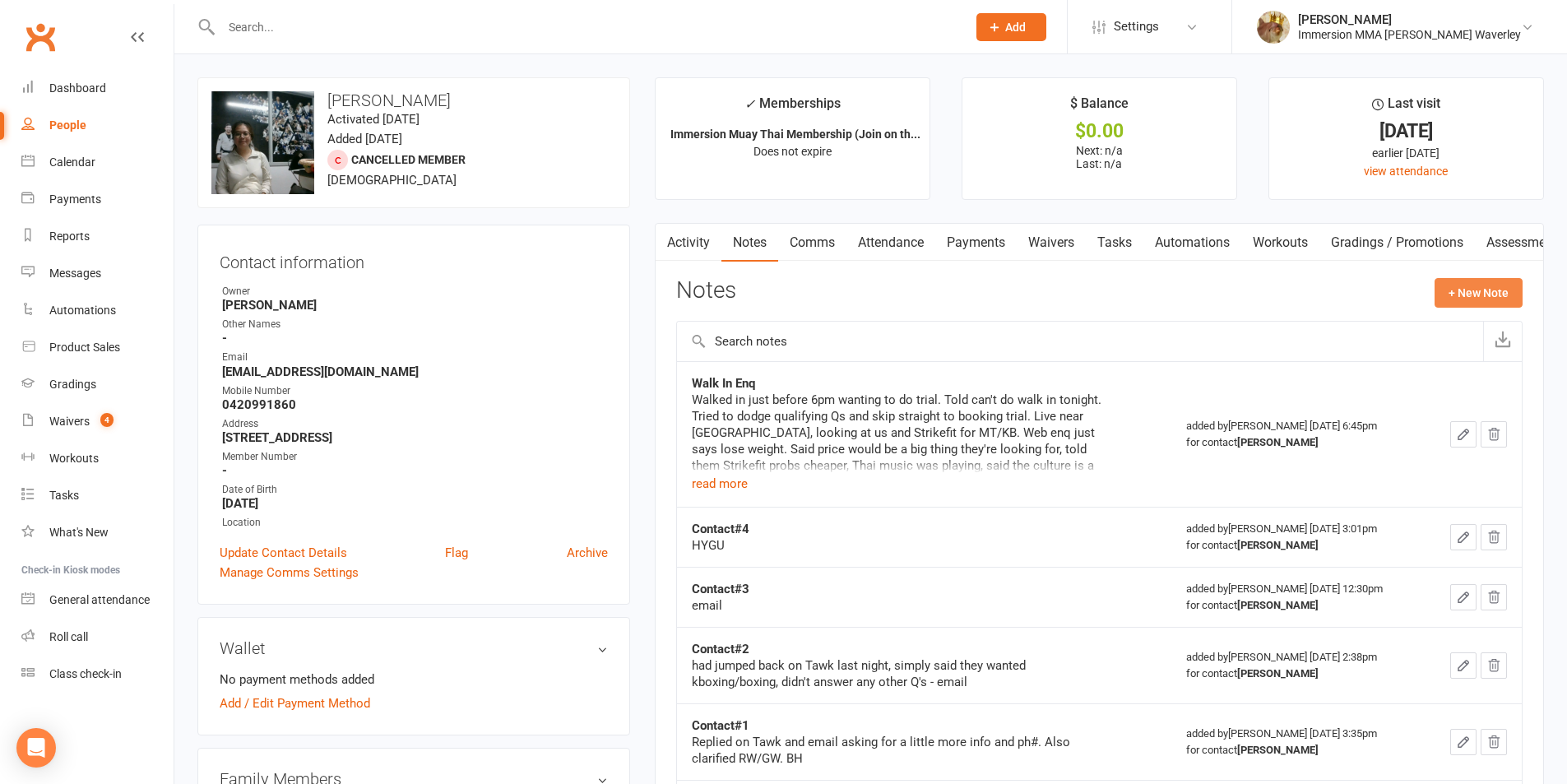
click at [1445, 297] on button "+ New Note" at bounding box center [1478, 293] width 88 height 30
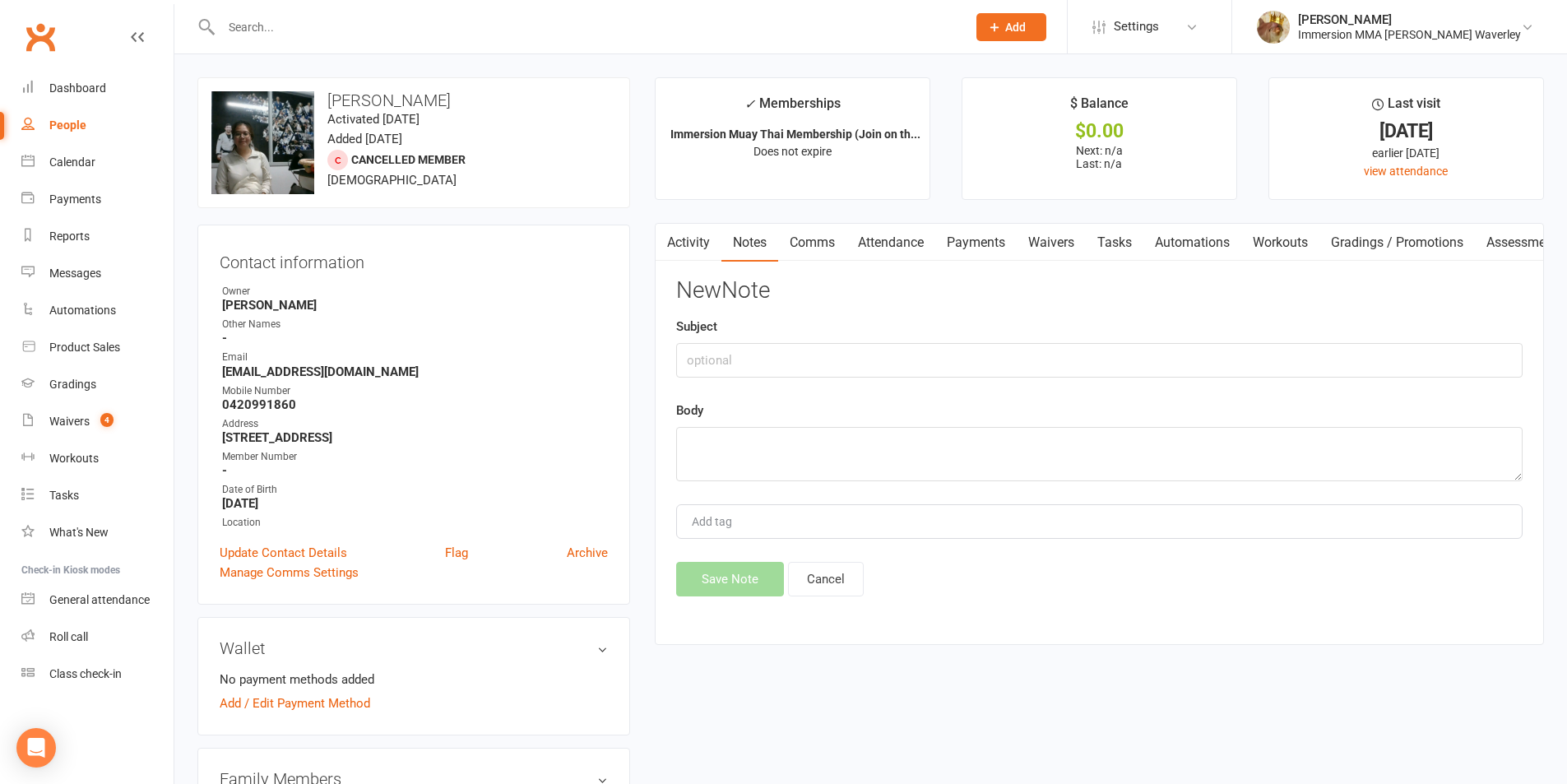
click at [1182, 369] on input "text" at bounding box center [1100, 360] width 847 height 35
type input "S"
type input "Trial Convo"
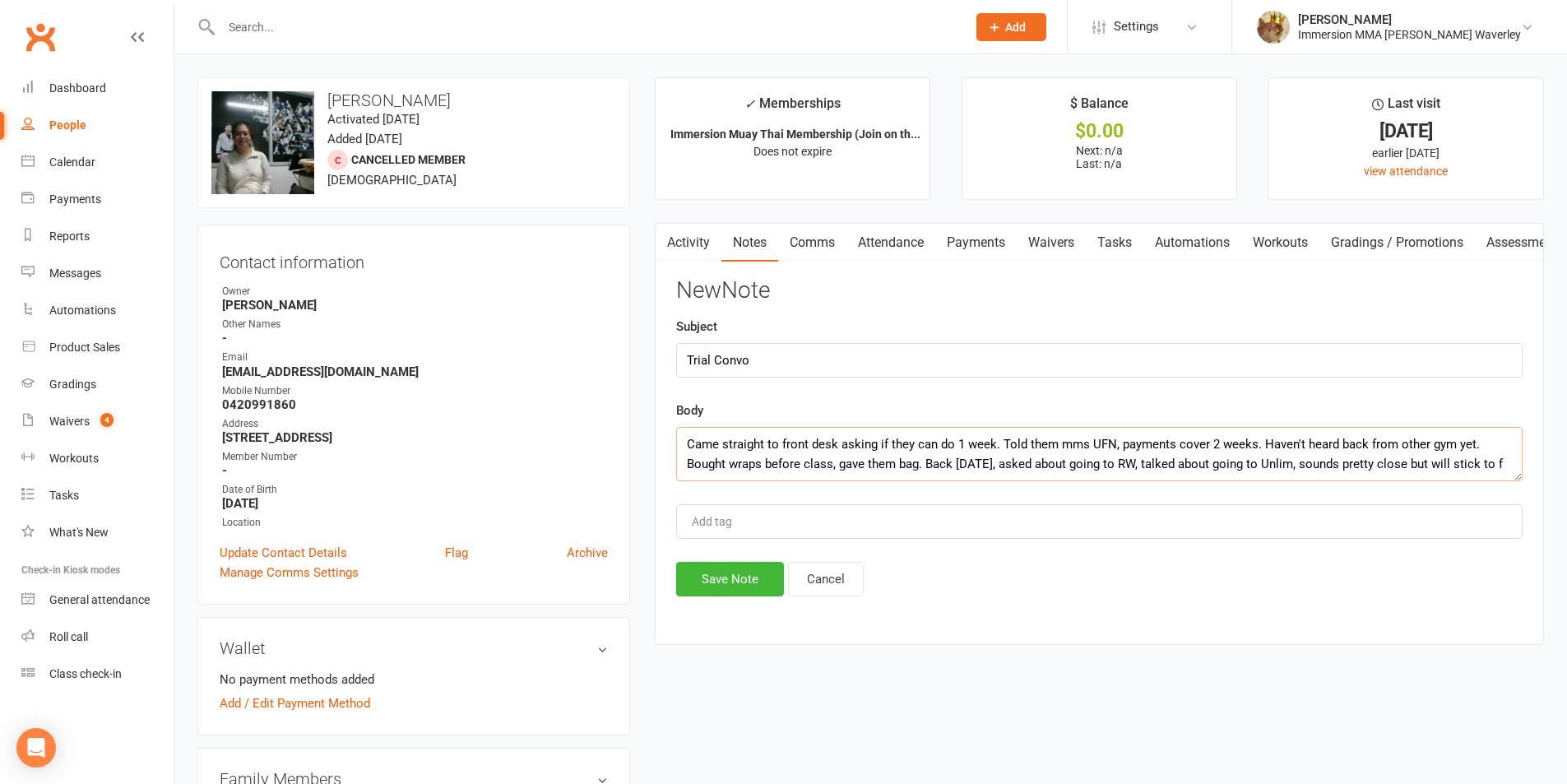
scroll to position [11, 0]
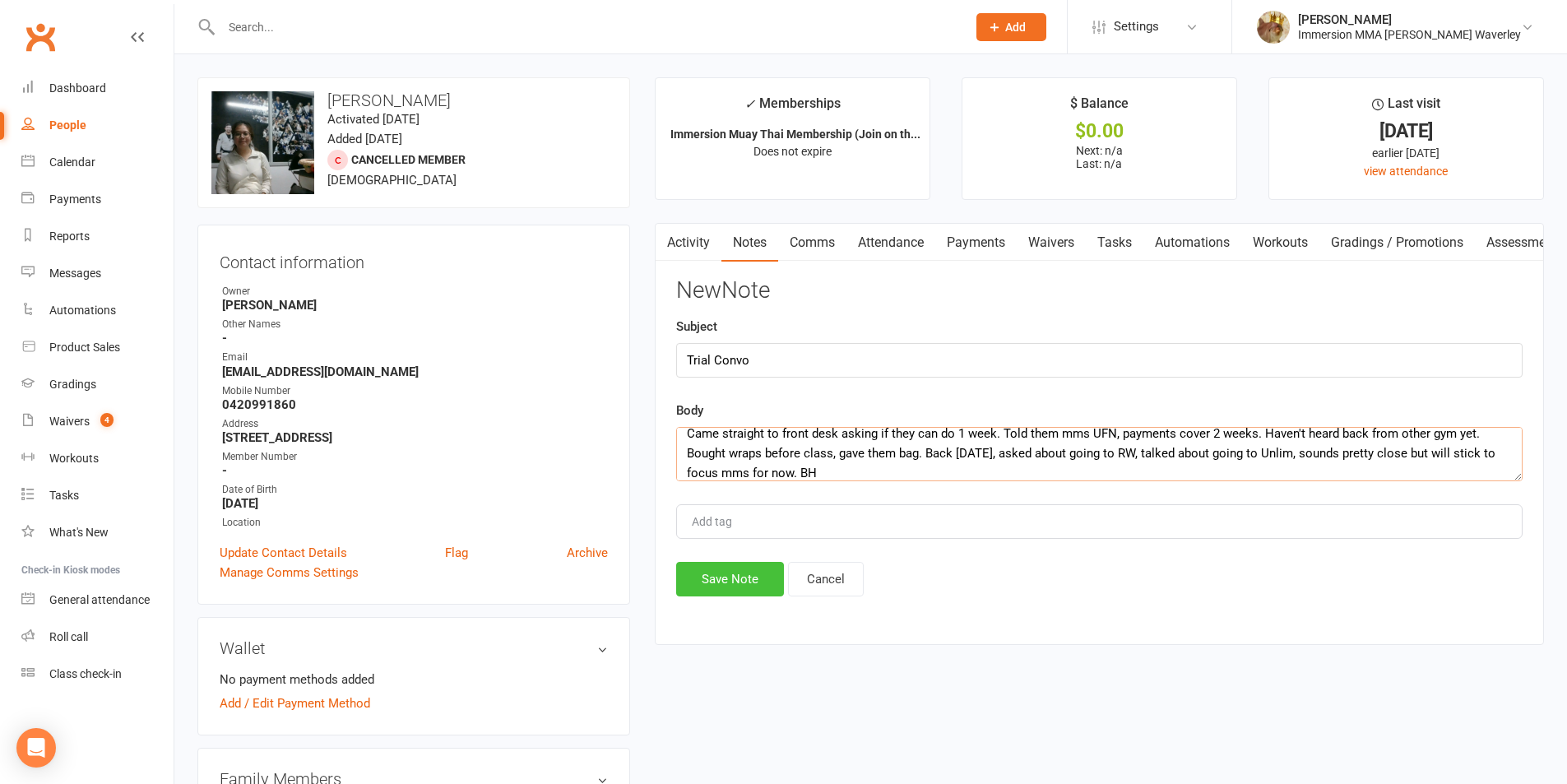
type textarea "Came straight to front desk asking if they can do 1 week. Told them mms UFN, pa…"
click at [707, 578] on button "Save Note" at bounding box center [730, 578] width 108 height 35
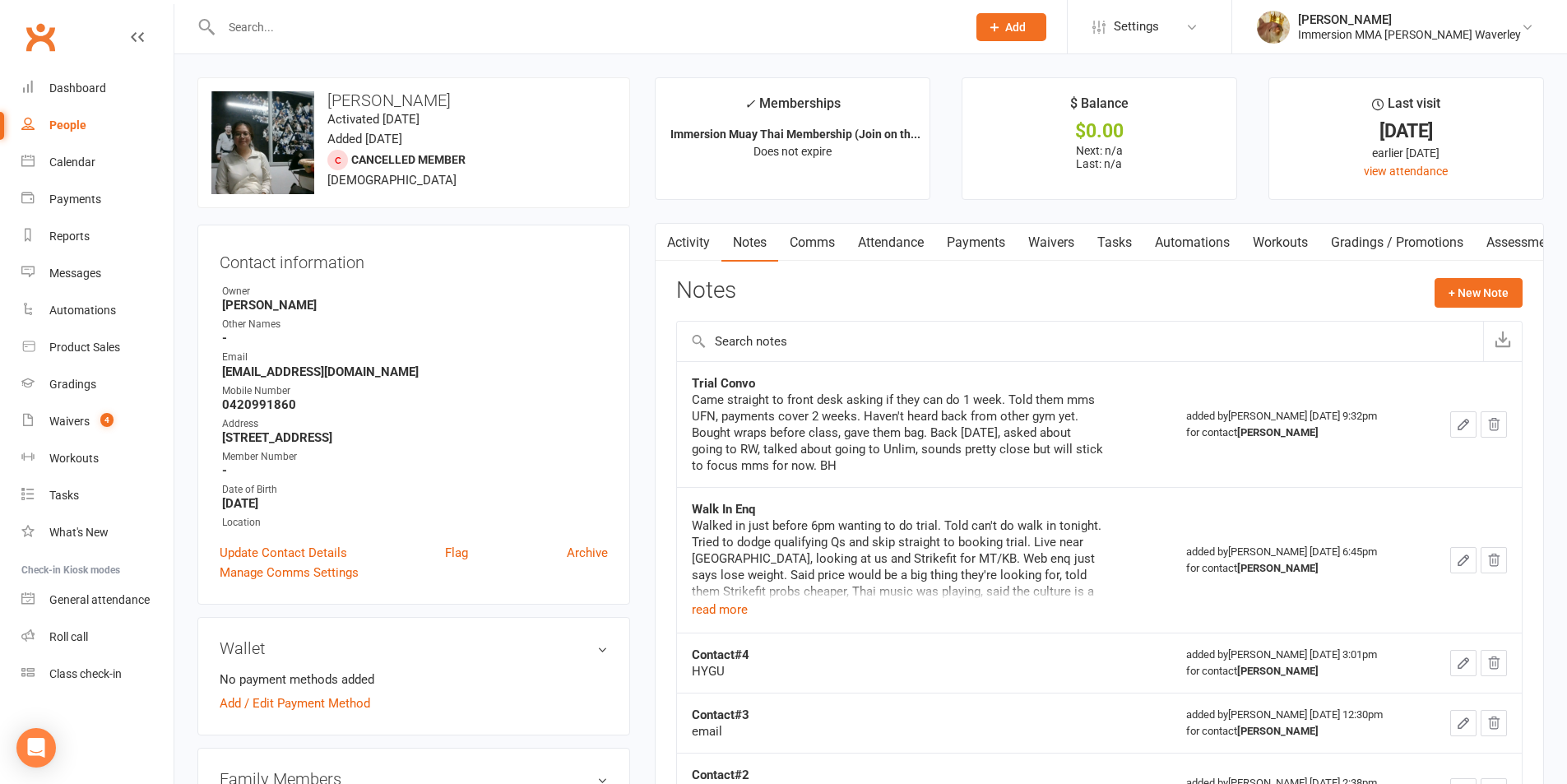
click at [1120, 240] on link "Tasks" at bounding box center [1115, 242] width 57 height 38
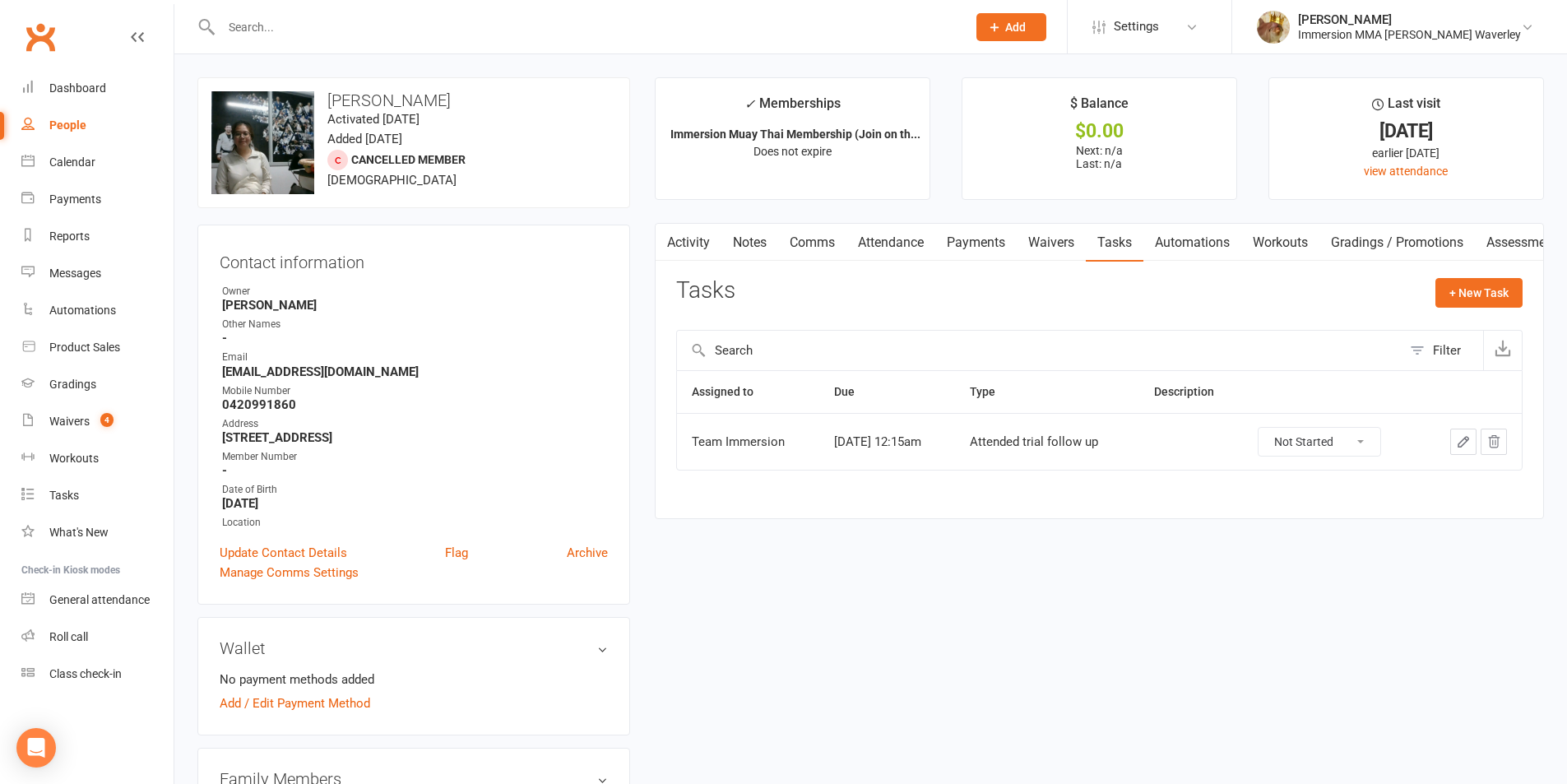
click at [1504, 446] on button "button" at bounding box center [1494, 441] width 26 height 26
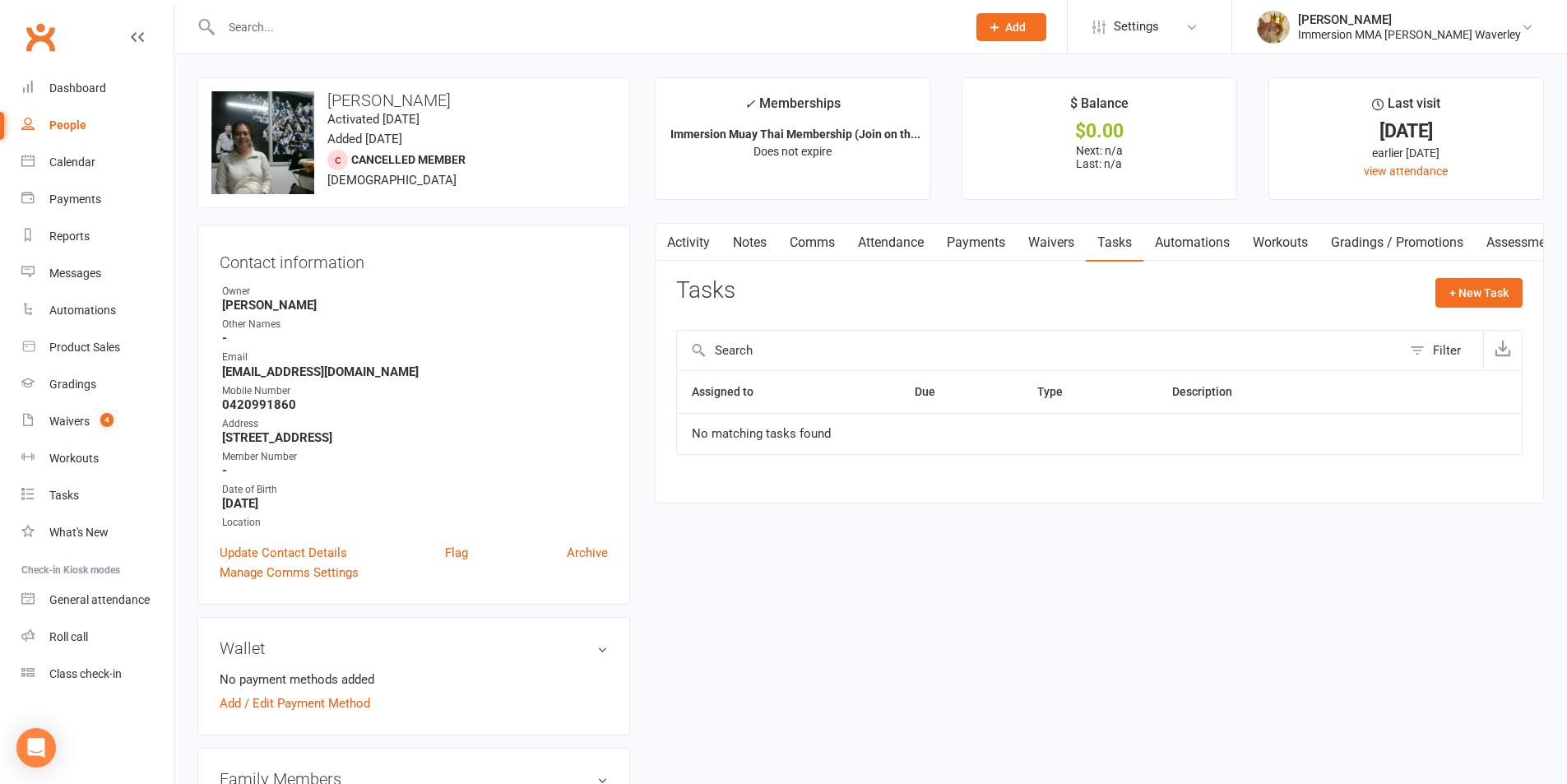
click at [969, 236] on link "Payments" at bounding box center [976, 242] width 82 height 38
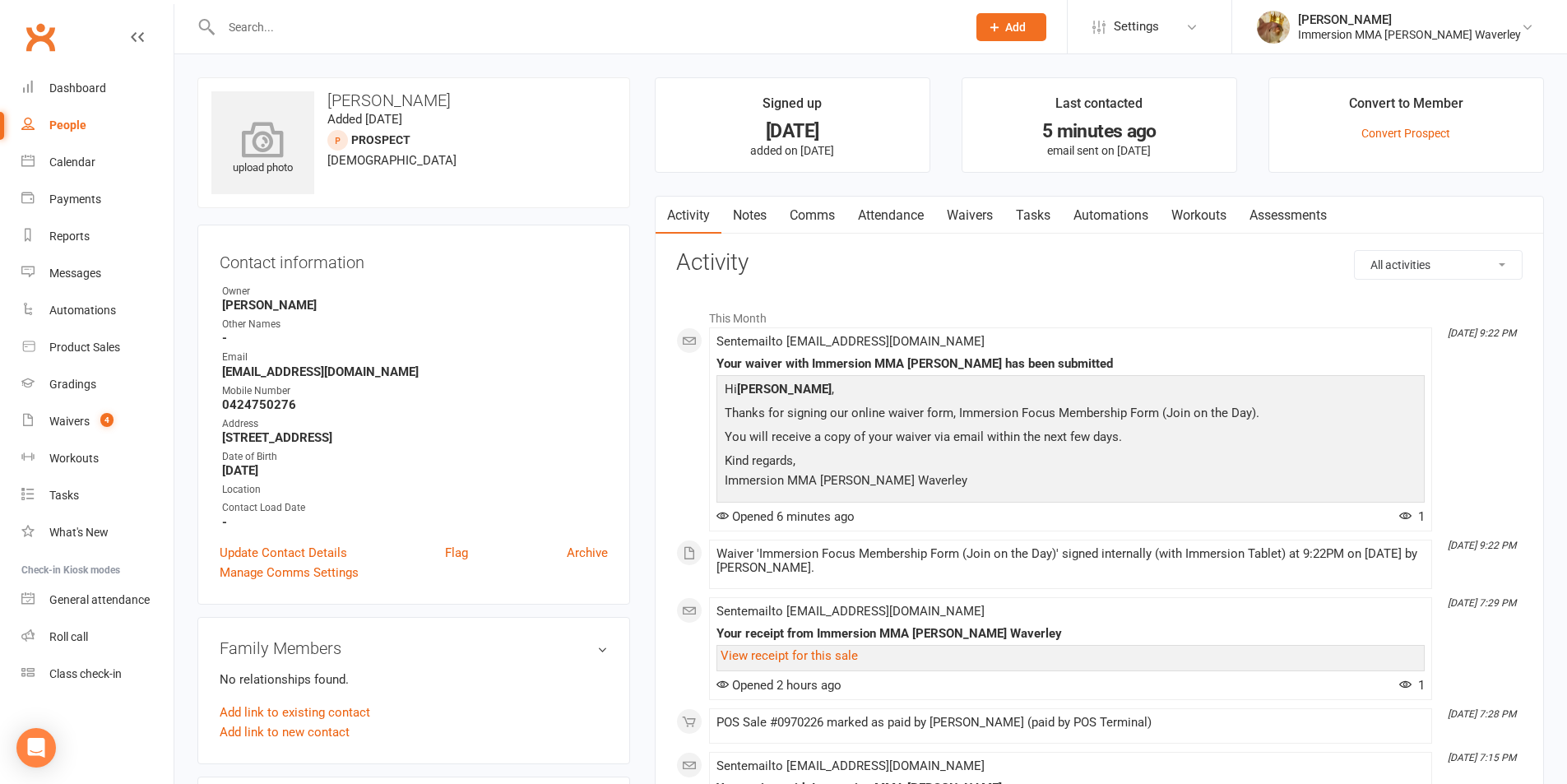
click at [278, 130] on icon at bounding box center [263, 138] width 114 height 36
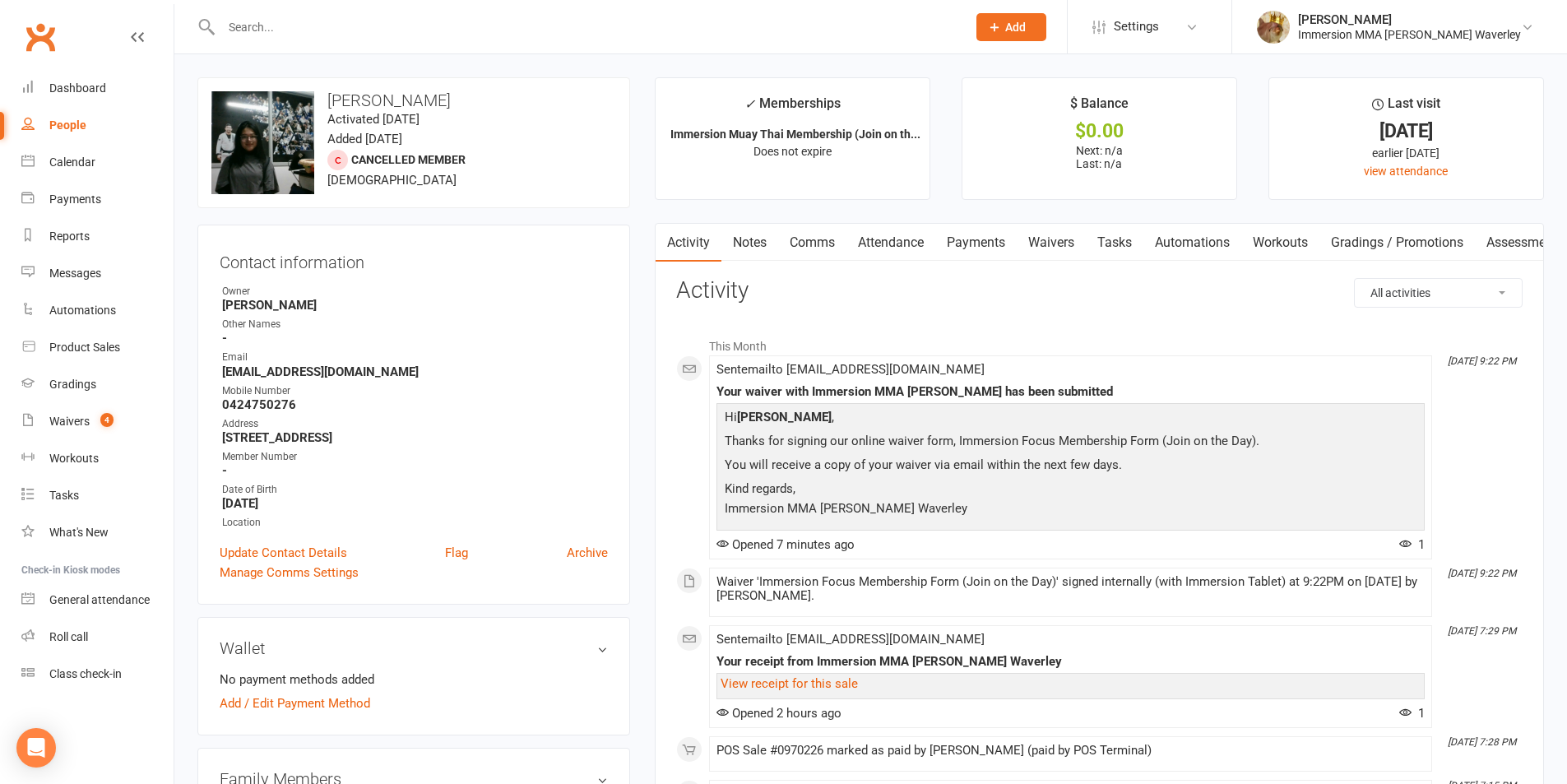
click at [977, 249] on link "Payments" at bounding box center [976, 242] width 82 height 38
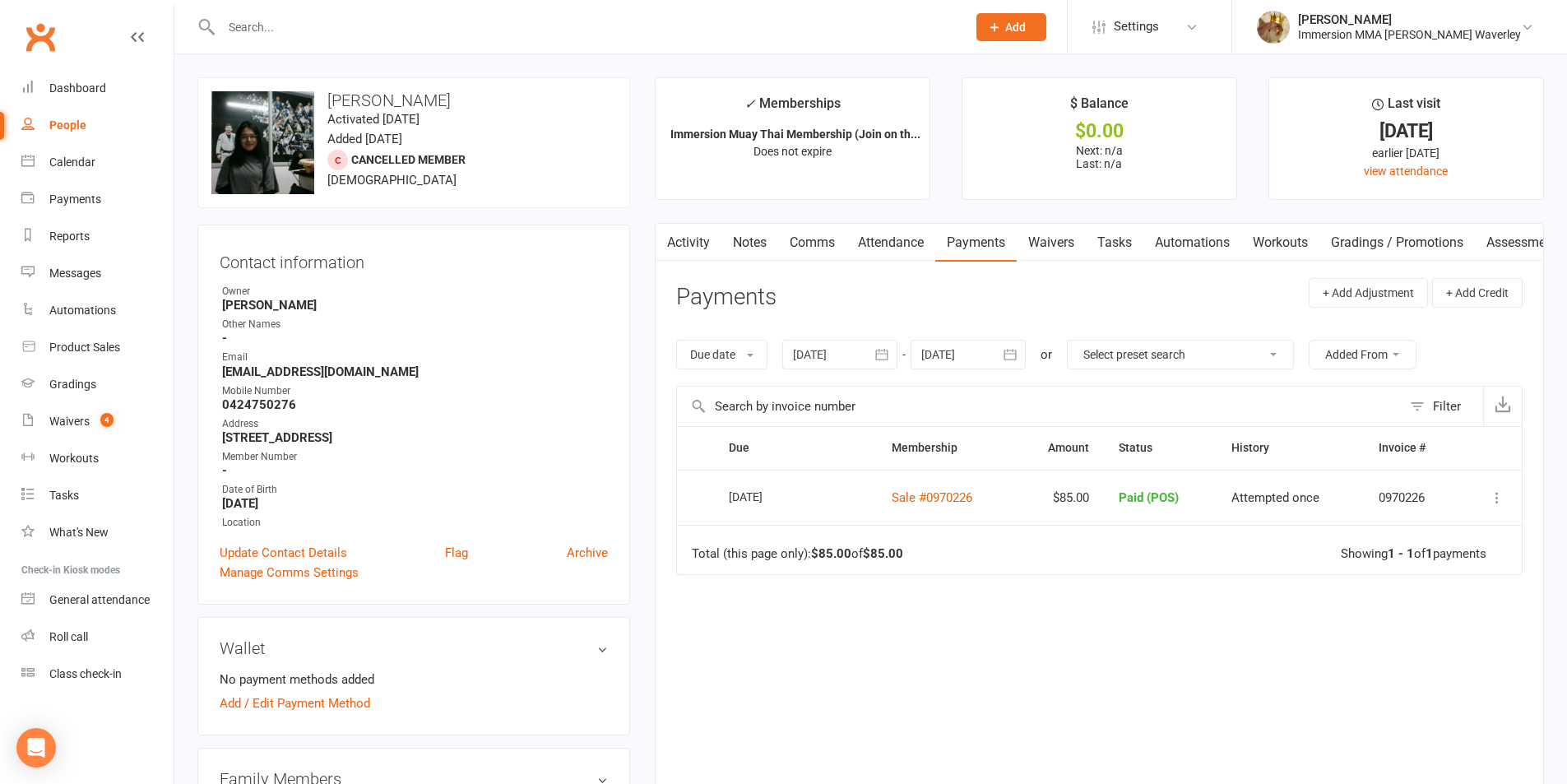
click at [719, 250] on link "Activity" at bounding box center [688, 242] width 66 height 38
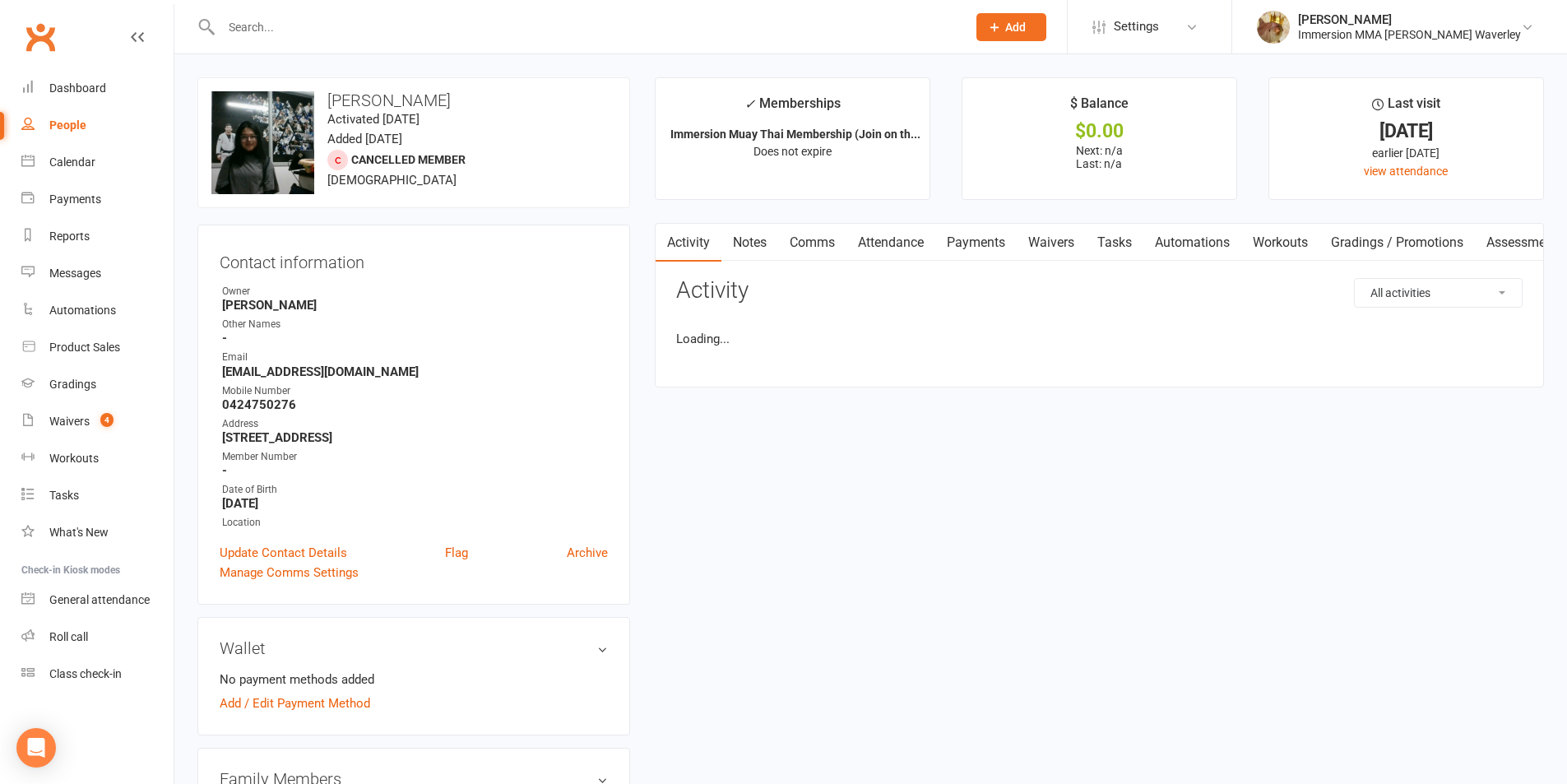
click at [736, 251] on link "Notes" at bounding box center [749, 242] width 57 height 38
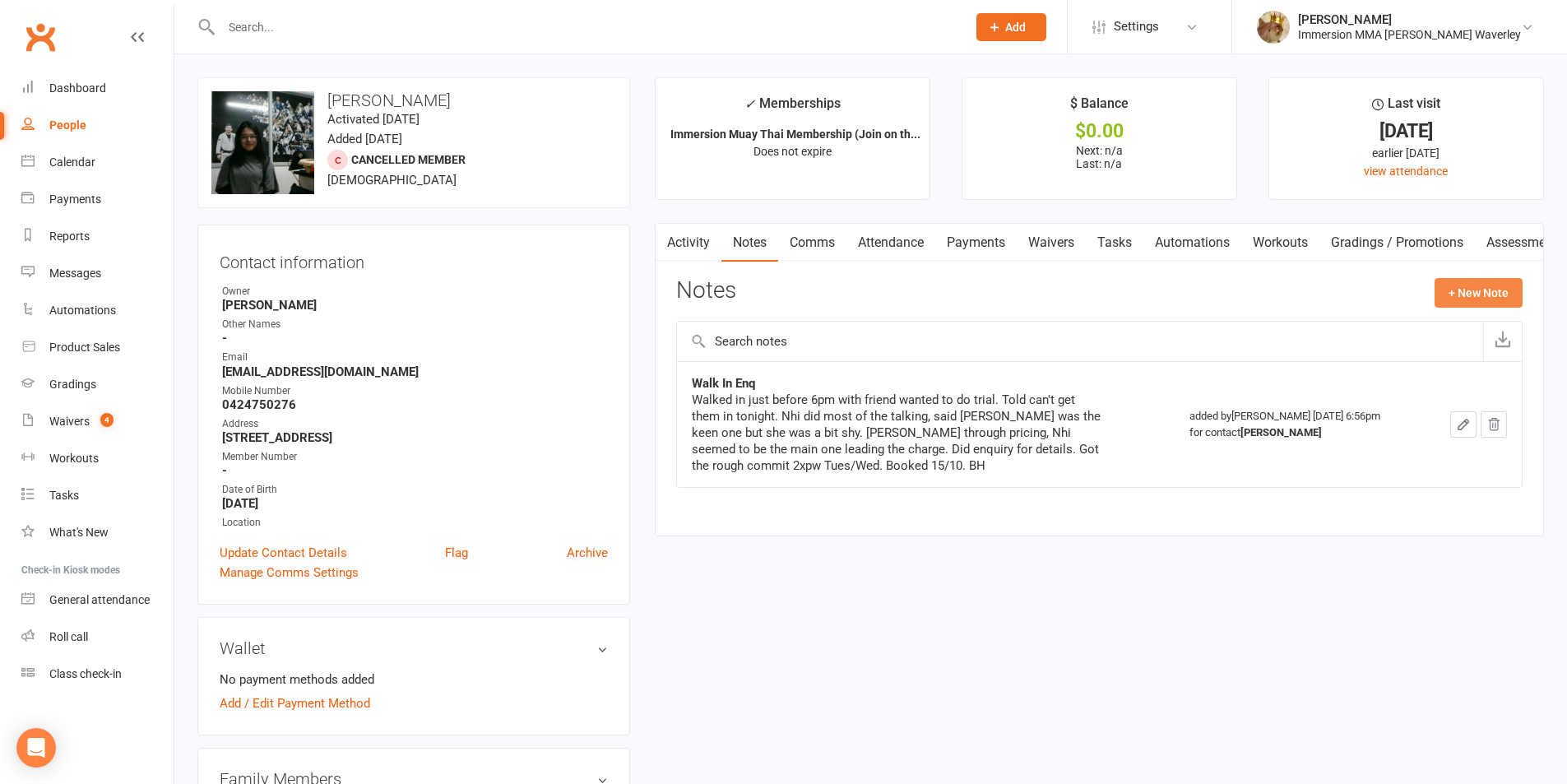
click at [1485, 293] on button "+ New Note" at bounding box center [1478, 293] width 88 height 30
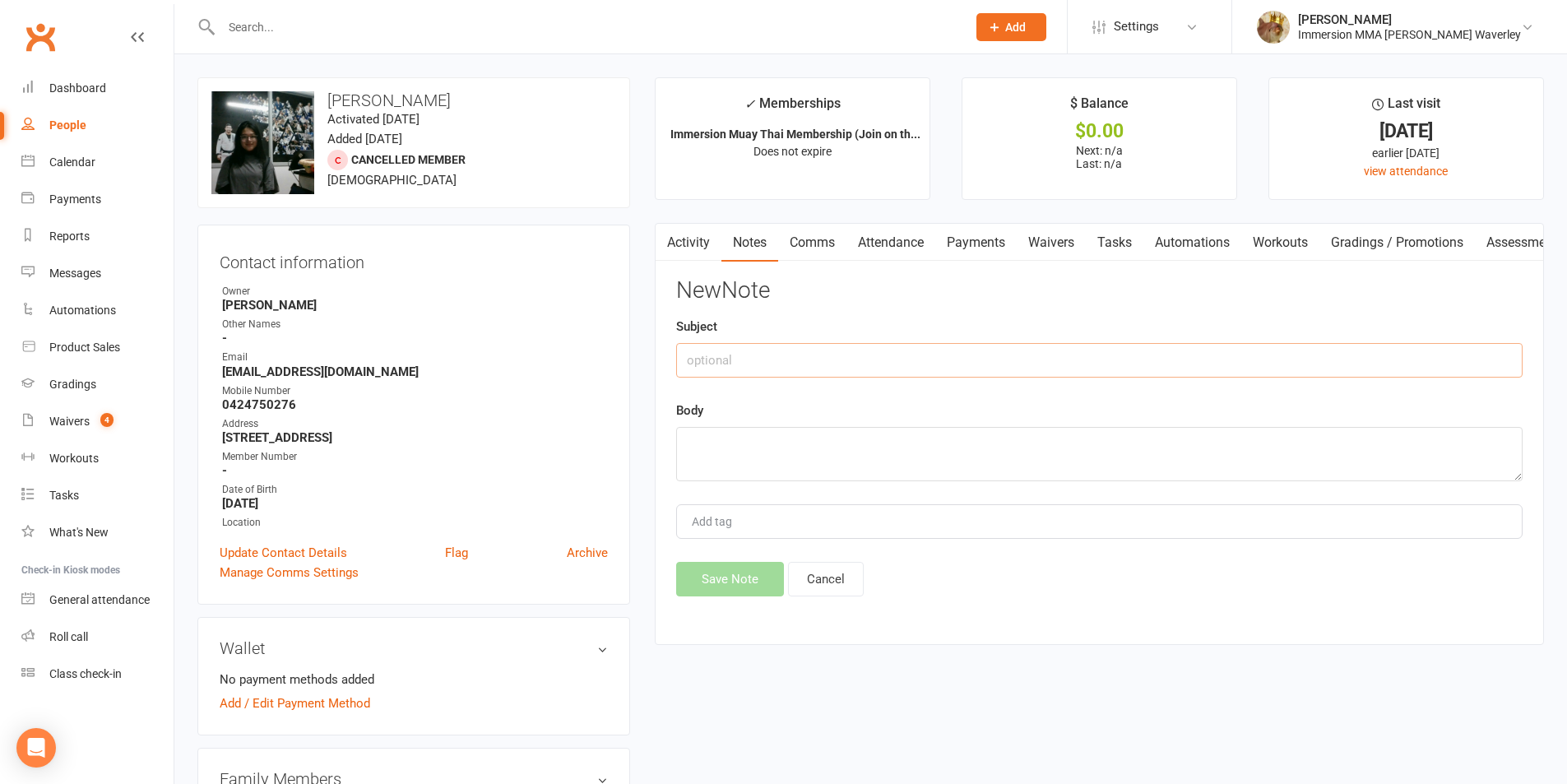
click at [1165, 368] on input "text" at bounding box center [1100, 360] width 847 height 35
type input "Trial Convo"
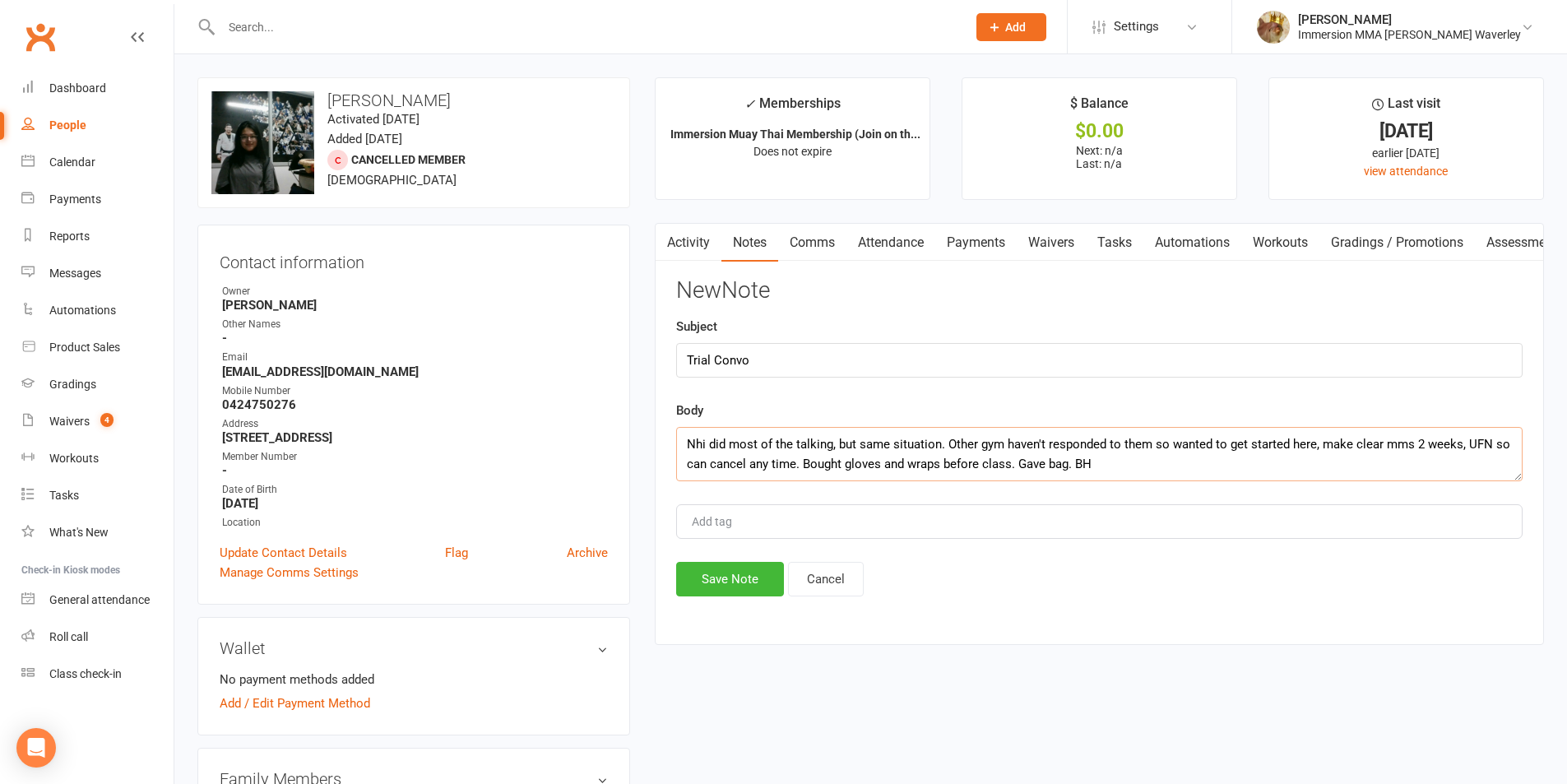
type textarea "Nhi did most of the talking, but same situation. Other gym haven't responded to…"
click at [669, 600] on div "Activity Notes Comms Attendance Payments Waivers Tasks Automations Workouts Gra…" at bounding box center [1099, 433] width 889 height 422
click at [693, 589] on button "Save Note" at bounding box center [730, 578] width 108 height 35
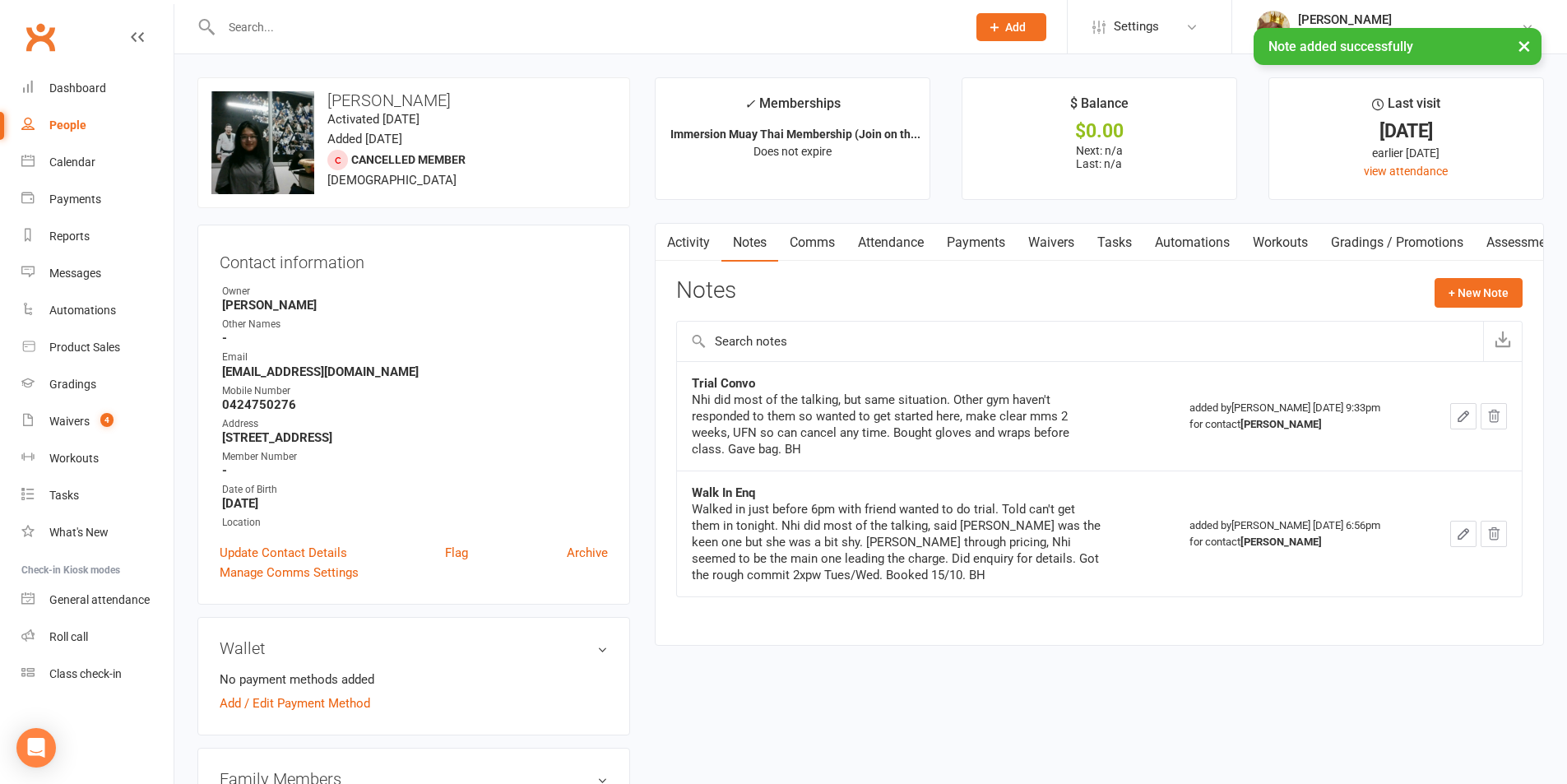
click at [1086, 256] on link "Waivers" at bounding box center [1052, 242] width 69 height 38
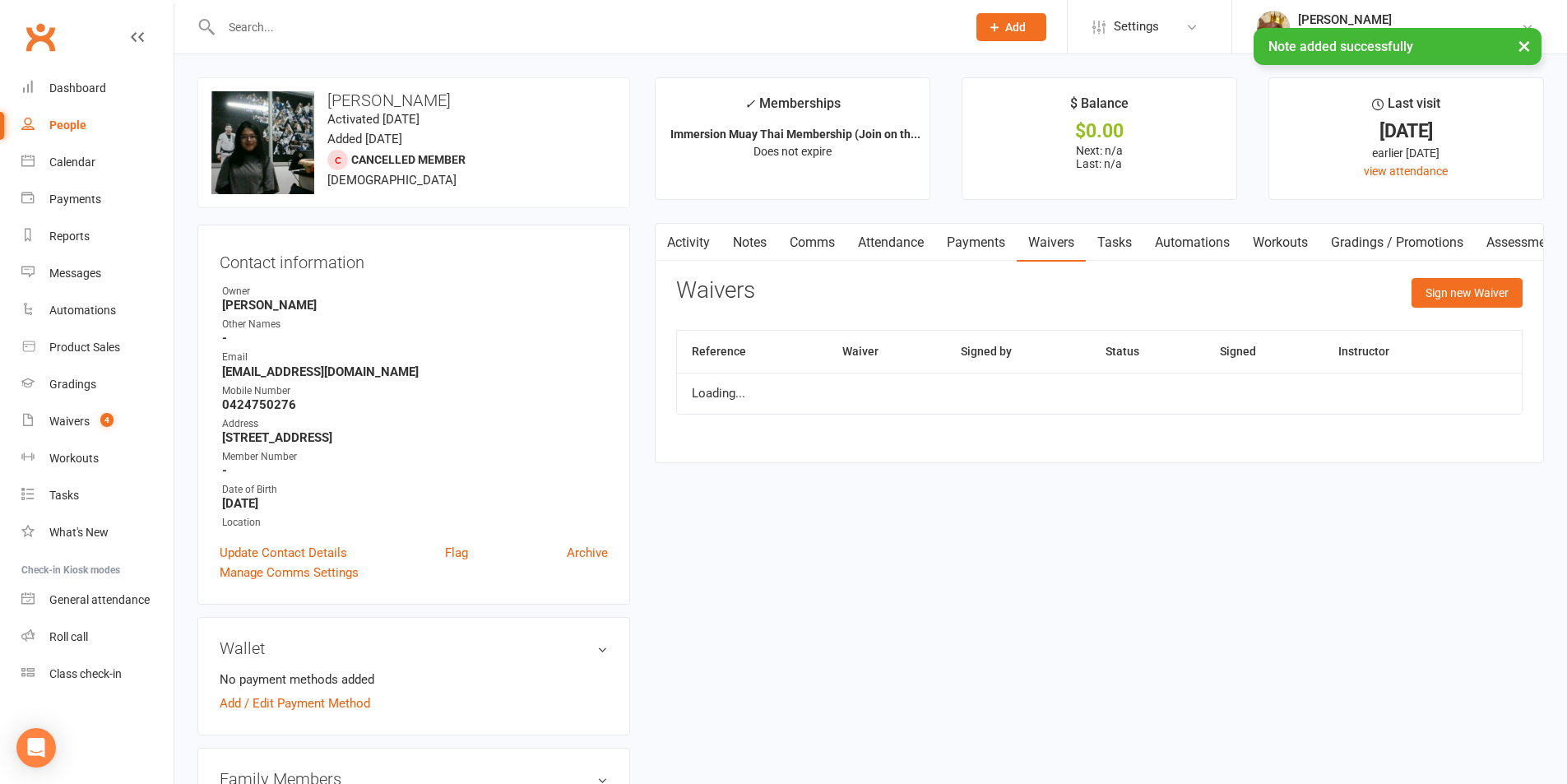
click at [1096, 250] on link "Tasks" at bounding box center [1115, 242] width 57 height 38
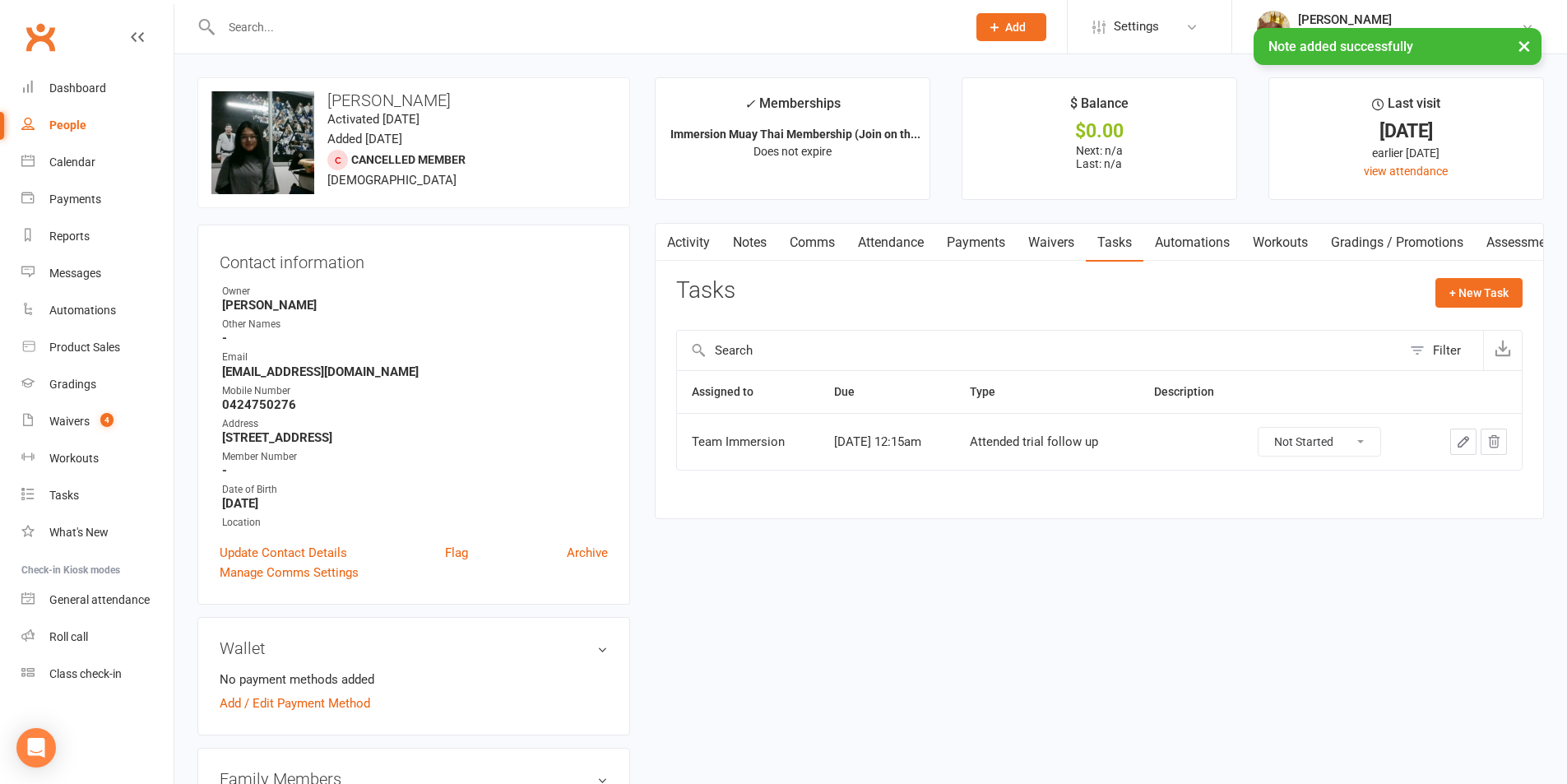
click at [1496, 443] on icon "button" at bounding box center [1494, 442] width 15 height 15
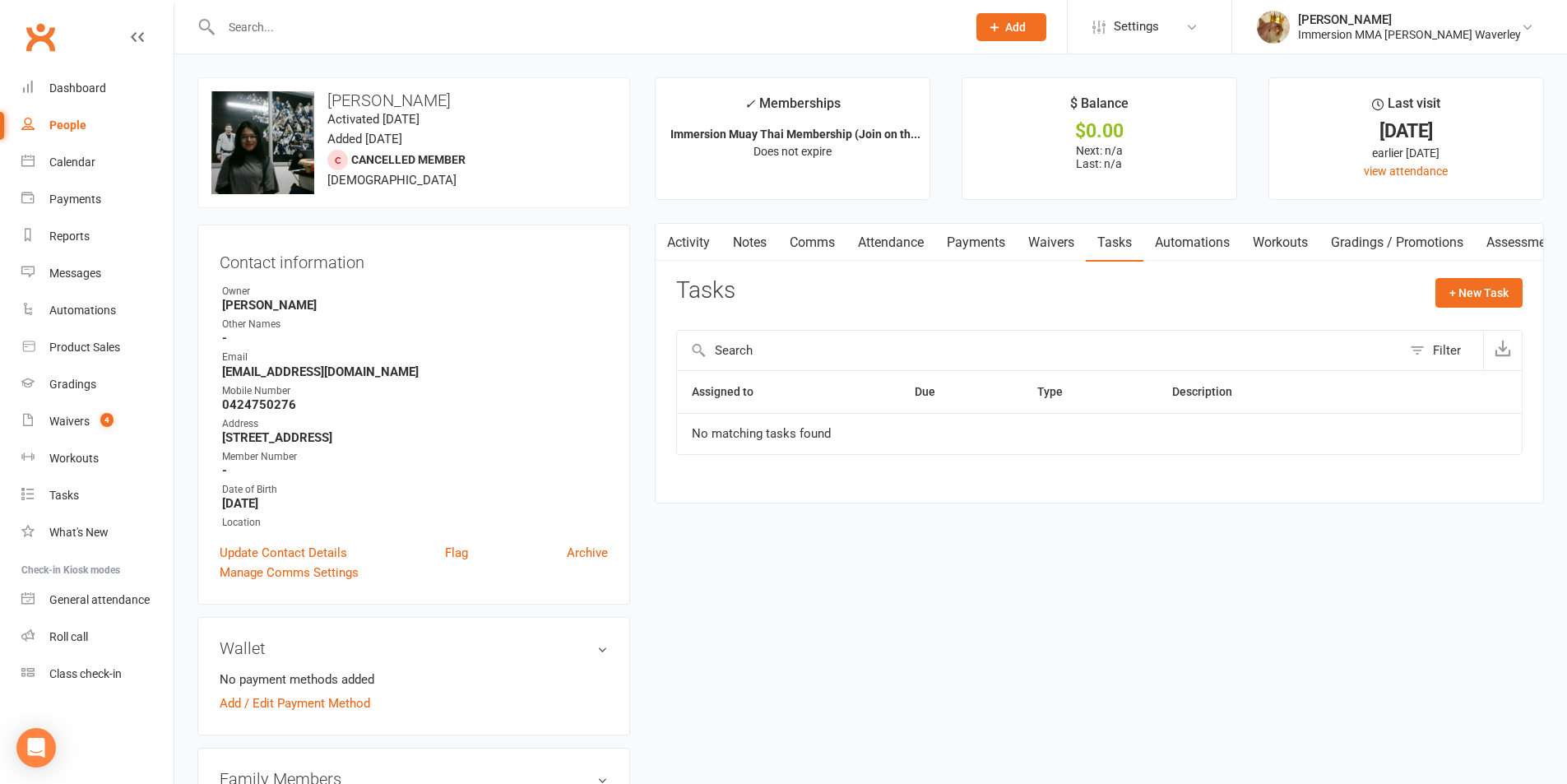
click at [988, 245] on link "Payments" at bounding box center [976, 242] width 82 height 38
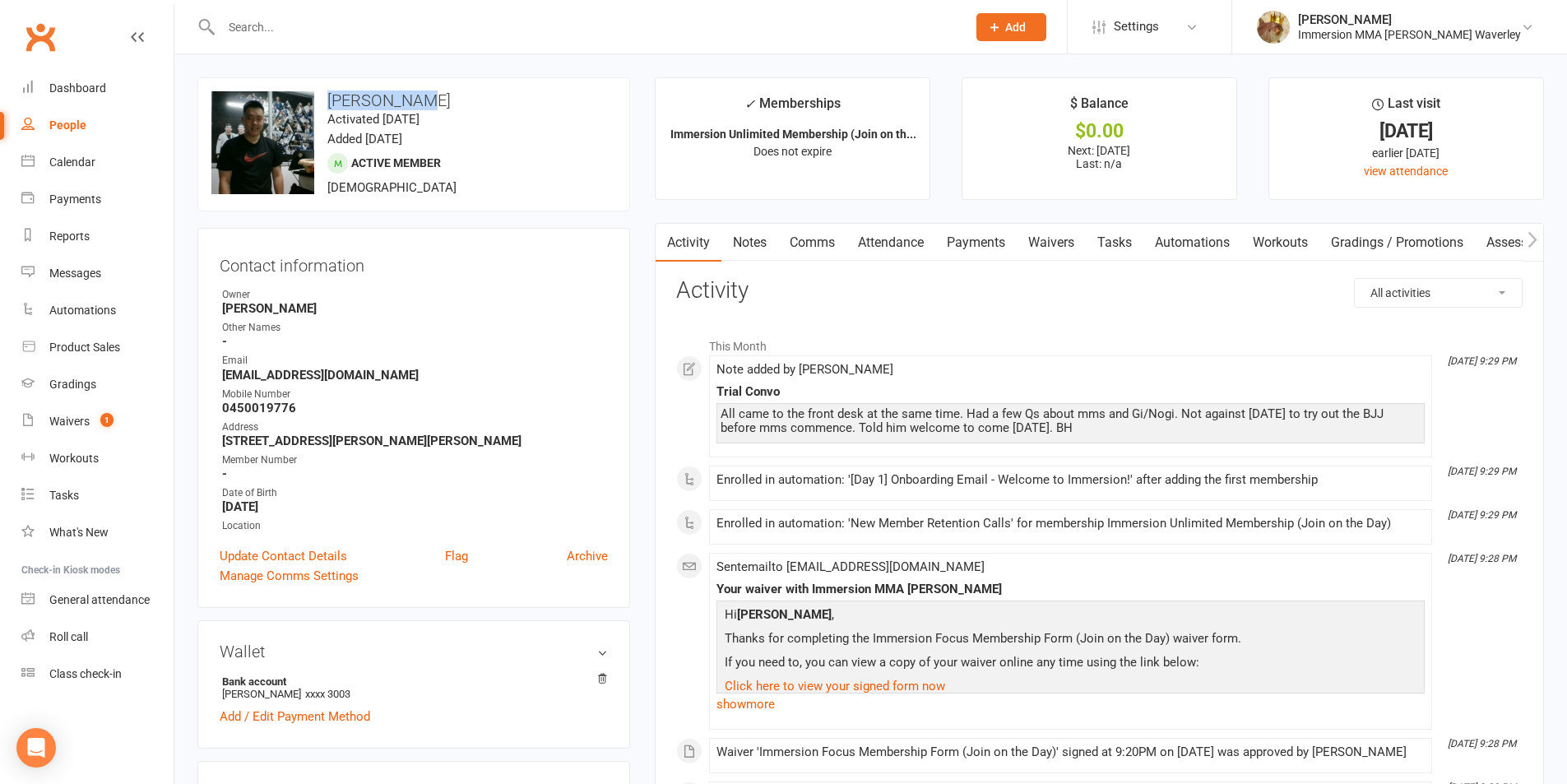
drag, startPoint x: 417, startPoint y: 94, endPoint x: 323, endPoint y: 89, distance: 94.1
click at [323, 89] on div "upload photo change photo [PERSON_NAME] Activated [DATE] Added [DATE] Active me…" at bounding box center [413, 144] width 433 height 134
copy h3 "[PERSON_NAME]"
click at [951, 243] on link "Payments" at bounding box center [976, 242] width 82 height 38
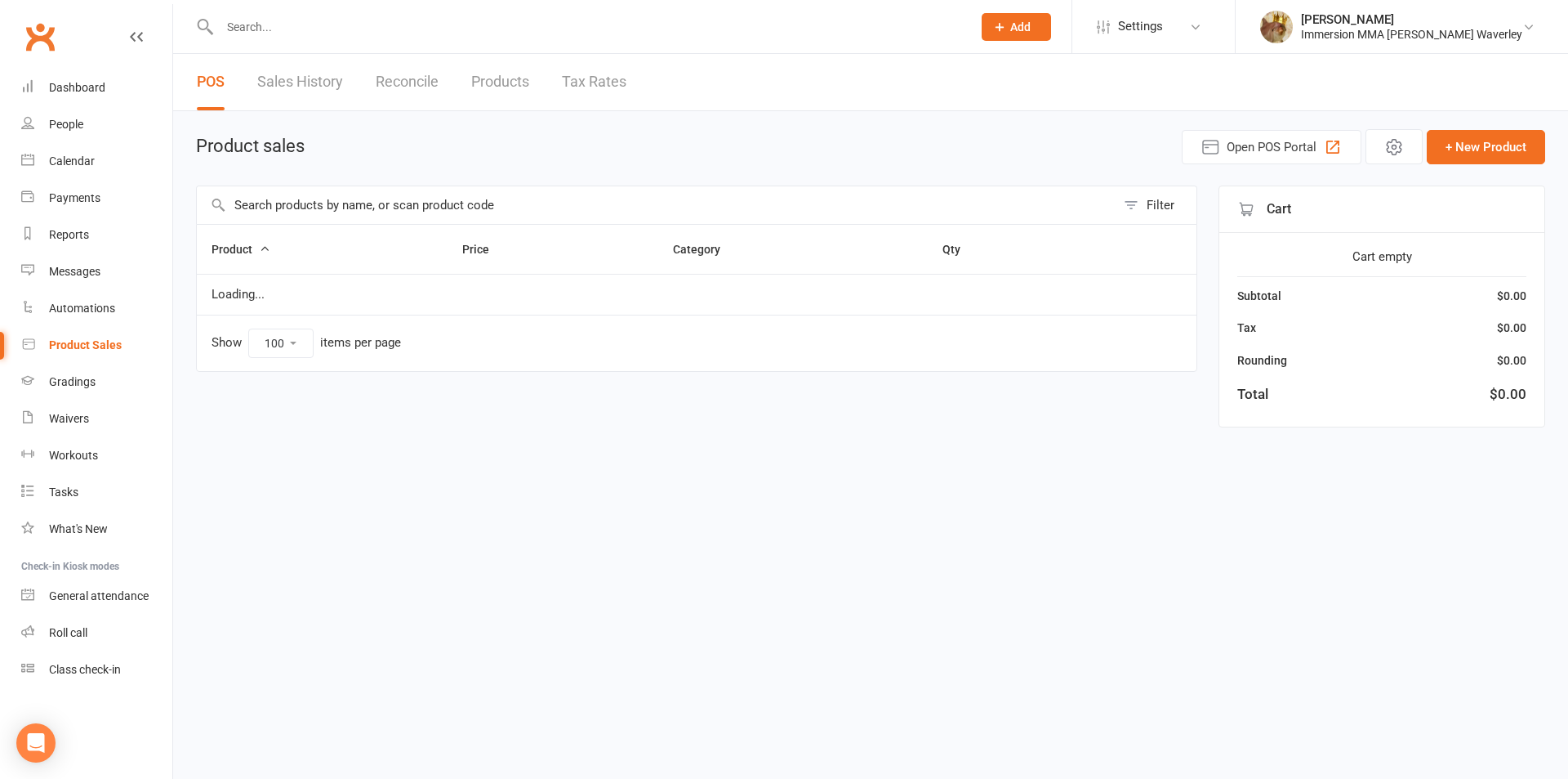
select select "100"
click at [385, 193] on input "text" at bounding box center [655, 204] width 918 height 38
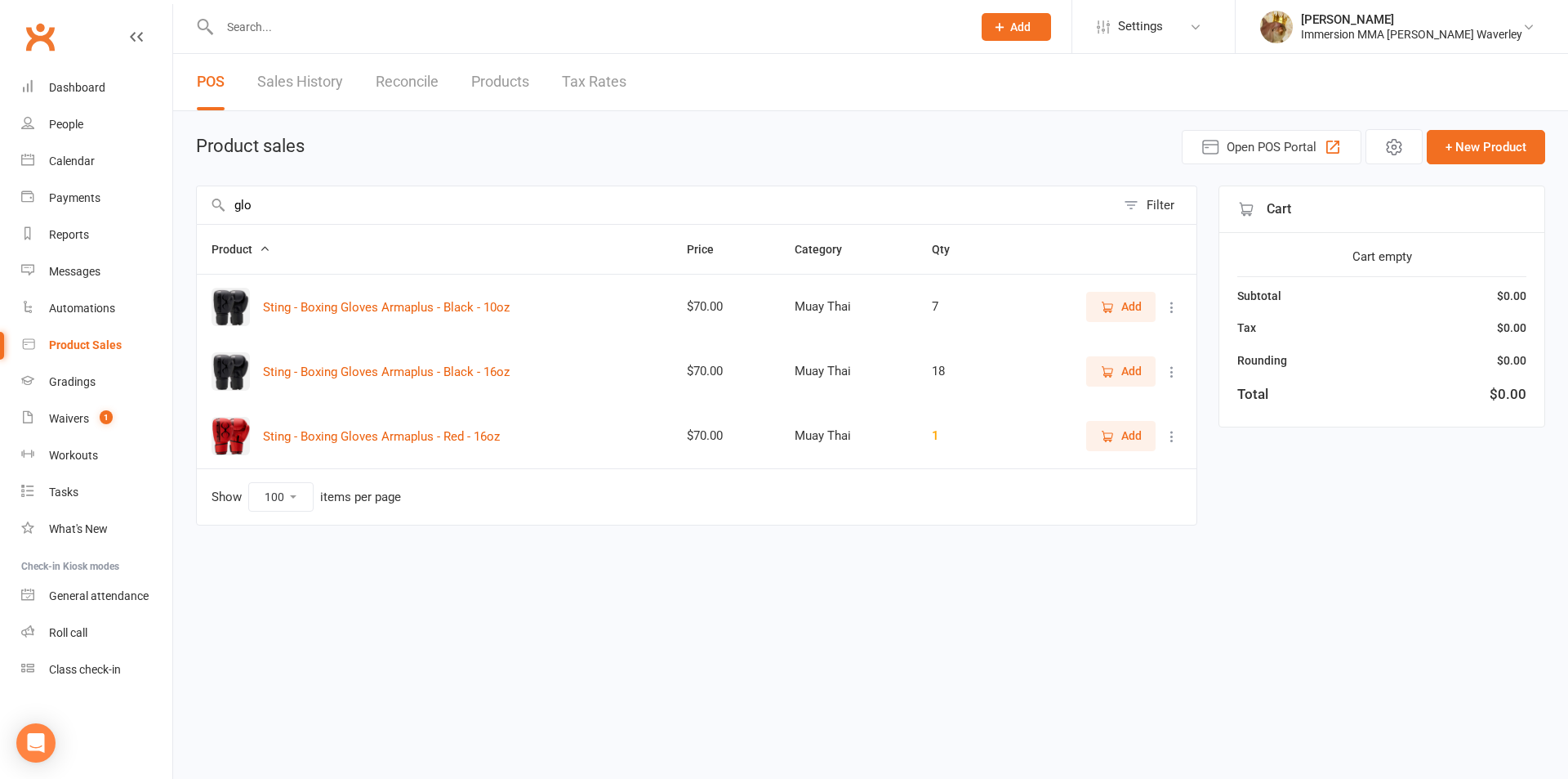
click at [1113, 376] on icon "button" at bounding box center [1108, 372] width 15 height 15
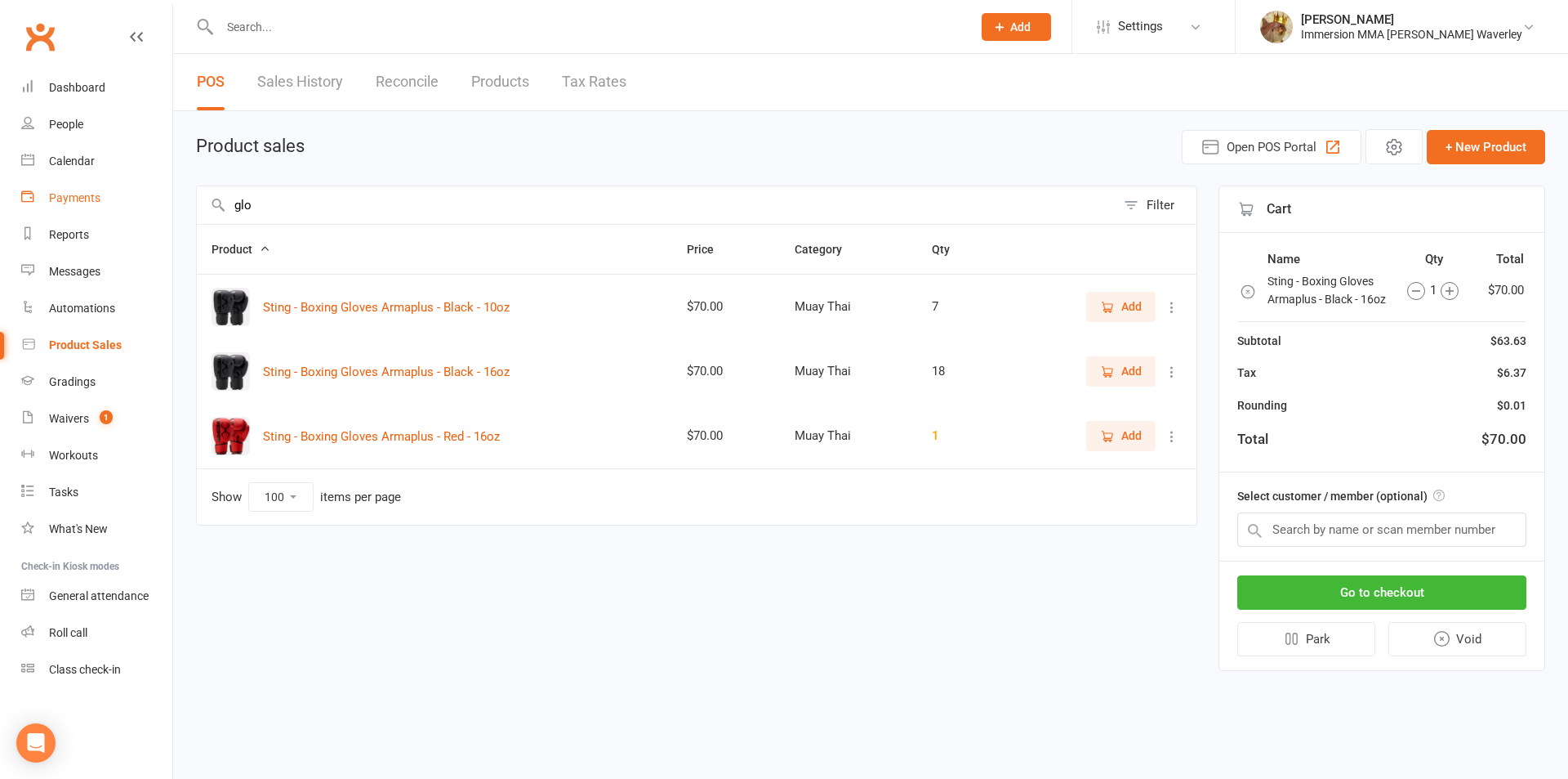
drag, startPoint x: 316, startPoint y: 201, endPoint x: 134, endPoint y: 208, distance: 182.1
click at [134, 208] on ui-view "Prospect Member Non-attending contact Class / event Appointment Grading event T…" at bounding box center [784, 348] width 1568 height 689
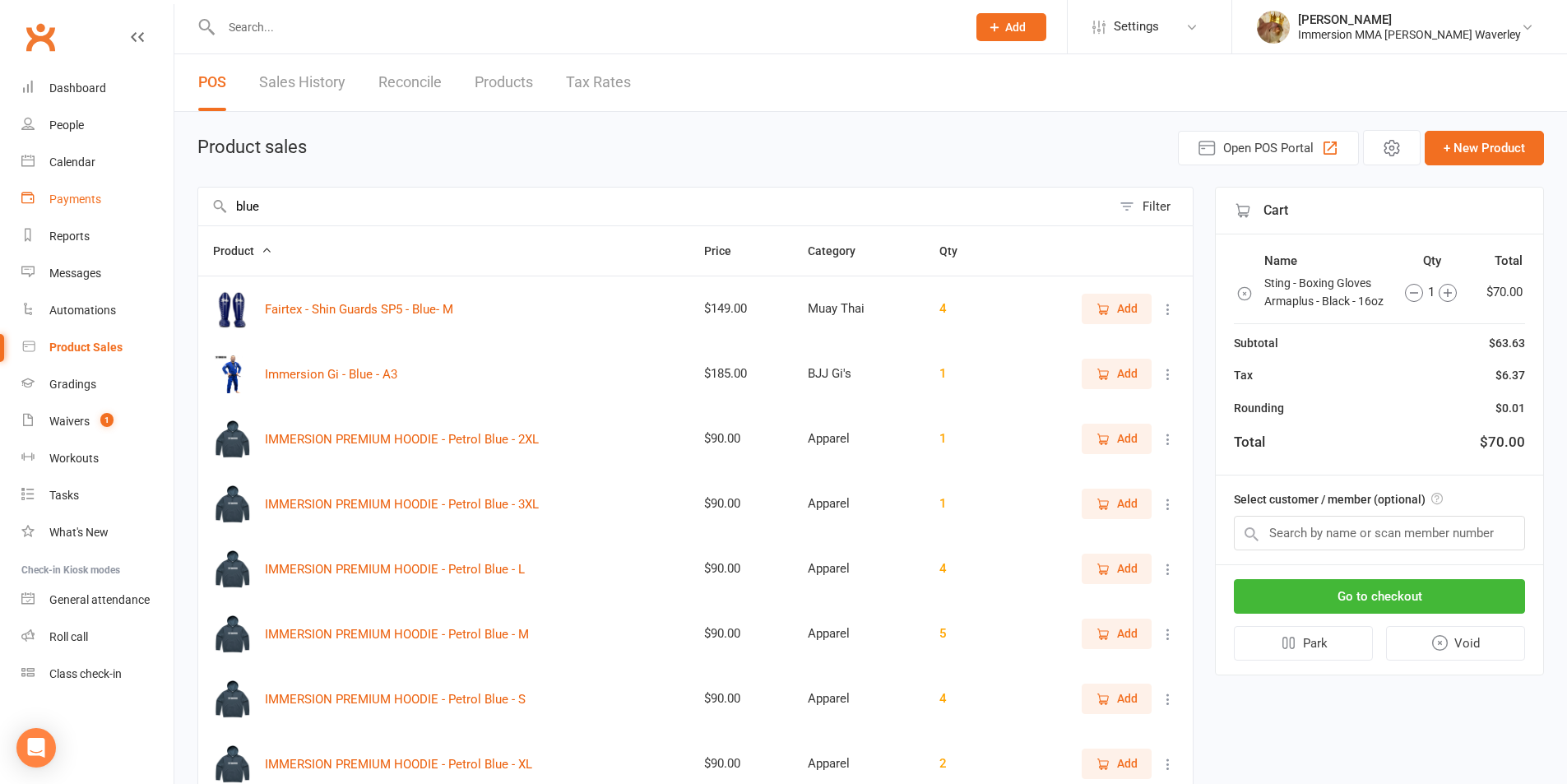
drag, startPoint x: 293, startPoint y: 198, endPoint x: 121, endPoint y: 203, distance: 172.1
click at [154, 203] on ui-view "Prospect Member Non-attending contact Class / event Appointment Grading event T…" at bounding box center [784, 484] width 1567 height 960
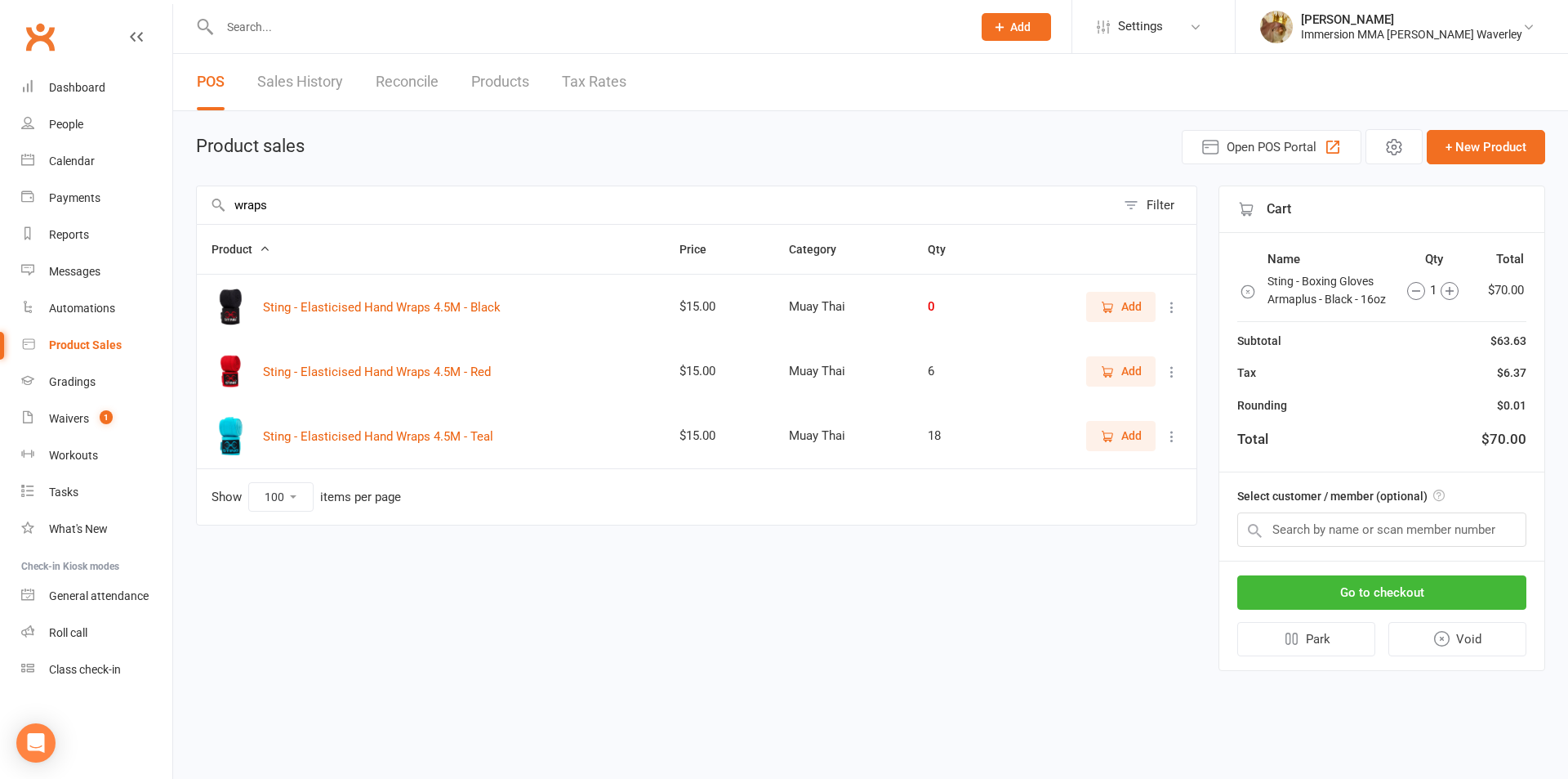
click at [1100, 431] on icon "button" at bounding box center [1108, 436] width 15 height 15
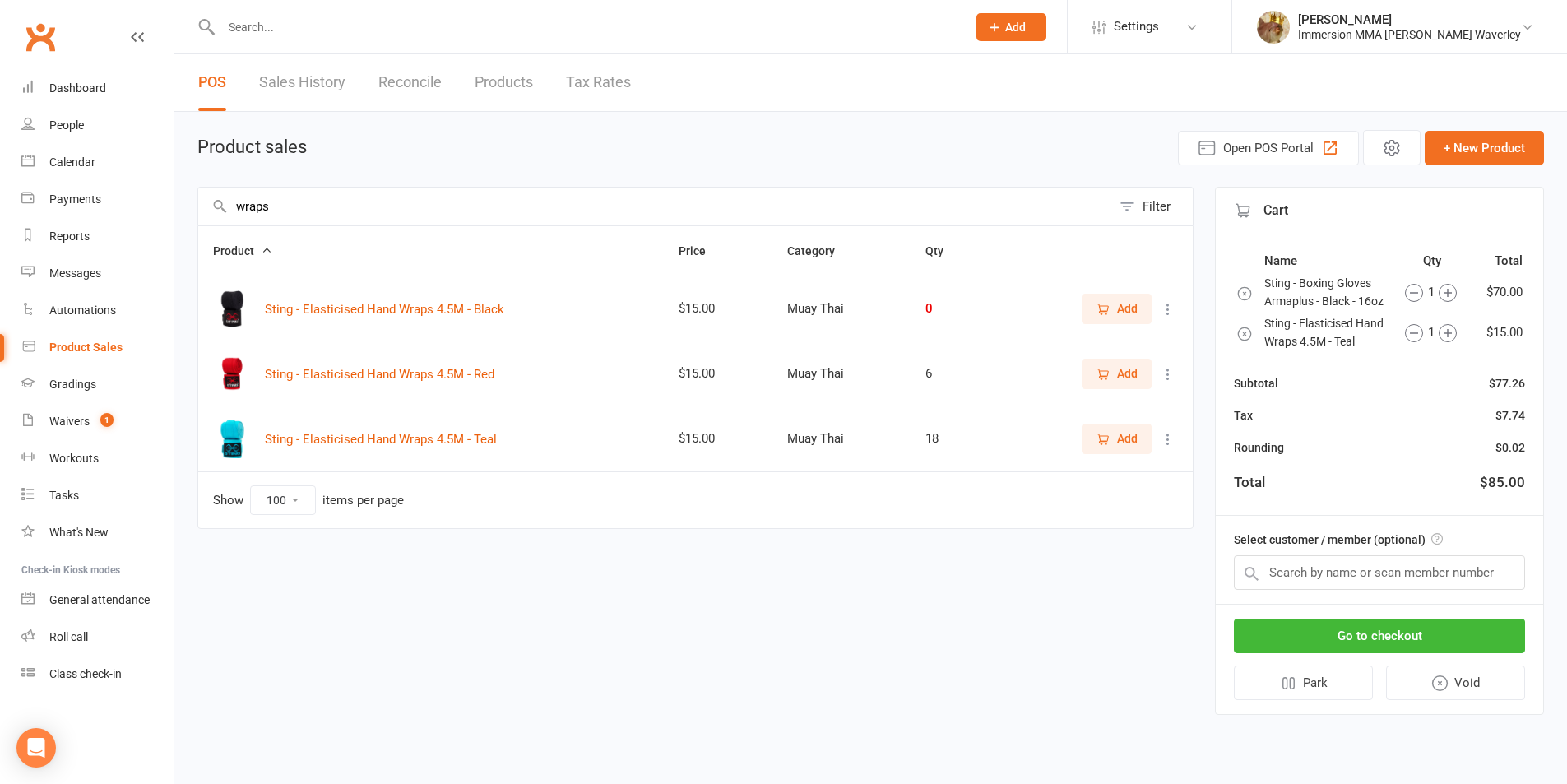
drag, startPoint x: 293, startPoint y: 194, endPoint x: 183, endPoint y: 191, distance: 110.0
click at [185, 191] on div "Product sales Open POS Portal + New Product wraps Filter Product Price Category…" at bounding box center [870, 425] width 1392 height 626
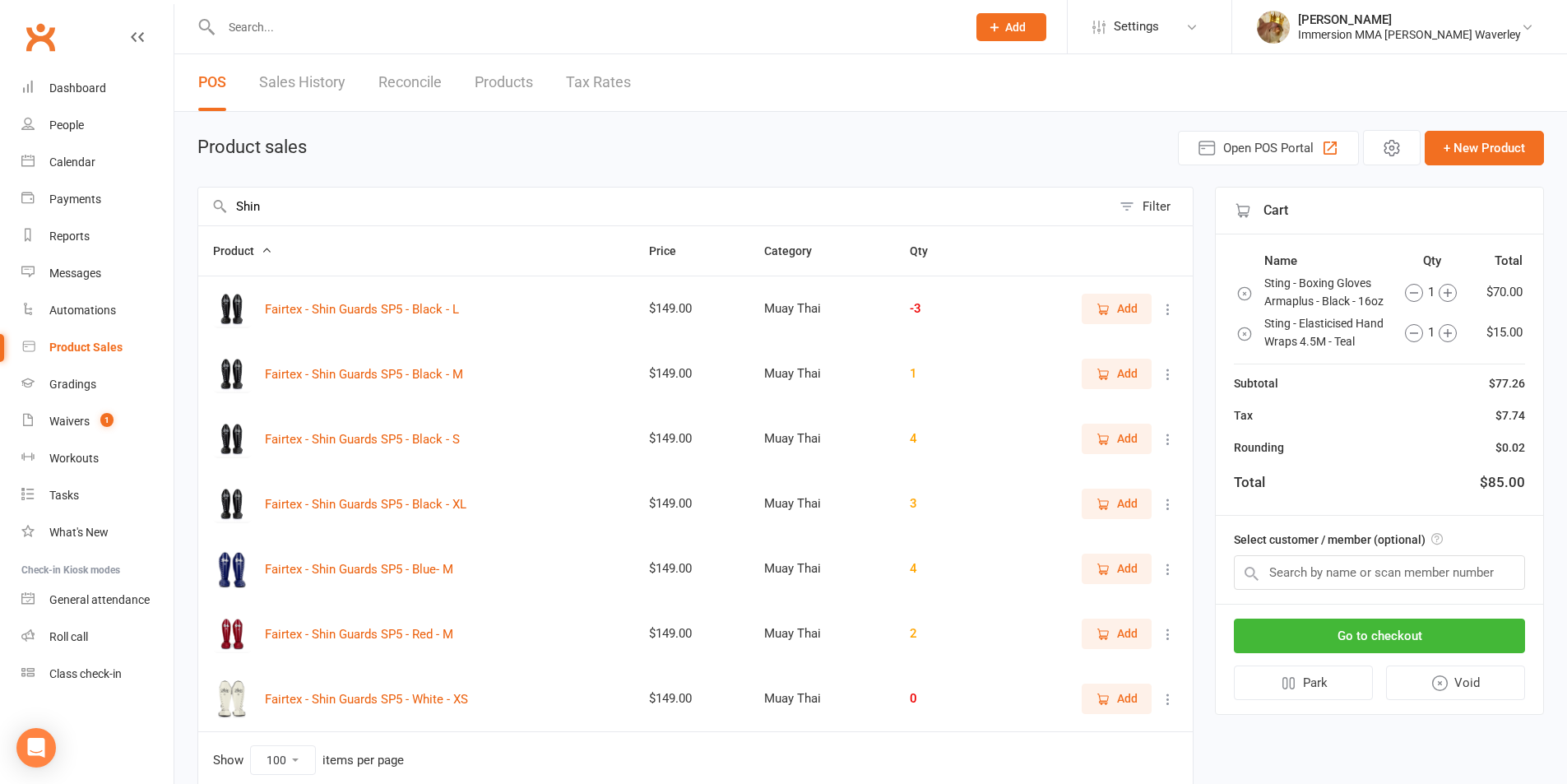
type input "Shin"
click at [1112, 307] on span "Add" at bounding box center [1117, 308] width 42 height 18
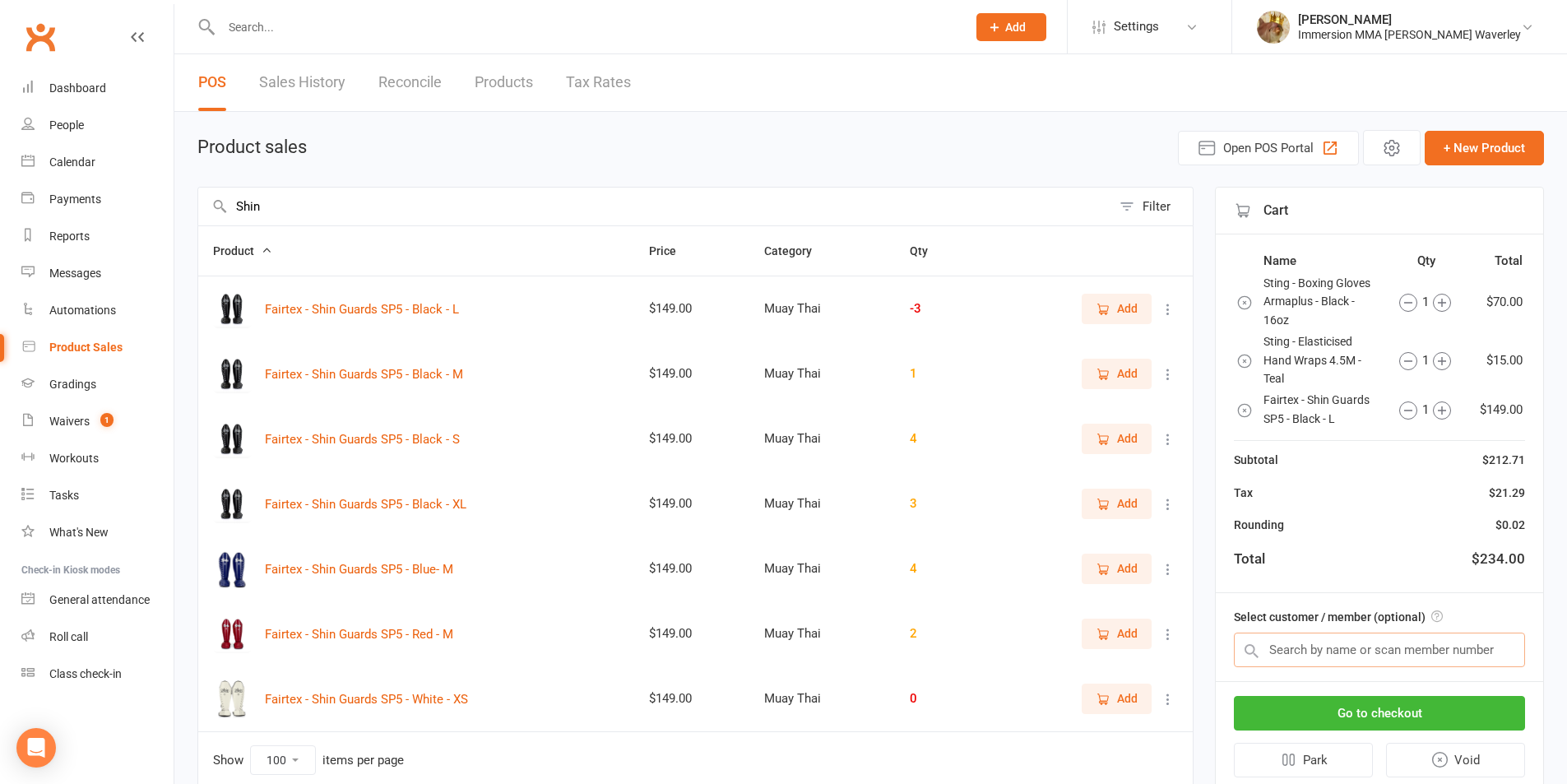
click at [1305, 652] on input "text" at bounding box center [1379, 649] width 291 height 35
paste input "Richard Tan"
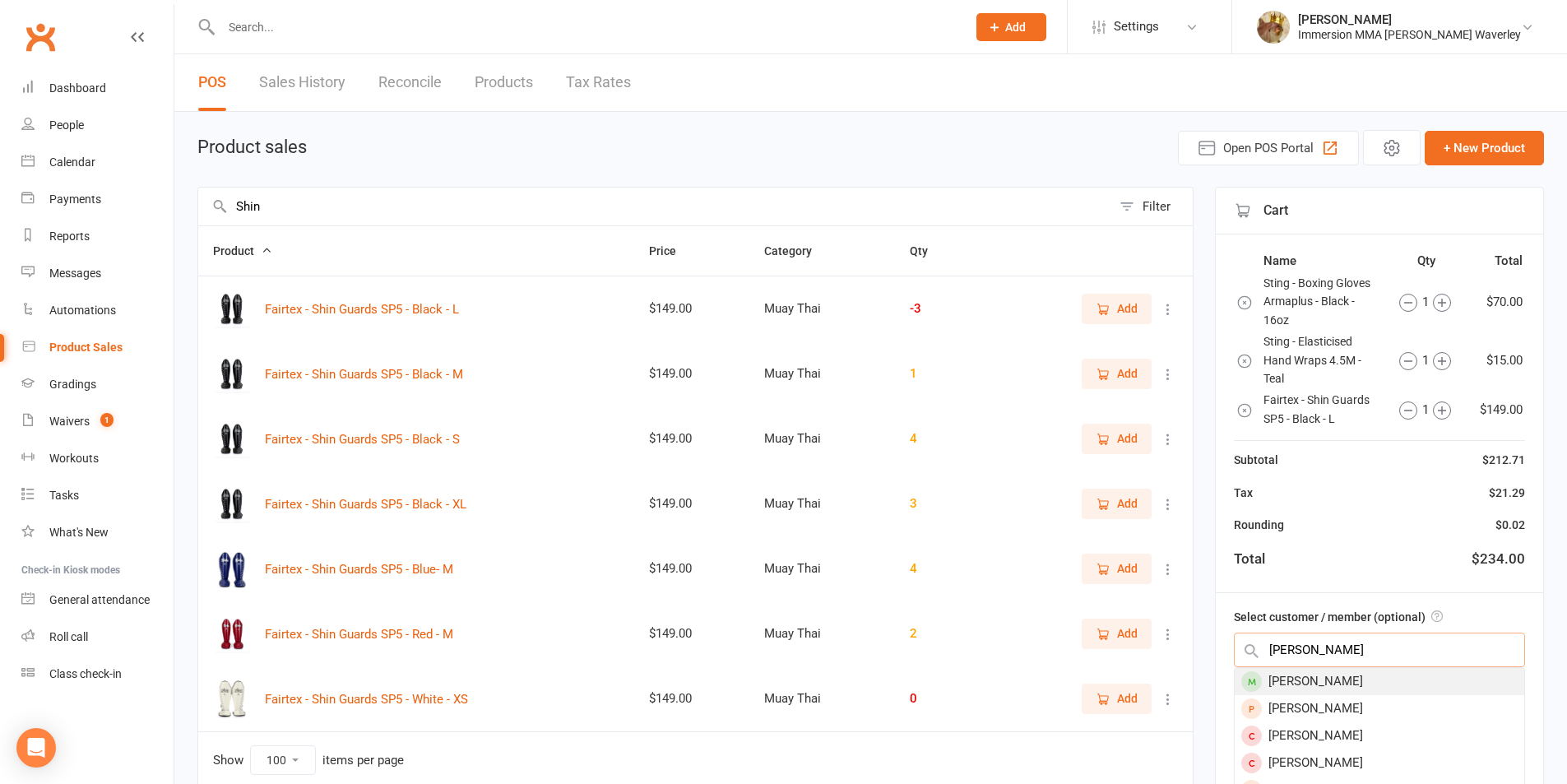
type input "Richard Tan"
click at [1348, 684] on div "Richard Tan" at bounding box center [1379, 681] width 289 height 27
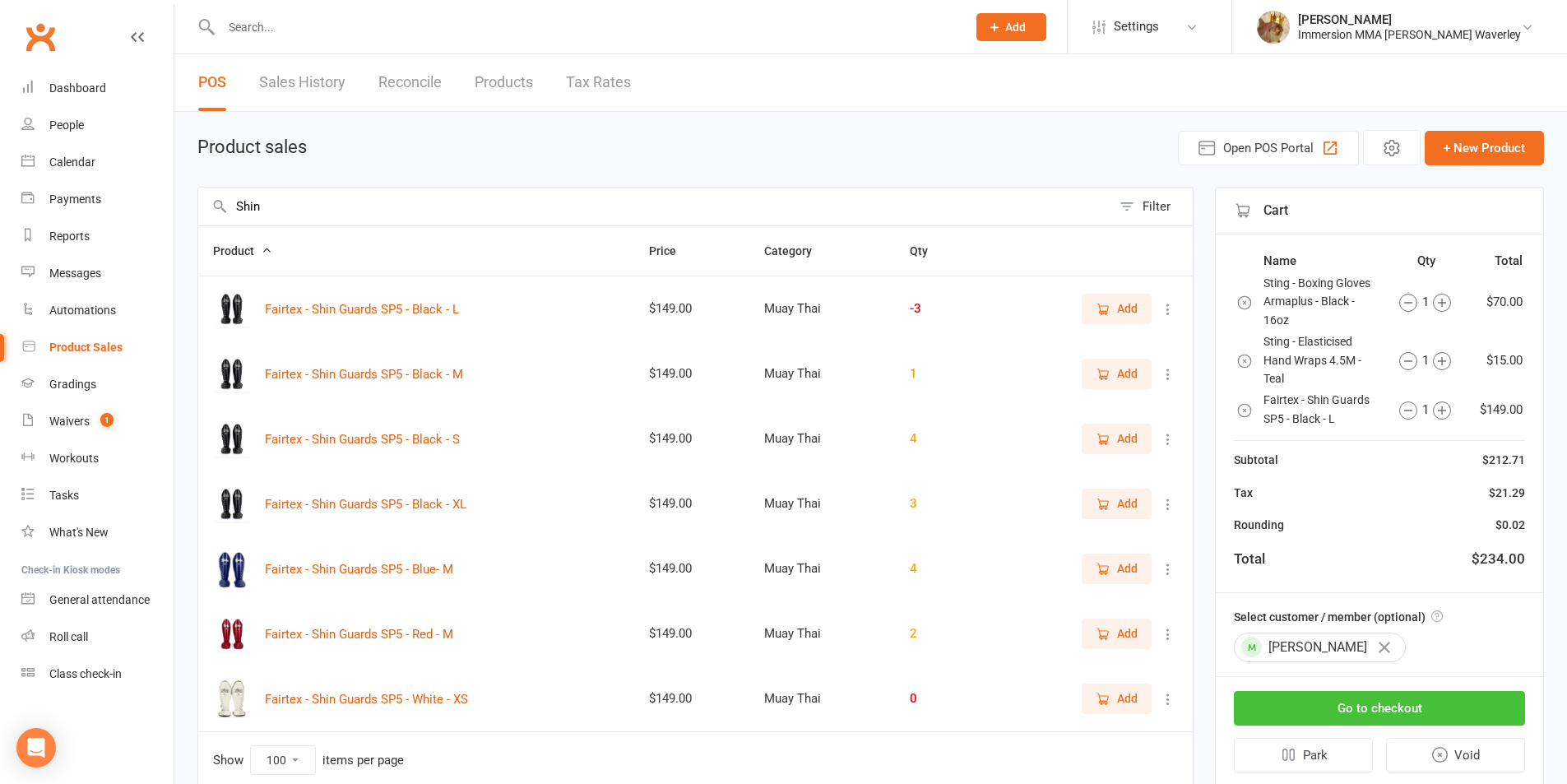
click at [1354, 708] on button "Go to checkout" at bounding box center [1379, 707] width 291 height 35
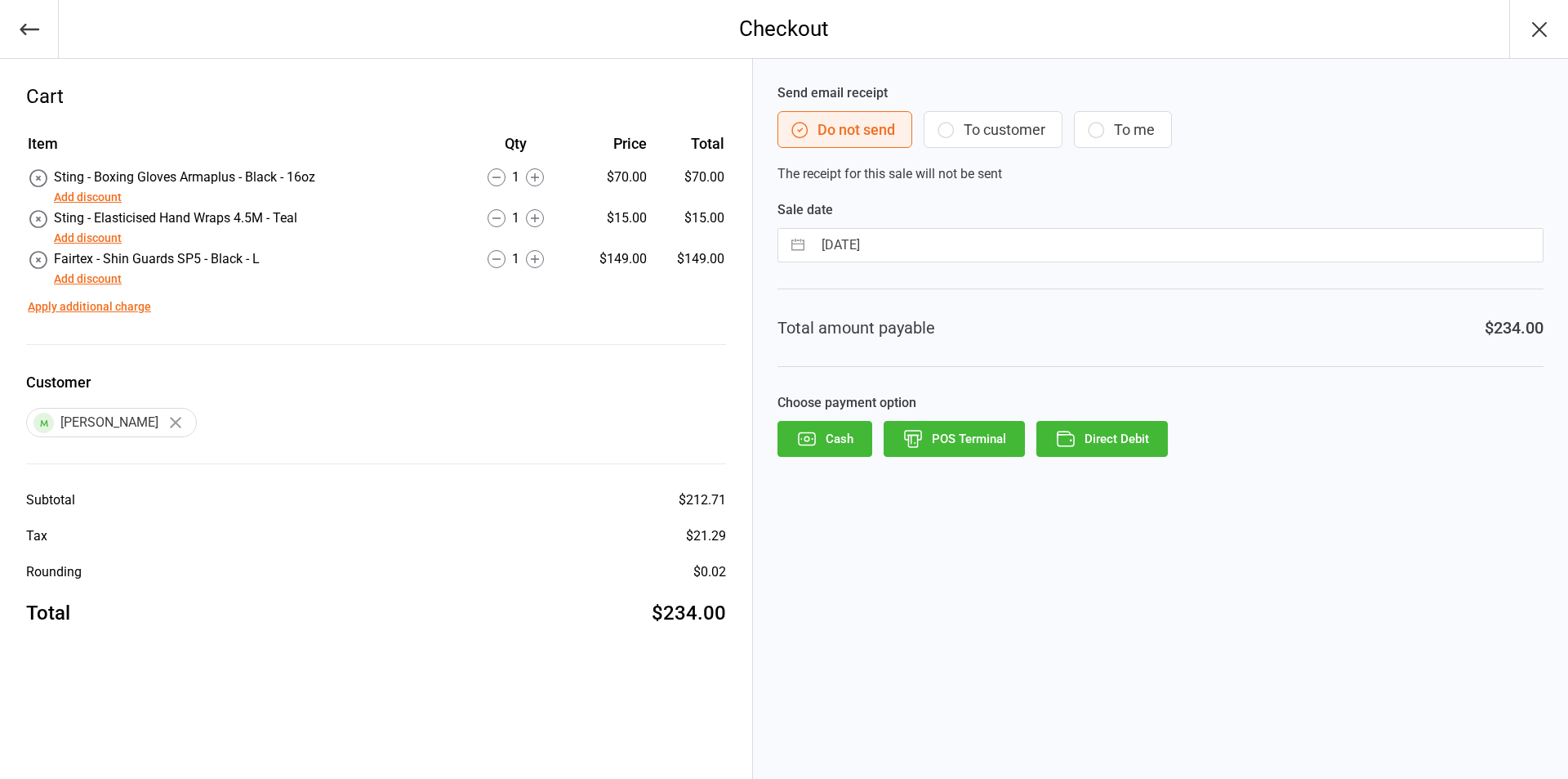
click at [978, 127] on button "To customer" at bounding box center [993, 130] width 139 height 37
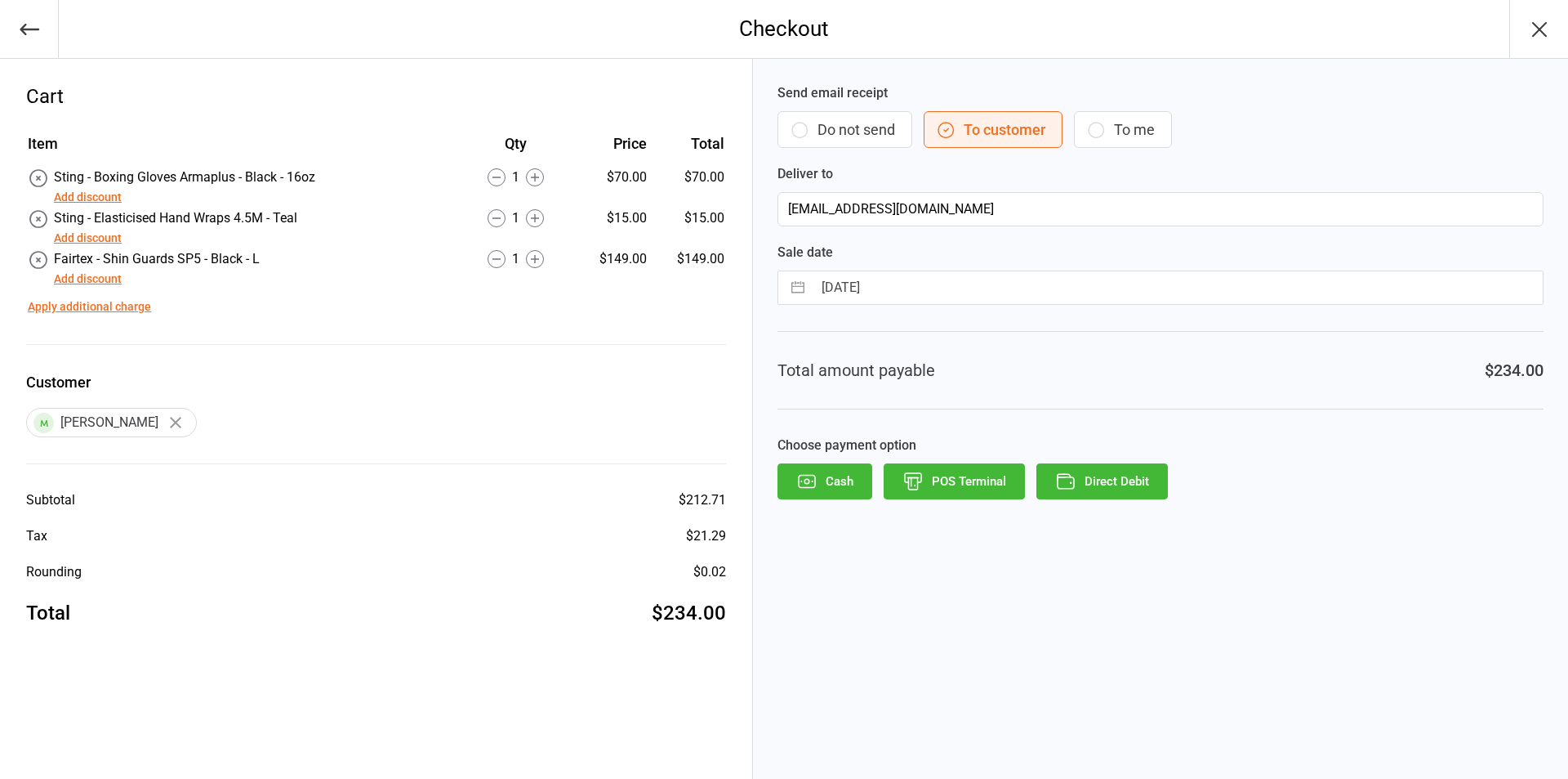
click at [984, 473] on button "POS Terminal" at bounding box center [954, 481] width 141 height 36
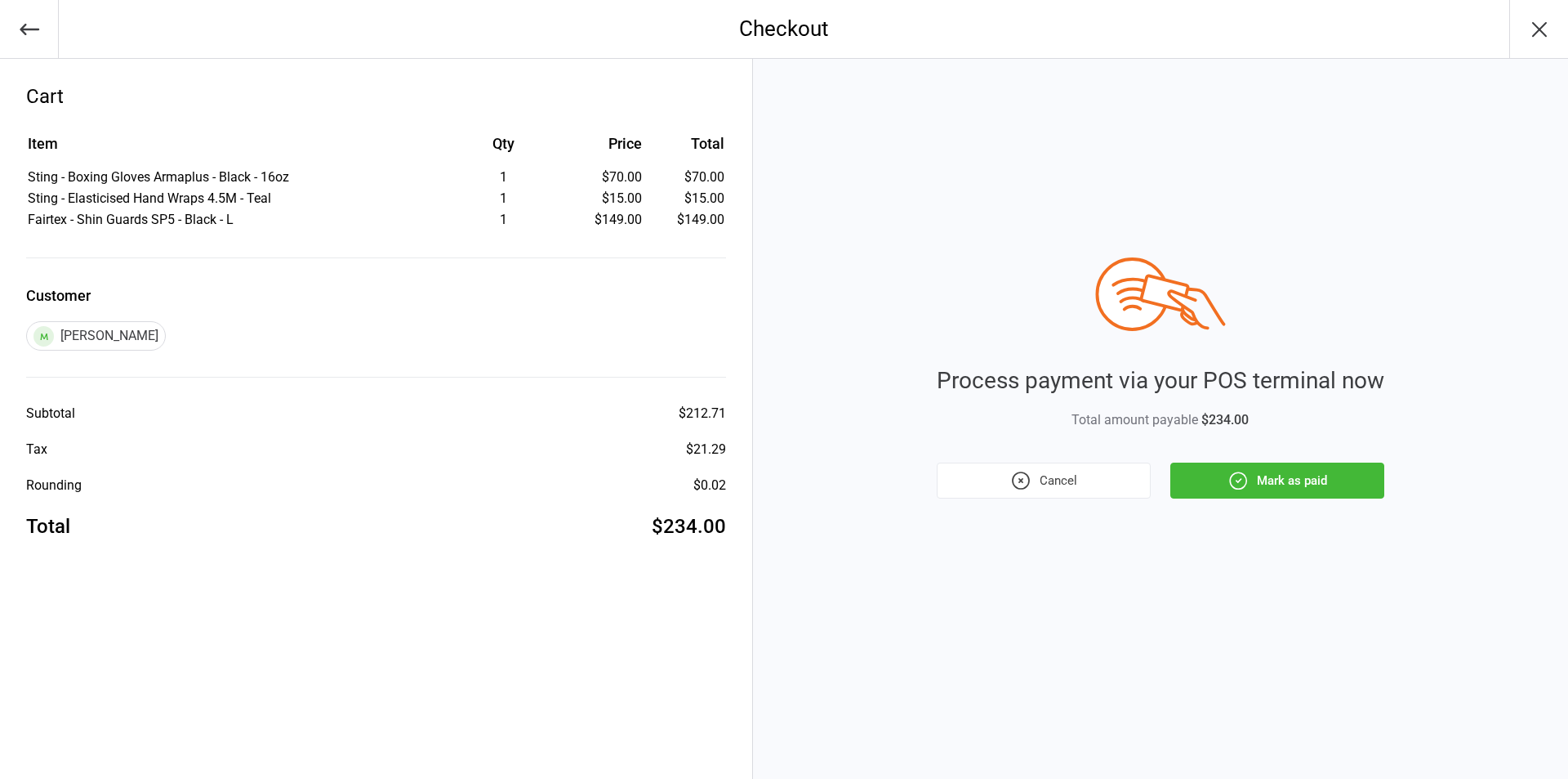
click at [1277, 495] on button "Mark as paid" at bounding box center [1278, 480] width 214 height 36
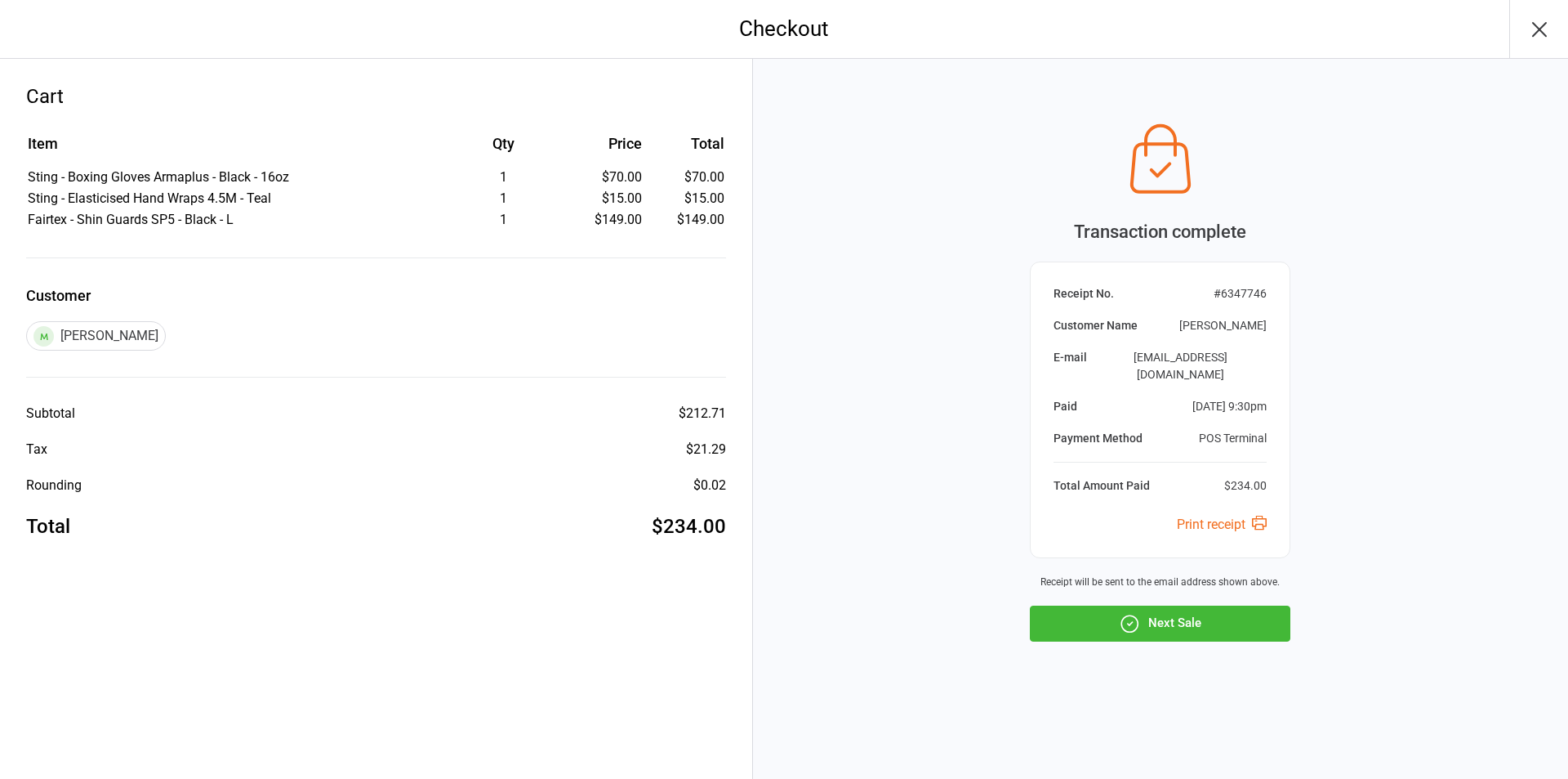
click at [1126, 613] on icon "button" at bounding box center [1128, 623] width 21 height 21
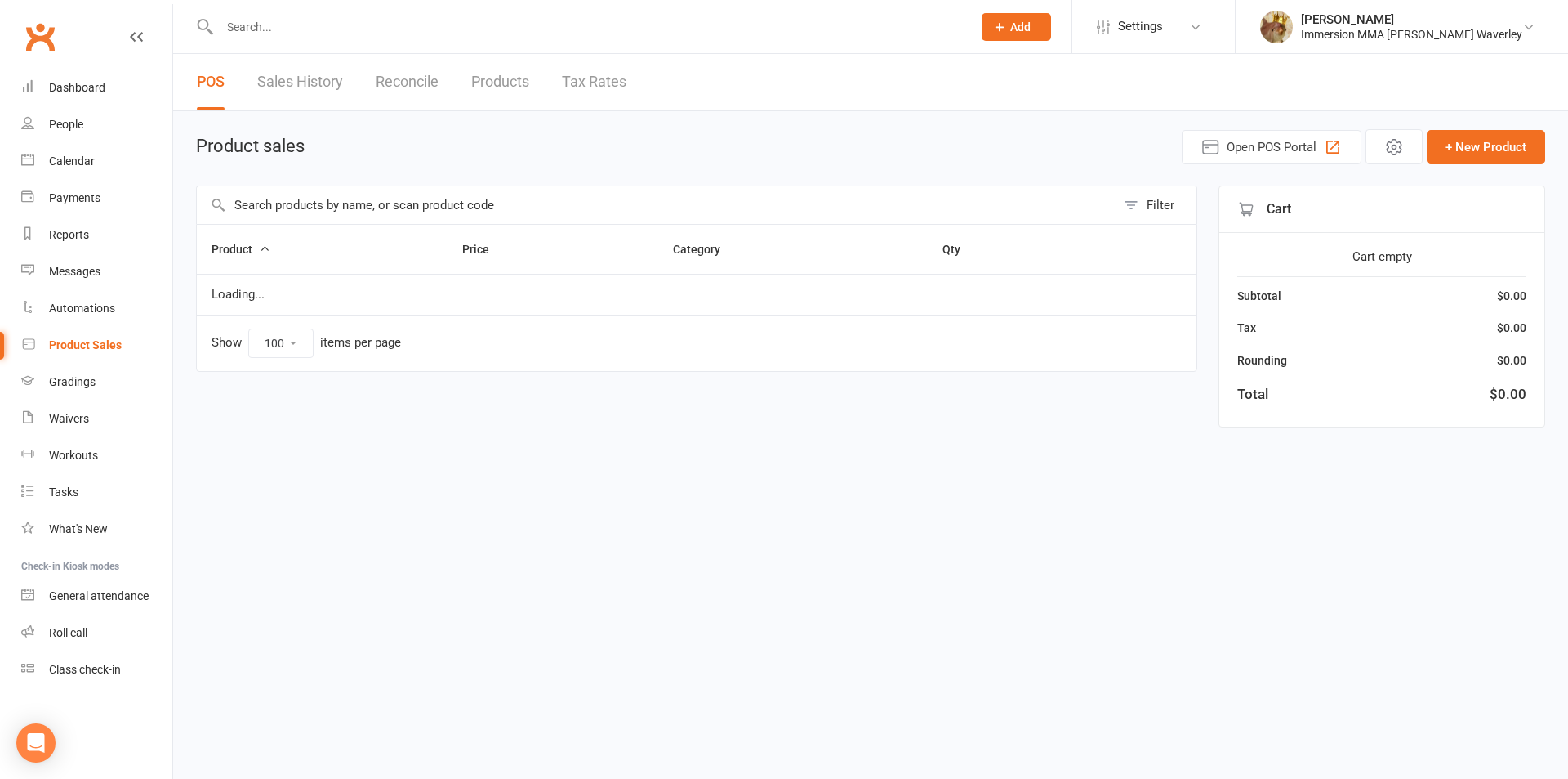
select select "100"
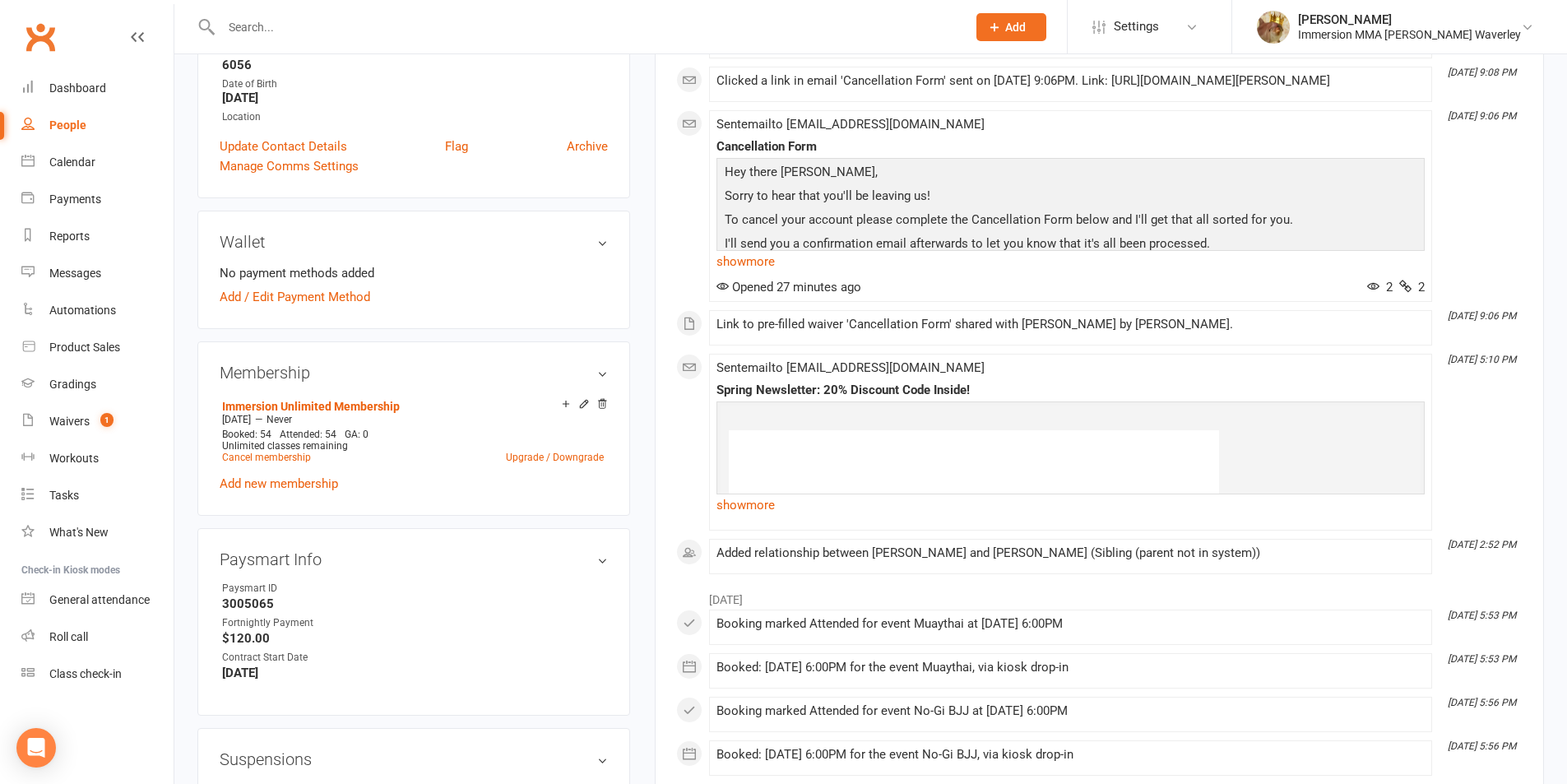
scroll to position [438, 0]
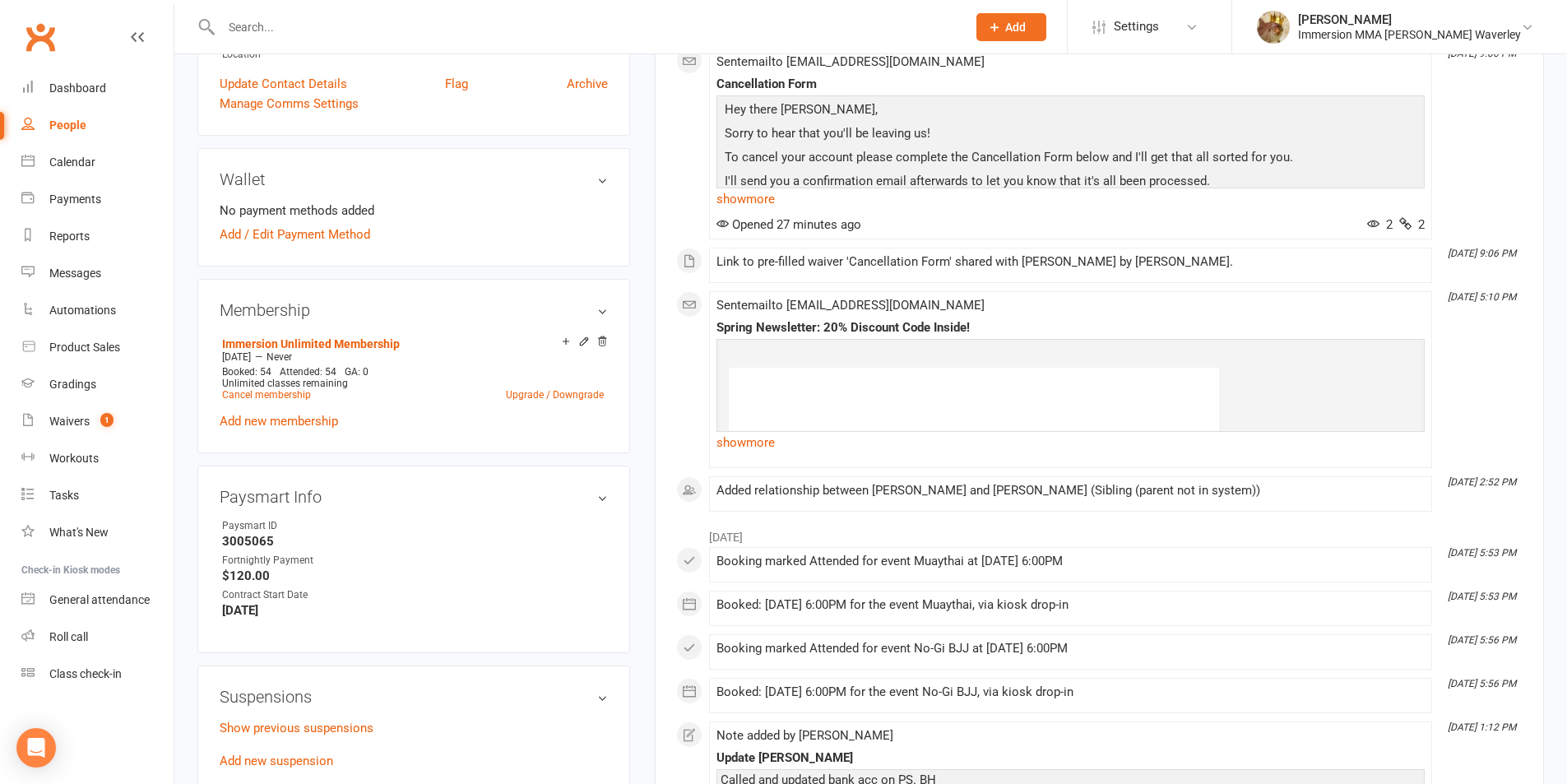
click at [229, 534] on strong "3005065" at bounding box center [414, 541] width 385 height 15
copy strong "3005065"
click at [276, 398] on link "Cancel membership" at bounding box center [266, 395] width 89 height 12
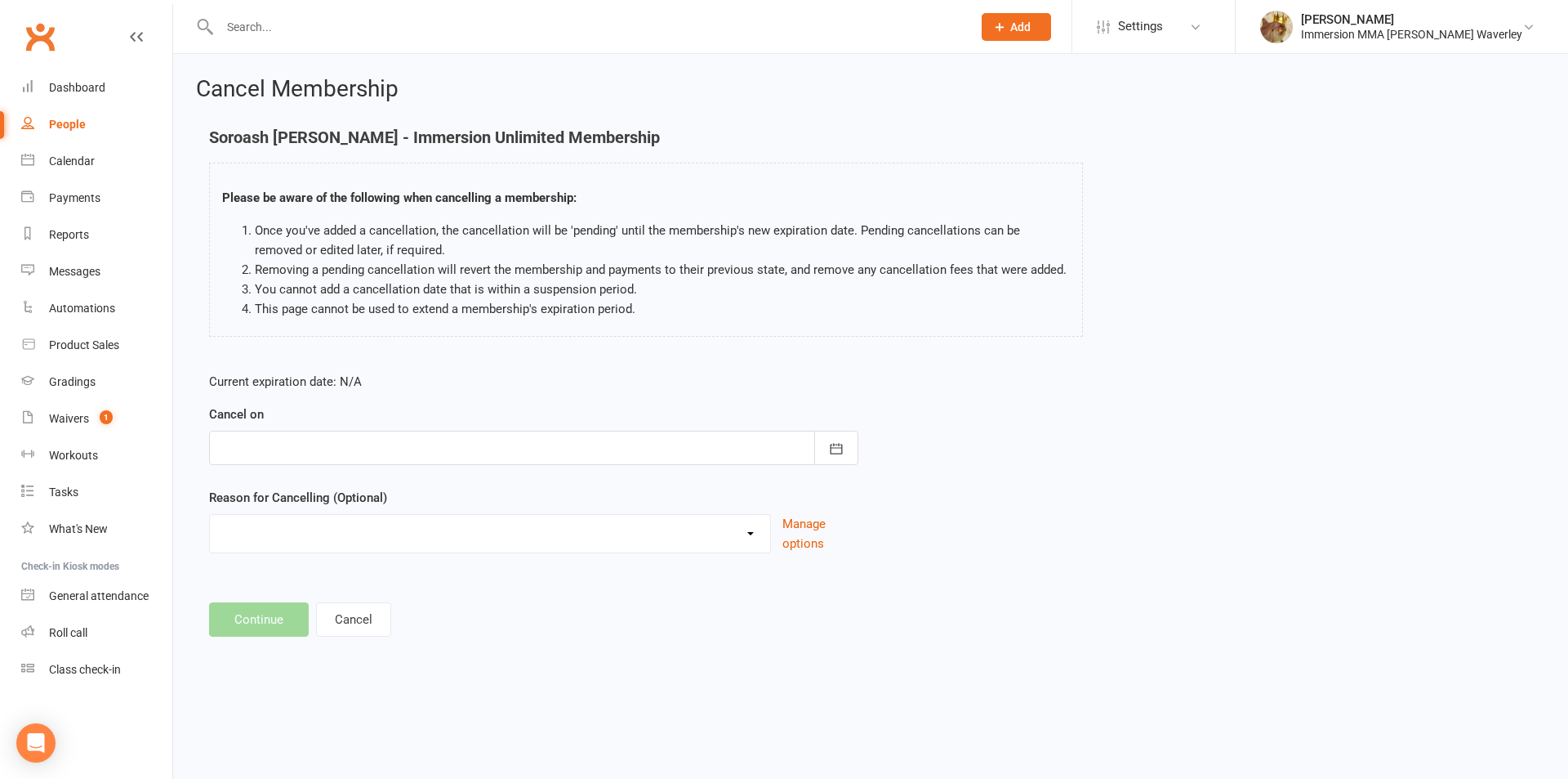
drag, startPoint x: 301, startPoint y: 449, endPoint x: 296, endPoint y: 457, distance: 9.4
click at [301, 449] on div at bounding box center [533, 447] width 649 height 34
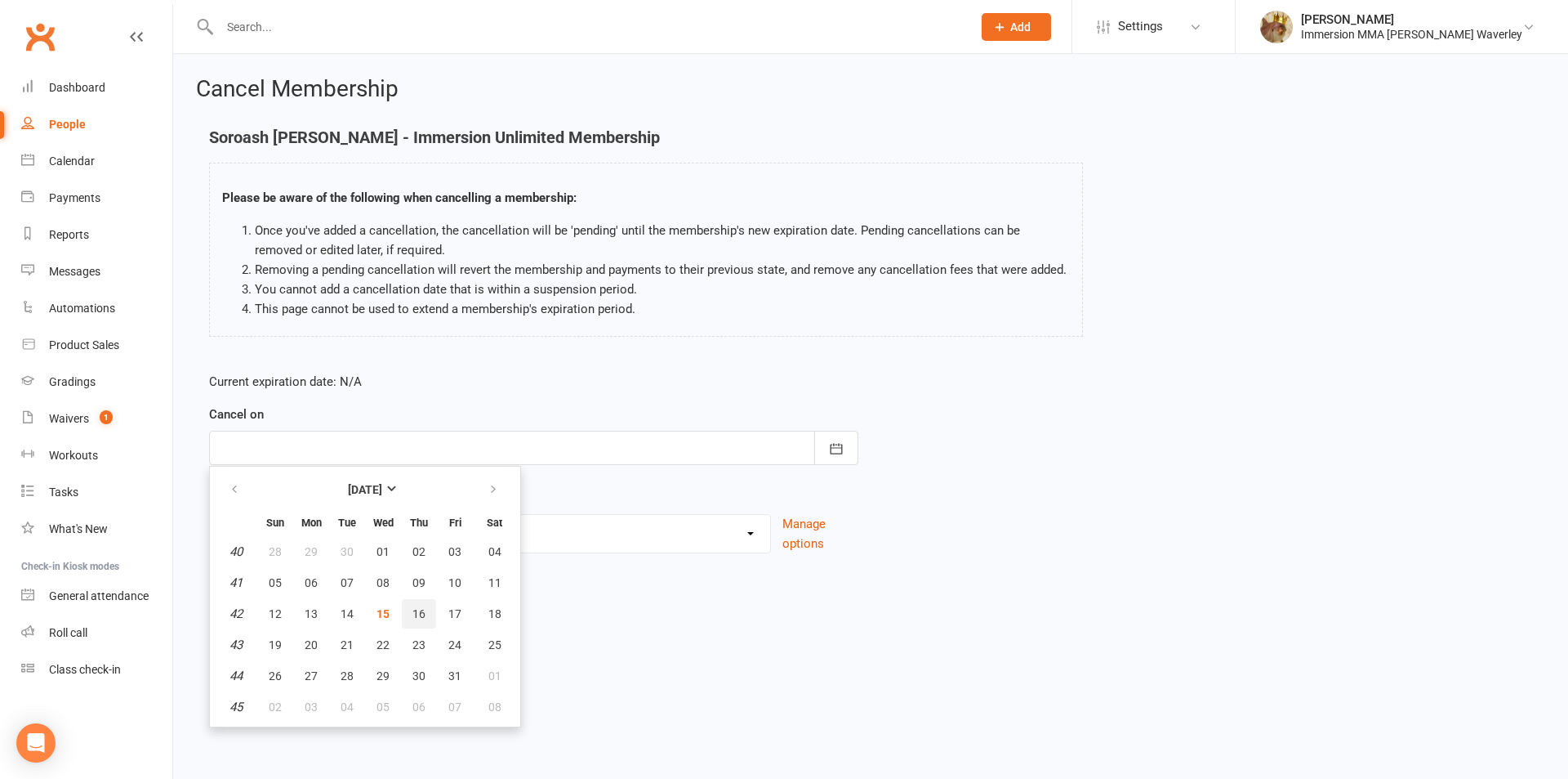
click at [405, 607] on button "16" at bounding box center [419, 613] width 34 height 29
type input "16 Oct 2025"
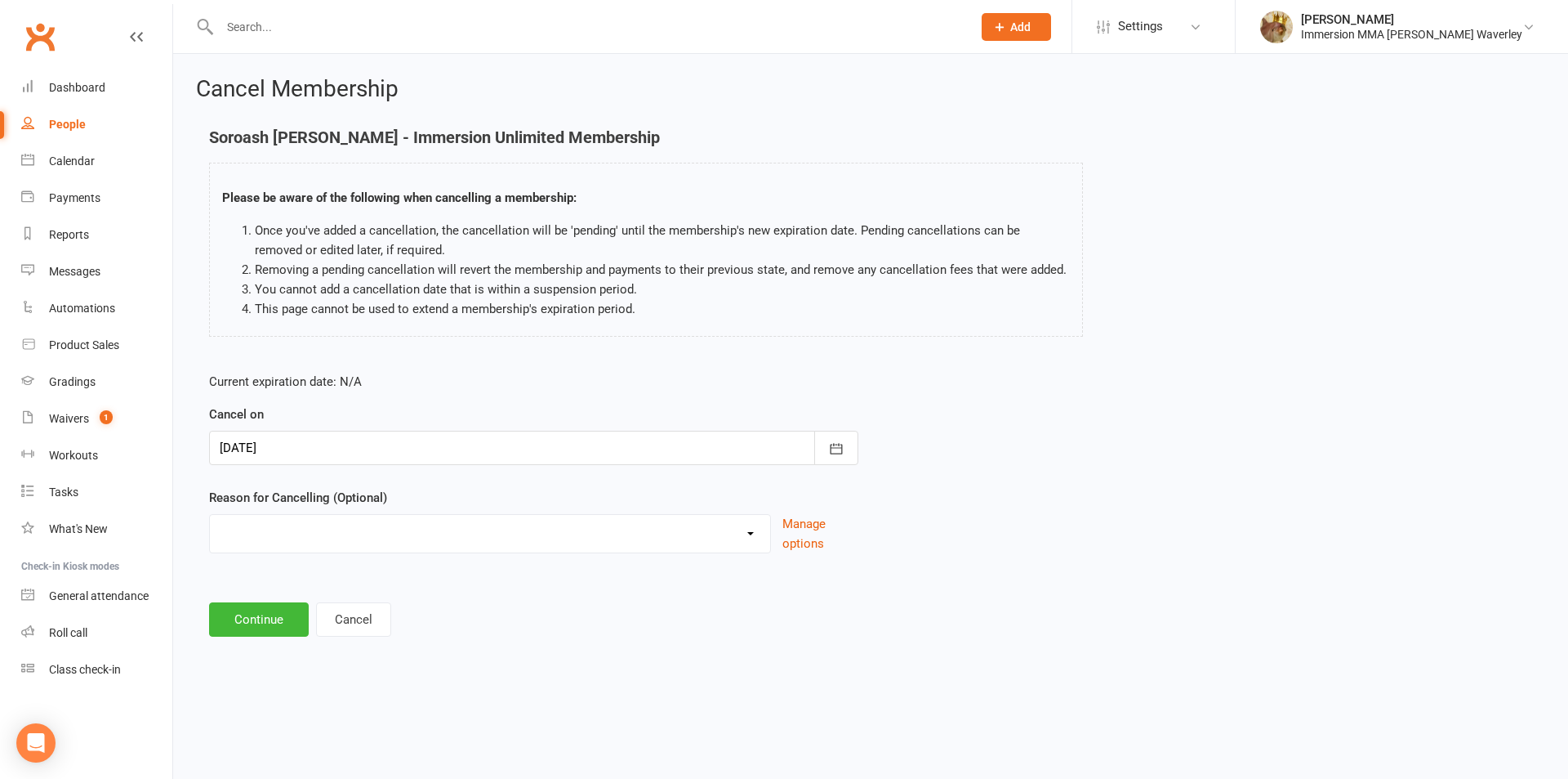
drag, startPoint x: 340, startPoint y: 530, endPoint x: 335, endPoint y: 540, distance: 11.2
click at [340, 530] on select "Holiday Injury Other reason" at bounding box center [490, 531] width 560 height 33
click at [210, 515] on select "Holiday Injury Other reason" at bounding box center [490, 531] width 560 height 33
click at [278, 549] on div "Current expiration date: N/A Cancel on 16 Oct 2025 October 2025 Sun Mon Tue Wed…" at bounding box center [533, 467] width 674 height 216
click at [272, 544] on select "Holiday Injury Other reason" at bounding box center [490, 531] width 560 height 33
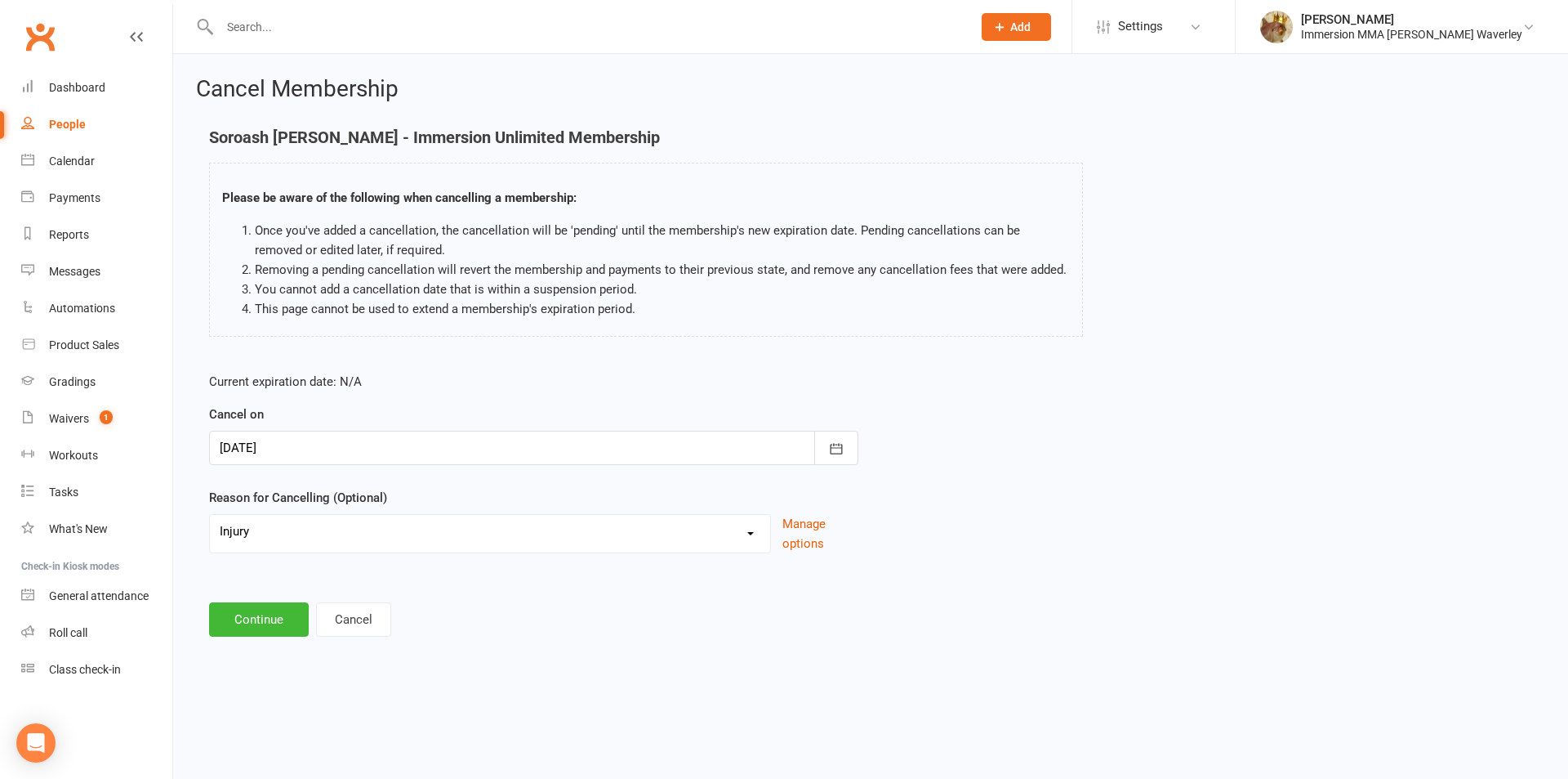
select select "2"
click at [210, 515] on select "Holiday Injury Other reason" at bounding box center [490, 531] width 560 height 33
click at [275, 623] on input at bounding box center [533, 619] width 649 height 34
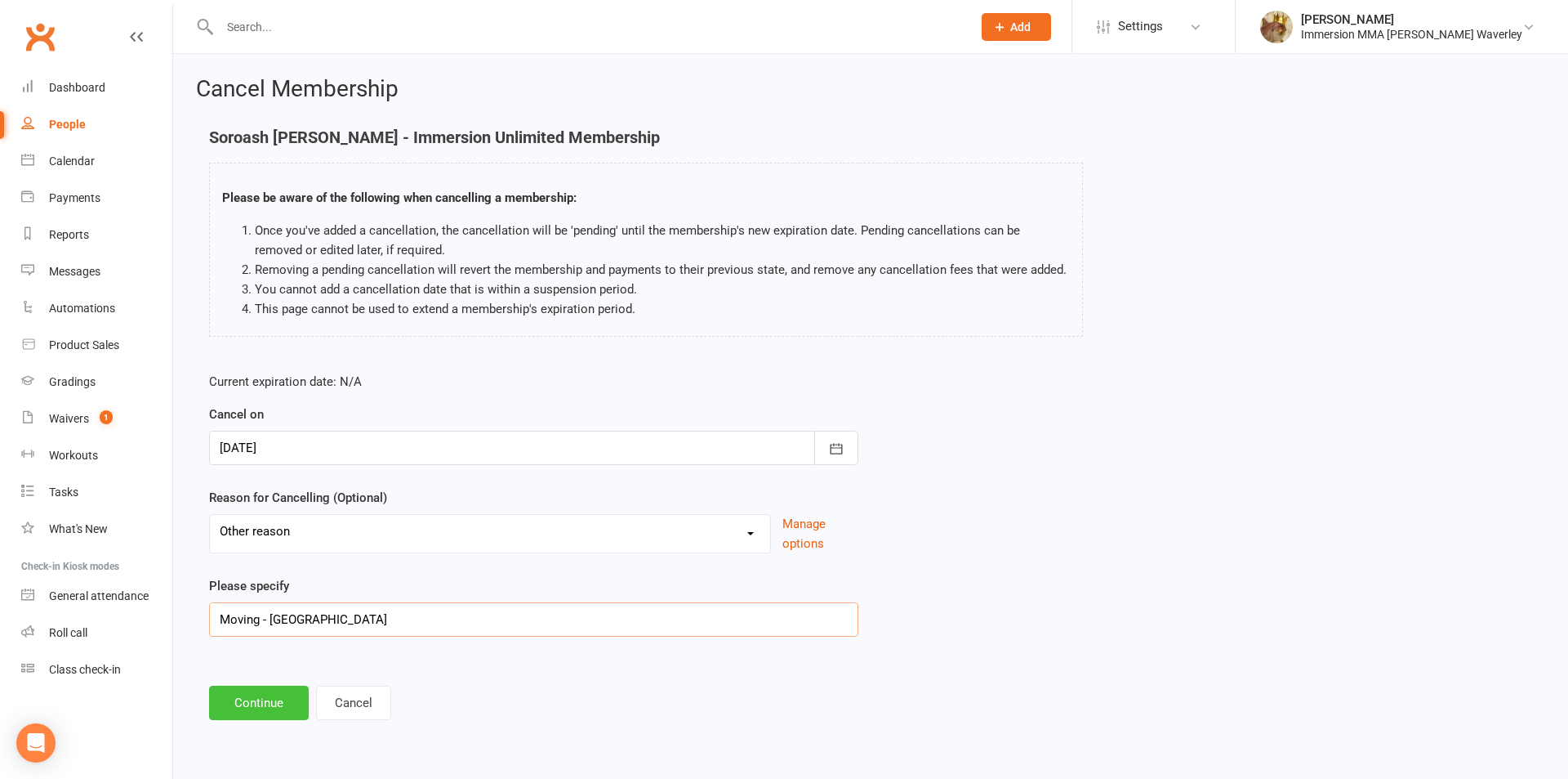
type input "Moving - Geelong"
click at [247, 693] on button "Continue" at bounding box center [259, 702] width 100 height 34
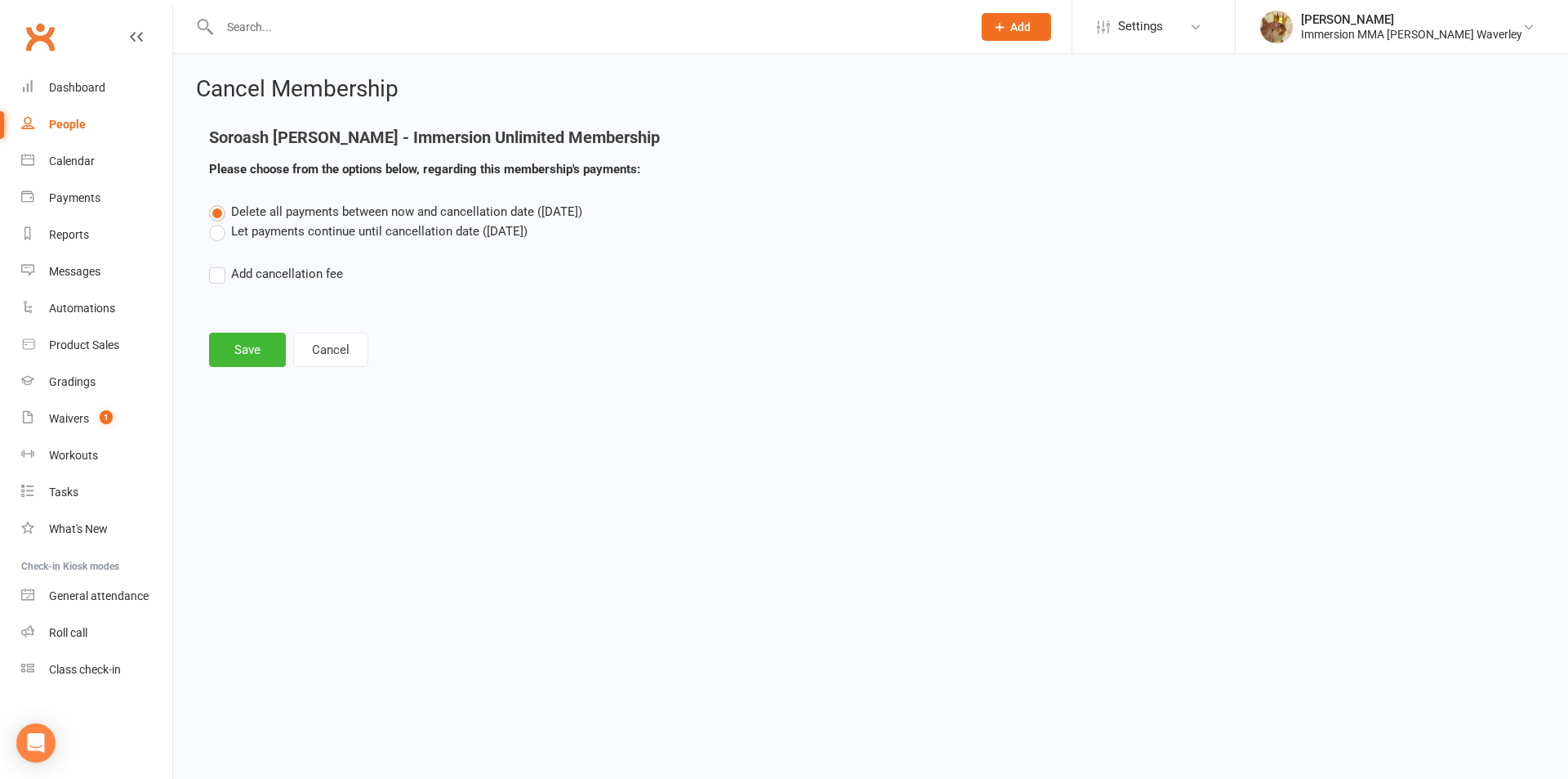
click at [264, 239] on div "Delete all payments between now and cancellation date (Oct 16, 2025) Let paymen…" at bounding box center [870, 254] width 1347 height 105
click at [261, 231] on label "Let payments continue until cancellation date (Oct 16, 2025)" at bounding box center [368, 230] width 318 height 19
click at [219, 221] on input "Let payments continue until cancellation date (Oct 16, 2025)" at bounding box center [214, 221] width 11 height 0
click at [256, 344] on button "Save" at bounding box center [248, 349] width 77 height 34
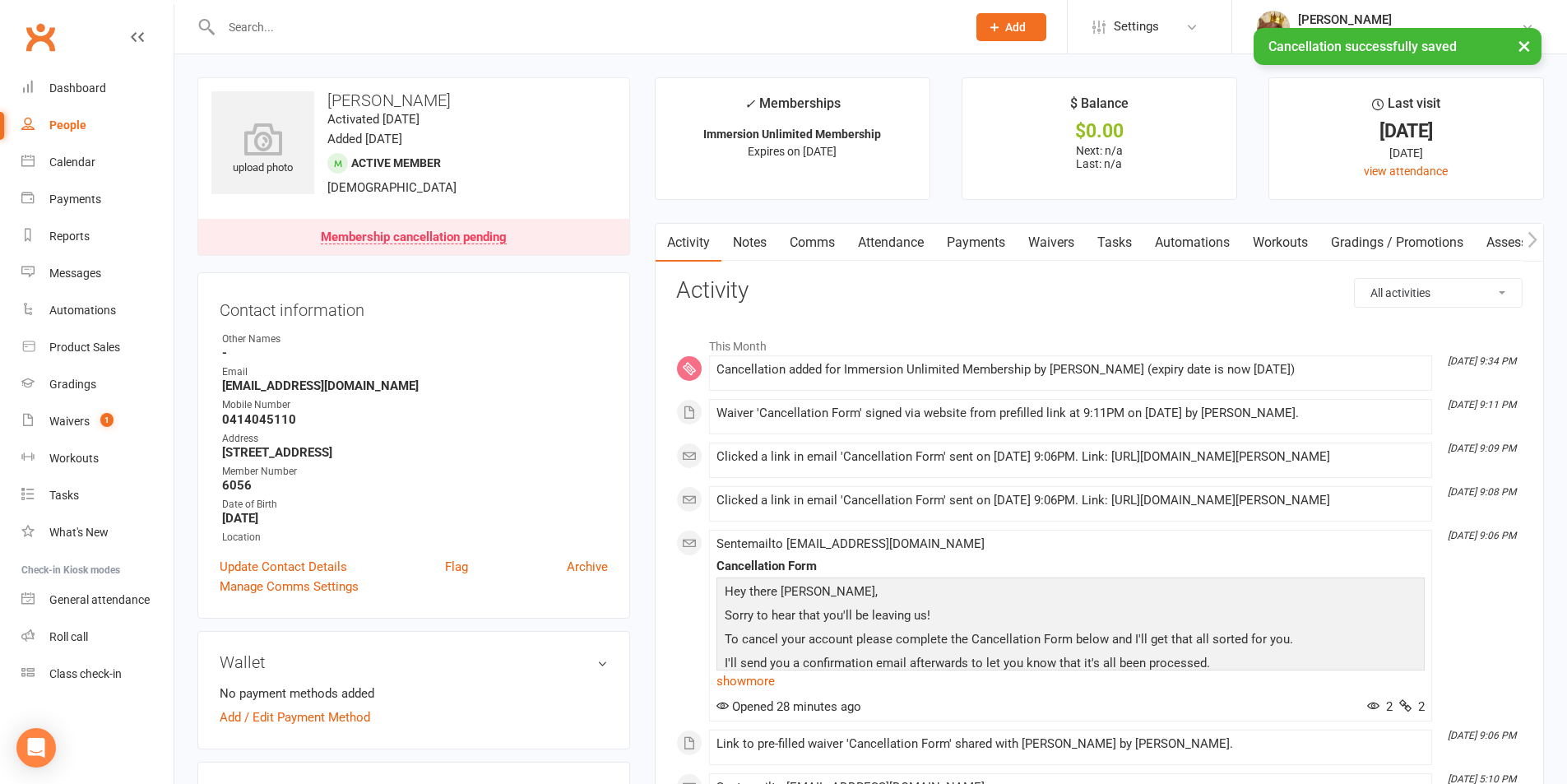
click at [760, 239] on link "Notes" at bounding box center [749, 242] width 57 height 38
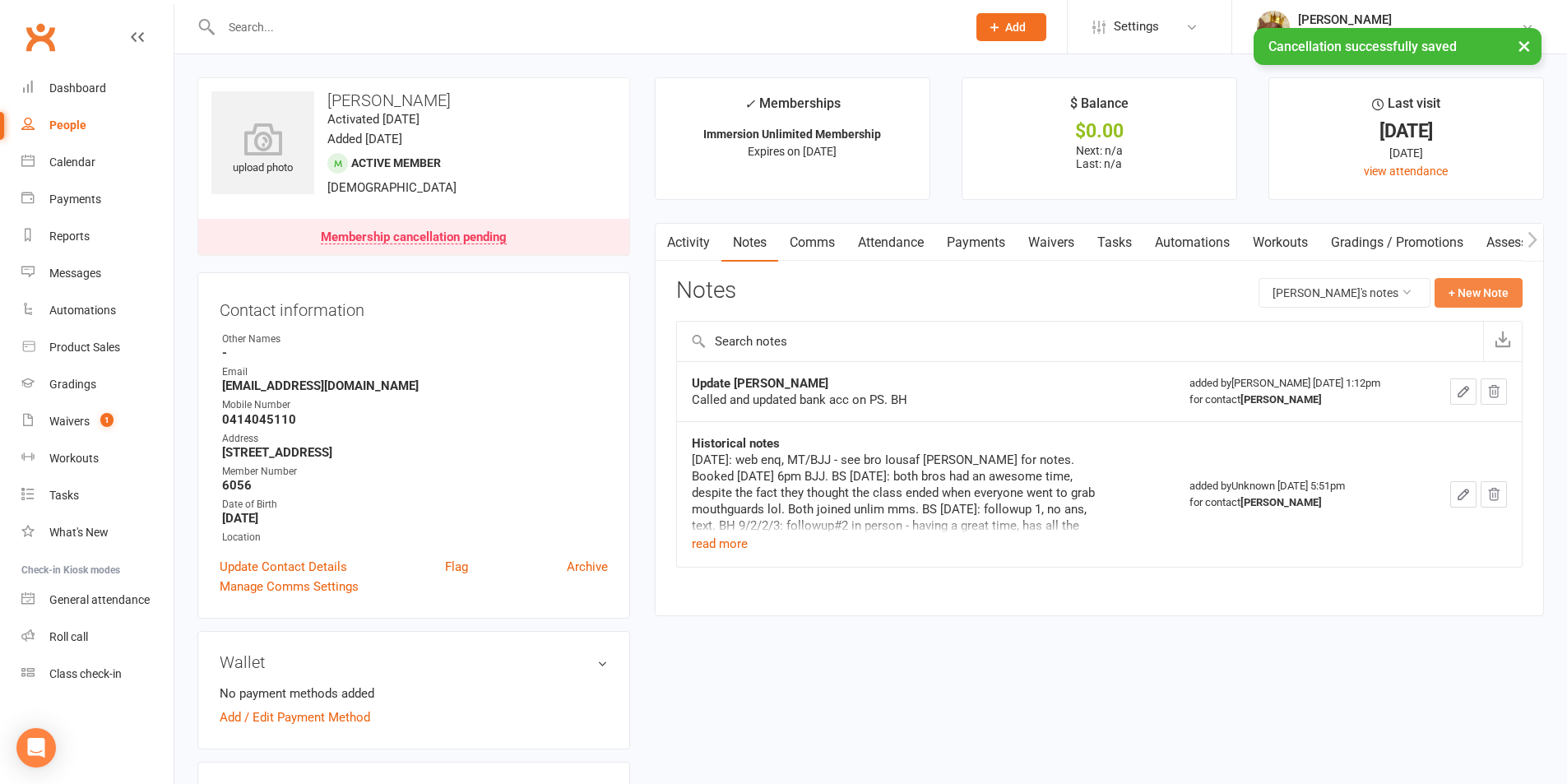
click at [1495, 296] on button "+ New Note" at bounding box center [1478, 293] width 88 height 30
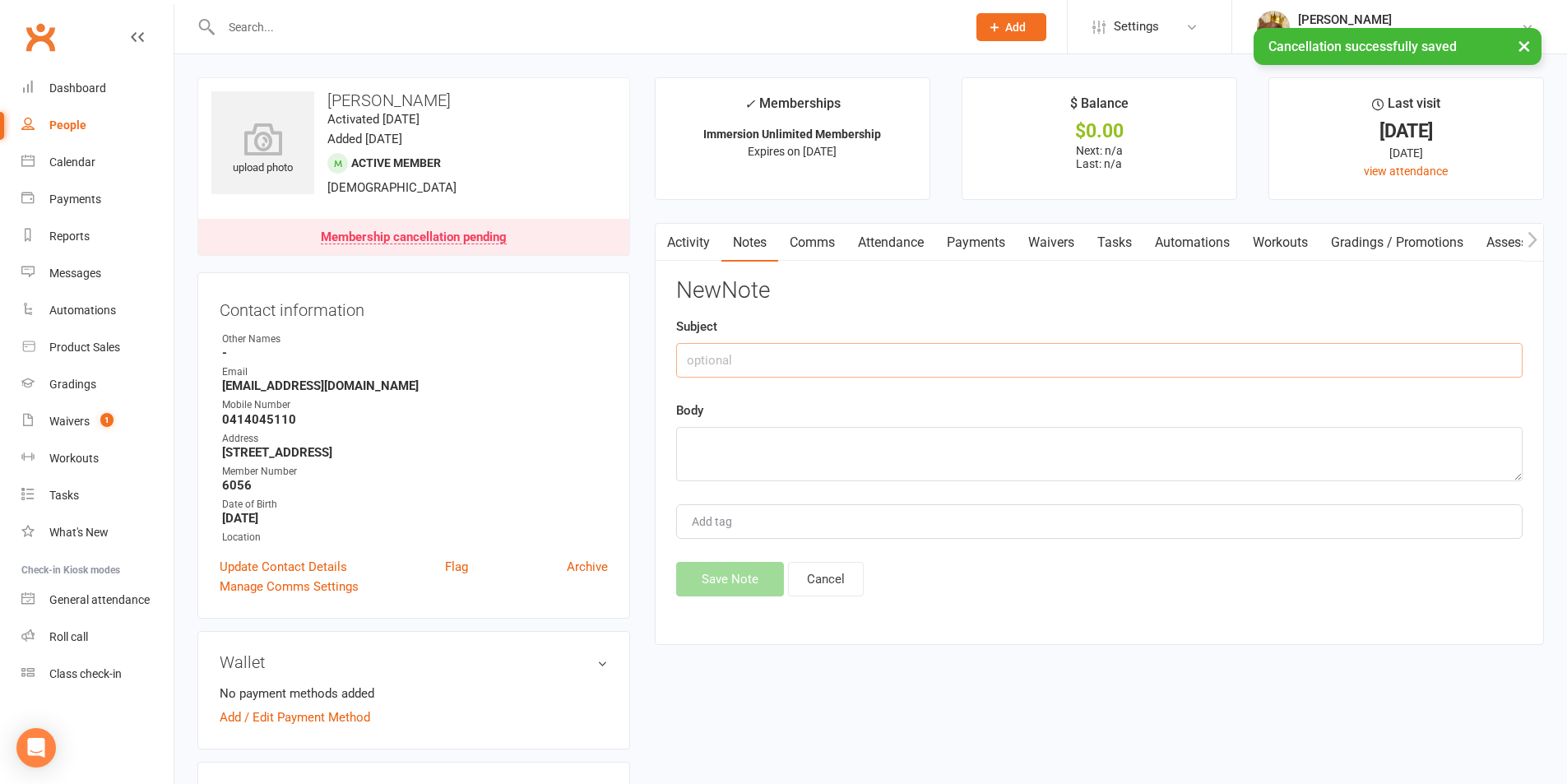
click at [1184, 359] on input "text" at bounding box center [1100, 360] width 847 height 35
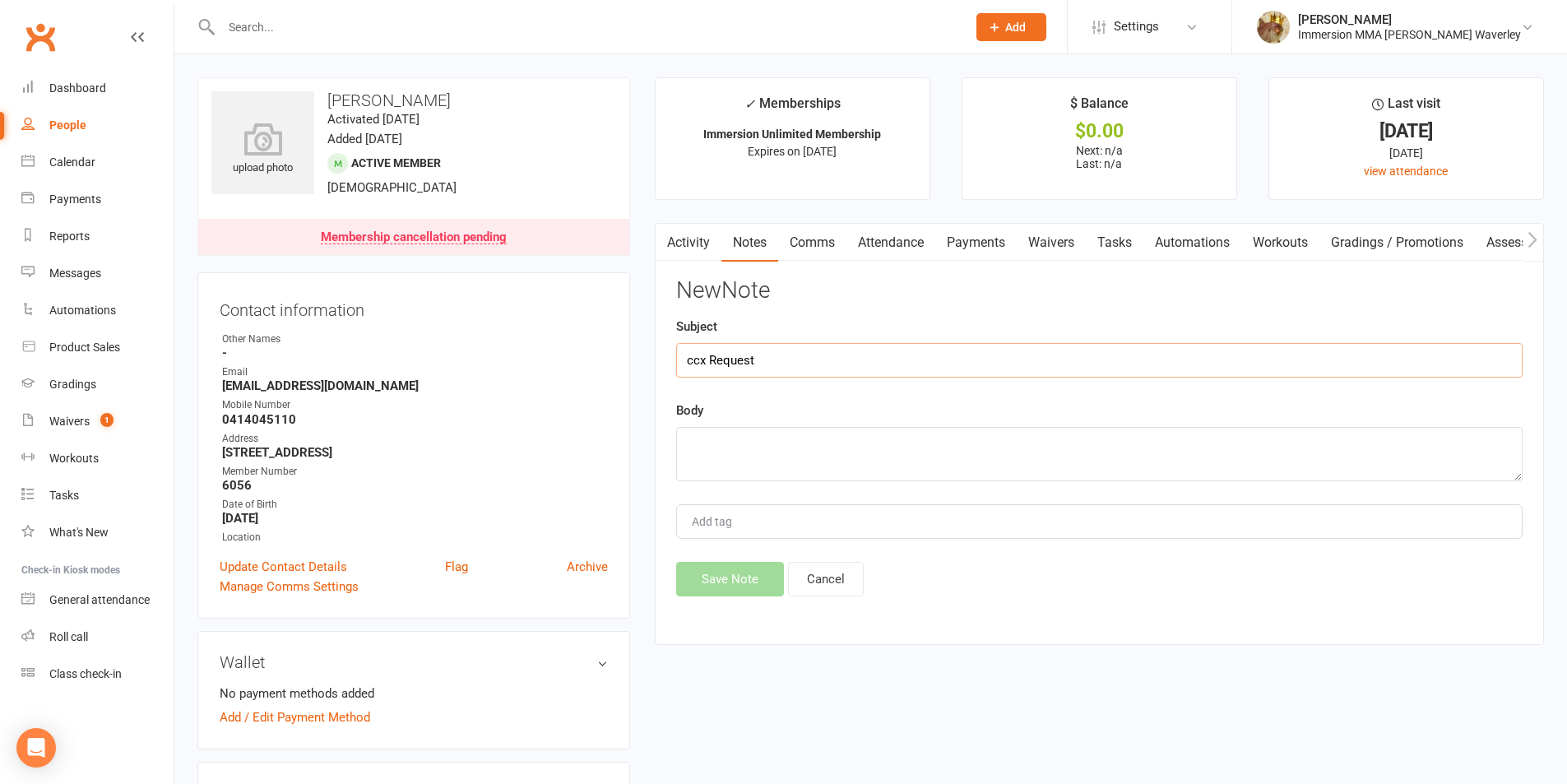
type input "ccx Request"
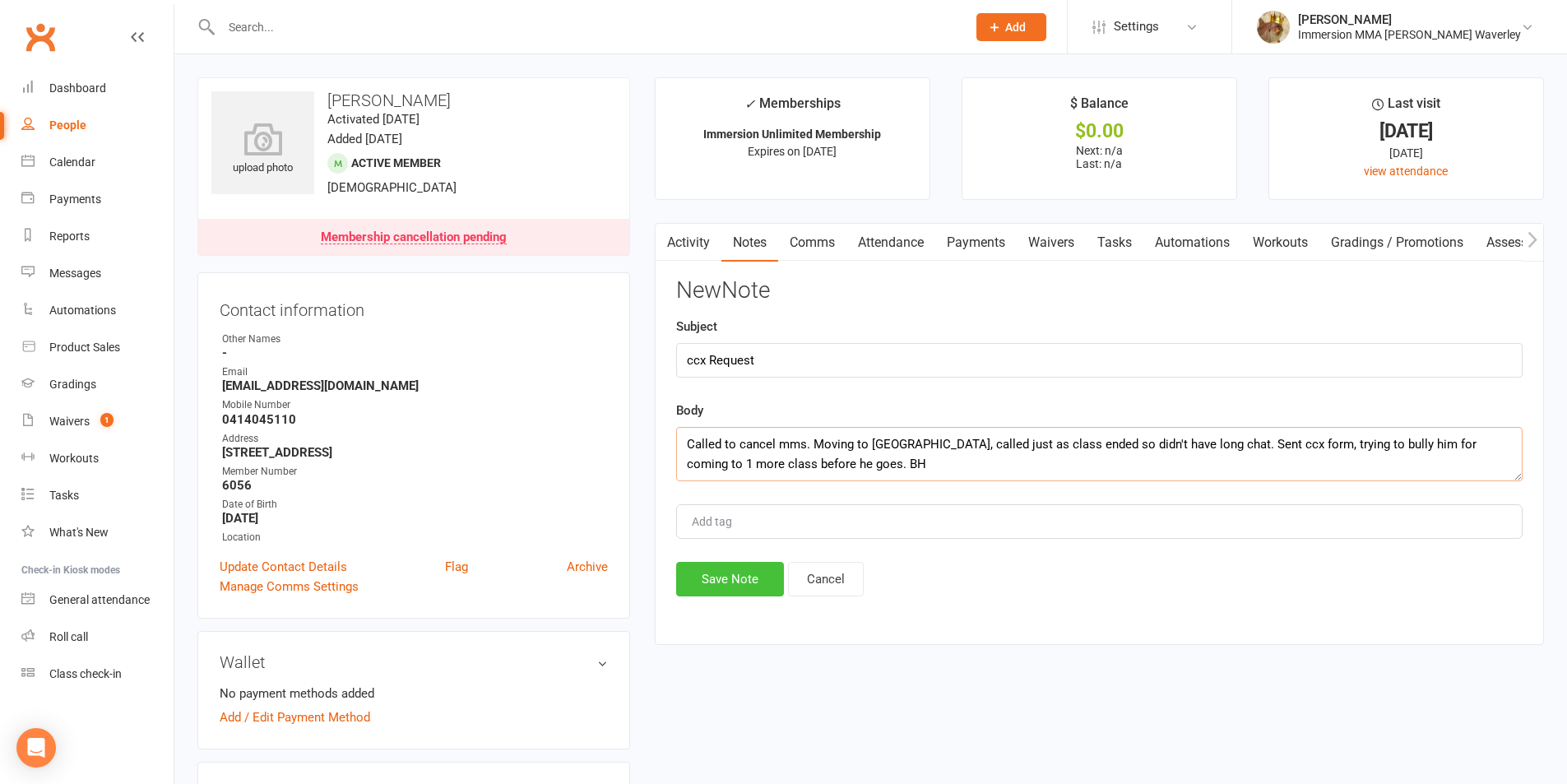
type textarea "Called to cancel mms. Moving to Geelong, called just as class ended so didn't h…"
click at [733, 583] on button "Save Note" at bounding box center [730, 578] width 108 height 35
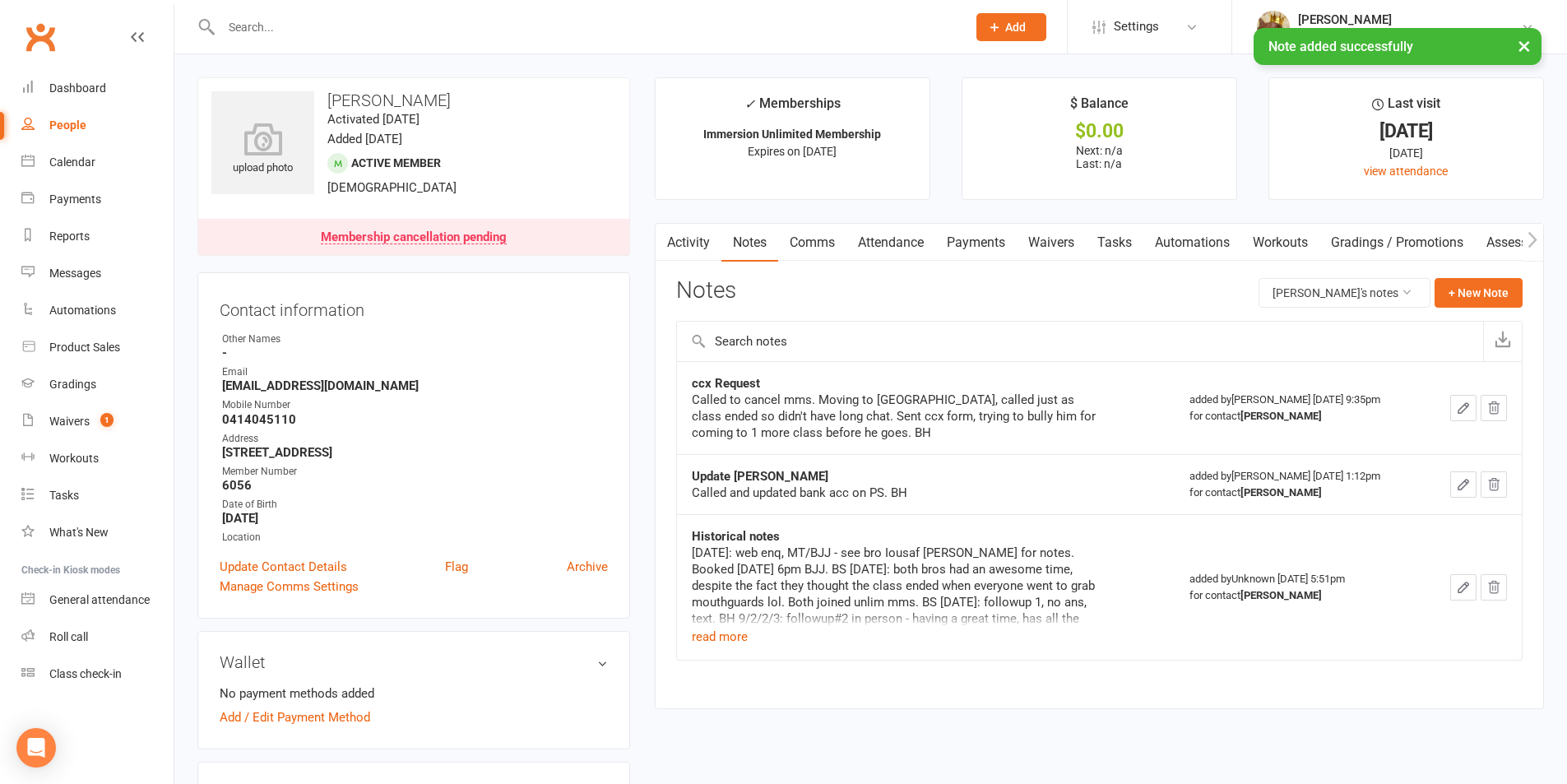
click at [816, 252] on link "Comms" at bounding box center [812, 242] width 68 height 38
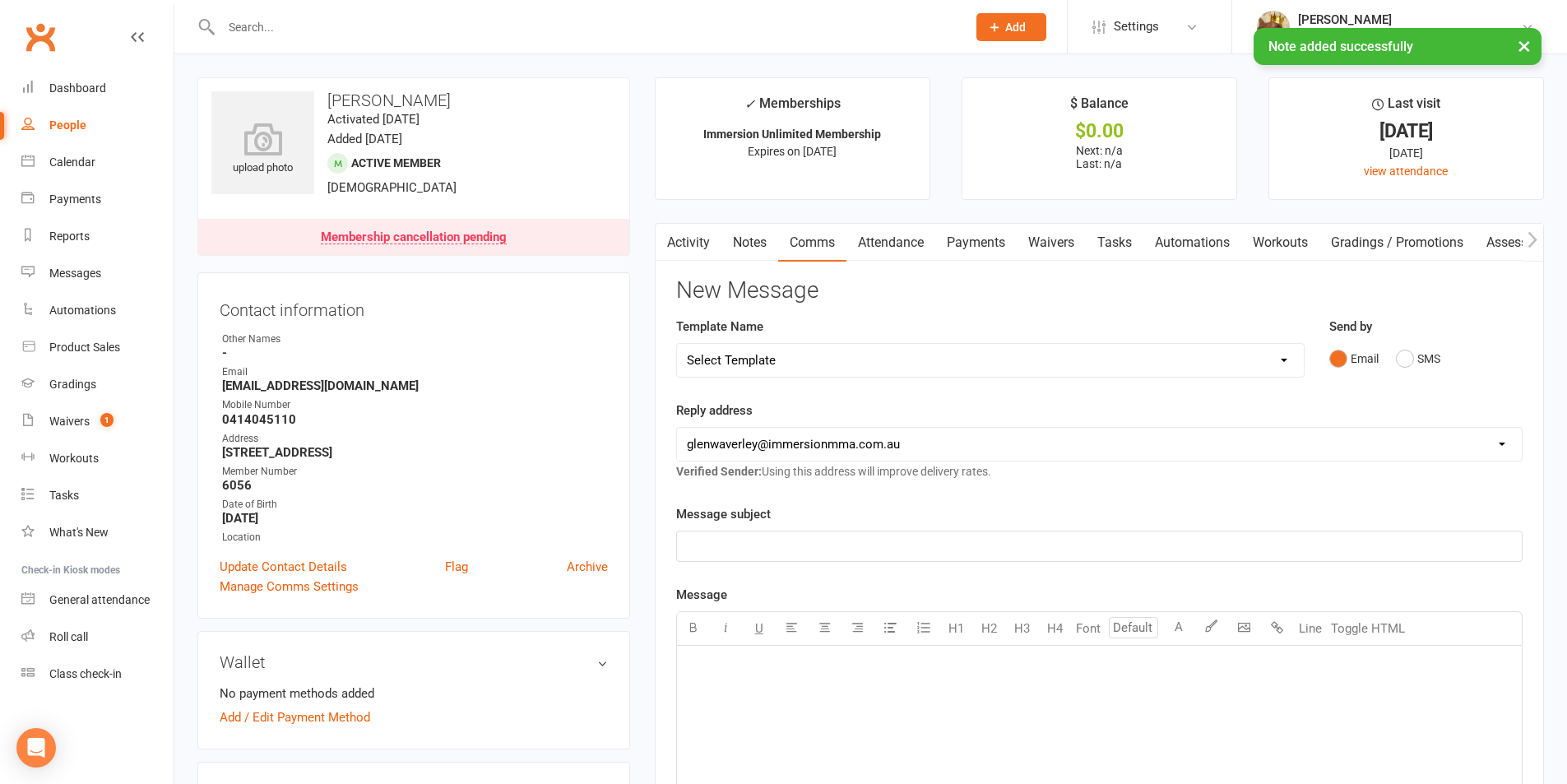
click at [751, 368] on select "Select Template [Email] Adult Appt Confirmation Email [SMS] Booking Confirmatio…" at bounding box center [990, 360] width 627 height 33
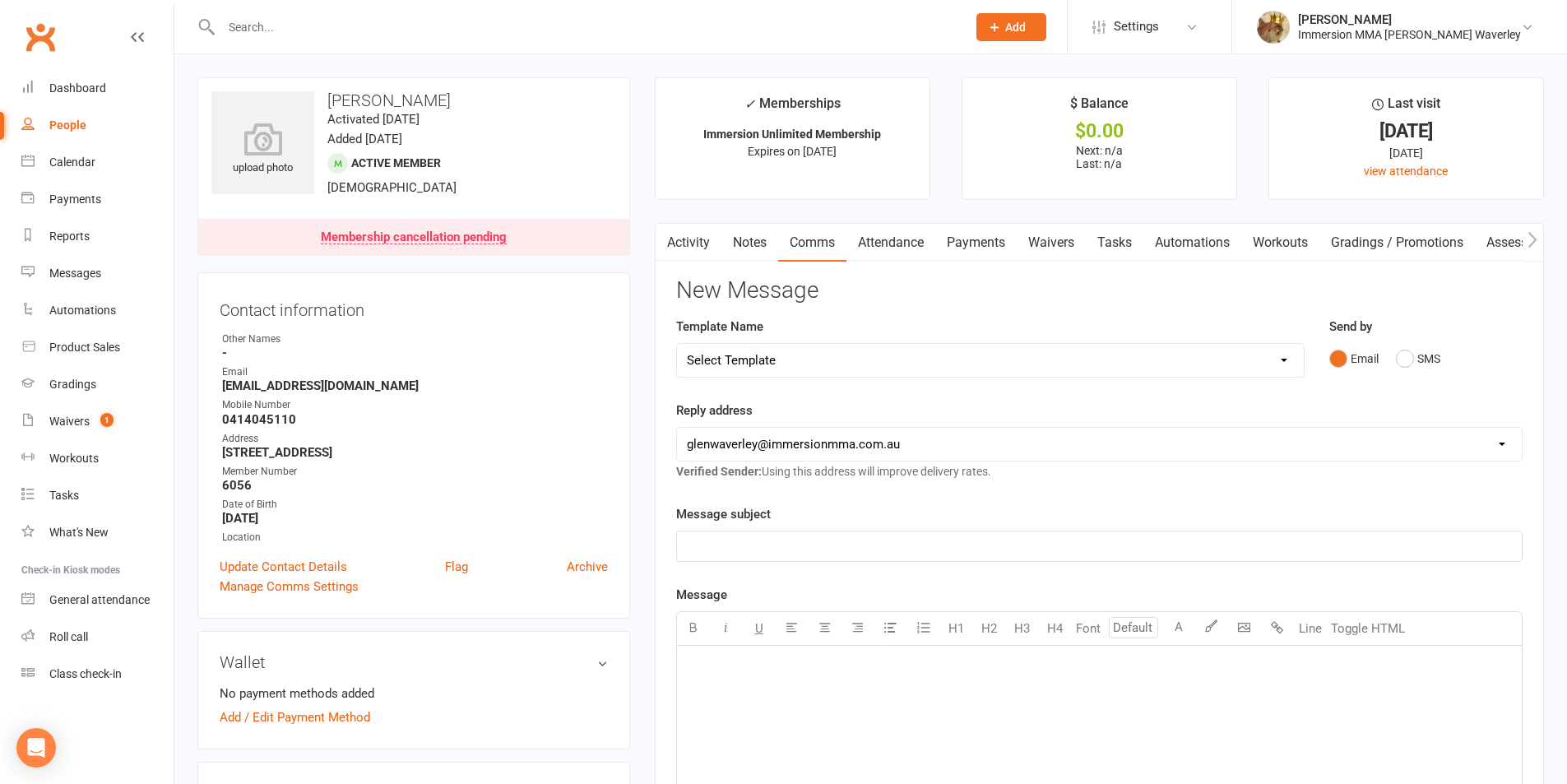
select select "6"
click at [677, 344] on select "Select Template [Email] Adult Appt Confirmation Email [SMS] Booking Confirmatio…" at bounding box center [990, 360] width 627 height 33
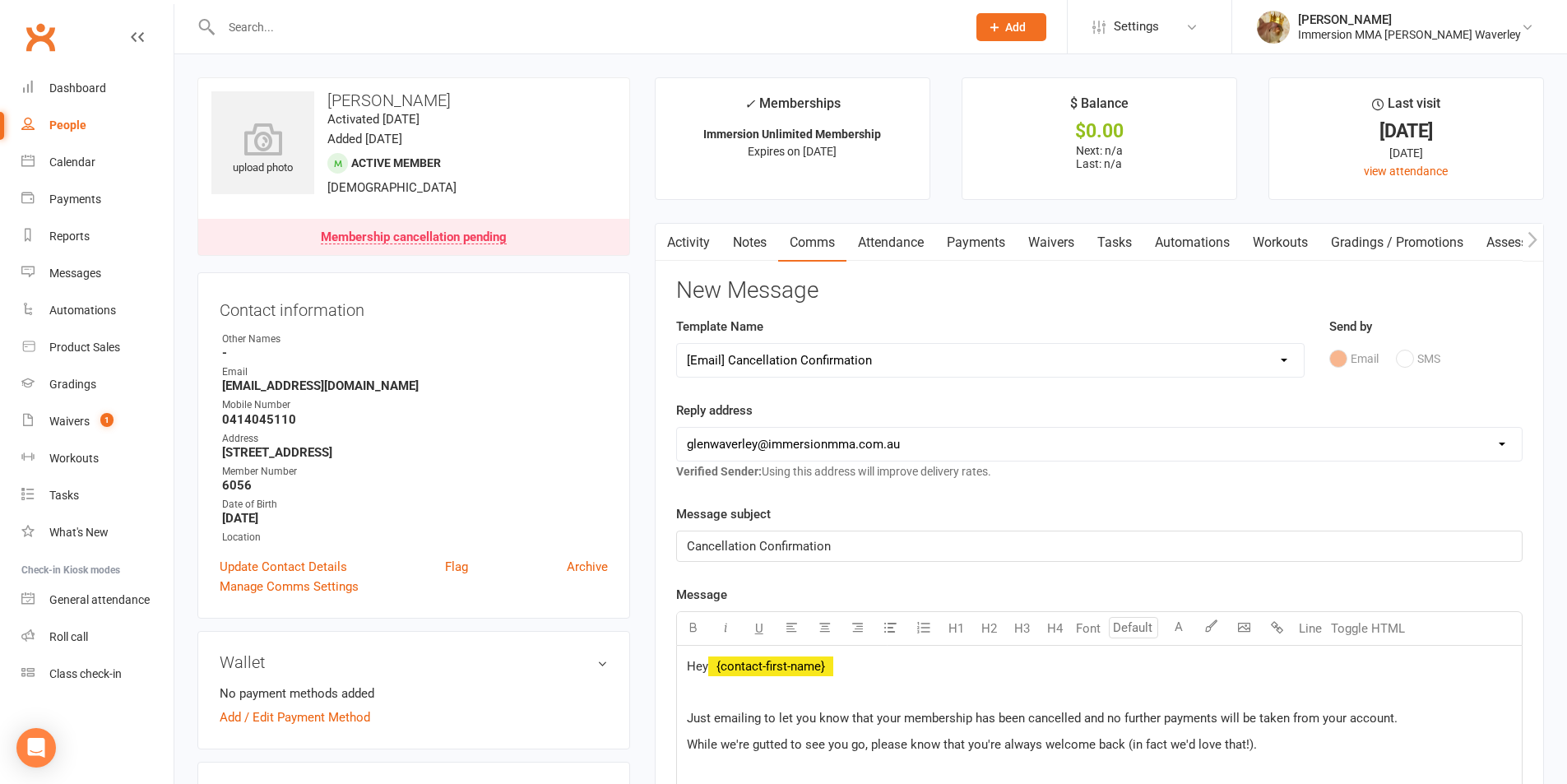
scroll to position [438, 0]
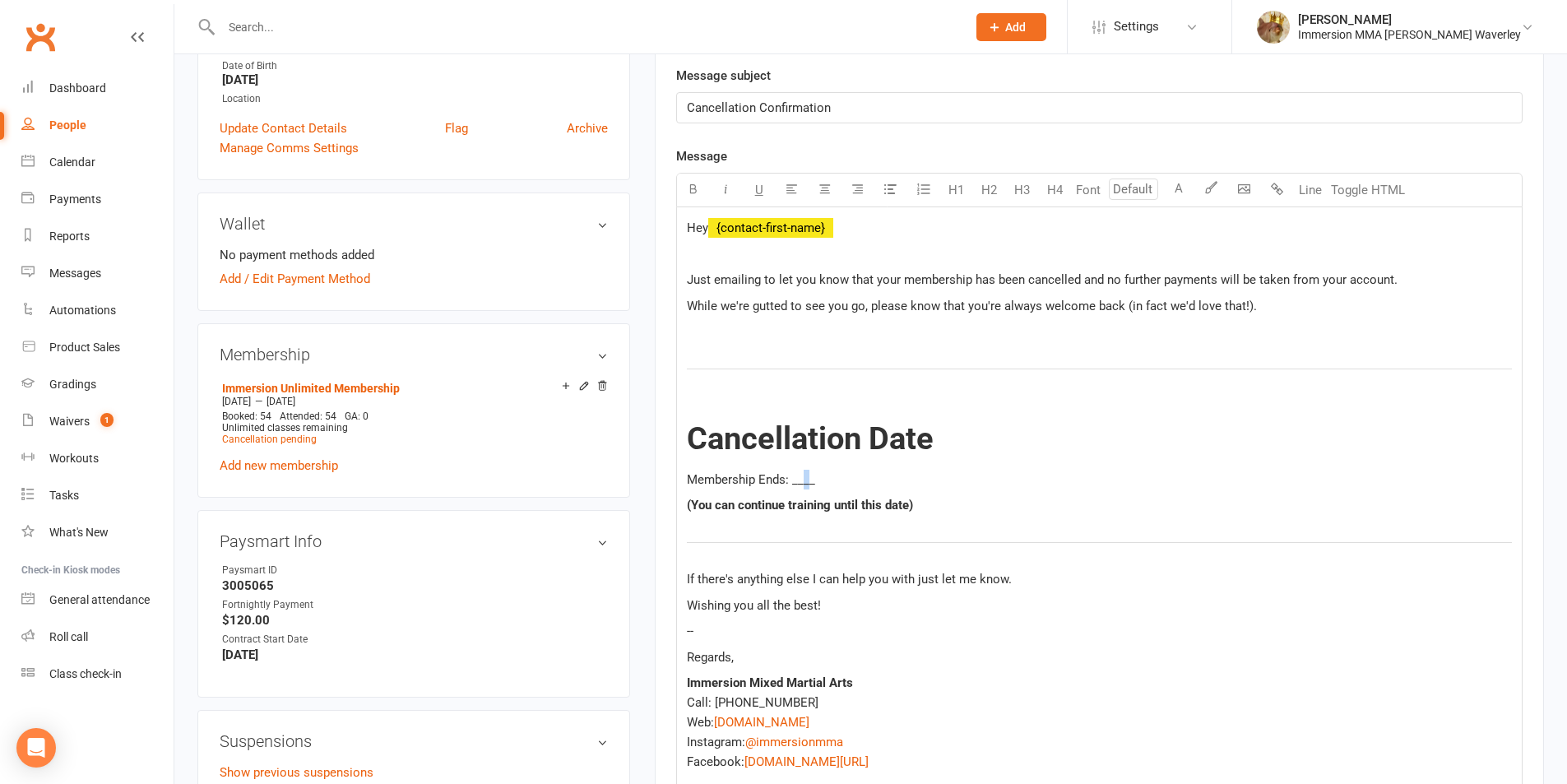
click at [805, 476] on span "Membership Ends: ____" at bounding box center [751, 480] width 128 height 15
click at [794, 485] on span "Membership Ends: ____" at bounding box center [751, 480] width 128 height 15
click at [757, 344] on div "Hey ﻿ {contact-first-name} Just emailing to let you know that your membership h…" at bounding box center [1100, 524] width 845 height 635
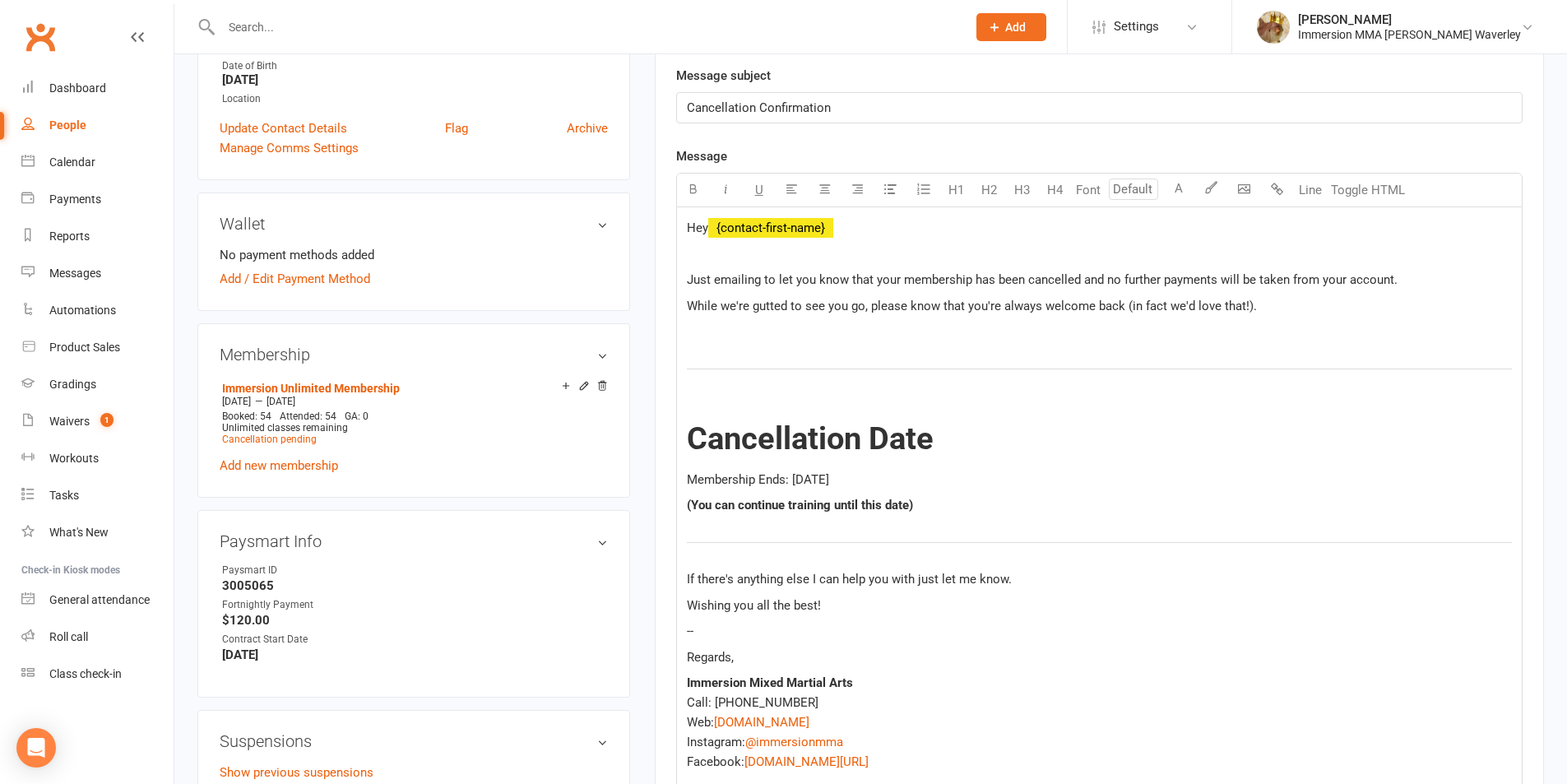
click at [740, 336] on p at bounding box center [1099, 330] width 825 height 19
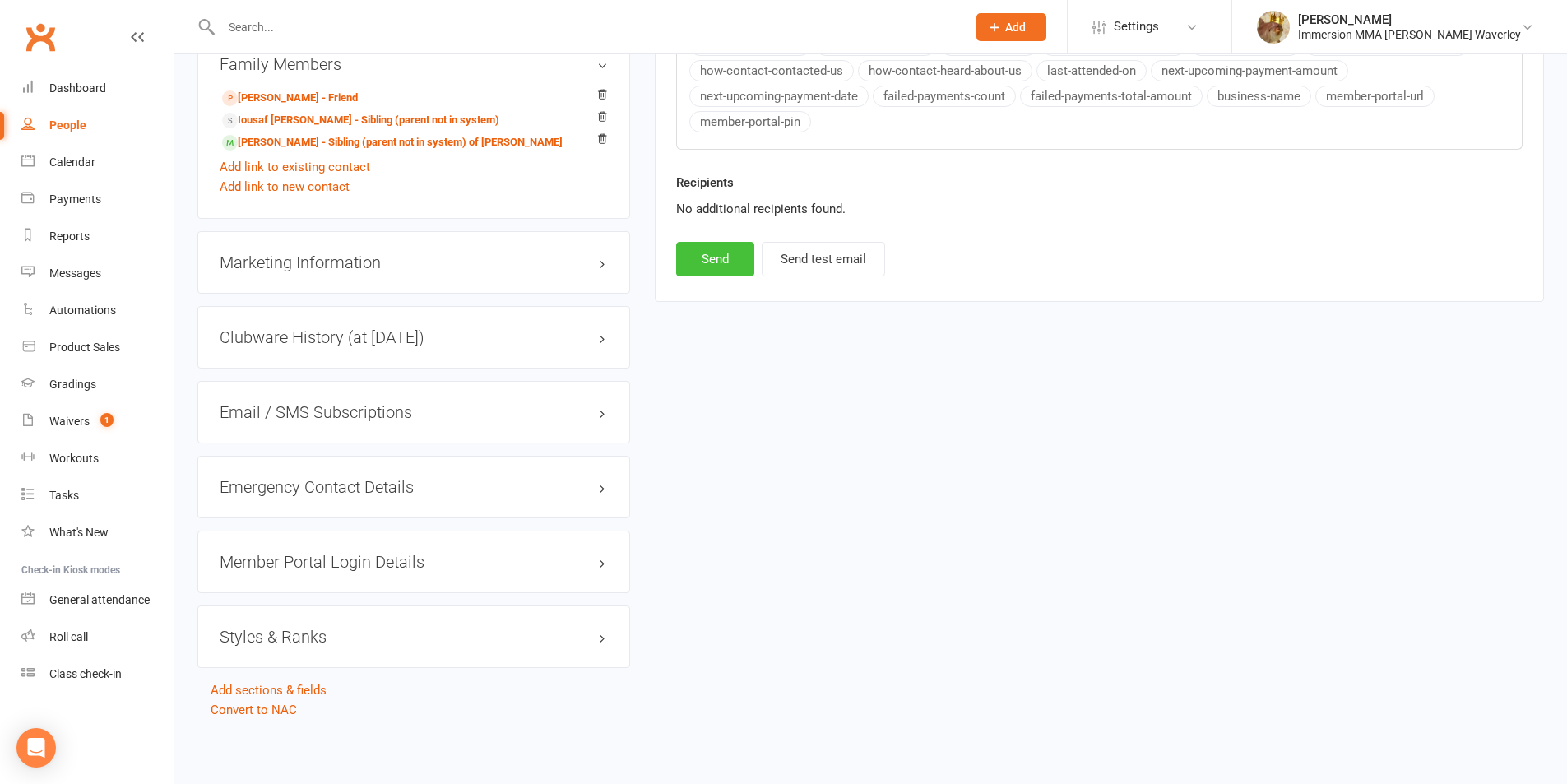
click at [713, 256] on button "Send" at bounding box center [715, 259] width 78 height 35
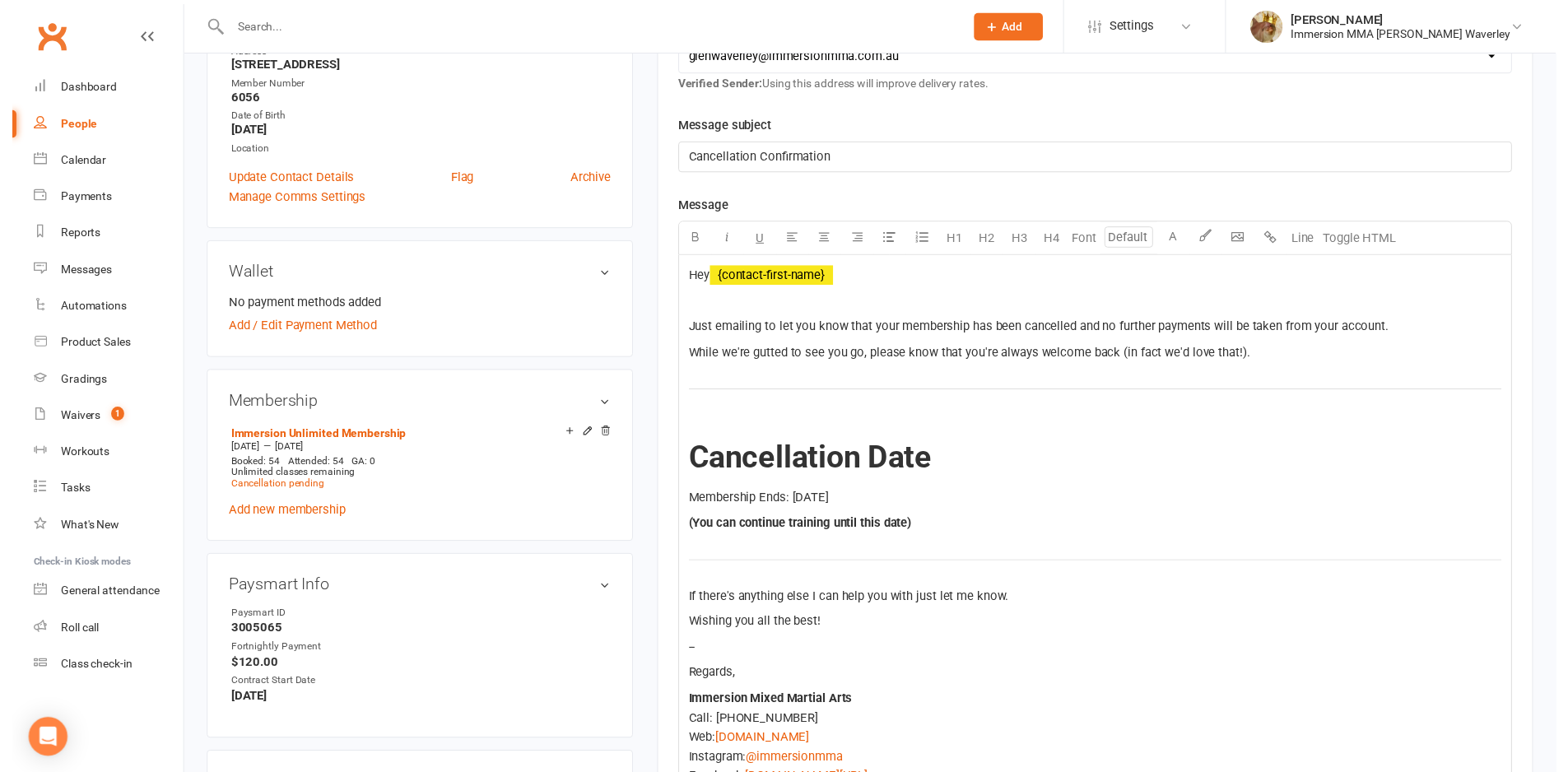
scroll to position [0, 0]
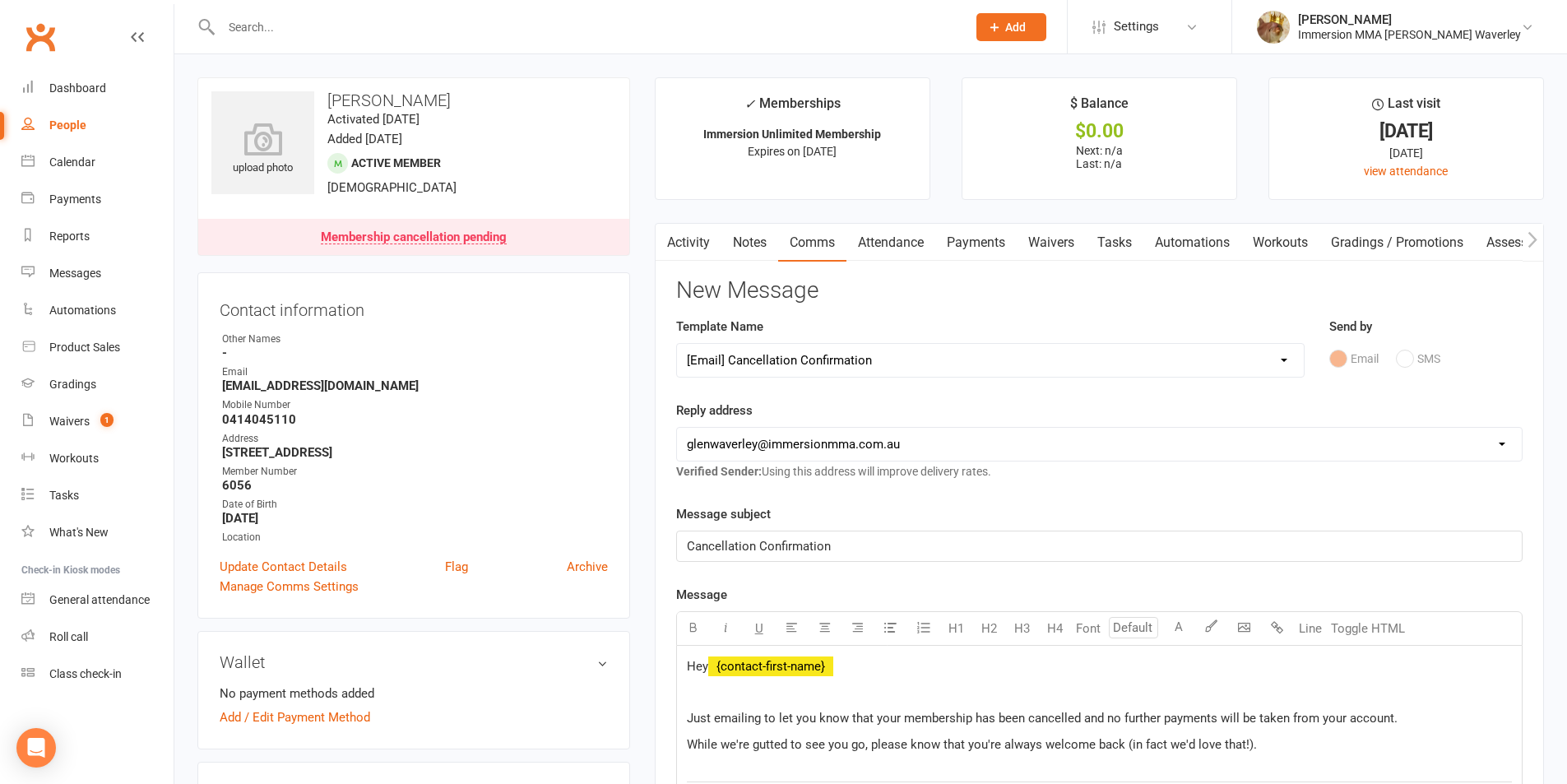
select select
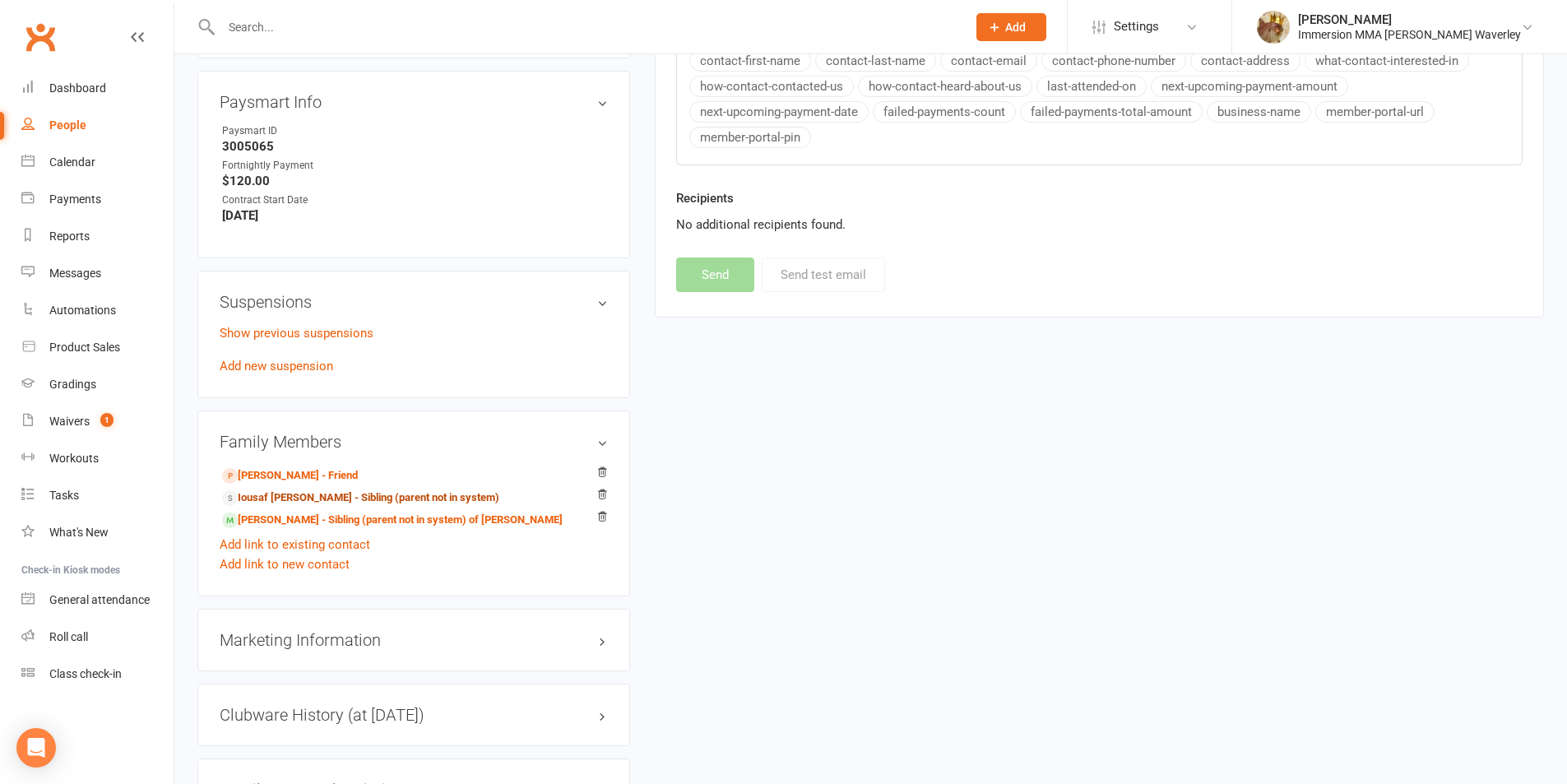
scroll to position [1096, 0]
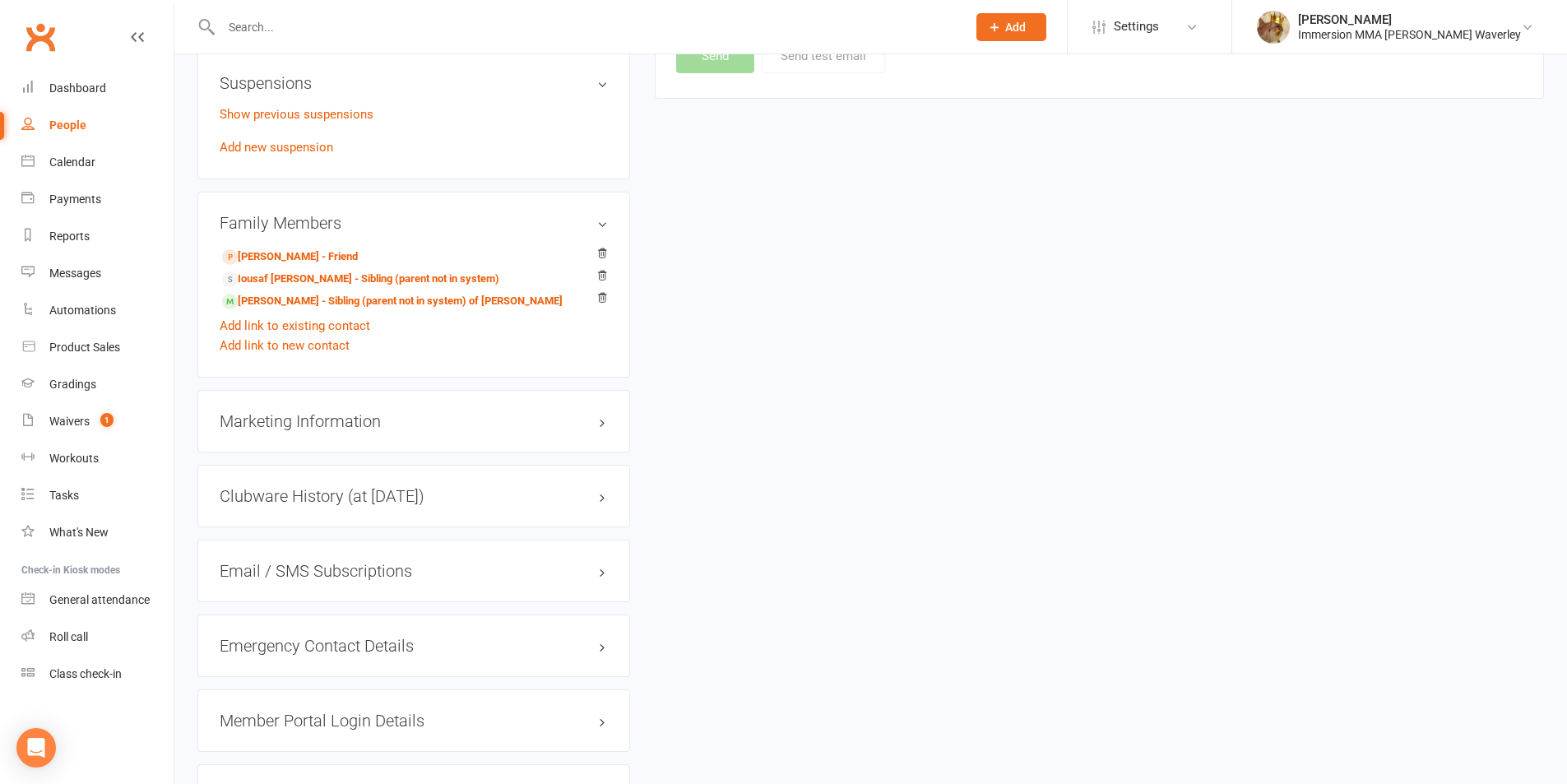
click at [318, 121] on p "Show previous suspensions" at bounding box center [413, 114] width 388 height 19
click at [318, 112] on link "Show previous suspensions" at bounding box center [296, 115] width 153 height 15
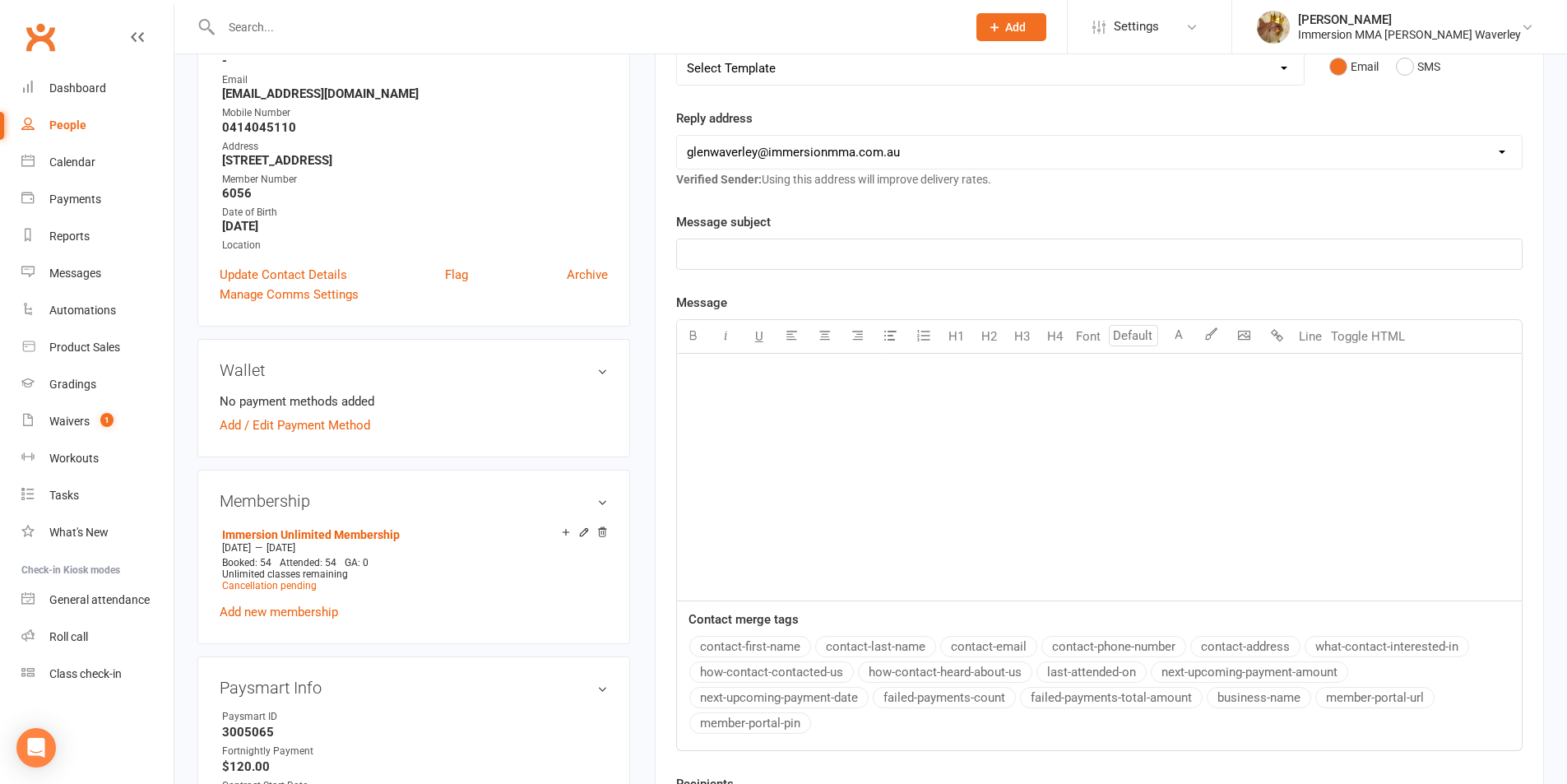
scroll to position [0, 0]
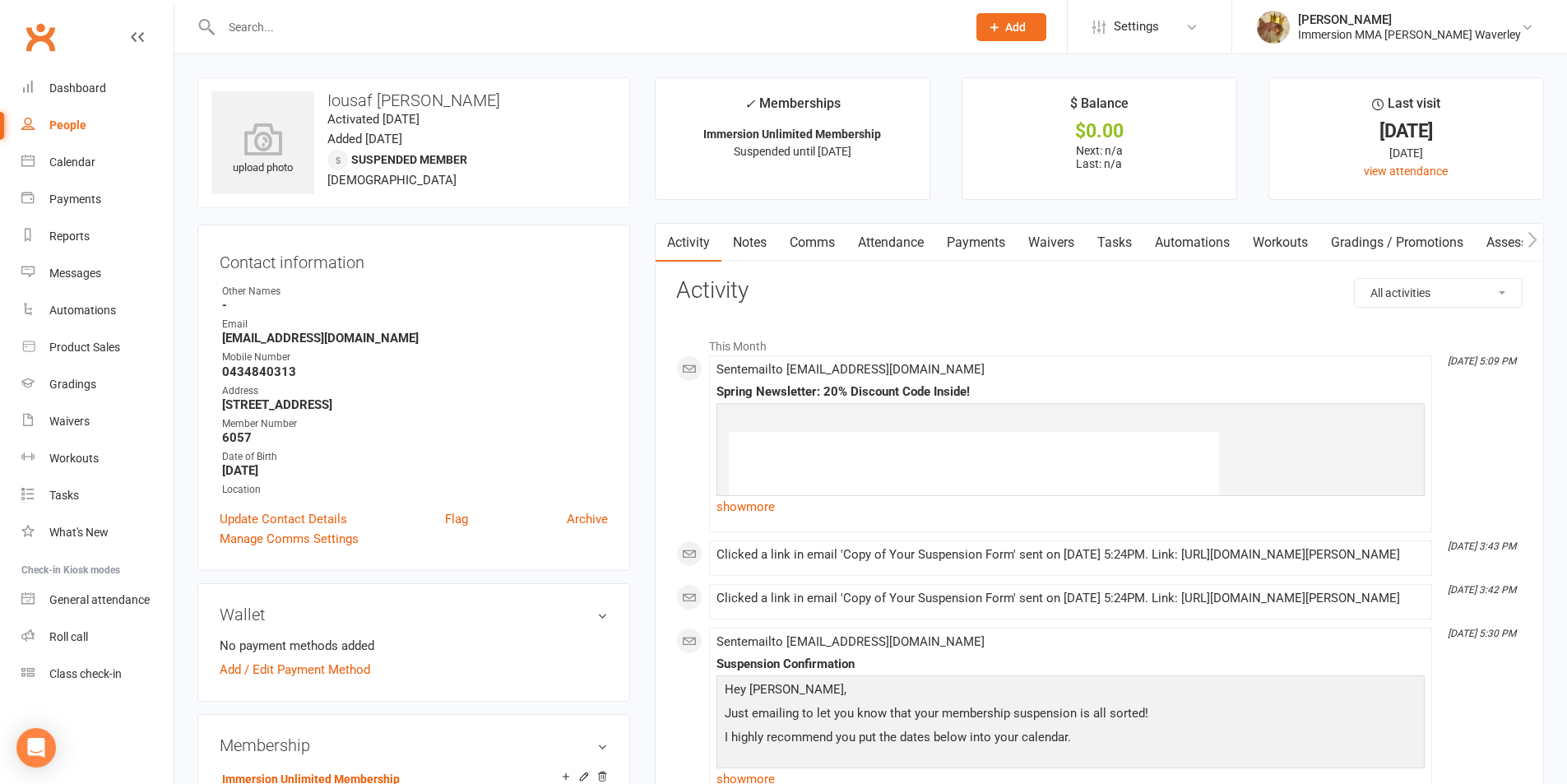
click at [747, 250] on link "Notes" at bounding box center [749, 242] width 57 height 38
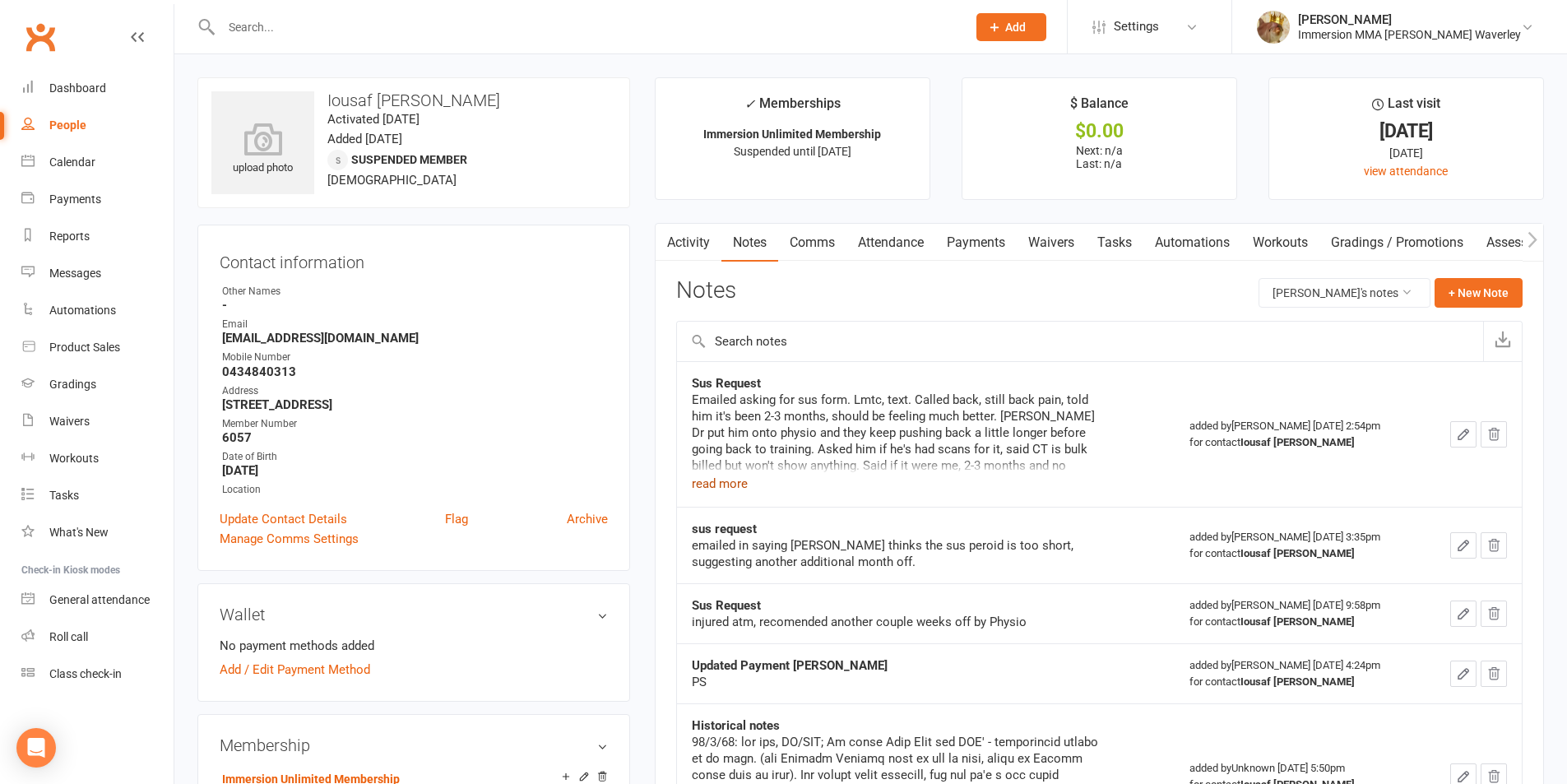
click at [722, 480] on button "read more" at bounding box center [719, 483] width 56 height 19
